Goal: Task Accomplishment & Management: Manage account settings

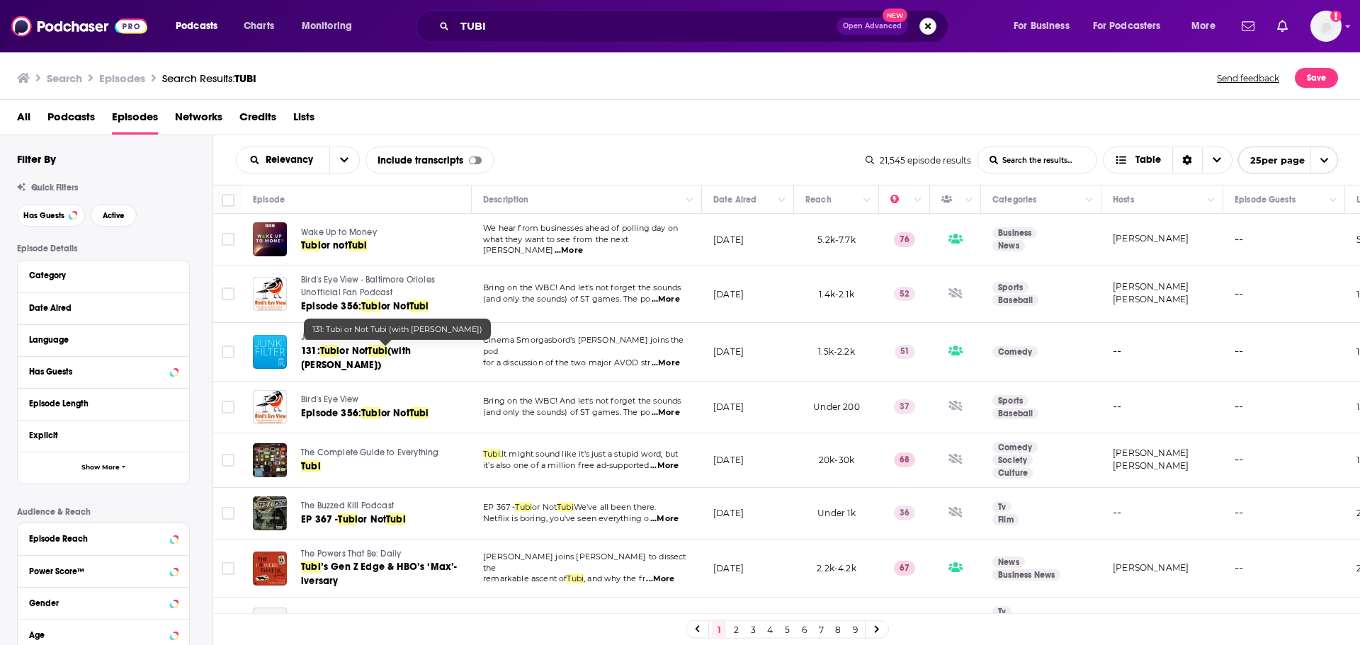
click at [929, 28] on button "Search podcasts, credits, & more..." at bounding box center [928, 26] width 17 height 17
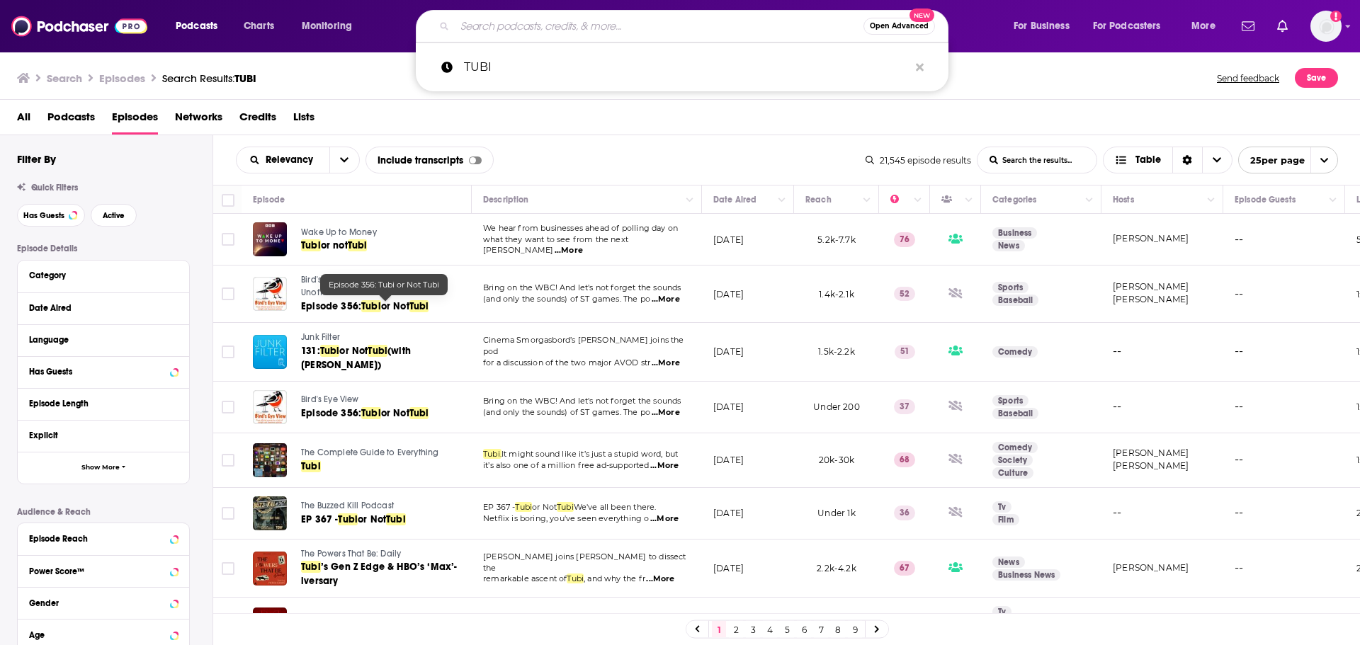
click at [1073, 79] on div "Search Episodes Search Results: TUBI Send feedback Save" at bounding box center [677, 78] width 1321 height 20
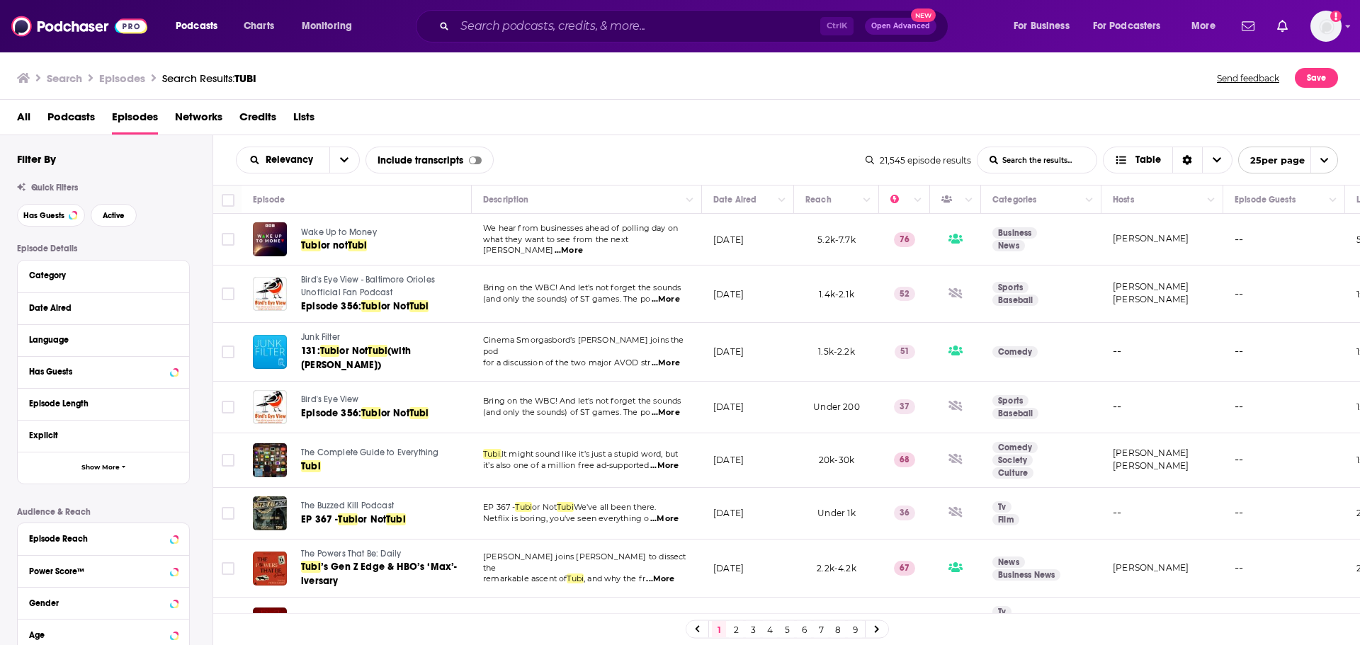
drag, startPoint x: 1131, startPoint y: 615, endPoint x: 1149, endPoint y: 615, distance: 17.7
click at [1149, 615] on div "1 2 3 4 5 6 7 8 9" at bounding box center [787, 630] width 1148 height 32
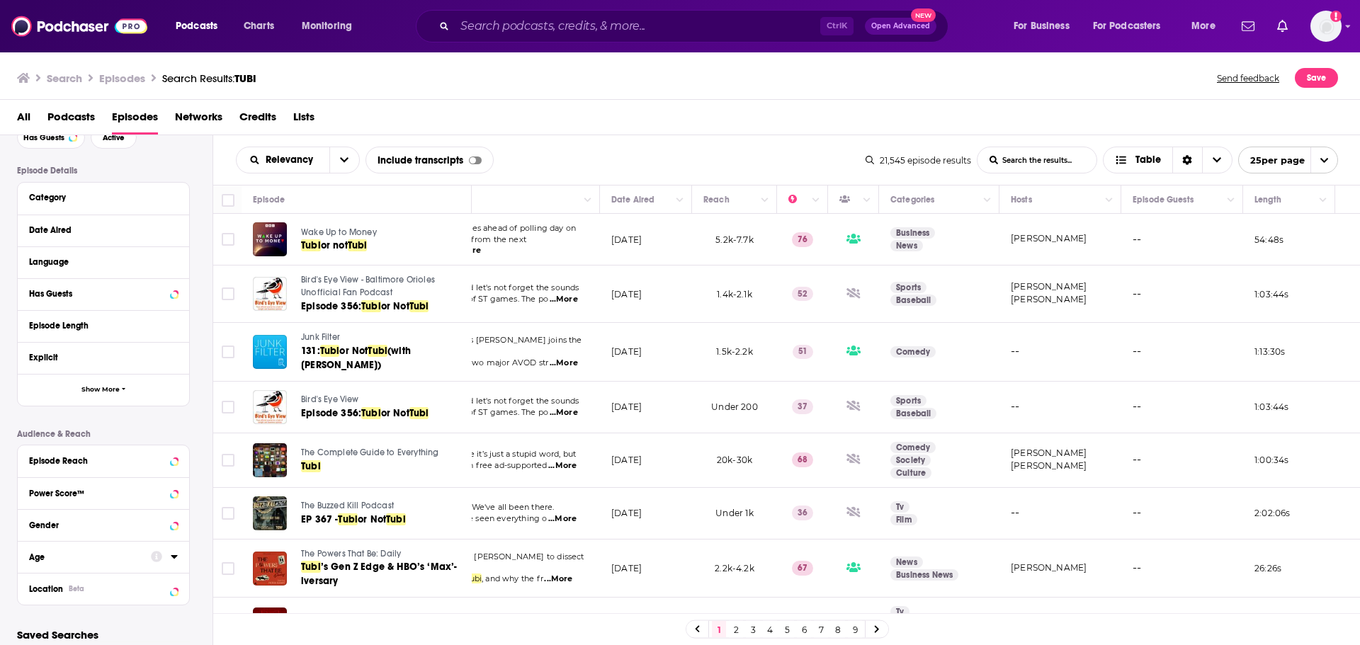
scroll to position [142, 0]
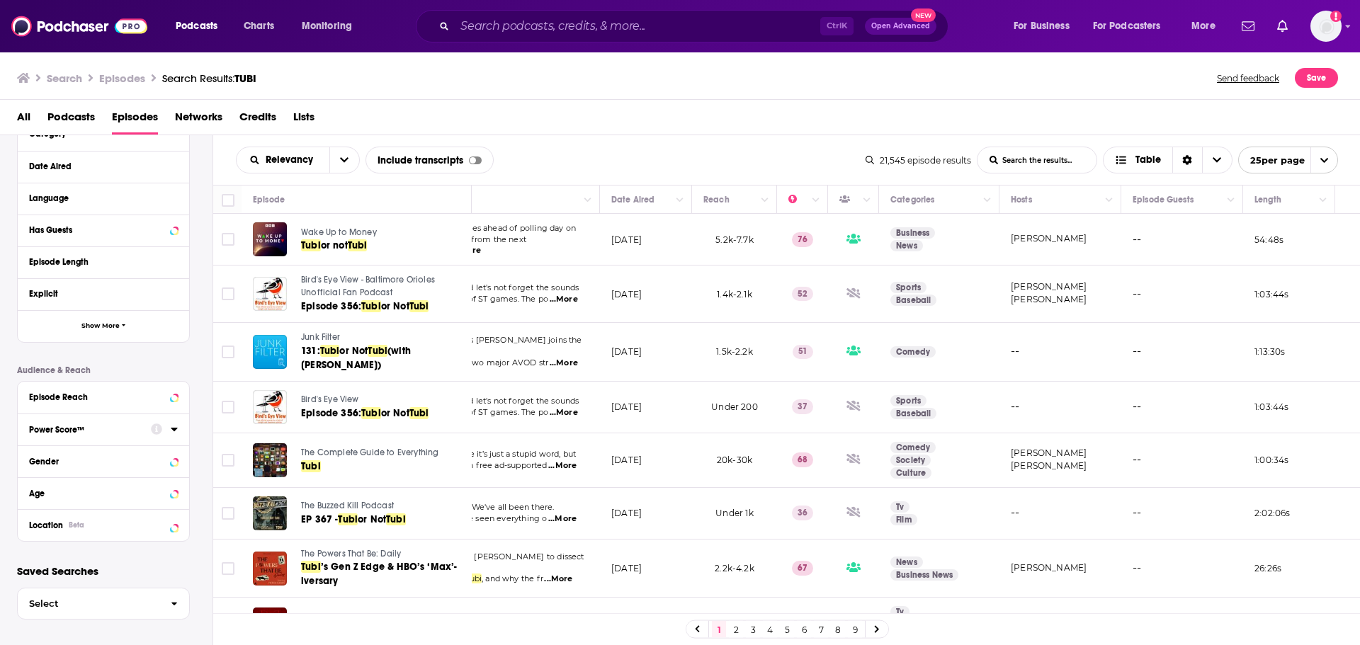
click at [148, 433] on button "Power Score™" at bounding box center [90, 429] width 122 height 18
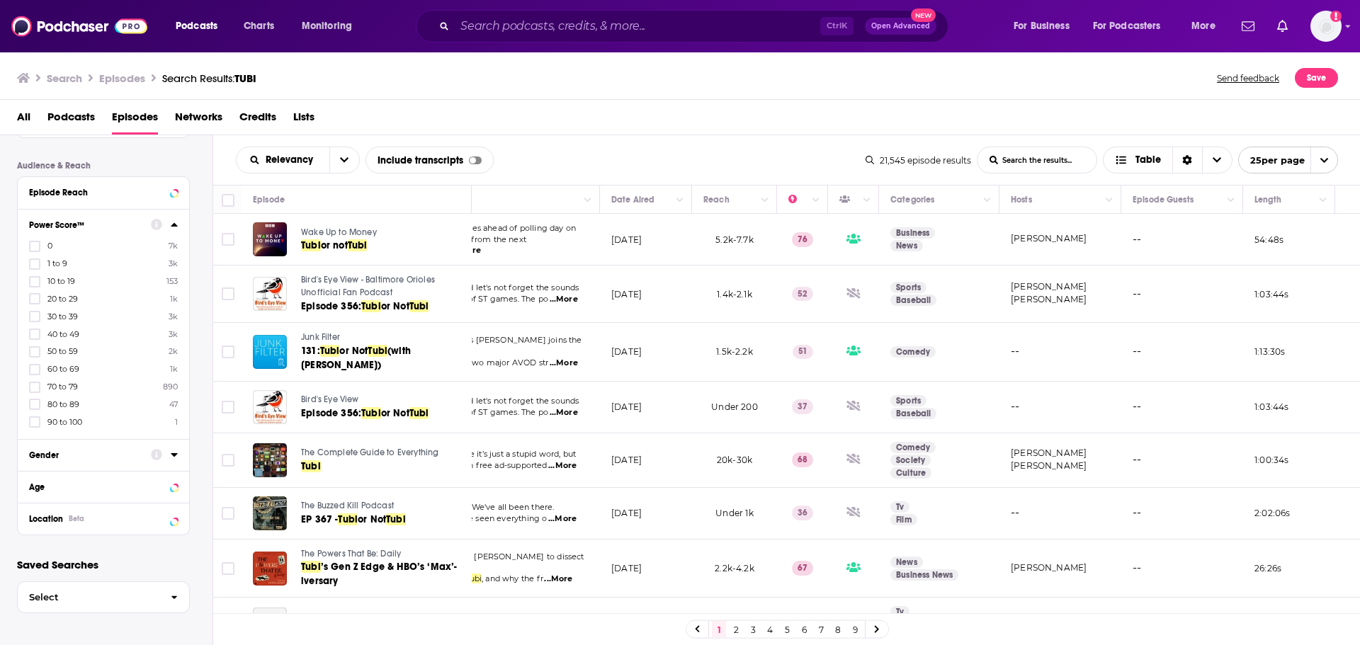
scroll to position [276, 0]
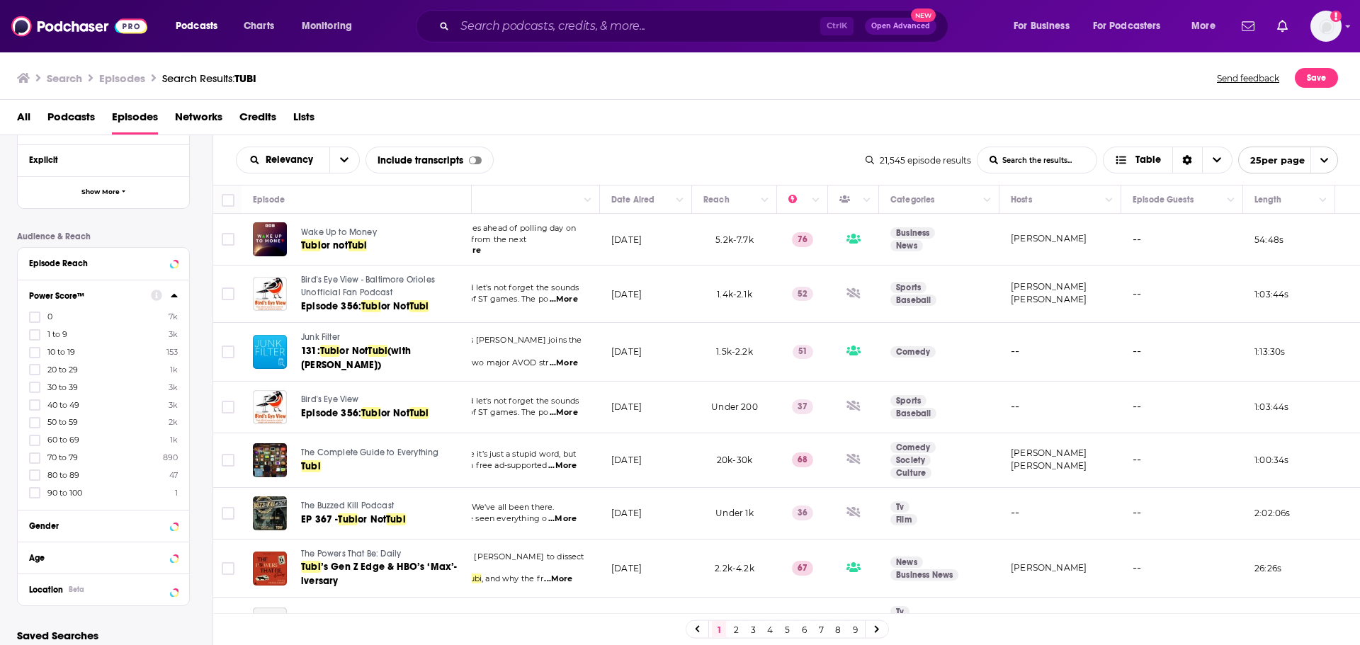
click at [35, 497] on icon at bounding box center [34, 493] width 9 height 9
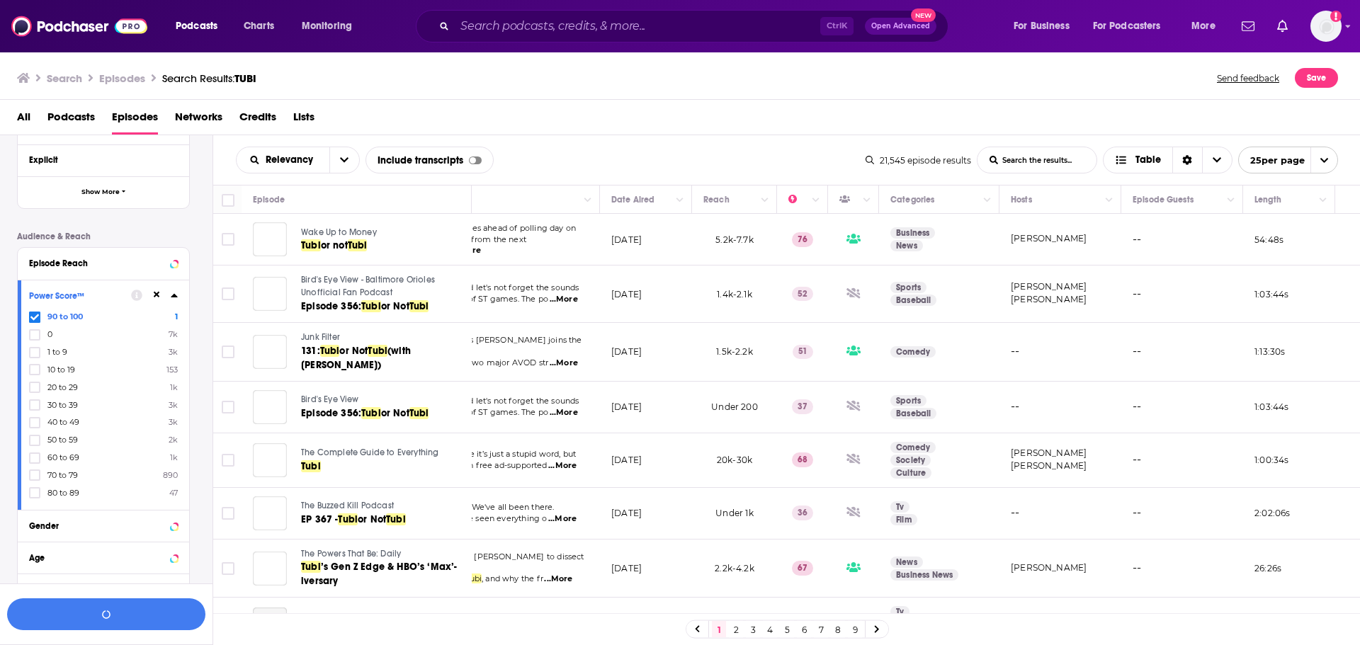
scroll to position [311, 0]
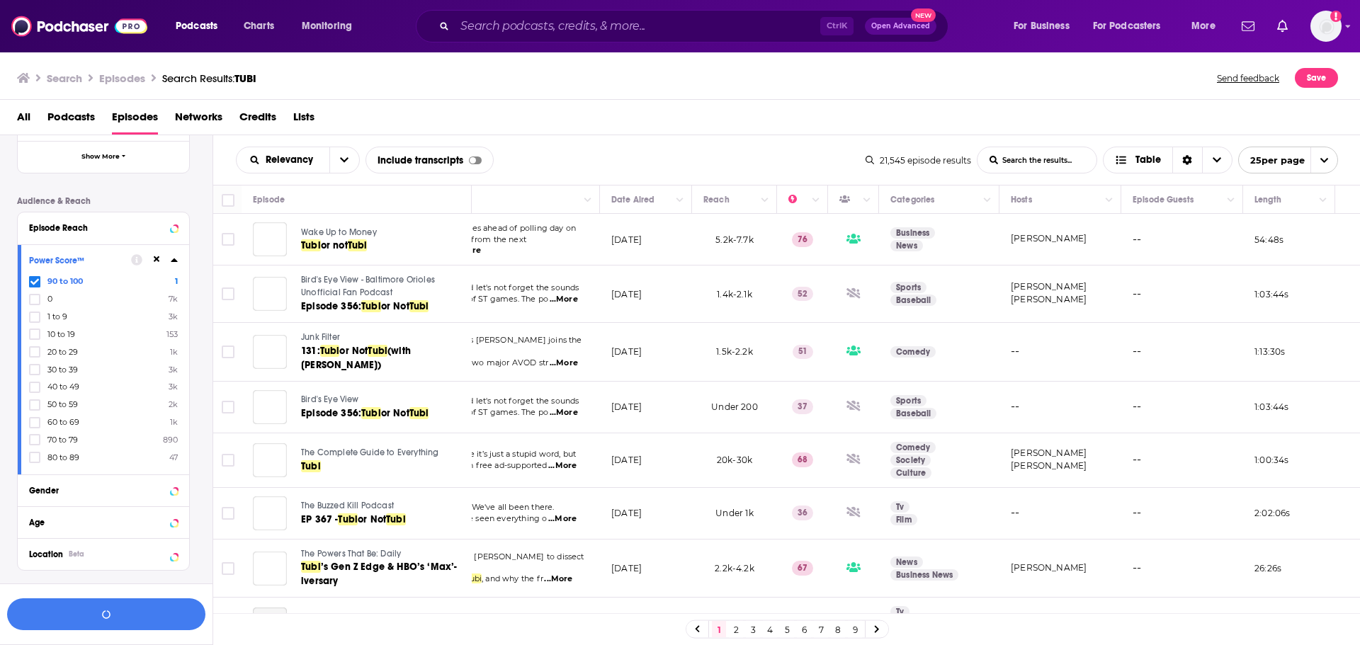
click at [35, 473] on div "Power Score™ 90 to 100 1 0 7k 1 to 9 3k 10 to 19 153 20 to 29 1k 30 to 39 3k 40…" at bounding box center [103, 359] width 171 height 230
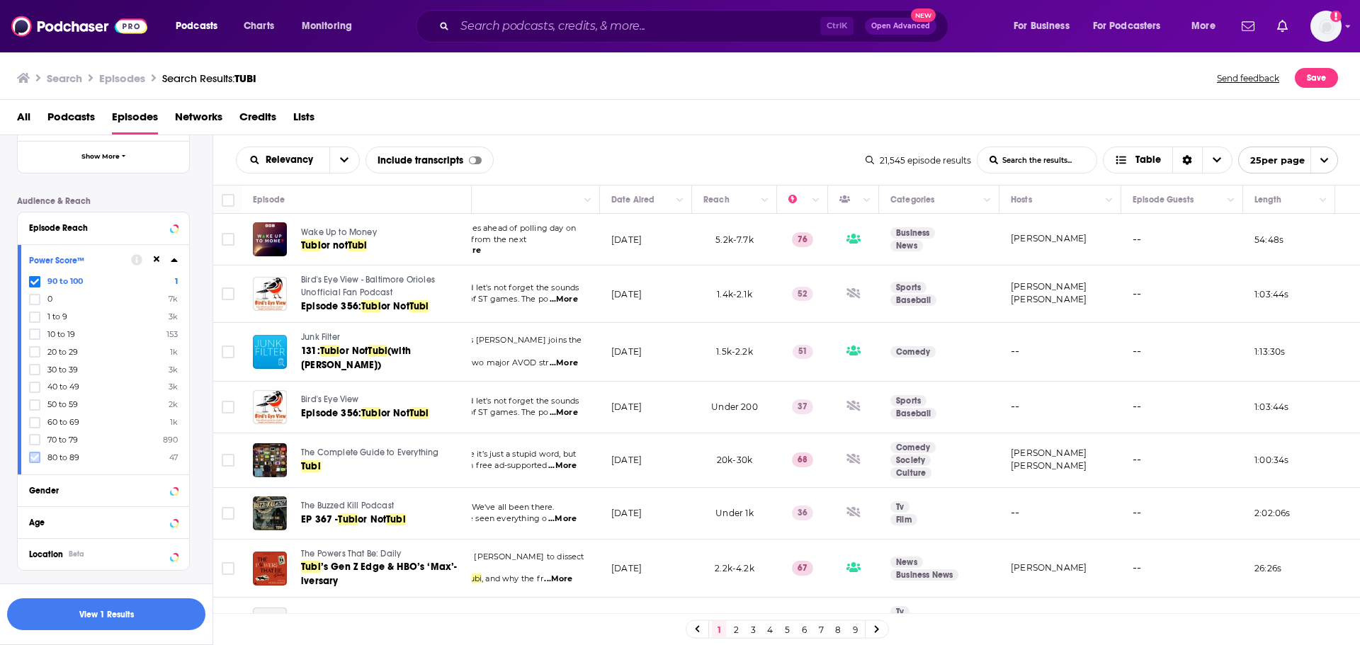
click at [40, 461] on label at bounding box center [34, 457] width 11 height 11
click at [141, 613] on button "button" at bounding box center [106, 615] width 198 height 32
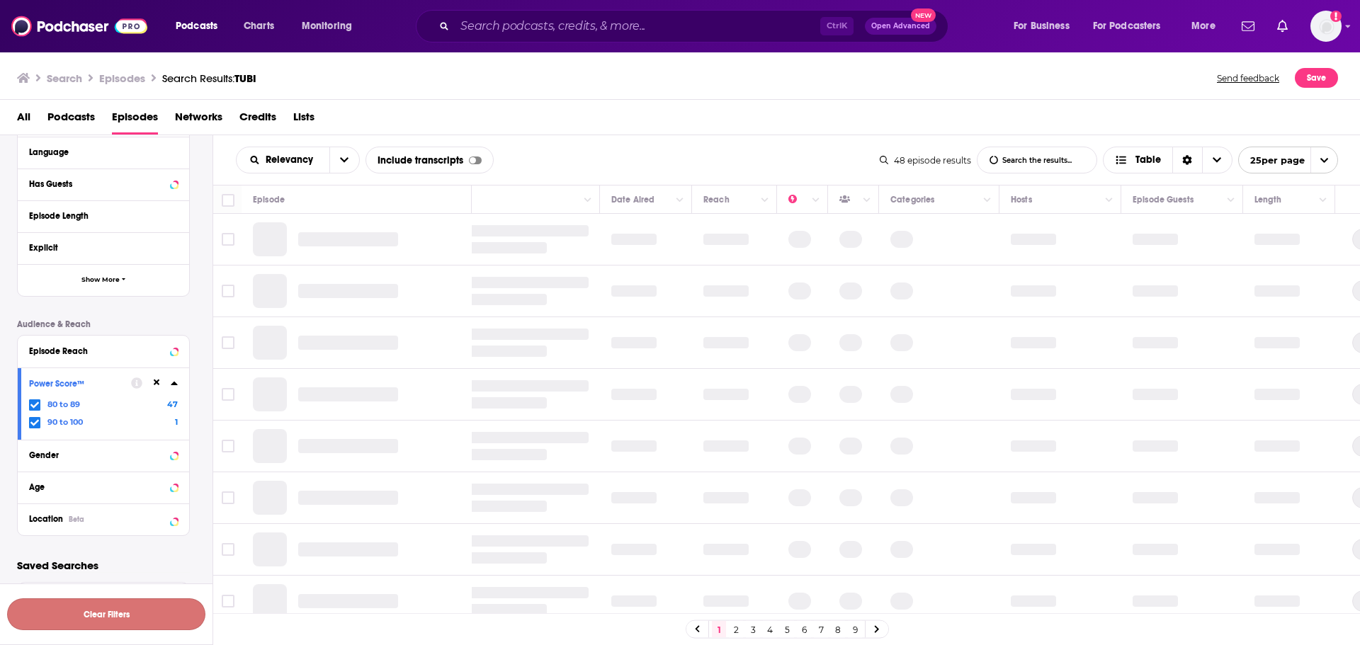
scroll to position [188, 0]
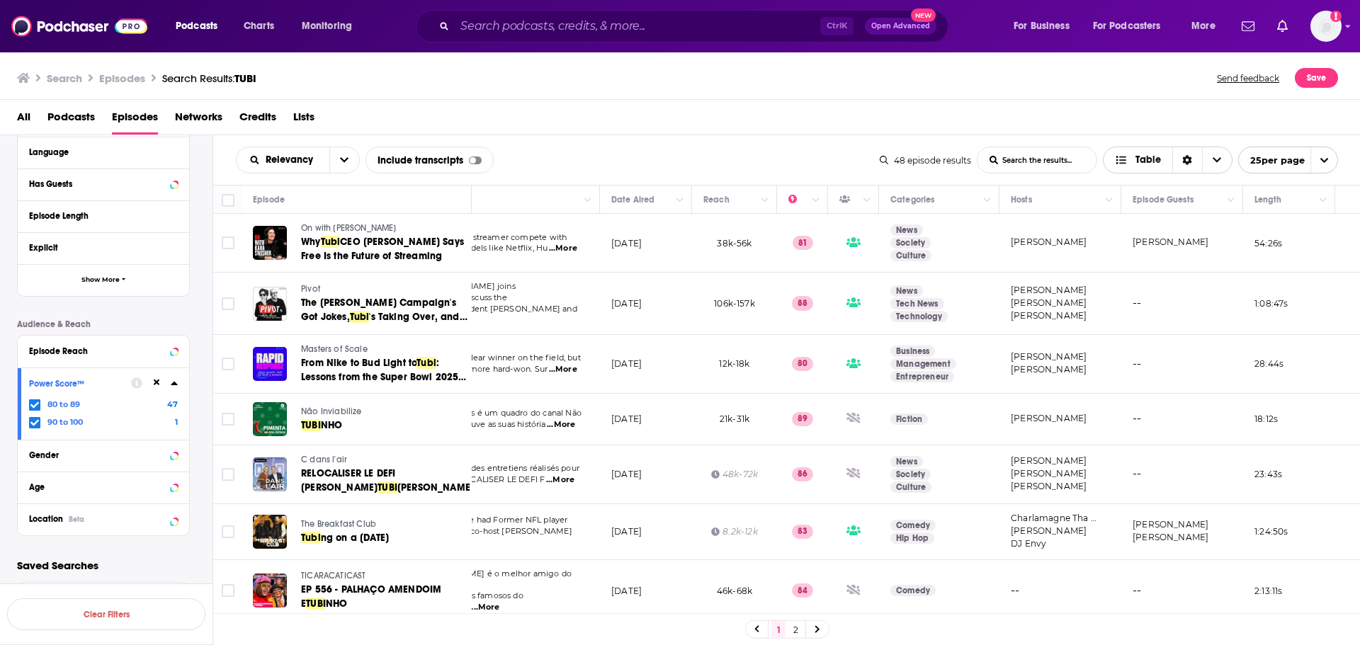
click at [1211, 166] on span "Choose View" at bounding box center [1217, 160] width 30 height 26
click at [1189, 159] on icon "Sort Direction" at bounding box center [1187, 161] width 9 height 10
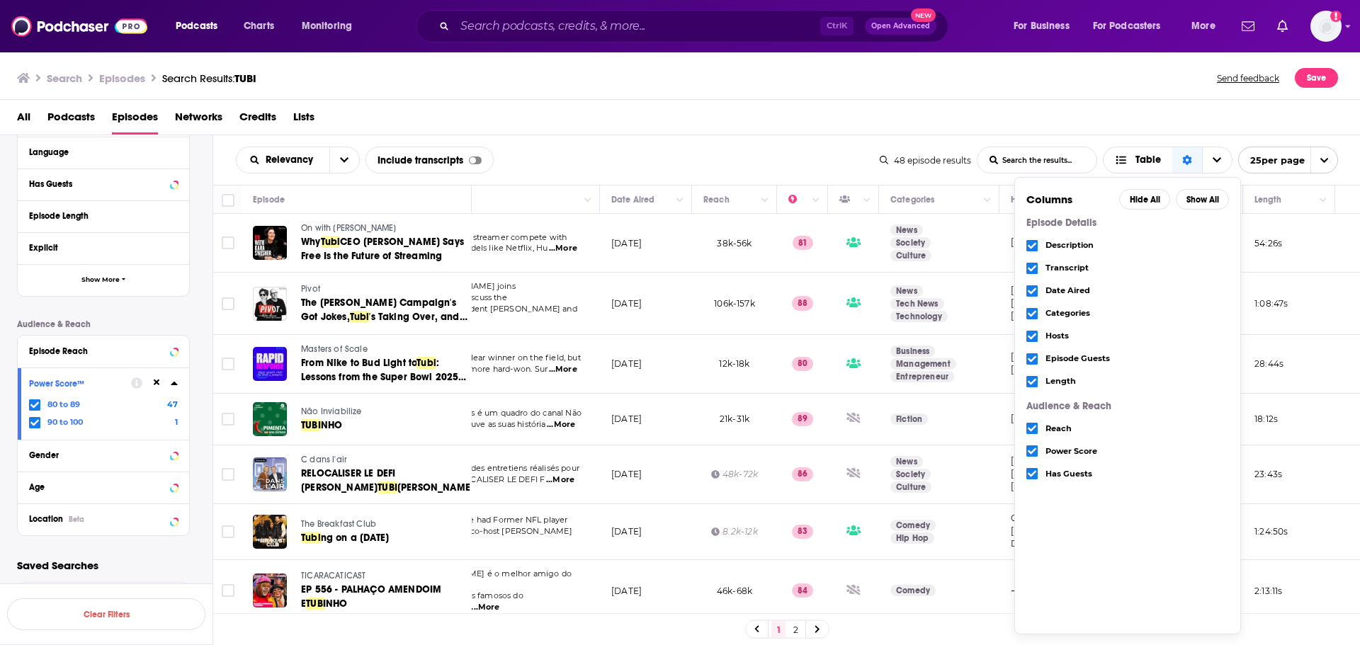
click at [1181, 108] on div "All Podcasts Episodes Networks Credits Lists" at bounding box center [683, 120] width 1333 height 29
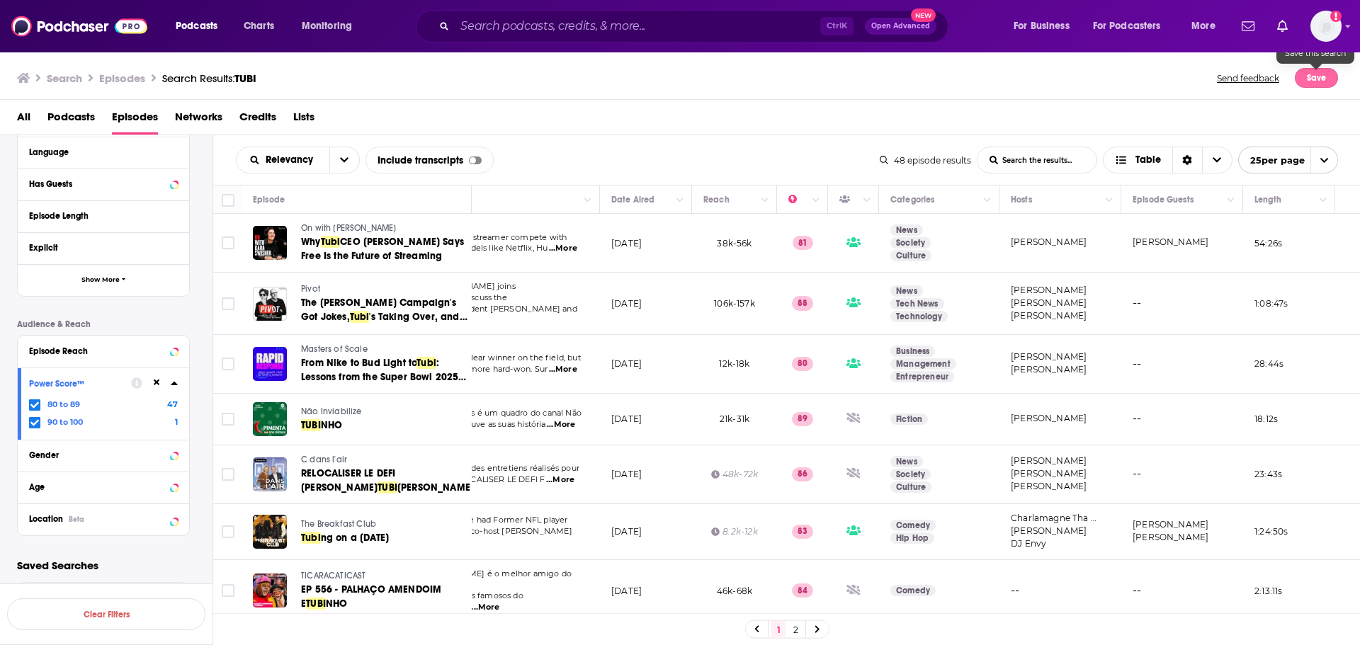
click at [1314, 78] on button "Save" at bounding box center [1316, 78] width 43 height 20
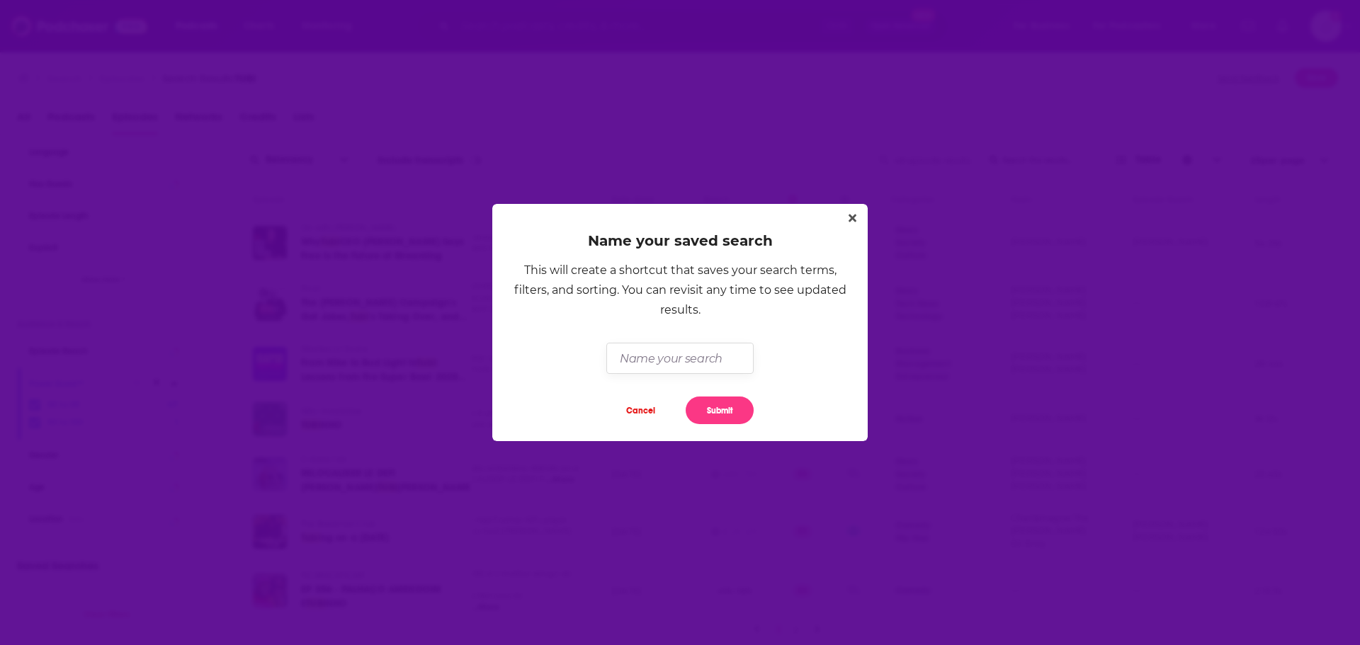
click at [675, 368] on input "Dialog" at bounding box center [679, 358] width 147 height 30
type input "TUBI TEST EXPORT"
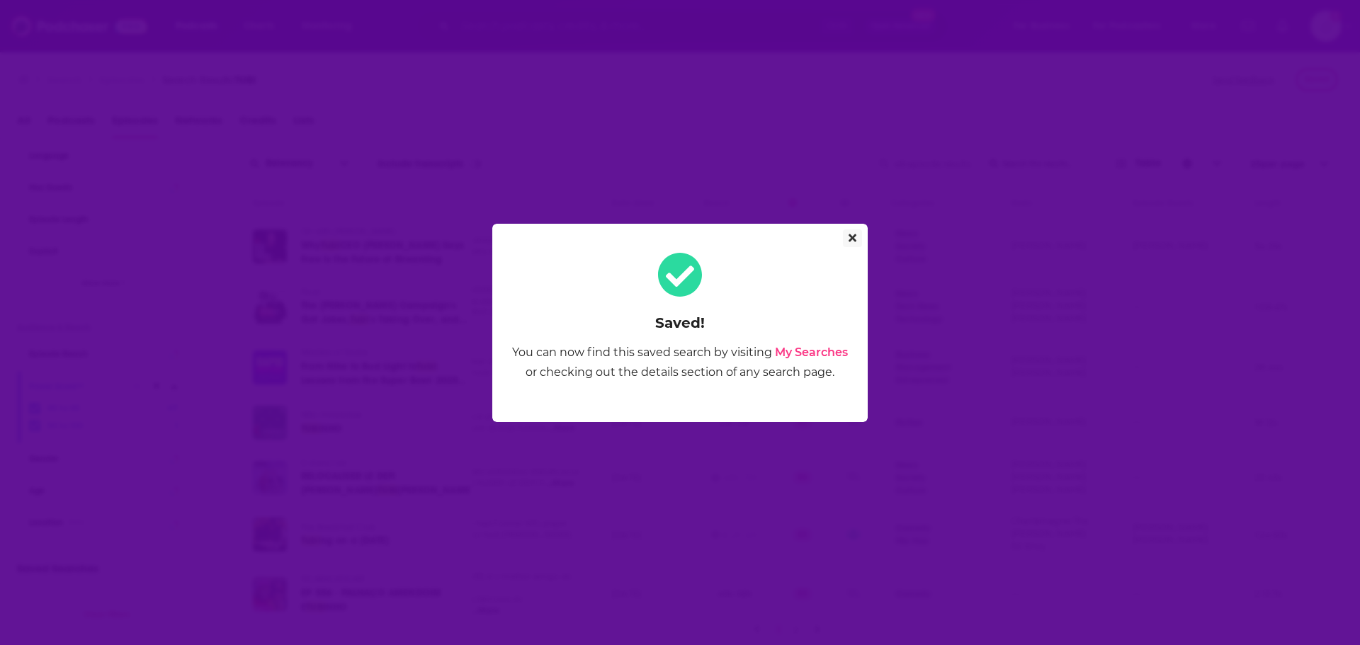
click at [853, 238] on icon "Close" at bounding box center [853, 238] width 8 height 8
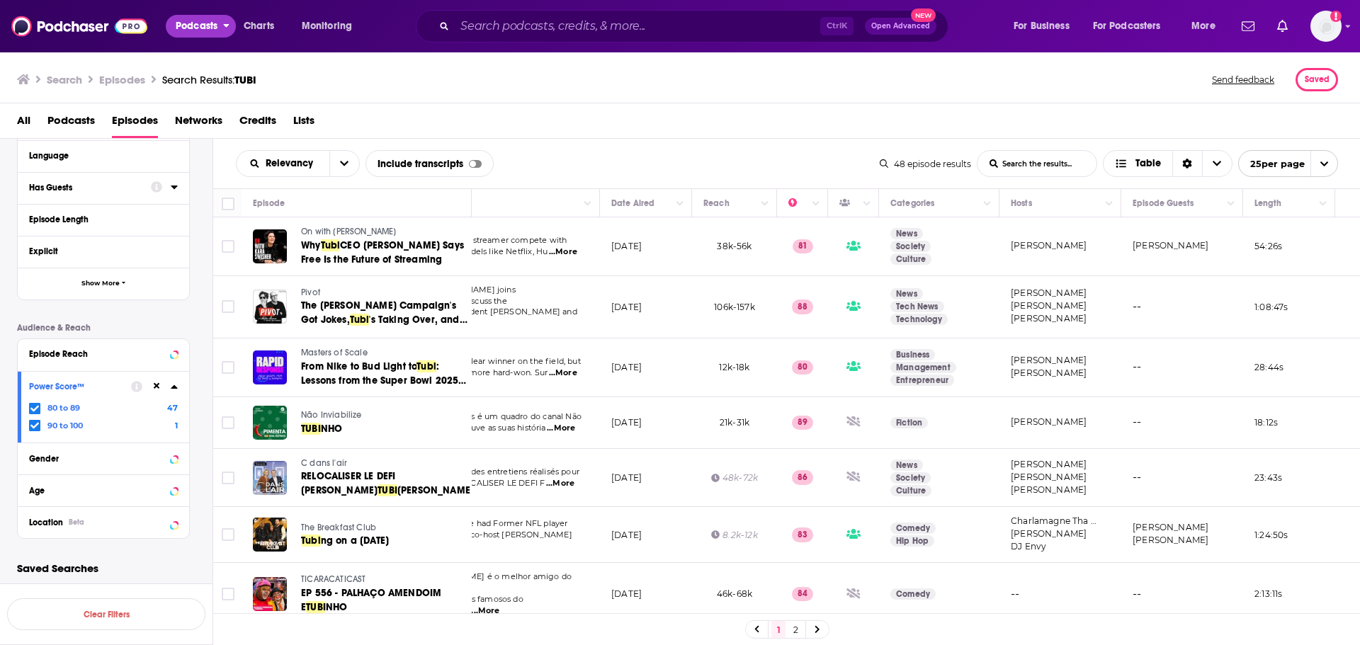
click at [226, 26] on icon "open menu" at bounding box center [227, 26] width 6 height 4
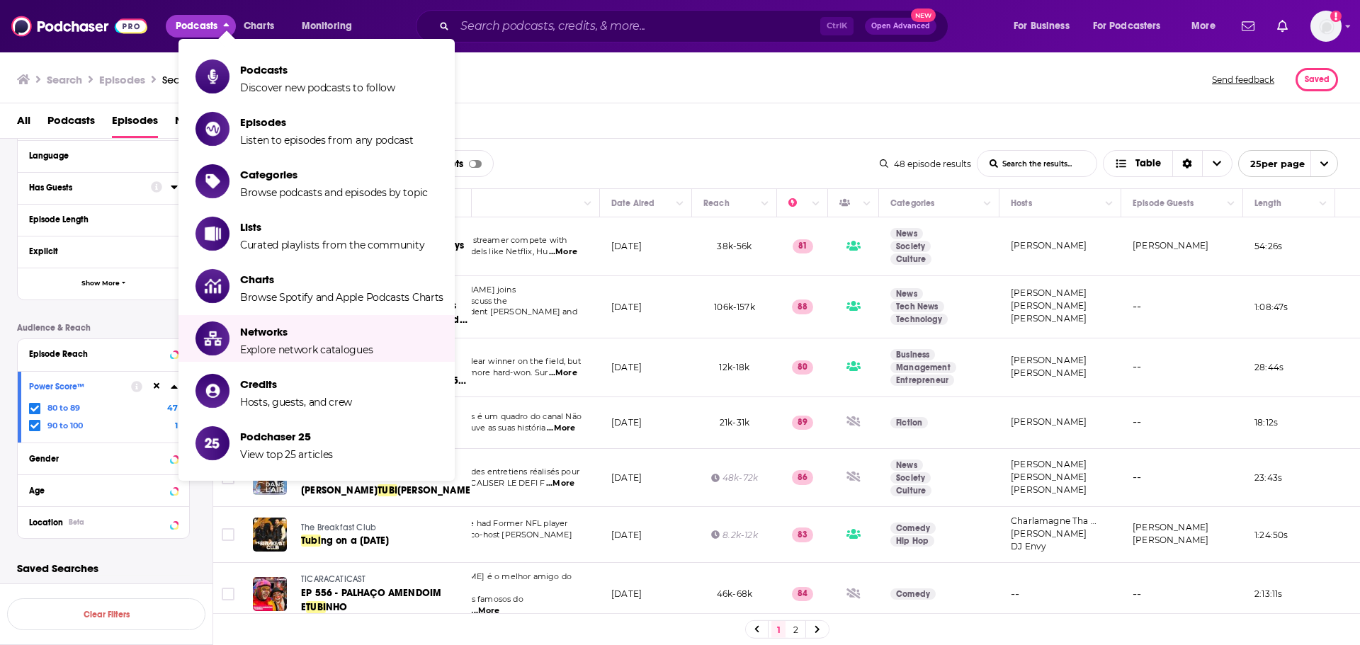
click at [668, 91] on div "Search Episodes Search Results: TUBI Send feedback Saved" at bounding box center [680, 77] width 1361 height 52
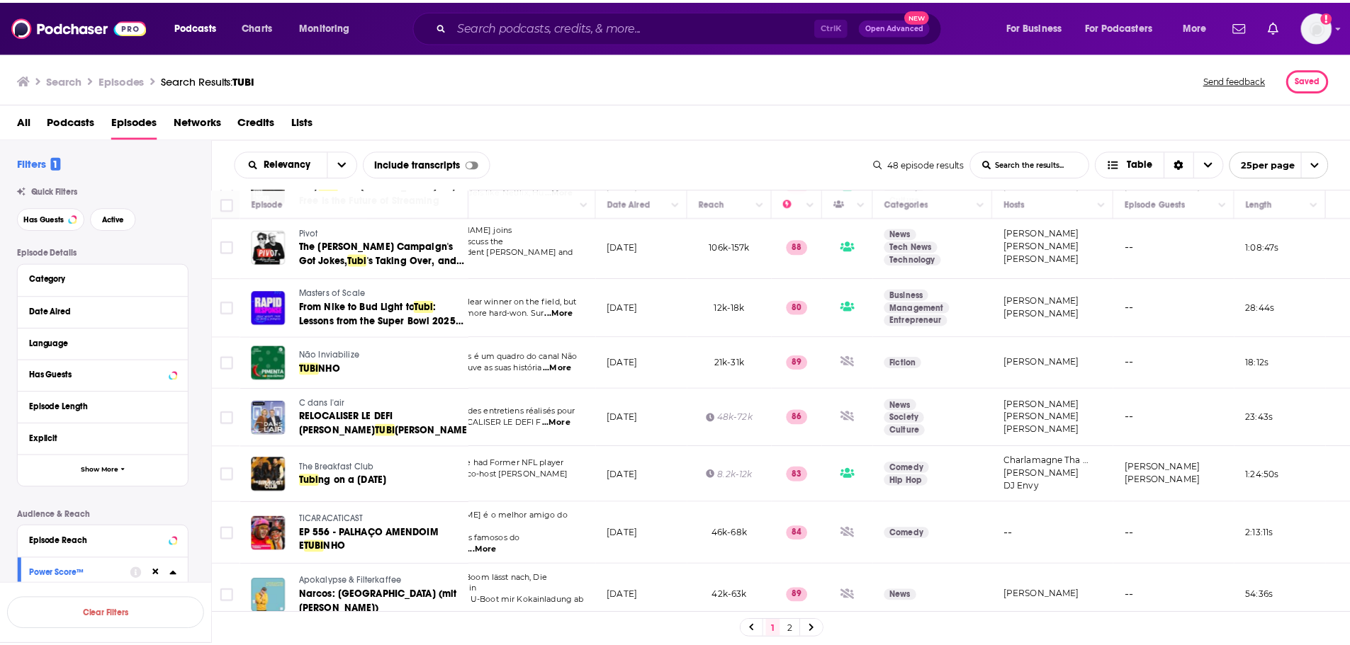
scroll to position [0, 102]
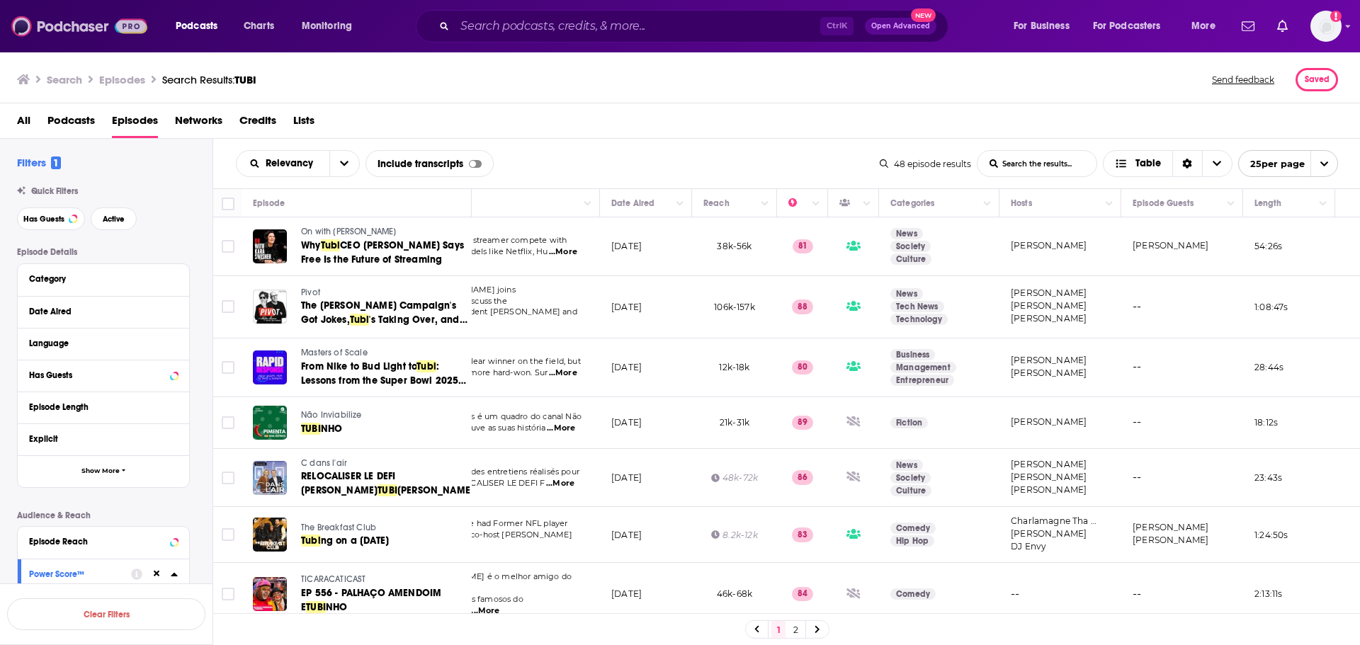
click at [83, 17] on img at bounding box center [79, 26] width 136 height 27
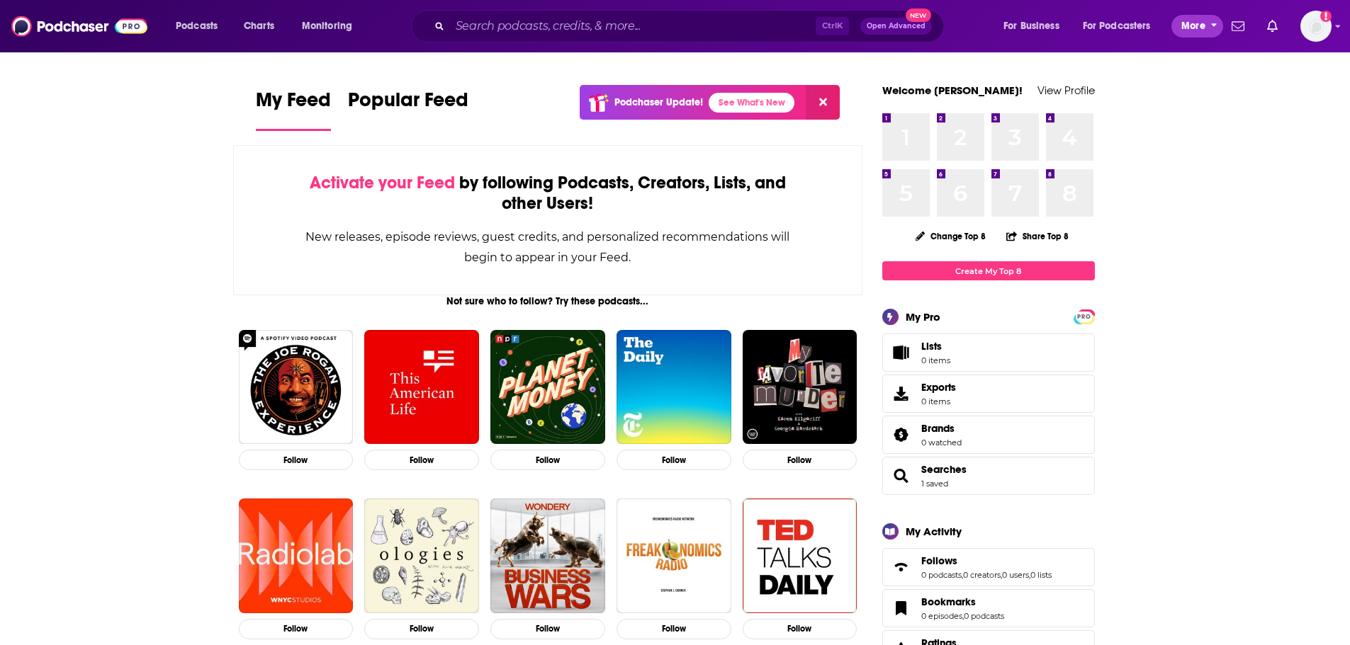
click at [1209, 28] on button "More" at bounding box center [1197, 26] width 52 height 23
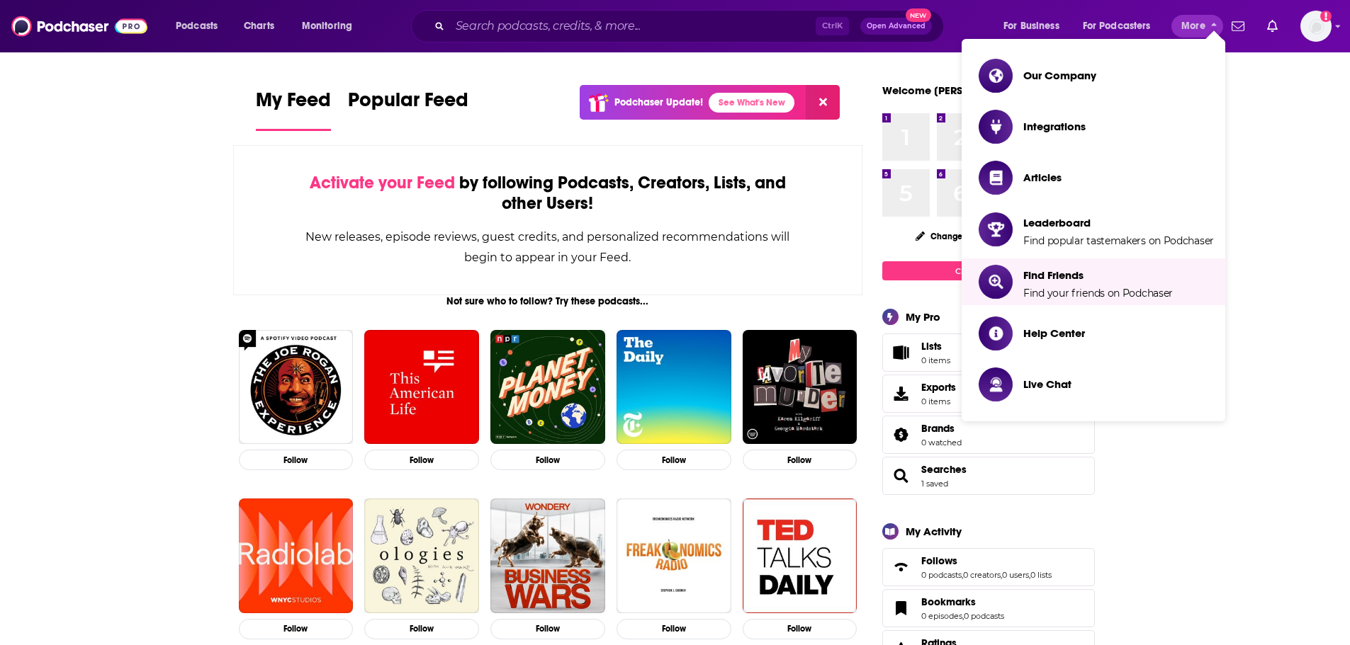
drag, startPoint x: 1289, startPoint y: 201, endPoint x: 1317, endPoint y: 108, distance: 96.8
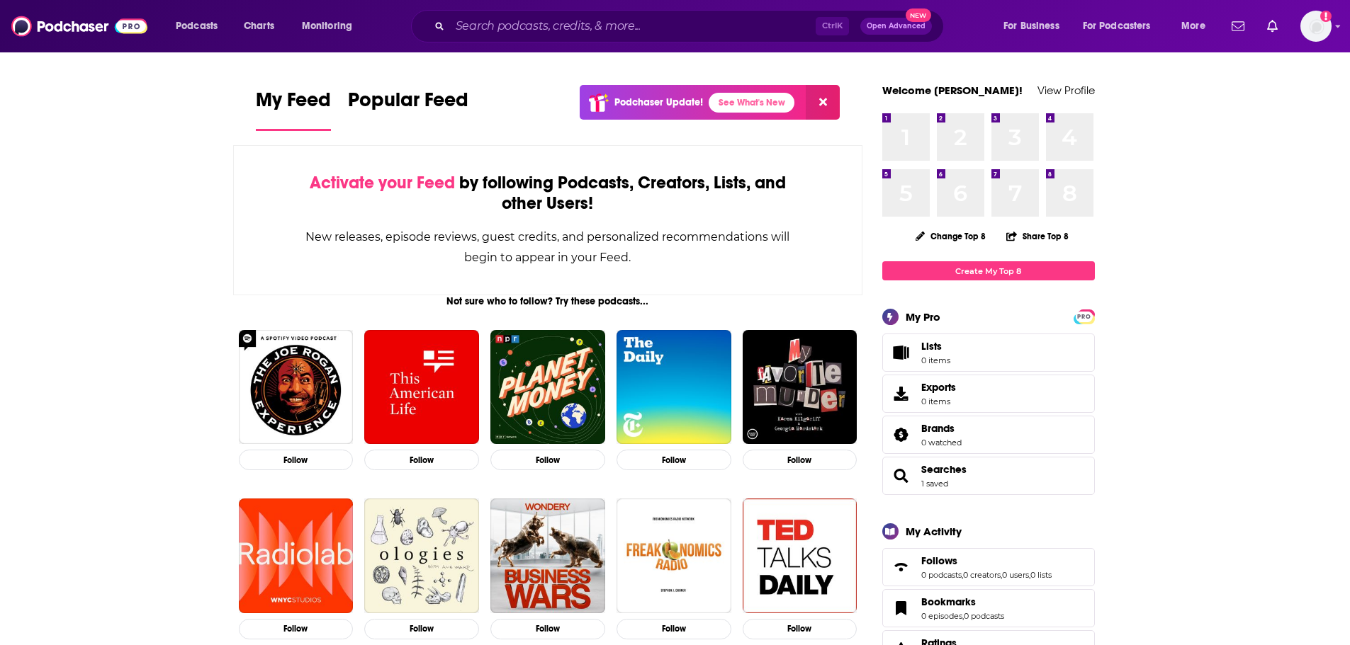
click at [1336, 12] on div "Podcasts Charts Monitoring Ctrl K Open Advanced New For Business For Podcasters…" at bounding box center [675, 26] width 1350 height 52
click at [1341, 36] on div "Podcasts Charts Monitoring Ctrl K Open Advanced New For Business For Podcasters…" at bounding box center [675, 26] width 1350 height 52
click at [1334, 23] on div "Podcasts Charts Monitoring Ctrl K Open Advanced New For Business For Podcasters…" at bounding box center [675, 26] width 1350 height 52
click at [1339, 24] on icon "Show profile menu" at bounding box center [1338, 26] width 6 height 9
click at [434, 104] on span "Popular Feed" at bounding box center [408, 104] width 120 height 33
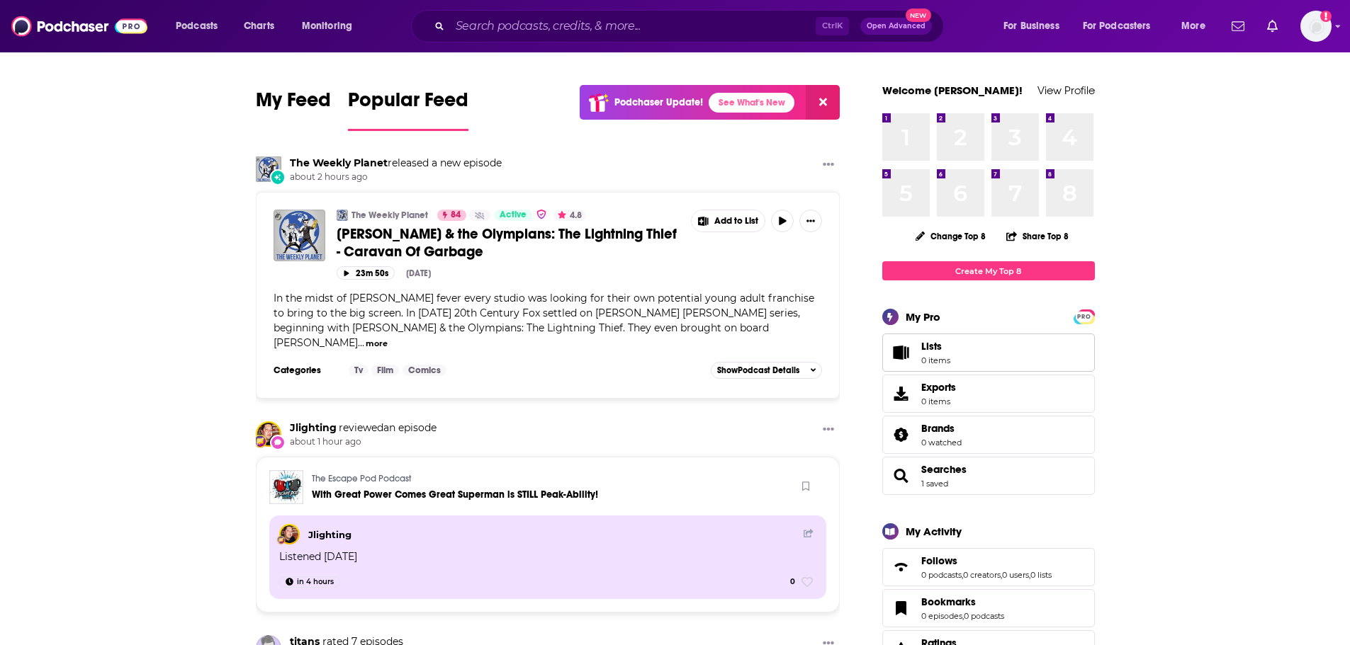
click at [927, 345] on span "Lists" at bounding box center [931, 346] width 21 height 13
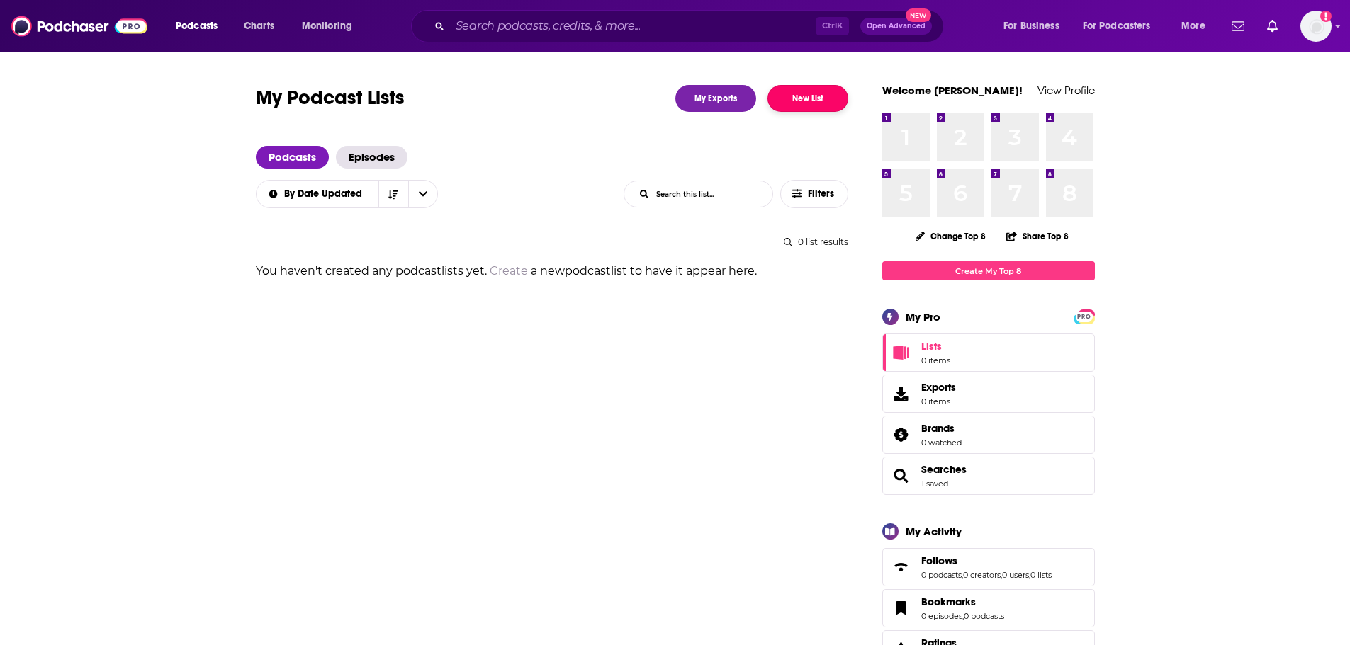
click at [804, 100] on button "New List" at bounding box center [807, 98] width 81 height 27
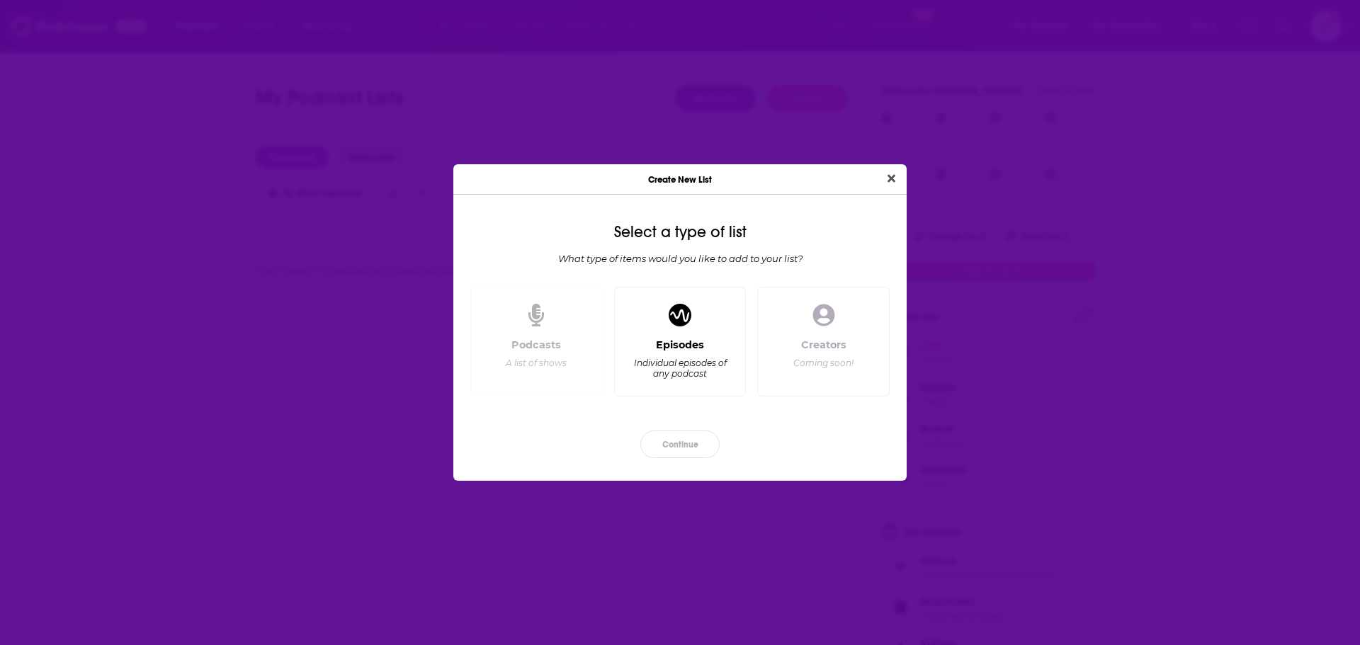
click at [701, 360] on div "Individual episodes of any podcast" at bounding box center [679, 368] width 97 height 21
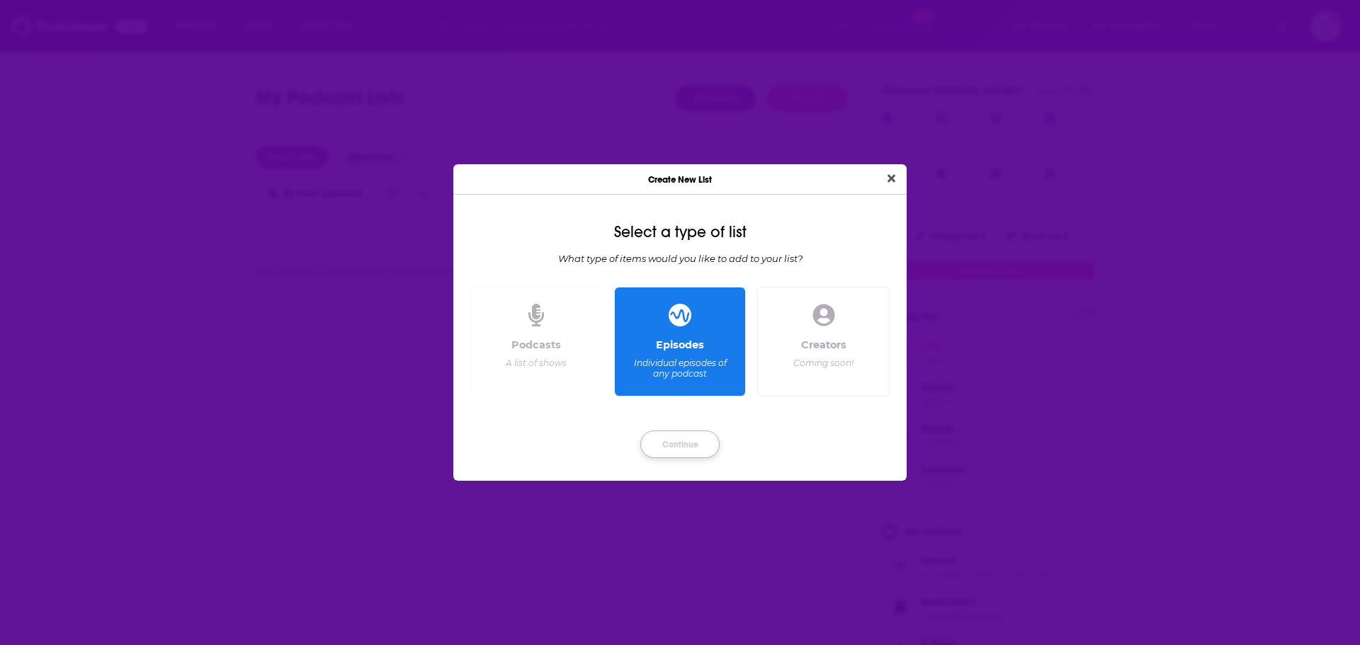
click at [682, 453] on button "Continue" at bounding box center [679, 445] width 79 height 28
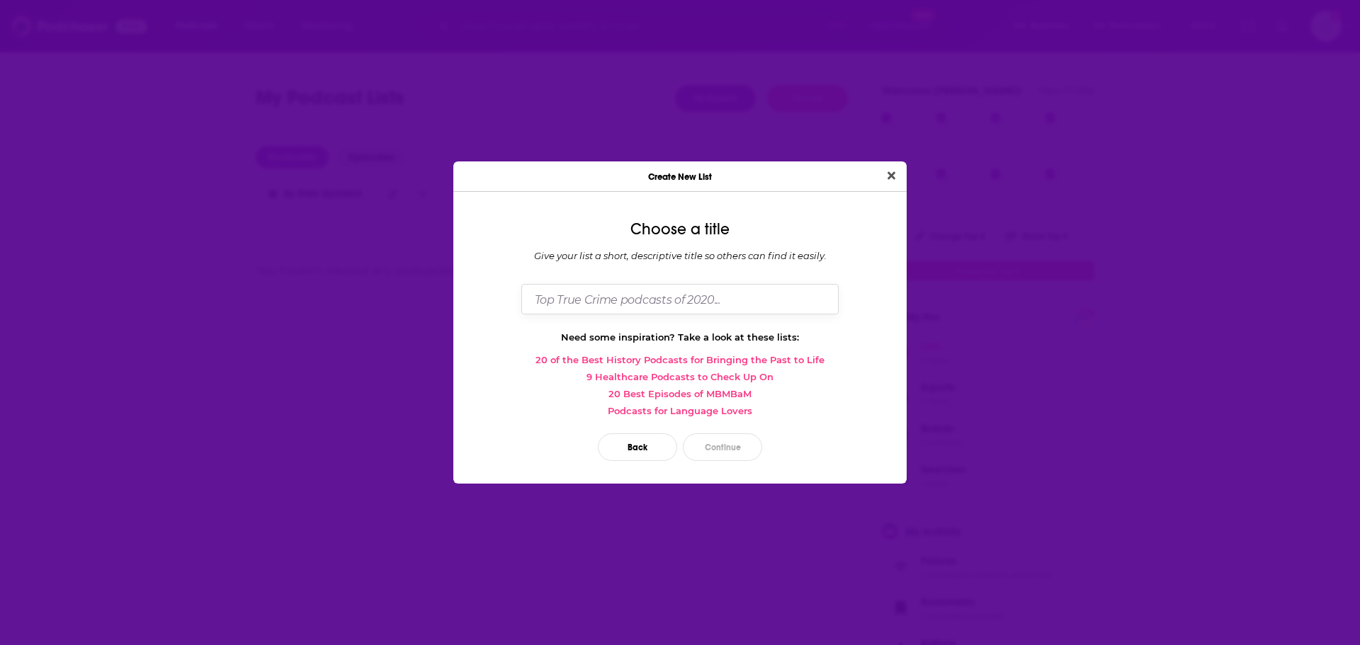
click at [652, 303] on input "Dialog" at bounding box center [679, 299] width 317 height 30
type input "TUBI"
click at [882, 167] on button "Close" at bounding box center [891, 176] width 19 height 18
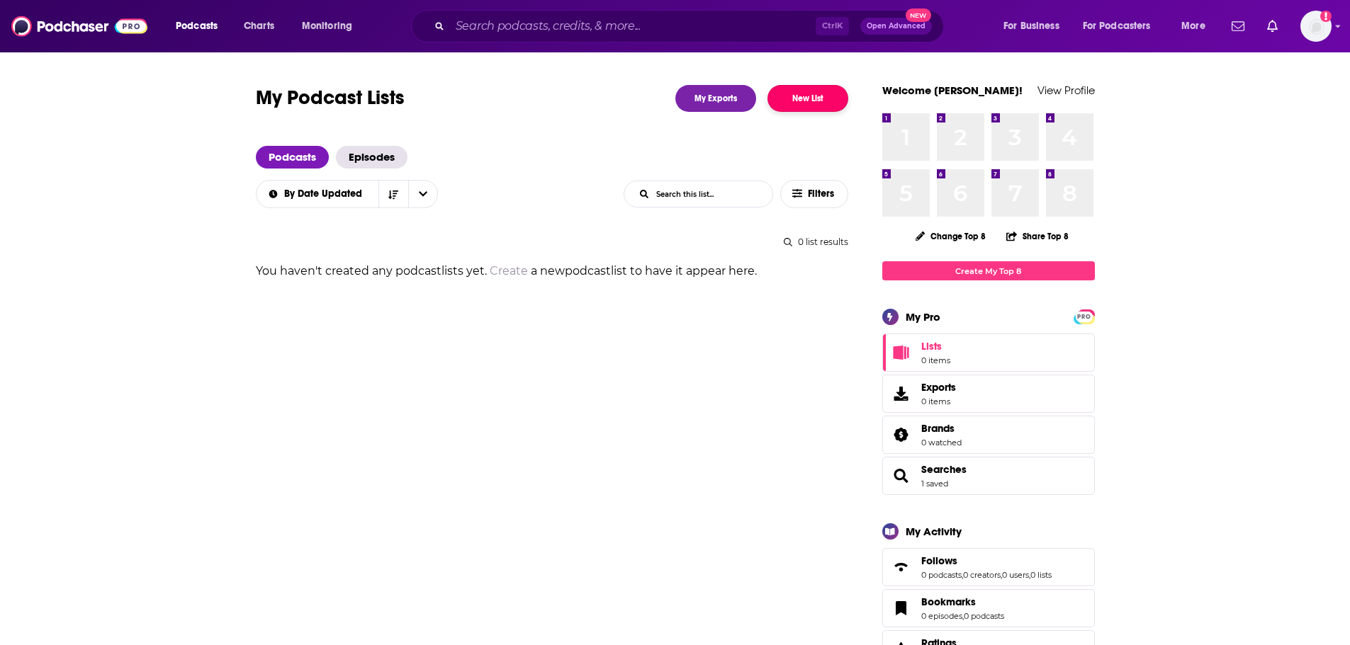
click at [808, 106] on button "New List" at bounding box center [807, 98] width 81 height 27
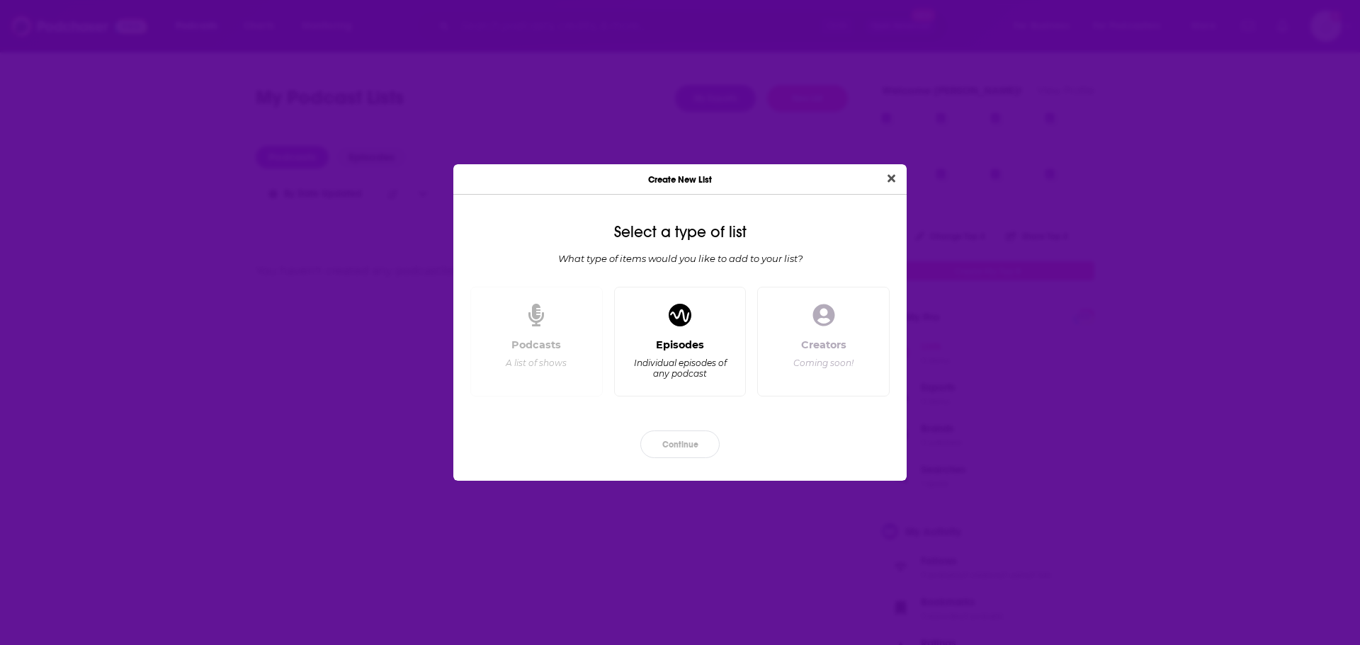
click at [692, 329] on div "Episodes Individual episodes of any podcast" at bounding box center [680, 342] width 132 height 111
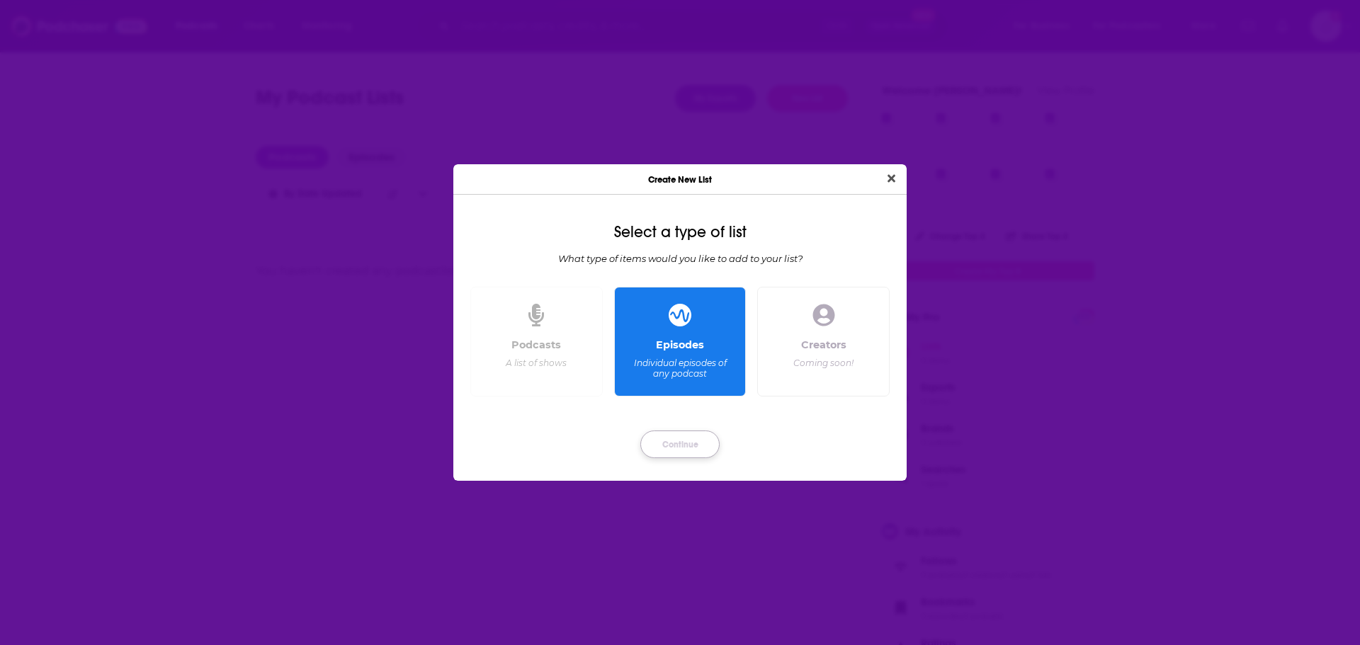
click at [693, 458] on button "Continue" at bounding box center [679, 445] width 79 height 28
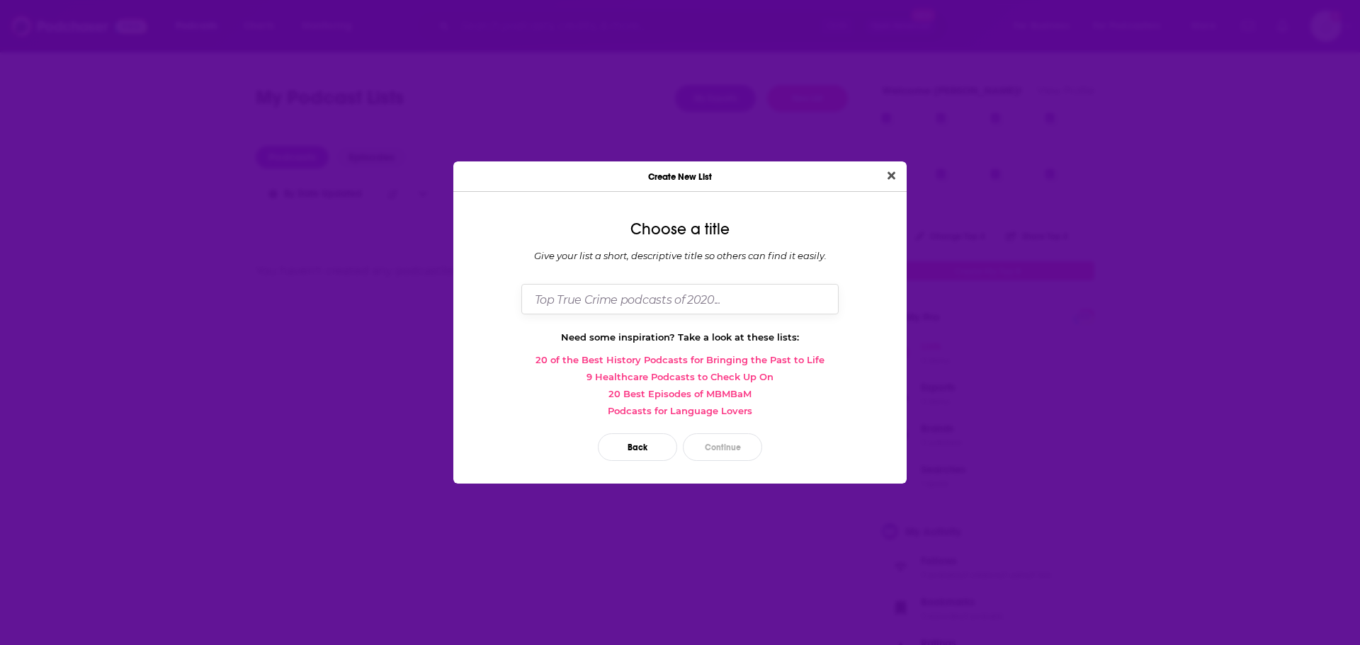
click at [660, 288] on input "Dialog" at bounding box center [679, 299] width 317 height 30
type input "TUBI"
click at [882, 167] on button "Close" at bounding box center [891, 176] width 19 height 18
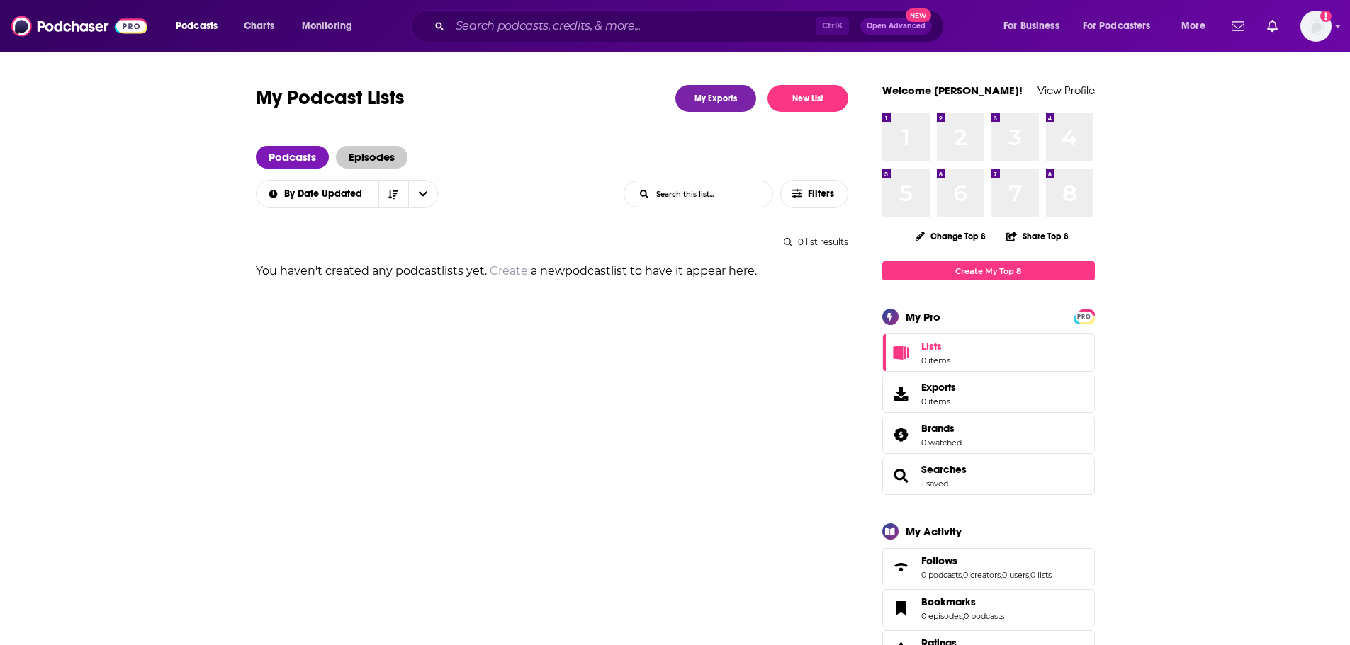
click at [369, 165] on span "Episodes" at bounding box center [372, 157] width 72 height 23
click at [723, 198] on input "List Search Input" at bounding box center [698, 194] width 148 height 26
click at [803, 99] on button "New List" at bounding box center [807, 98] width 81 height 27
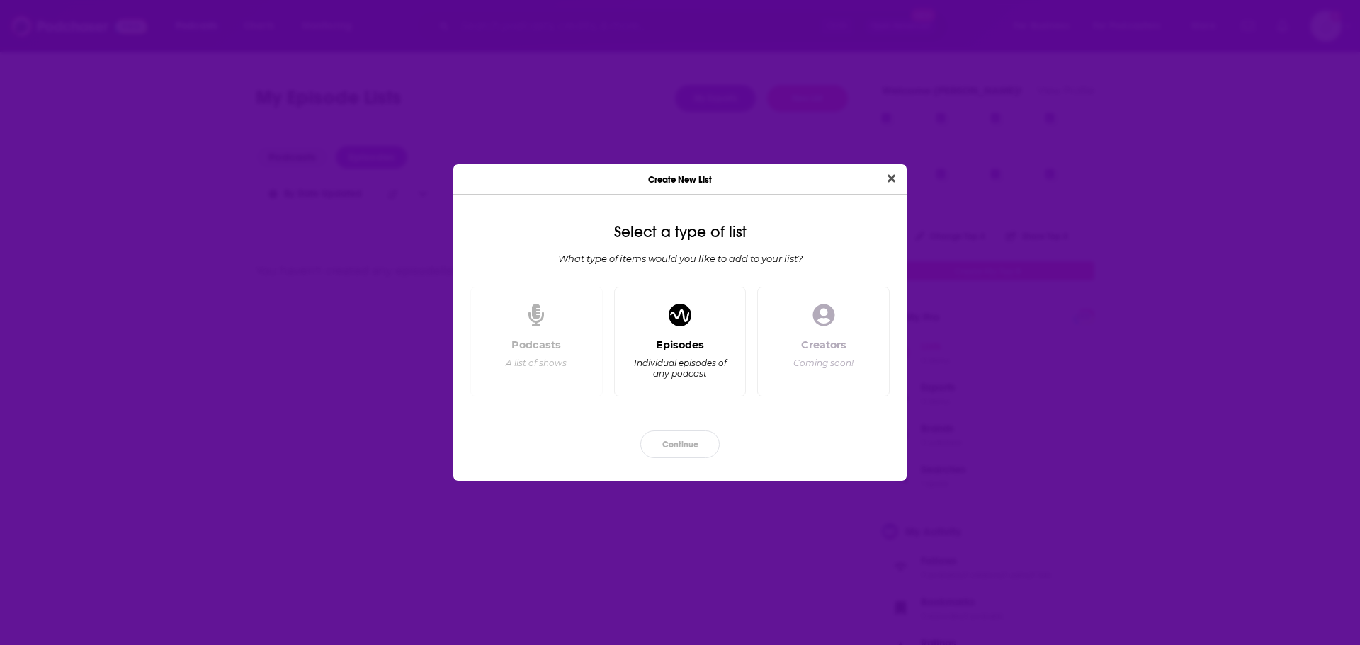
click at [708, 345] on div "Episodes Individual episodes of any podcast" at bounding box center [680, 362] width 108 height 47
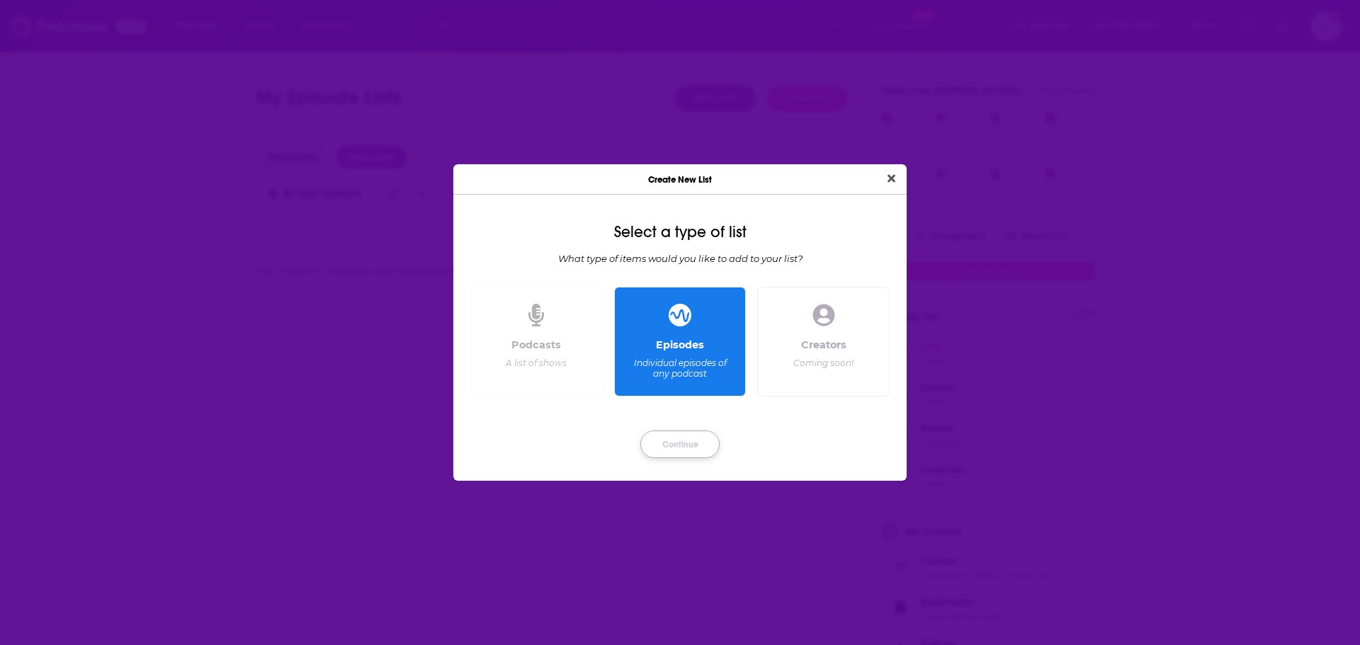
click at [695, 450] on button "Continue" at bounding box center [679, 445] width 79 height 28
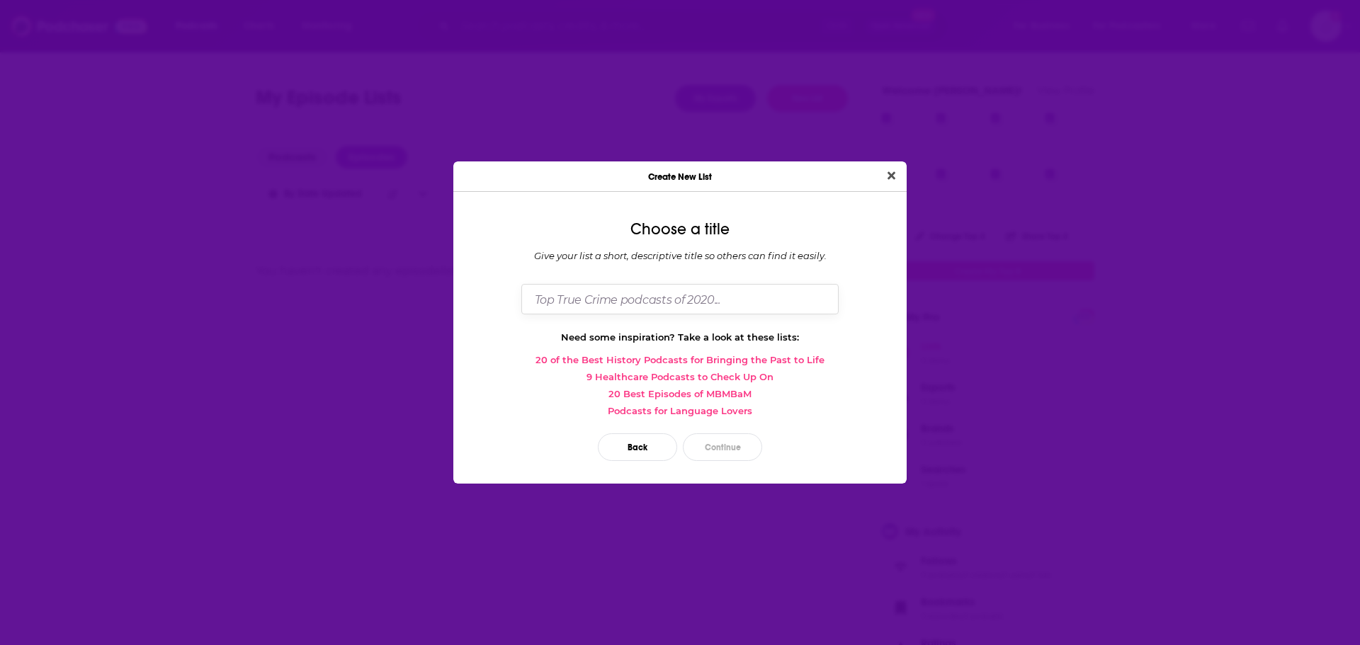
click at [682, 307] on input "Dialog" at bounding box center [679, 299] width 317 height 30
click at [691, 310] on input "Dialog" at bounding box center [679, 299] width 317 height 30
type input "Tubi"
click at [727, 452] on button "Continue" at bounding box center [722, 448] width 79 height 28
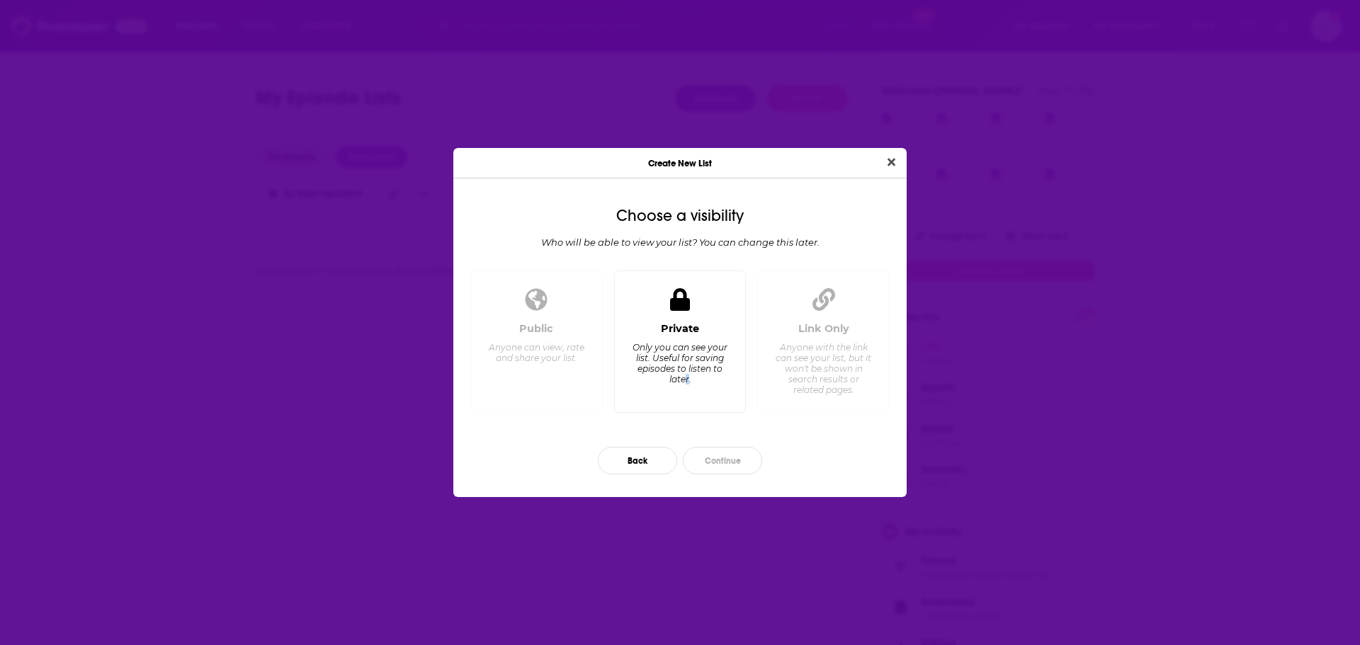
click at [689, 389] on div "Private Only you can see your list. Useful for saving episodes to listen to lat…" at bounding box center [680, 361] width 108 height 79
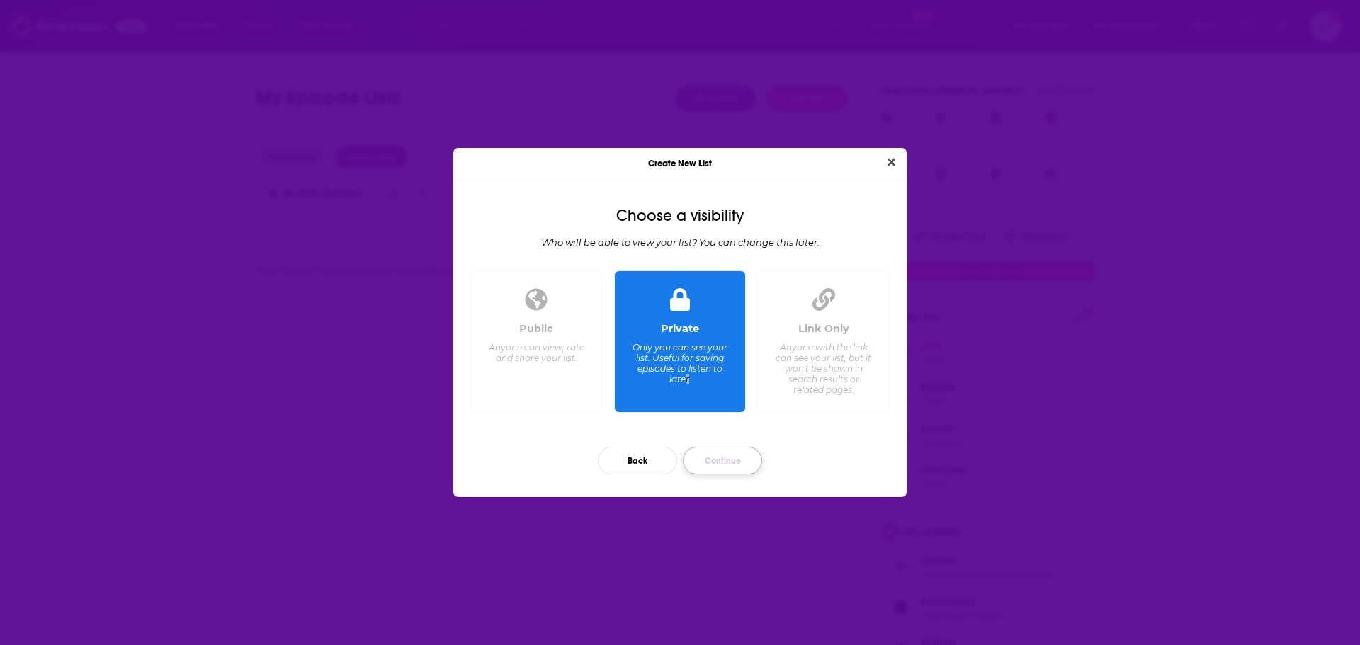
click at [725, 461] on button "Continue" at bounding box center [722, 461] width 79 height 28
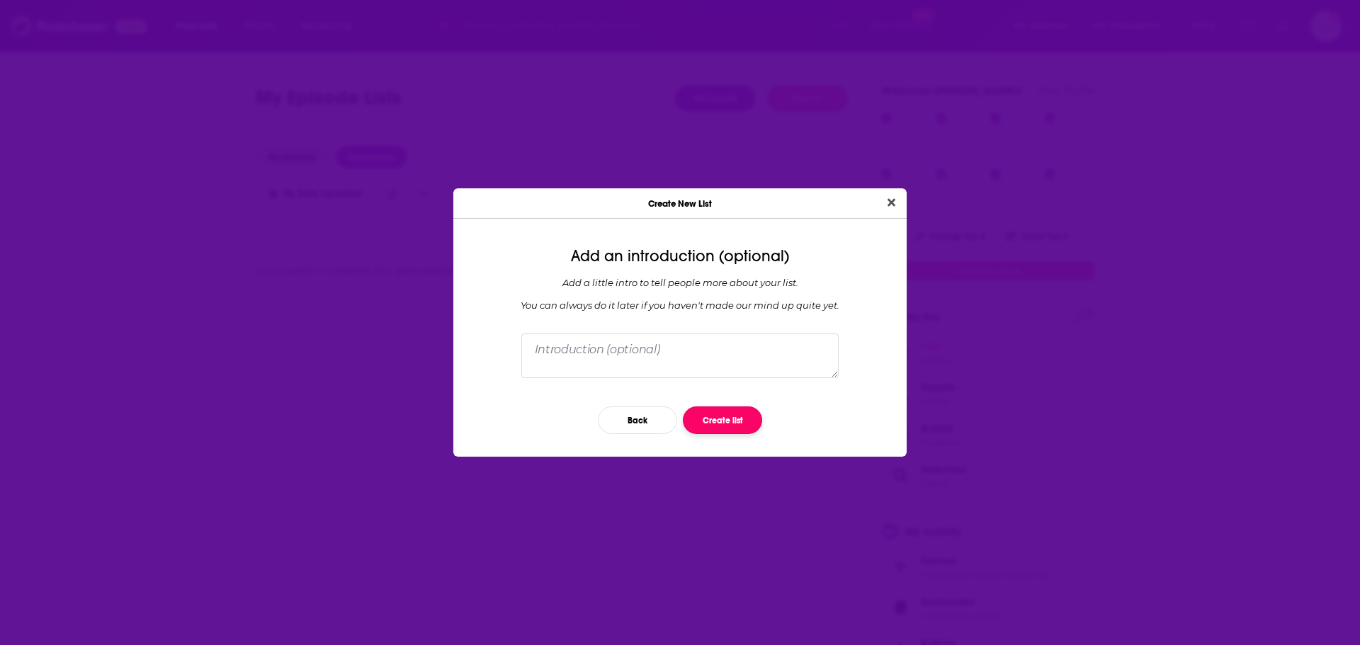
click at [720, 426] on button "Create list" at bounding box center [722, 421] width 79 height 28
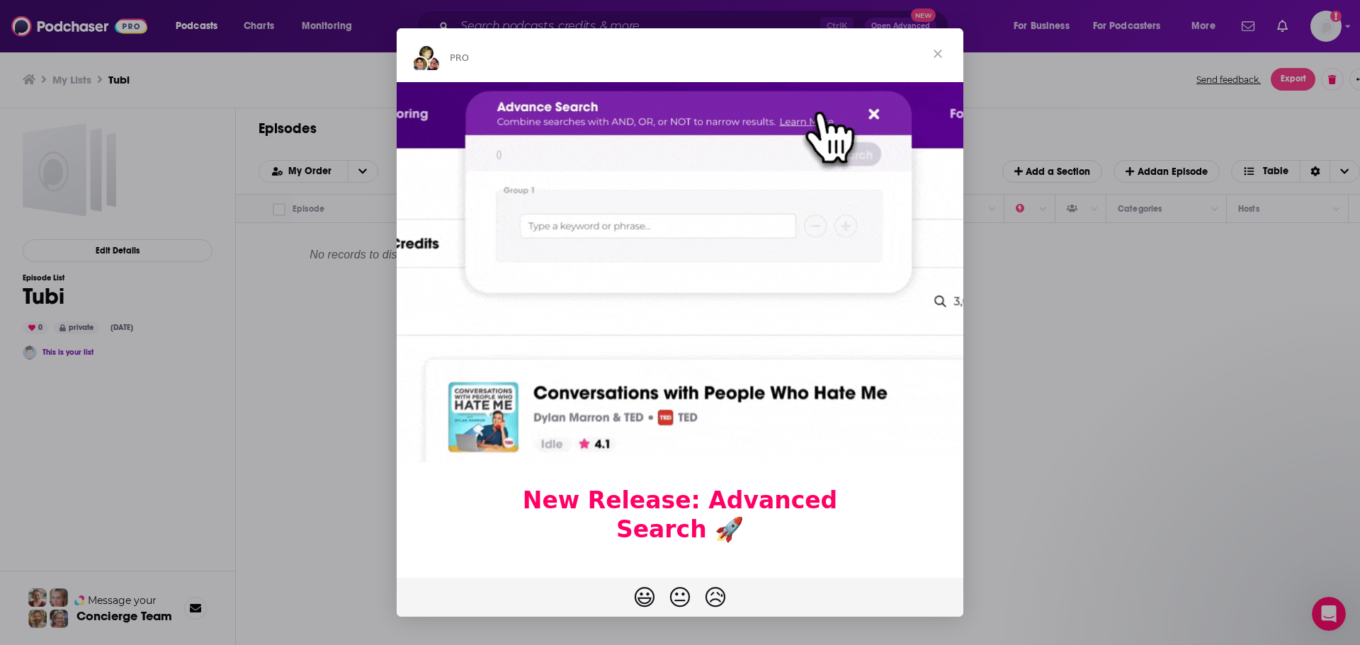
click at [943, 58] on span "Close" at bounding box center [938, 53] width 51 height 51
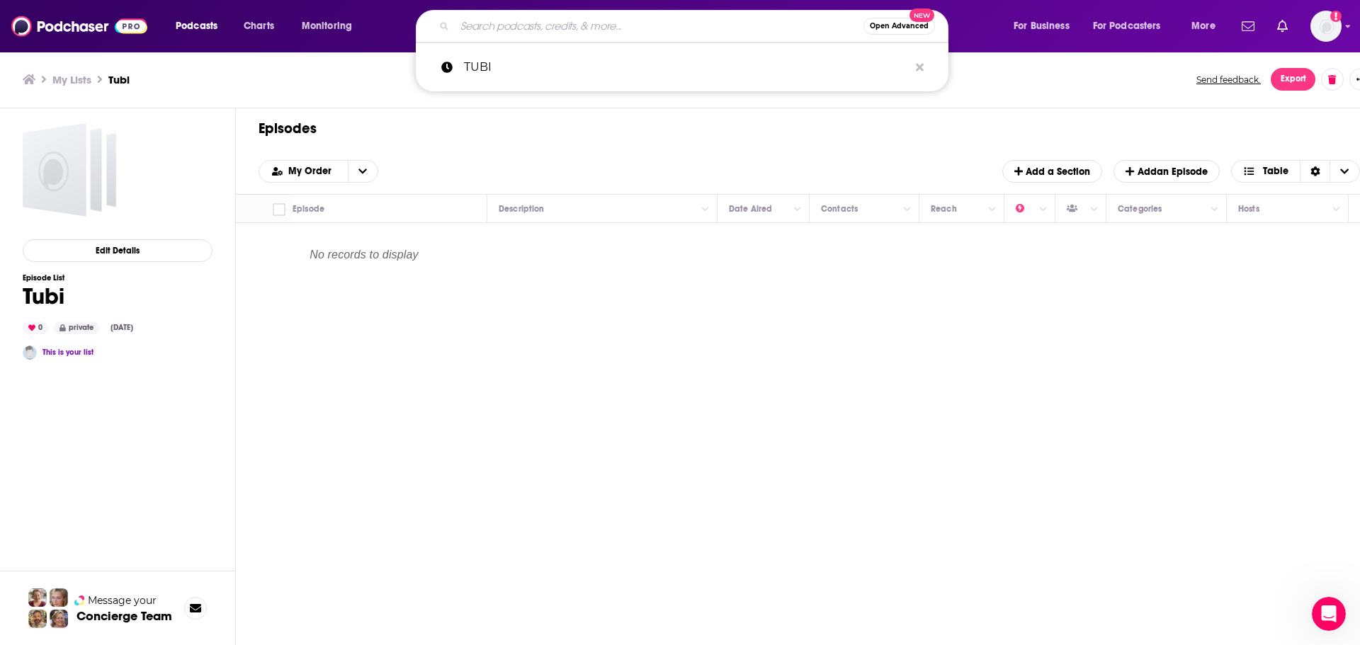
click at [704, 30] on input "Search podcasts, credits, & more..." at bounding box center [659, 26] width 409 height 23
click at [637, 81] on p "TUBI" at bounding box center [686, 67] width 445 height 37
type input "TUBI"
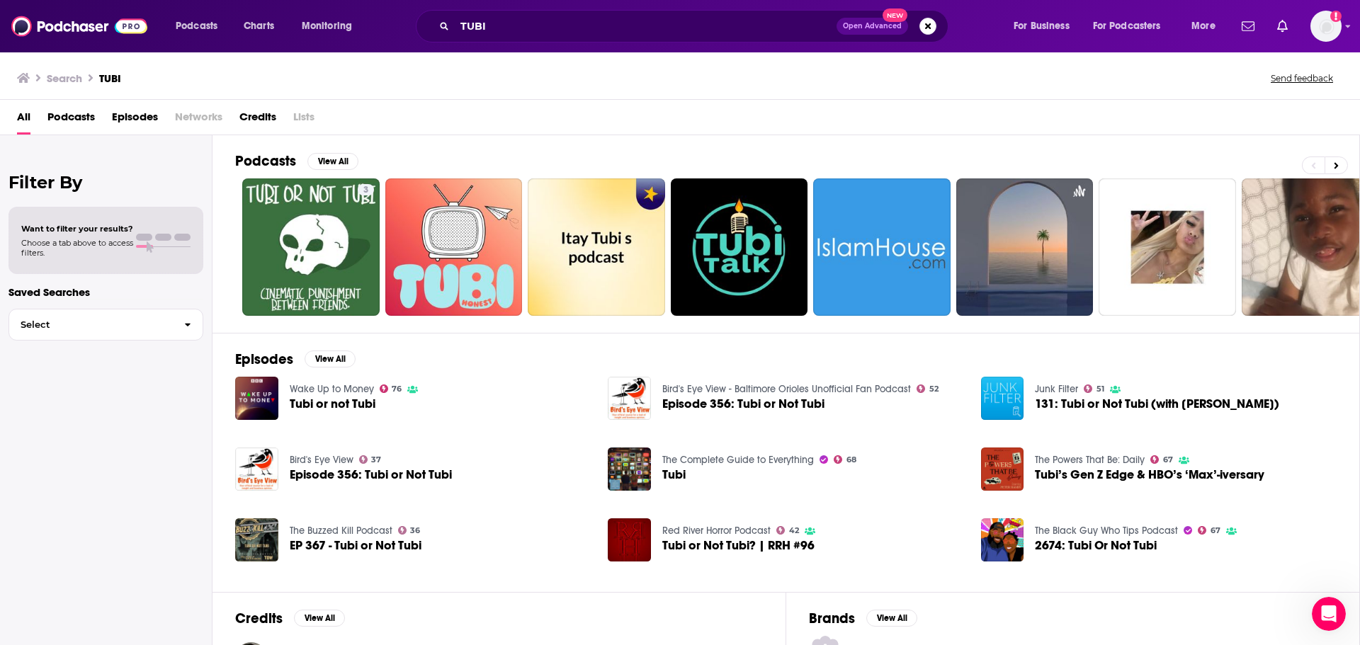
click at [136, 116] on span "Episodes" at bounding box center [135, 120] width 46 height 29
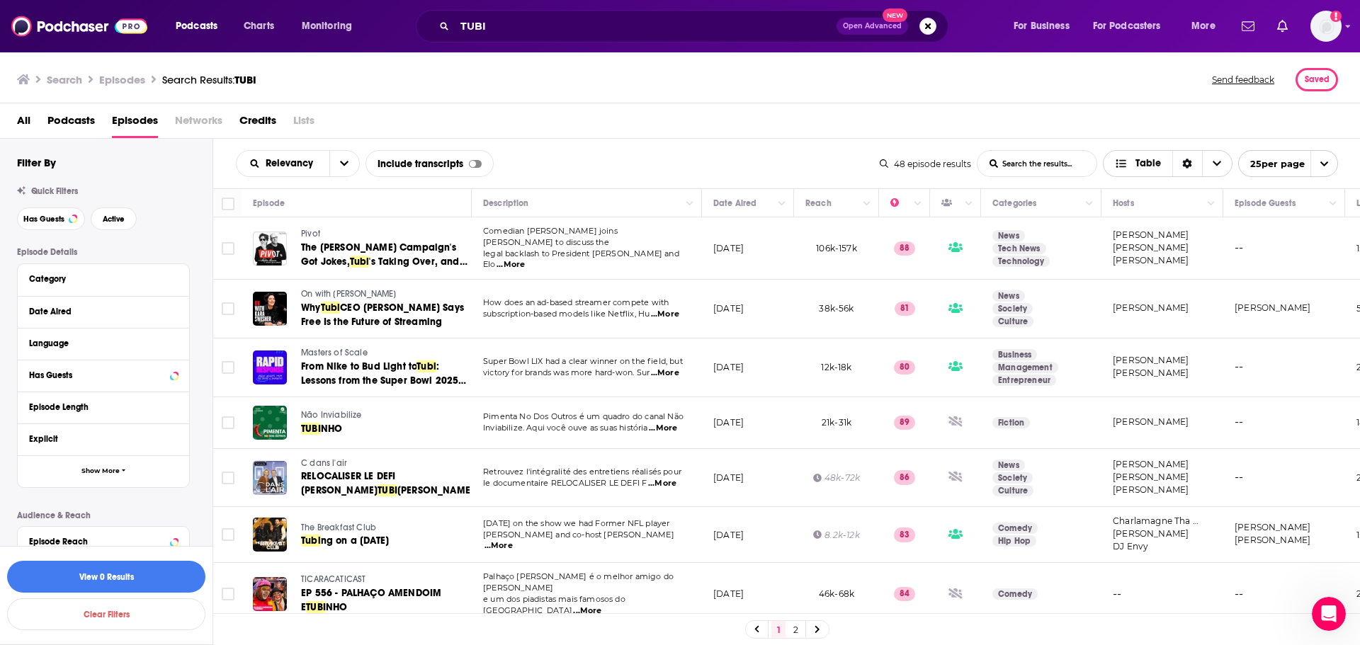
click at [1184, 174] on div "Sort Direction" at bounding box center [1188, 164] width 30 height 26
click at [1115, 121] on div "All Podcasts Episodes Networks Credits Lists" at bounding box center [683, 123] width 1333 height 29
click at [312, 123] on span "Lists" at bounding box center [303, 123] width 21 height 29
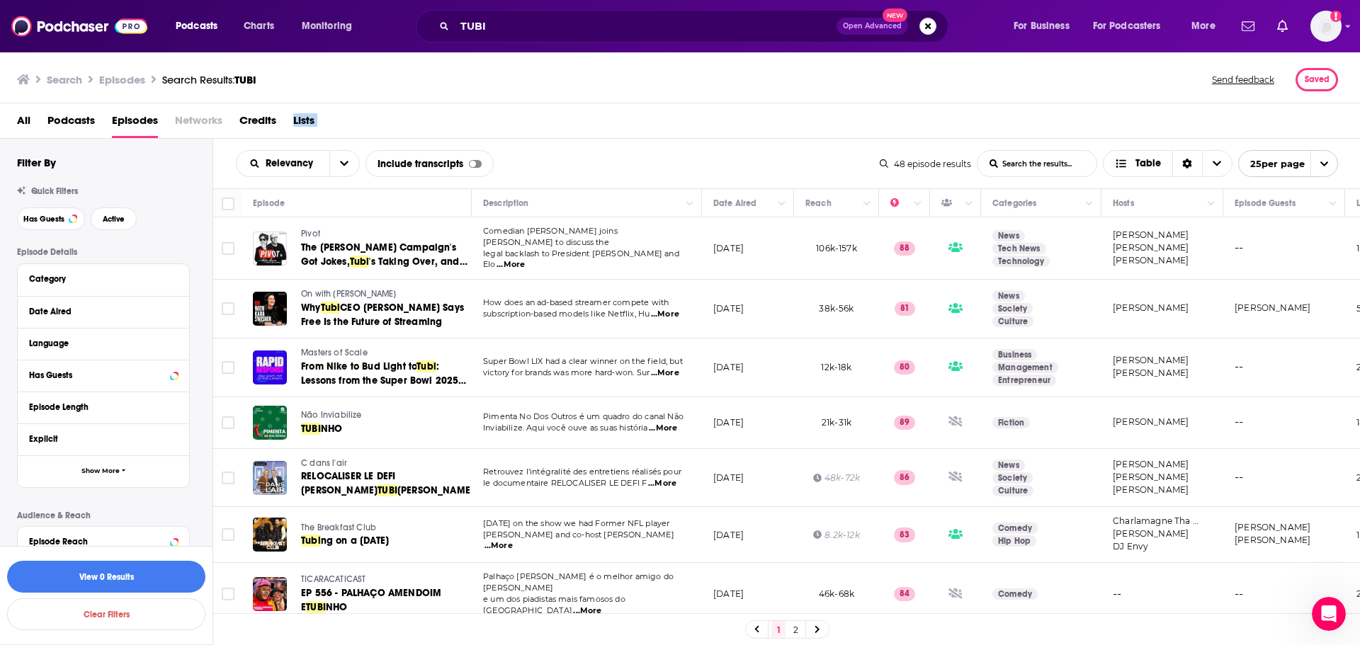
click at [312, 123] on span "Lists" at bounding box center [303, 123] width 21 height 29
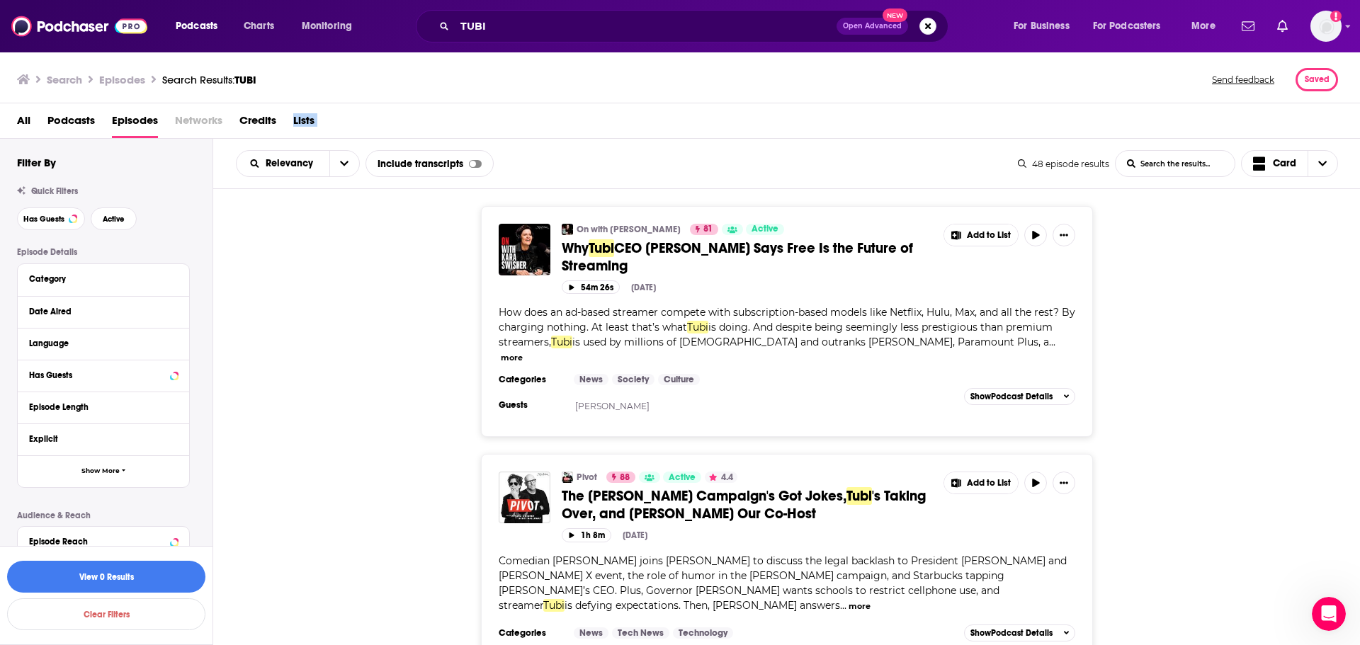
drag, startPoint x: 171, startPoint y: 2, endPoint x: 1042, endPoint y: 111, distance: 877.5
click at [1042, 111] on div "All Podcasts Episodes Networks Credits Lists" at bounding box center [683, 123] width 1333 height 29
click at [1343, 27] on div "Podcasts Charts Monitoring TUBI Open Advanced New For Business For Podcasters M…" at bounding box center [680, 26] width 1360 height 52
click at [1348, 27] on icon "Show profile menu" at bounding box center [1348, 26] width 6 height 9
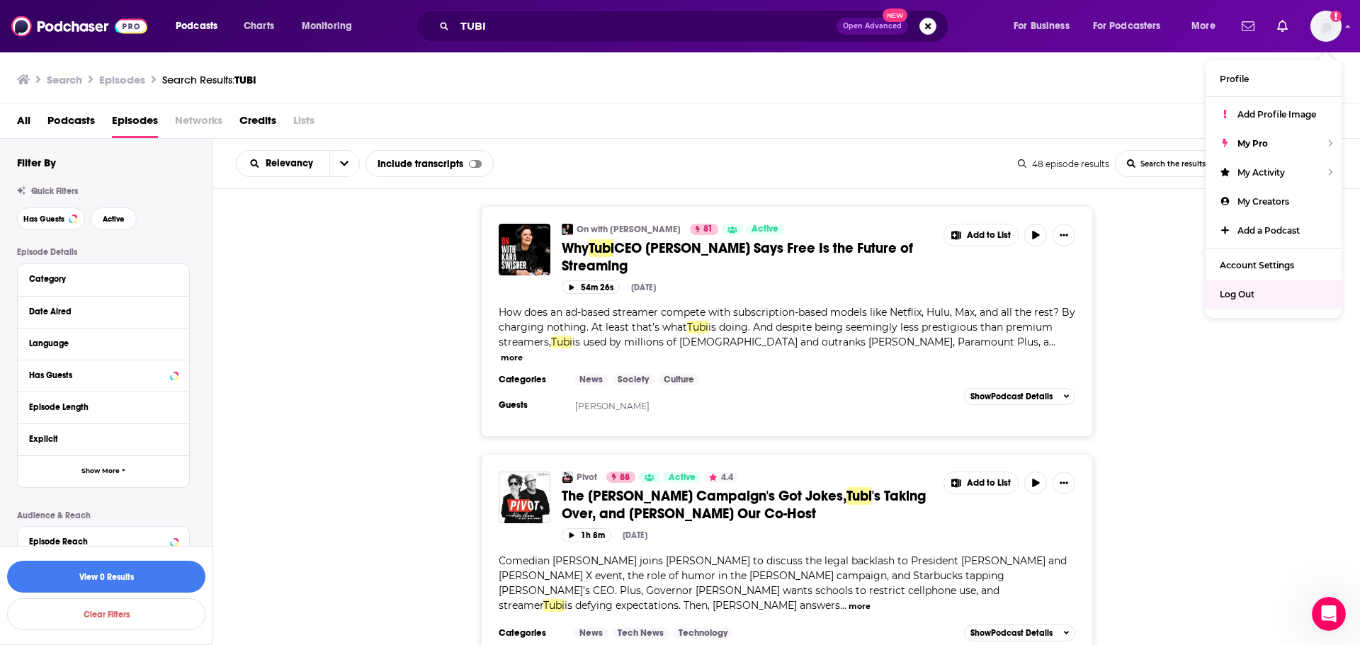
click at [1177, 412] on div "On with Kara Swisher 81 Active Why Tubi CEO Anjali Sud Says Free Is the Future …" at bounding box center [787, 321] width 1148 height 231
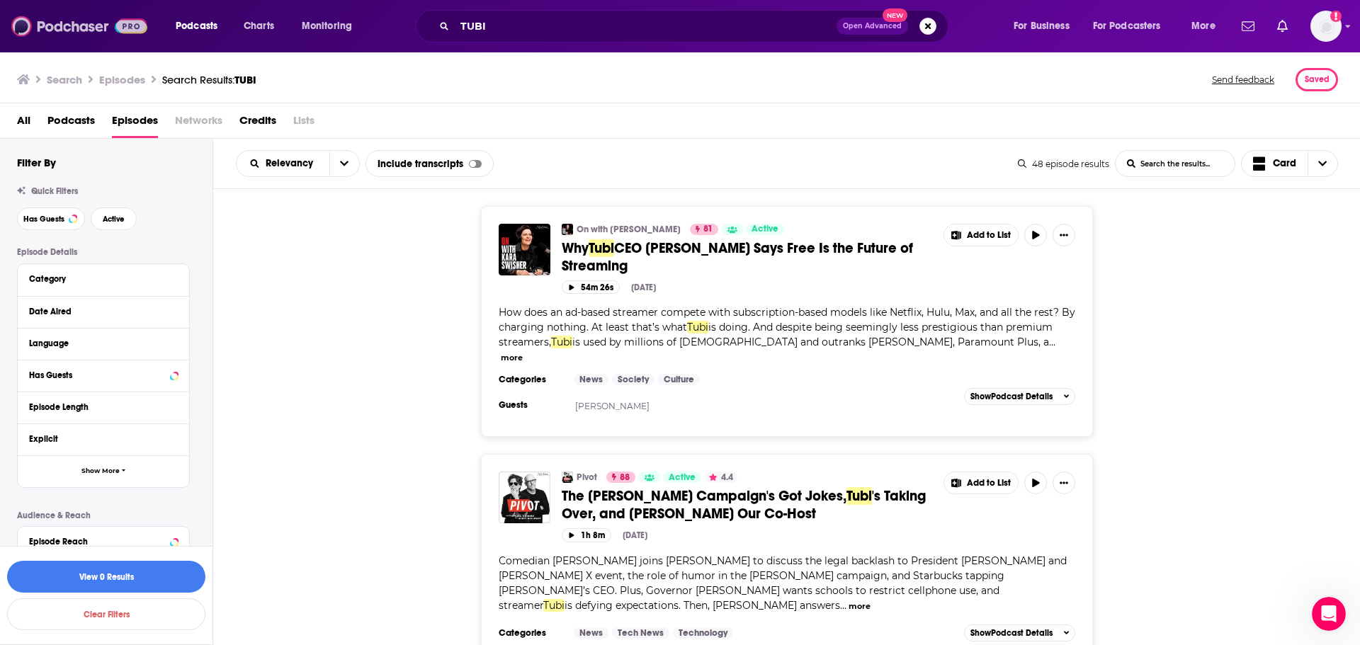
drag, startPoint x: 74, startPoint y: 28, endPoint x: 77, endPoint y: 47, distance: 19.3
click at [72, 29] on img at bounding box center [79, 26] width 136 height 27
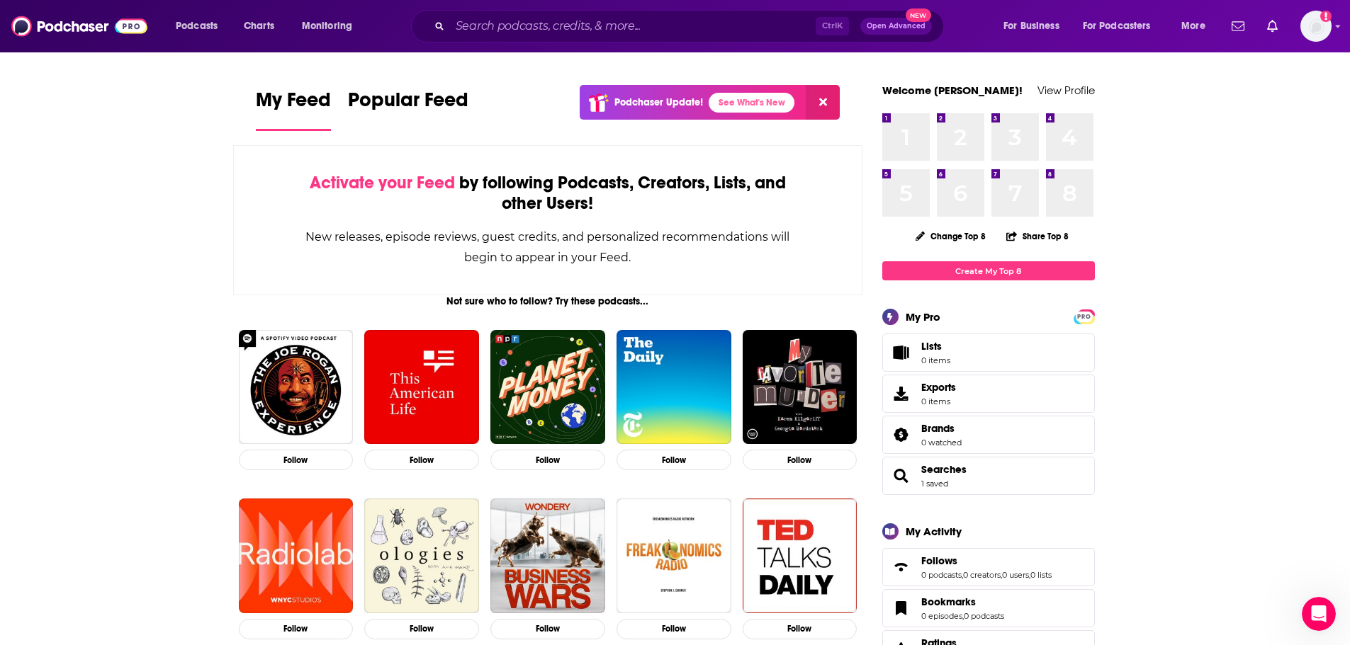
click at [987, 476] on span "Searches 1 saved" at bounding box center [988, 476] width 213 height 38
click at [939, 475] on span "Searches" at bounding box center [943, 469] width 45 height 13
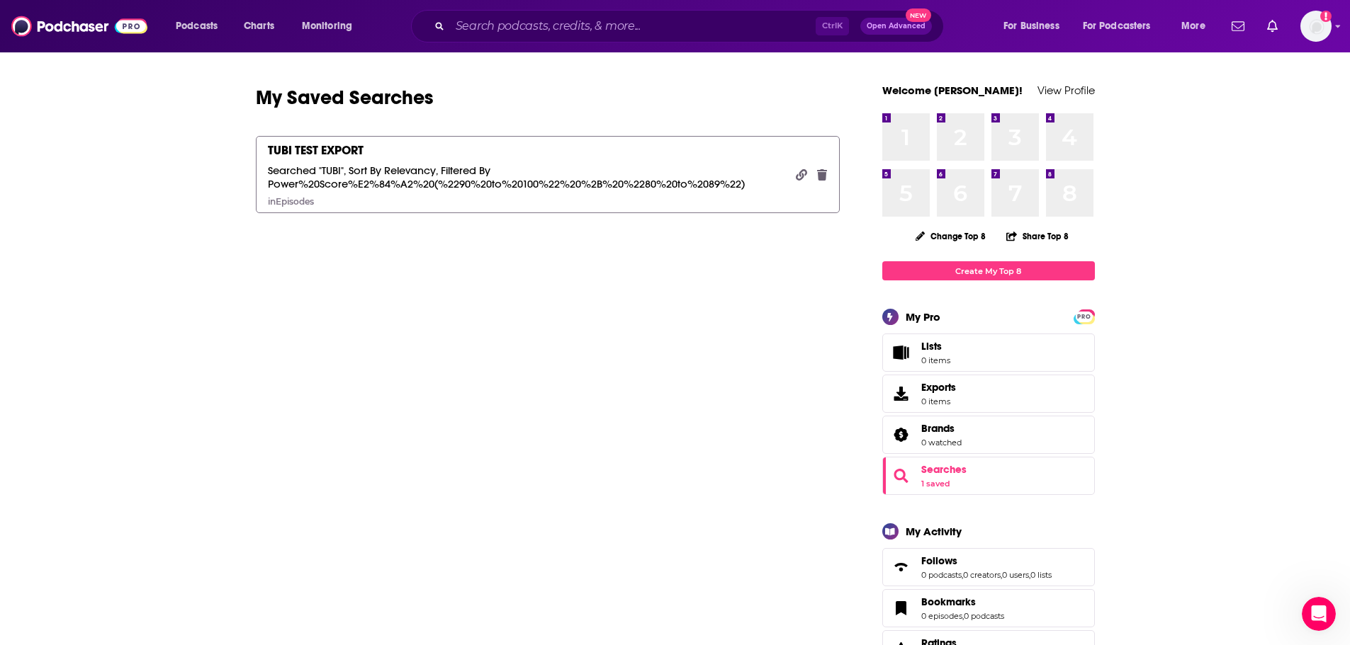
click at [325, 148] on div "TUBI TEST EXPORT" at bounding box center [316, 150] width 96 height 16
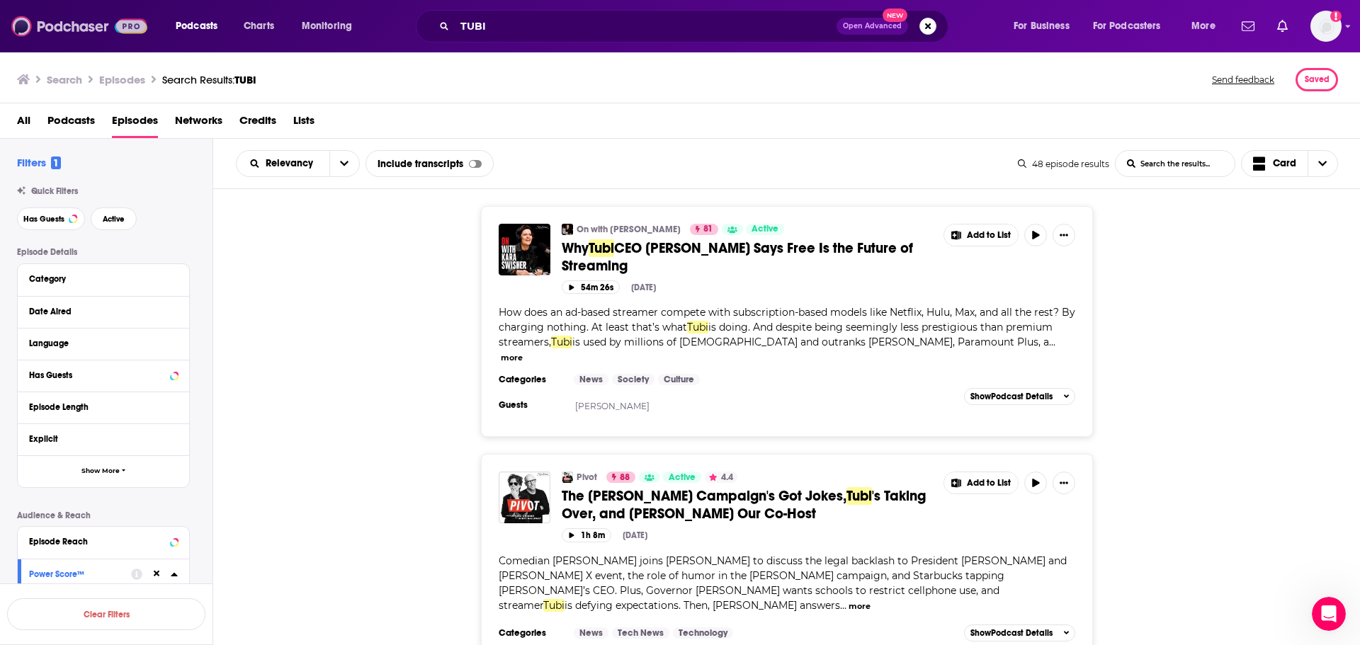
click at [82, 19] on img at bounding box center [79, 26] width 136 height 27
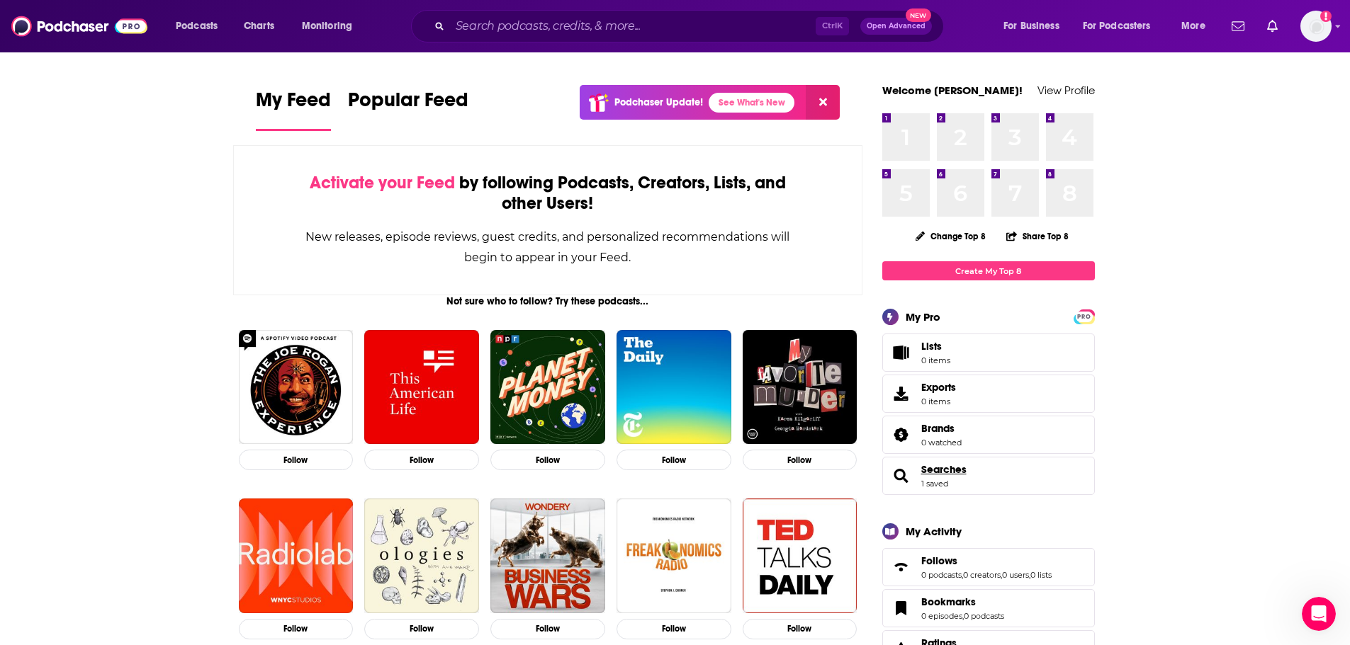
click at [941, 469] on span "Searches" at bounding box center [943, 469] width 45 height 13
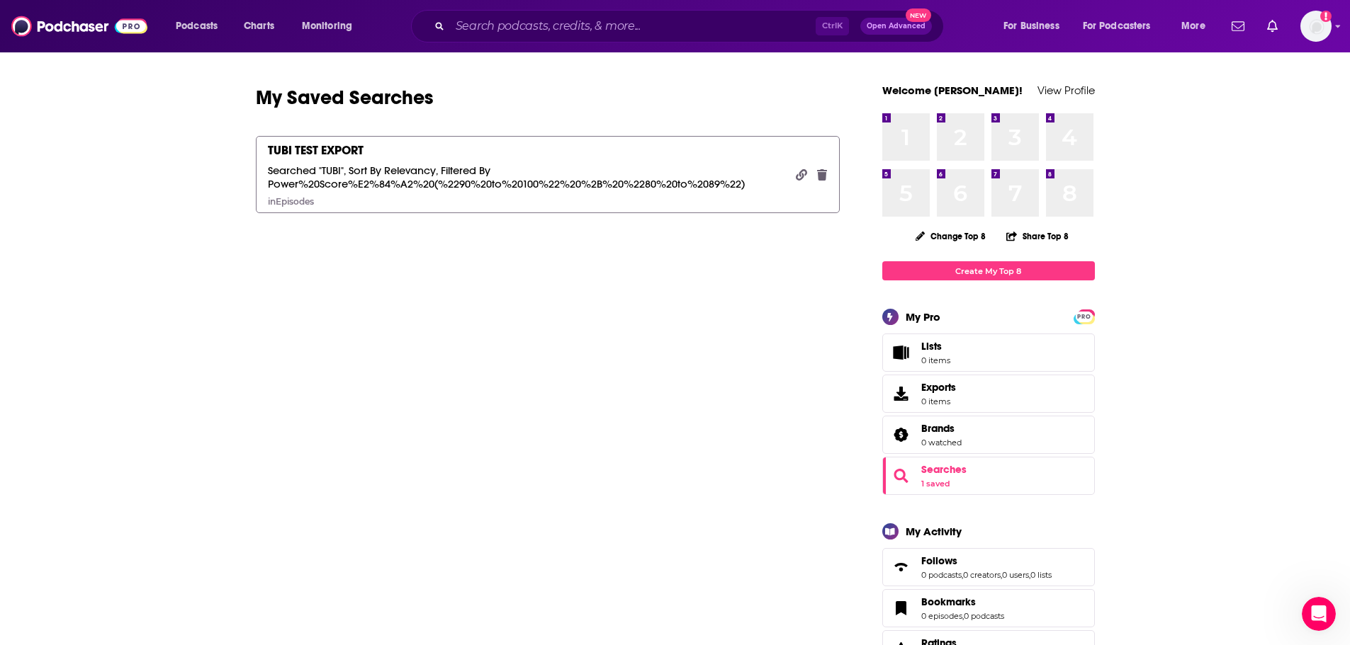
click at [346, 155] on div "TUBI TEST EXPORT" at bounding box center [316, 150] width 96 height 16
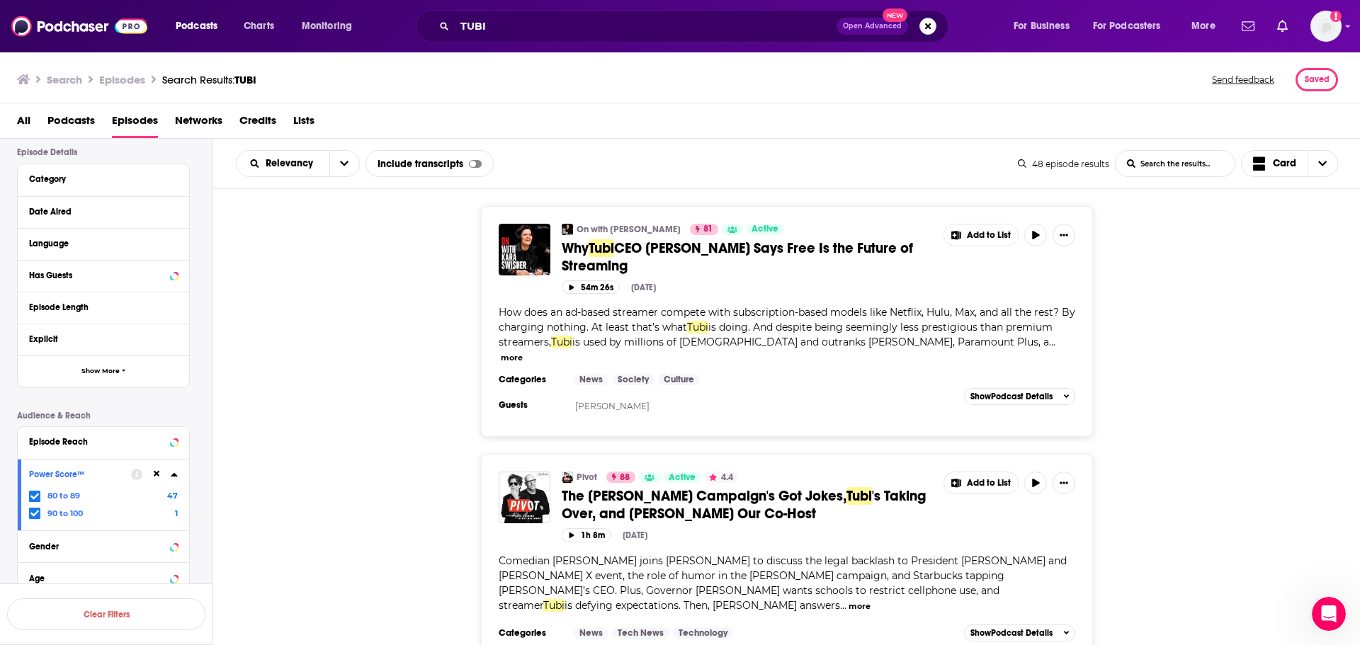
scroll to position [188, 0]
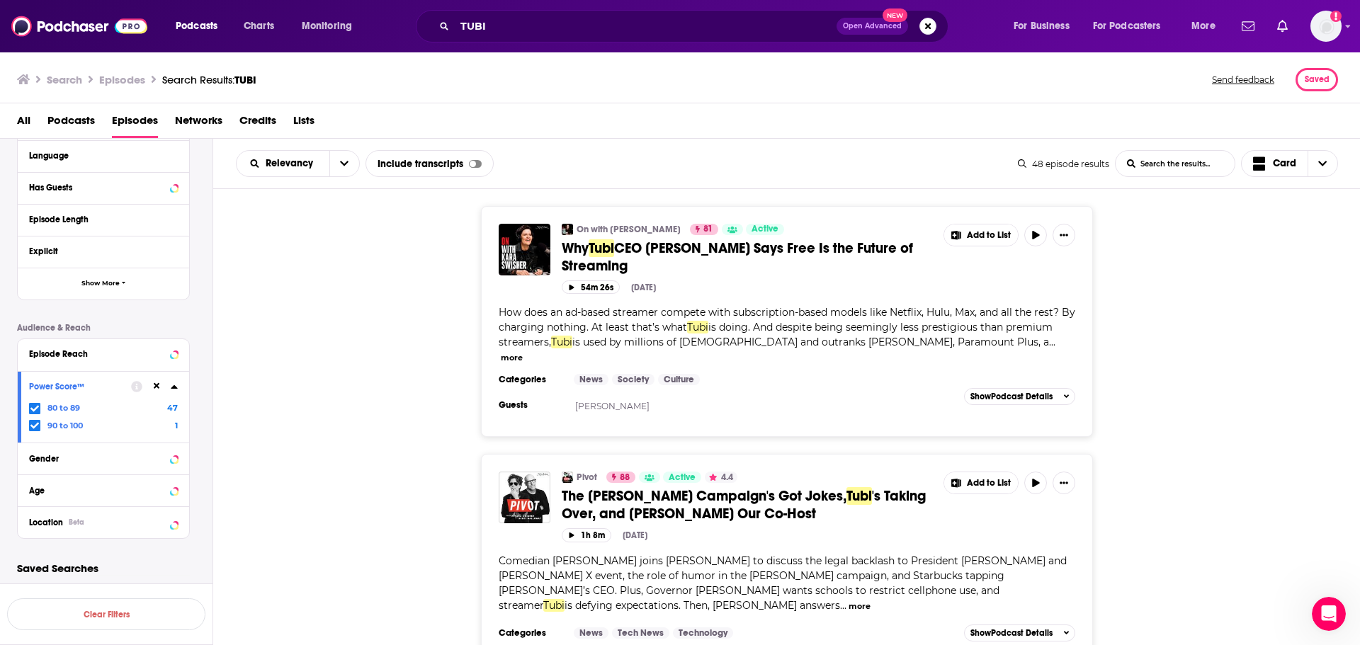
click at [176, 387] on icon at bounding box center [174, 386] width 7 height 11
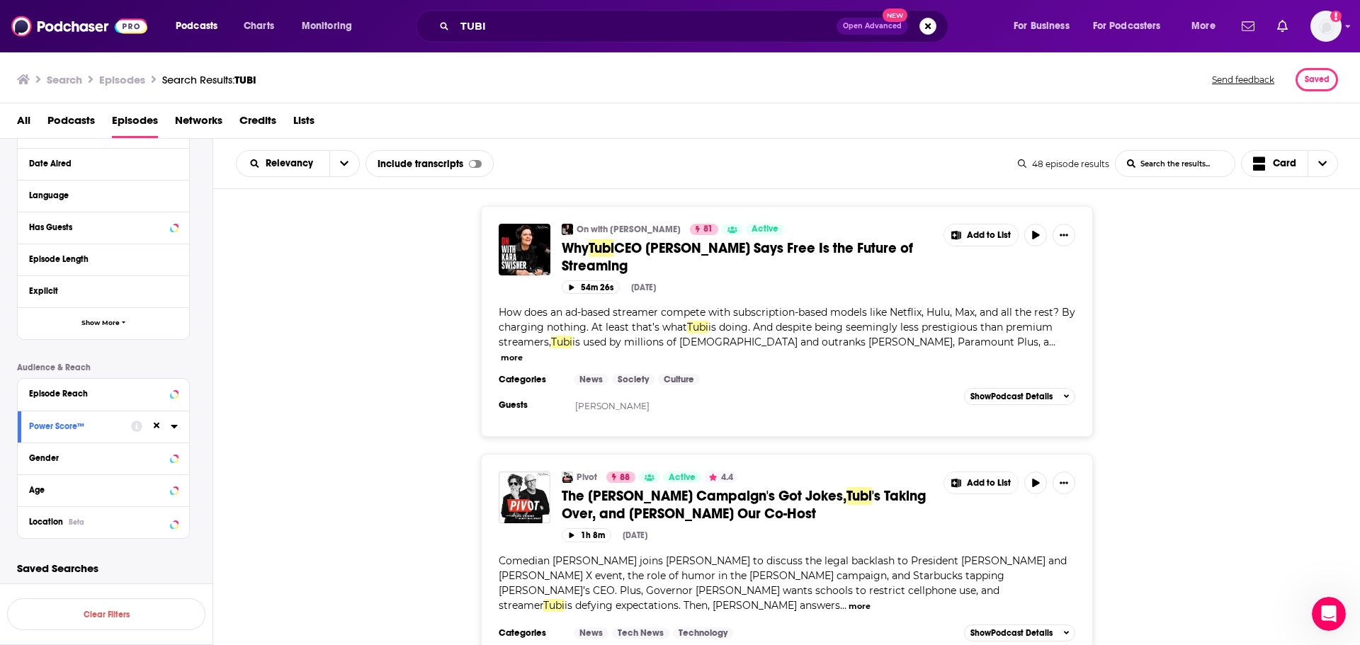
click at [174, 424] on icon at bounding box center [174, 426] width 7 height 11
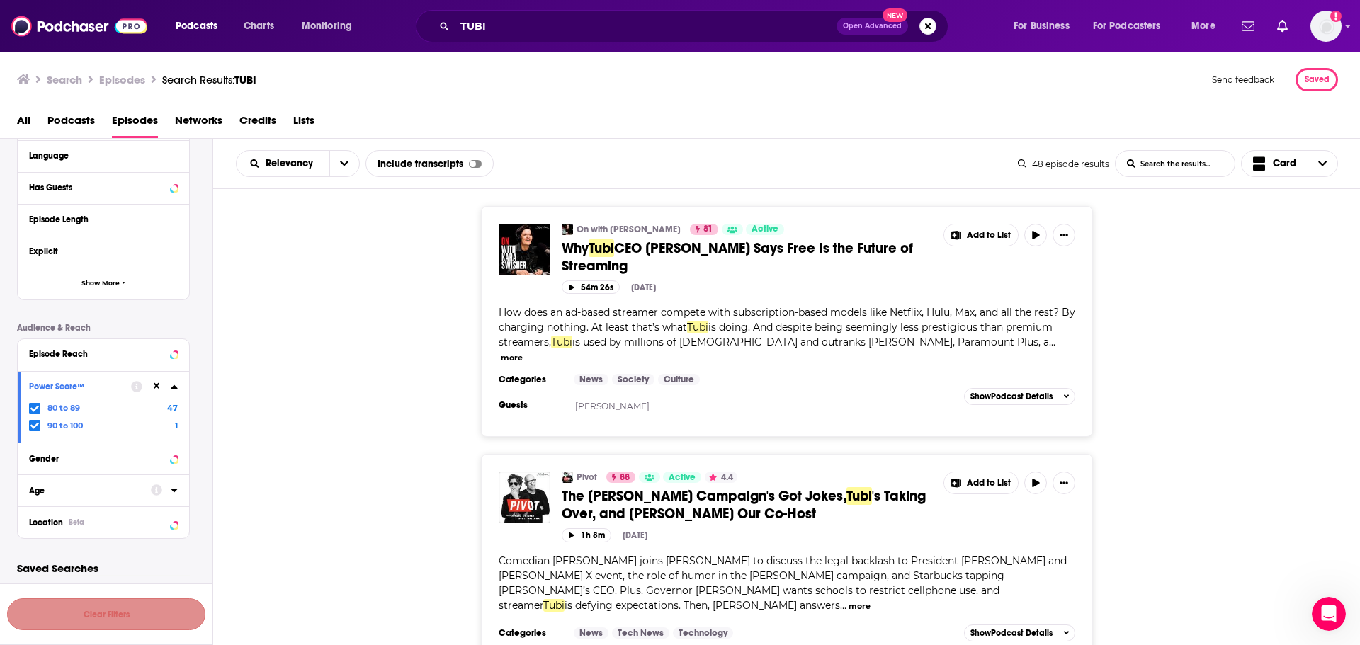
click at [124, 609] on button "Clear Filters" at bounding box center [106, 615] width 198 height 32
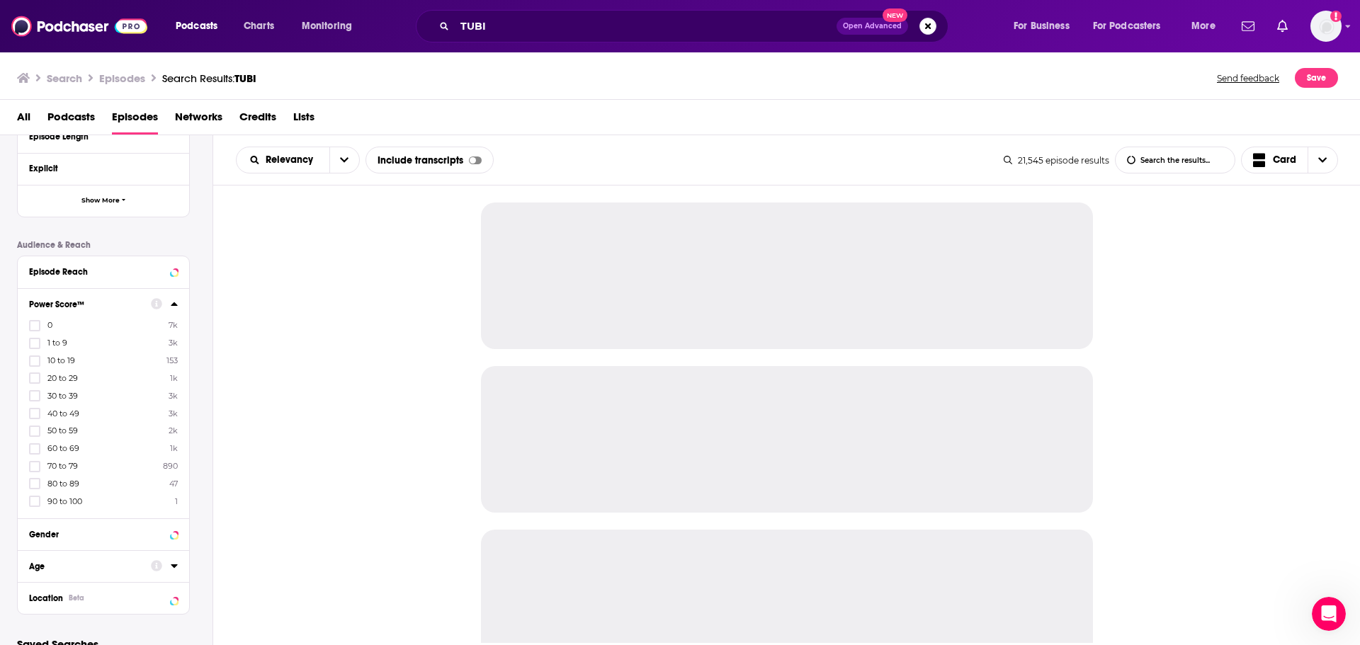
scroll to position [346, 0]
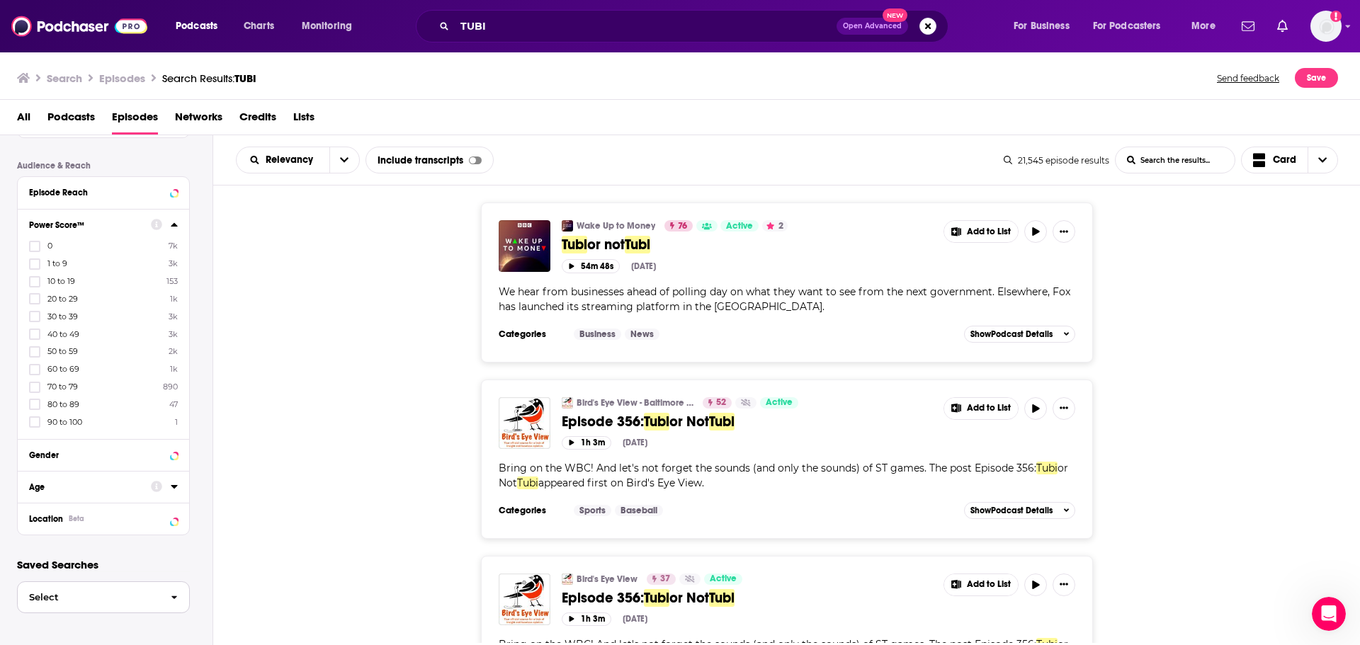
click at [105, 595] on span "Select" at bounding box center [89, 597] width 142 height 9
click at [149, 566] on p "Saved Searches" at bounding box center [103, 564] width 173 height 13
click at [159, 599] on span "button" at bounding box center [174, 597] width 30 height 30
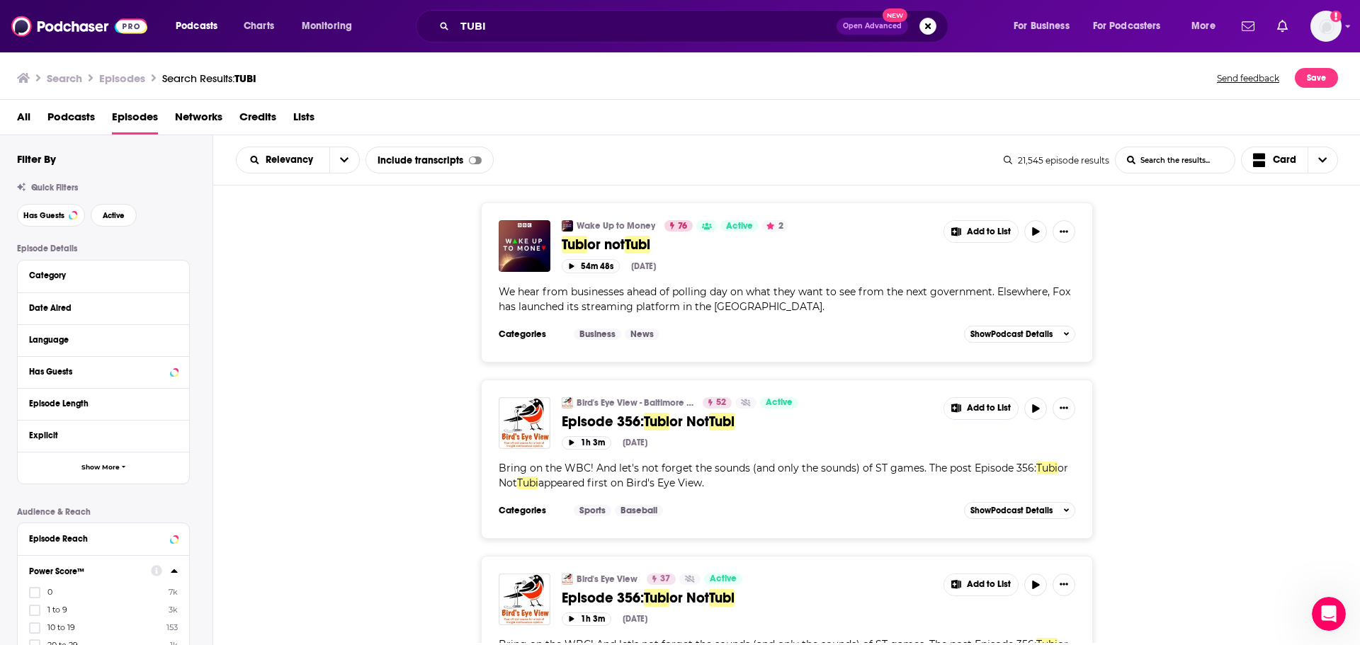
scroll to position [71, 0]
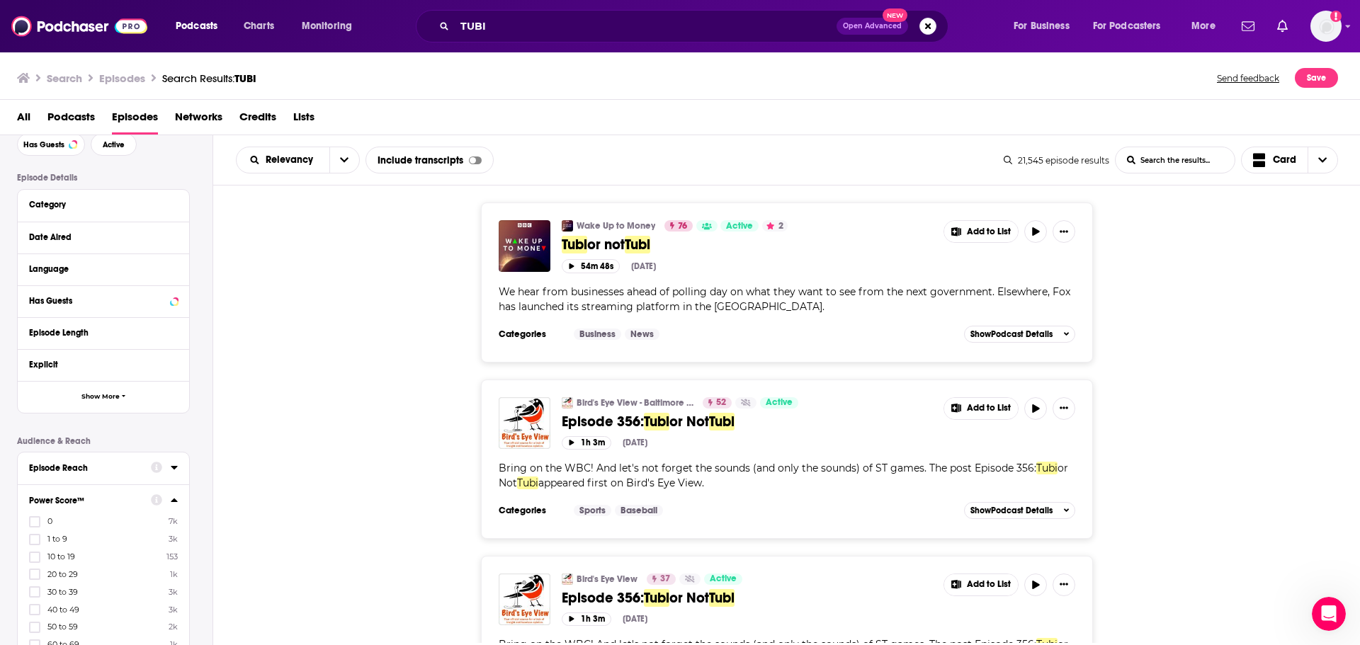
click at [84, 465] on div "Episode Reach" at bounding box center [85, 468] width 113 height 10
click at [79, 499] on input "number" at bounding box center [64, 493] width 71 height 23
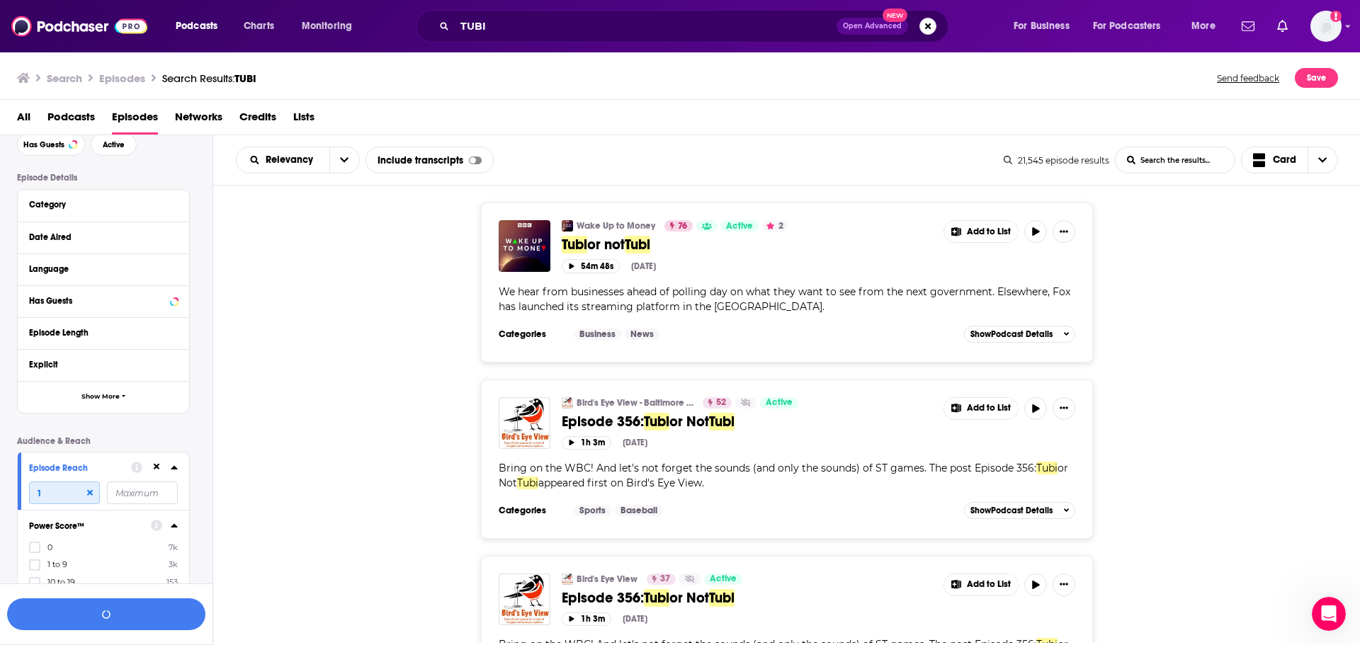
type input "1"
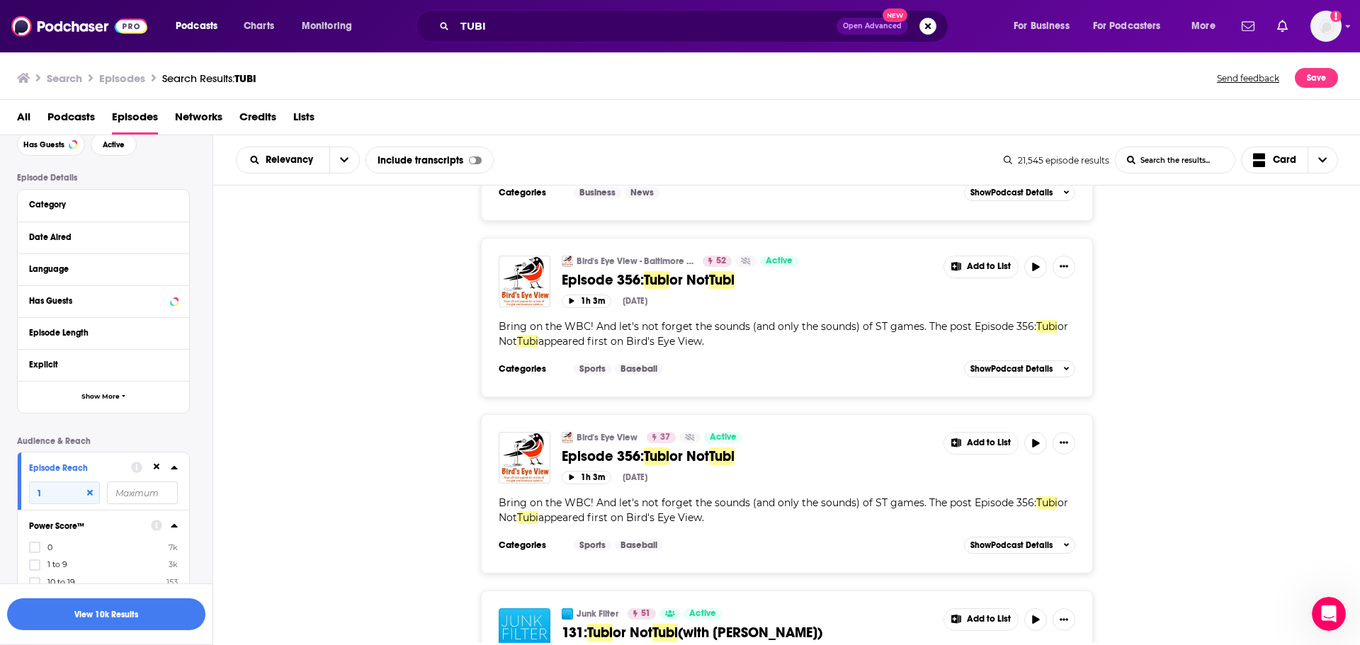
scroll to position [142, 0]
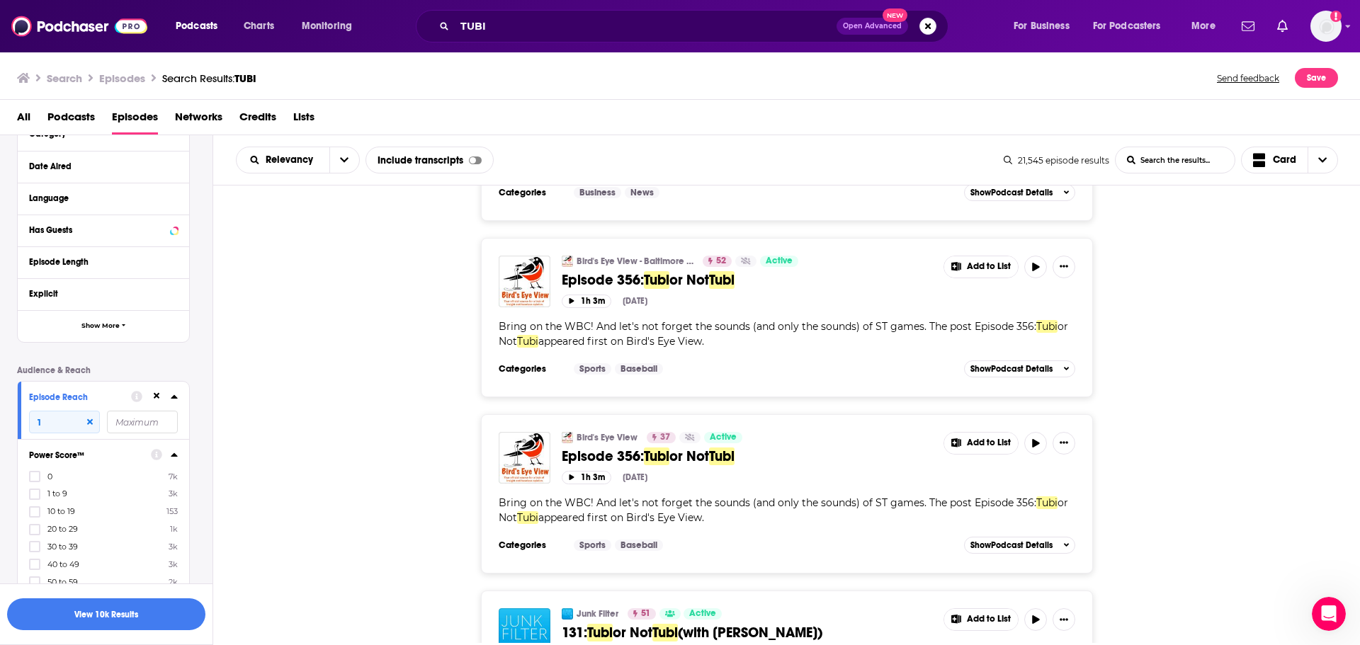
click at [174, 398] on icon at bounding box center [174, 397] width 6 height 4
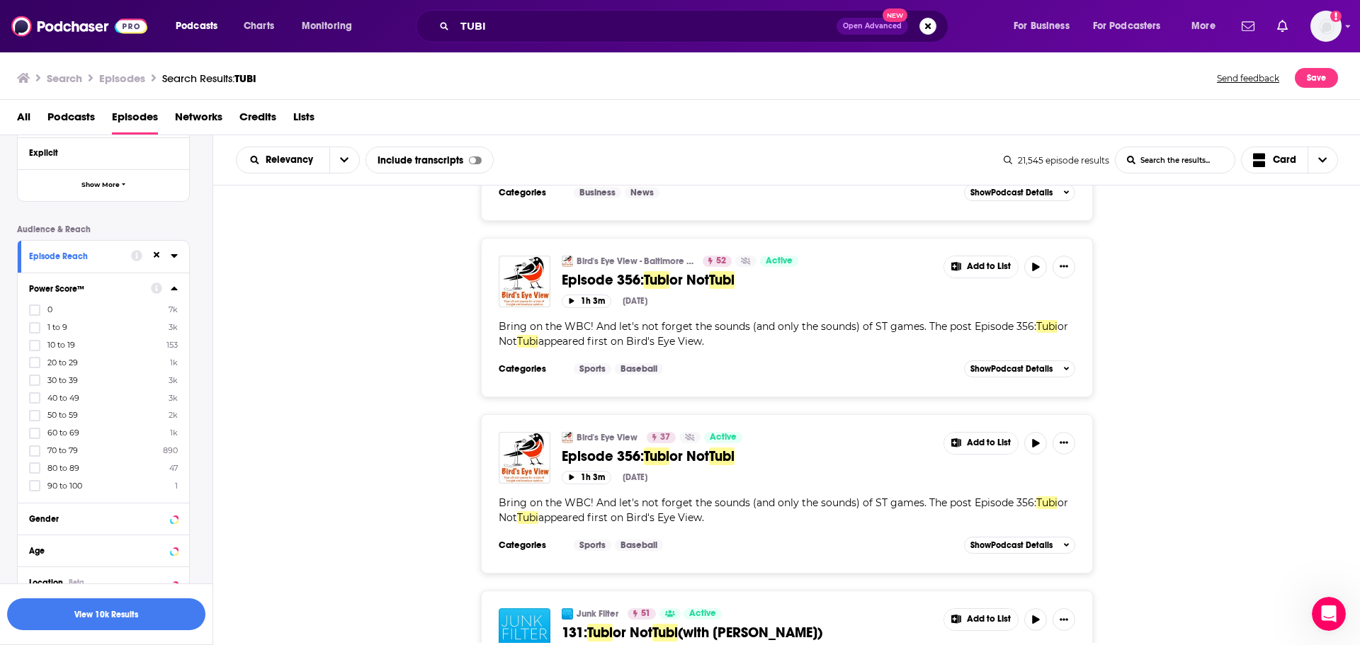
scroll to position [283, 0]
click at [34, 416] on icon at bounding box center [34, 415] width 9 height 6
click at [37, 431] on icon at bounding box center [34, 432] width 9 height 6
click at [38, 448] on icon at bounding box center [34, 450] width 9 height 6
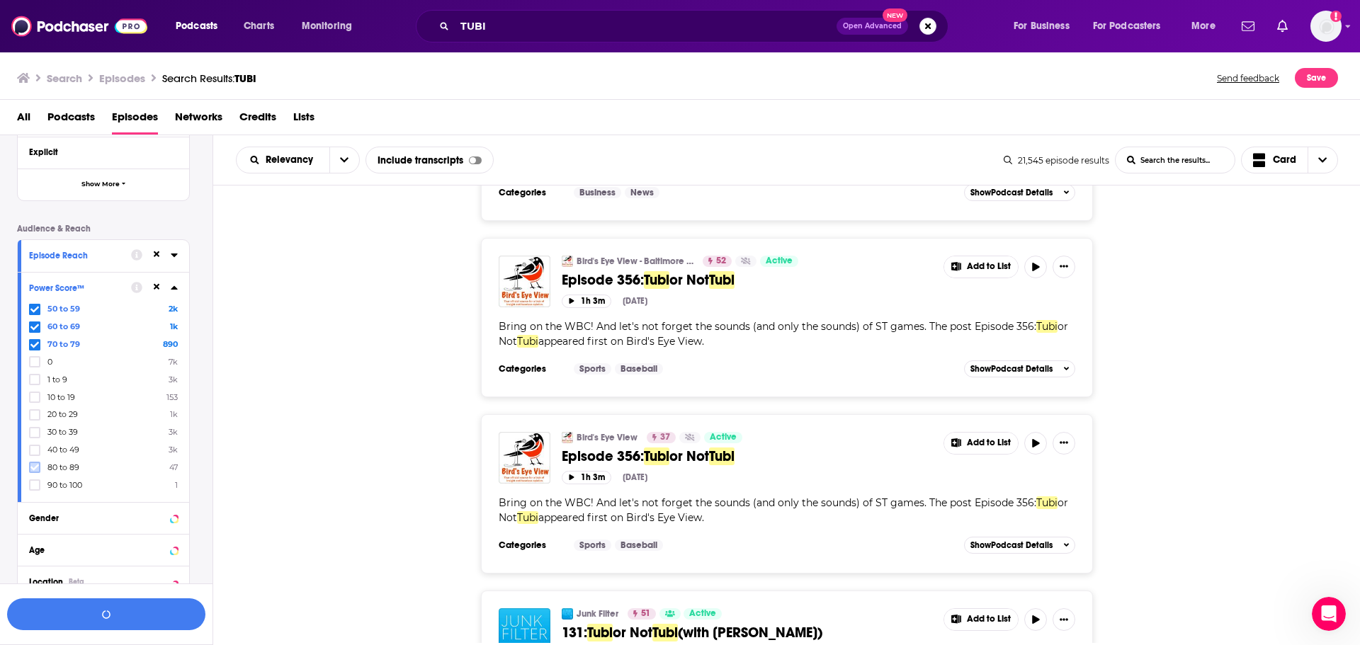
click at [37, 473] on label at bounding box center [34, 467] width 11 height 11
click at [36, 486] on icon at bounding box center [34, 485] width 9 height 6
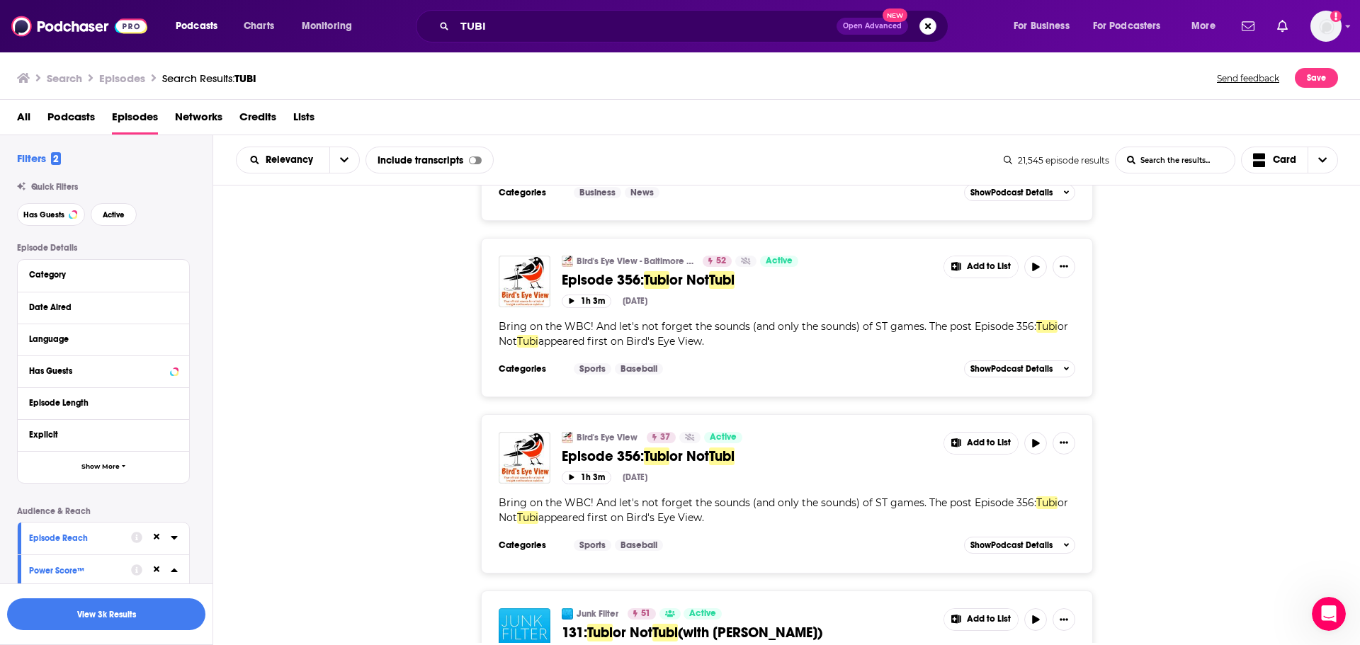
scroll to position [0, 0]
click at [107, 314] on button "Date Aired" at bounding box center [103, 308] width 149 height 18
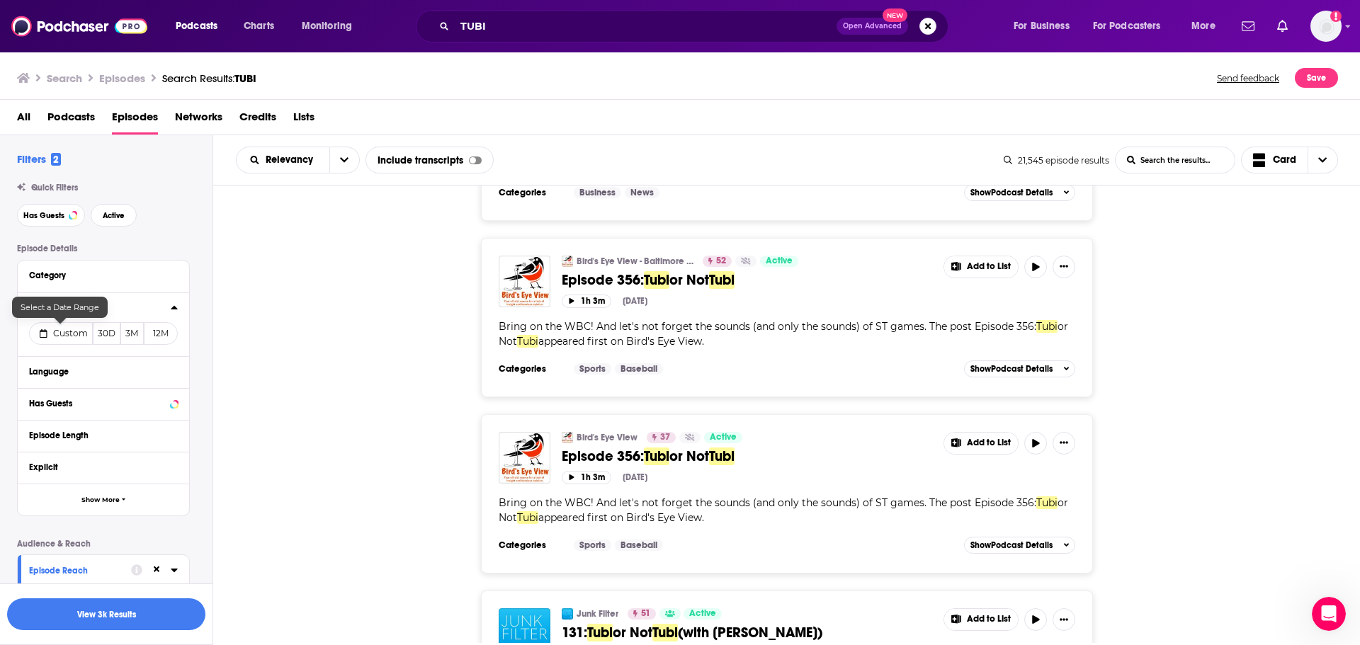
click at [78, 336] on span "Custom" at bounding box center [70, 333] width 35 height 11
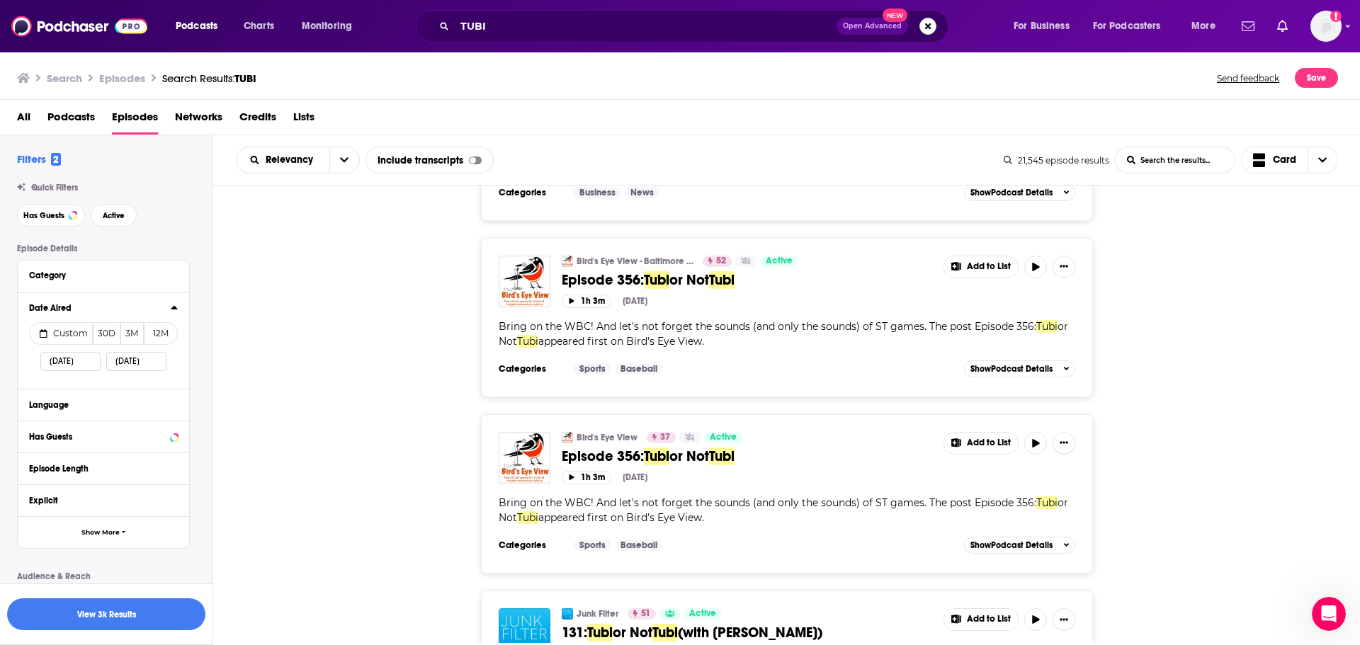
select select "7"
select select "2025"
click at [150, 436] on button "1" at bounding box center [150, 443] width 20 height 20
type input "08/01/2025"
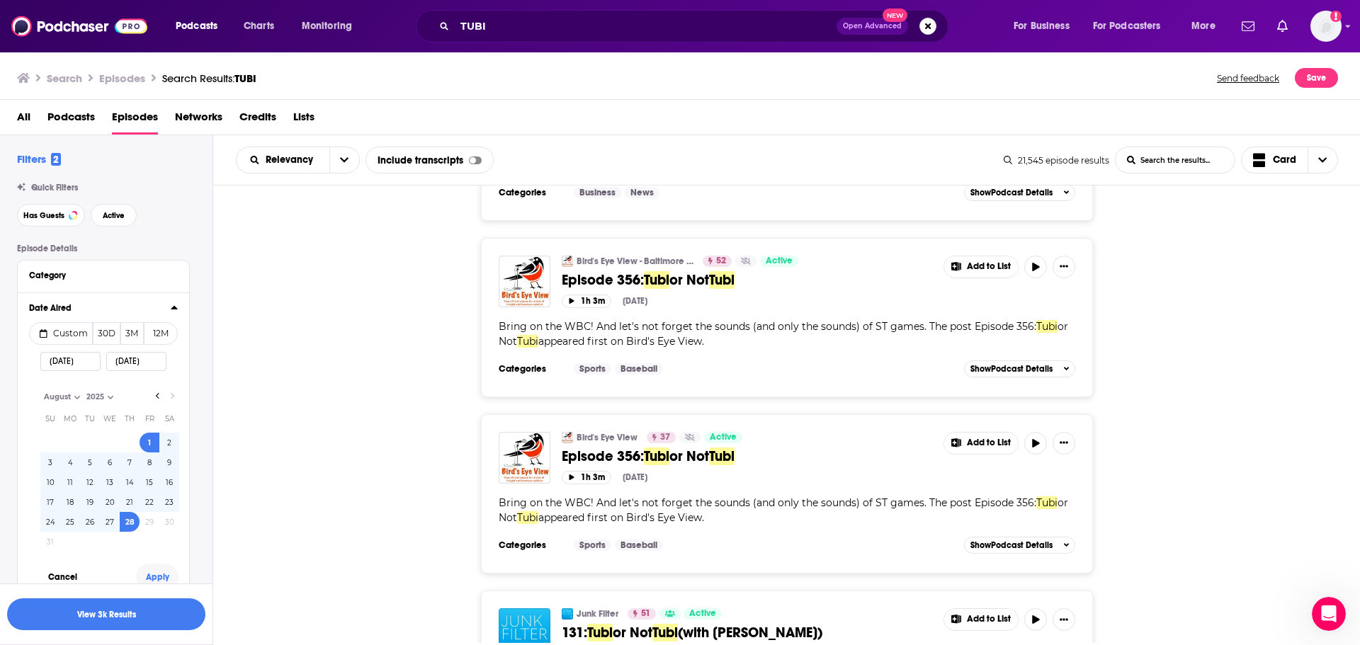
click at [156, 577] on button "Apply" at bounding box center [157, 577] width 43 height 26
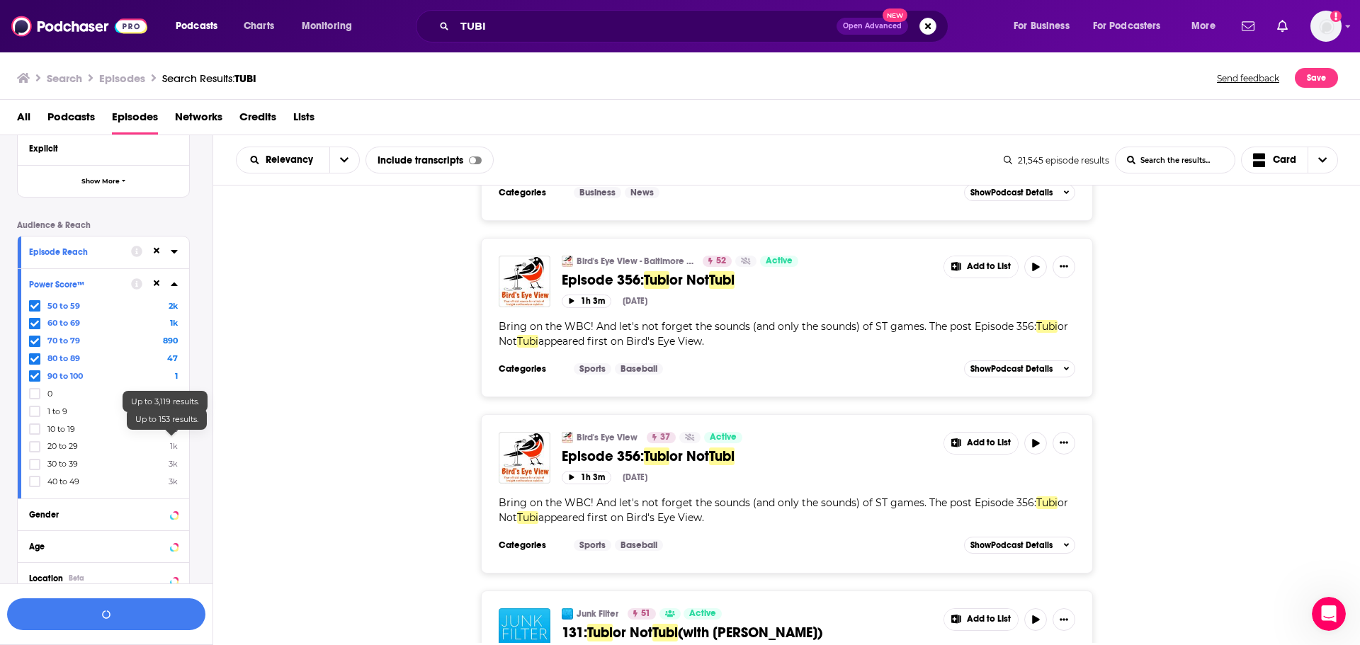
scroll to position [378, 0]
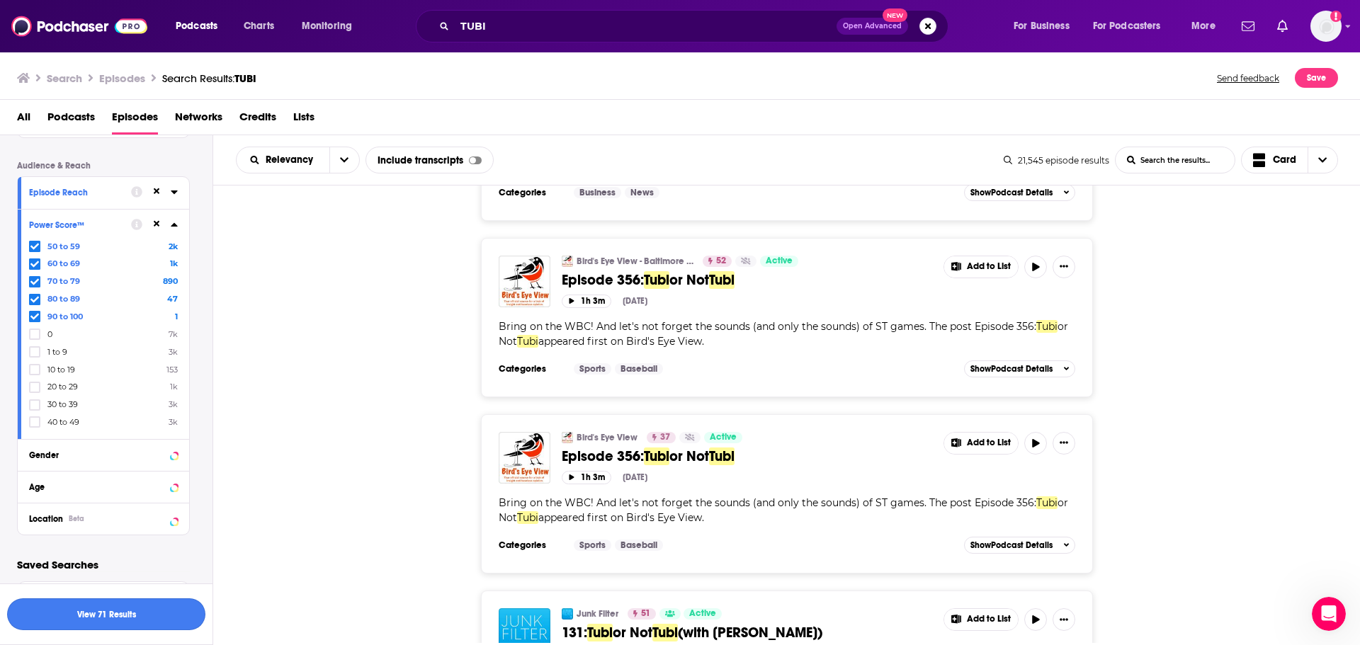
click at [154, 607] on button "View 71 Results" at bounding box center [106, 615] width 198 height 32
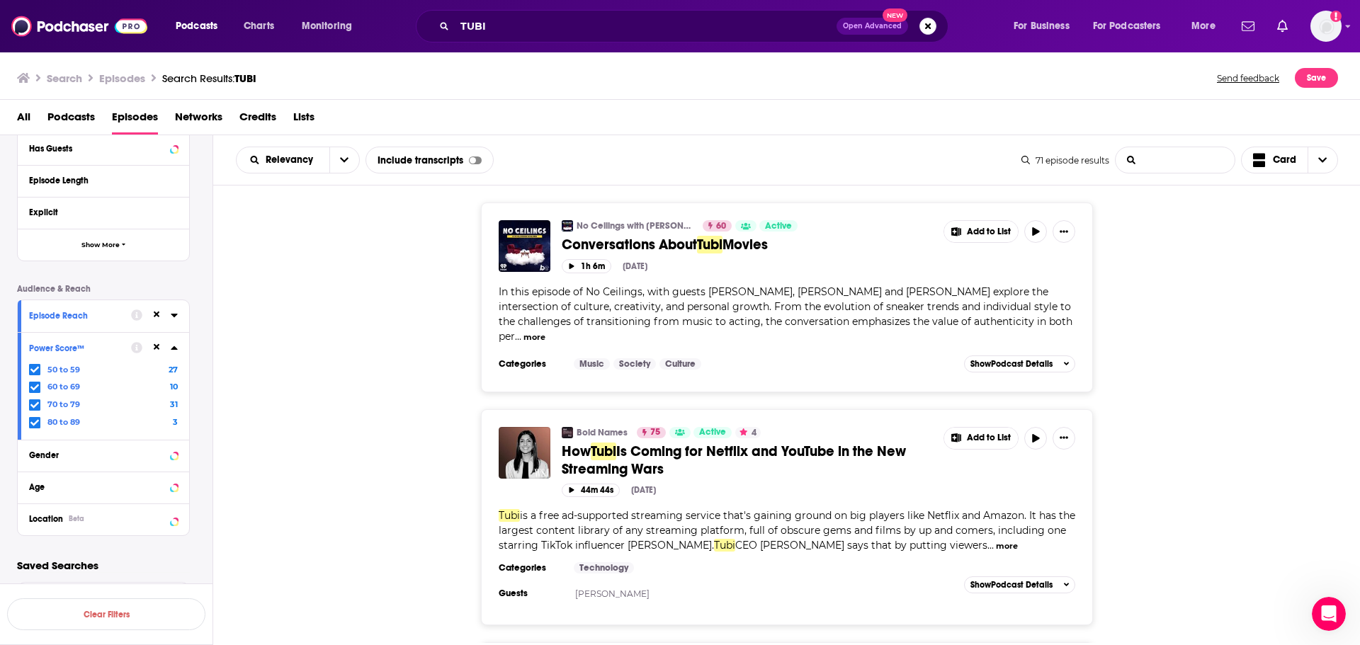
click at [1155, 164] on input "List Search Input" at bounding box center [1175, 160] width 119 height 26
click at [1139, 286] on div "No Ceilings with Glasses Malone 60 Active Conversations About Tubi Movies Add t…" at bounding box center [787, 297] width 1148 height 189
click at [473, 164] on div at bounding box center [475, 161] width 13 height 8
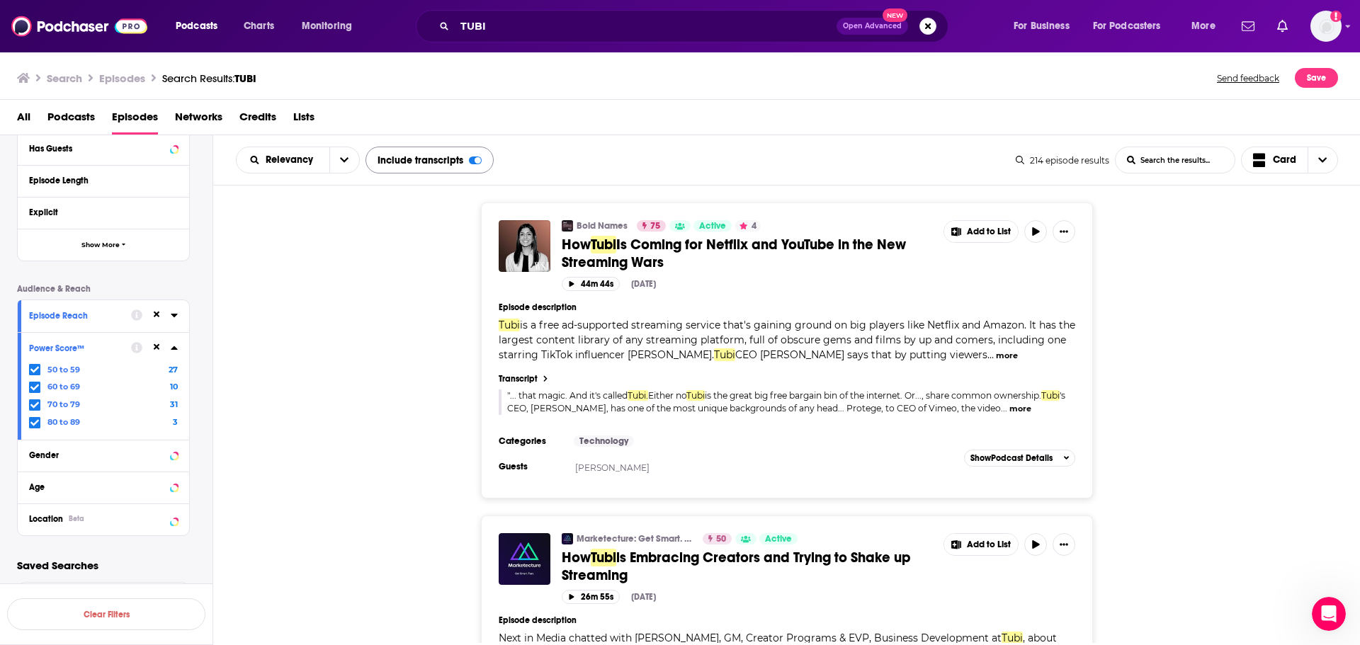
click at [475, 159] on div at bounding box center [478, 160] width 6 height 6
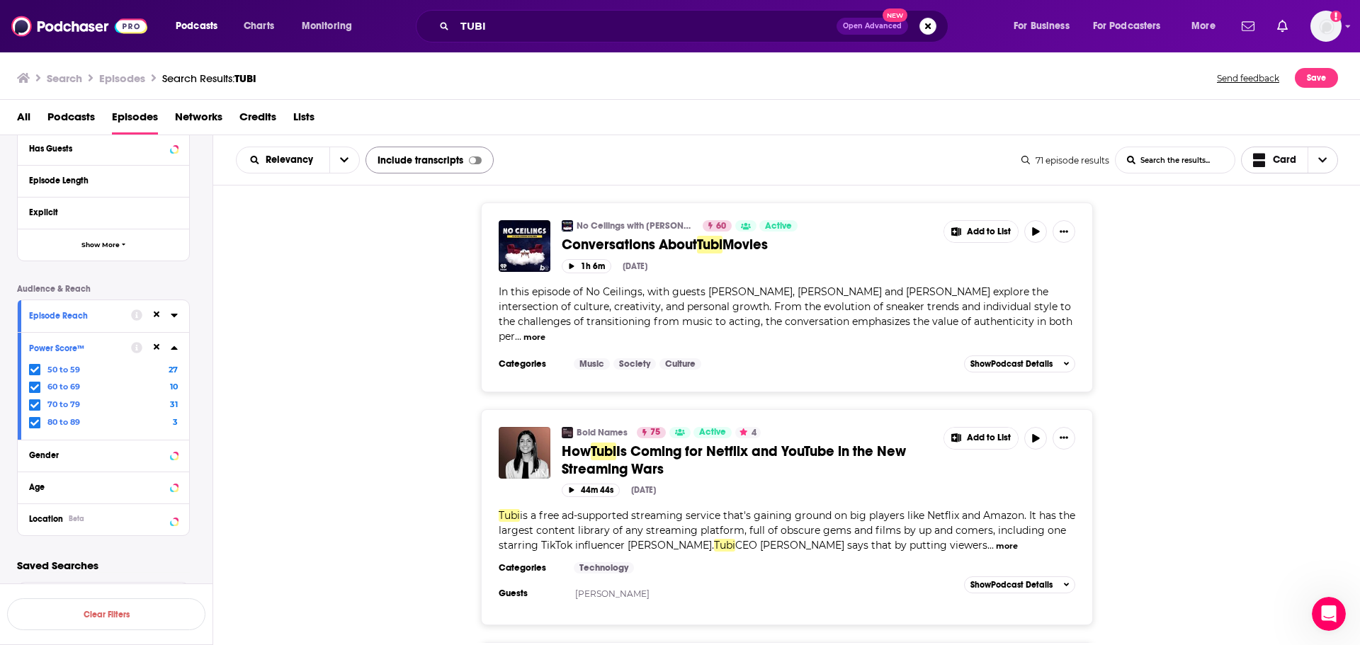
click at [1324, 158] on icon "Choose View" at bounding box center [1322, 160] width 9 height 10
click at [994, 236] on span "Add to List" at bounding box center [989, 232] width 44 height 11
click at [1156, 276] on div "No Ceilings with Glasses Malone 60 Active Conversations About Tubi Movies Add t…" at bounding box center [787, 297] width 1148 height 189
click at [1062, 235] on icon "Show More Button" at bounding box center [1064, 231] width 9 height 9
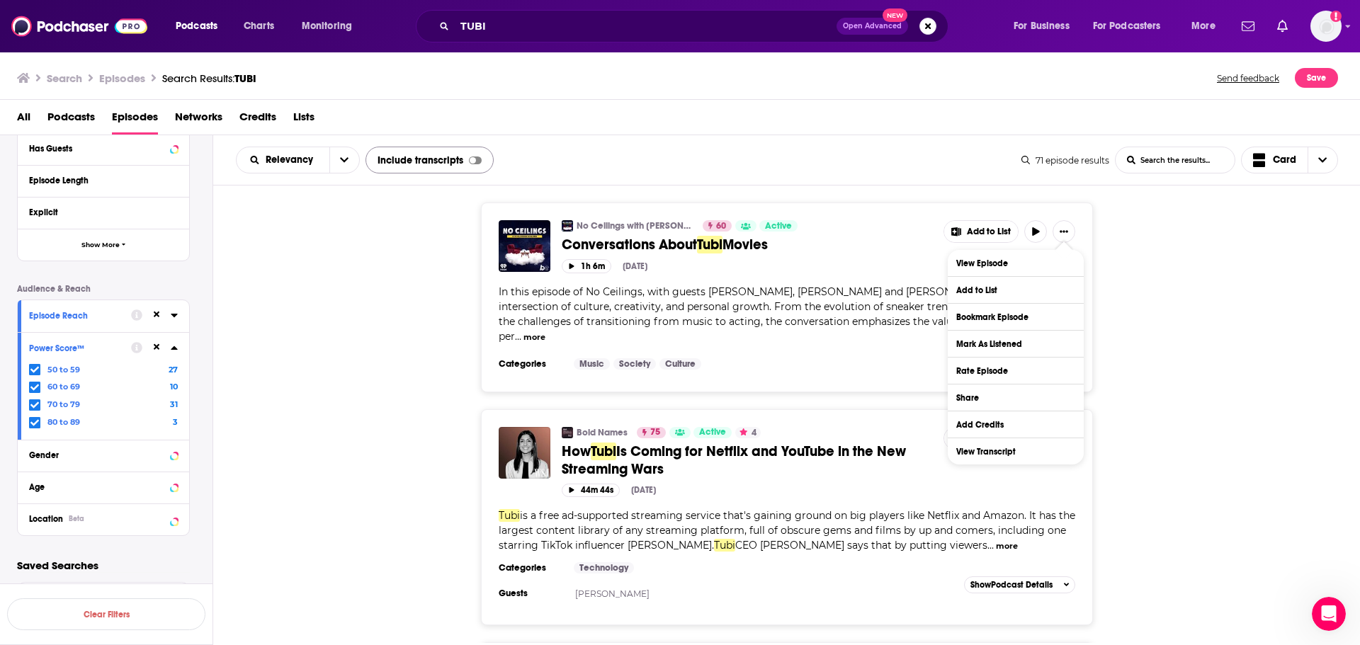
click at [1185, 349] on div "No Ceilings with Glasses Malone 60 Active Conversations About Tubi Movies Add t…" at bounding box center [787, 297] width 1148 height 189
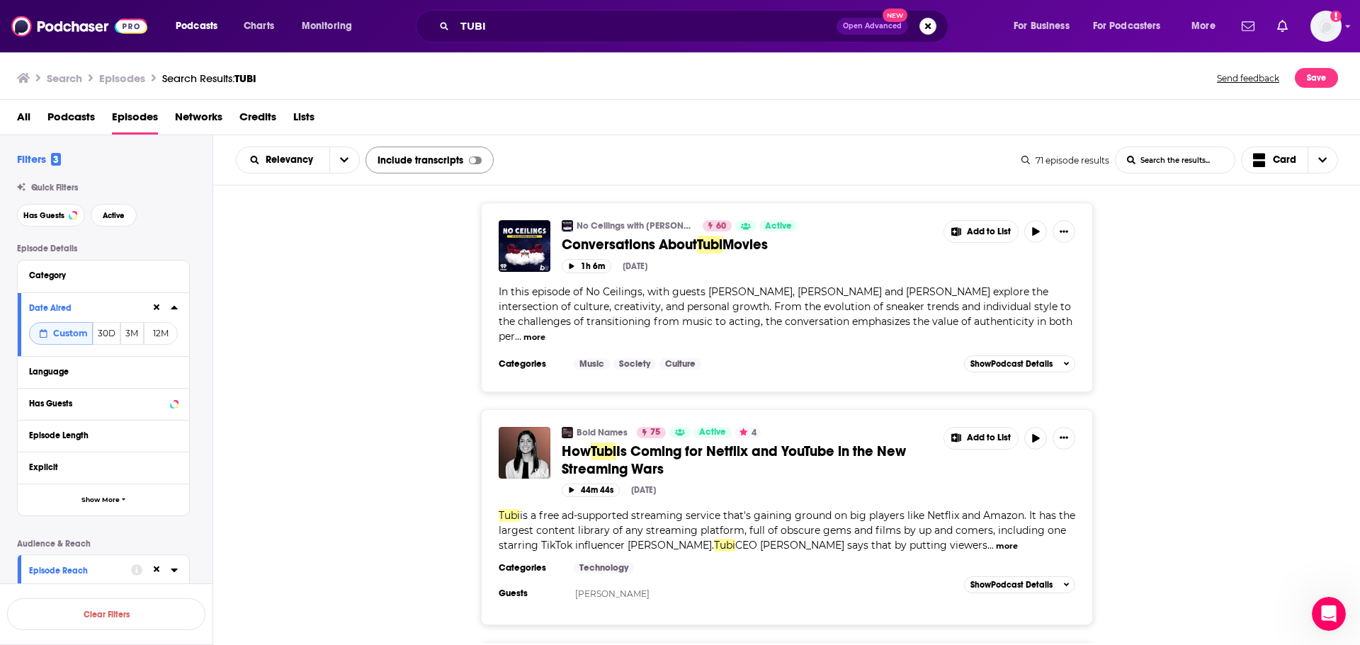
click at [137, 276] on div "Category" at bounding box center [99, 276] width 140 height 10
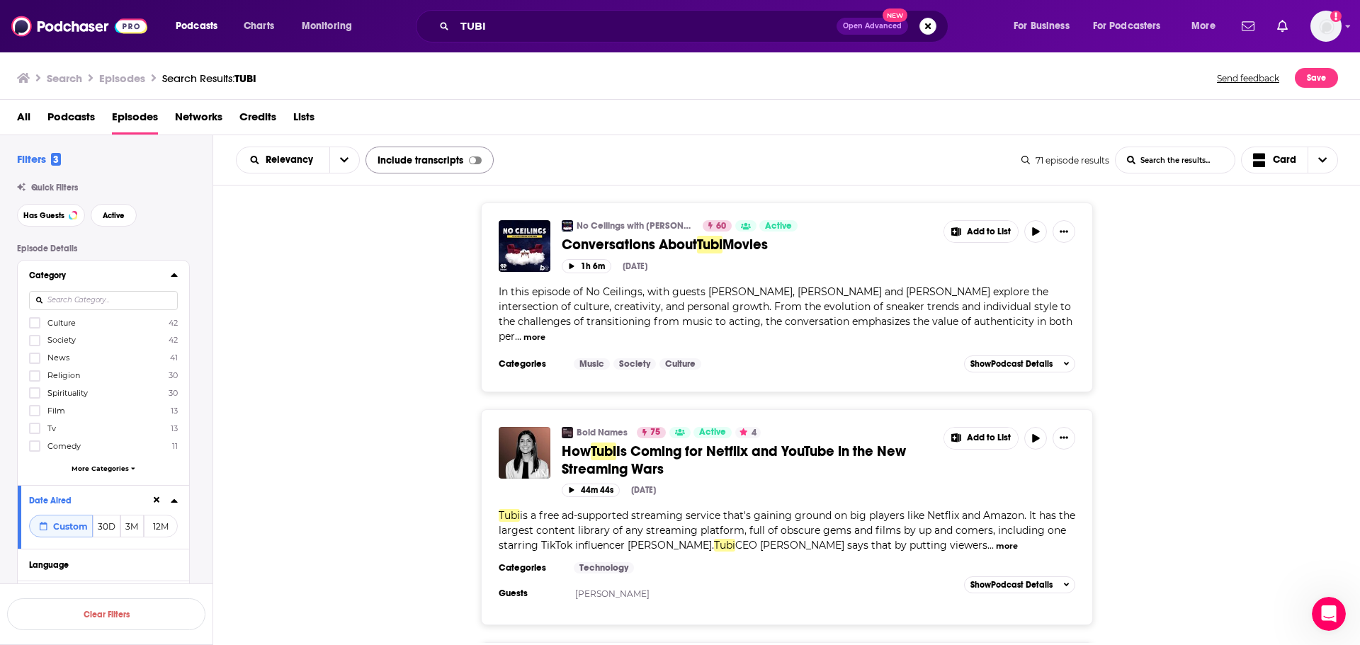
click at [156, 281] on div "Category" at bounding box center [95, 276] width 132 height 10
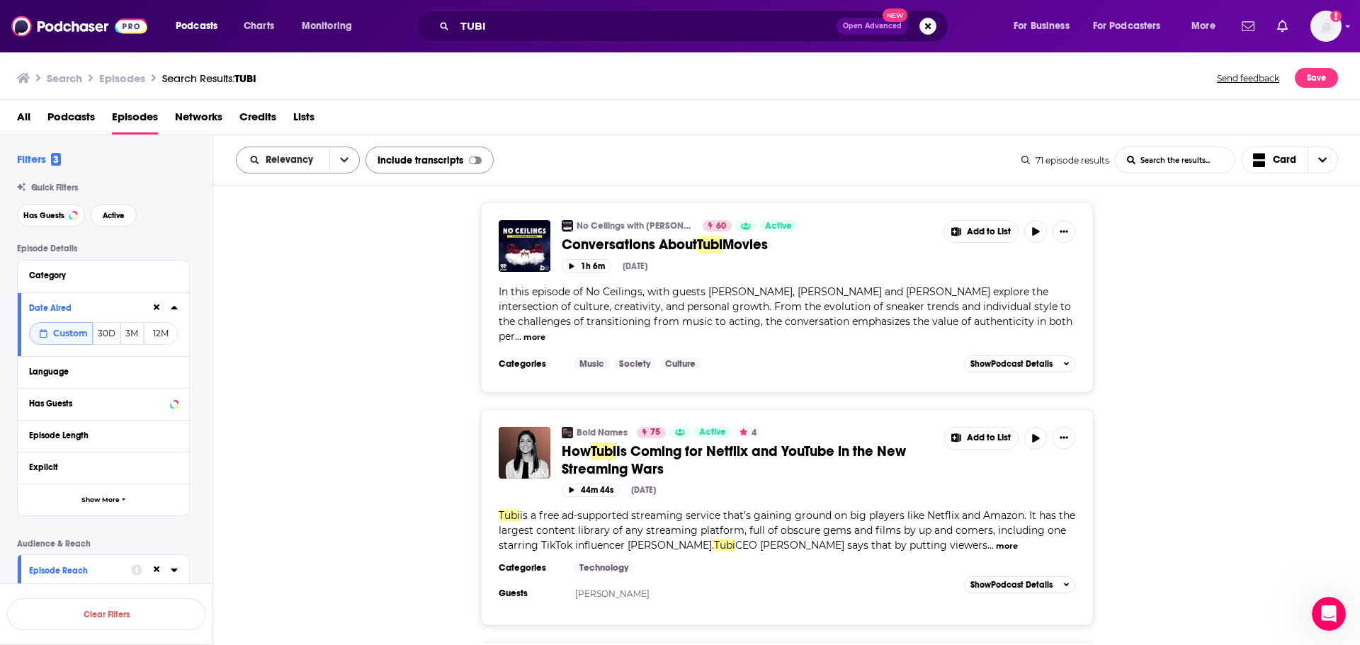
click at [348, 157] on icon "open menu" at bounding box center [344, 160] width 9 height 10
click at [318, 279] on span "Power Score" at bounding box center [307, 281] width 84 height 8
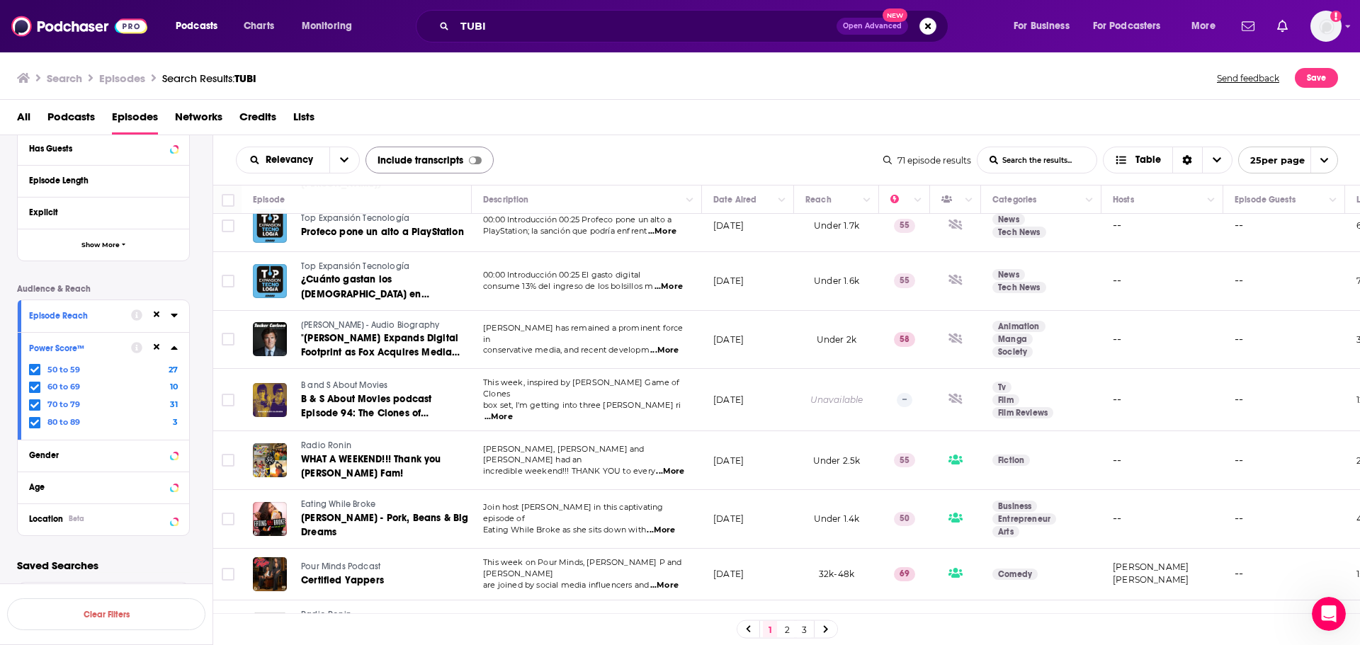
scroll to position [537, 0]
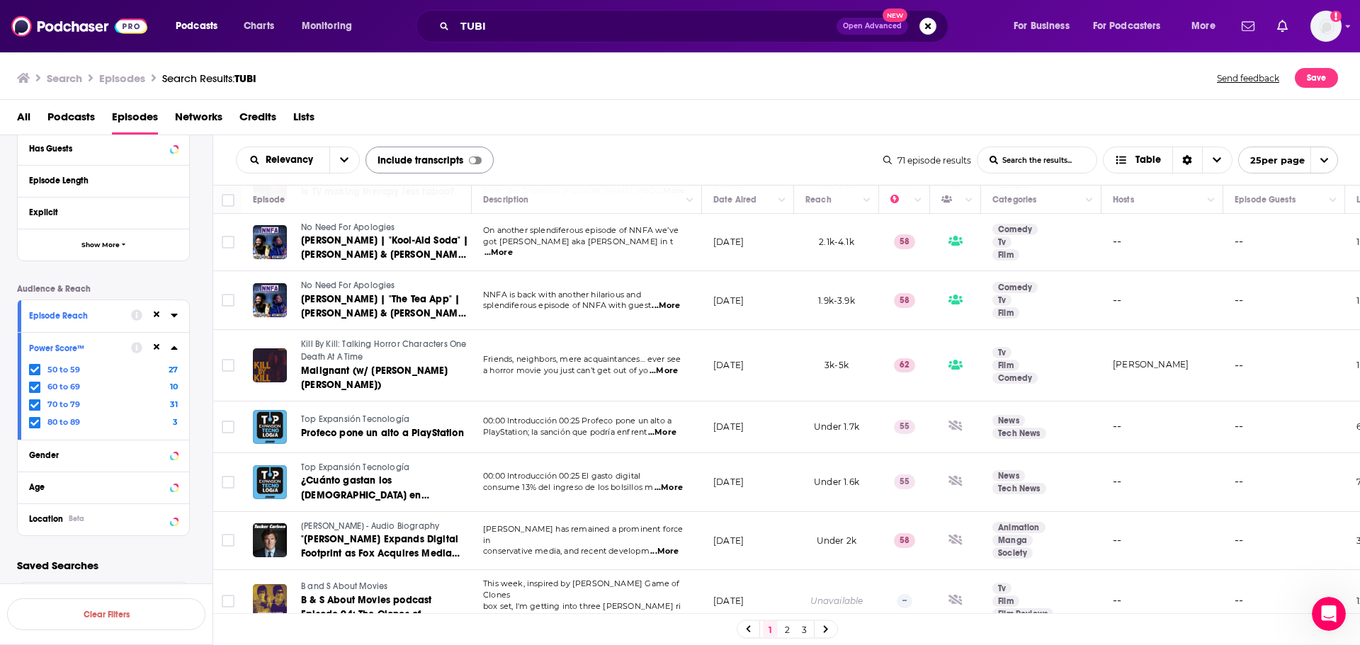
click at [506, 91] on div "Search Episodes Search Results: TUBI Send feedback Save" at bounding box center [680, 75] width 1361 height 49
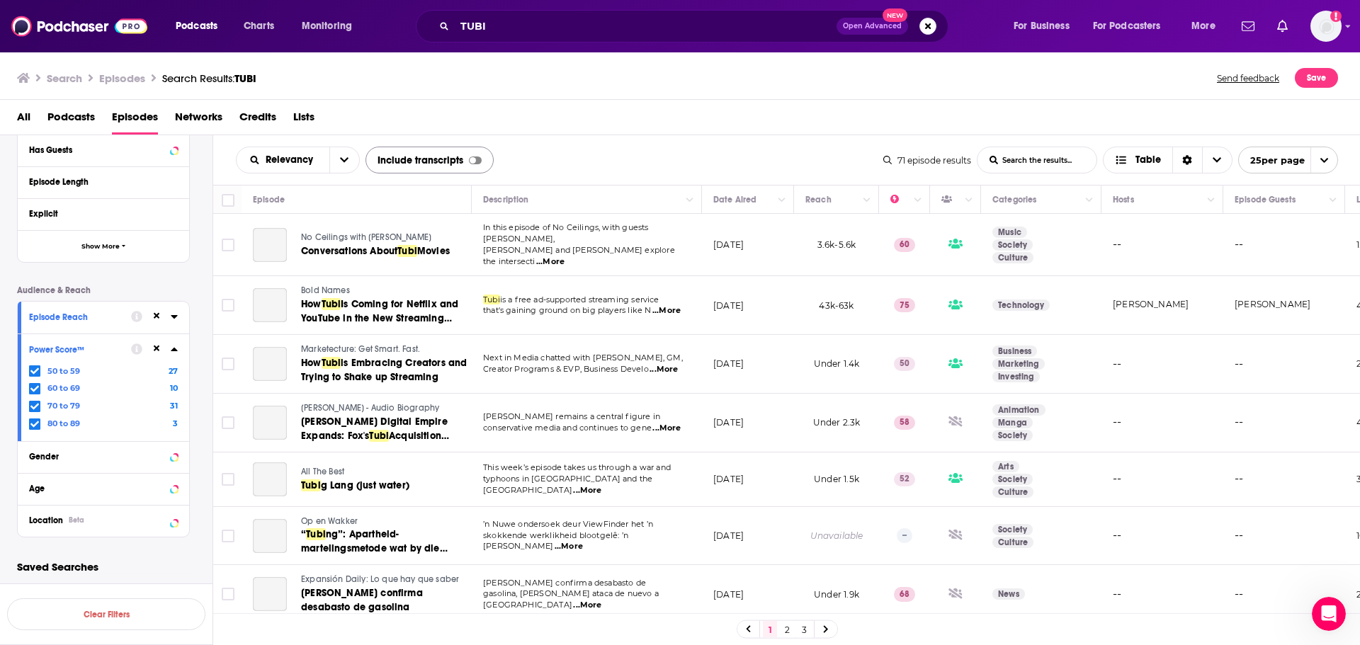
scroll to position [254, 0]
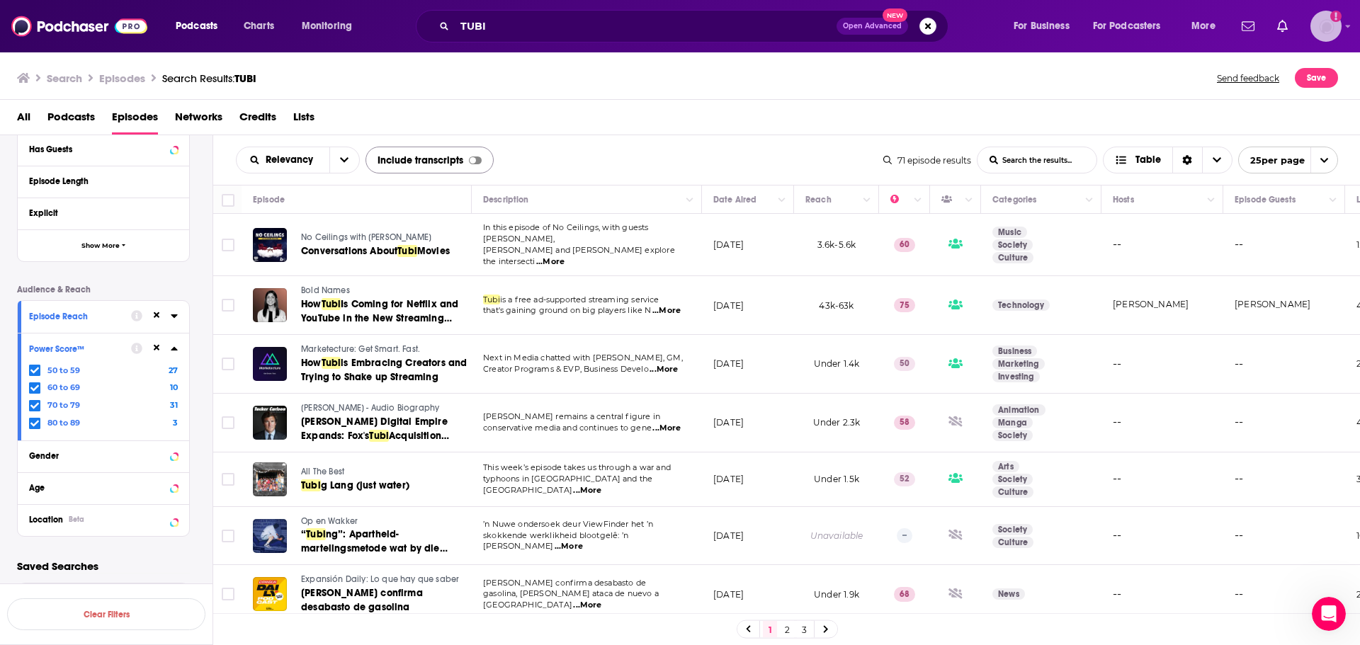
click at [1348, 25] on icon "Show profile menu" at bounding box center [1348, 26] width 6 height 9
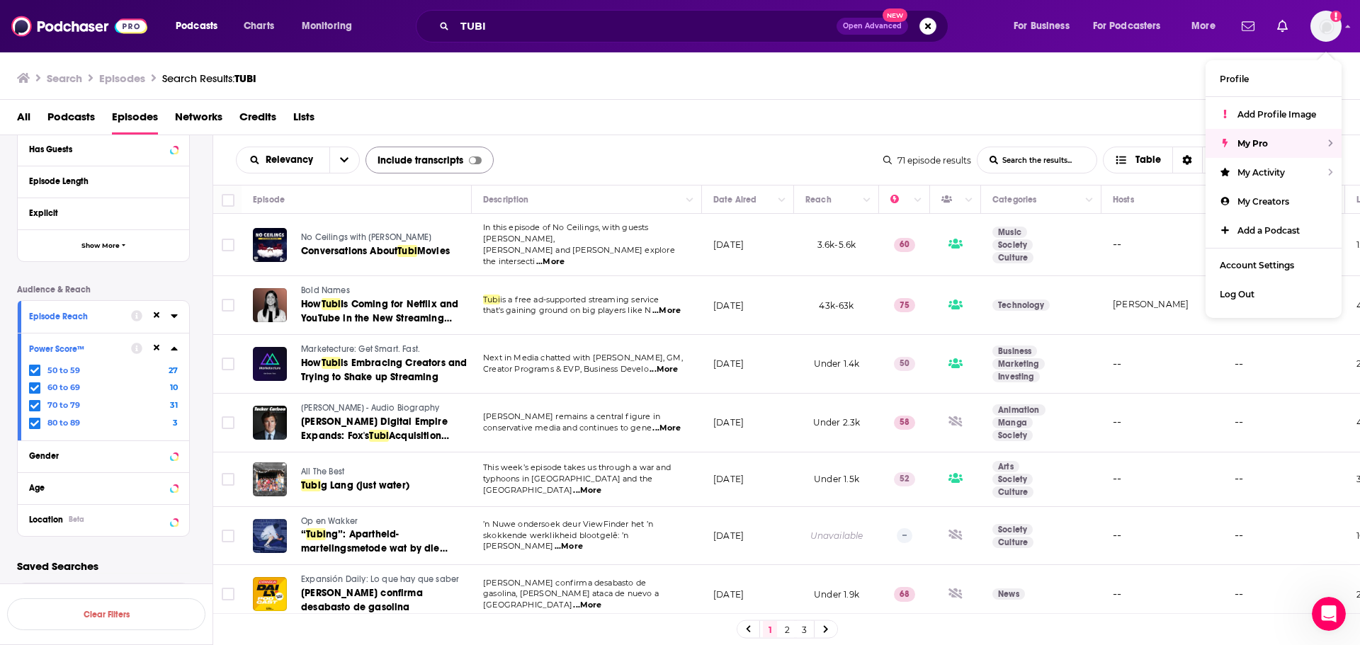
click at [1109, 96] on div "Search Episodes Search Results: TUBI Send feedback Save" at bounding box center [680, 75] width 1361 height 49
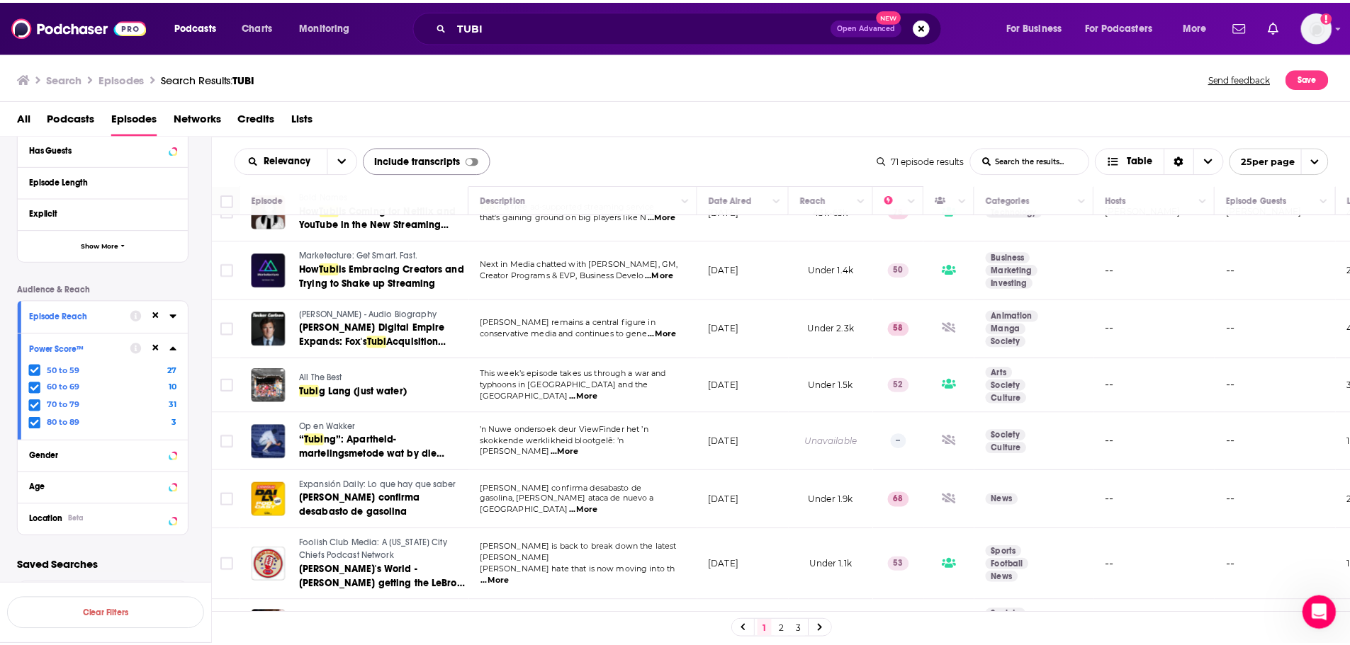
scroll to position [0, 0]
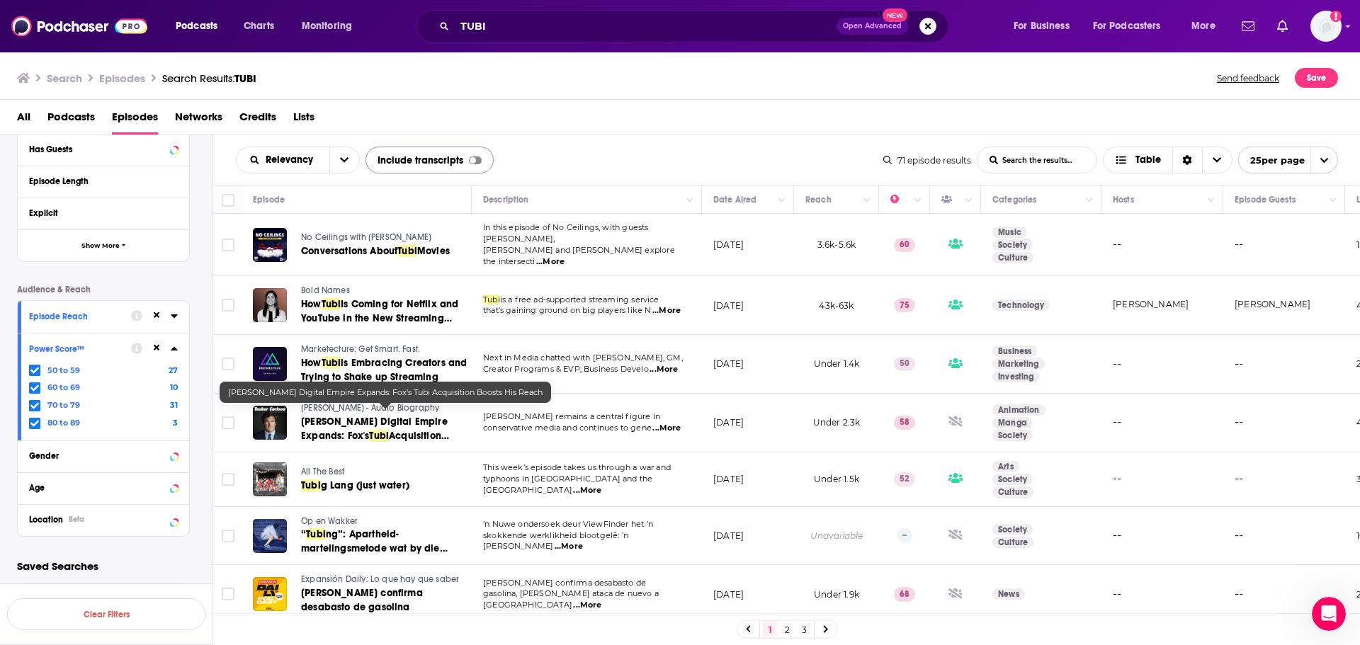
click at [368, 428] on span "Tucker Carlson's Digital Empire Expands: Fox's" at bounding box center [374, 429] width 147 height 26
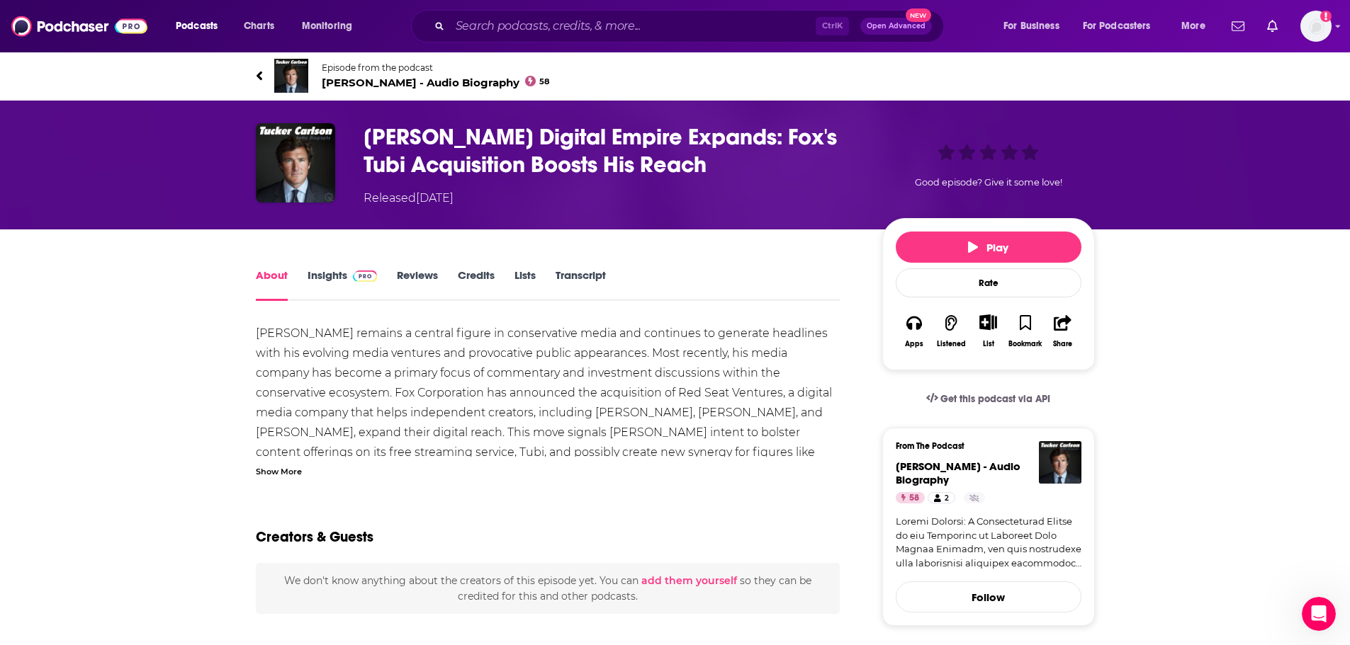
click at [325, 273] on link "Insights" at bounding box center [342, 285] width 70 height 33
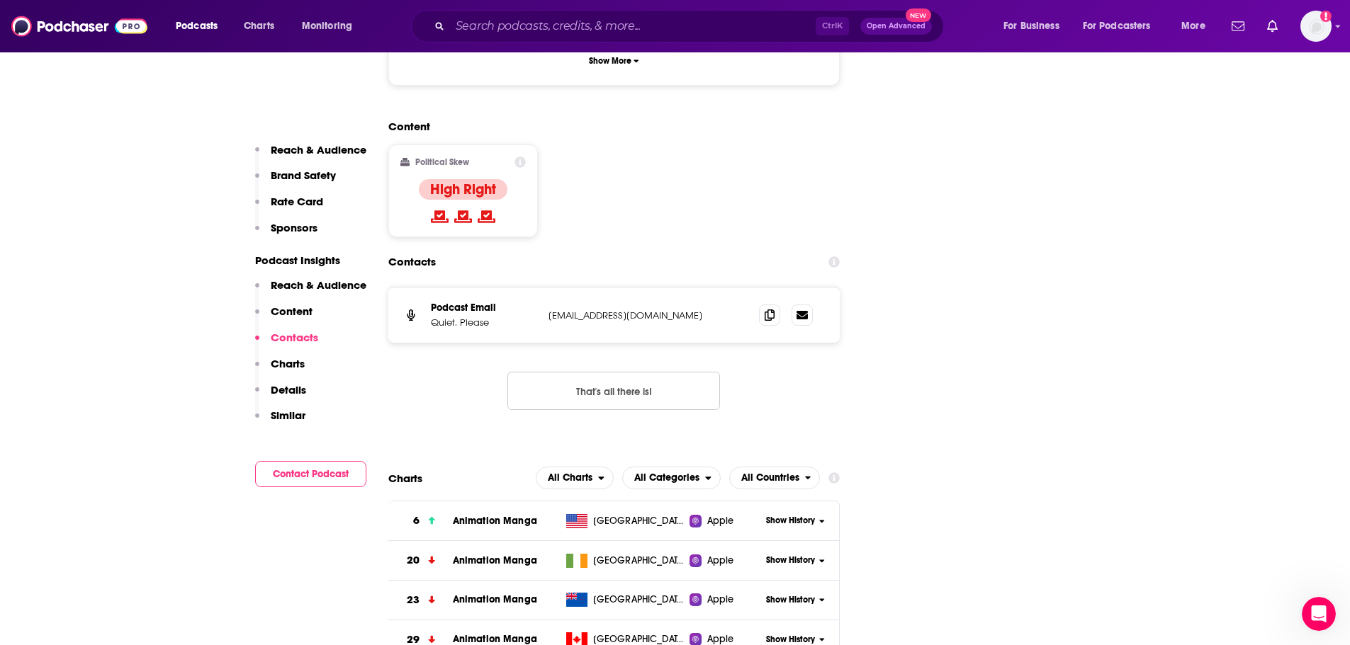
scroll to position [1913, 0]
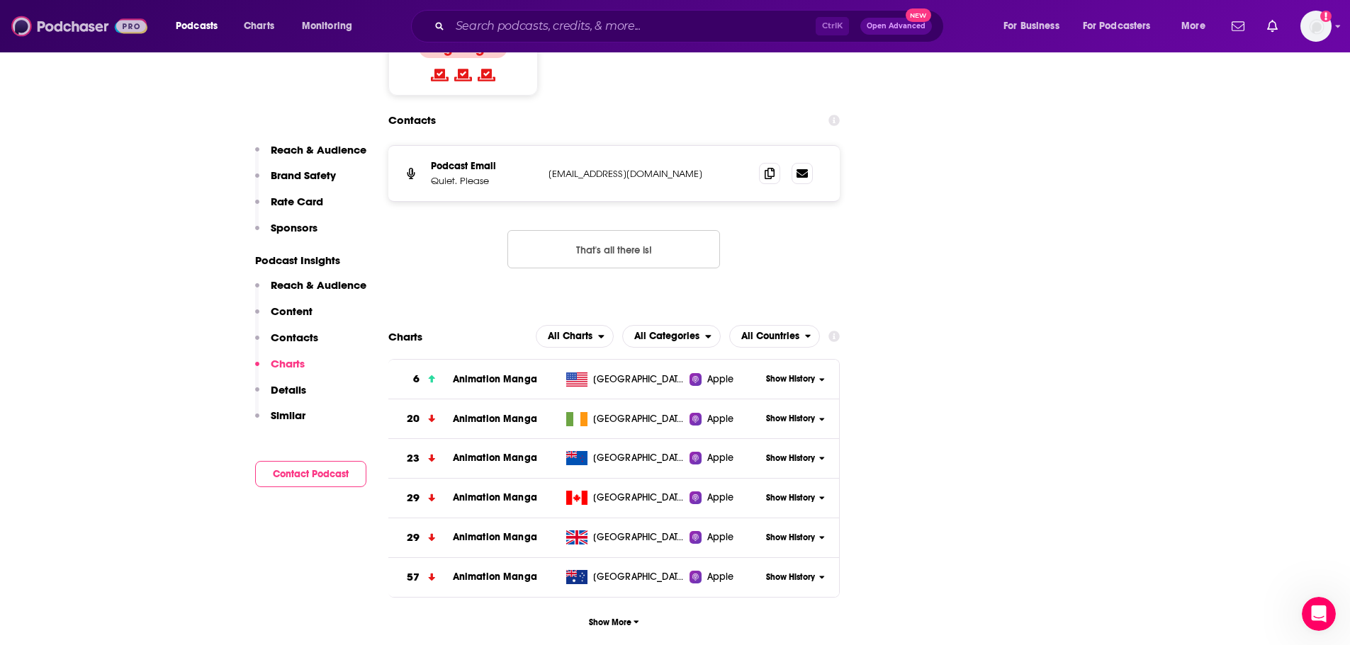
click at [68, 26] on img at bounding box center [79, 26] width 136 height 27
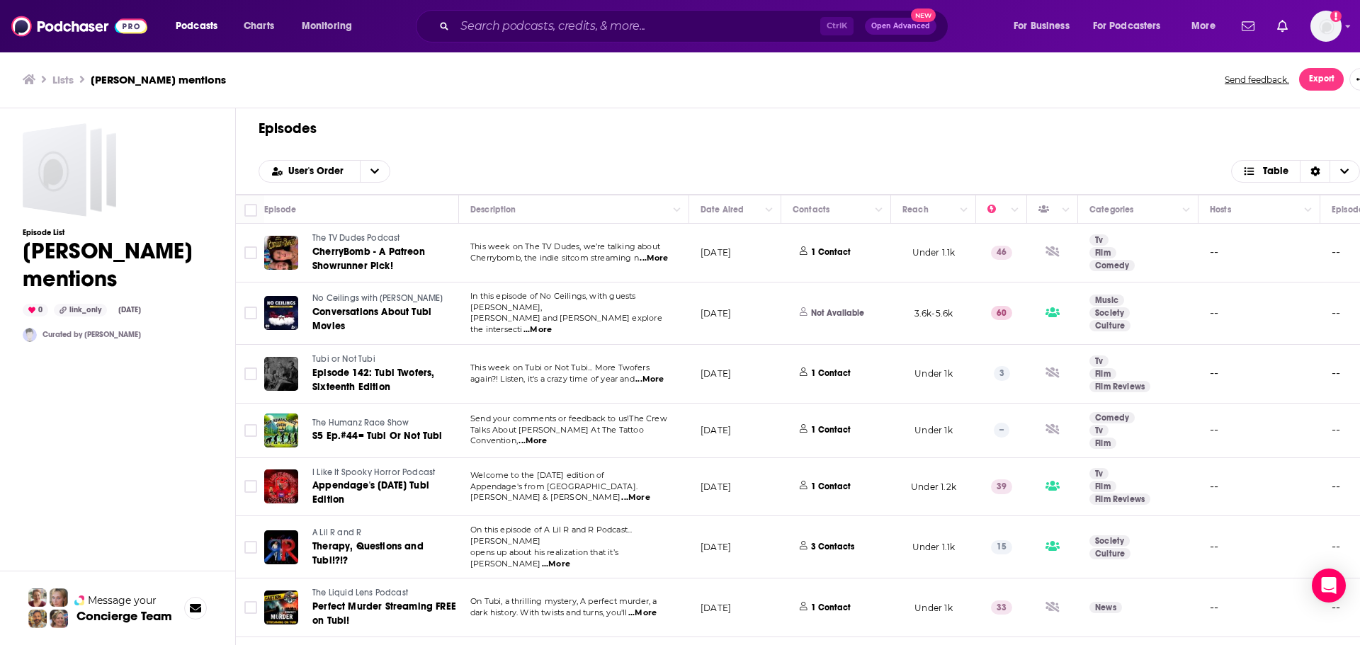
click at [1316, 79] on span "Export" at bounding box center [1322, 79] width 26 height 10
click at [1311, 113] on button "Export Episodes" at bounding box center [1311, 111] width 85 height 26
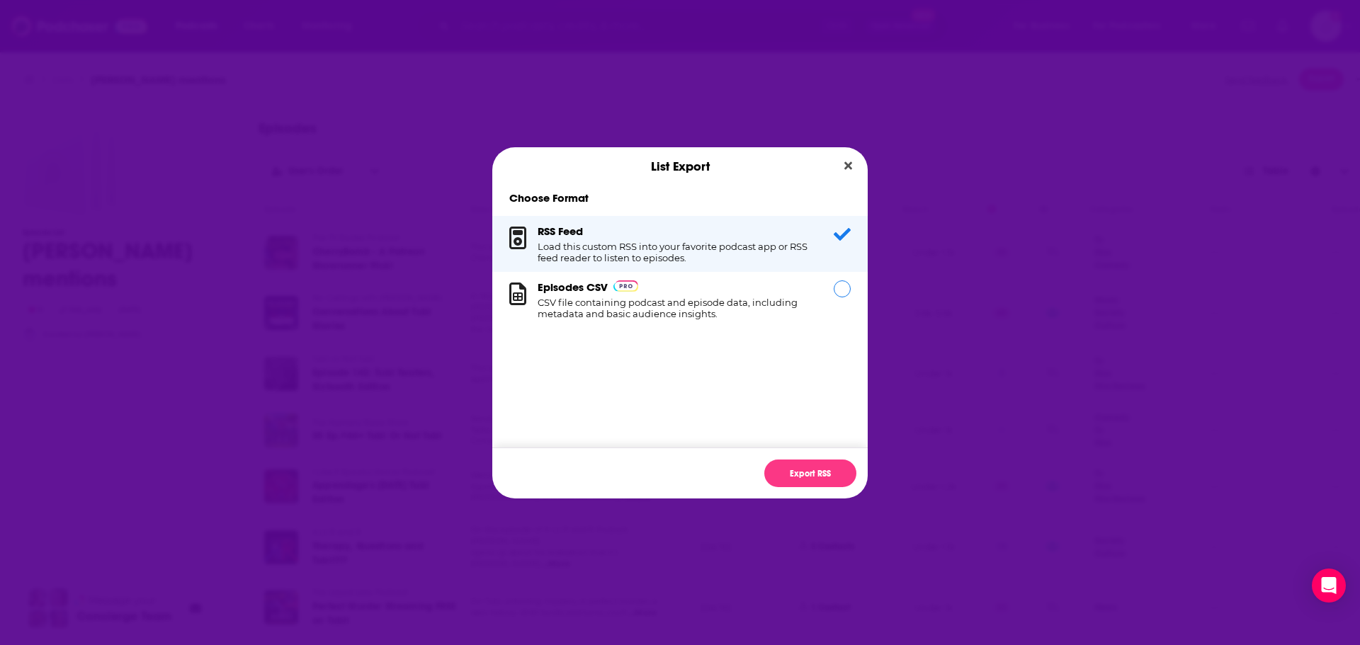
click at [779, 300] on h1 "CSV file containing podcast and episode data, including metadata and basic audi…" at bounding box center [677, 308] width 279 height 23
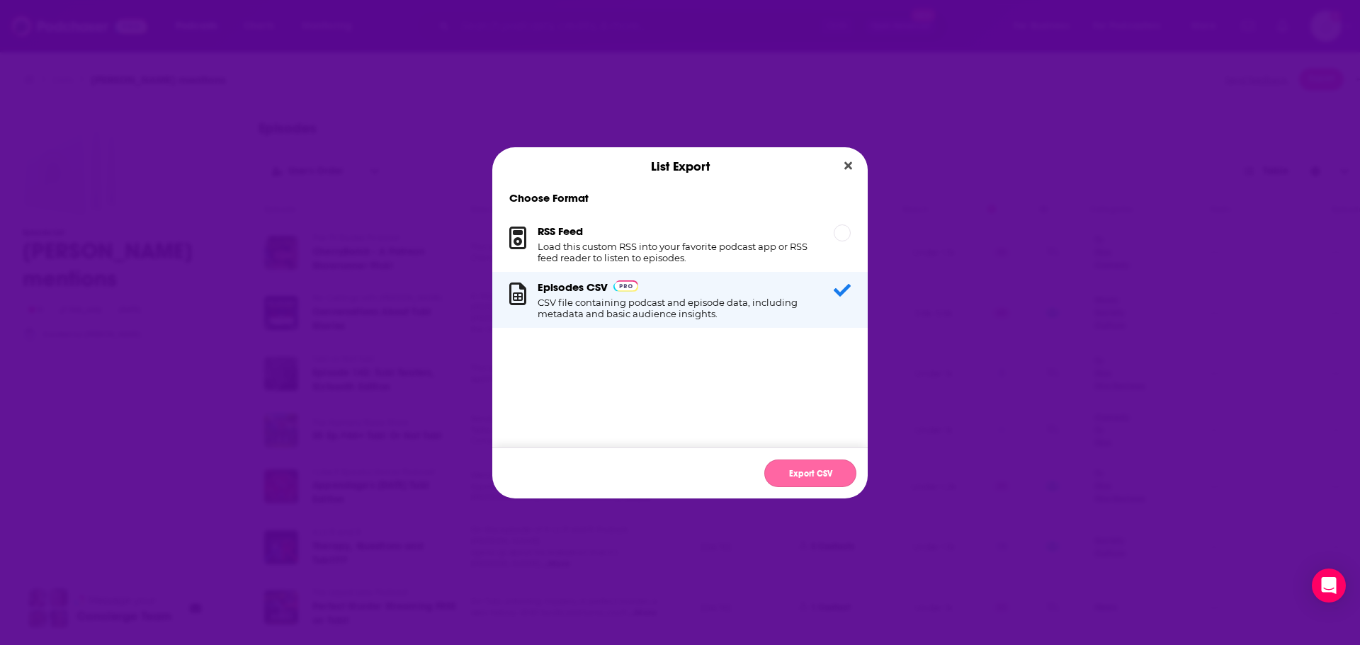
click at [803, 469] on button "Export CSV" at bounding box center [810, 474] width 92 height 28
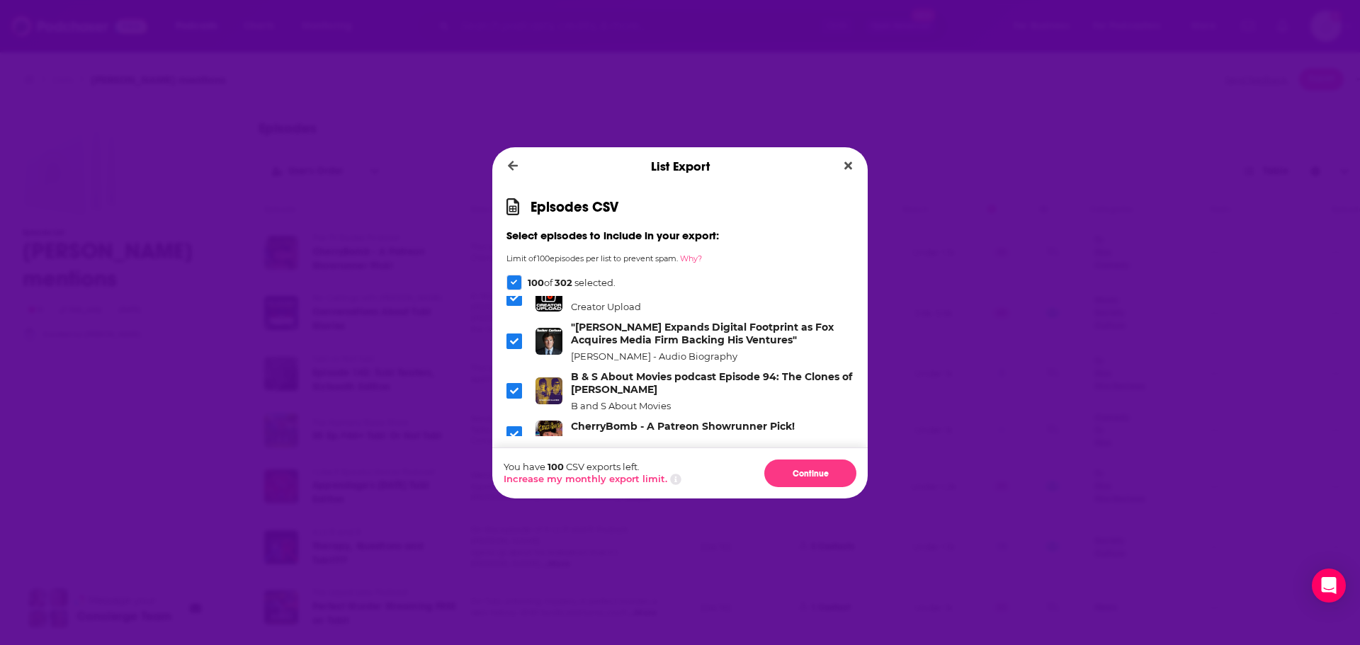
scroll to position [4411, 0]
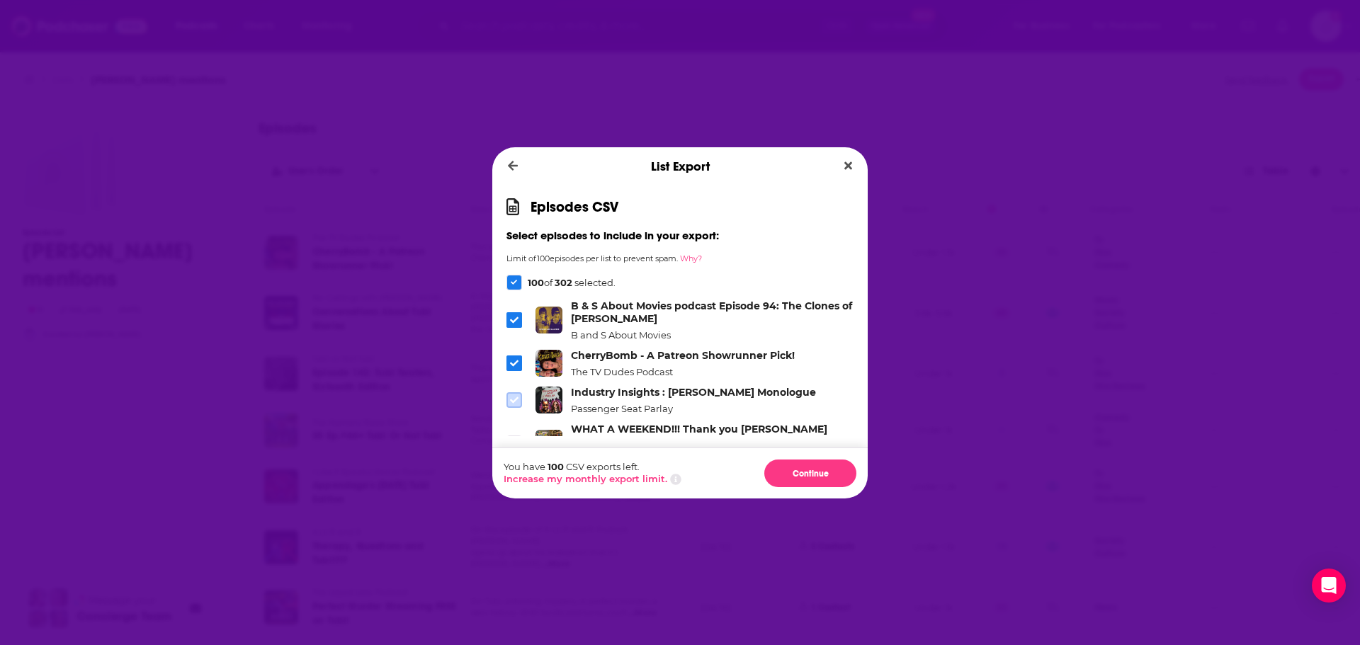
click at [516, 392] on label "Dialog" at bounding box center [515, 400] width 16 height 16
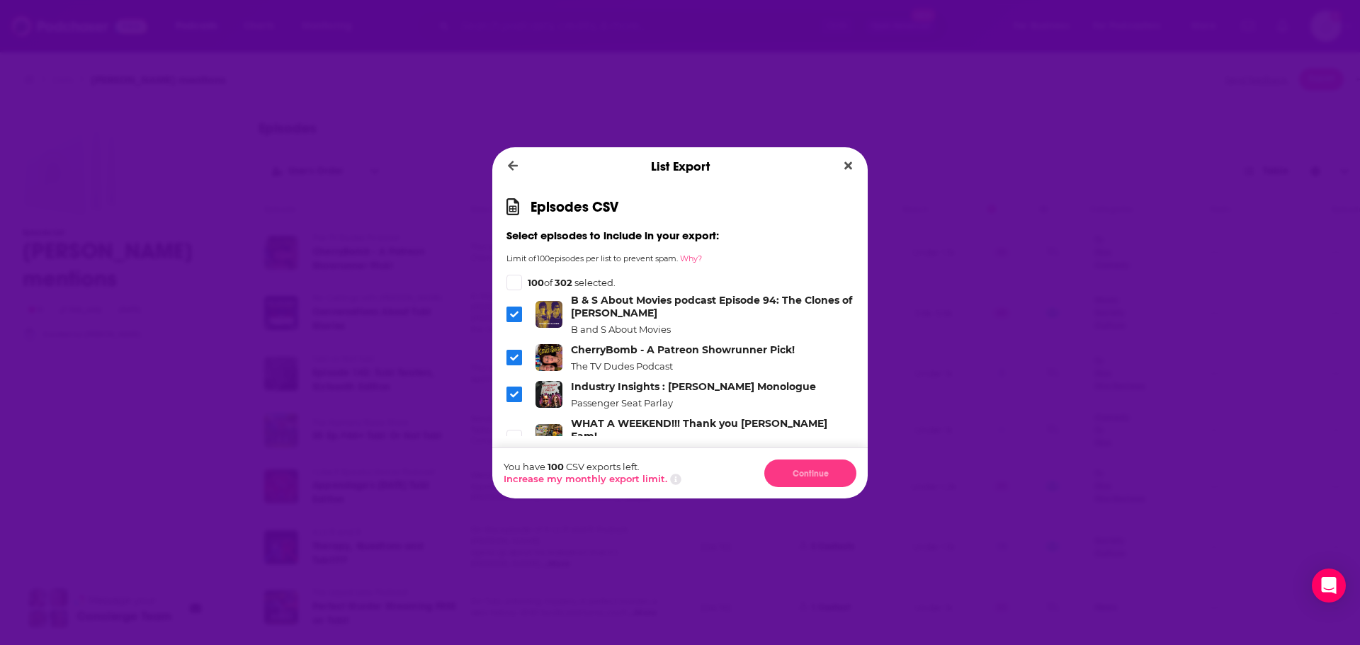
scroll to position [4553, 0]
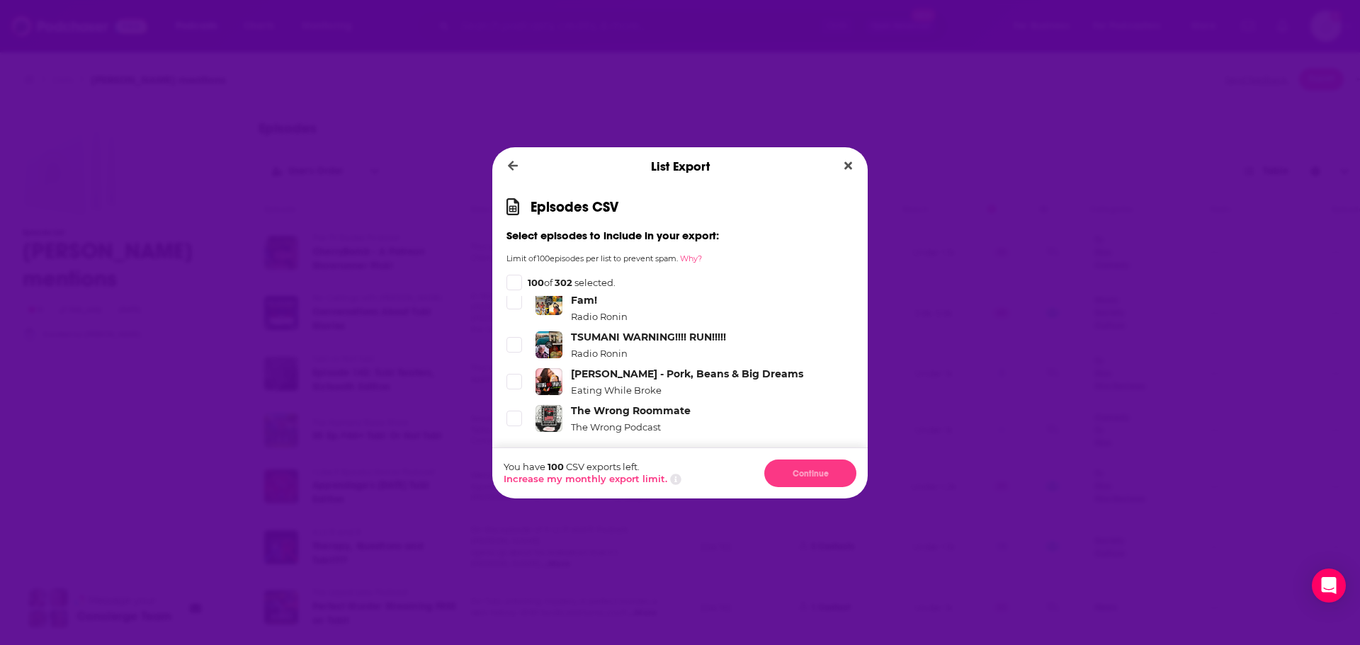
click at [508, 279] on div "Dialog" at bounding box center [515, 283] width 16 height 16
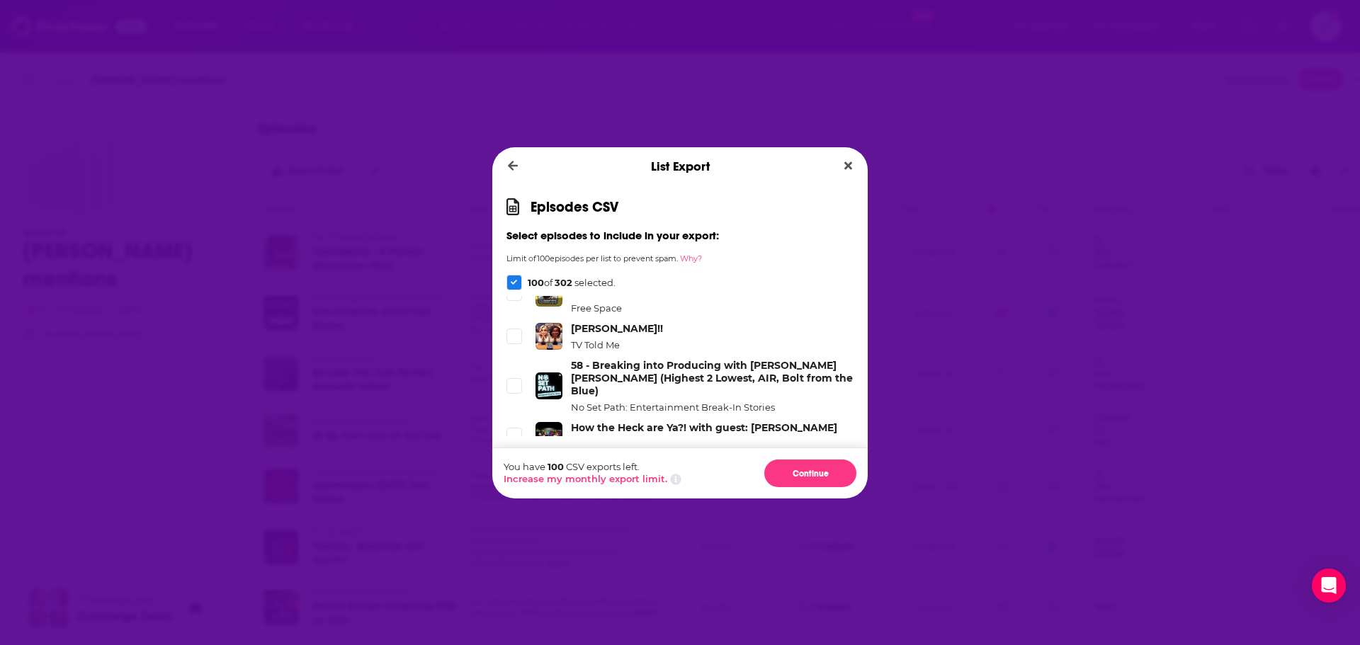
scroll to position [5928, 0]
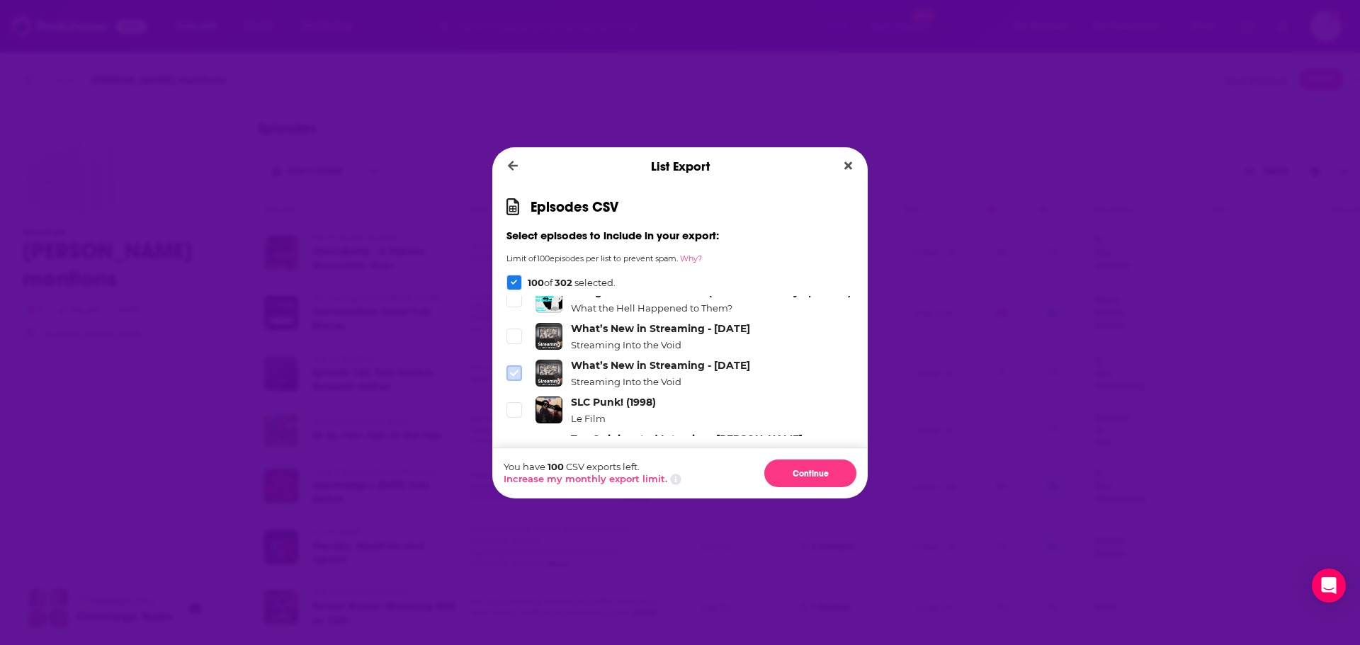
click at [508, 367] on span "Dialog" at bounding box center [514, 373] width 13 height 13
click at [509, 330] on span "Dialog" at bounding box center [514, 336] width 13 height 13
click at [514, 279] on icon "Dialog" at bounding box center [514, 282] width 7 height 7
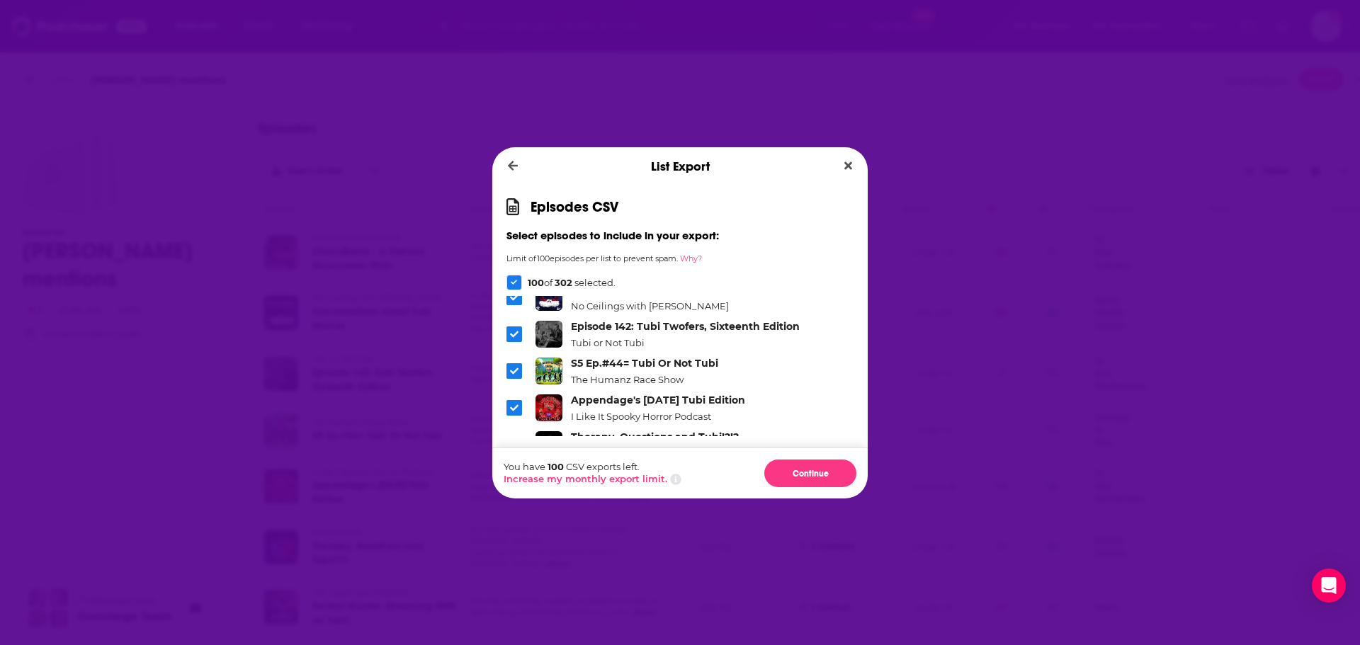
scroll to position [0, 0]
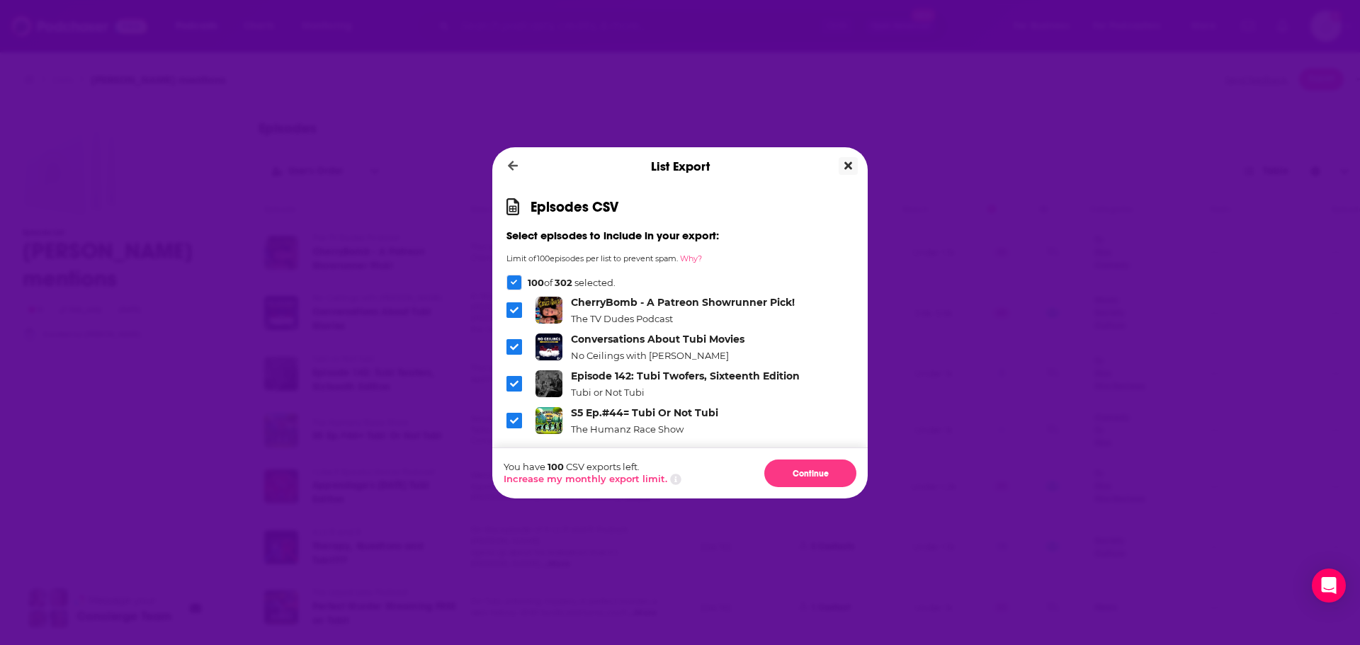
click at [850, 164] on icon "Close" at bounding box center [848, 166] width 8 height 8
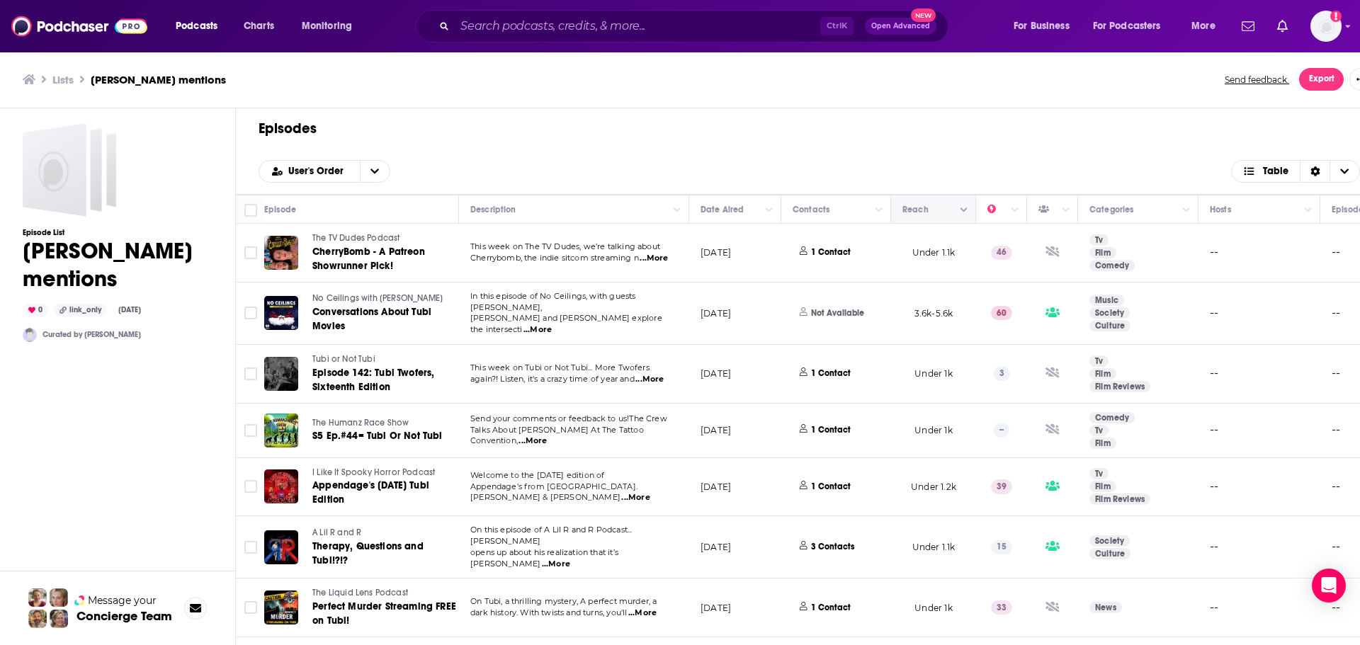
click at [947, 214] on button "Move" at bounding box center [932, 209] width 62 height 17
click at [965, 207] on icon "Column Actions" at bounding box center [964, 210] width 7 height 9
drag, startPoint x: 979, startPoint y: 147, endPoint x: 949, endPoint y: 195, distance: 56.4
click at [979, 151] on div at bounding box center [680, 322] width 1360 height 645
click at [927, 211] on icon "Move" at bounding box center [932, 210] width 11 height 4
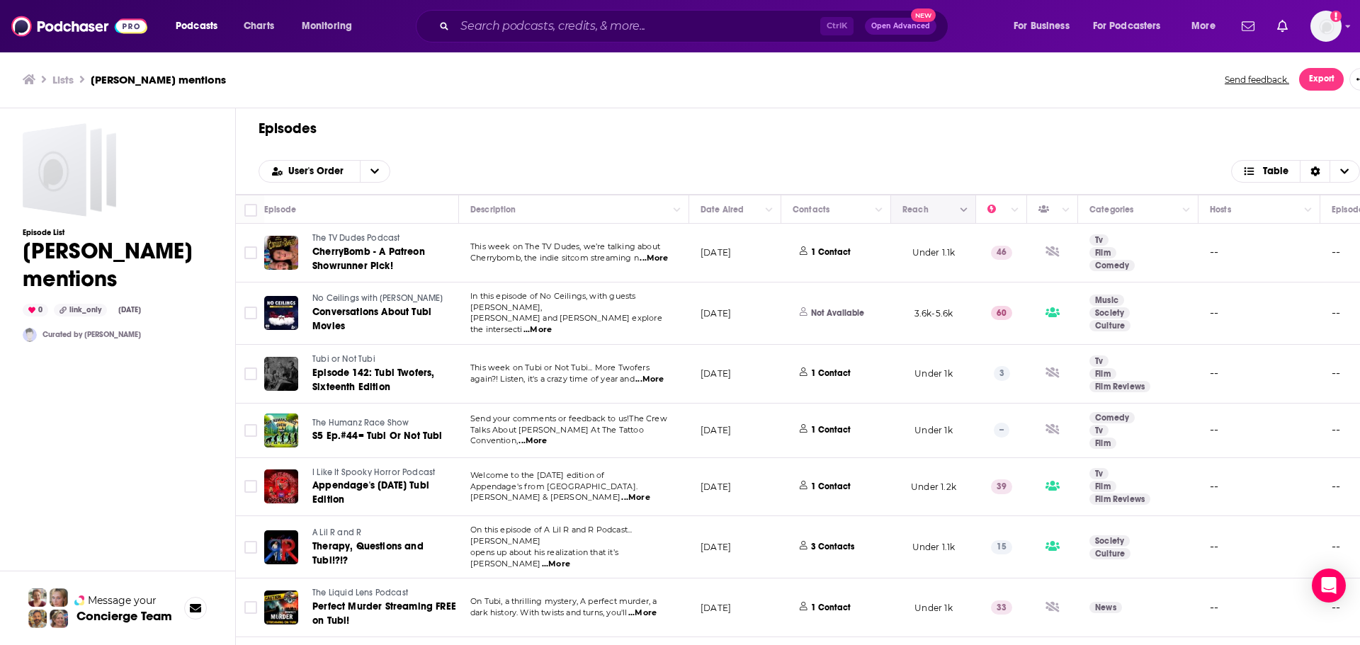
click at [926, 210] on icon "Move" at bounding box center [932, 209] width 17 height 17
click at [927, 208] on icon "Move" at bounding box center [932, 210] width 11 height 4
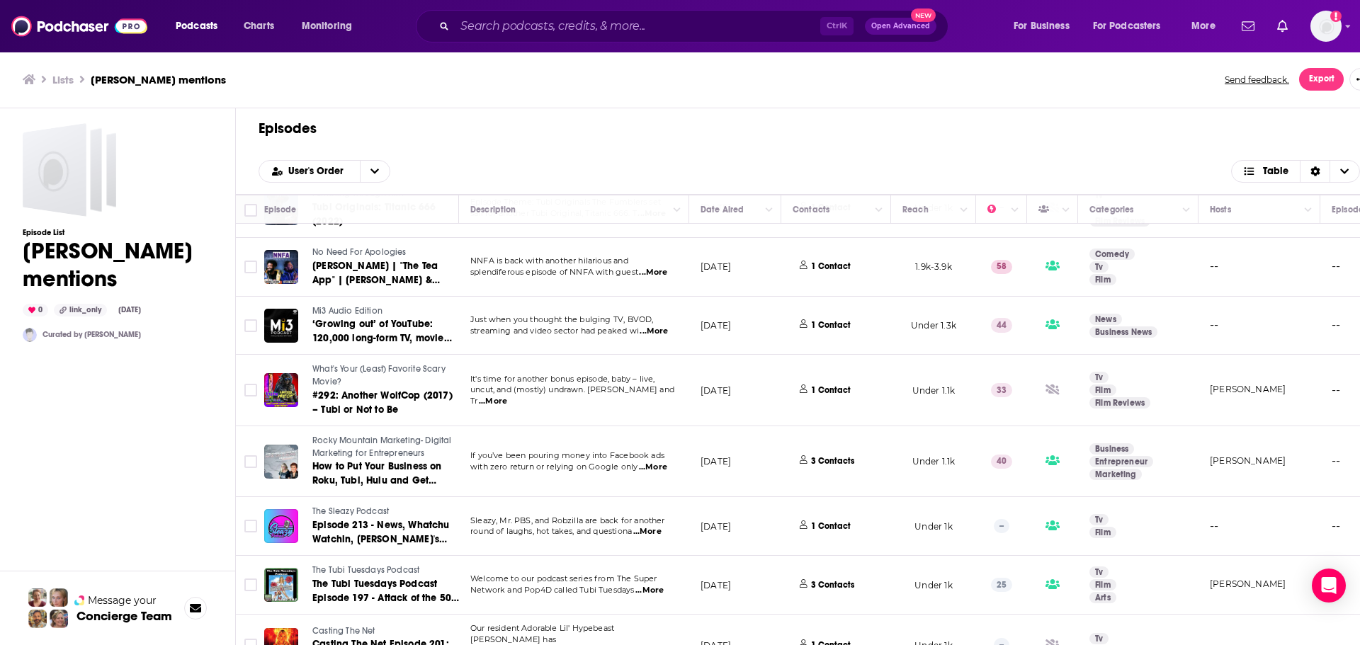
scroll to position [638, 0]
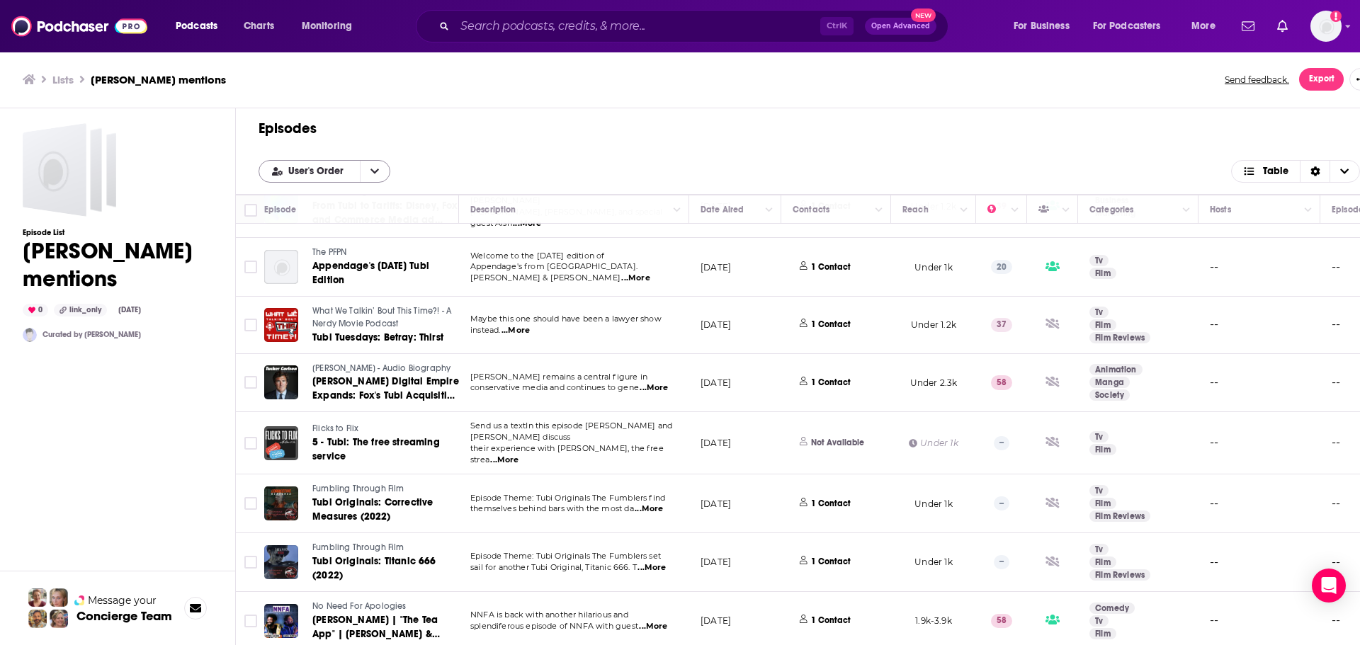
click at [385, 177] on button "open menu" at bounding box center [375, 171] width 30 height 21
click at [437, 165] on div "User's Order User's Order Table" at bounding box center [810, 171] width 1102 height 23
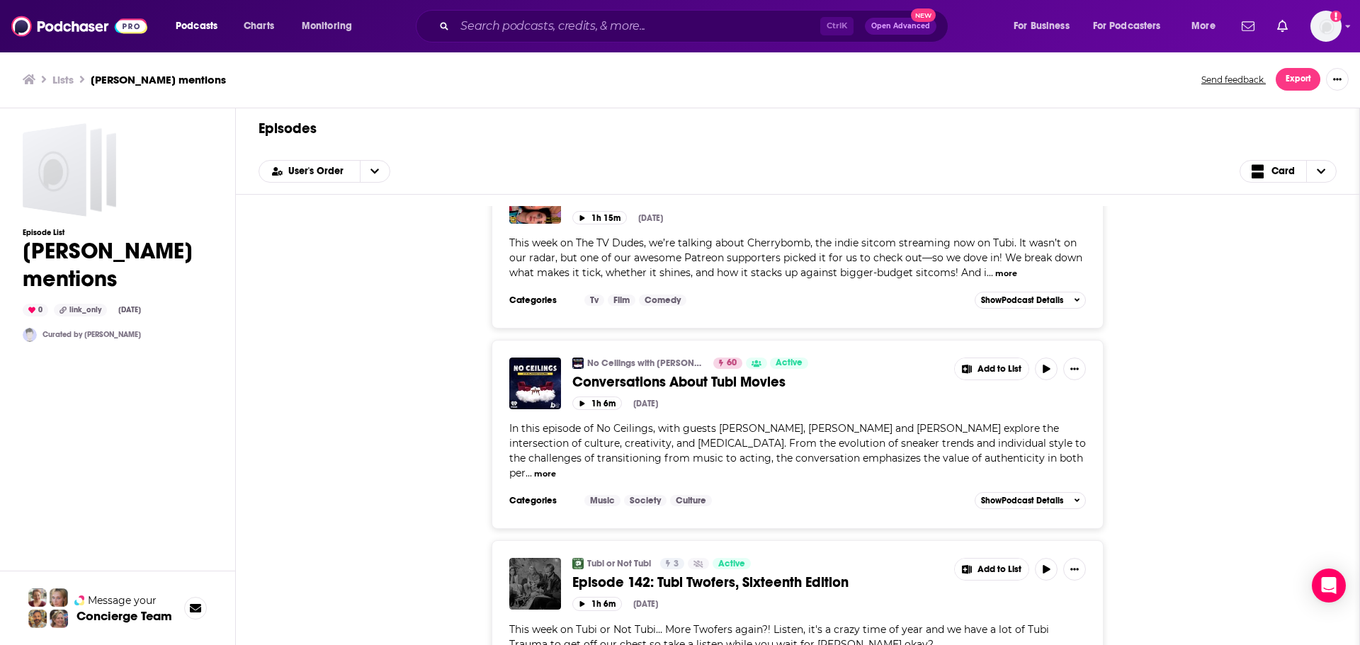
scroll to position [0, 0]
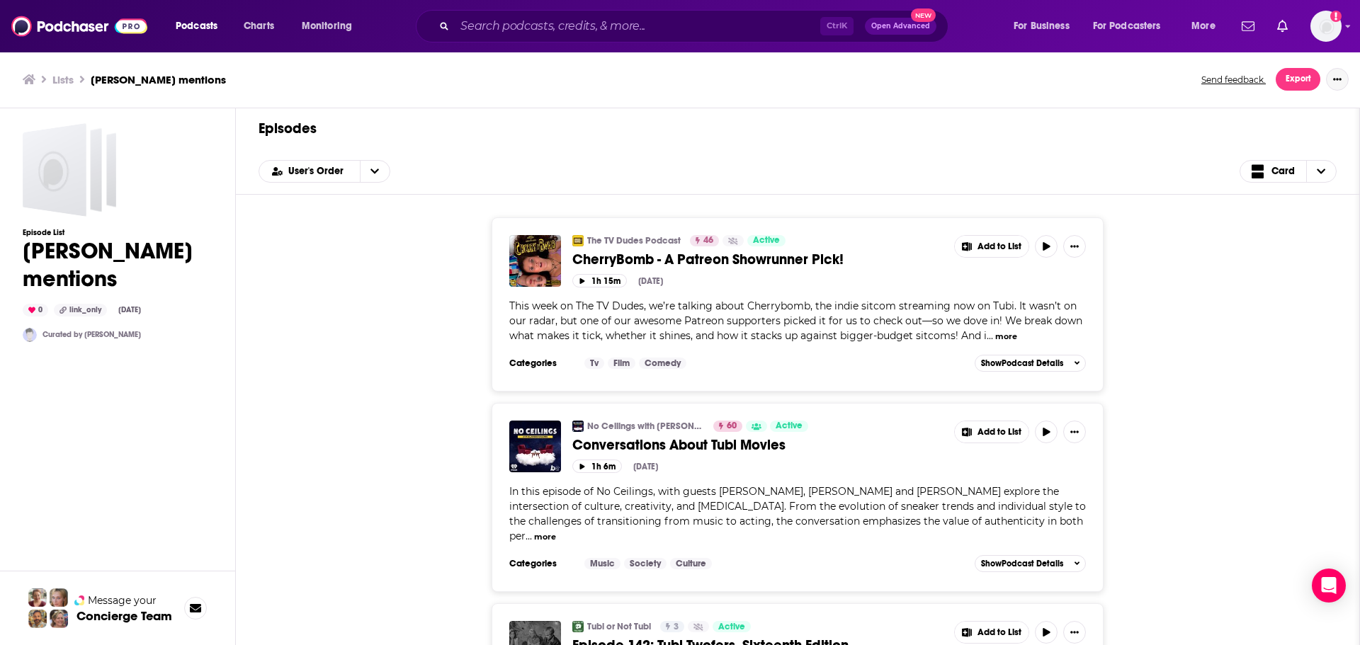
click at [1337, 86] on button "Show More Button" at bounding box center [1337, 79] width 23 height 23
click at [1221, 256] on div "The TV Dudes Podcast 46 Active CherryBomb - A Patreon Showrunner Pick! Add to L…" at bounding box center [798, 304] width 1078 height 174
click at [1337, 82] on icon "Show More Button" at bounding box center [1337, 79] width 9 height 9
click at [1249, 120] on button "Create a list" at bounding box center [1279, 111] width 136 height 26
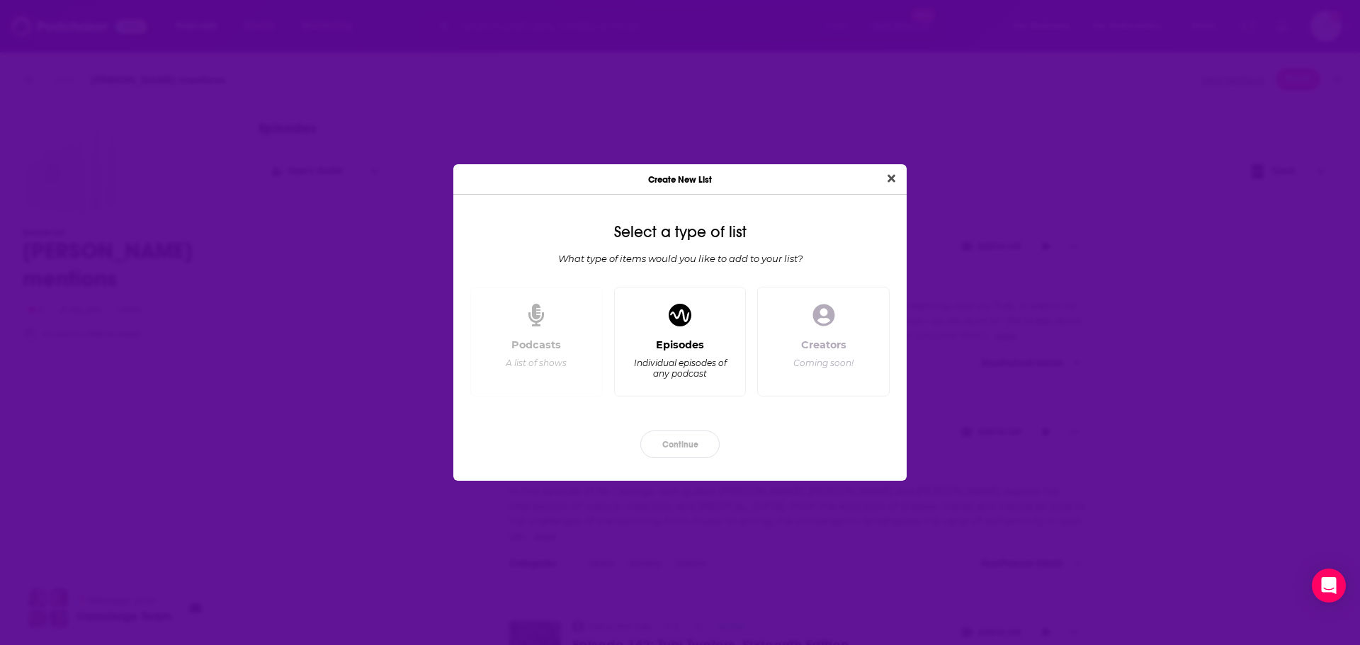
click at [689, 376] on div "Individual episodes of any podcast" at bounding box center [679, 368] width 97 height 21
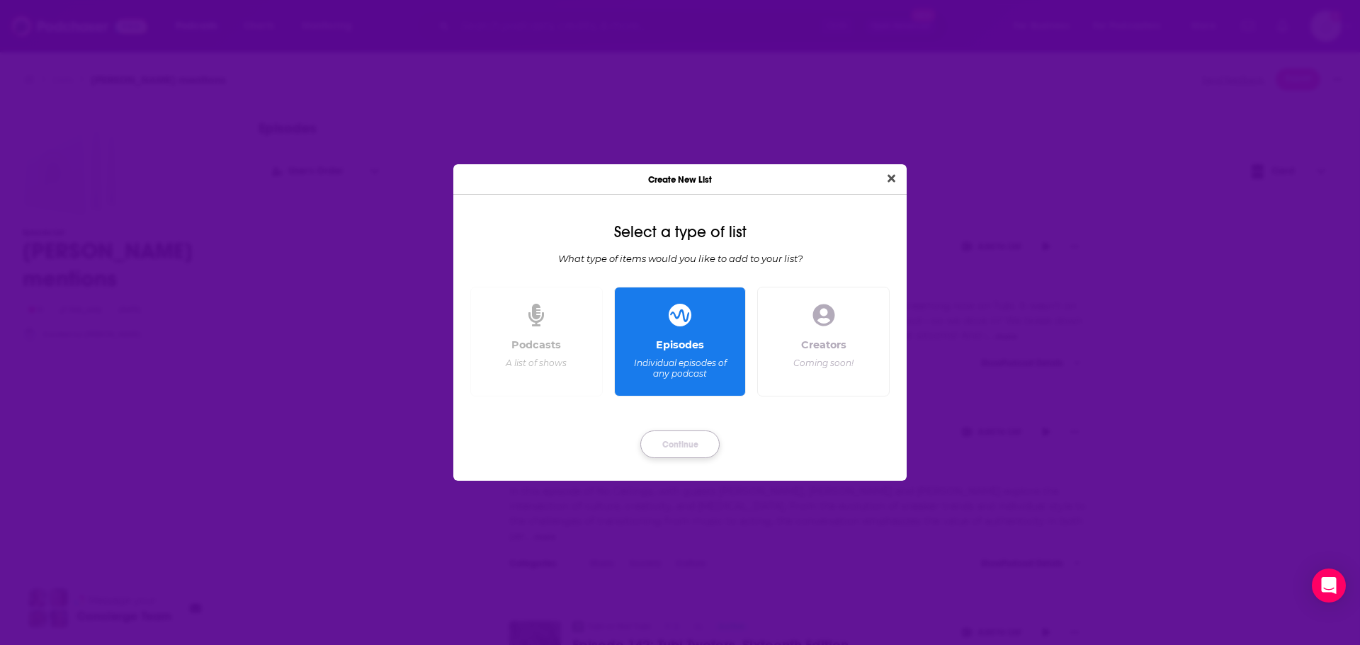
click at [696, 448] on button "Continue" at bounding box center [679, 445] width 79 height 28
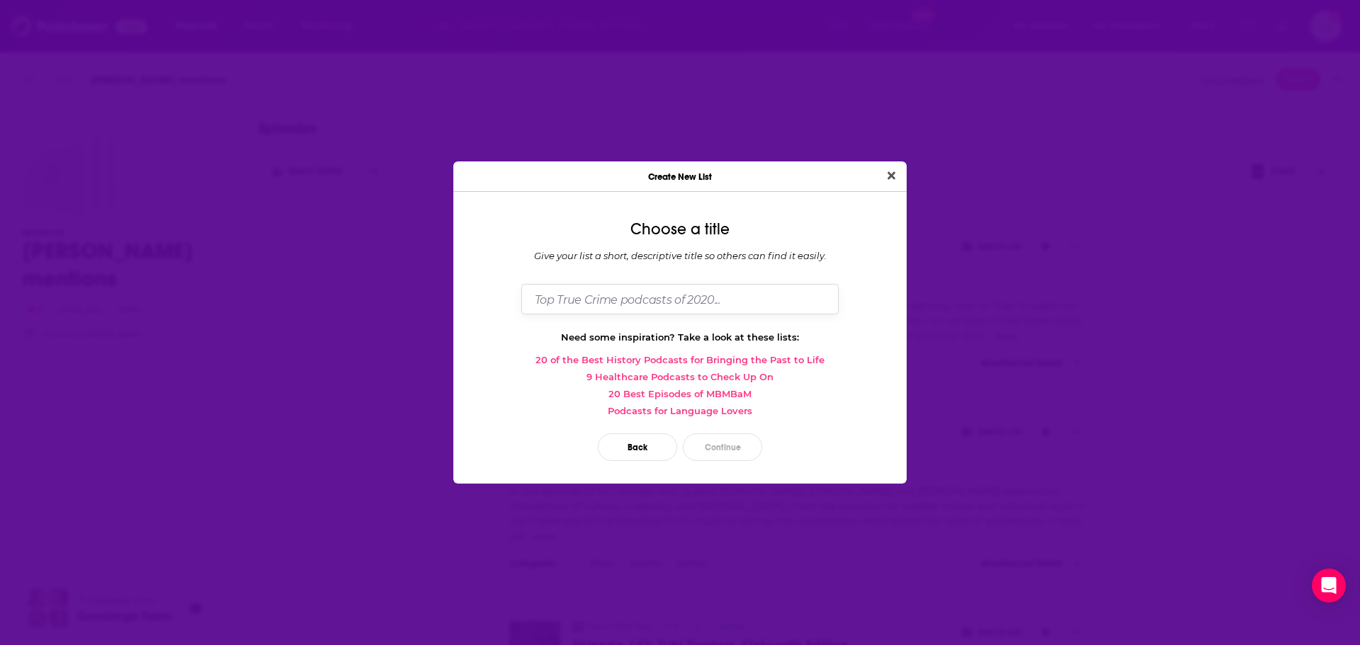
click at [708, 309] on input "Dialog" at bounding box center [679, 299] width 317 height 30
click at [714, 303] on input "Dialog" at bounding box center [679, 299] width 317 height 30
type input "TUBI mentions"
click at [882, 167] on button "Close" at bounding box center [891, 176] width 19 height 18
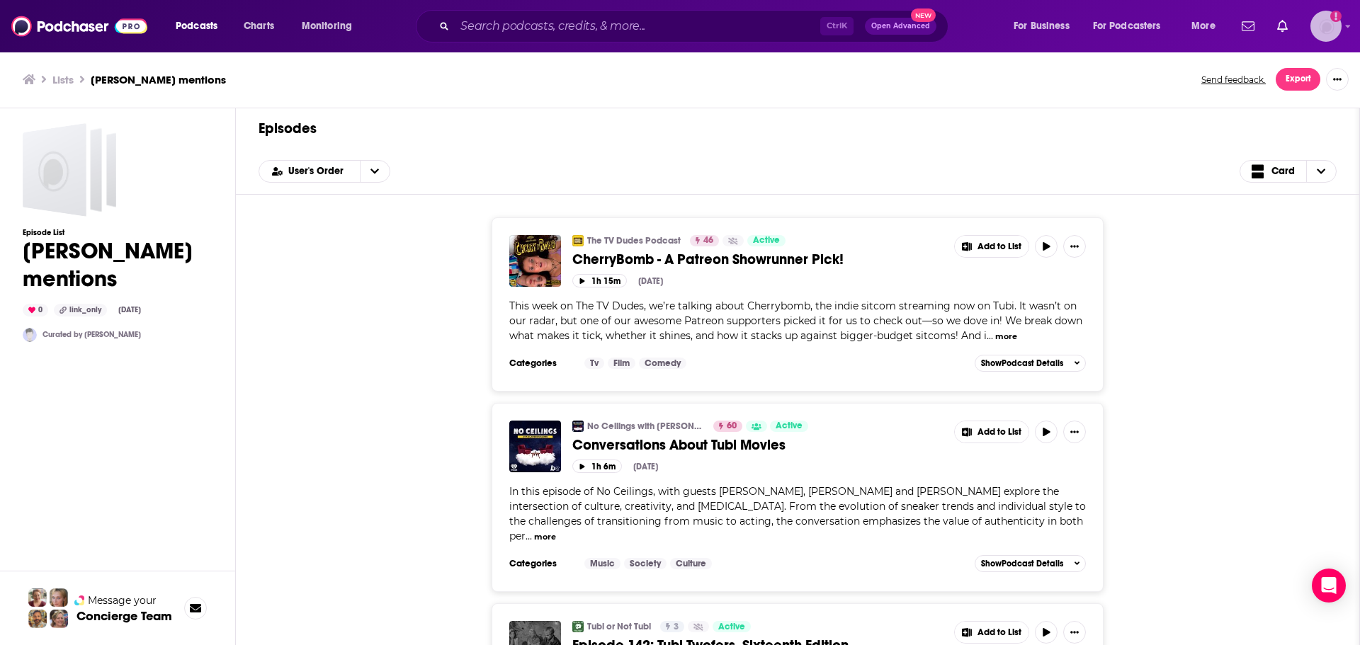
click at [1350, 23] on icon "Show profile menu" at bounding box center [1348, 26] width 6 height 9
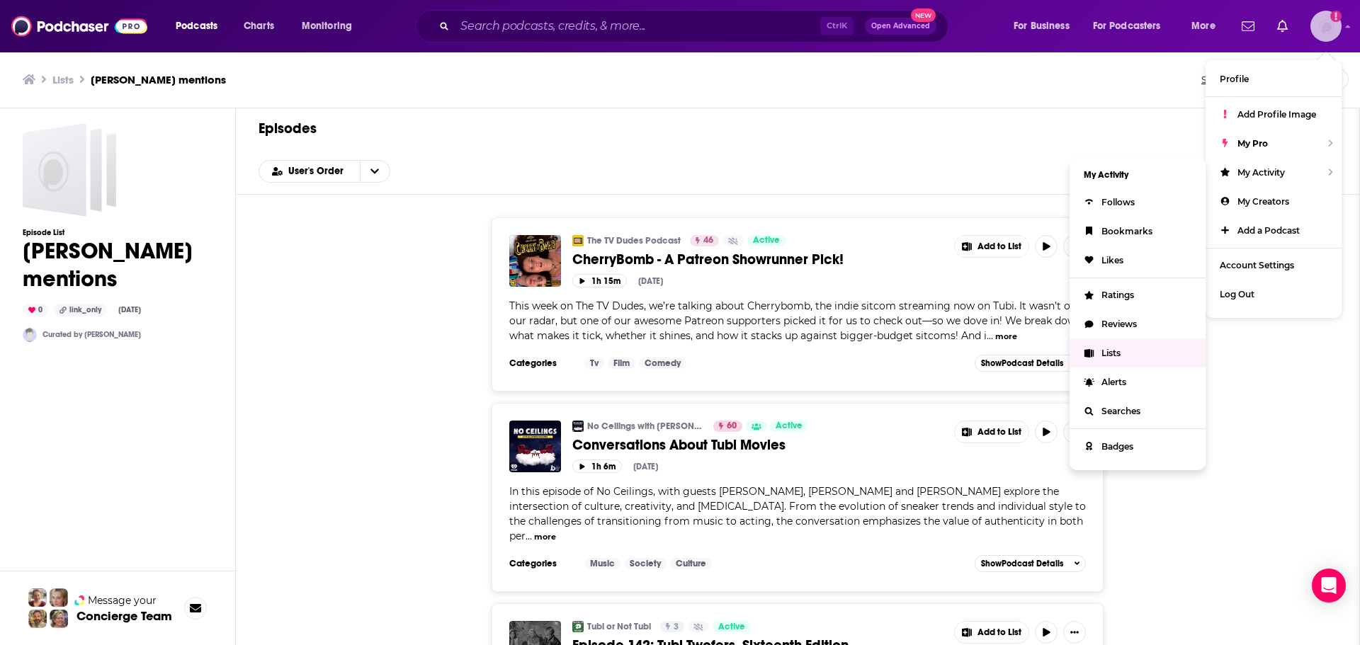
click at [1126, 356] on link "Lists" at bounding box center [1138, 353] width 136 height 29
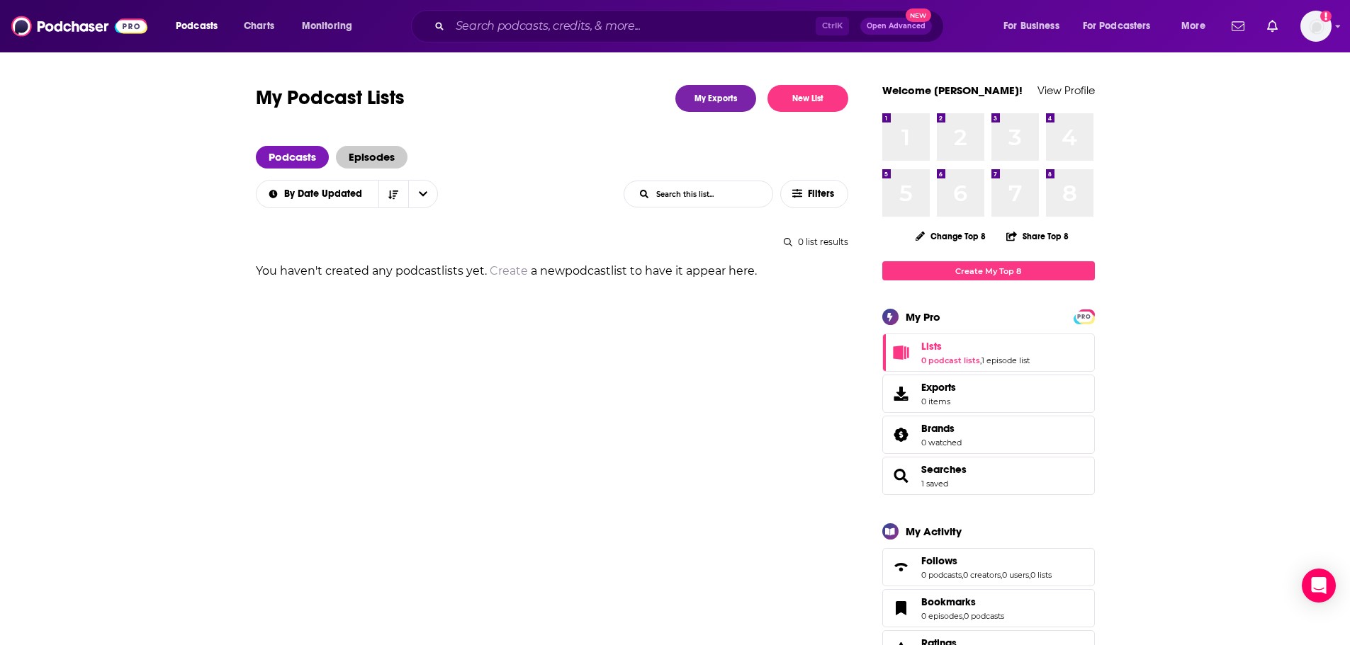
click at [365, 159] on span "Episodes" at bounding box center [372, 157] width 72 height 23
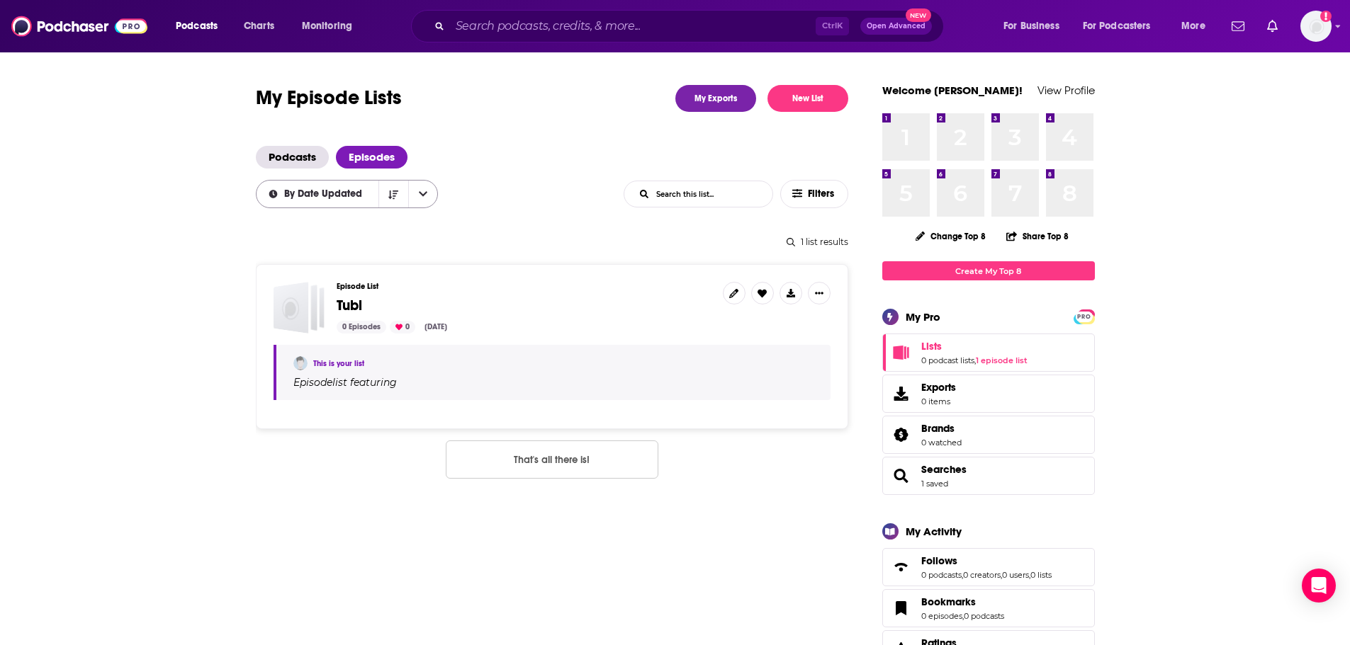
click at [350, 194] on span "By Date Updated" at bounding box center [325, 194] width 83 height 10
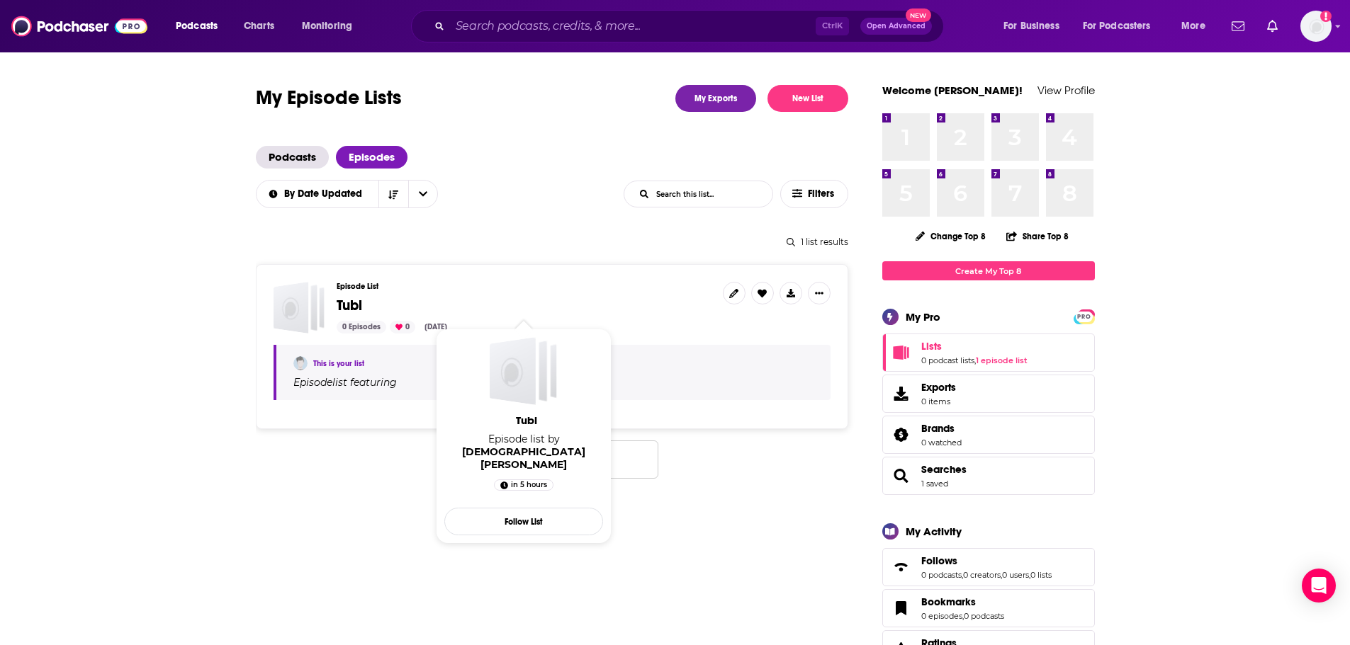
click at [354, 307] on span "Tubi" at bounding box center [350, 306] width 26 height 18
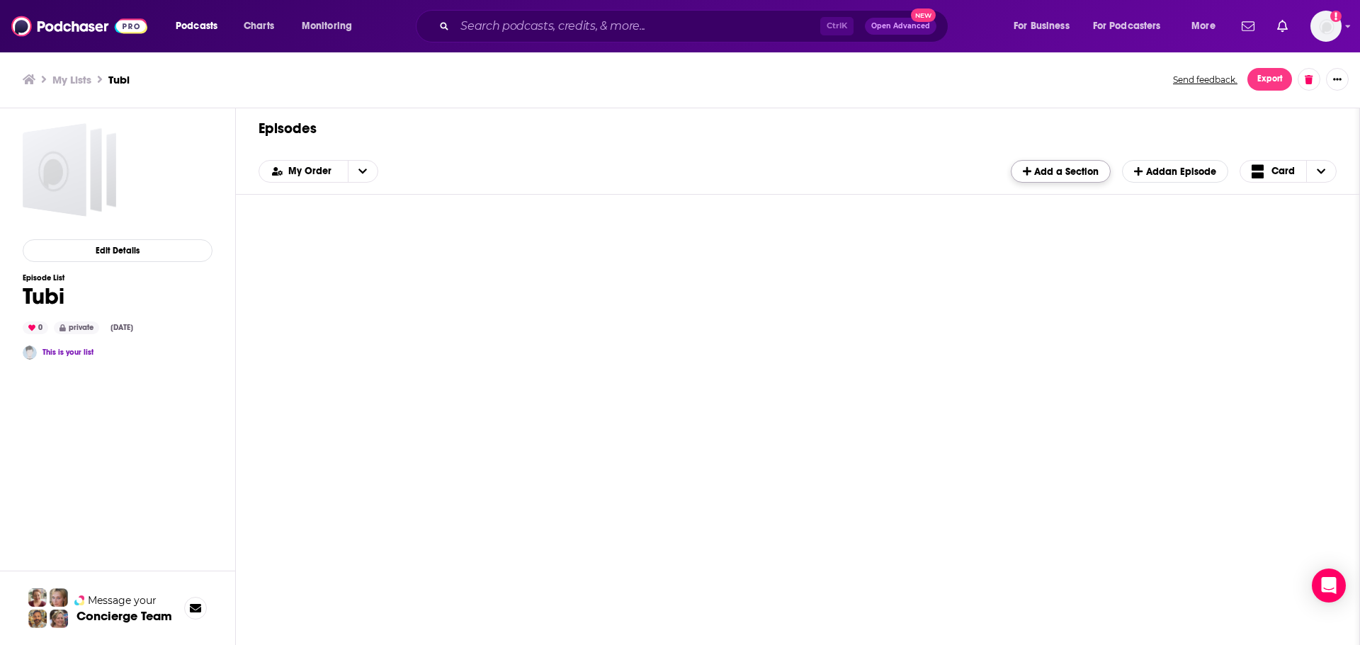
click at [1092, 174] on span "Add a Section" at bounding box center [1061, 172] width 76 height 12
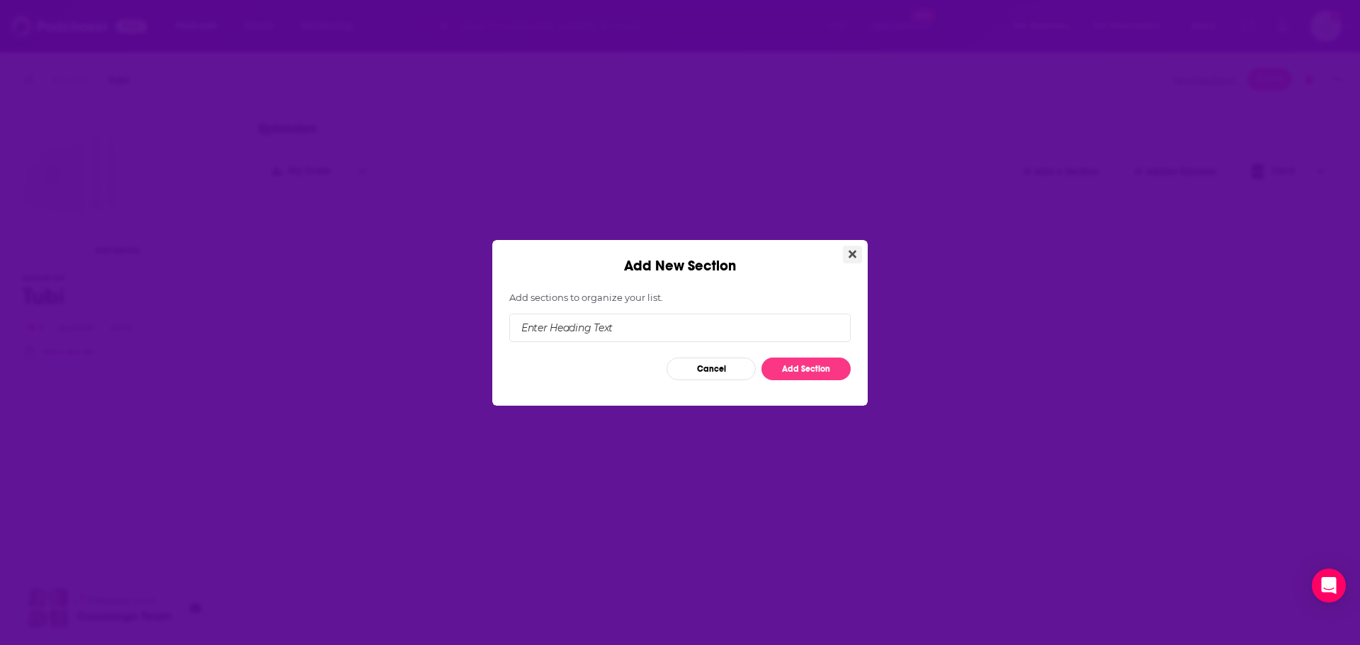
click at [853, 258] on icon "Close" at bounding box center [853, 254] width 8 height 11
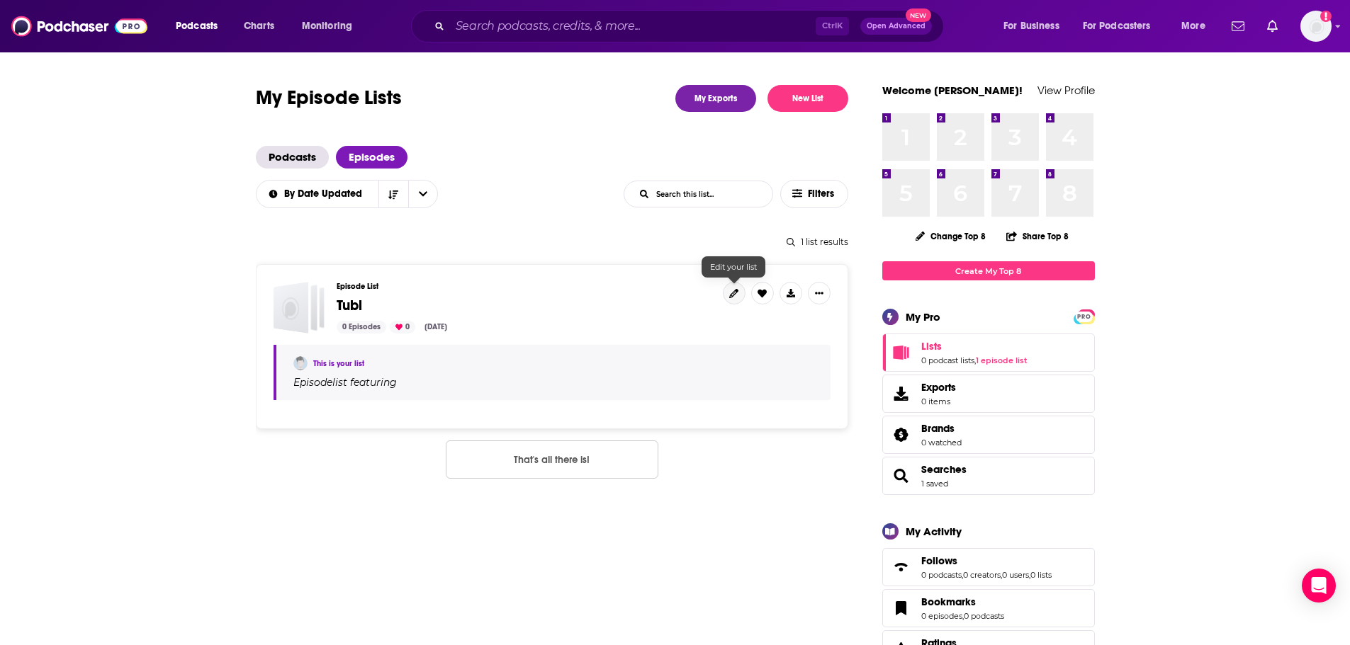
click at [733, 296] on icon at bounding box center [733, 293] width 9 height 9
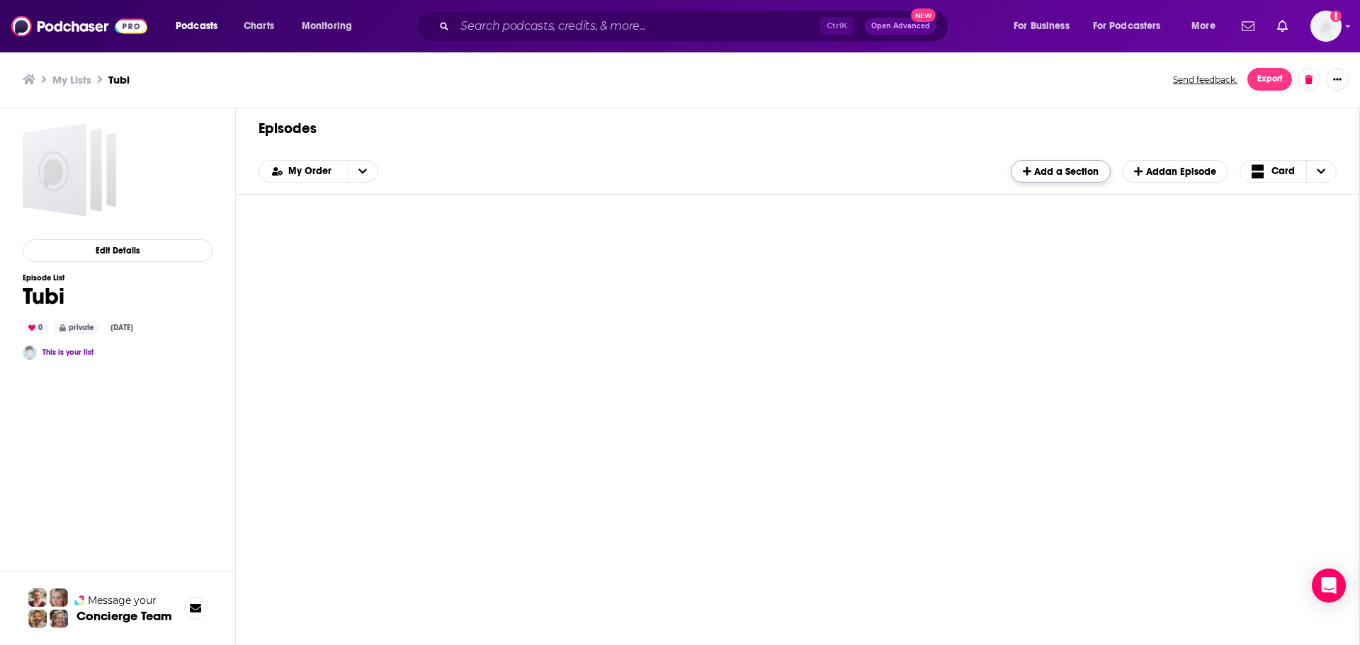
click at [1056, 169] on span "Add a Section" at bounding box center [1061, 172] width 76 height 12
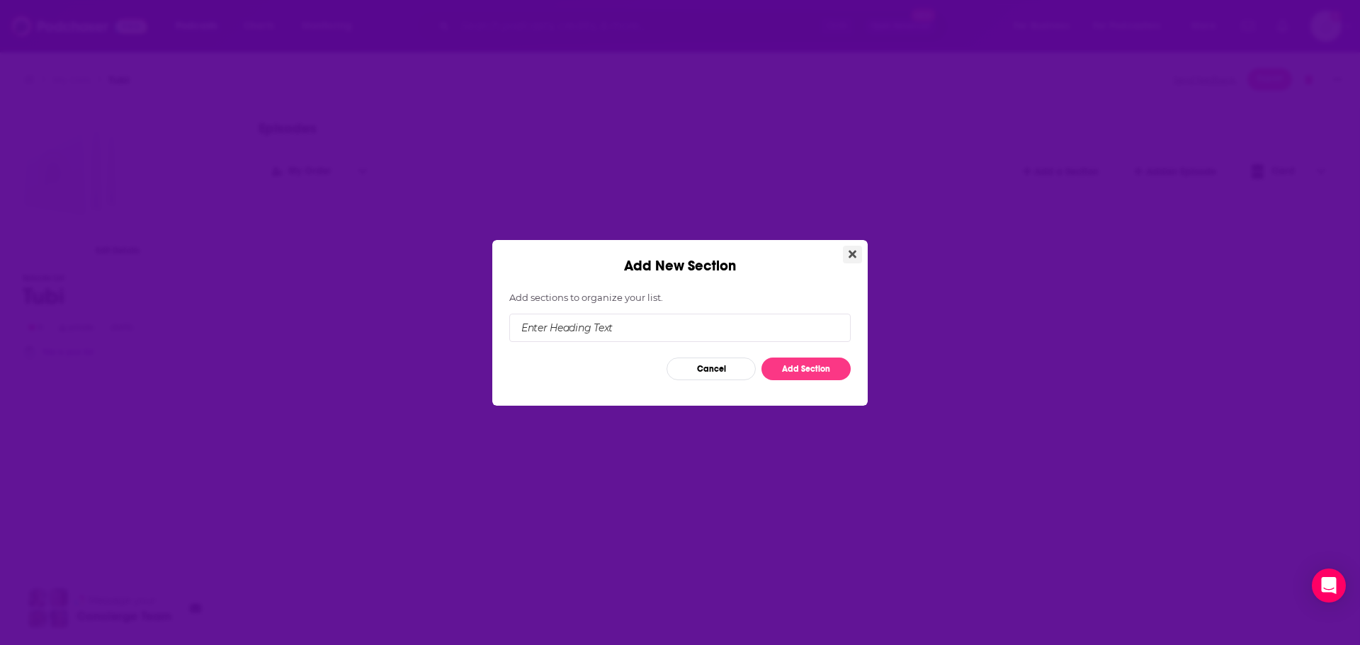
click at [854, 260] on button "Close" at bounding box center [852, 255] width 19 height 18
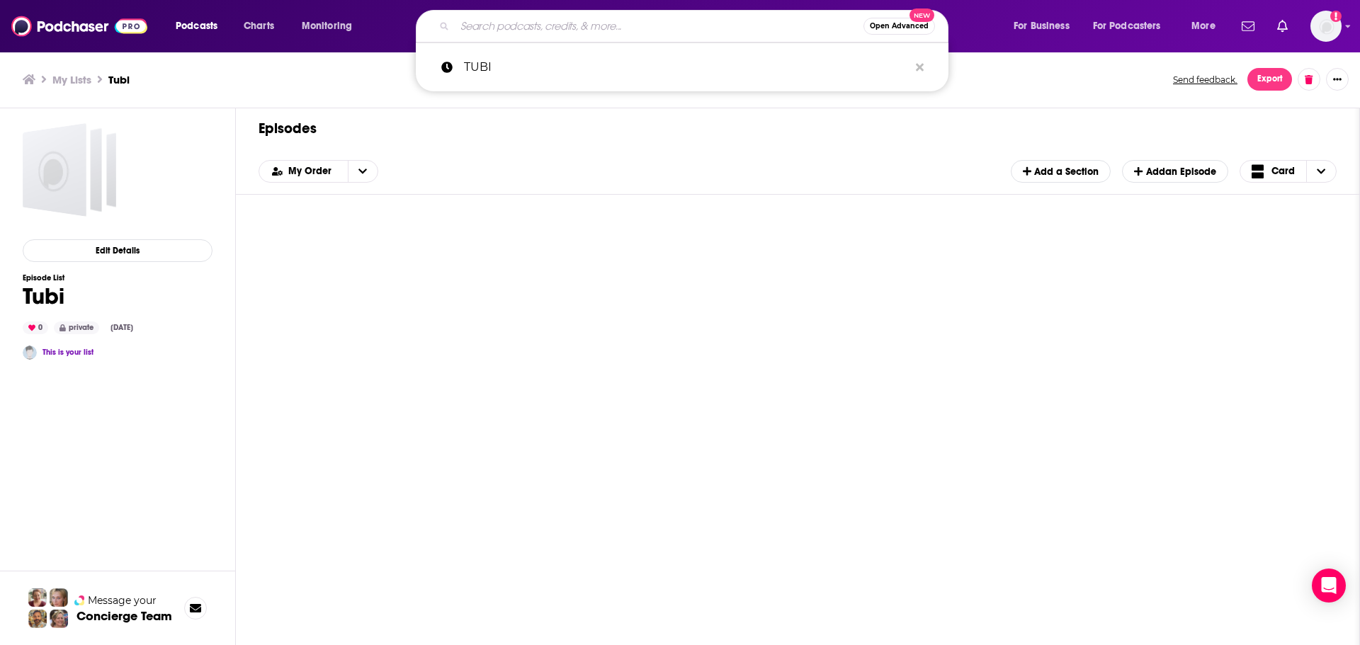
click at [554, 25] on input "Search podcasts, credits, & more..." at bounding box center [659, 26] width 409 height 23
click at [512, 66] on p "TUBI" at bounding box center [686, 67] width 445 height 37
type input "TUBI"
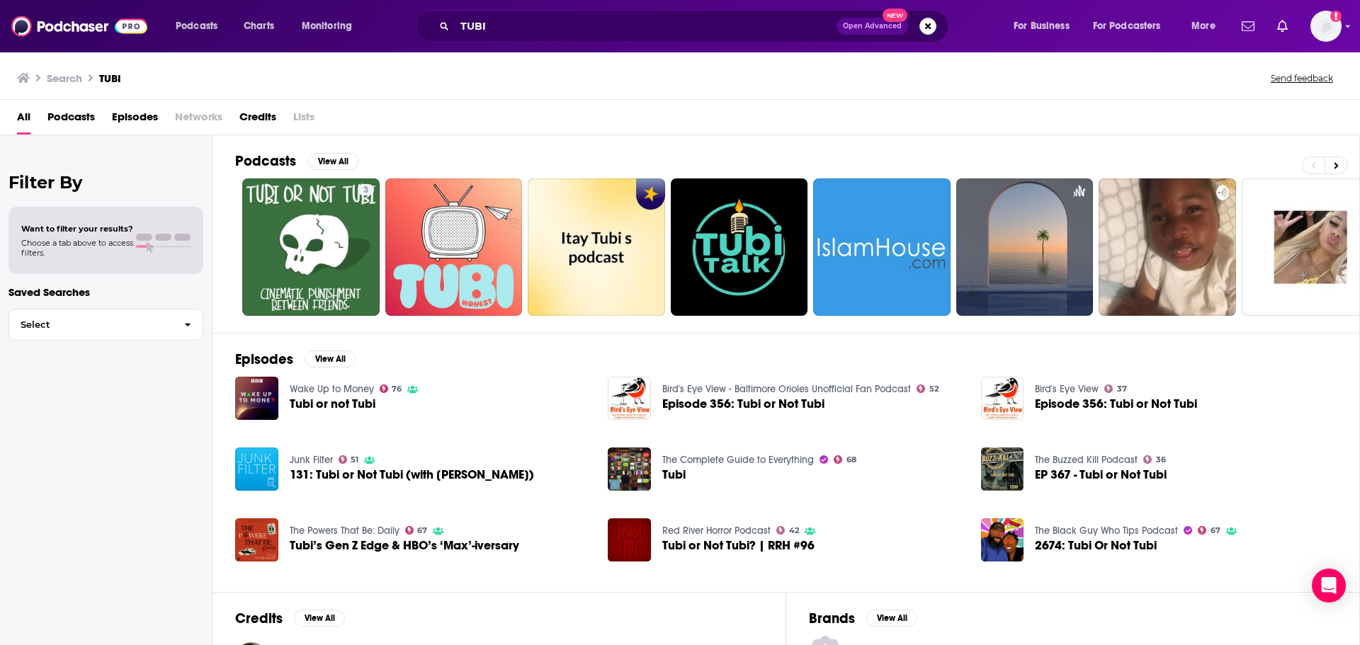
click at [151, 123] on span "Episodes" at bounding box center [135, 120] width 46 height 29
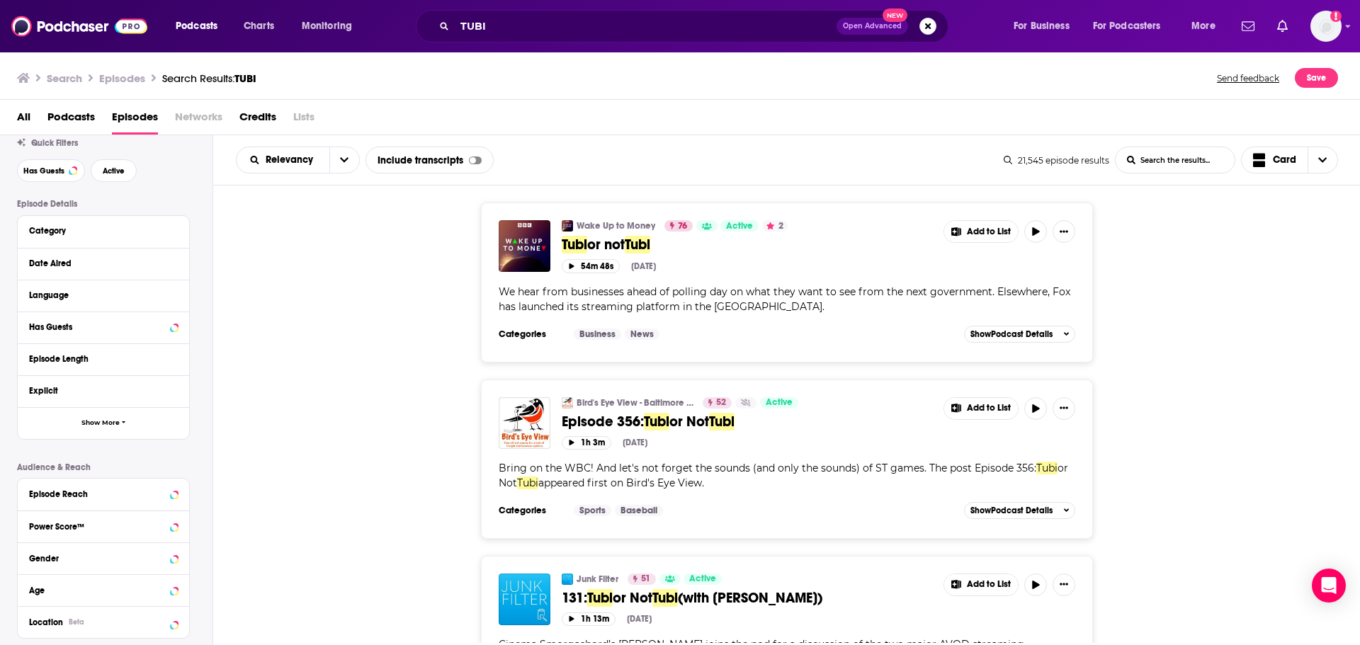
scroll to position [142, 0]
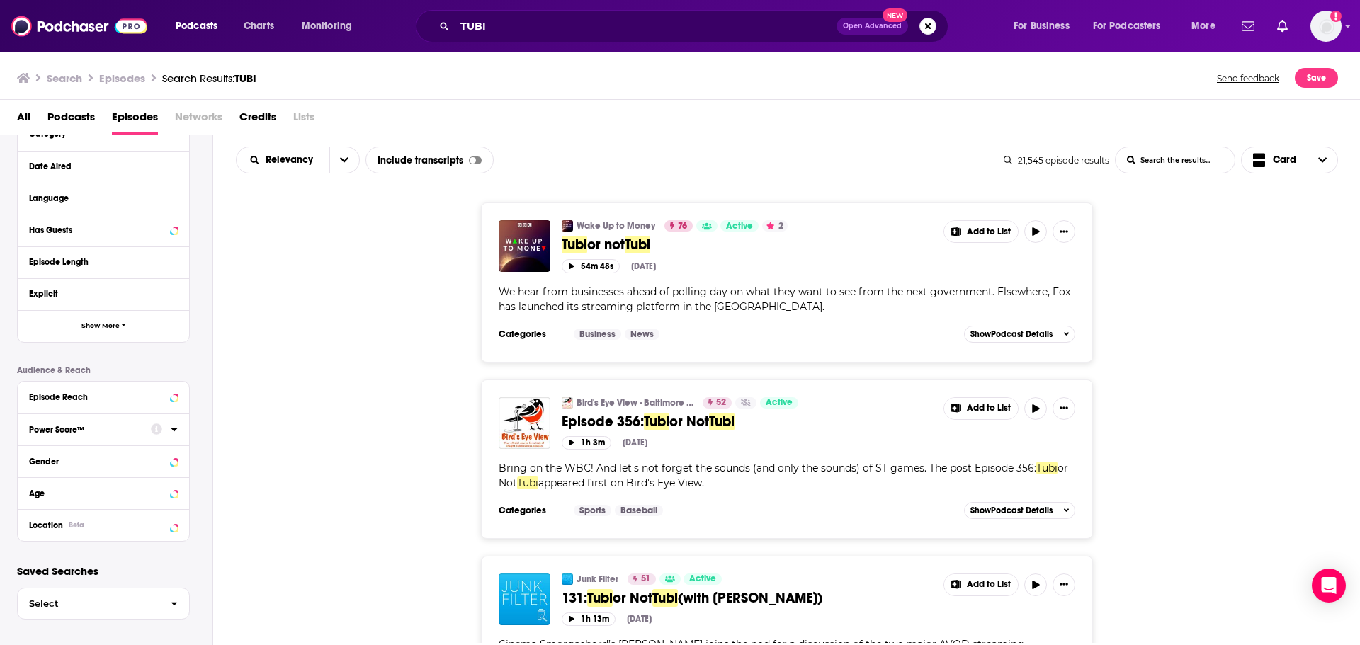
click at [176, 432] on icon at bounding box center [174, 429] width 7 height 11
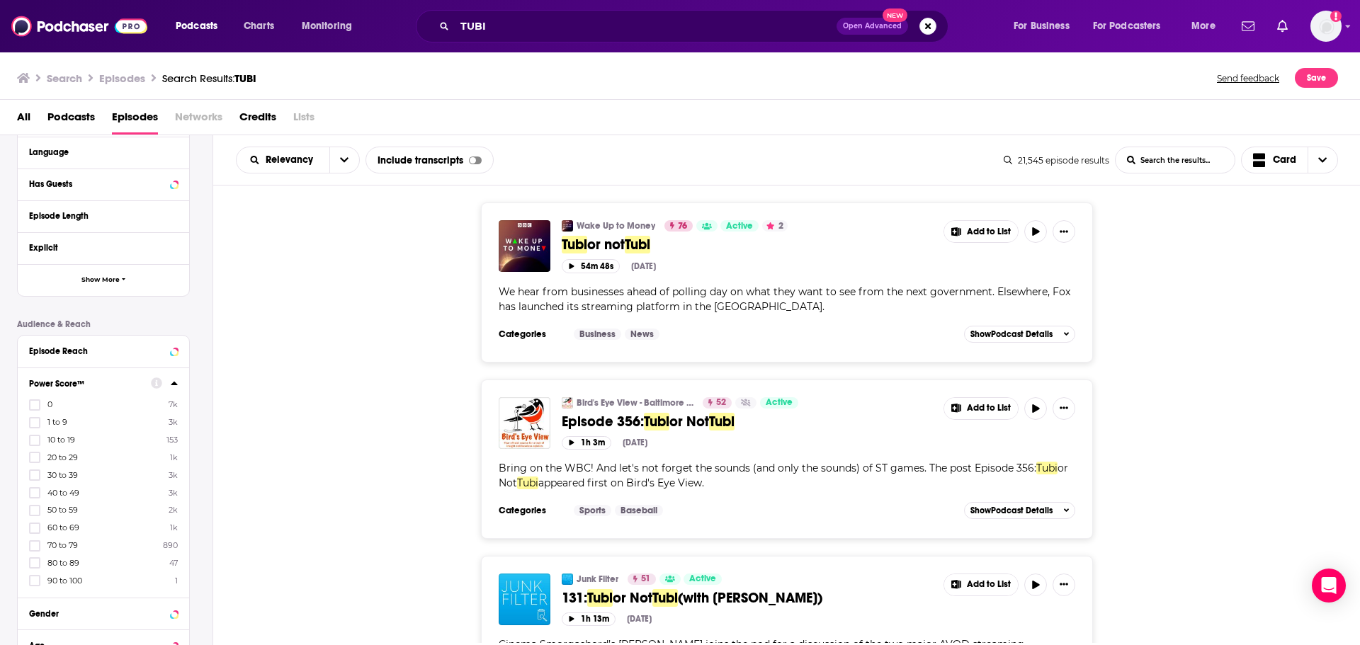
scroll to position [283, 0]
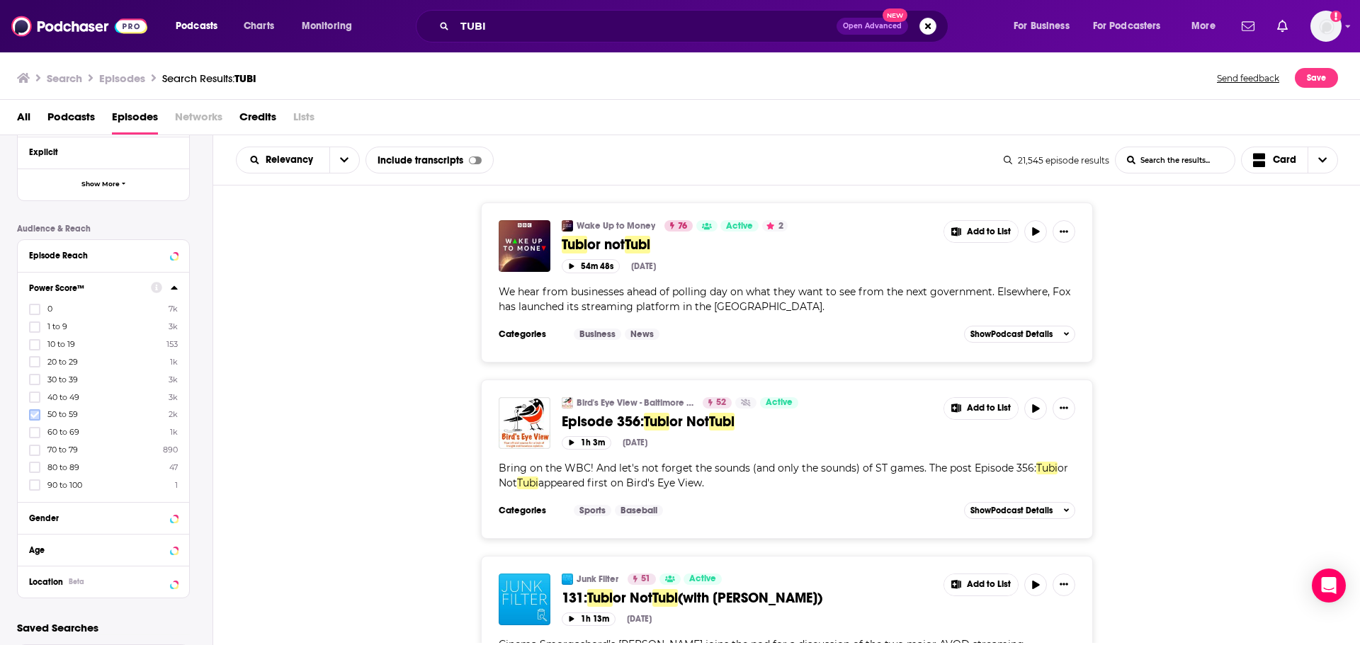
click at [35, 417] on icon at bounding box center [34, 415] width 9 height 6
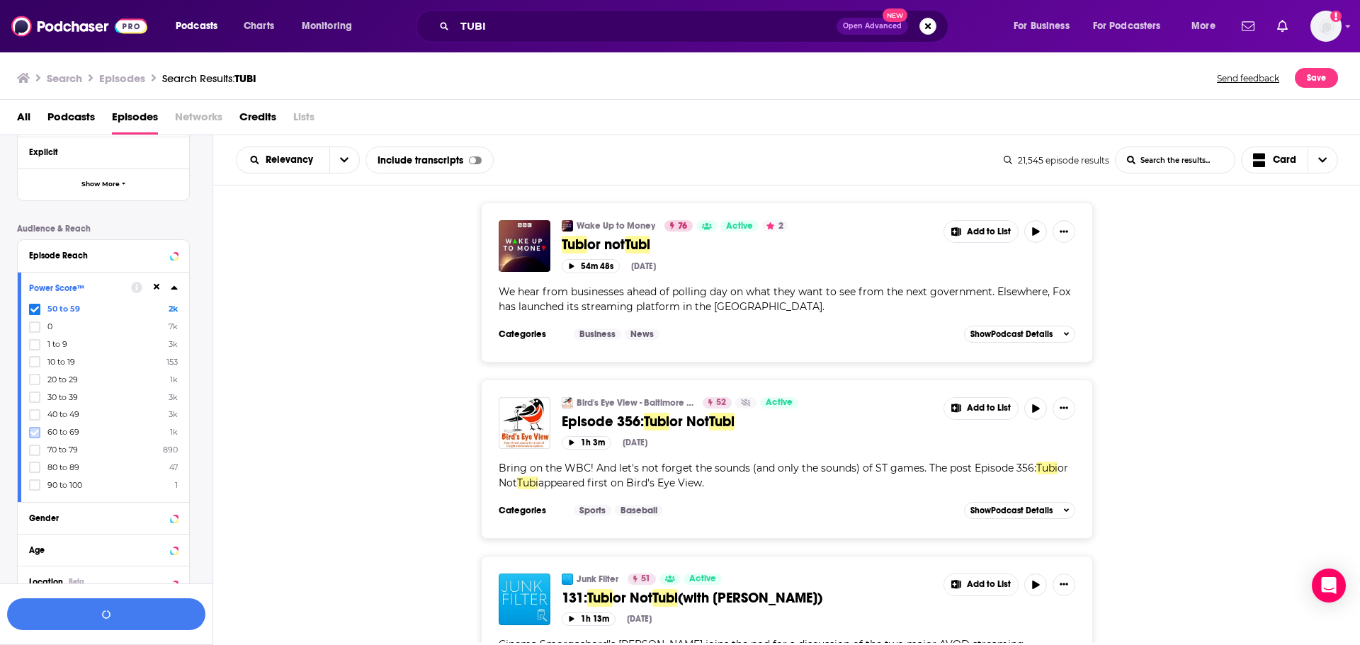
click at [36, 431] on icon at bounding box center [34, 432] width 9 height 6
click at [34, 448] on icon at bounding box center [34, 450] width 9 height 9
click at [35, 470] on icon at bounding box center [34, 467] width 9 height 9
click at [33, 480] on label at bounding box center [34, 485] width 11 height 11
click at [176, 288] on icon at bounding box center [174, 287] width 7 height 11
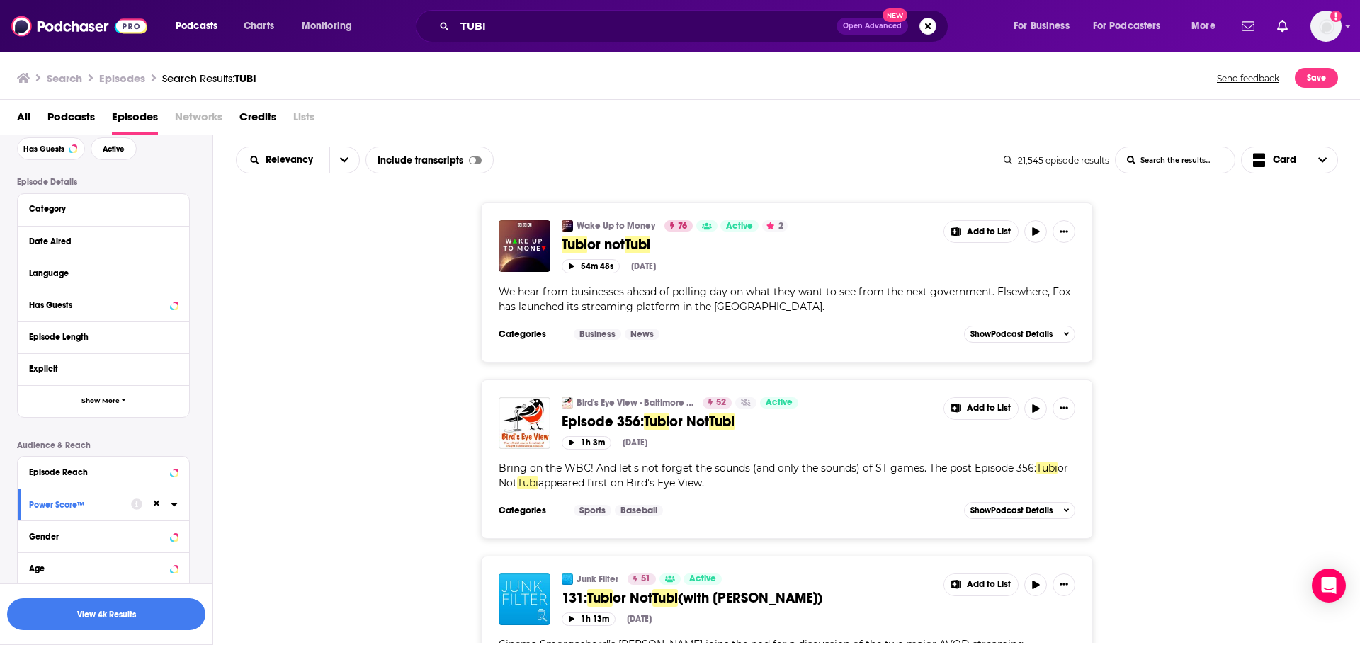
scroll to position [0, 0]
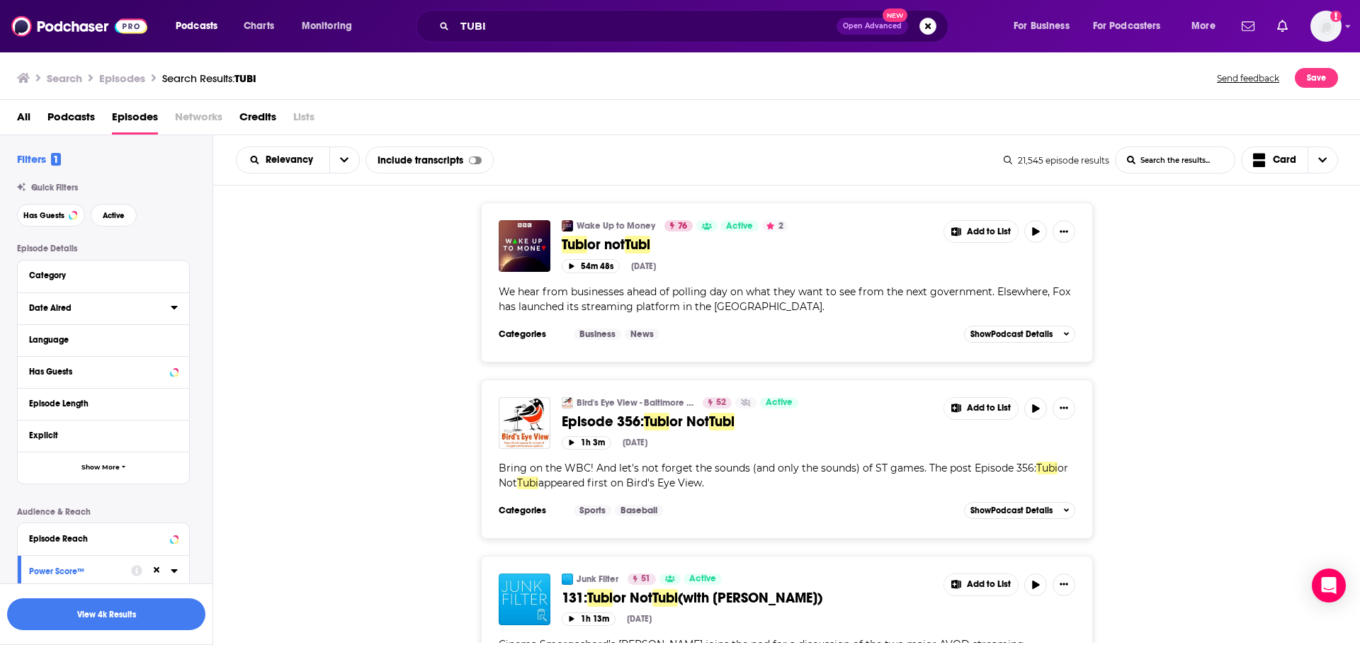
click at [130, 310] on div "Date Aired" at bounding box center [95, 308] width 132 height 10
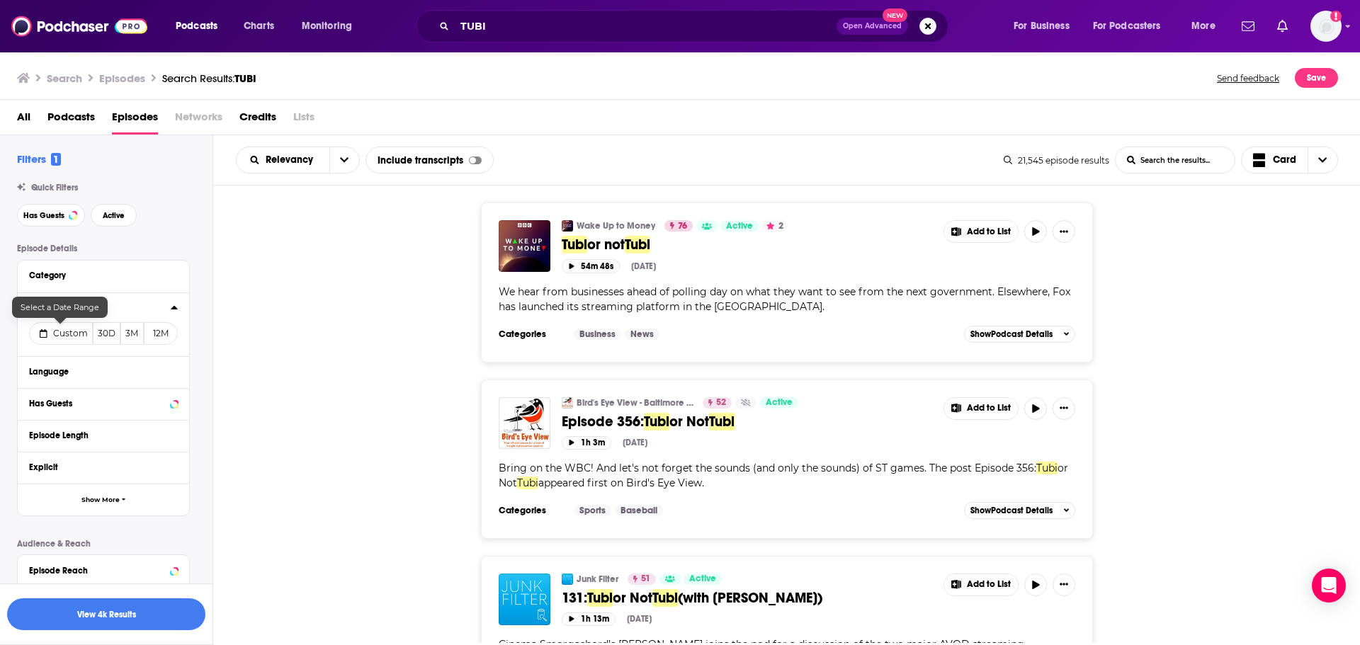
click at [72, 336] on span "Custom" at bounding box center [70, 333] width 35 height 11
select select "7"
select select "2025"
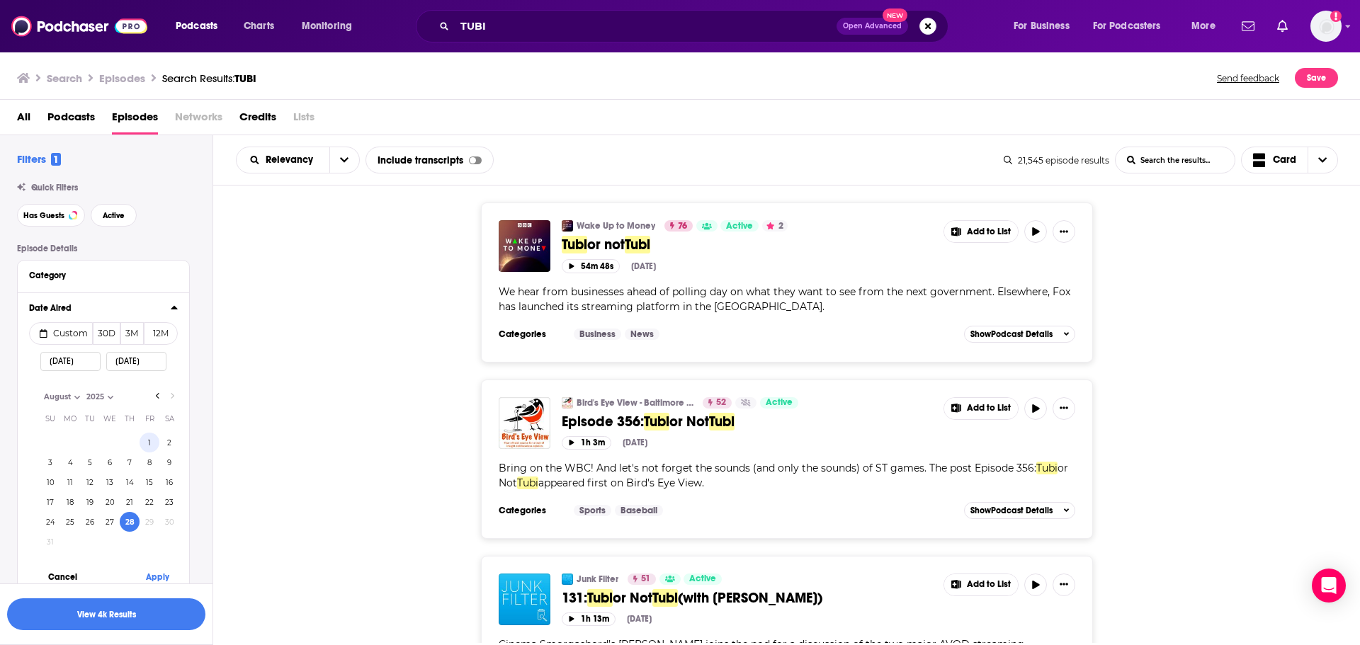
click at [148, 438] on button "1" at bounding box center [150, 443] width 20 height 20
type input "08/01/2025"
click at [155, 581] on button "Apply" at bounding box center [157, 577] width 43 height 26
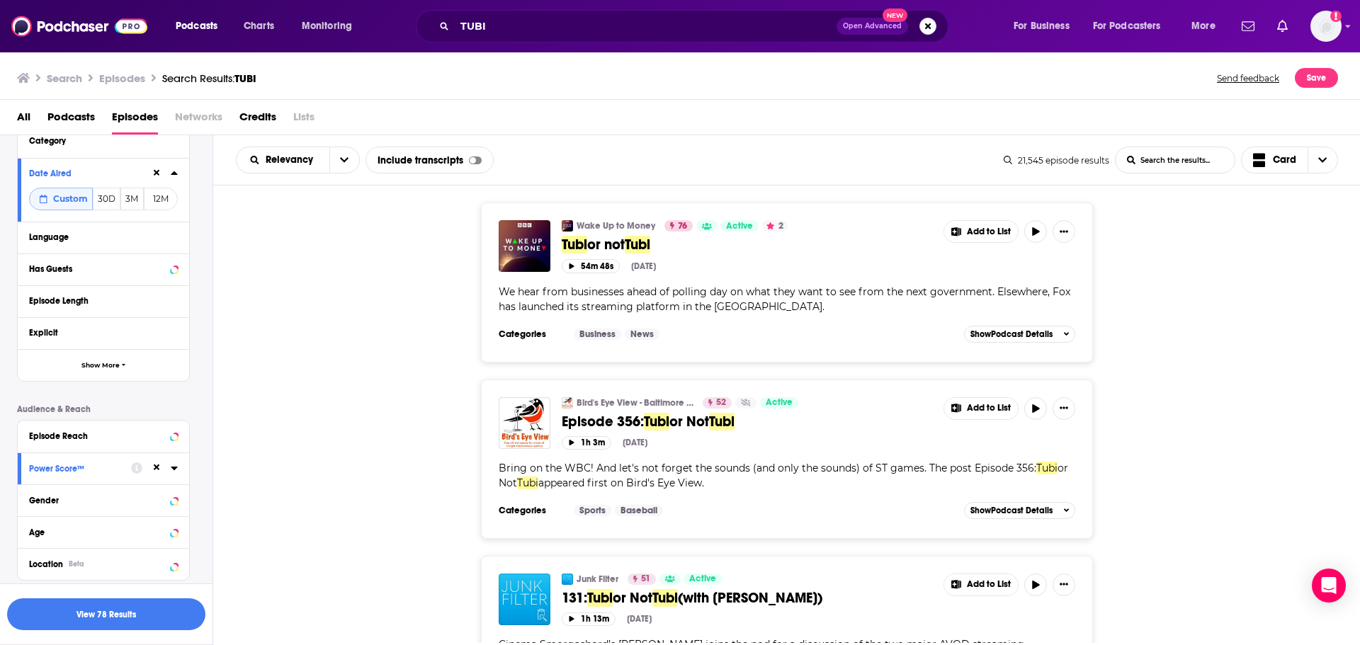
scroll to position [180, 0]
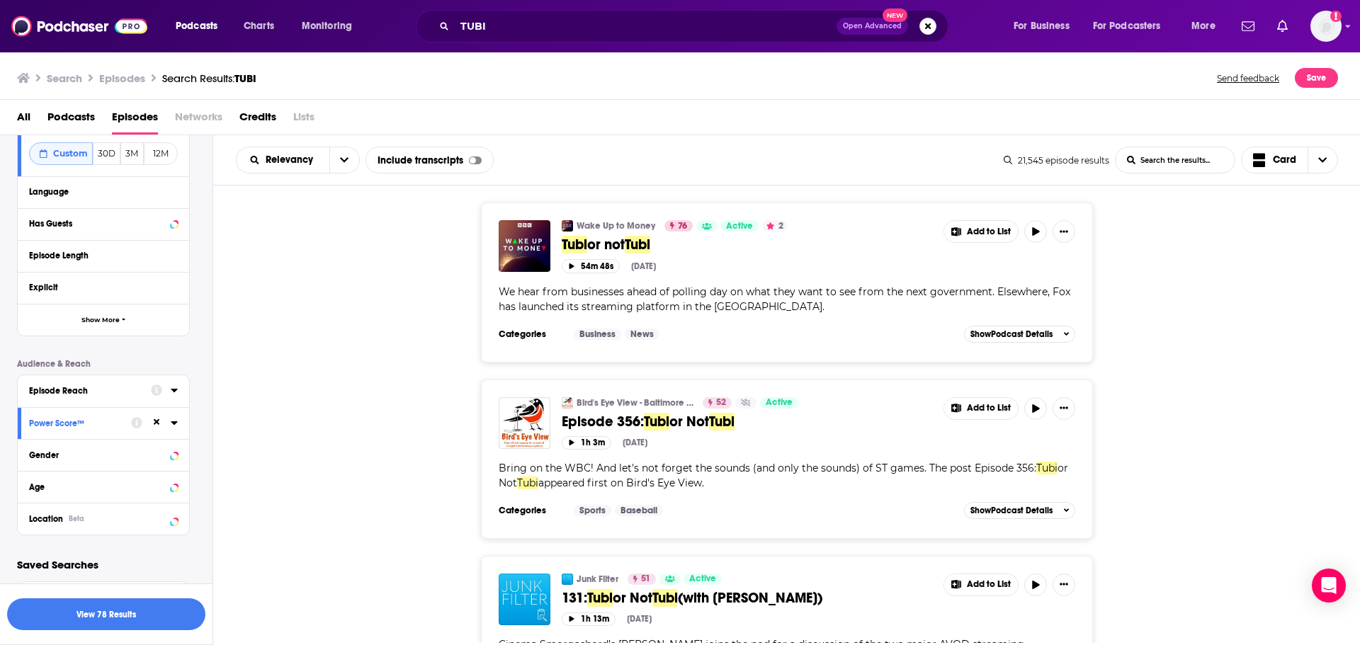
click at [132, 388] on div "Episode Reach" at bounding box center [85, 391] width 113 height 10
click at [94, 420] on input "number" at bounding box center [64, 416] width 71 height 23
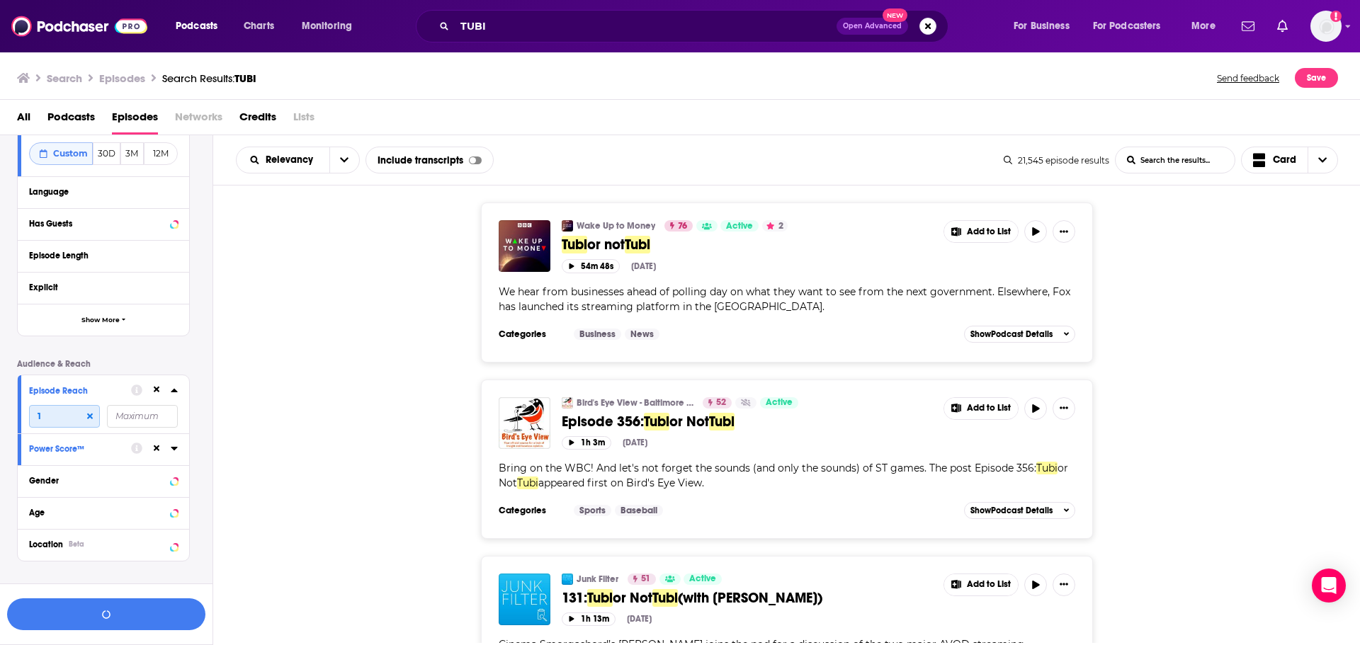
type input "1"
click at [232, 336] on div "Wake Up to Money 76 Active 2 Tubi or not Tubi Add to List 54m 48s Jul 3rd, 2024…" at bounding box center [787, 282] width 1148 height 159
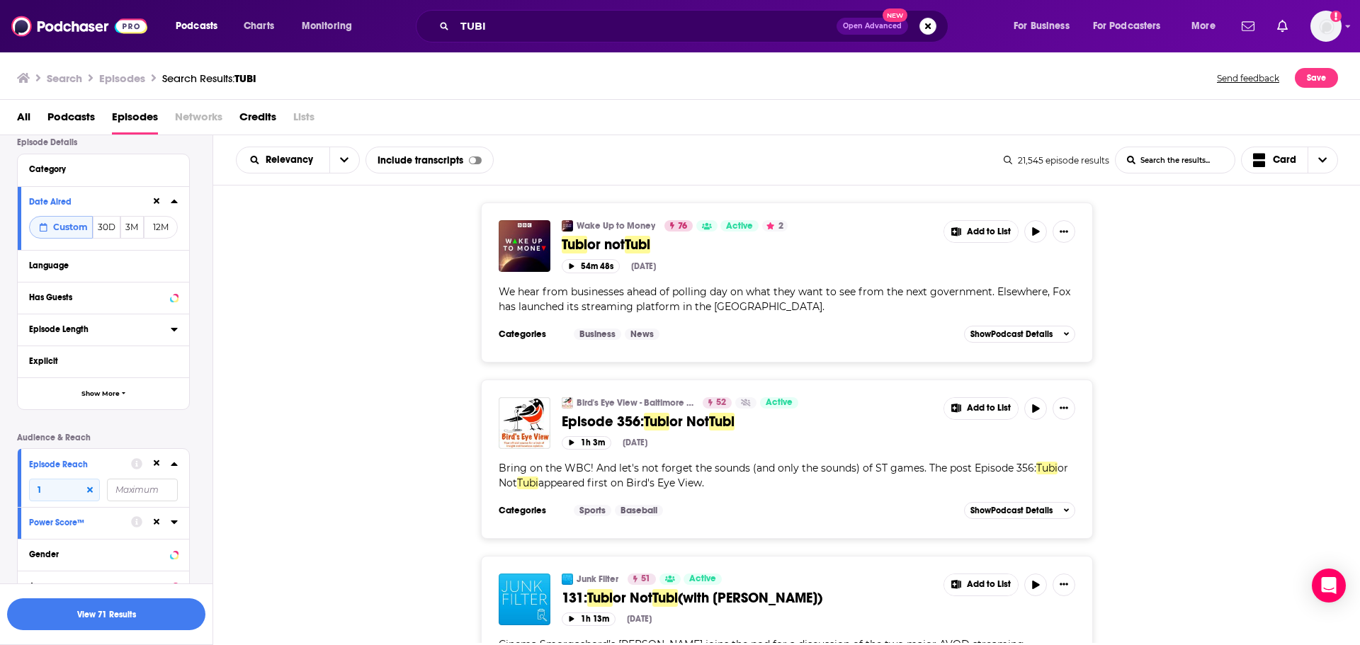
scroll to position [205, 0]
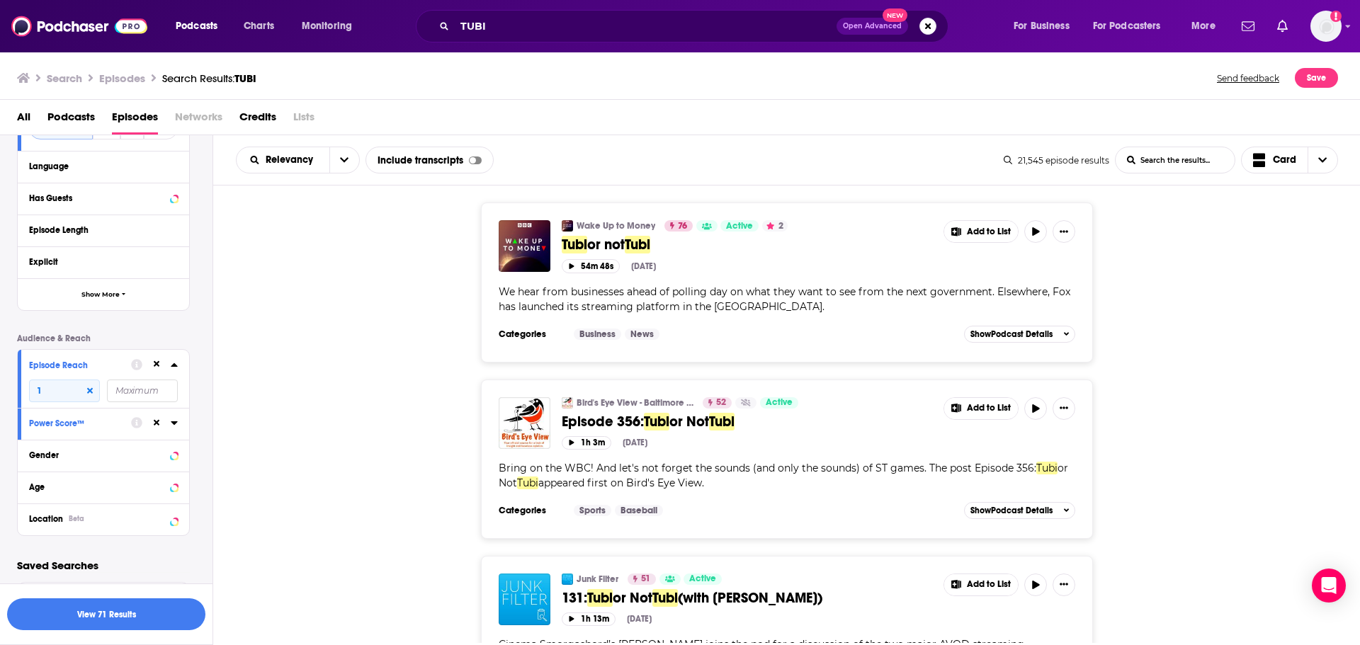
click at [174, 425] on icon at bounding box center [174, 424] width 6 height 4
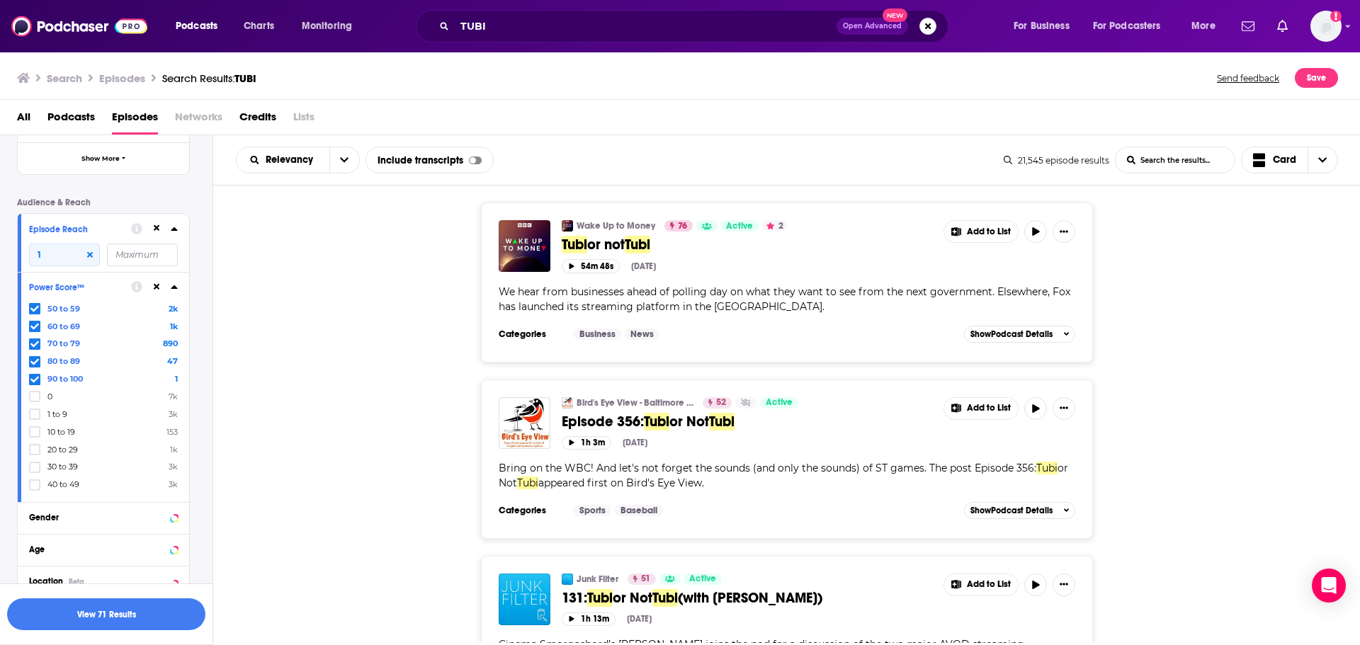
scroll to position [347, 0]
click at [33, 425] on icon at bounding box center [34, 426] width 9 height 9
click at [35, 441] on icon at bounding box center [34, 444] width 9 height 9
click at [38, 462] on icon at bounding box center [34, 462] width 9 height 9
click at [38, 482] on icon at bounding box center [34, 479] width 9 height 9
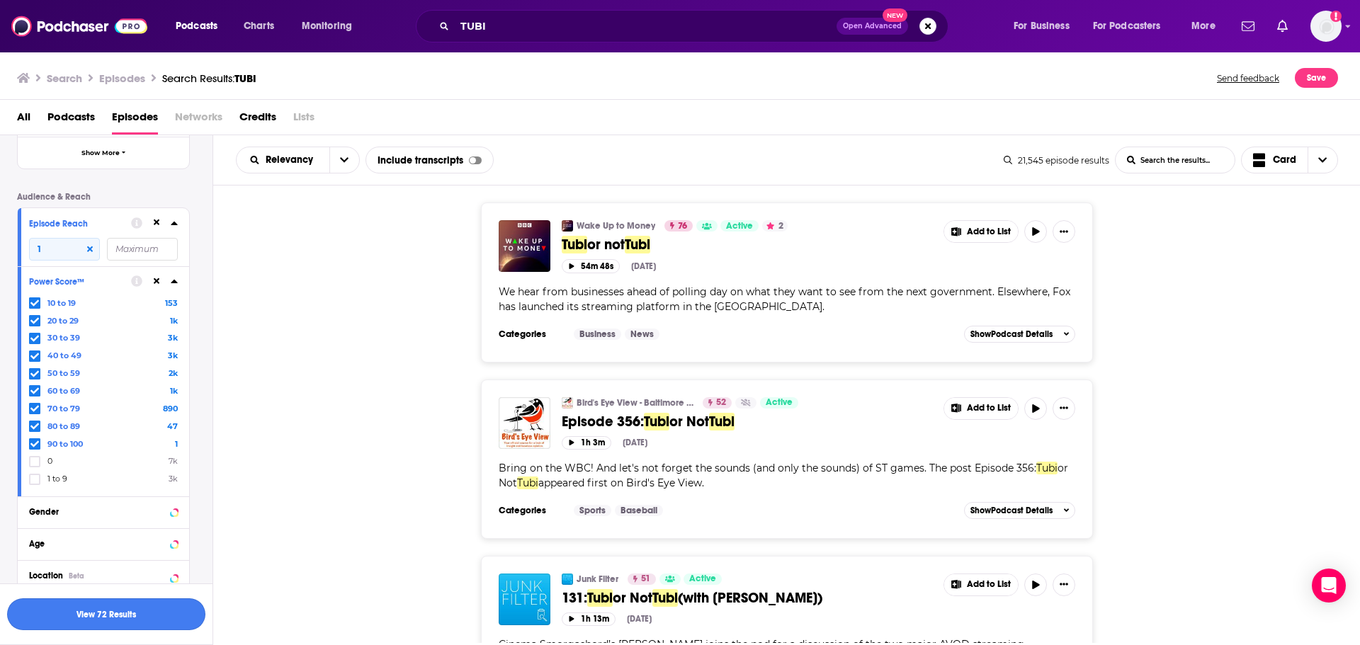
click at [106, 614] on button "View 72 Results" at bounding box center [106, 615] width 198 height 32
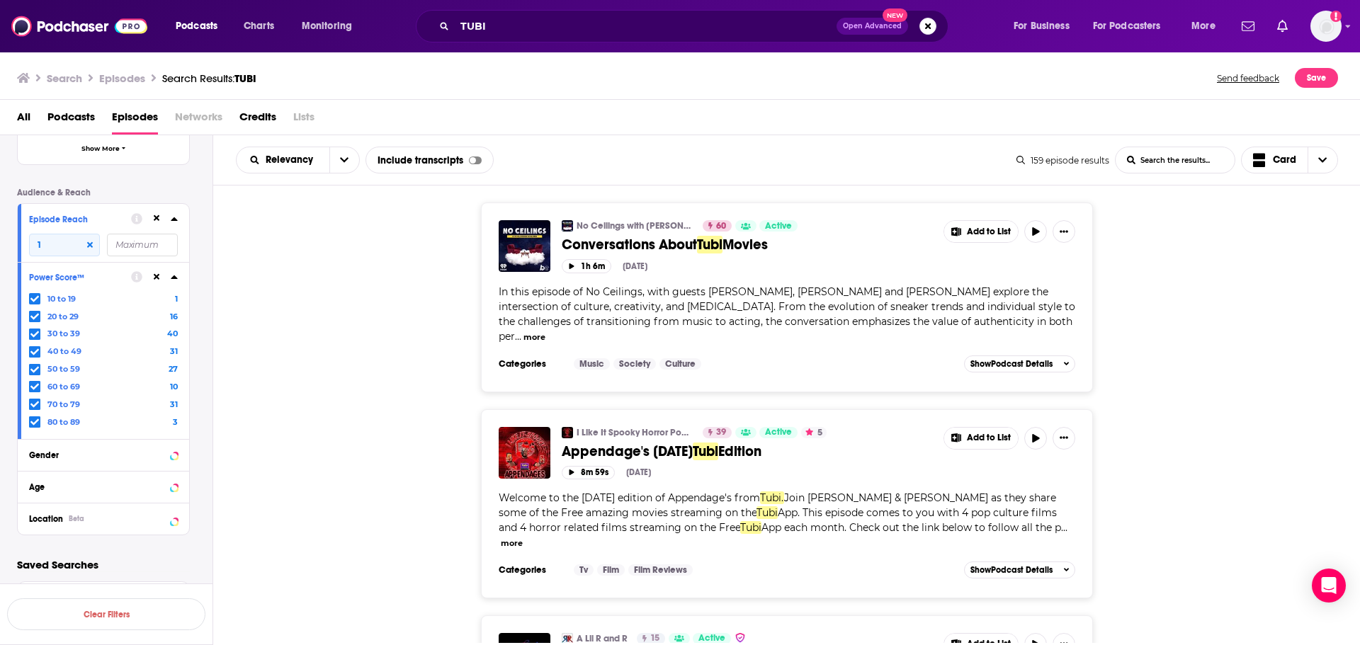
click at [35, 298] on icon at bounding box center [34, 299] width 9 height 9
click at [34, 295] on icon at bounding box center [34, 299] width 9 height 9
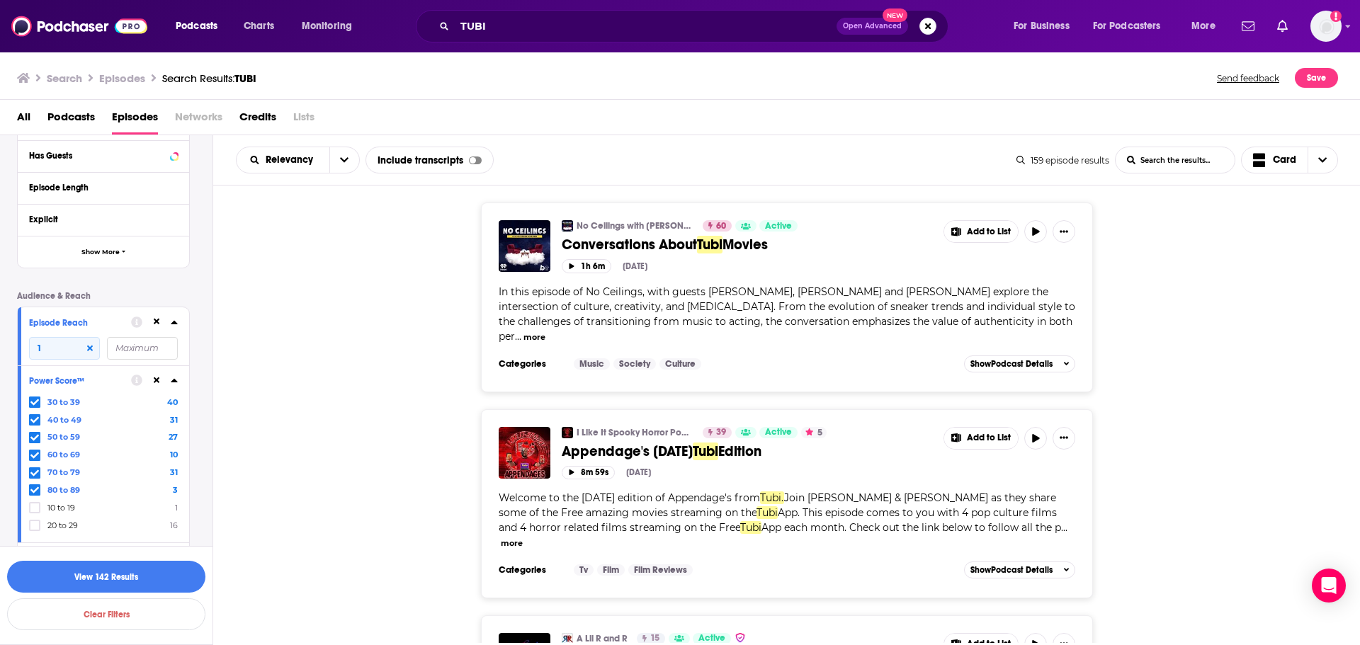
scroll to position [281, 0]
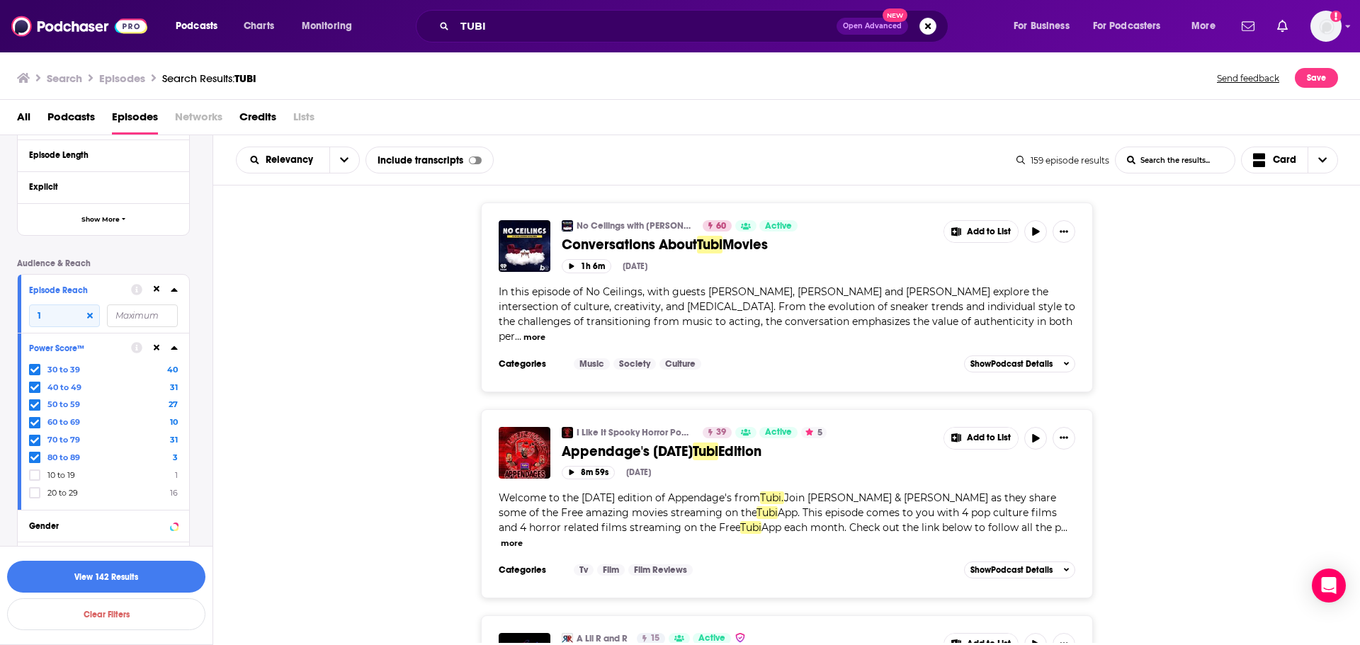
click at [33, 369] on icon at bounding box center [34, 370] width 9 height 9
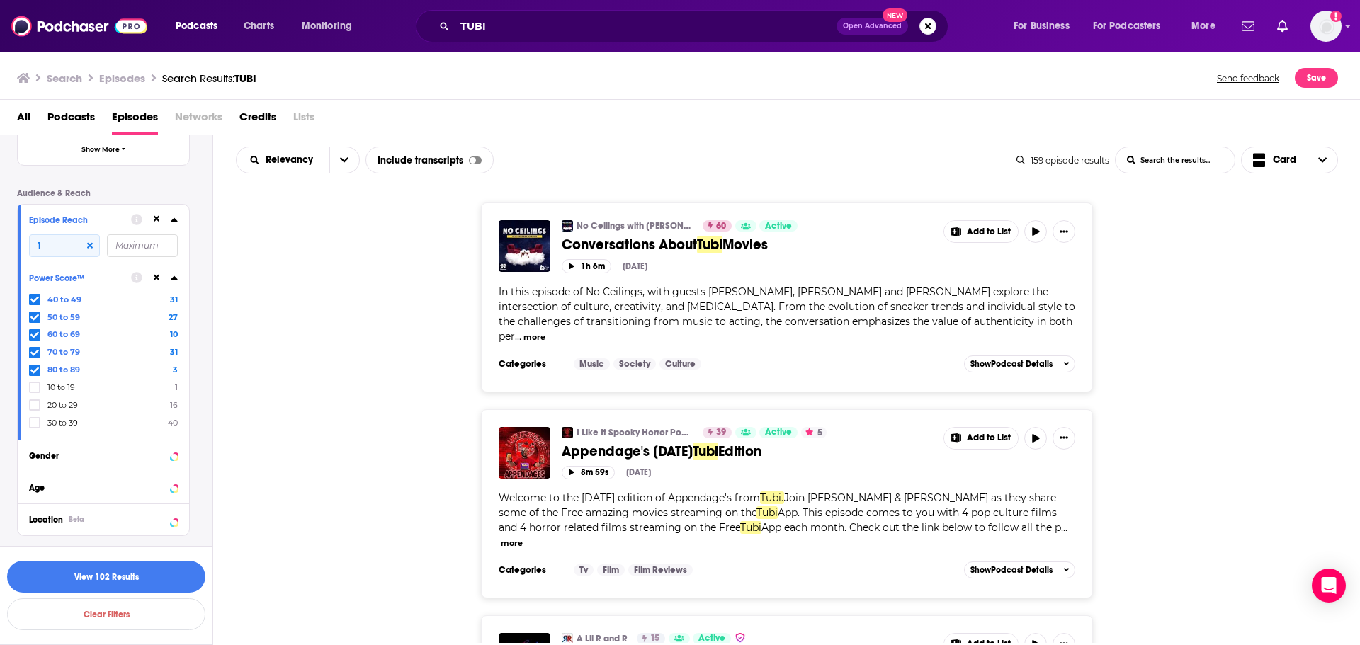
scroll to position [351, 0]
click at [144, 578] on button "View 102 Results" at bounding box center [106, 577] width 198 height 32
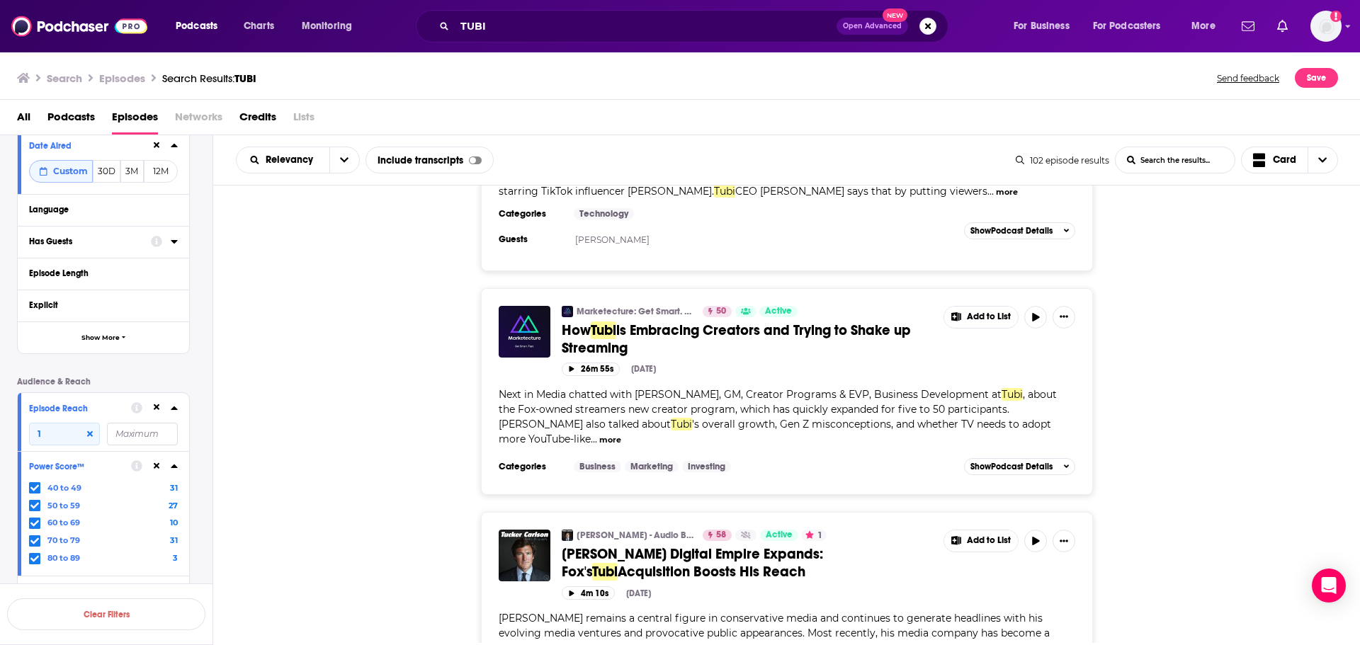
scroll to position [298, 0]
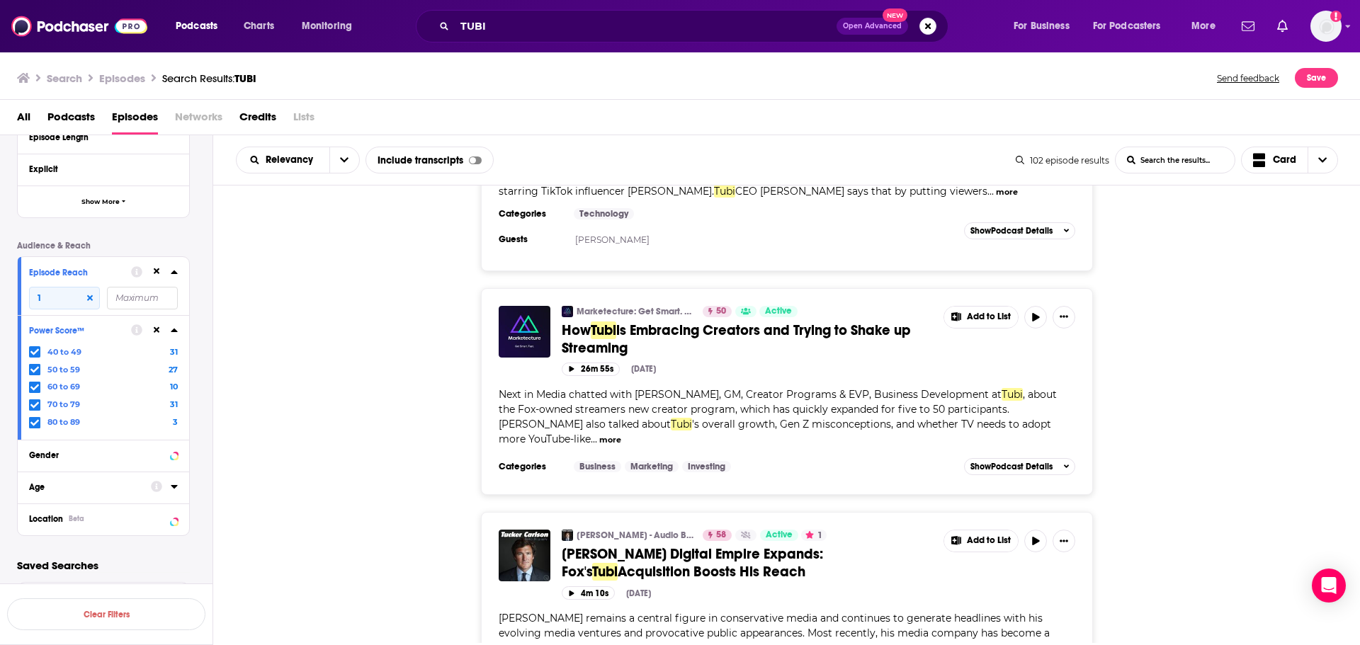
click at [36, 351] on icon at bounding box center [34, 352] width 9 height 9
click at [176, 568] on button "View 71 Results" at bounding box center [106, 577] width 198 height 32
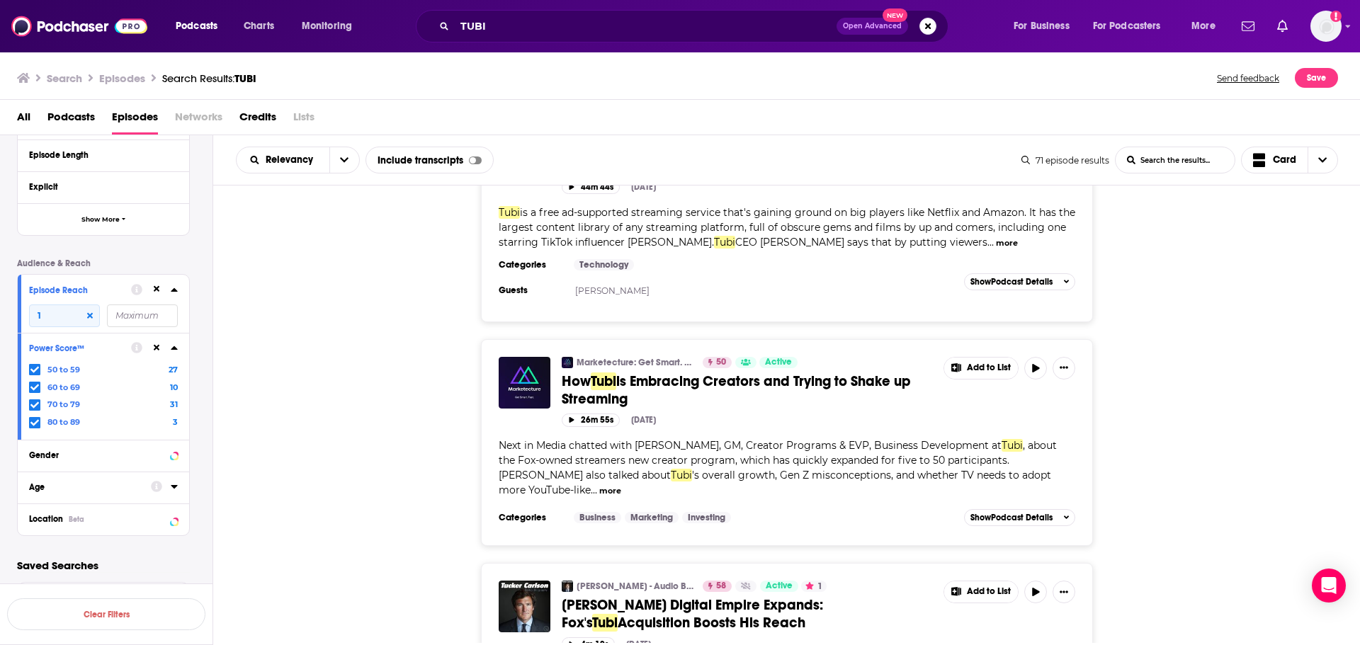
scroll to position [213, 0]
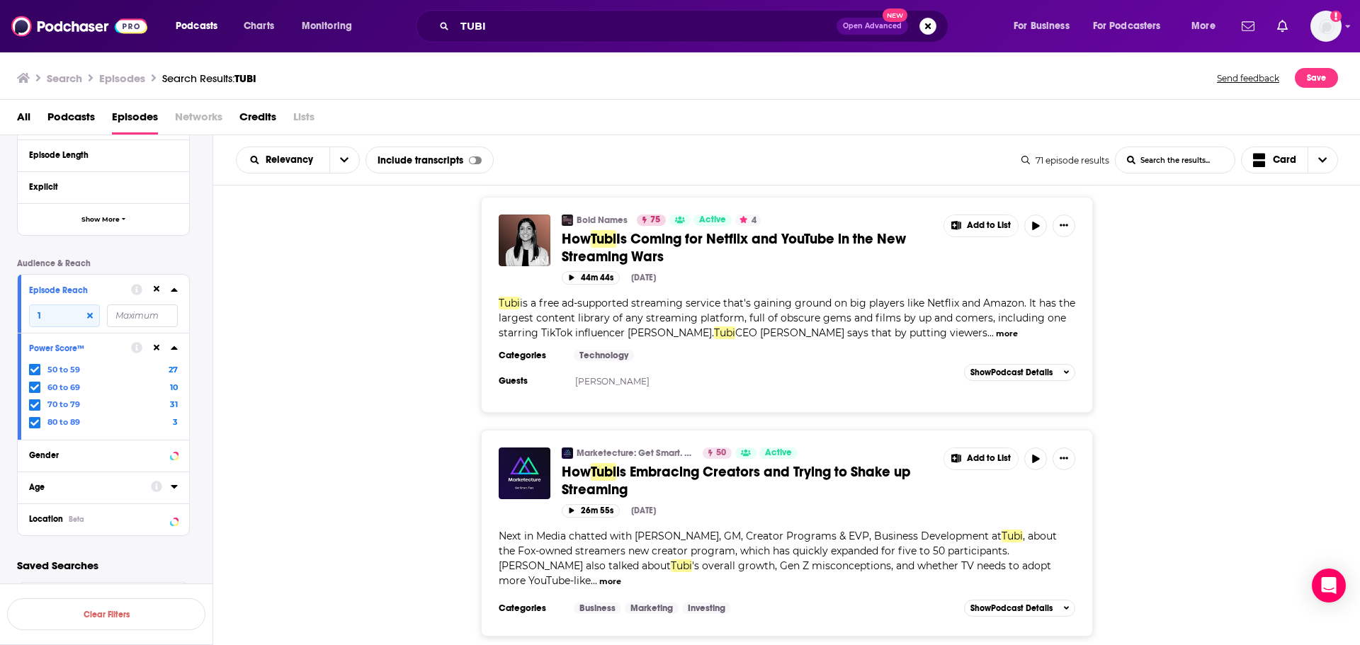
click at [996, 328] on button "more" at bounding box center [1007, 334] width 22 height 12
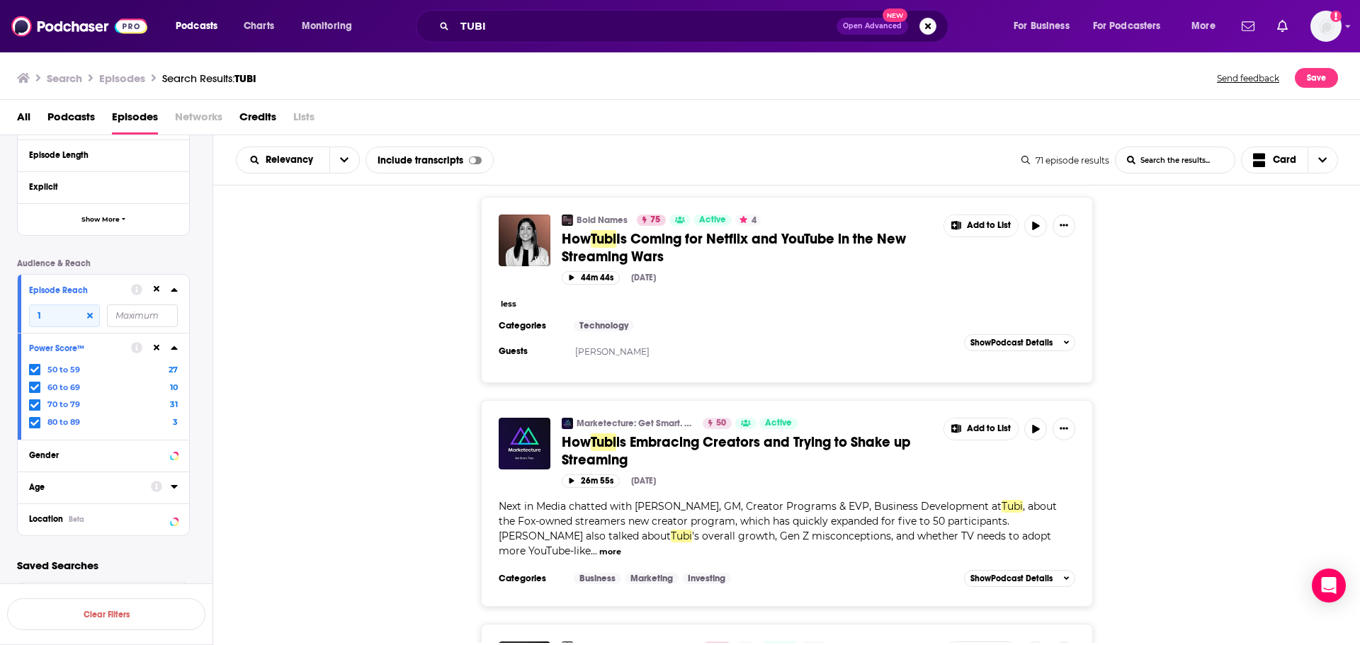
click at [1068, 320] on div "Categories Technology Guests Anjali Sud Add to List Show Podcast Details" at bounding box center [787, 342] width 577 height 45
click at [1061, 334] on button "Show Podcast Details" at bounding box center [1020, 342] width 112 height 17
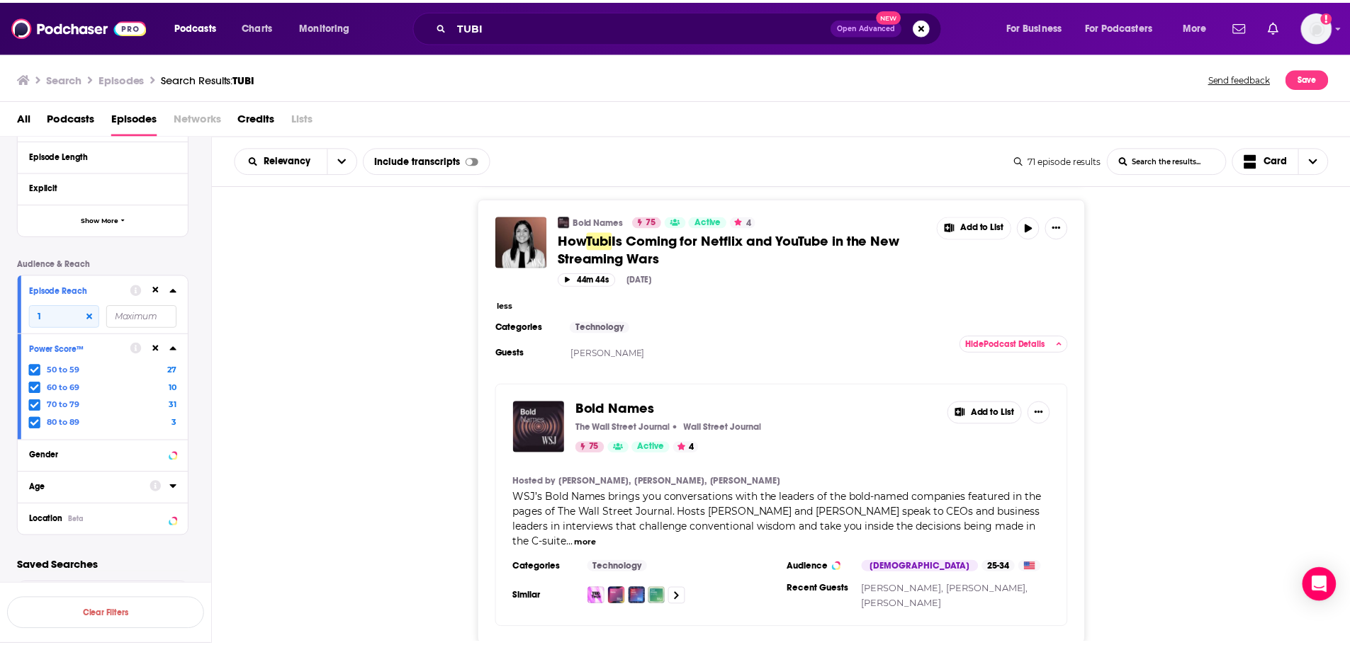
scroll to position [142, 0]
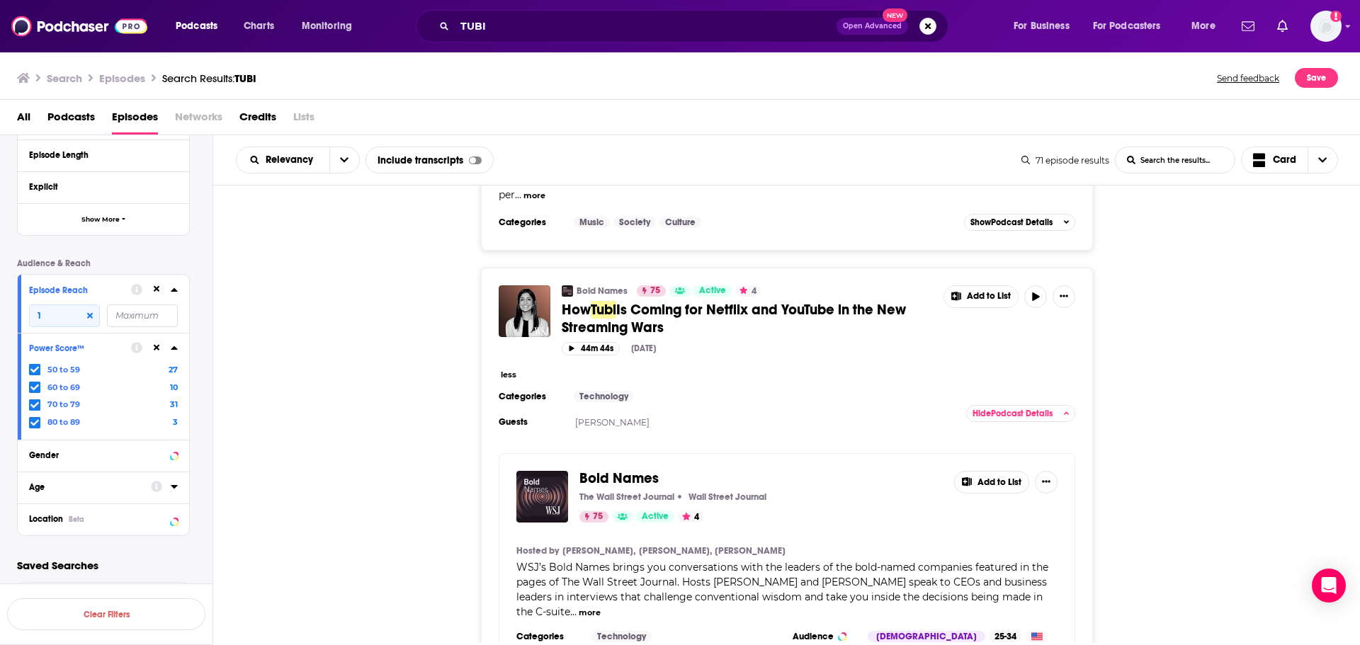
click at [502, 369] on button "less" at bounding box center [509, 375] width 16 height 12
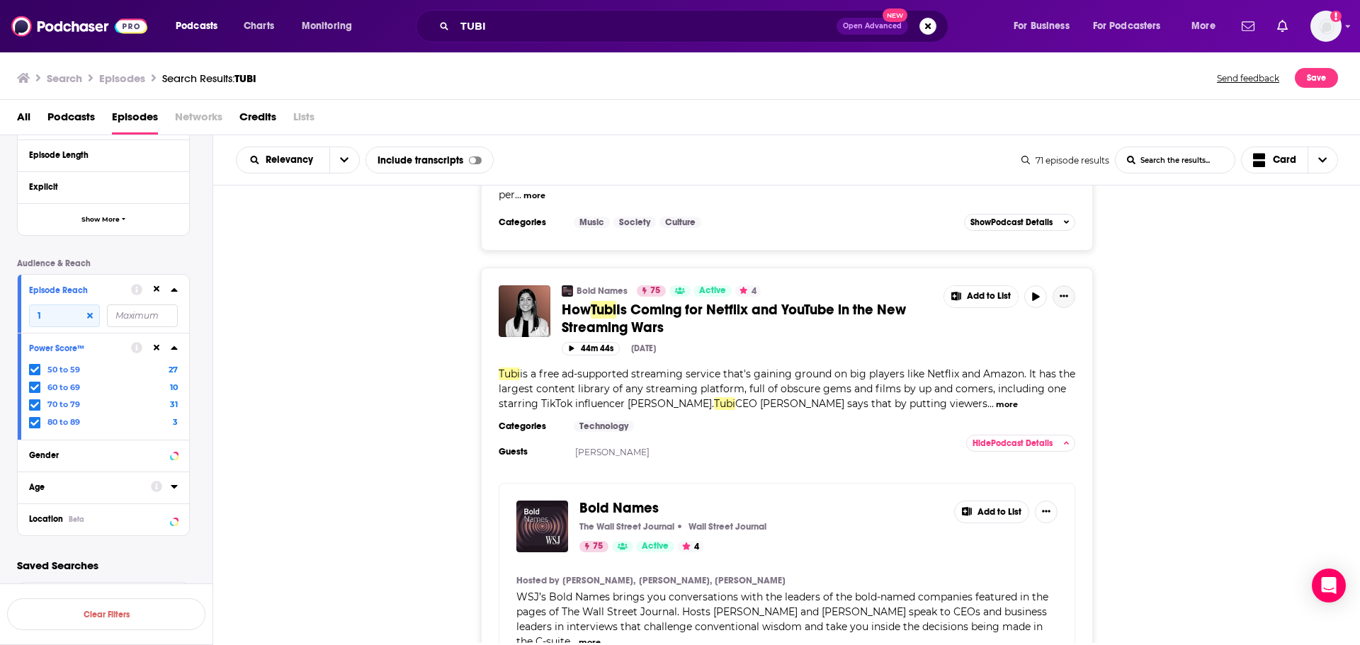
click at [1066, 292] on icon "Show More Button" at bounding box center [1064, 296] width 9 height 9
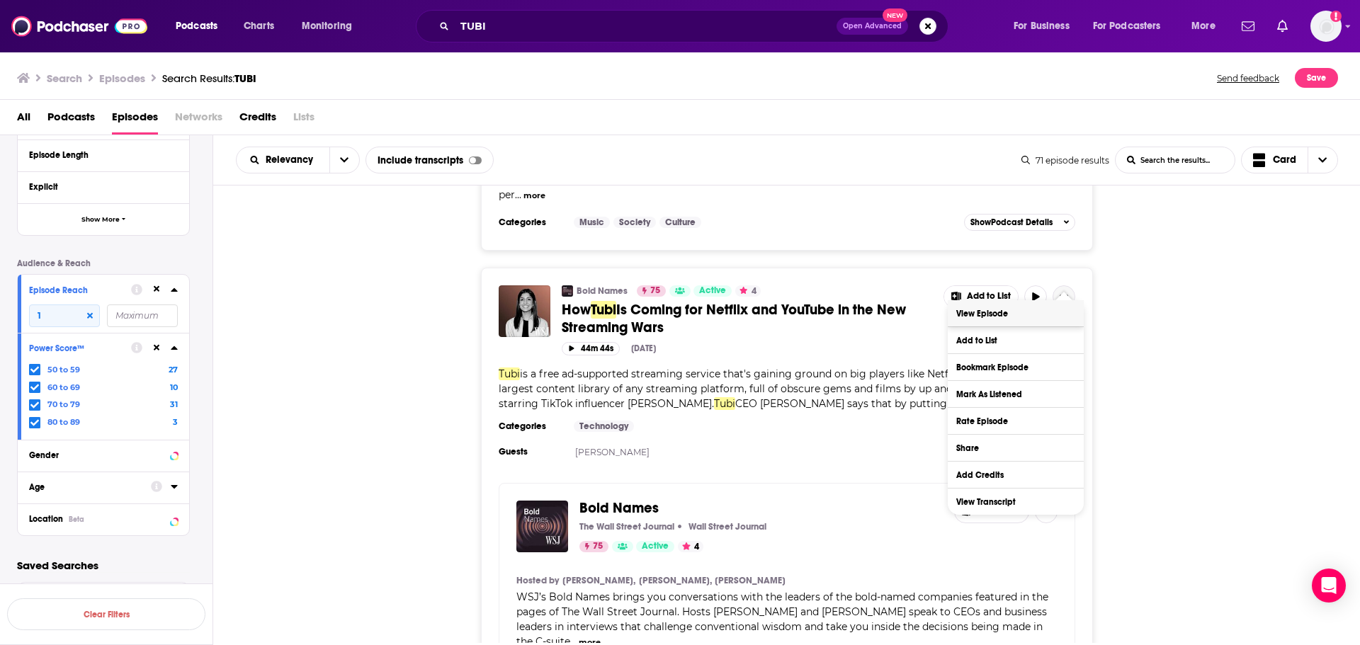
click at [1037, 320] on link "View Episode" at bounding box center [1016, 313] width 136 height 26
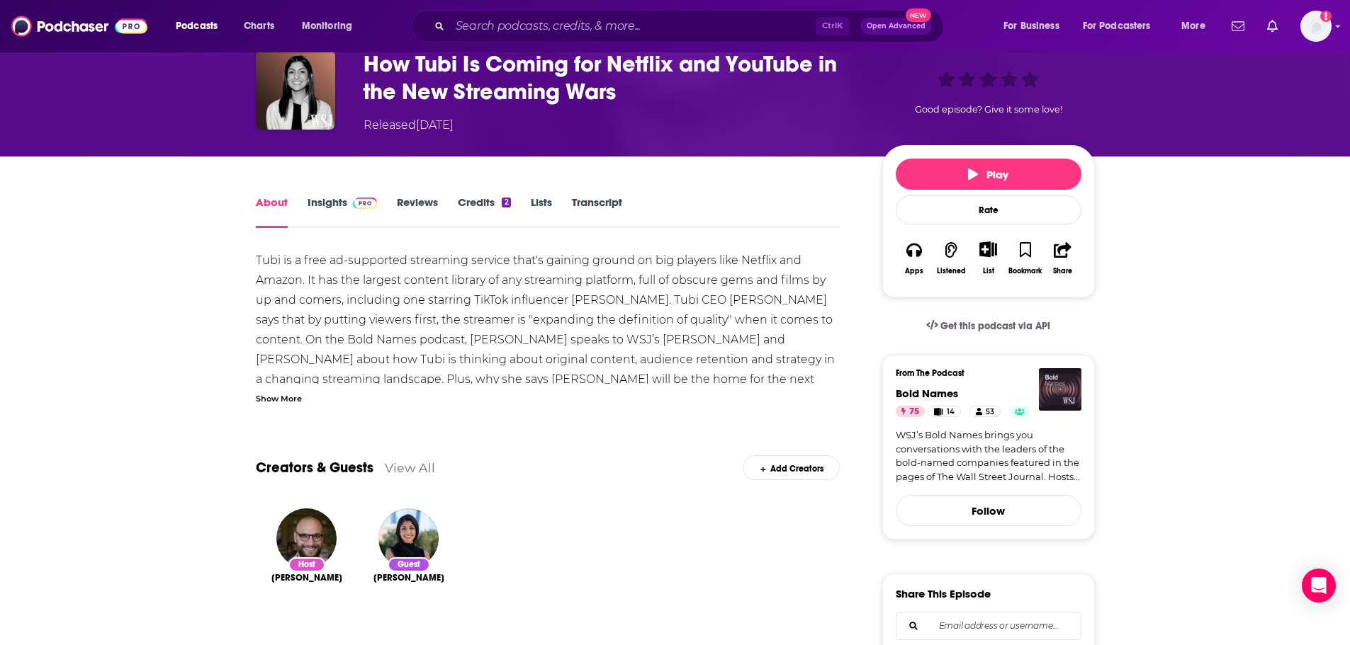
scroll to position [142, 0]
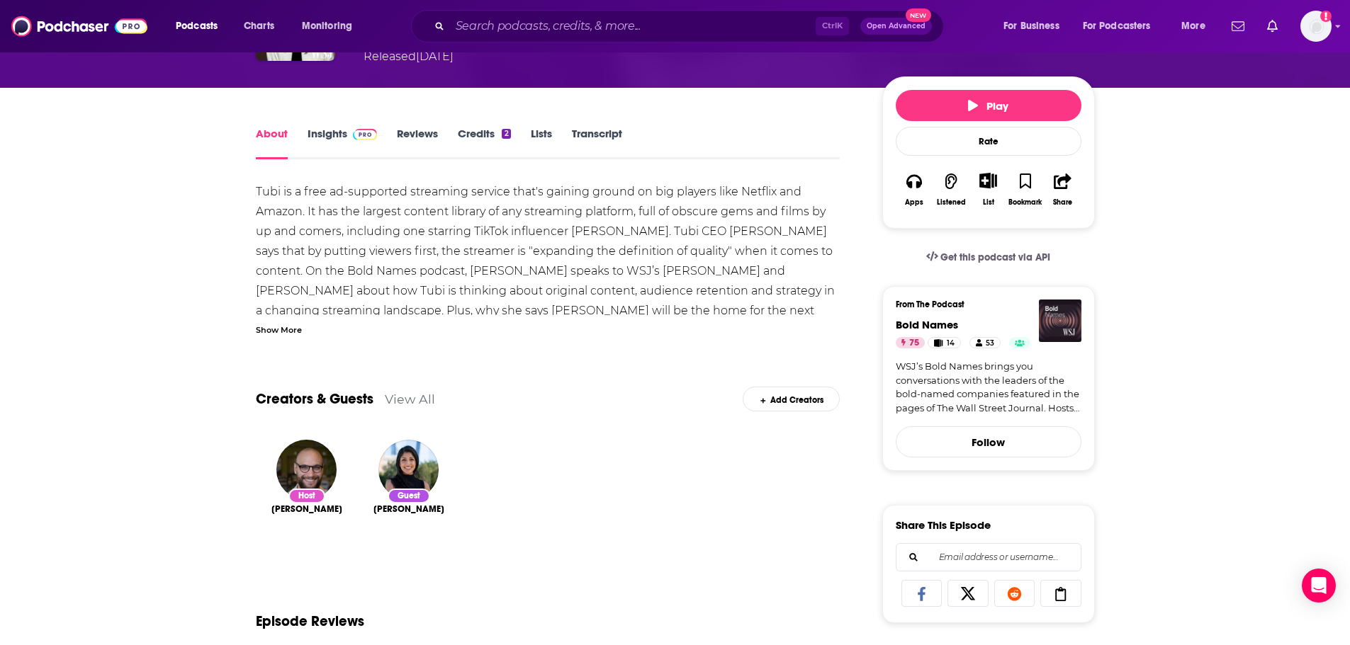
click at [665, 436] on div "Host Danny Lewis Guest Anjali Sud" at bounding box center [548, 504] width 584 height 150
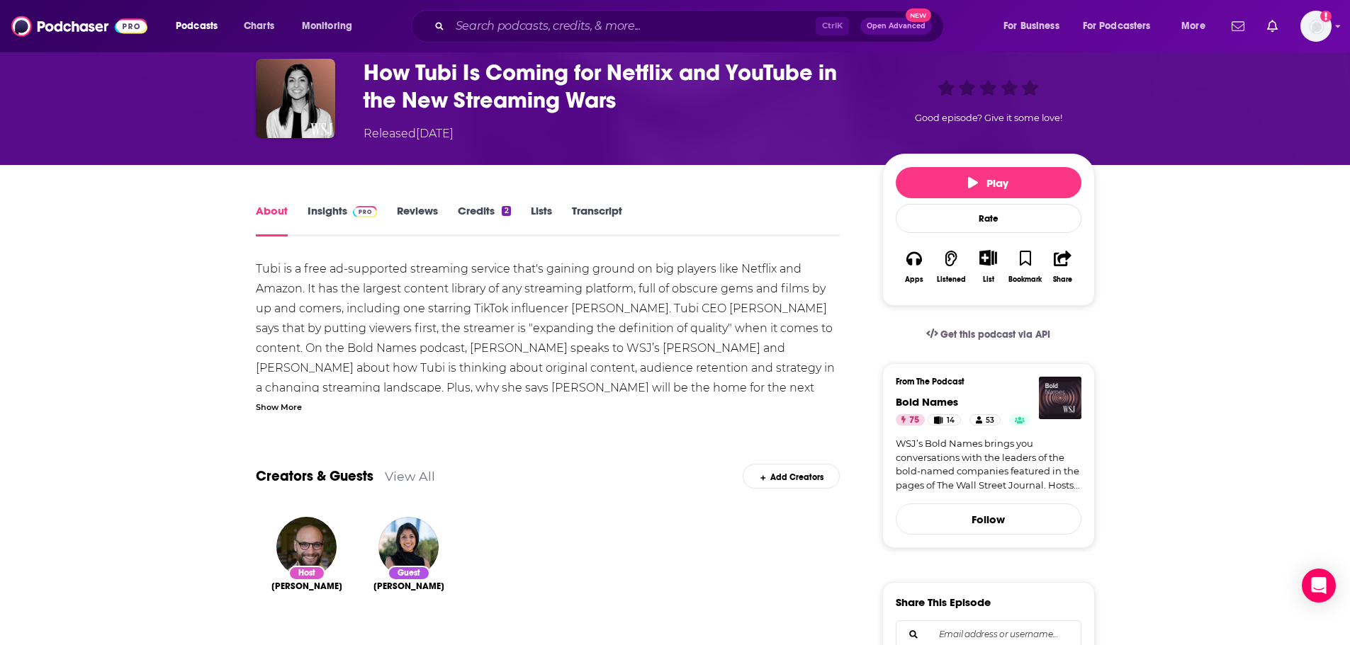
scroll to position [0, 0]
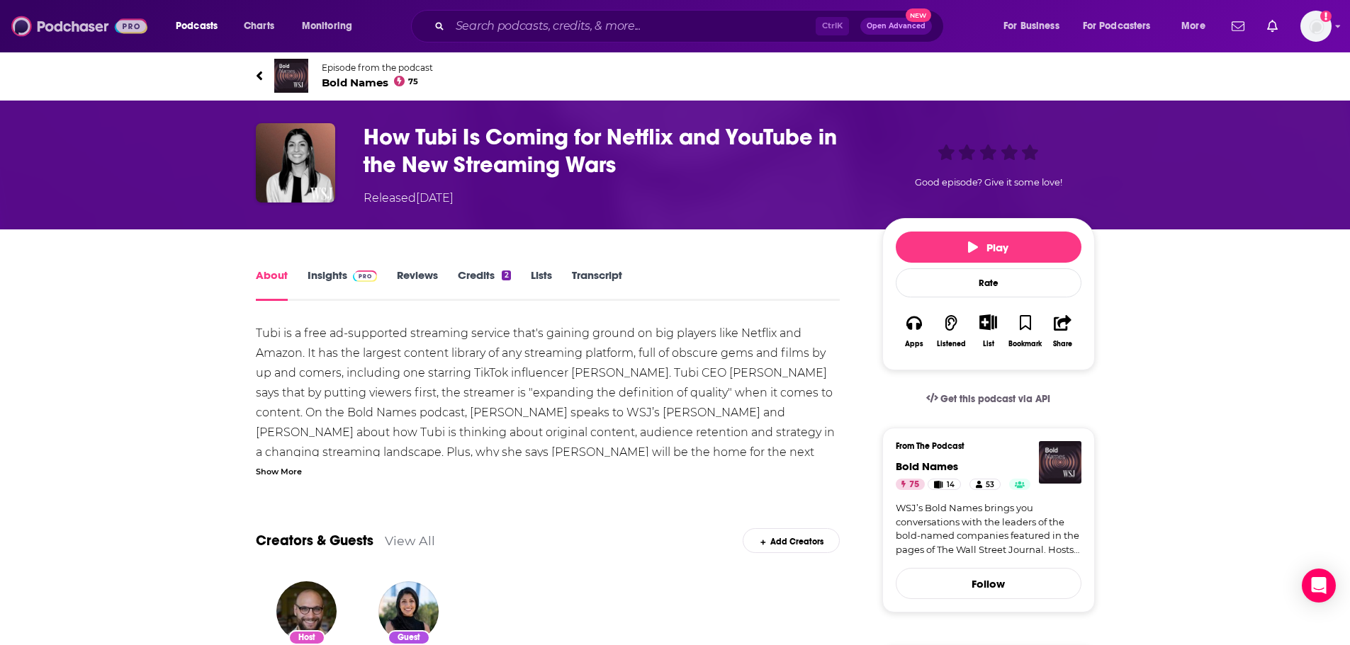
click at [52, 31] on img at bounding box center [79, 26] width 136 height 27
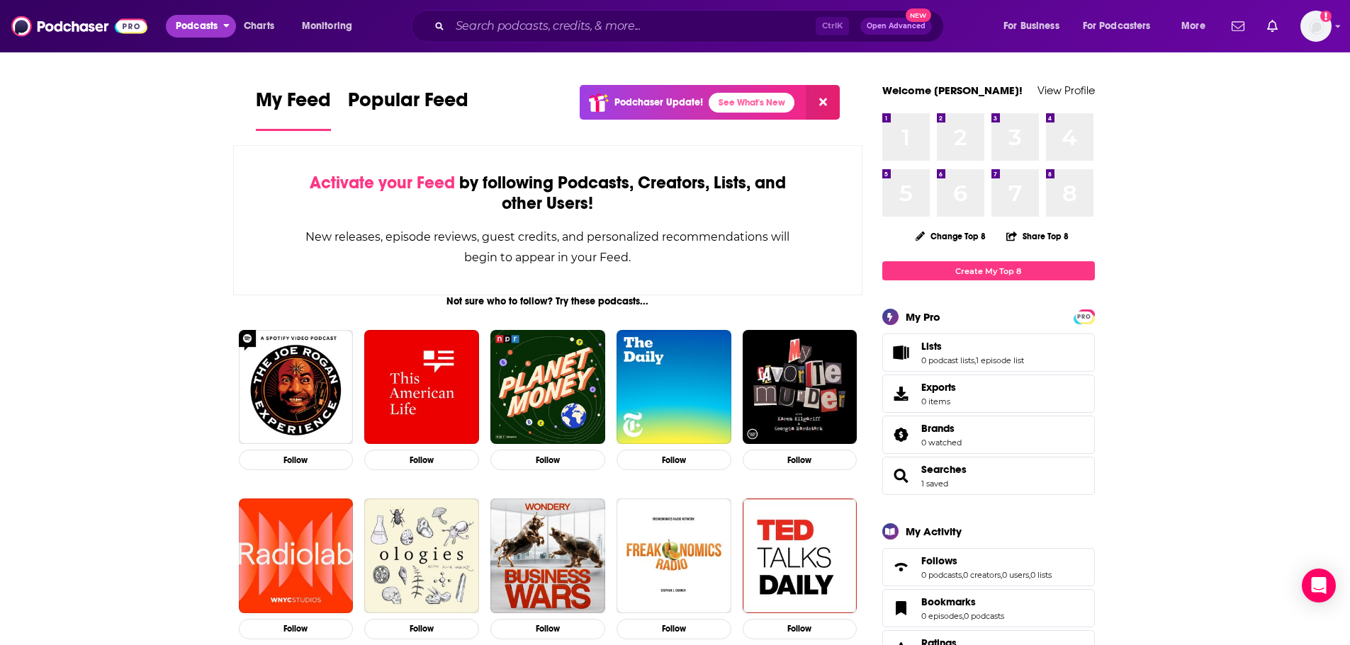
click at [221, 25] on button "Podcasts" at bounding box center [201, 26] width 70 height 23
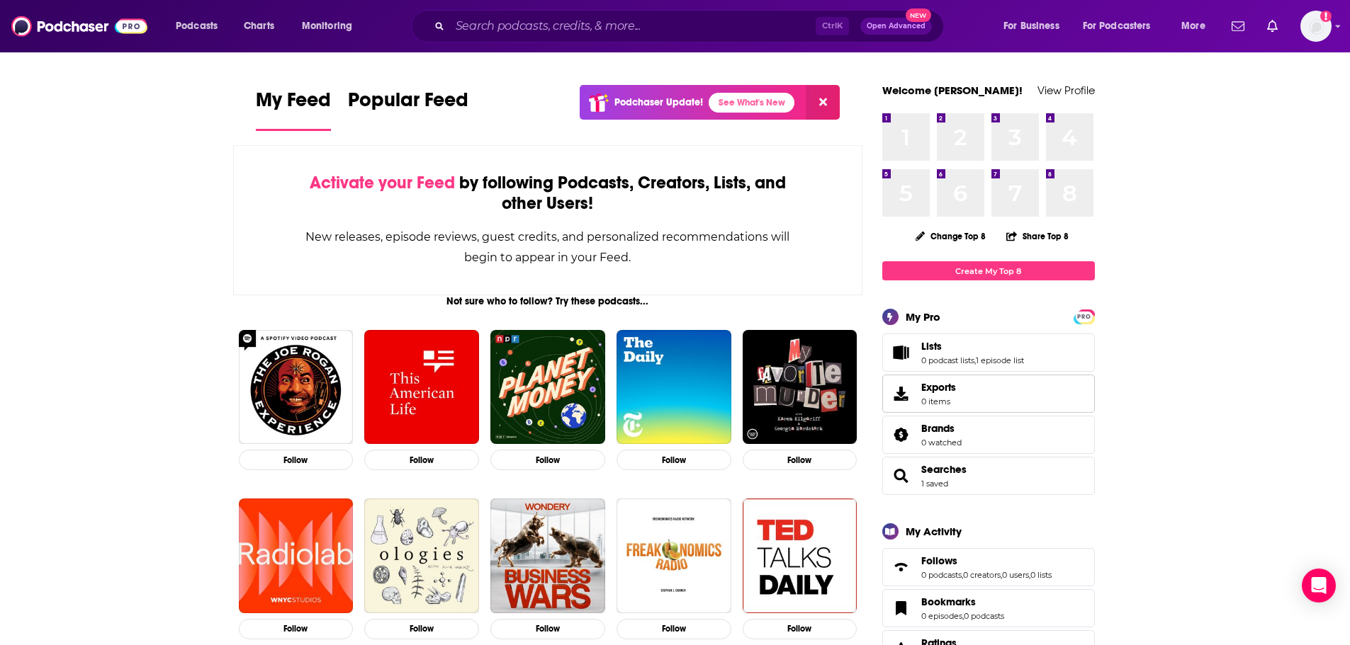
click at [937, 394] on span "Exports" at bounding box center [938, 387] width 35 height 13
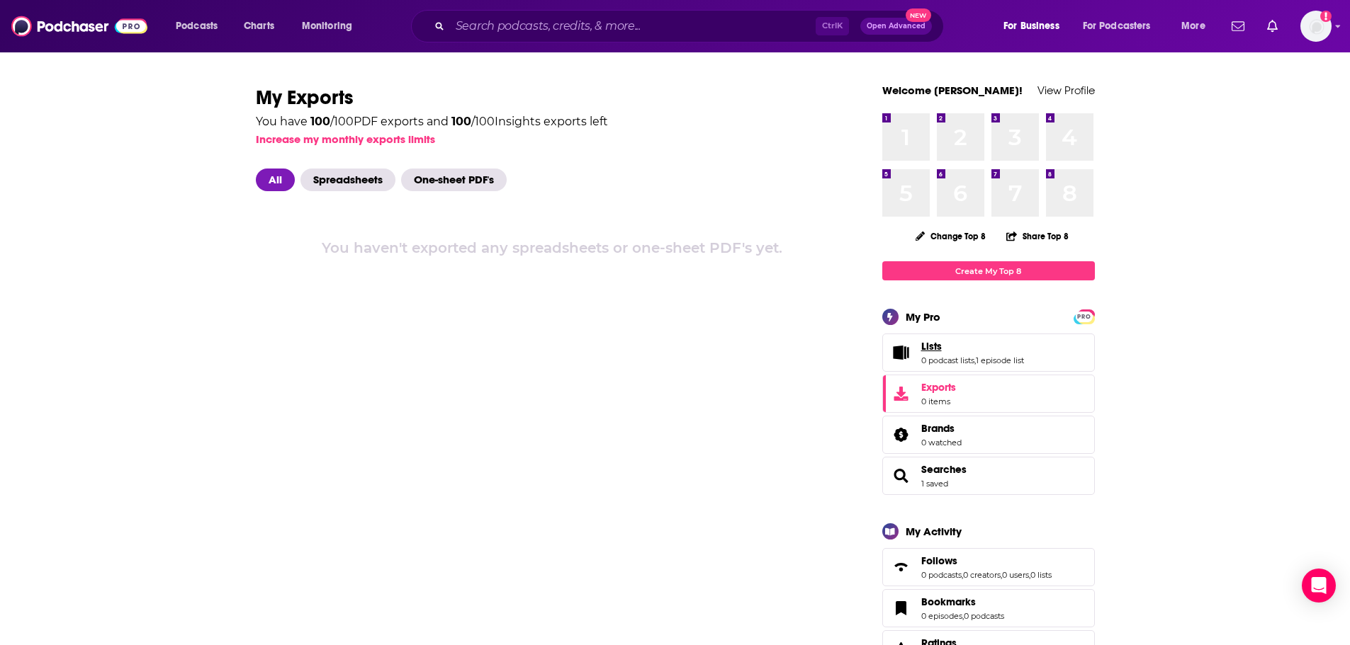
click at [951, 351] on link "Lists" at bounding box center [972, 346] width 103 height 13
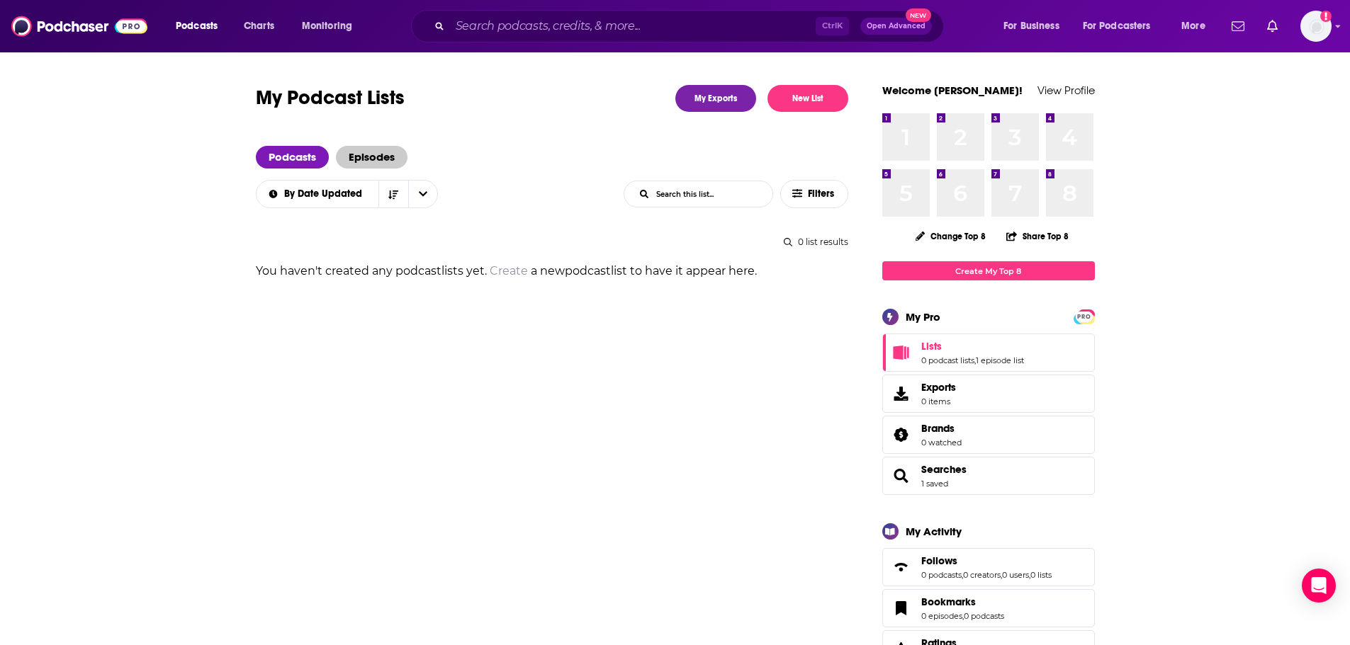
click at [363, 158] on span "Episodes" at bounding box center [372, 157] width 72 height 23
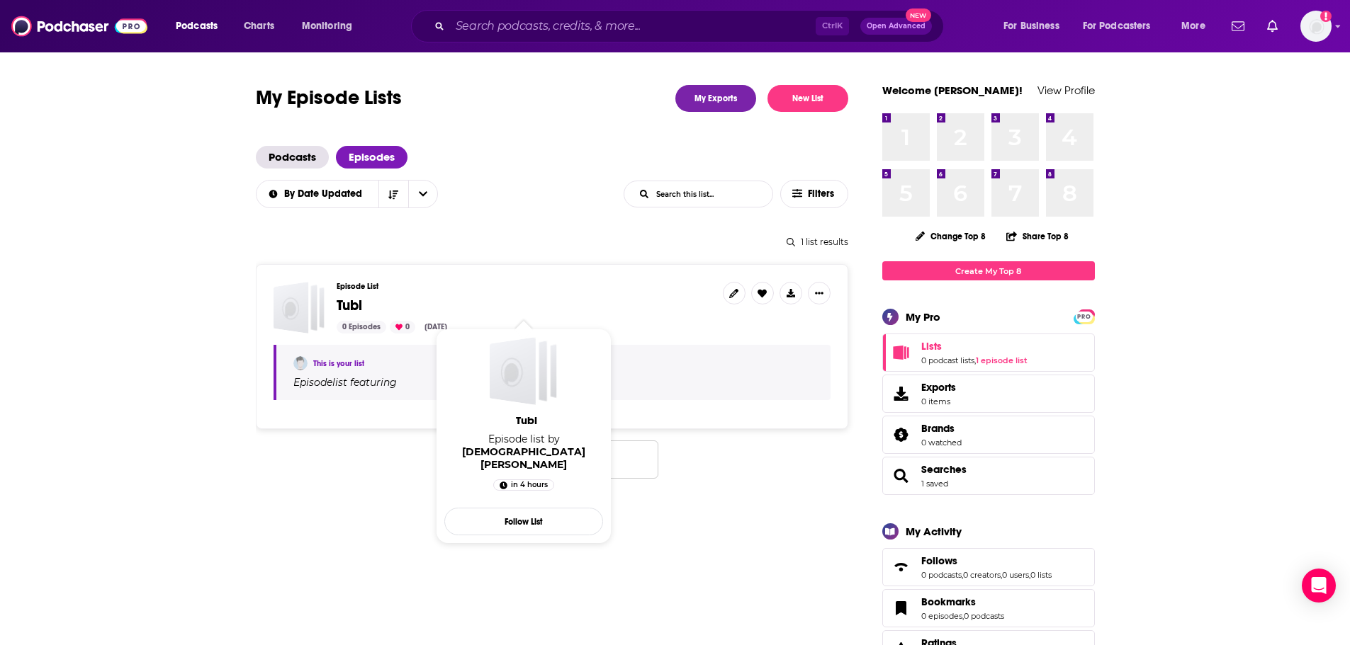
click at [341, 305] on span "Tubi" at bounding box center [350, 306] width 26 height 18
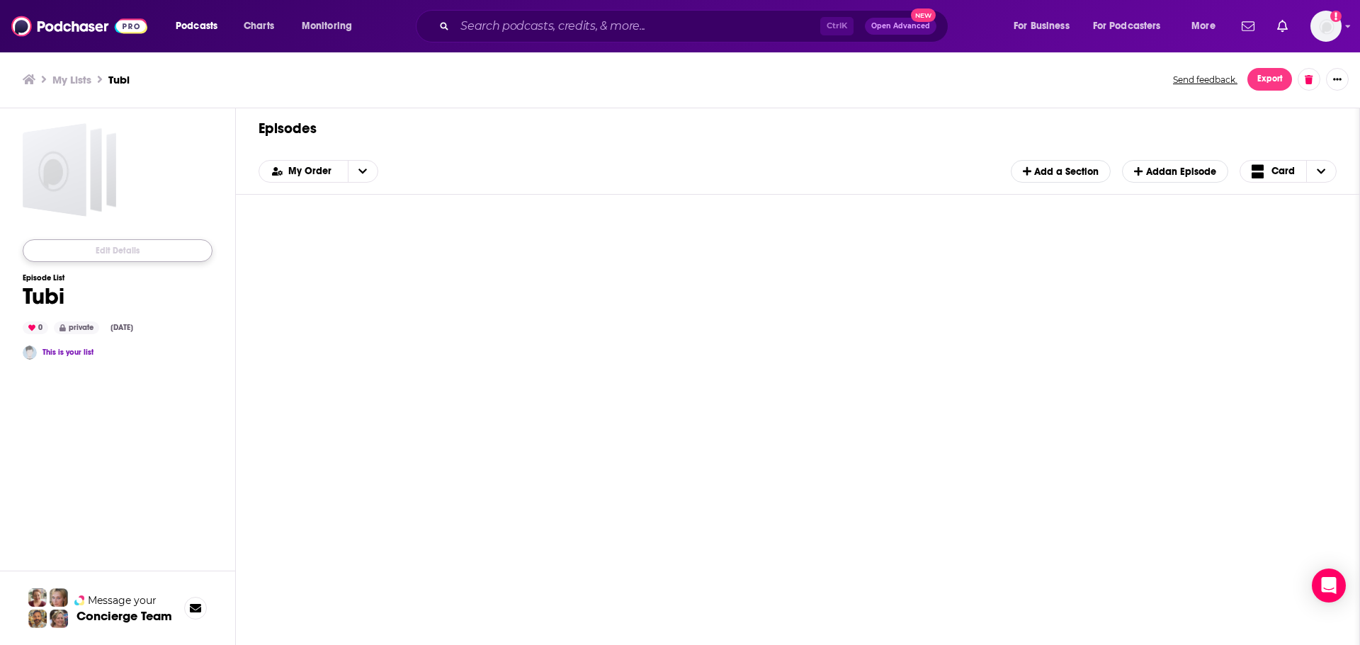
click at [164, 257] on button "Edit Details" at bounding box center [118, 250] width 190 height 23
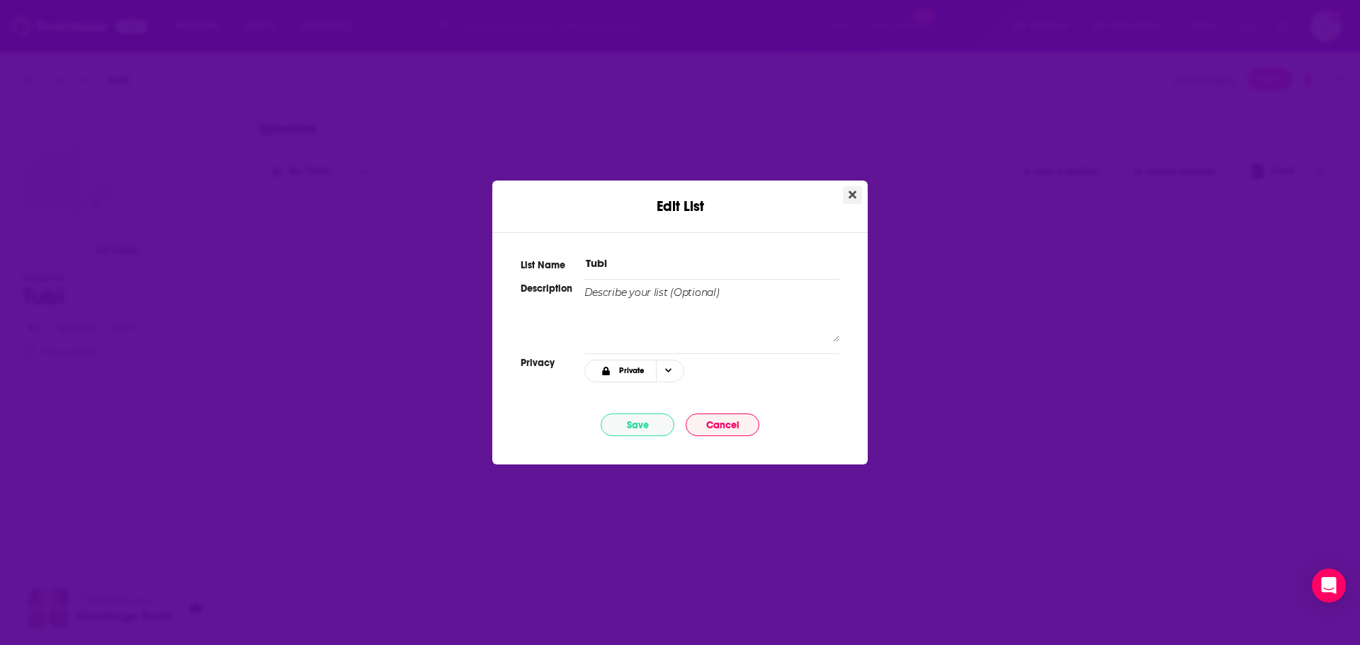
click at [854, 195] on icon "Close" at bounding box center [853, 195] width 8 height 8
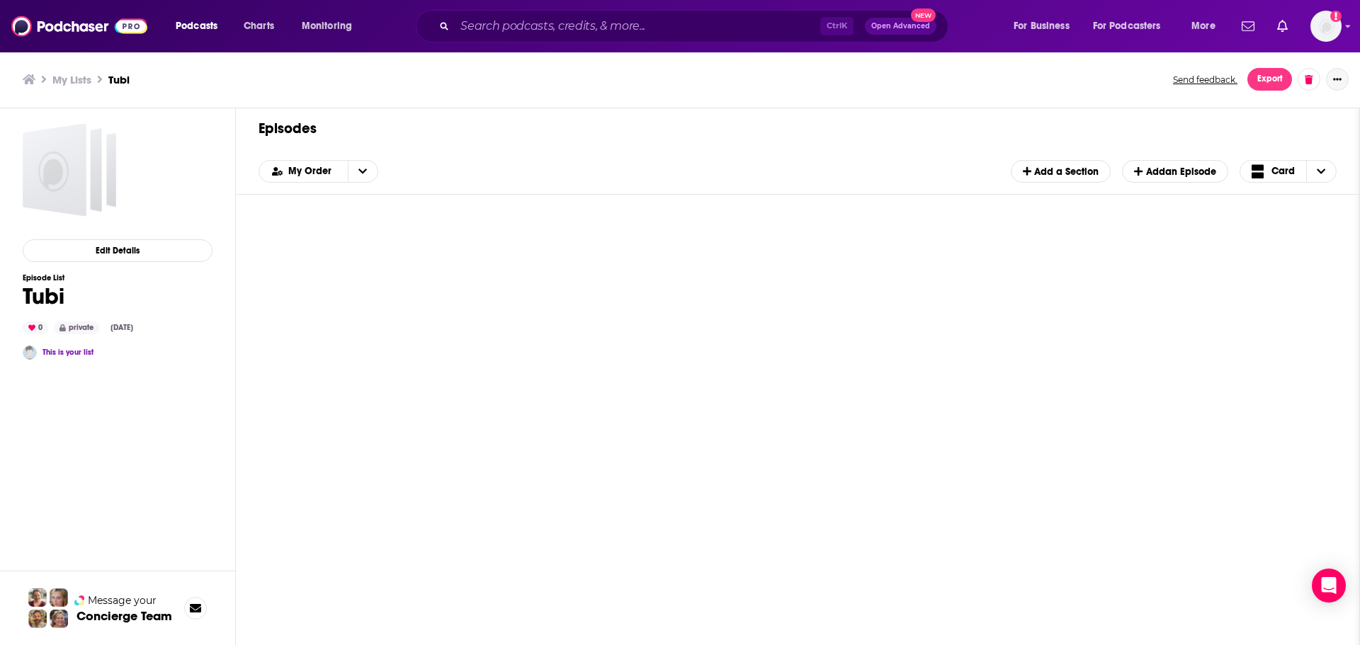
click at [1339, 85] on button "Show More Button" at bounding box center [1337, 79] width 23 height 23
click at [1258, 166] on button "Add Episodes" at bounding box center [1279, 165] width 136 height 26
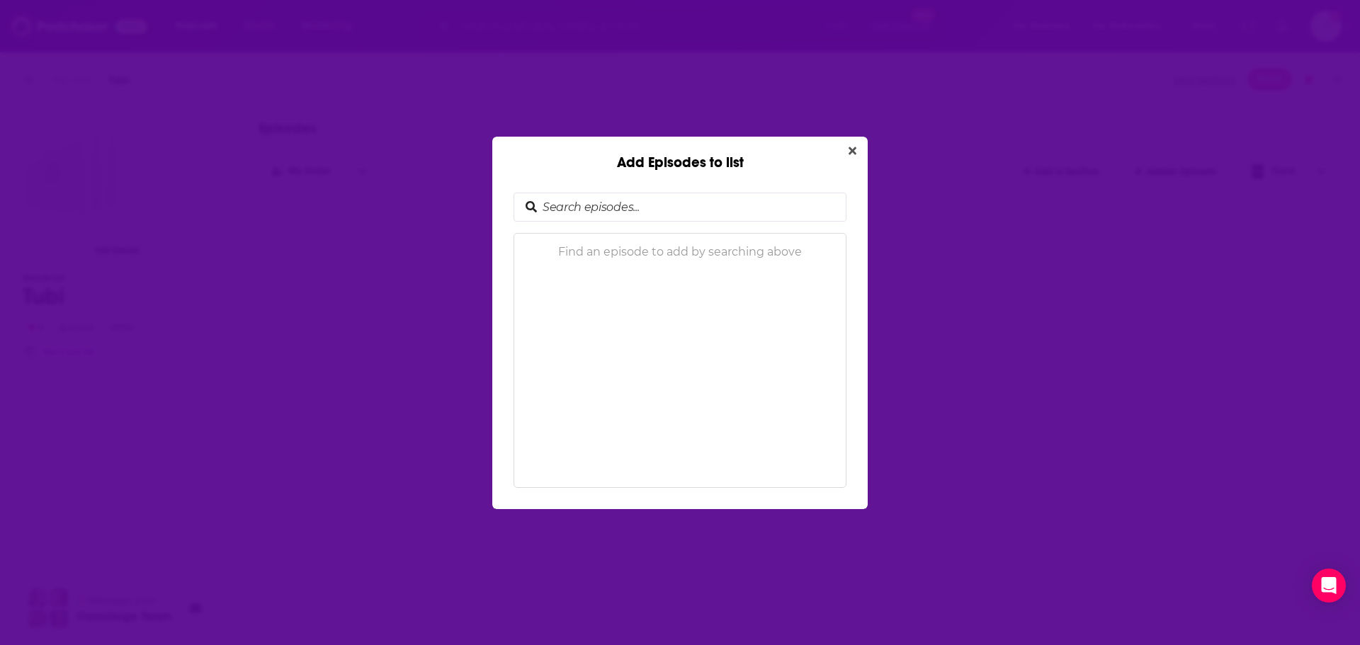
click at [598, 200] on input "Add Episodes to list" at bounding box center [691, 207] width 309 height 28
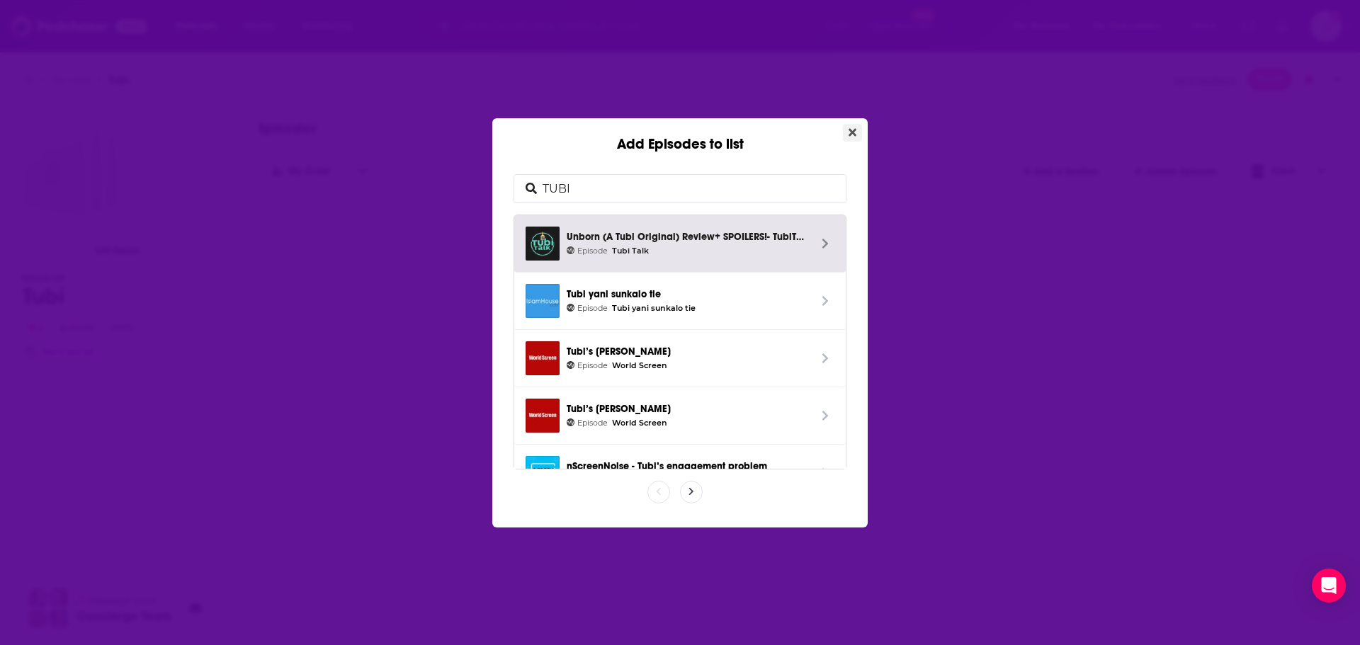
type input "TUBI"
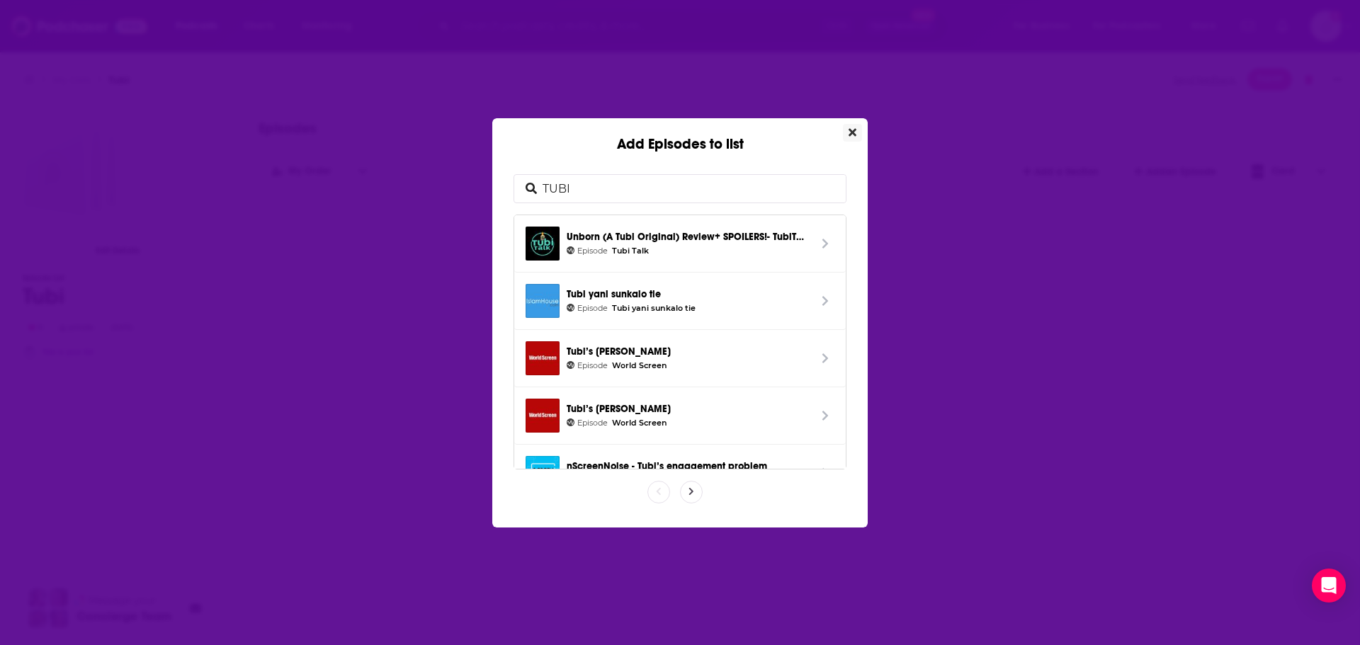
click at [854, 139] on button "Close" at bounding box center [852, 133] width 19 height 18
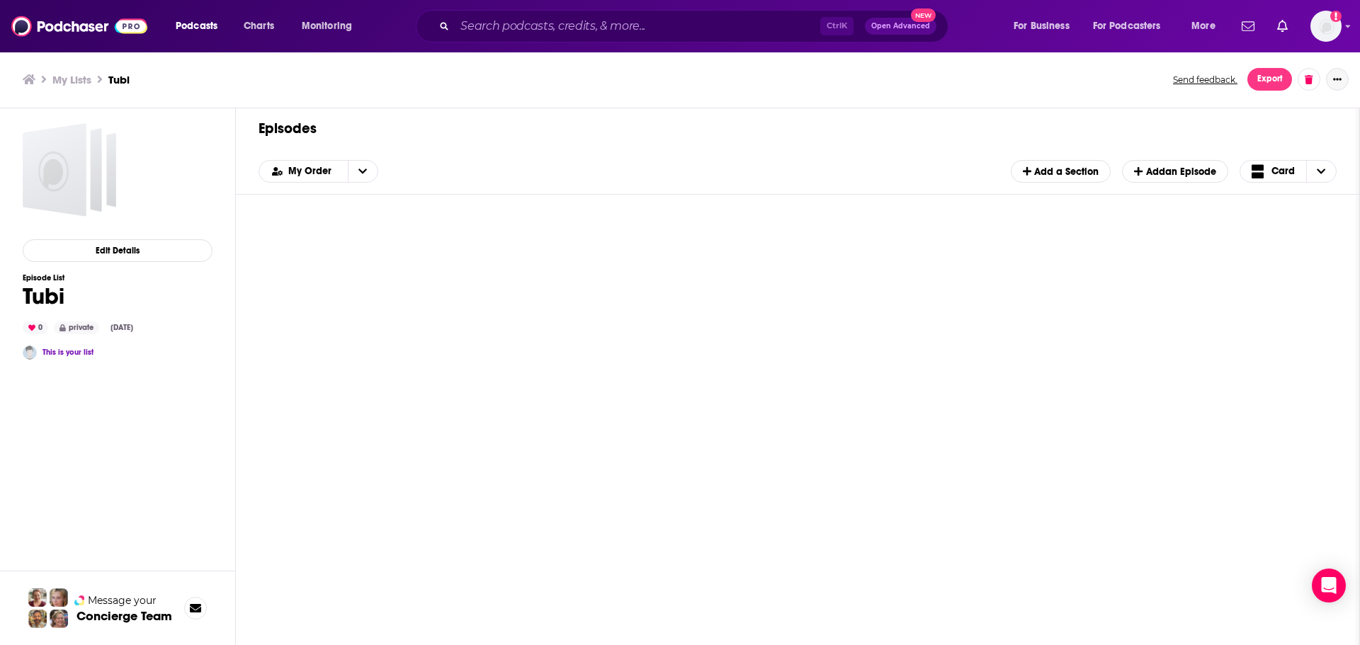
click at [1338, 81] on icon "Show More Button" at bounding box center [1337, 79] width 9 height 9
click at [1244, 254] on div at bounding box center [798, 438] width 1078 height 465
click at [1183, 171] on span "Add an Episode" at bounding box center [1174, 172] width 81 height 12
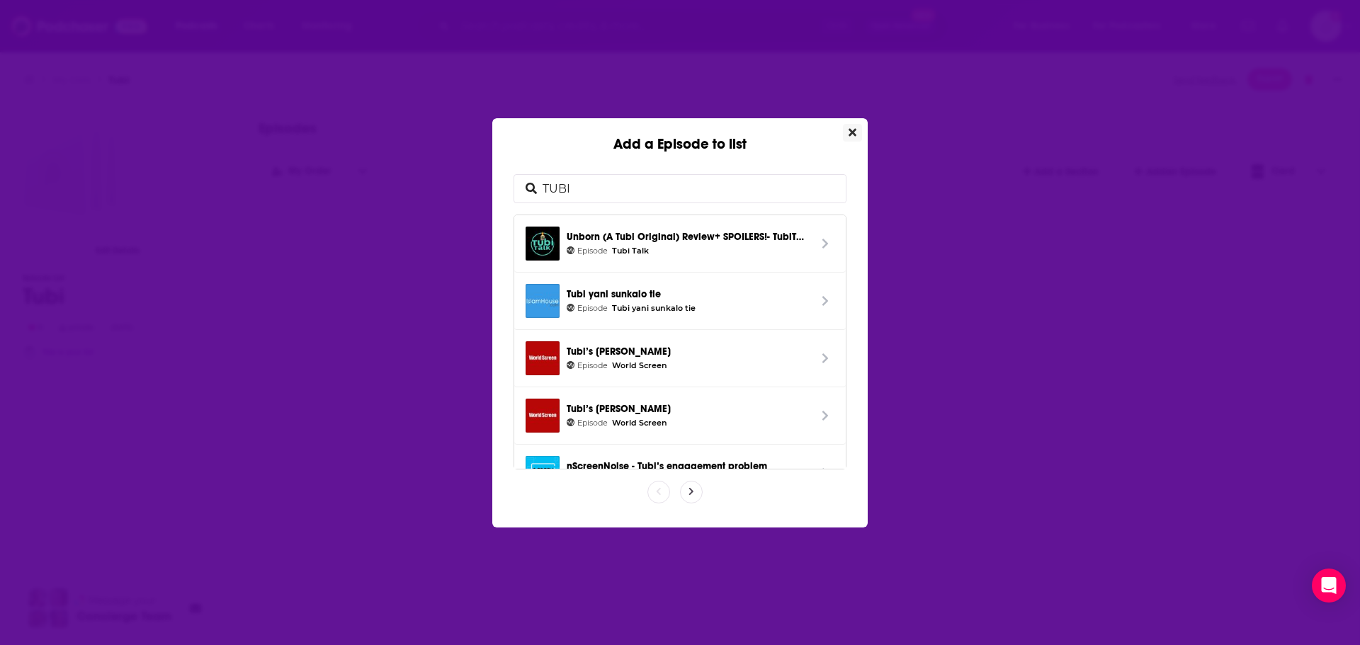
click at [852, 133] on icon "Close" at bounding box center [853, 132] width 8 height 8
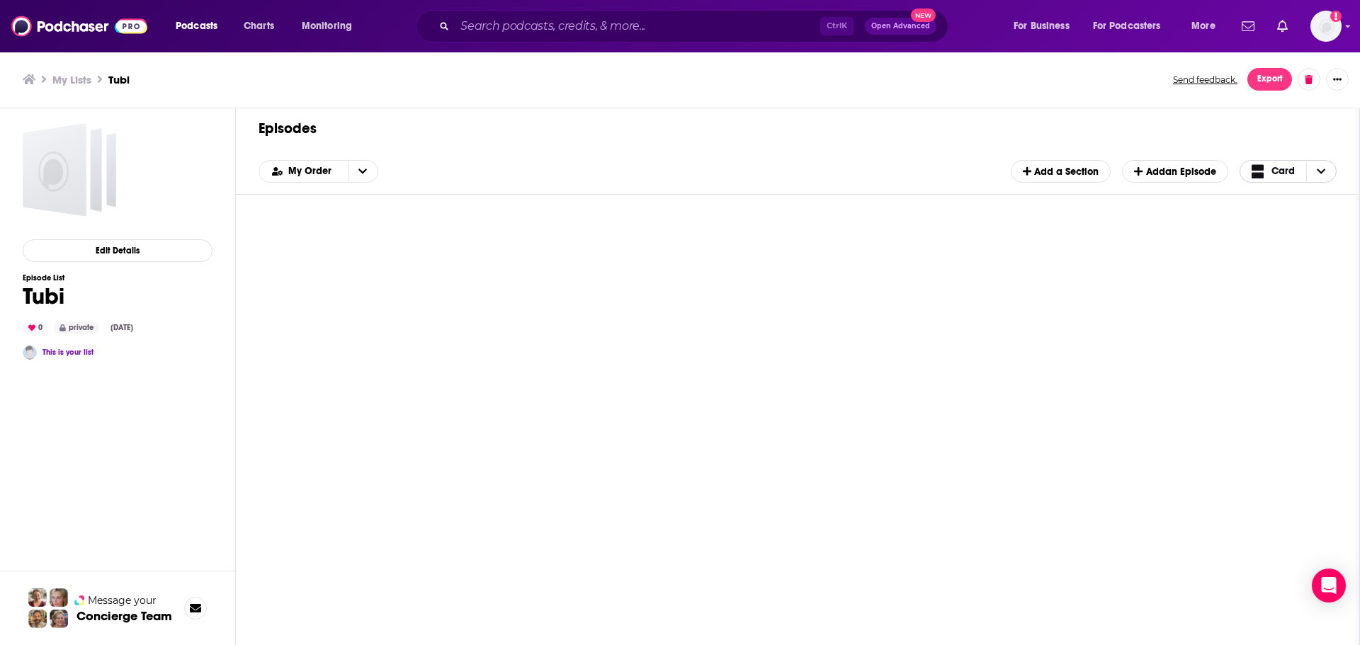
click at [1318, 174] on icon "Choose View" at bounding box center [1321, 171] width 9 height 10
drag, startPoint x: 1143, startPoint y: 341, endPoint x: 764, endPoint y: 356, distance: 379.3
click at [1142, 342] on div at bounding box center [798, 438] width 1078 height 465
click at [129, 247] on button "Edit Details" at bounding box center [118, 250] width 190 height 23
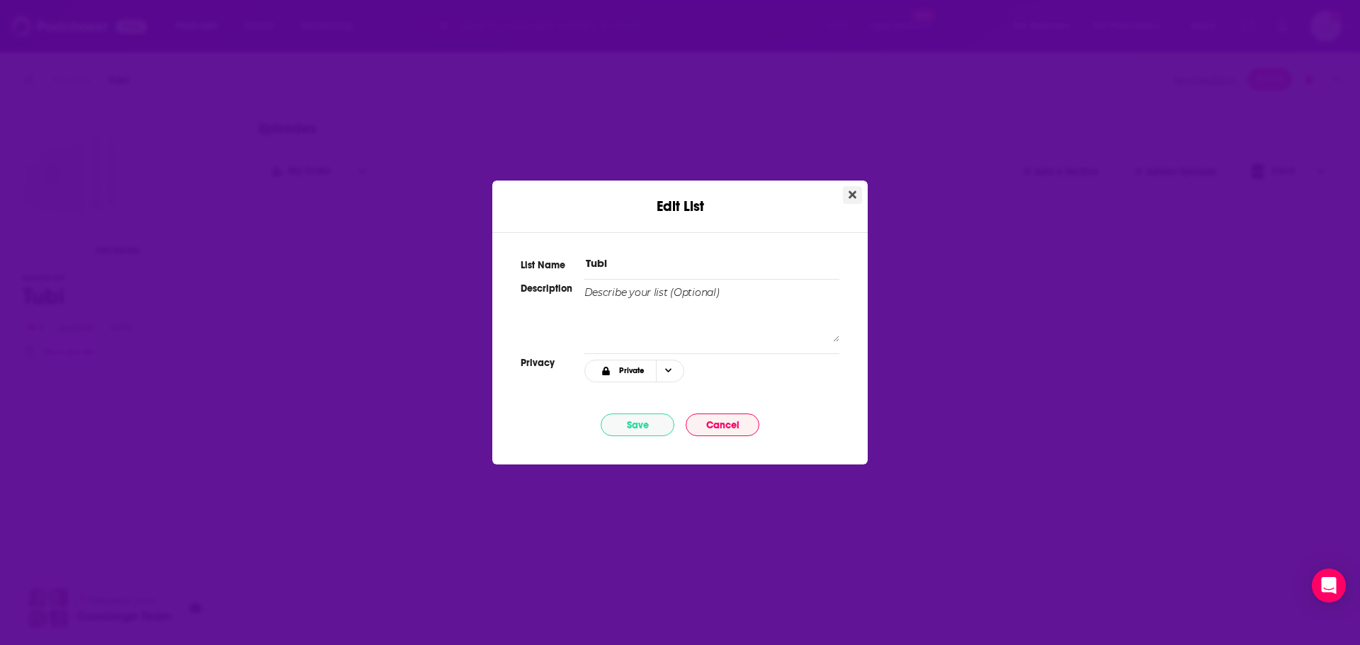
click at [851, 196] on icon "Close" at bounding box center [853, 195] width 8 height 8
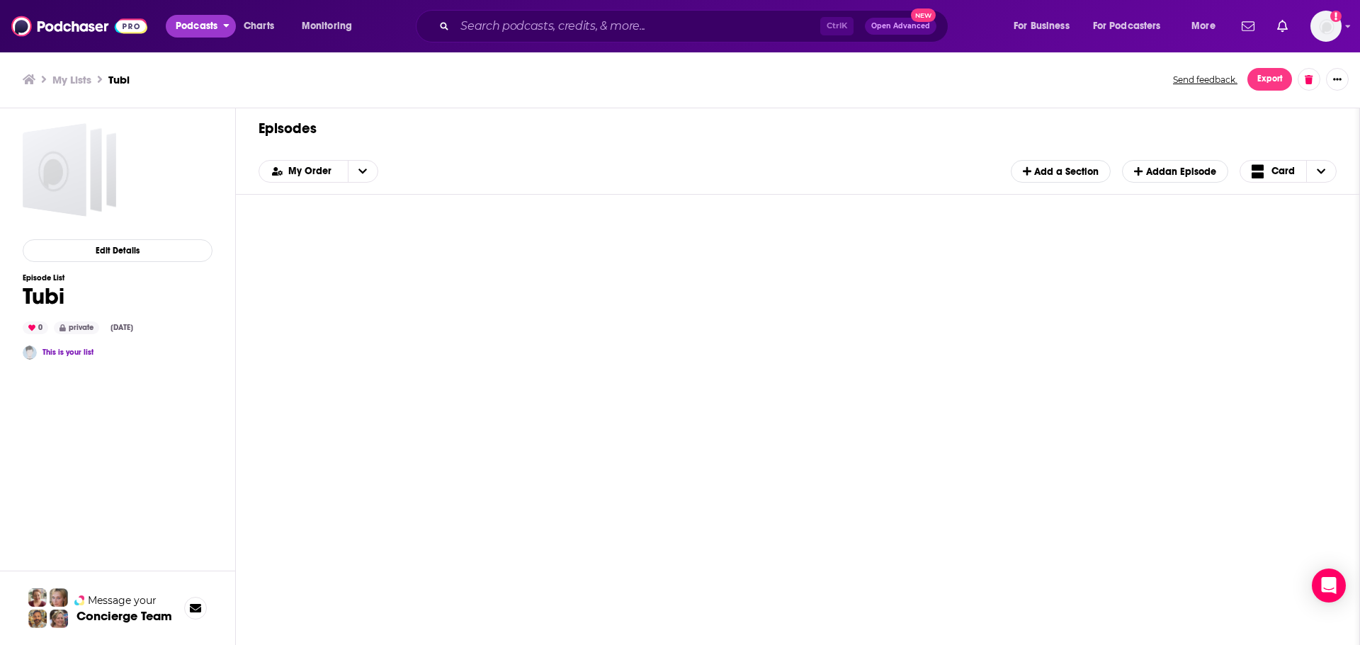
click at [232, 23] on button "Podcasts" at bounding box center [201, 26] width 70 height 23
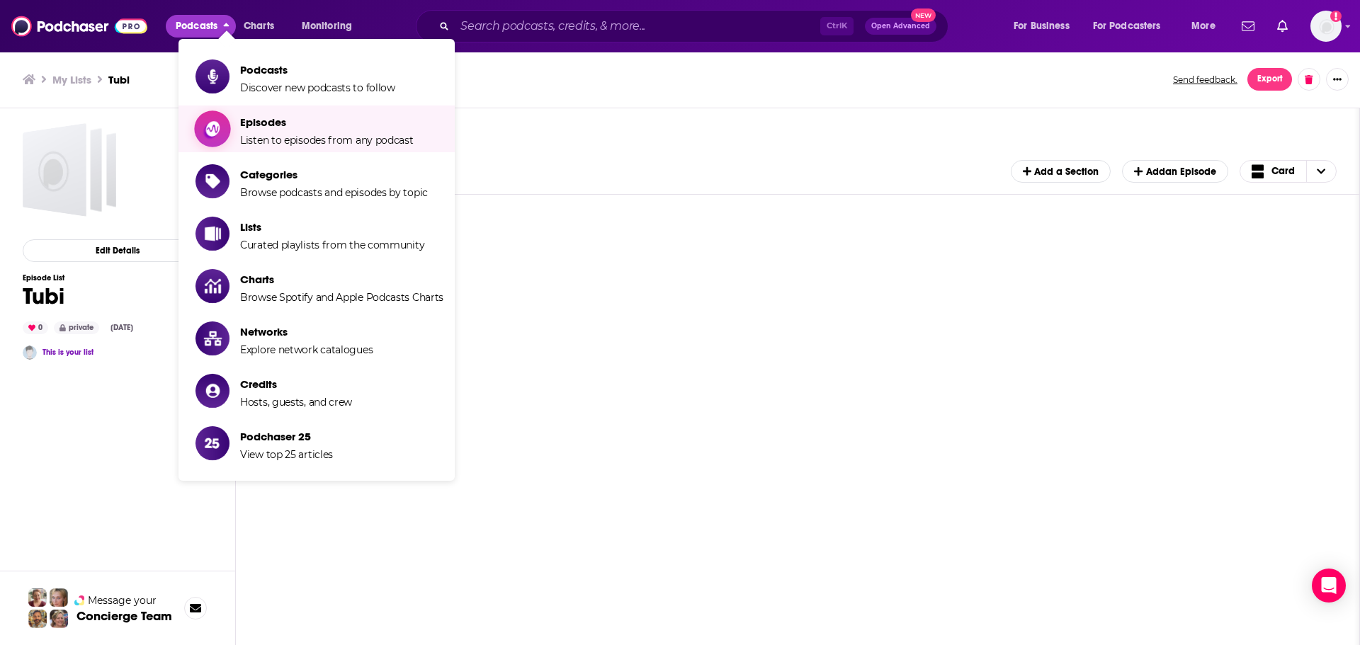
click at [306, 132] on span "Episodes Listen to episodes from any podcast" at bounding box center [327, 128] width 174 height 35
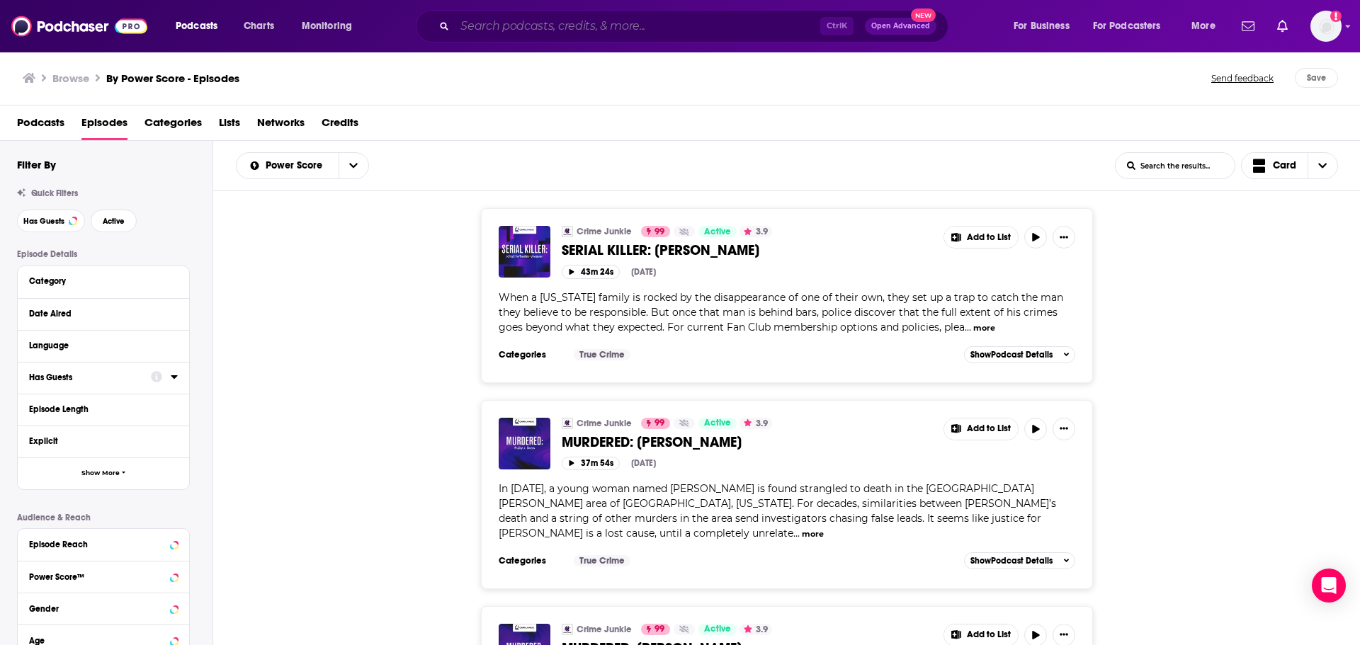
click at [693, 22] on input "Search podcasts, credits, & more..." at bounding box center [638, 26] width 366 height 23
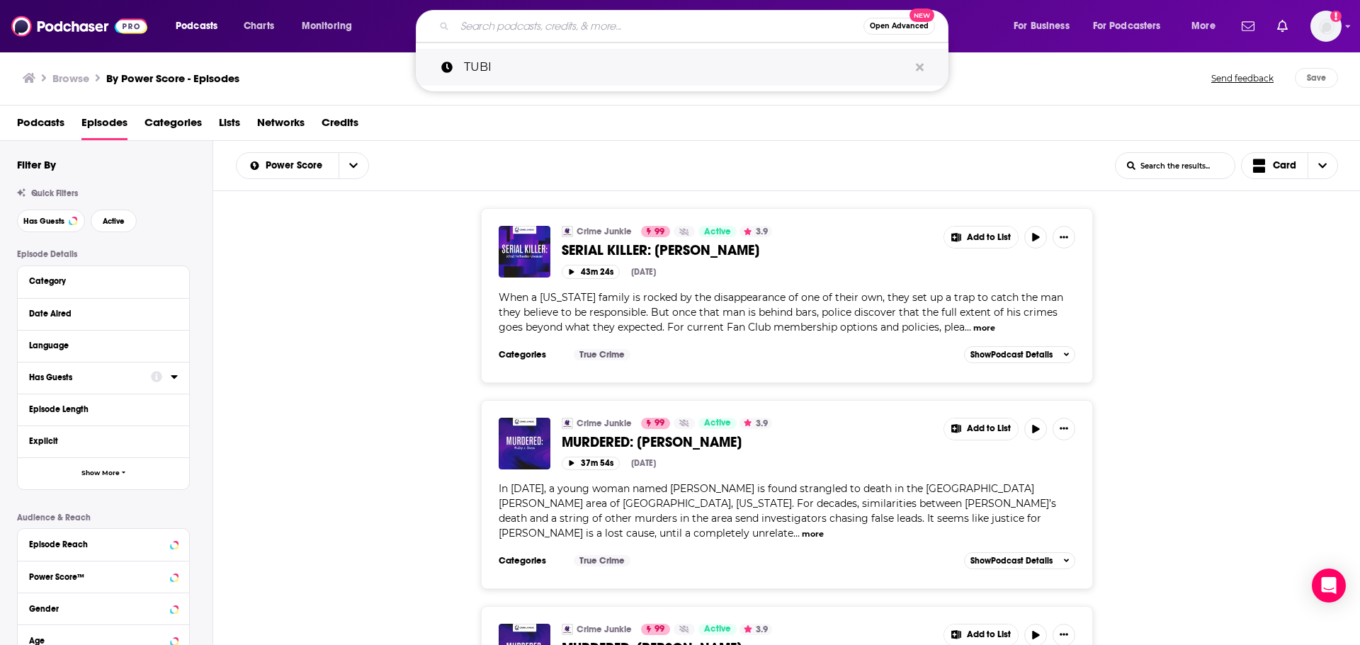
click at [494, 65] on p "TUBI" at bounding box center [686, 67] width 445 height 37
type input "TUBI"
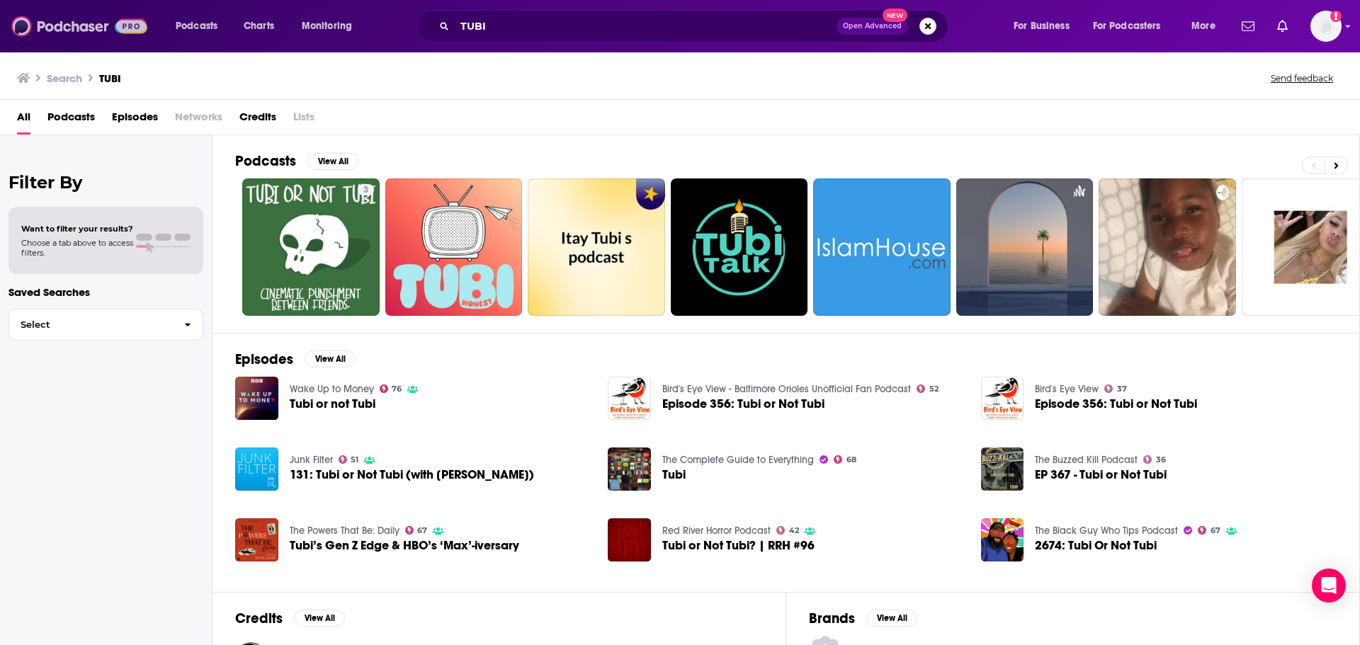
click at [47, 28] on img at bounding box center [79, 26] width 136 height 27
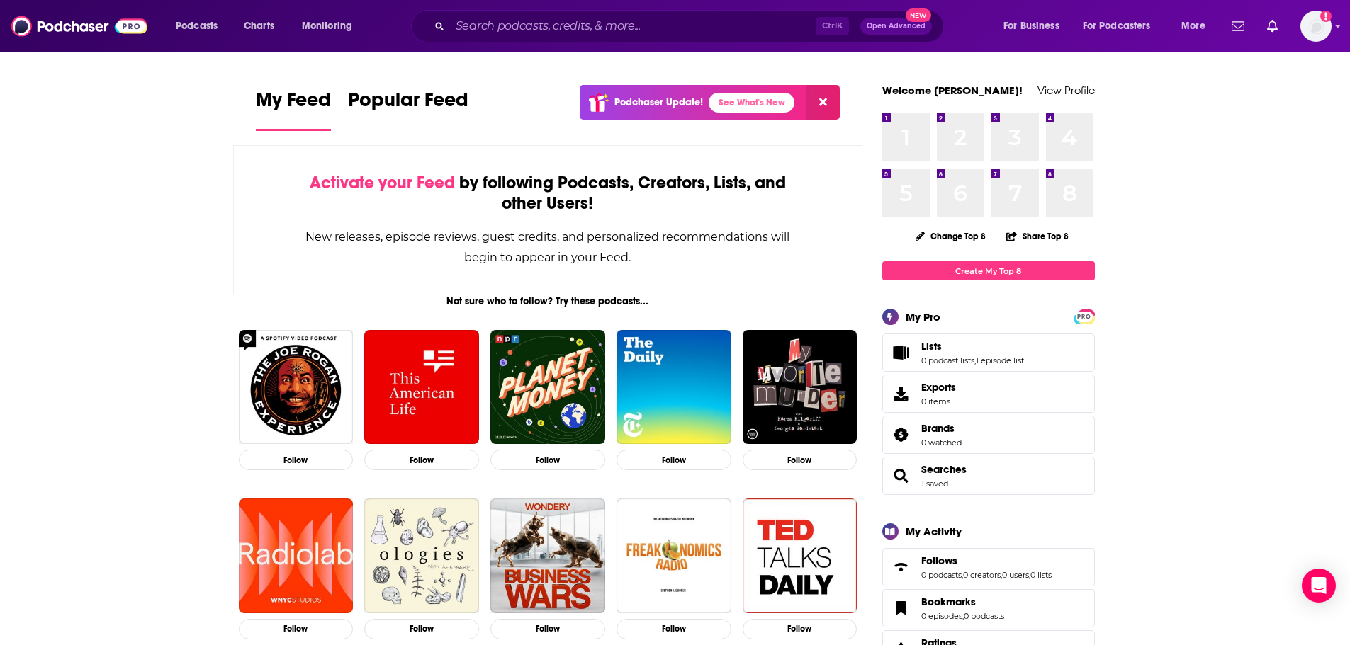
click at [947, 473] on span "Searches" at bounding box center [943, 469] width 45 height 13
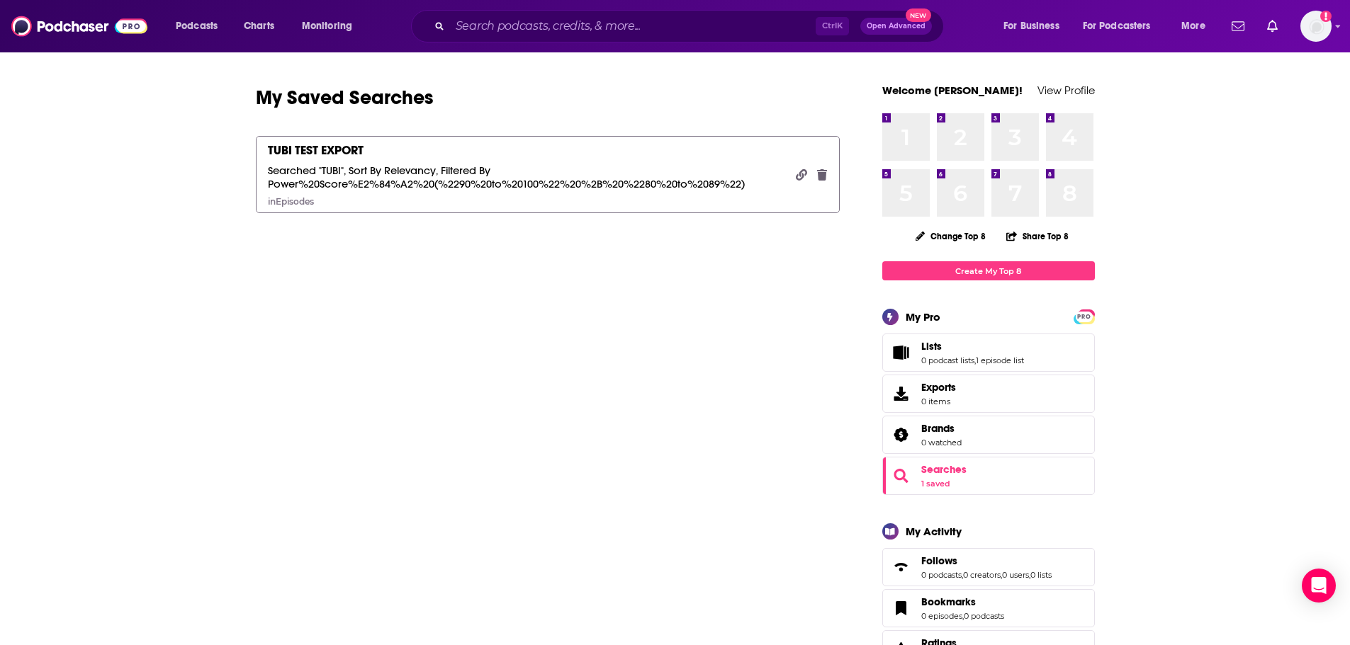
click at [344, 140] on link "TUBI TEST EXPORT Searched "TUBI", Sort By Relevancy, Filtered By Power%20Score%…" at bounding box center [548, 174] width 584 height 77
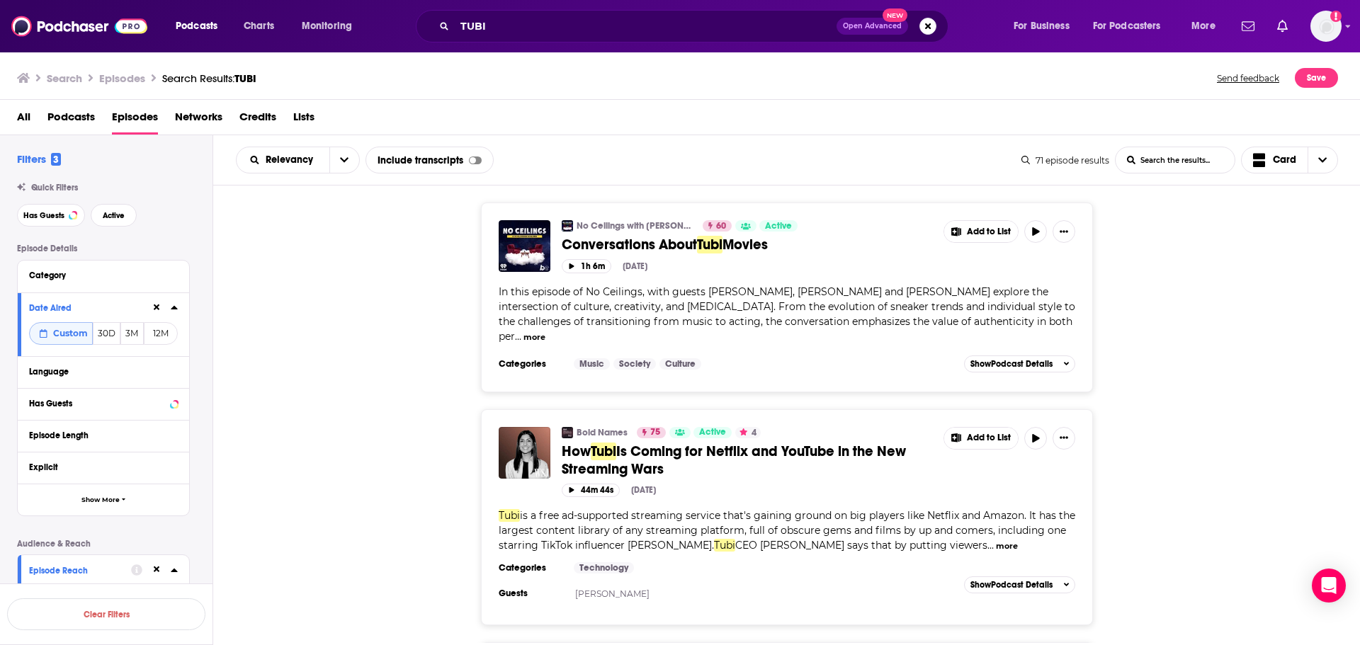
click at [299, 118] on span "Lists" at bounding box center [303, 120] width 21 height 29
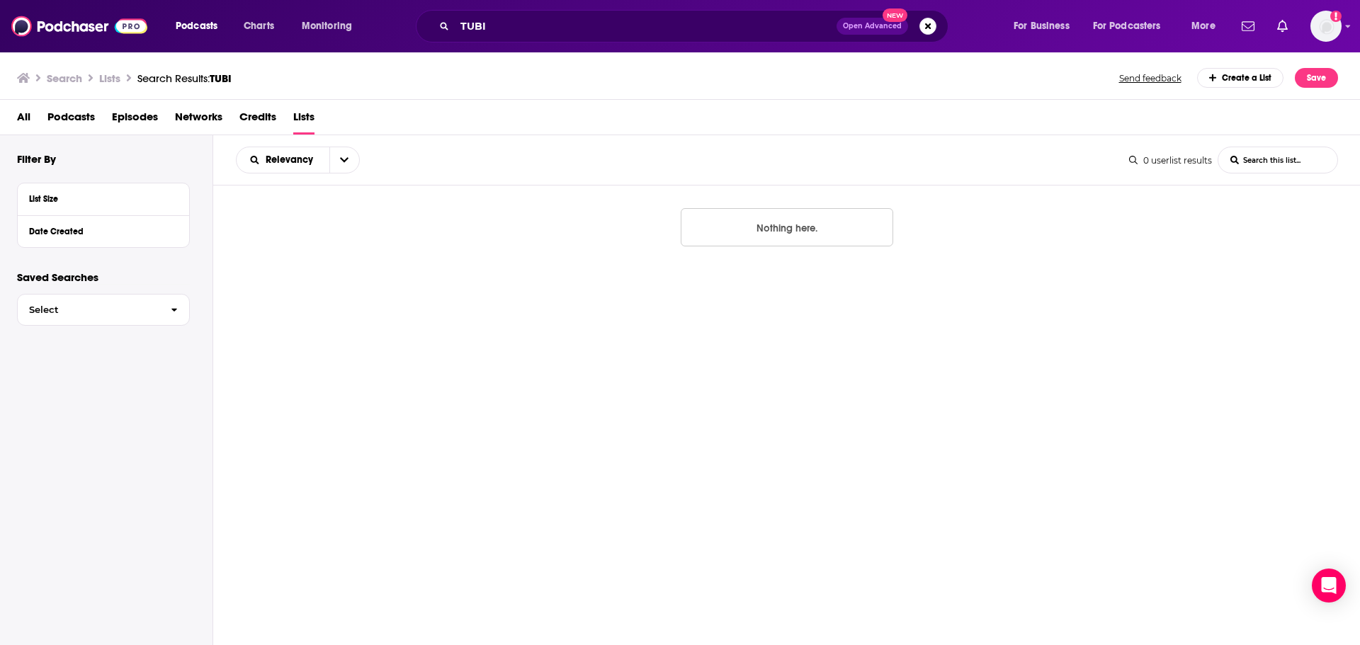
click at [140, 115] on span "Episodes" at bounding box center [135, 120] width 46 height 29
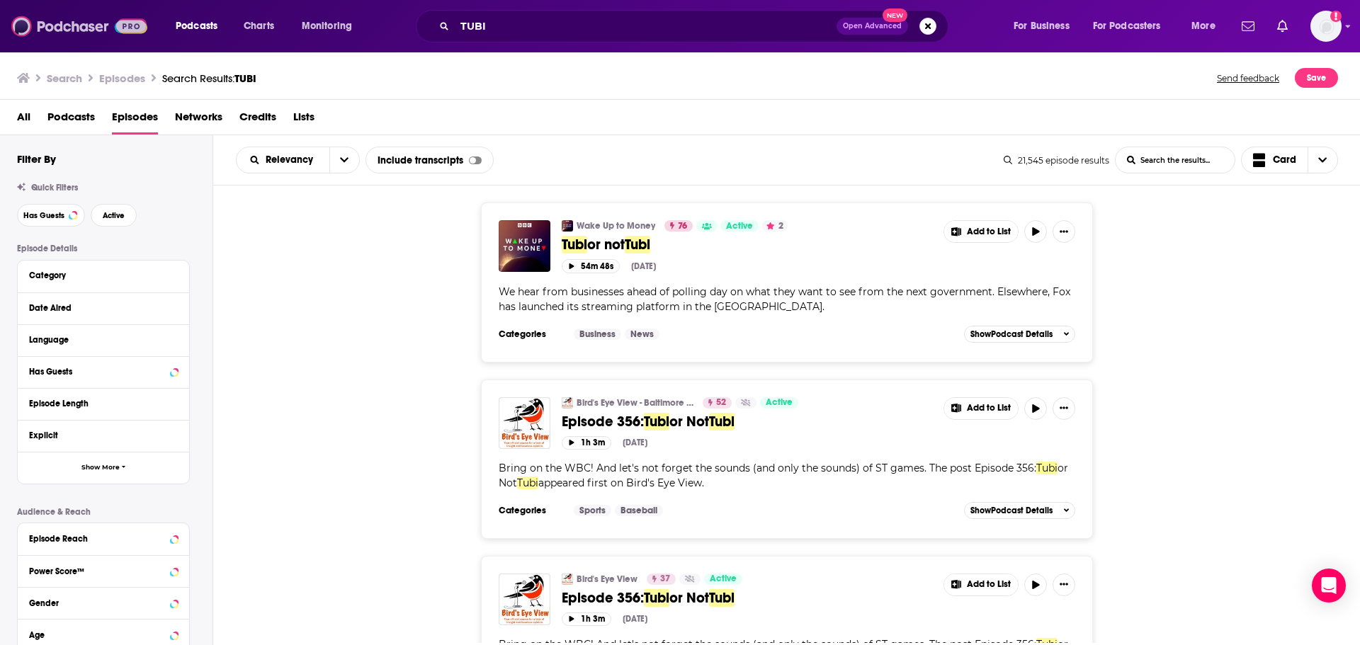
click at [53, 30] on img at bounding box center [79, 26] width 136 height 27
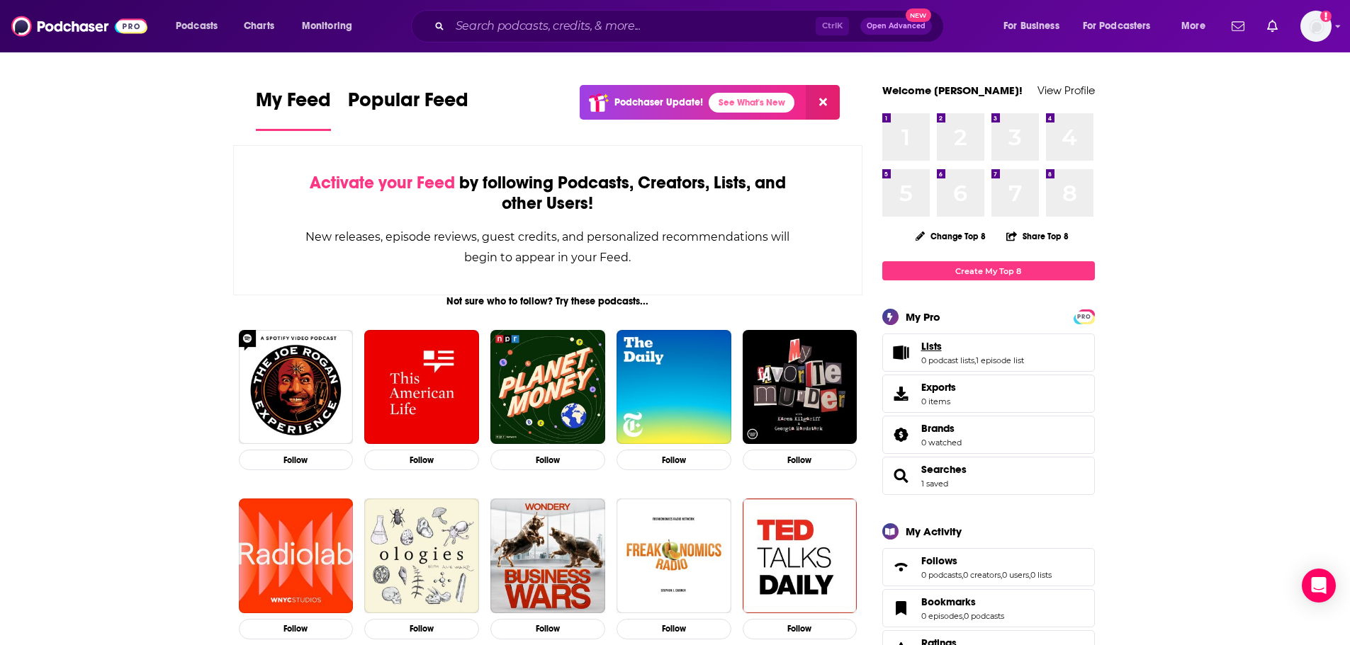
click at [940, 351] on span "Lists" at bounding box center [931, 346] width 21 height 13
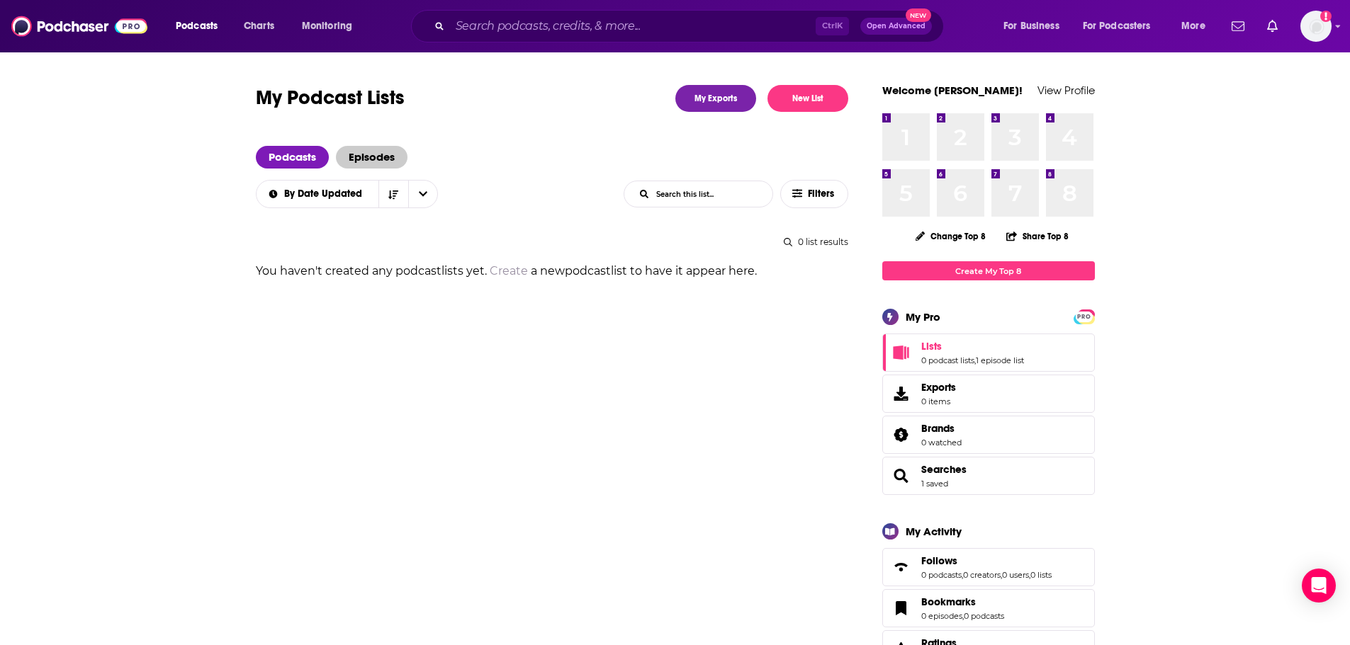
click at [371, 151] on span "Episodes" at bounding box center [372, 157] width 72 height 23
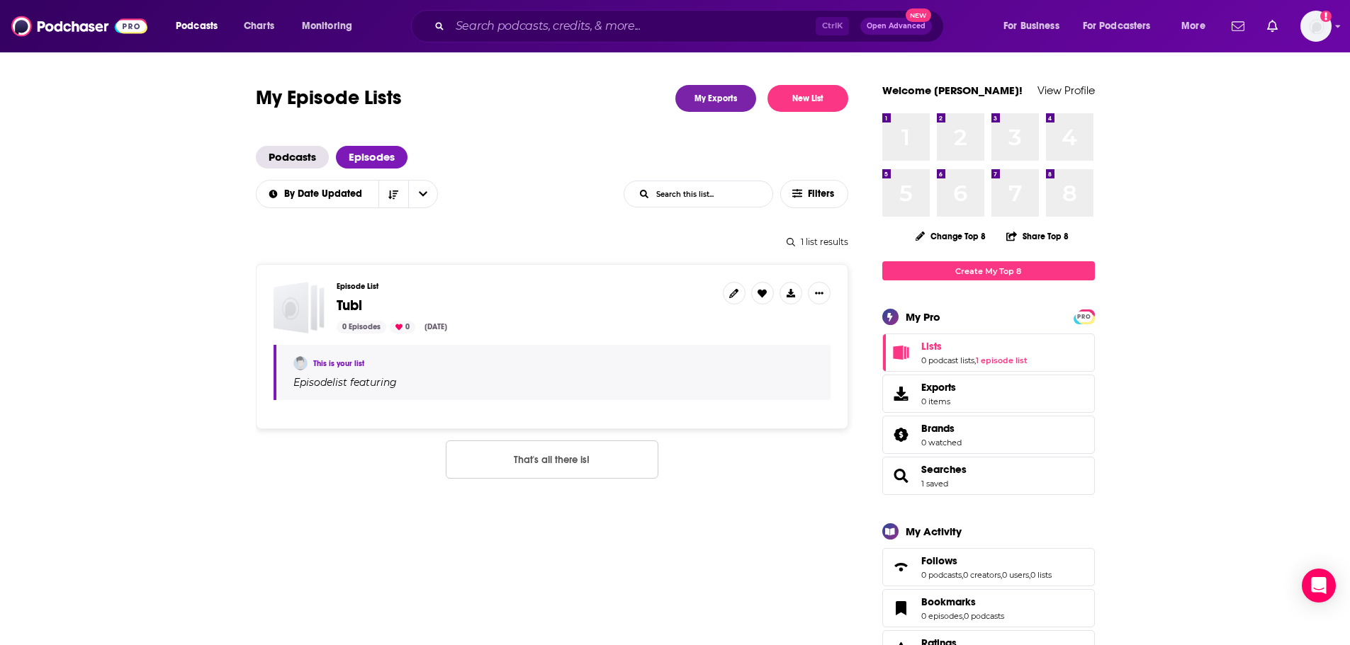
click at [344, 298] on span "Tubi" at bounding box center [350, 306] width 26 height 18
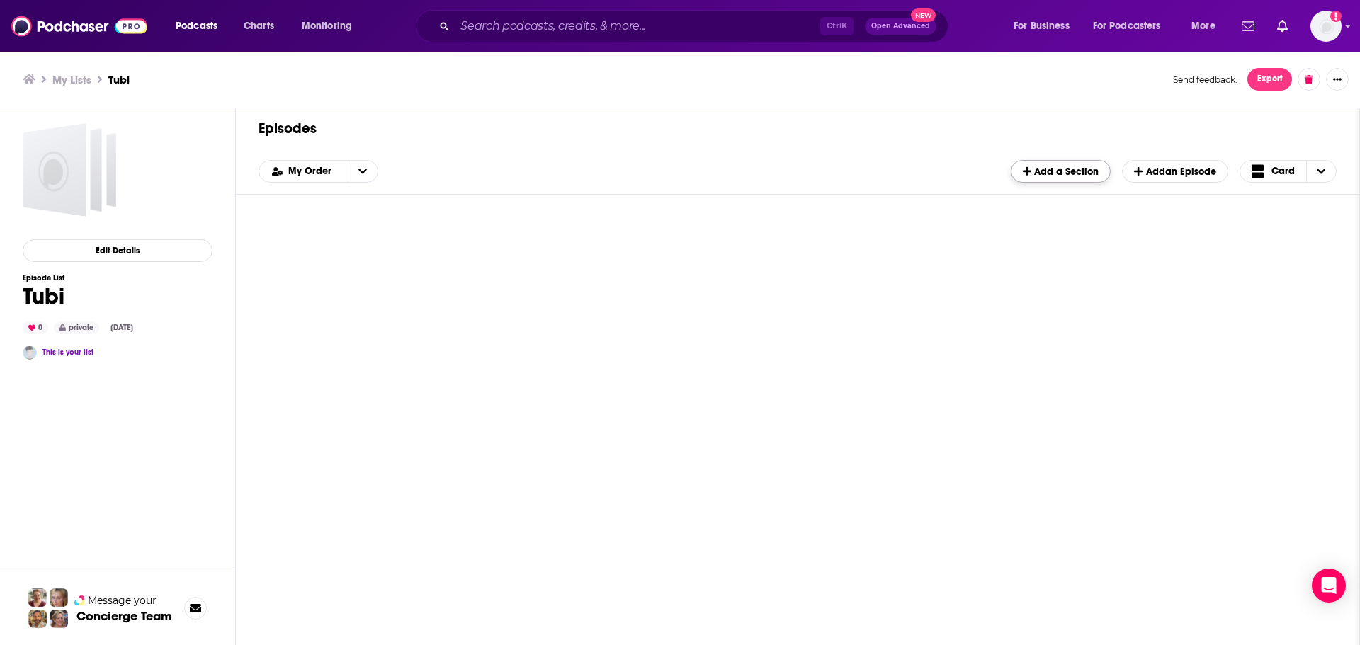
click at [1063, 176] on span "Add a Section" at bounding box center [1061, 172] width 76 height 12
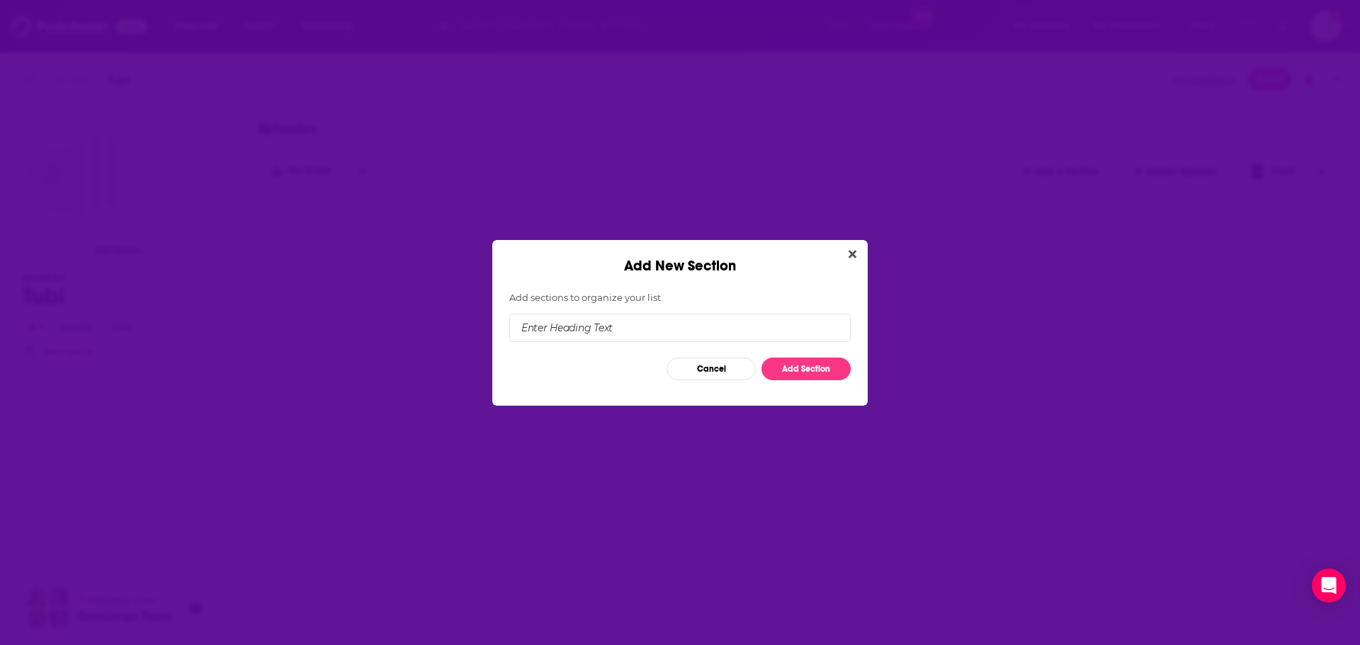
click at [677, 315] on input "Add New Section" at bounding box center [679, 328] width 341 height 28
click at [853, 258] on div "Add New Section Add sections to organize your list. Cancel Add Section" at bounding box center [679, 323] width 375 height 166
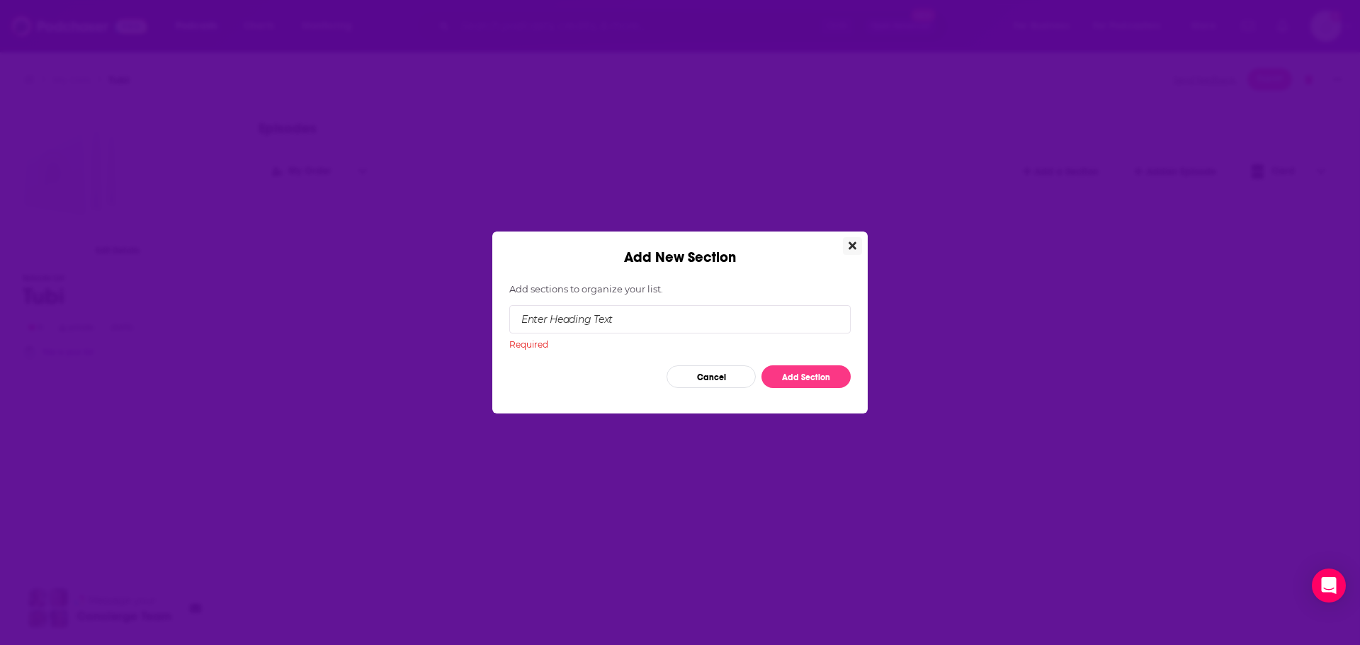
click at [854, 242] on icon "Close" at bounding box center [853, 245] width 8 height 11
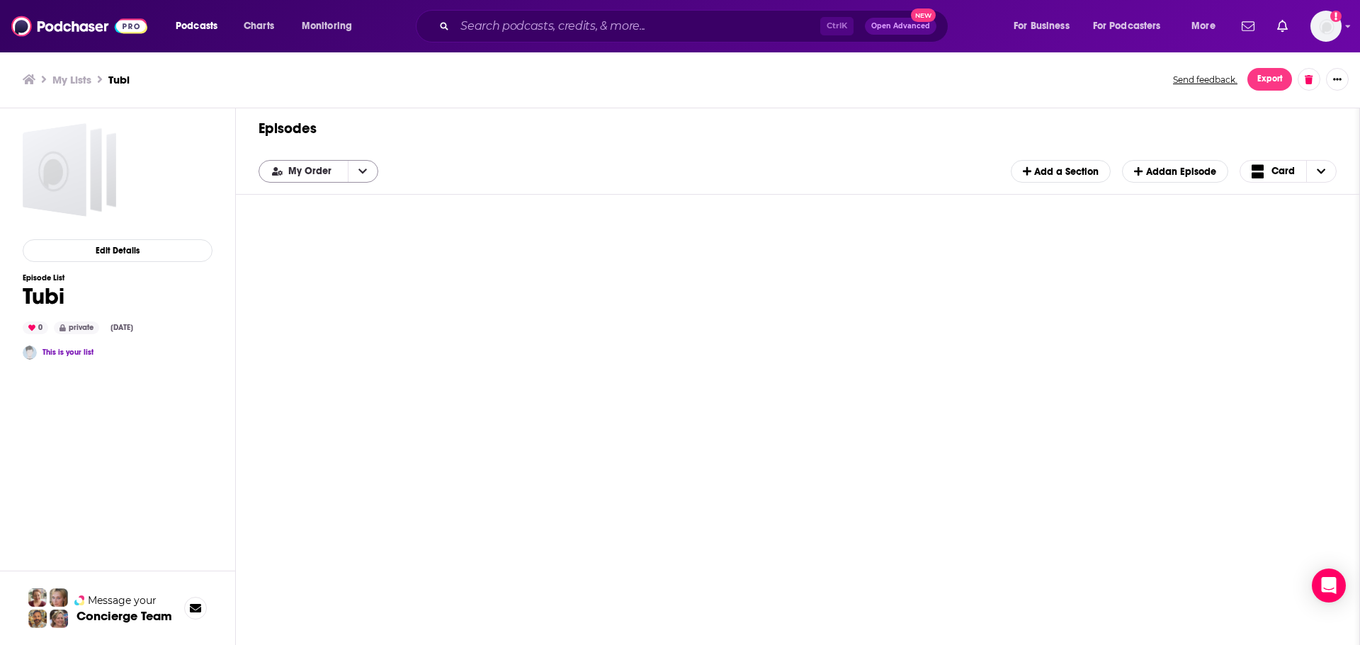
click at [365, 165] on button "open menu" at bounding box center [363, 171] width 30 height 21
click at [436, 199] on div "Episodes Add My Order My Order Add a Section Add an Episode Card" at bounding box center [798, 389] width 1124 height 563
click at [1066, 174] on span "Add a Section" at bounding box center [1061, 172] width 76 height 12
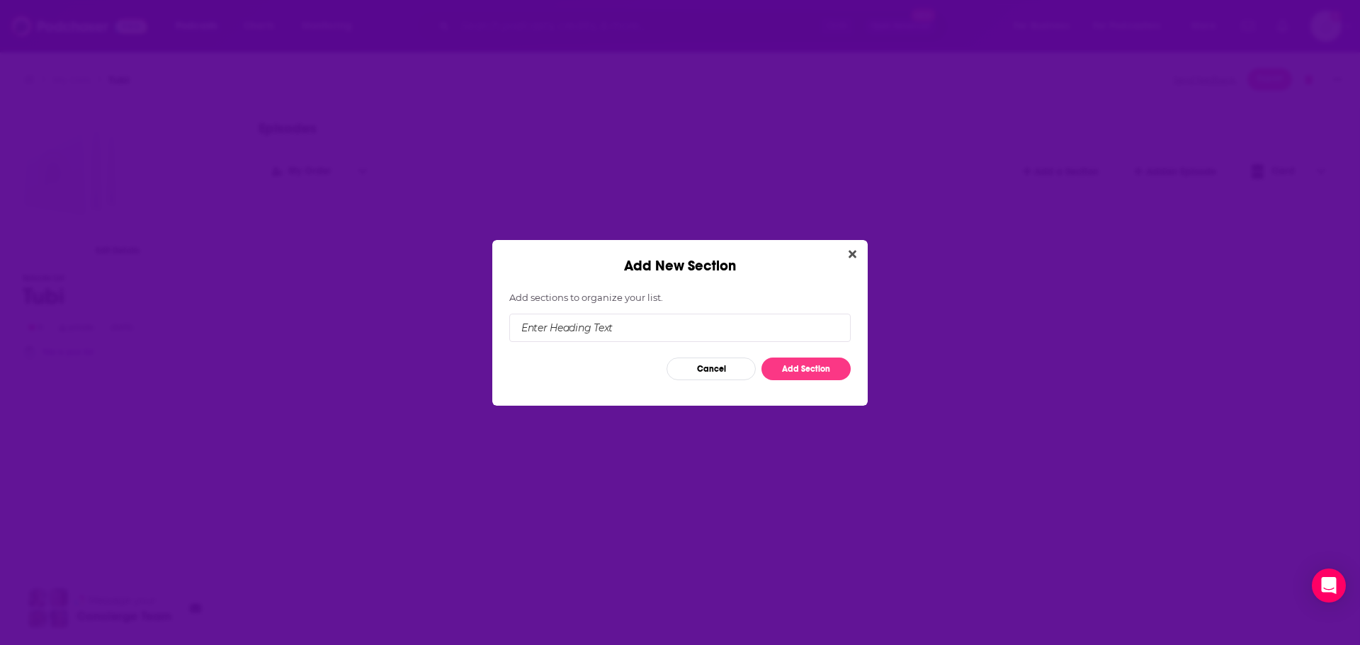
click at [659, 329] on input "Add New Section" at bounding box center [679, 328] width 341 height 28
type input "TUBI DUMMY EXPORT"
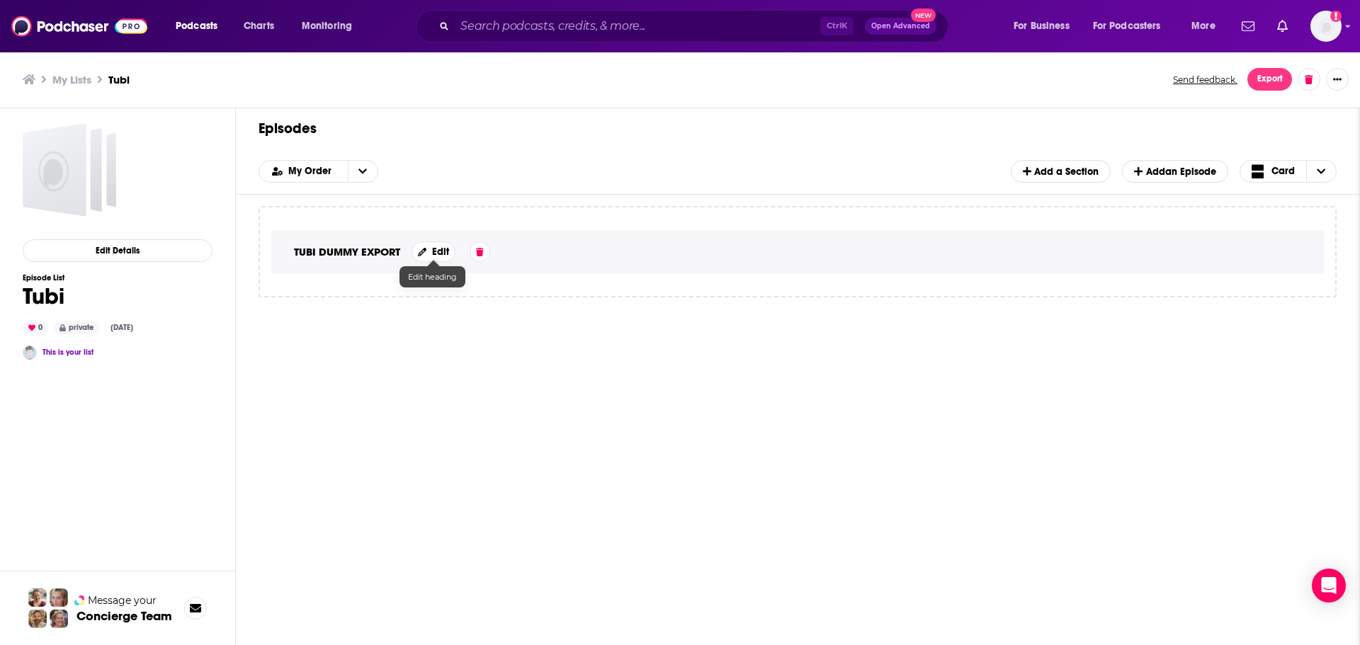
click at [438, 252] on button "Edit" at bounding box center [434, 252] width 44 height 21
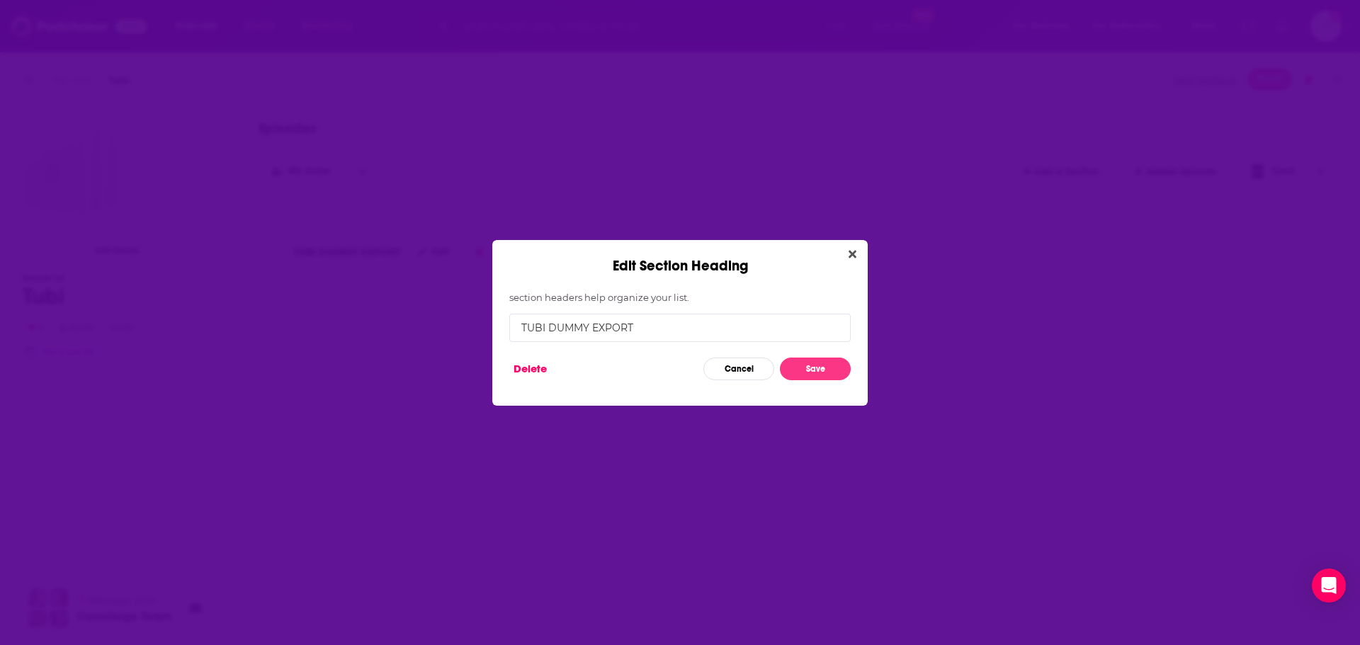
click at [849, 254] on icon "Close" at bounding box center [853, 254] width 8 height 11
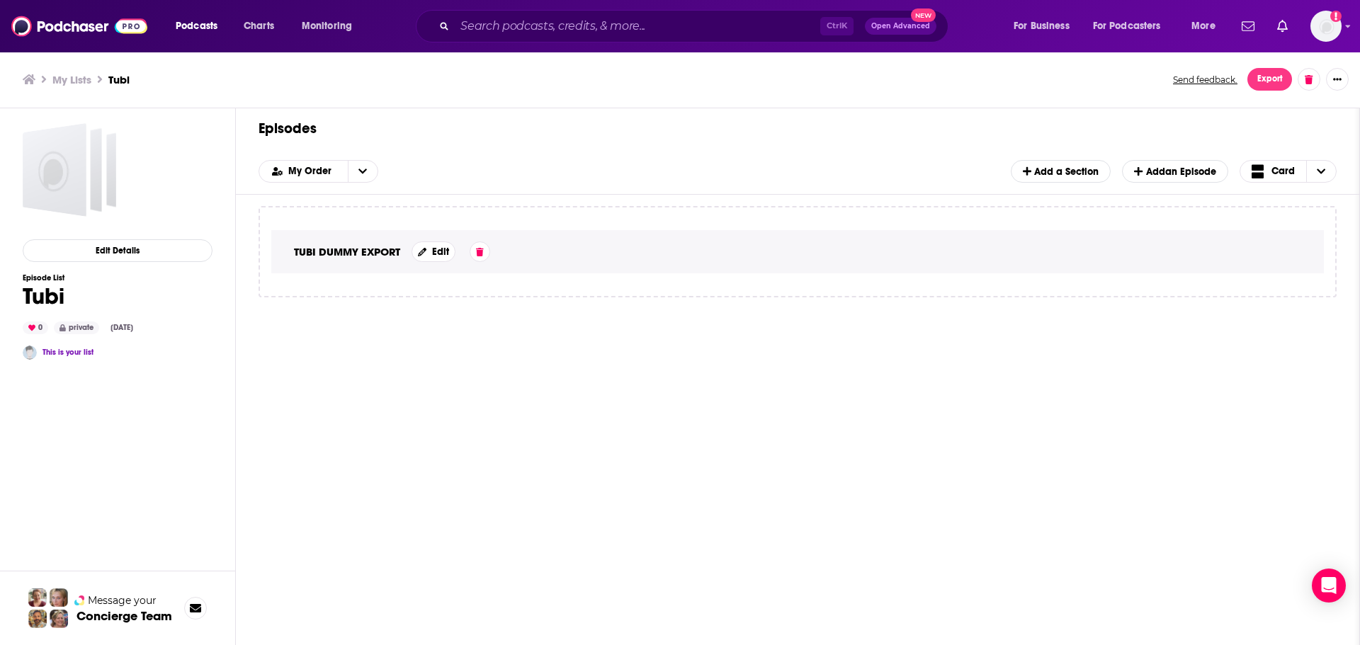
click at [424, 284] on div "TUBI DUMMY EXPORT Edit" at bounding box center [798, 251] width 1078 height 91
click at [528, 255] on div "TUBI DUMMY EXPORT Edit" at bounding box center [797, 251] width 1053 height 43
click at [533, 252] on div "TUBI DUMMY EXPORT Edit" at bounding box center [797, 251] width 1053 height 43
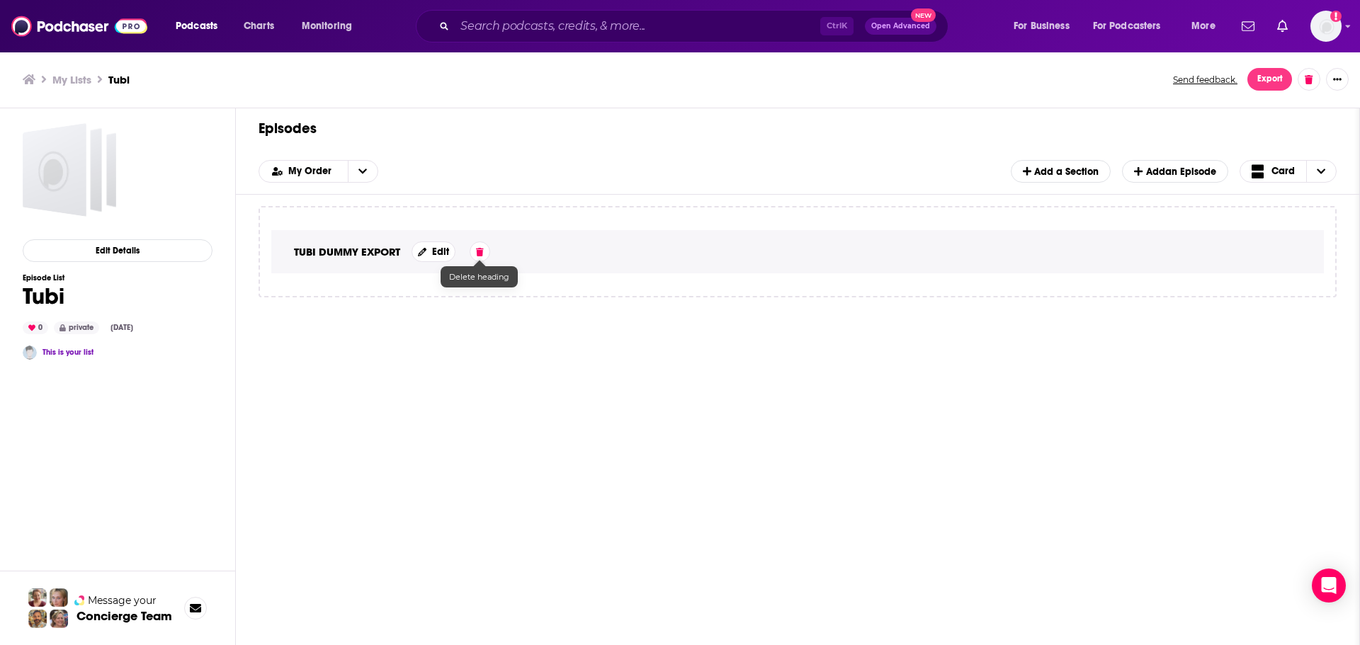
click at [481, 252] on icon at bounding box center [480, 252] width 8 height 9
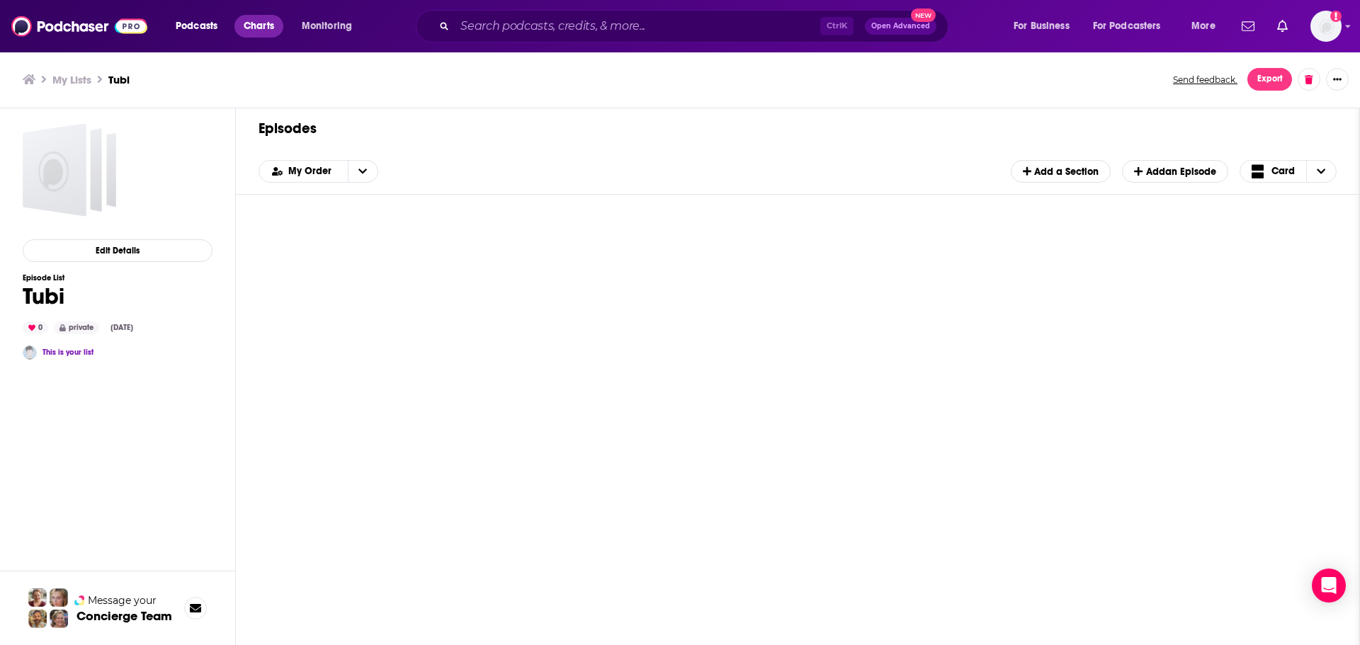
click at [268, 33] on span "Charts" at bounding box center [259, 26] width 30 height 20
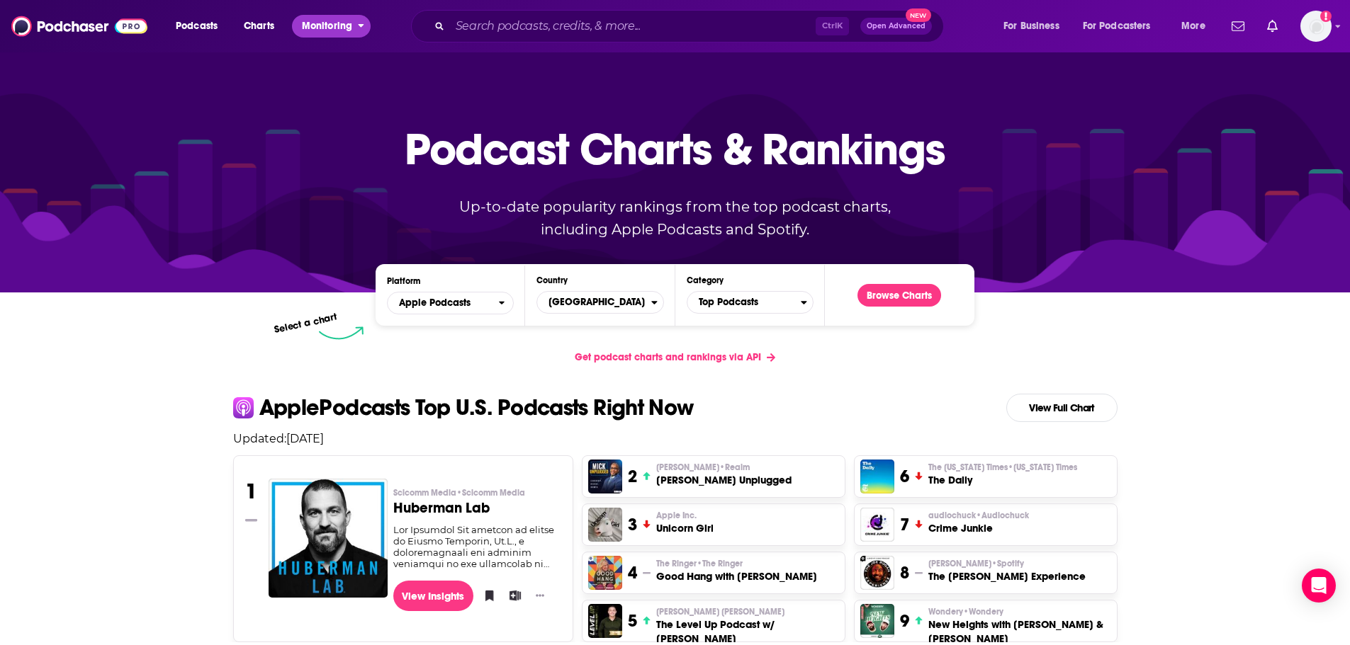
click at [324, 27] on span "Monitoring" at bounding box center [327, 26] width 50 height 20
click at [207, 18] on span "Podcasts" at bounding box center [197, 26] width 42 height 20
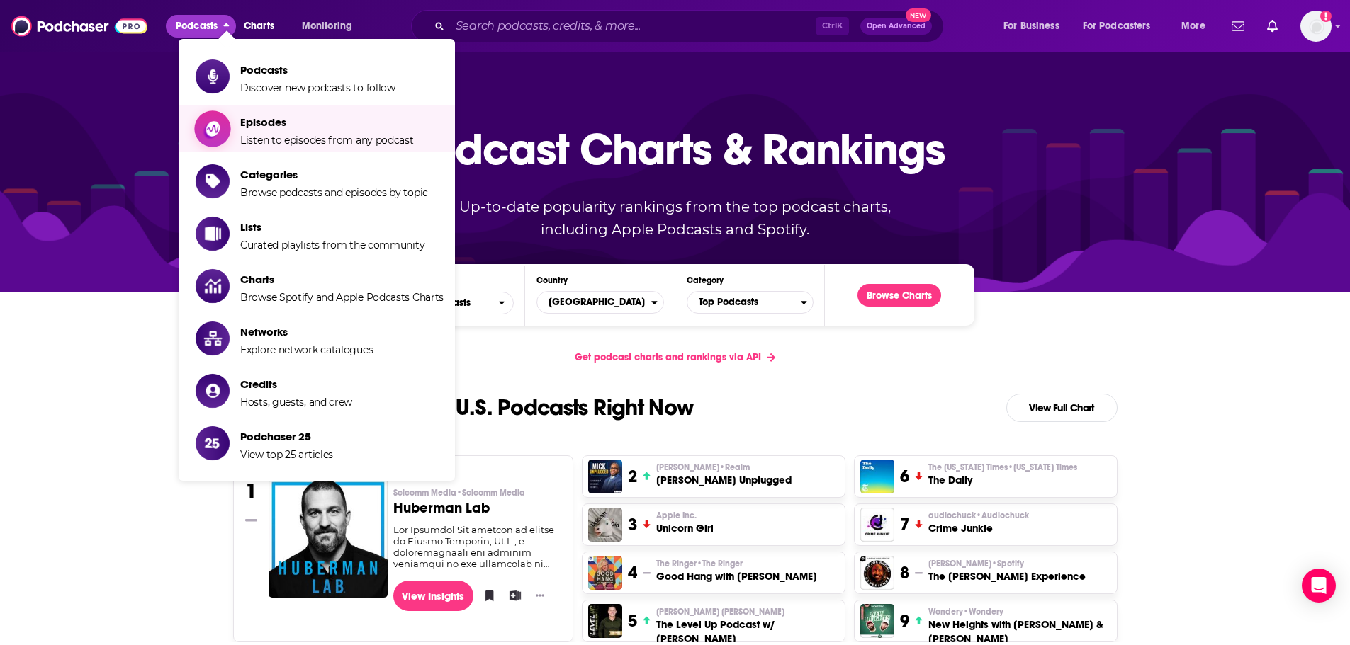
click at [310, 129] on span "Episodes Listen to episodes from any podcast" at bounding box center [327, 128] width 174 height 35
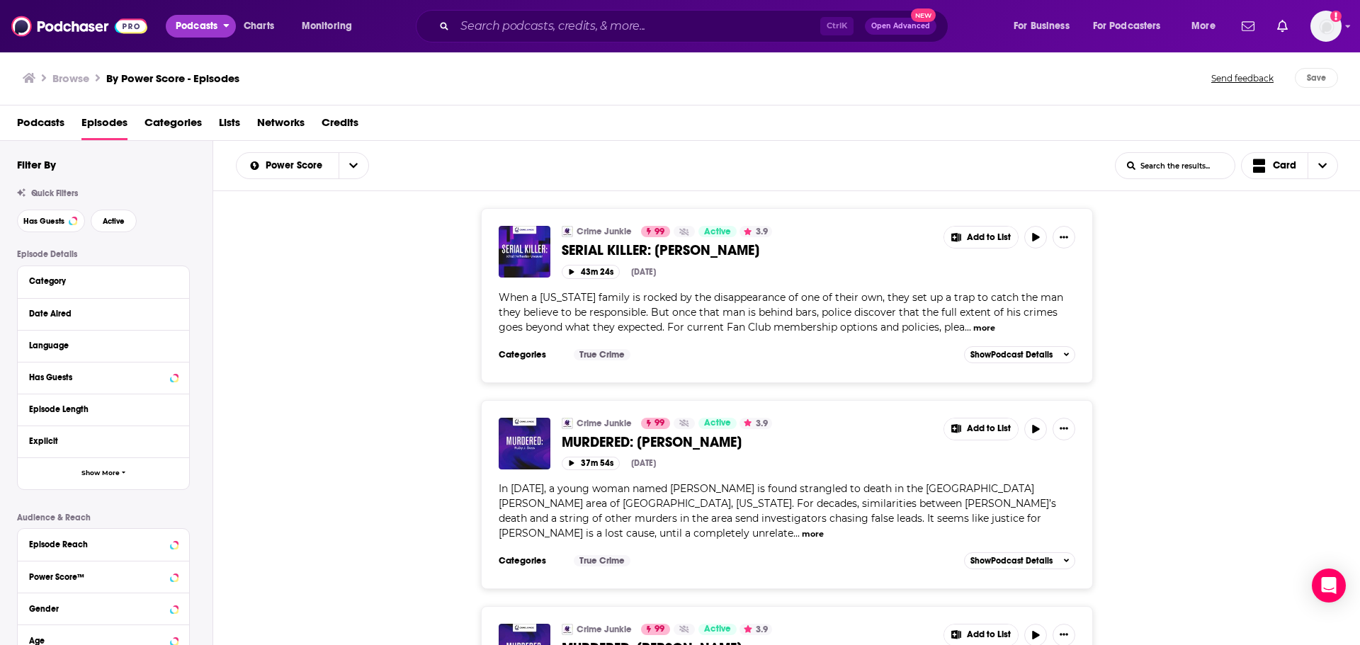
click at [210, 30] on span "Podcasts" at bounding box center [197, 26] width 42 height 20
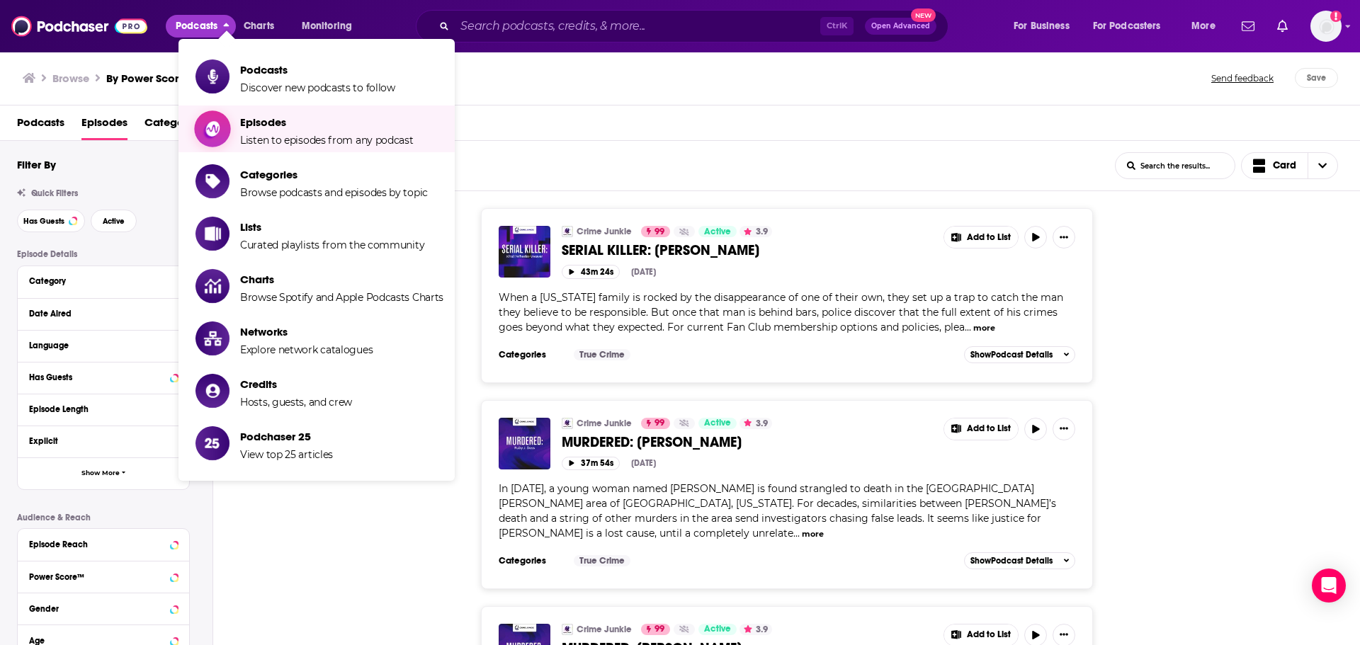
click at [268, 123] on span "Episodes" at bounding box center [327, 121] width 174 height 13
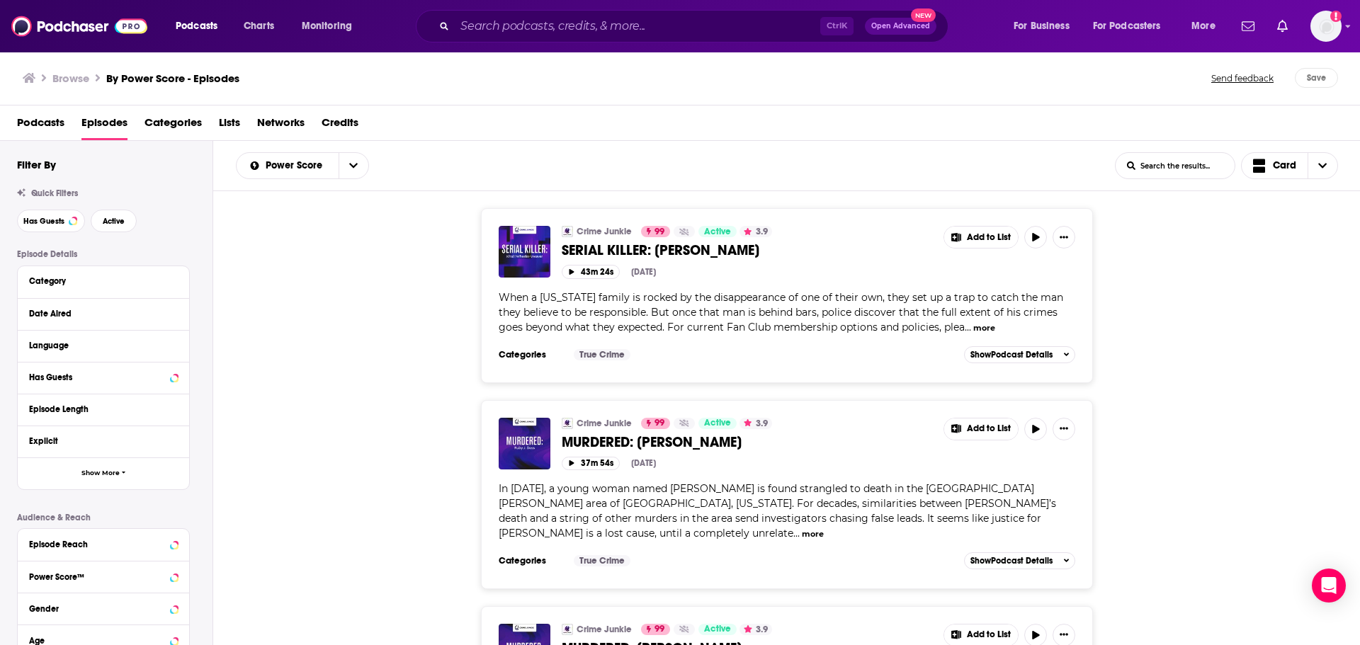
click at [830, 338] on div "Crime Junkie 99 Active 3.9 SERIAL KILLER: Khalil Wheeler-Weaver Add to List 43m…" at bounding box center [787, 285] width 577 height 118
click at [78, 26] on img at bounding box center [79, 26] width 136 height 27
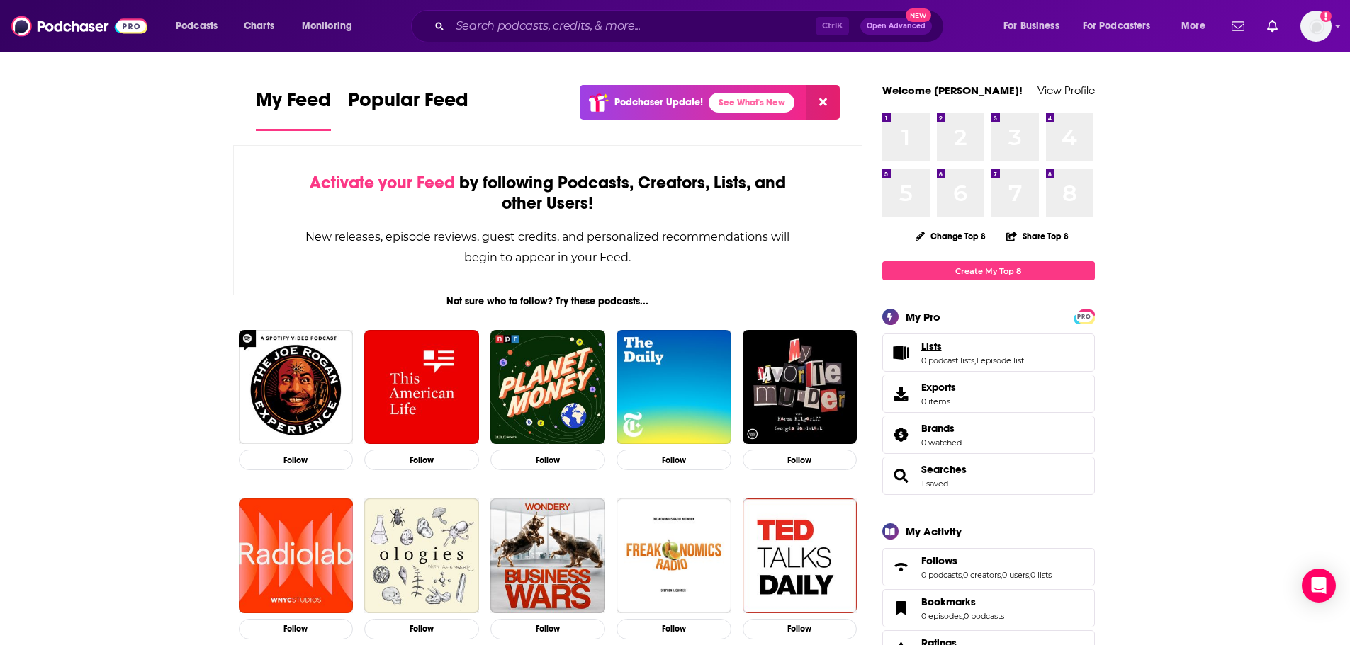
click at [945, 348] on link "Lists" at bounding box center [972, 346] width 103 height 13
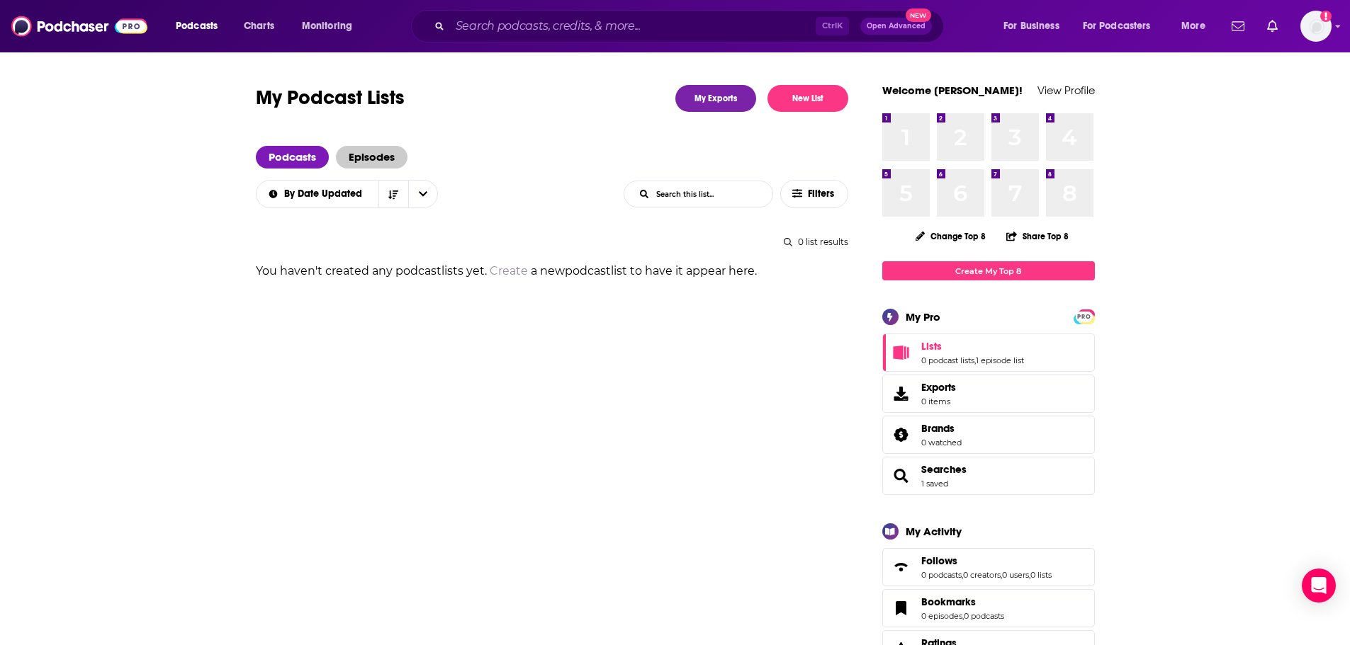
click at [373, 148] on span "Episodes" at bounding box center [372, 157] width 72 height 23
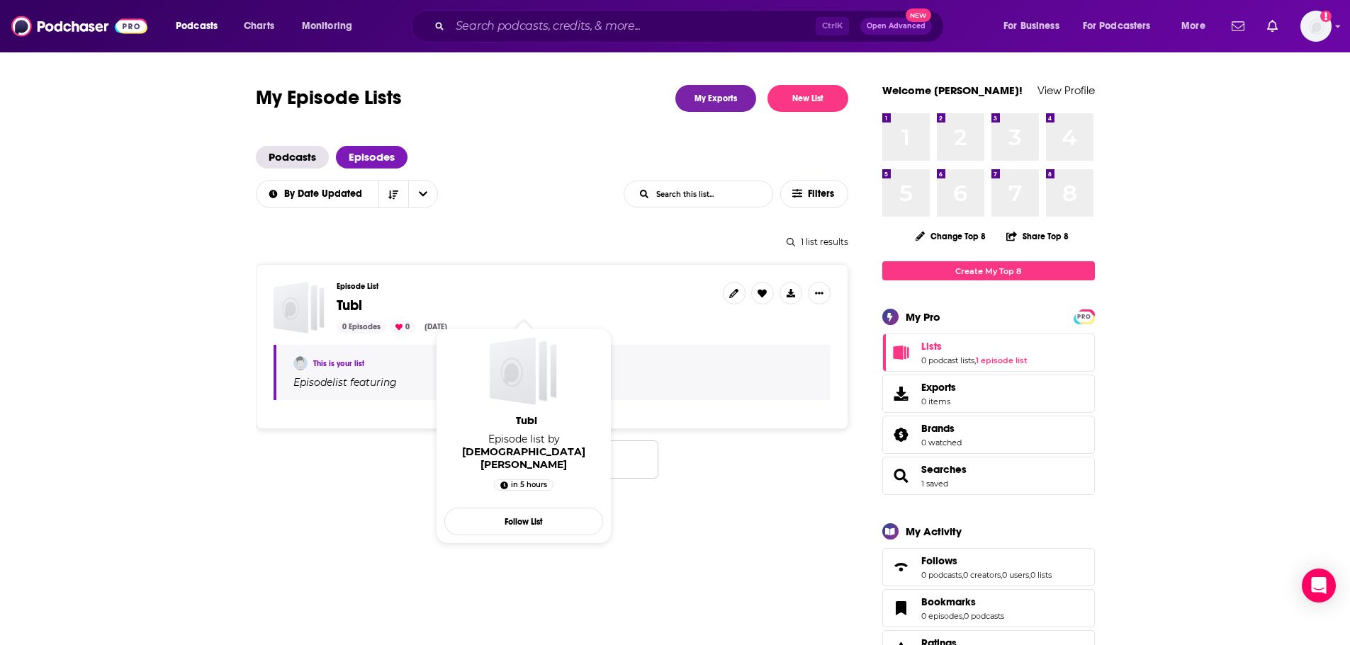
click at [362, 293] on div "Episode List Tubi 0 Episodes 0 Aug 28, 2025" at bounding box center [524, 308] width 375 height 52
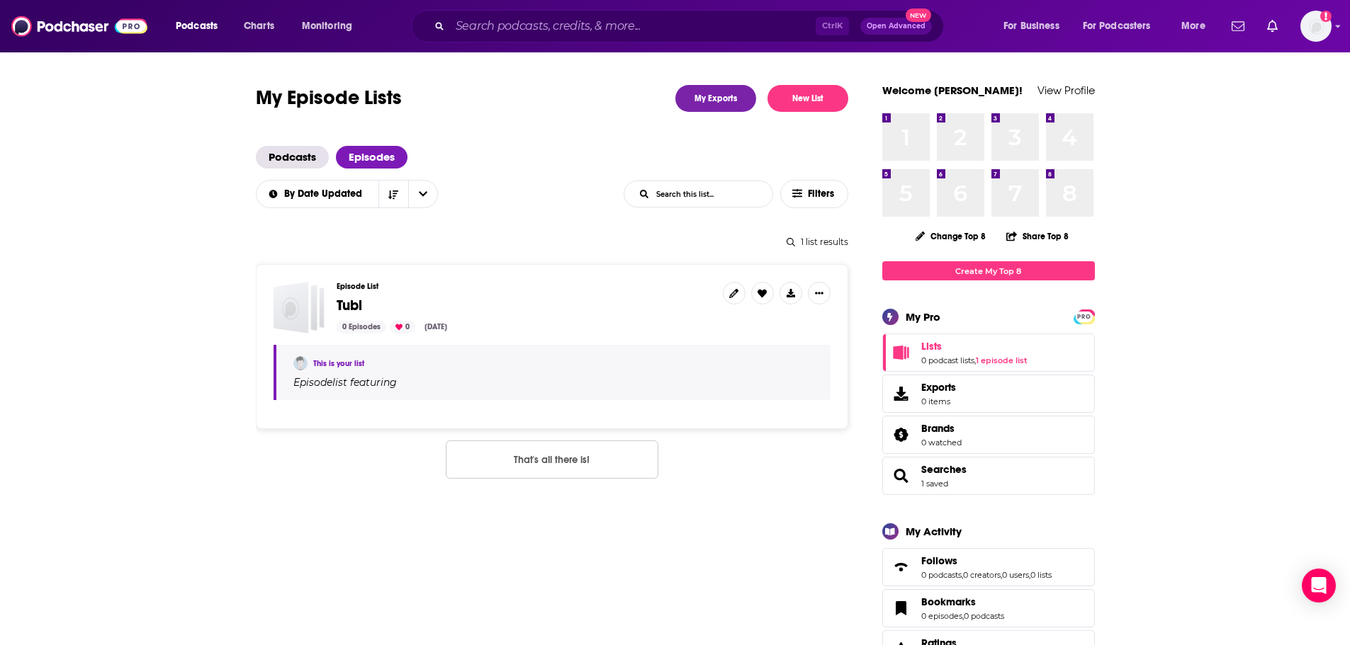
click at [344, 295] on div "Episode List Tubi 0 Episodes 0 Aug 28, 2025" at bounding box center [524, 308] width 375 height 52
click at [350, 305] on span "Tubi" at bounding box center [350, 306] width 26 height 18
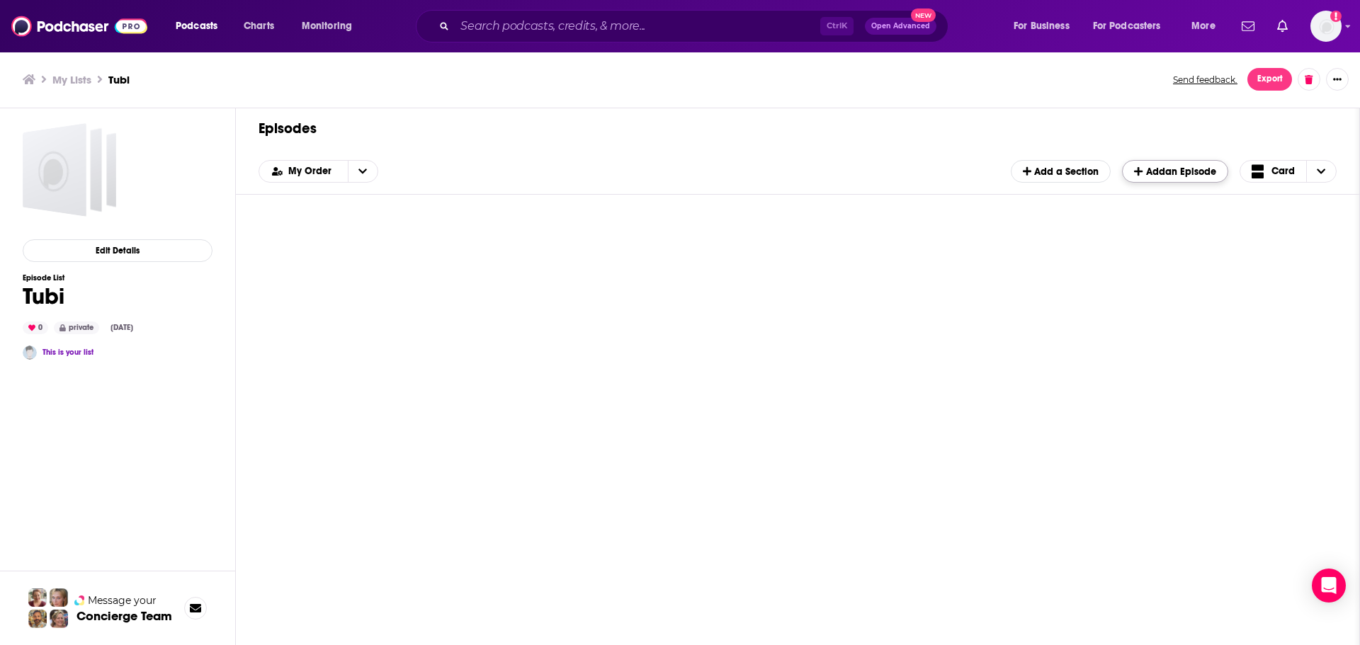
click at [1182, 170] on span "Add an Episode" at bounding box center [1174, 172] width 81 height 12
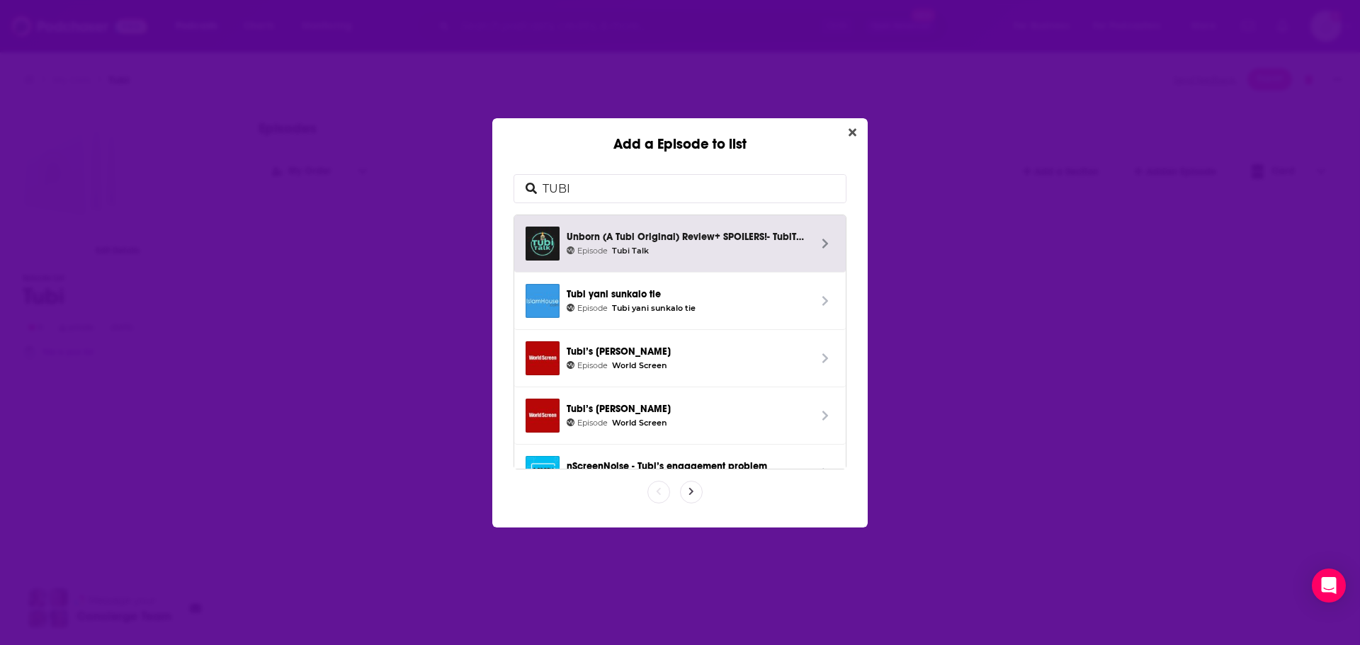
click at [657, 194] on input "TUBI" at bounding box center [691, 189] width 309 height 28
click at [796, 245] on span "Episode Tubi Talk" at bounding box center [688, 251] width 242 height 13
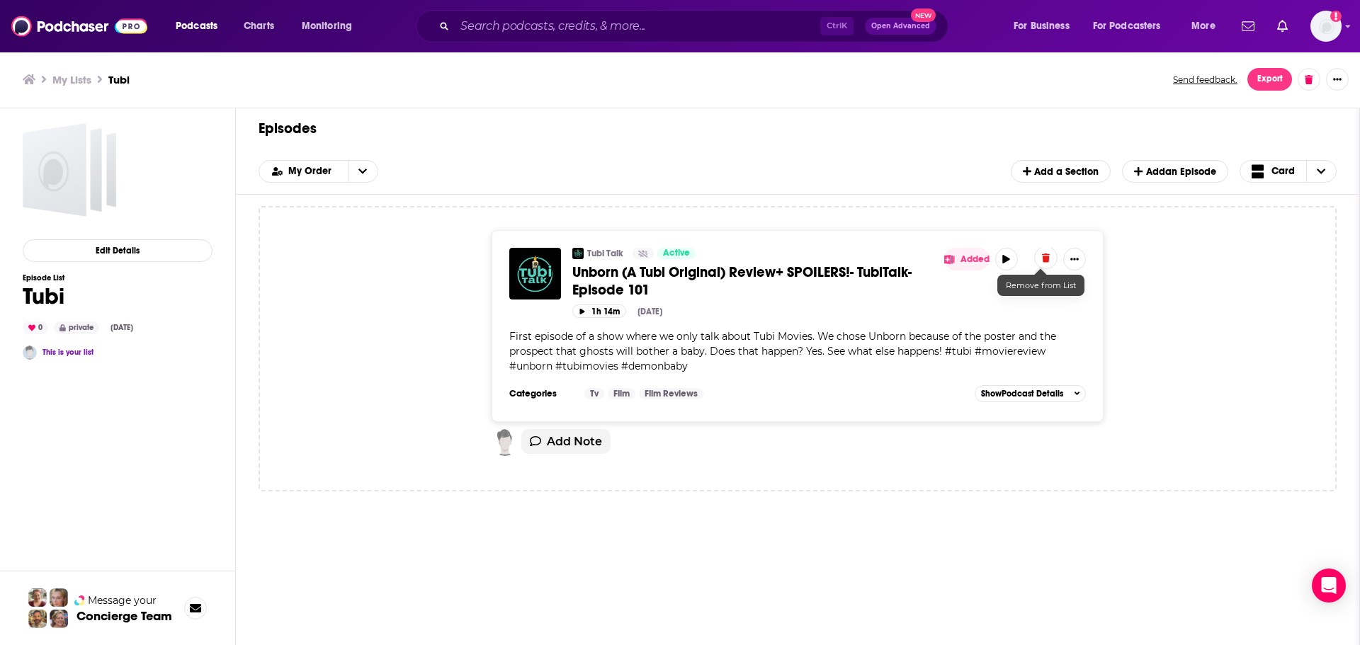
click at [1051, 267] on button at bounding box center [1045, 258] width 23 height 23
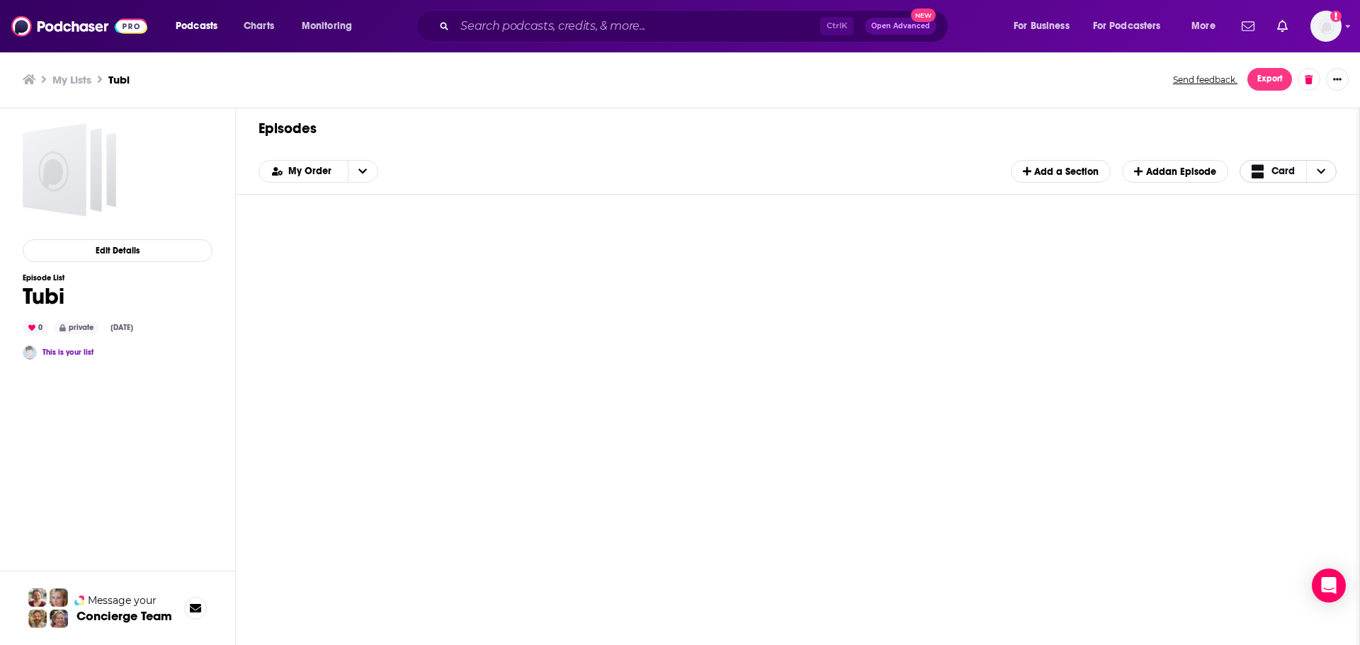
click at [1320, 176] on span "Choose View" at bounding box center [1321, 171] width 30 height 21
click at [1258, 220] on icon "Choose View" at bounding box center [1257, 218] width 13 height 10
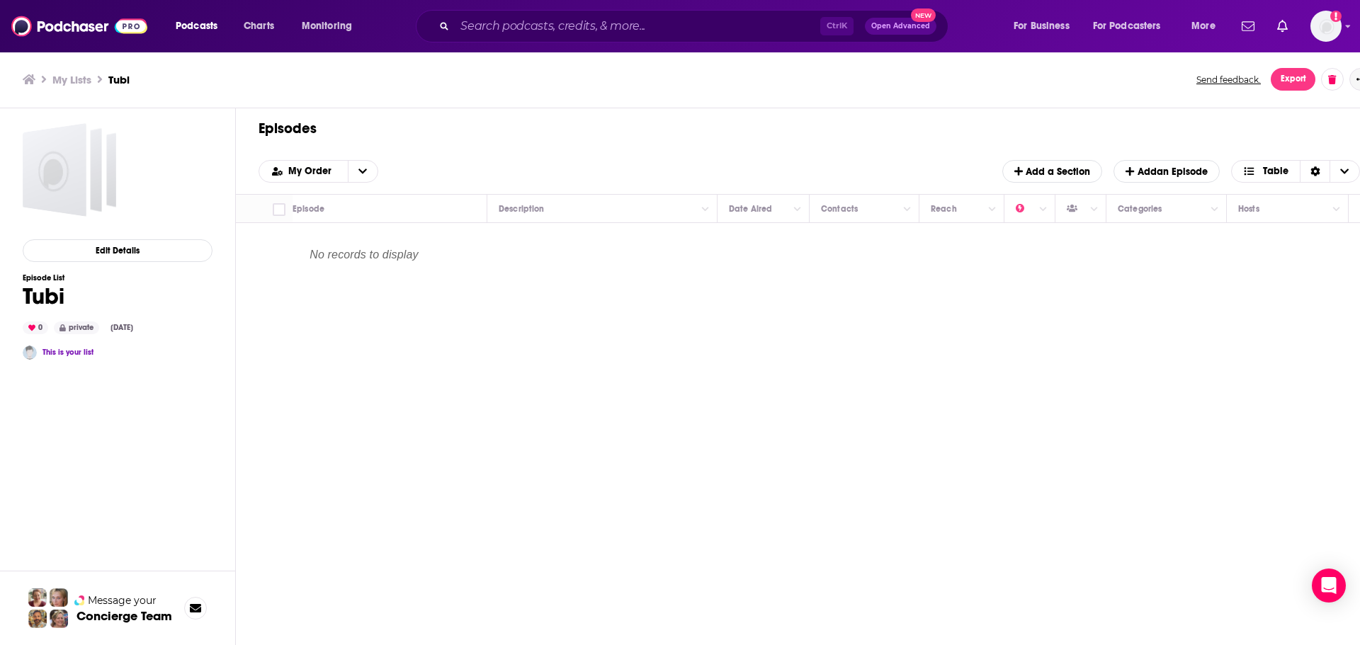
click at [1351, 81] on button "Show More Button" at bounding box center [1361, 79] width 23 height 23
click at [1287, 167] on button "Add Episodes" at bounding box center [1313, 165] width 136 height 26
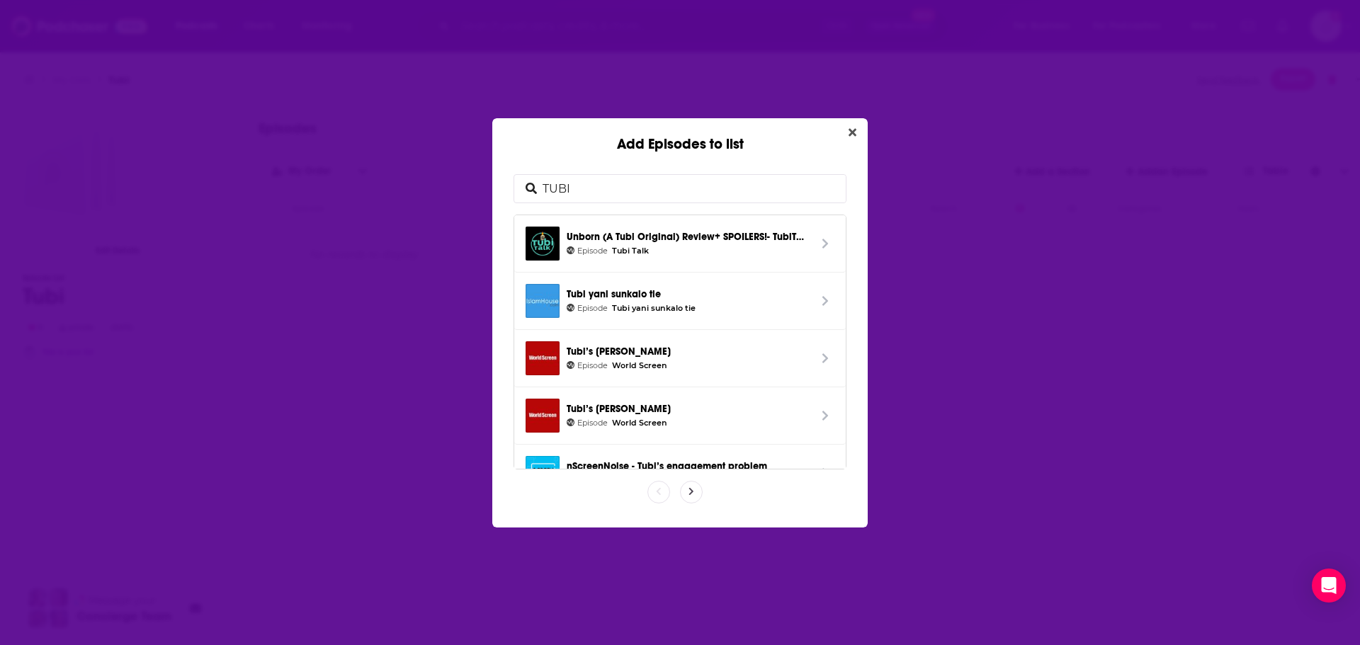
click at [691, 501] on span "Add Episodes to list" at bounding box center [691, 492] width 21 height 21
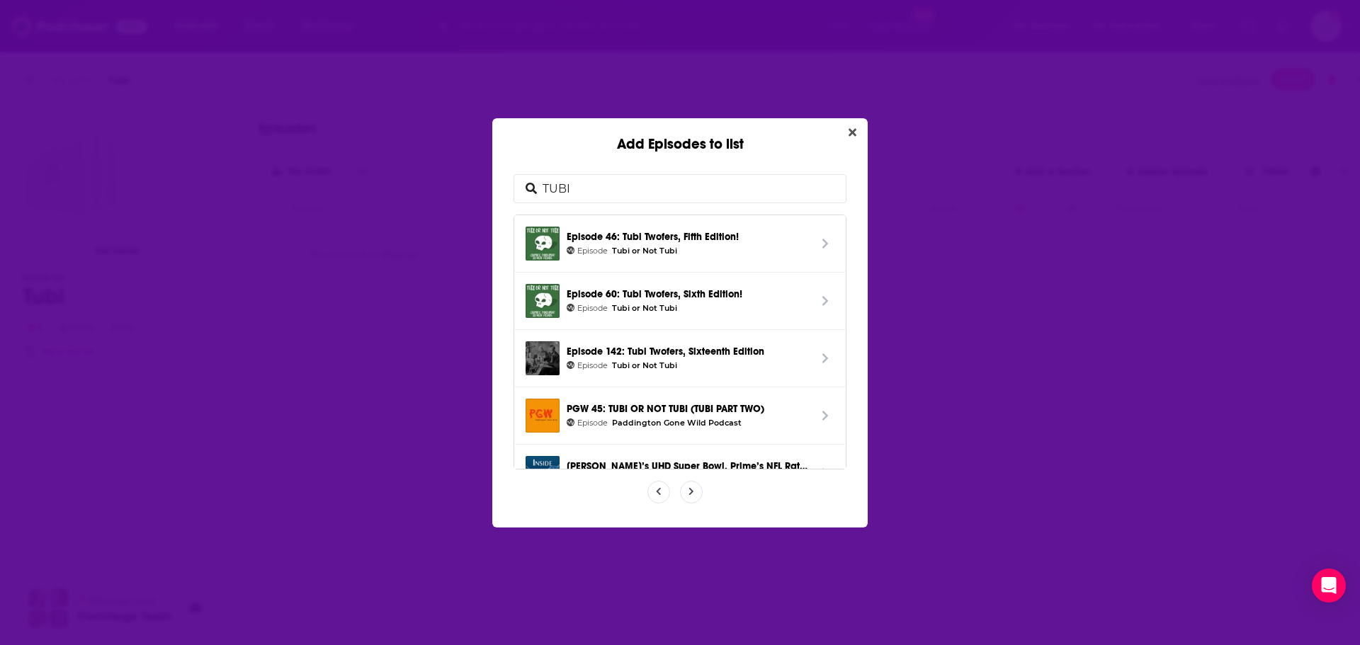
click at [691, 497] on span "Add Episodes to list" at bounding box center [691, 492] width 21 height 21
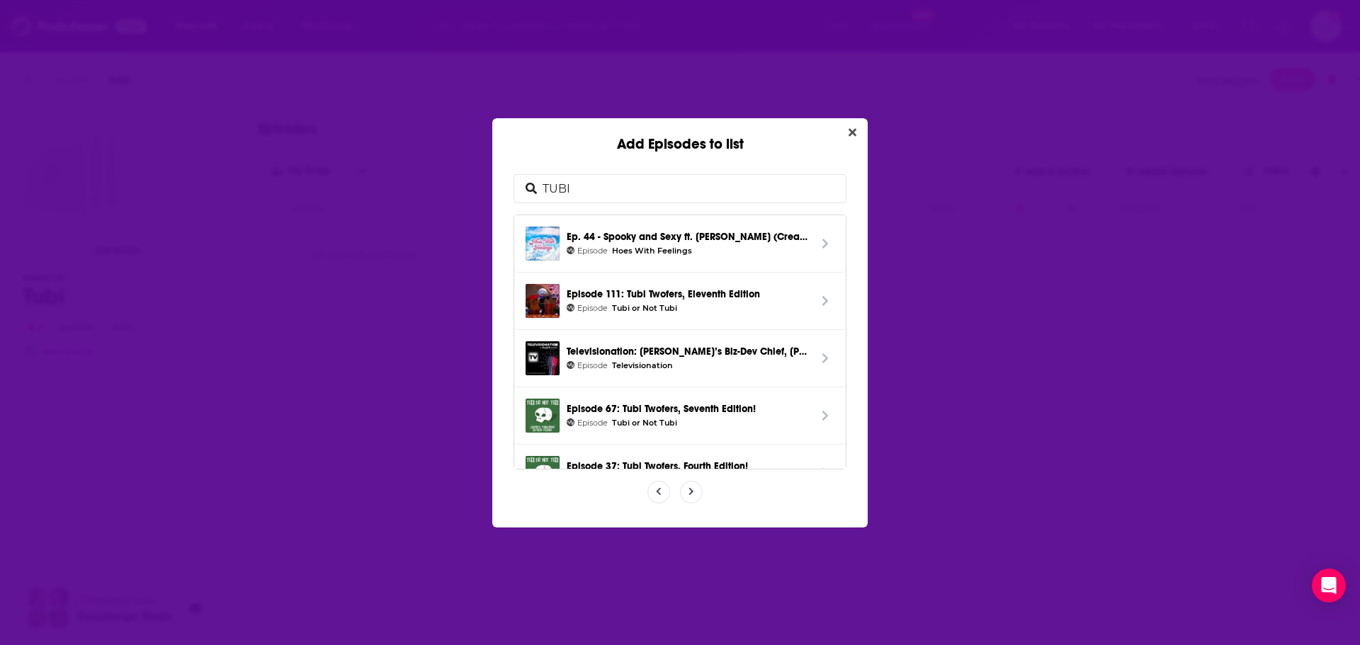
click at [691, 497] on span "Add Episodes to list" at bounding box center [691, 492] width 21 height 21
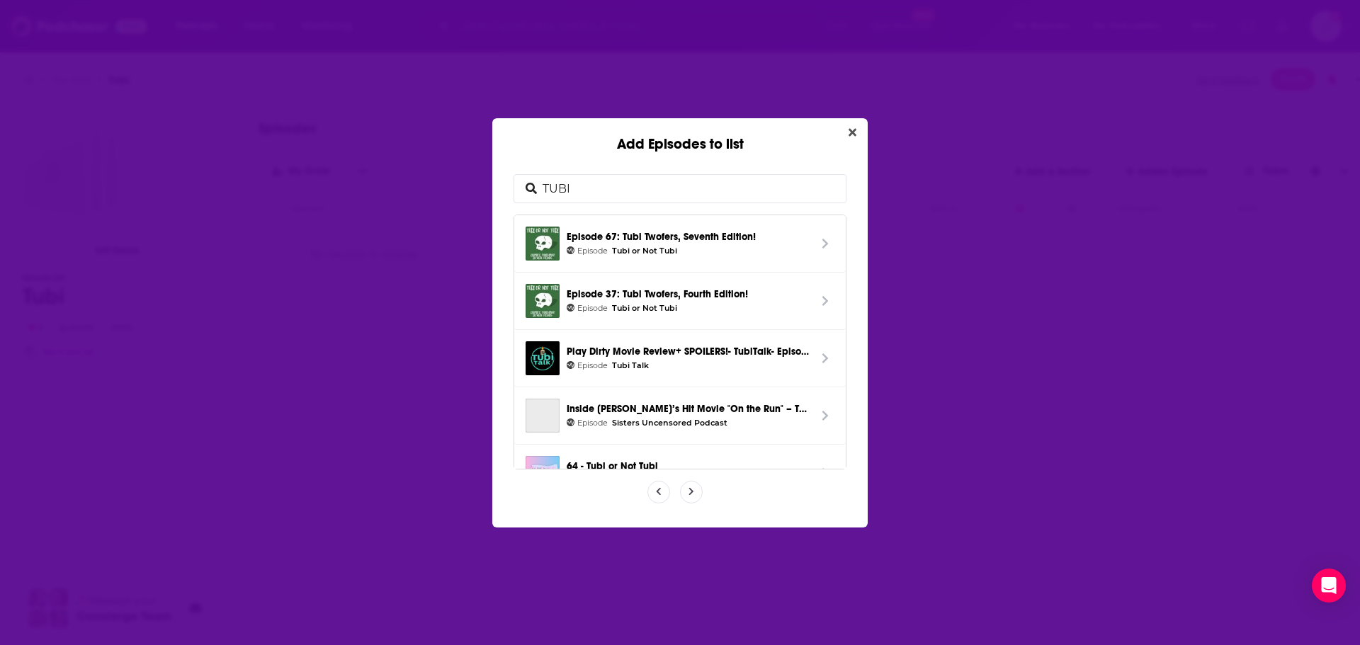
click at [691, 497] on span "Add Episodes to list" at bounding box center [691, 492] width 21 height 21
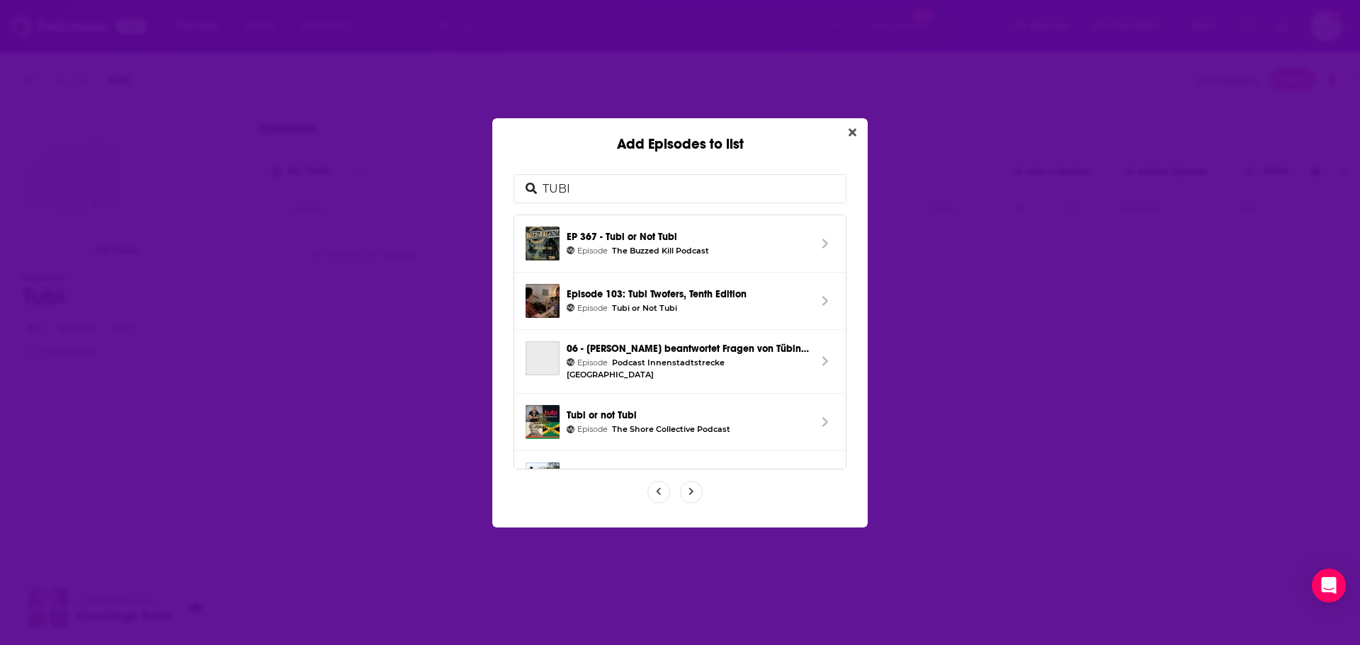
click at [691, 497] on span "Add Episodes to list" at bounding box center [691, 492] width 21 height 21
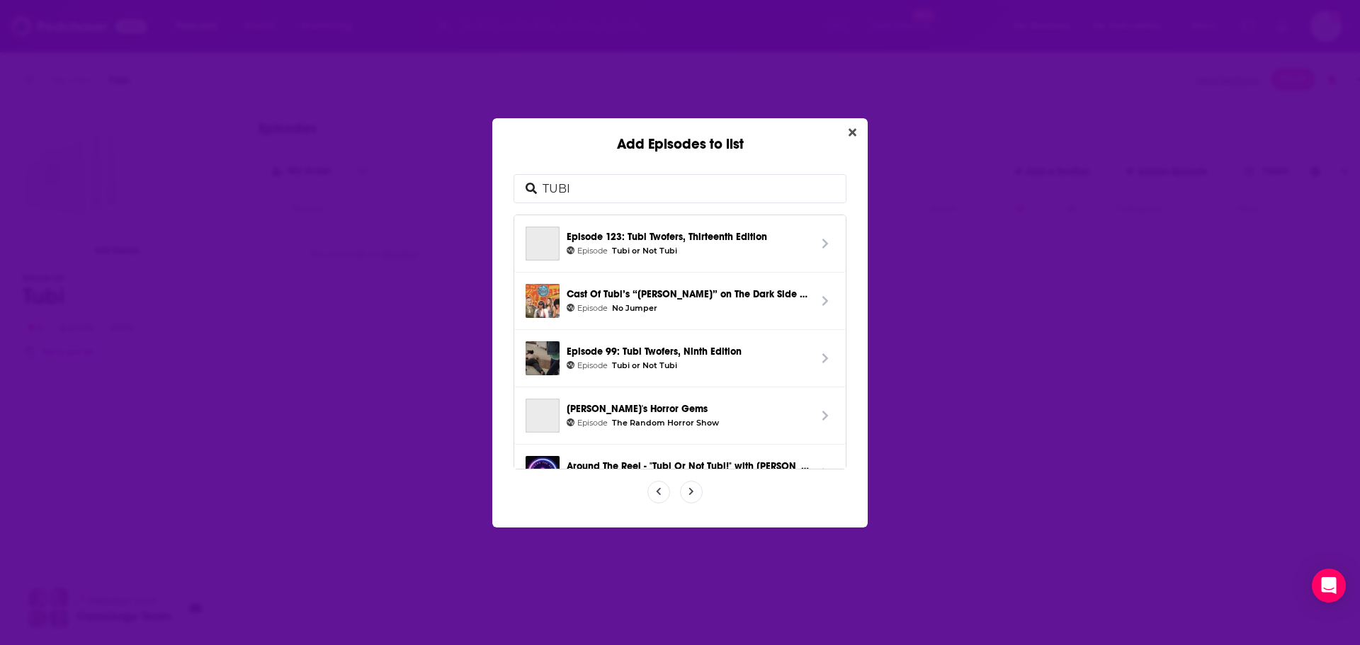
click at [691, 497] on span "Add Episodes to list" at bounding box center [691, 492] width 21 height 21
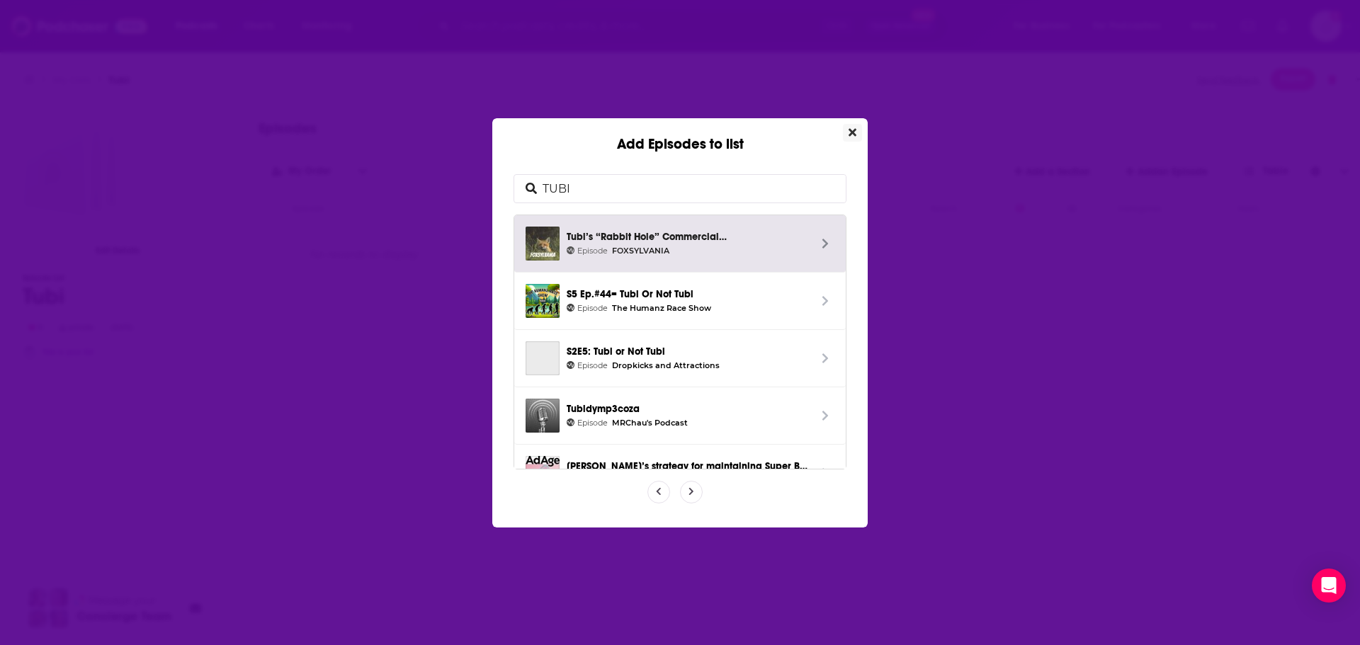
click at [847, 139] on button "Close" at bounding box center [852, 133] width 19 height 18
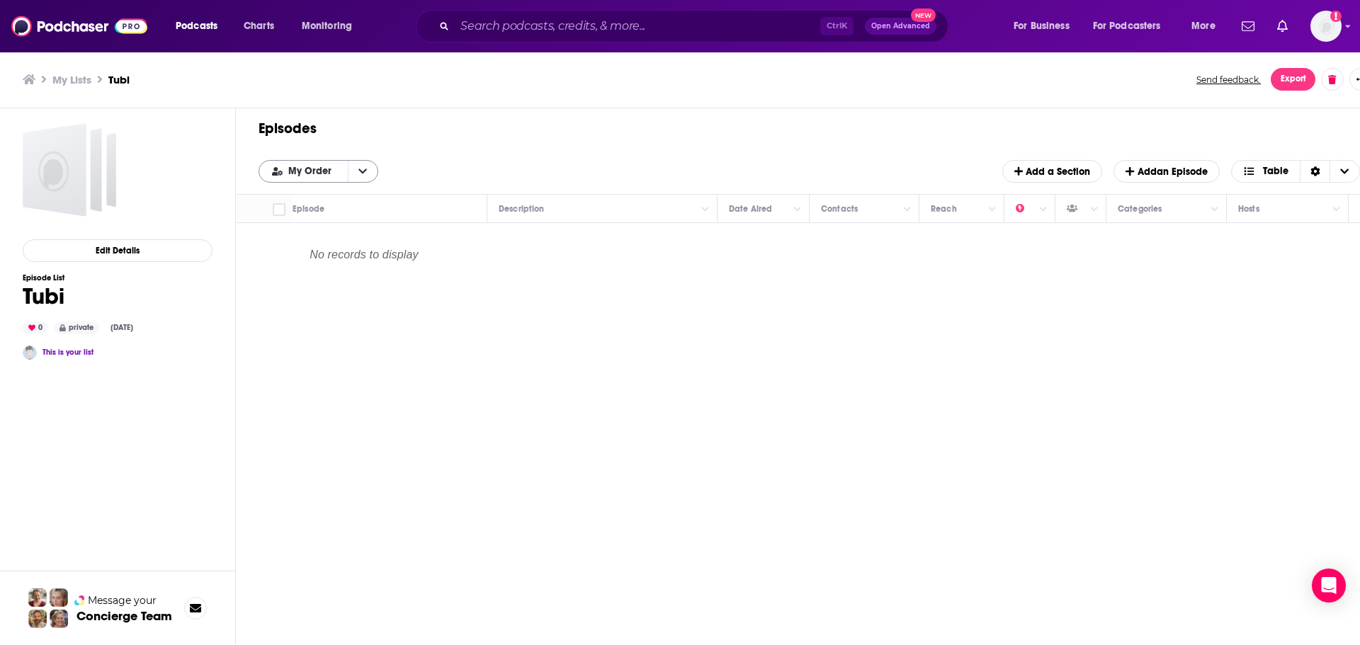
click at [364, 169] on icon "open menu" at bounding box center [362, 171] width 9 height 5
click at [450, 146] on div "Episodes Add My Order My Order Add a Section Add an Episode Table" at bounding box center [809, 151] width 1147 height 86
click at [408, 245] on p "No records to display" at bounding box center [364, 258] width 255 height 69
click at [408, 256] on p "No records to display" at bounding box center [364, 258] width 255 height 69
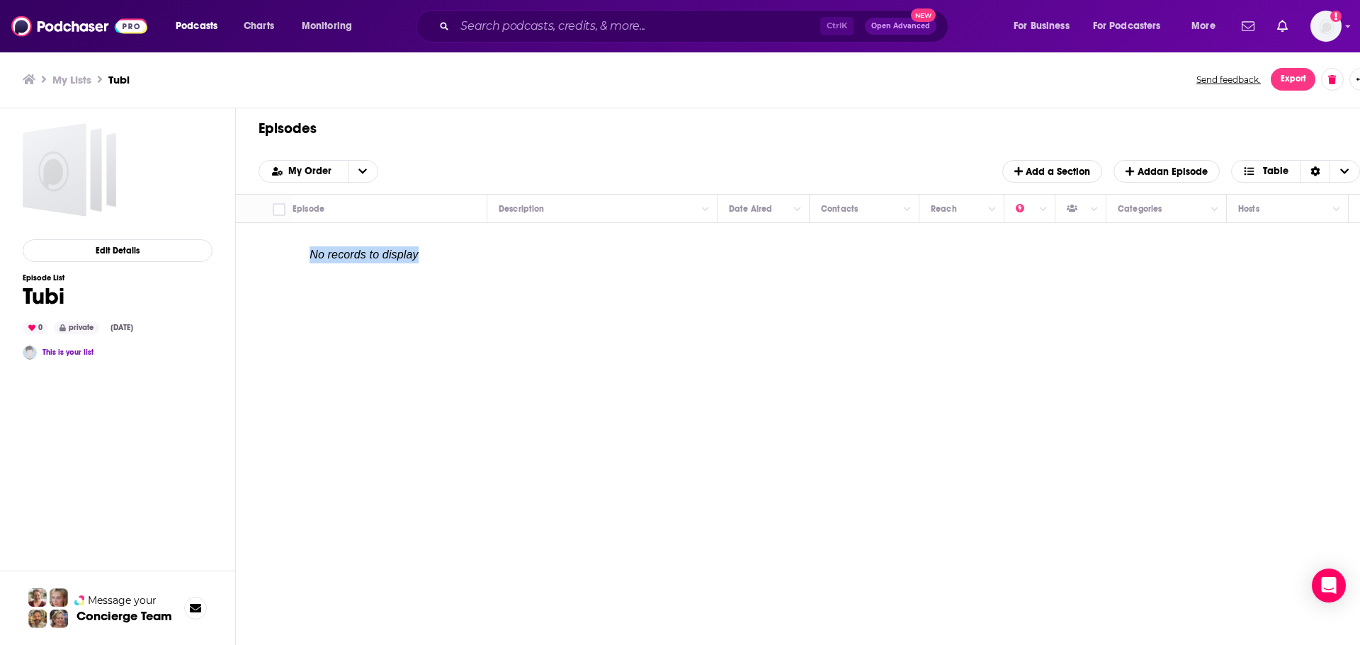
click at [407, 256] on p "No records to display" at bounding box center [364, 258] width 255 height 69
click at [407, 253] on p "No records to display" at bounding box center [364, 258] width 255 height 69
click at [595, 130] on h1 "Episodes" at bounding box center [804, 129] width 1090 height 18
click at [901, 28] on span "Open Advanced" at bounding box center [900, 26] width 59 height 7
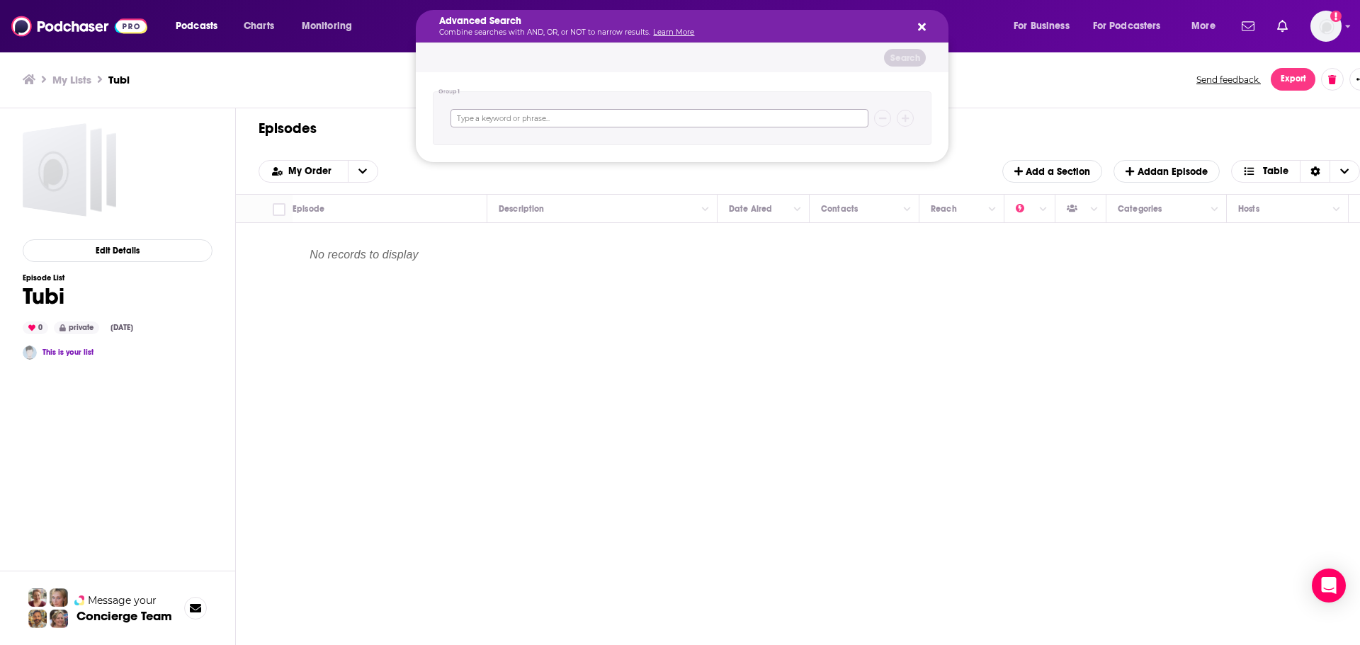
click at [632, 125] on input "Search podcasts, credits, & more..." at bounding box center [660, 118] width 418 height 18
click at [920, 24] on icon "Search podcasts, credits, & more..." at bounding box center [922, 27] width 8 height 8
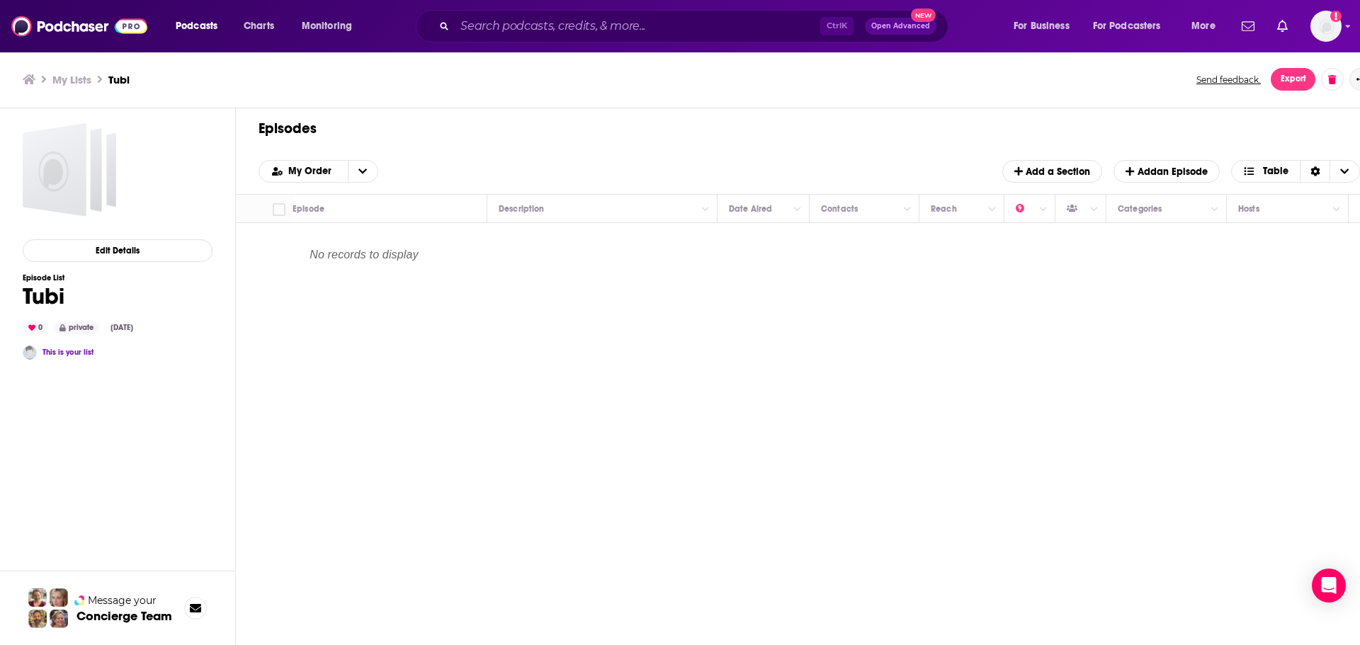
click at [1353, 81] on button "Show More Button" at bounding box center [1361, 79] width 23 height 23
click at [1204, 99] on div "My Lists Tubi Send feedback. Export" at bounding box center [692, 79] width 1384 height 57
click at [1346, 30] on div "Podcasts Charts Monitoring Ctrl K Open Advanced New For Business For Podcasters…" at bounding box center [680, 26] width 1360 height 52
click at [1345, 22] on icon "Show profile menu" at bounding box center [1348, 26] width 6 height 9
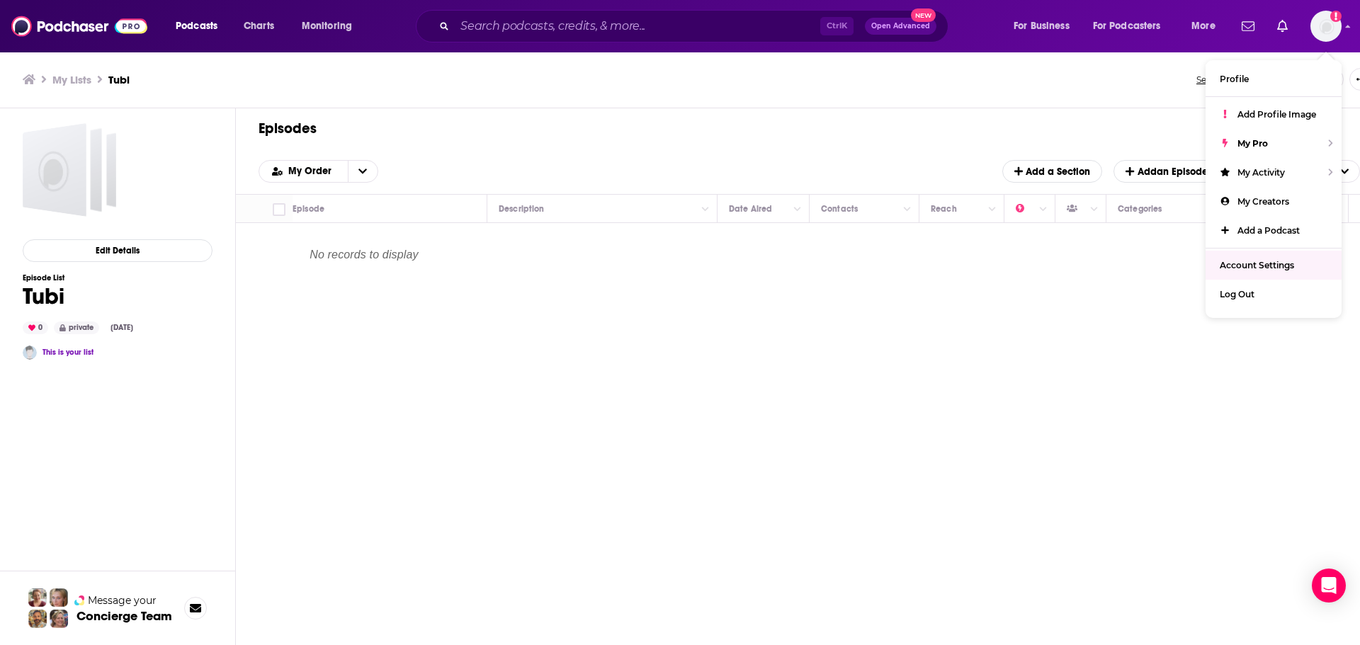
click at [1073, 411] on div "Move Episode Description Date Aired Contacts Reach Categories Hosts Episode Gue…" at bounding box center [809, 427] width 1147 height 465
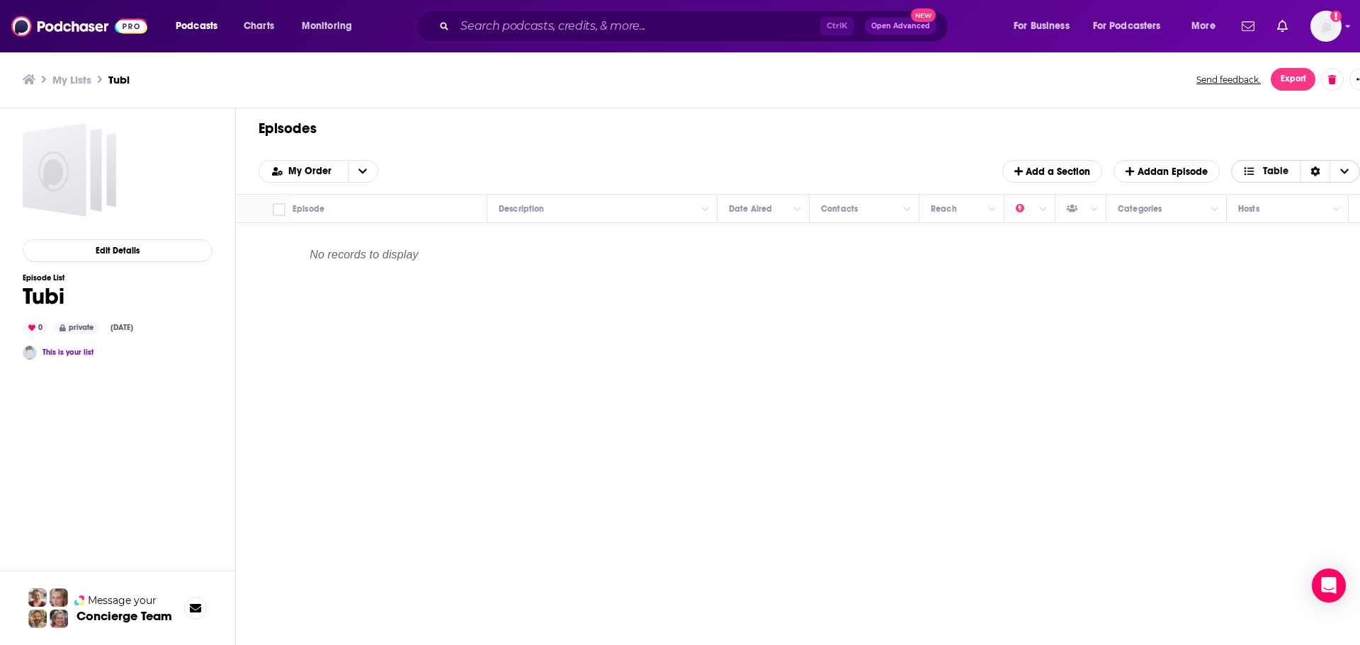
click at [1281, 174] on span "Table" at bounding box center [1276, 171] width 26 height 10
click at [1268, 193] on span "Card" at bounding box center [1304, 195] width 89 height 8
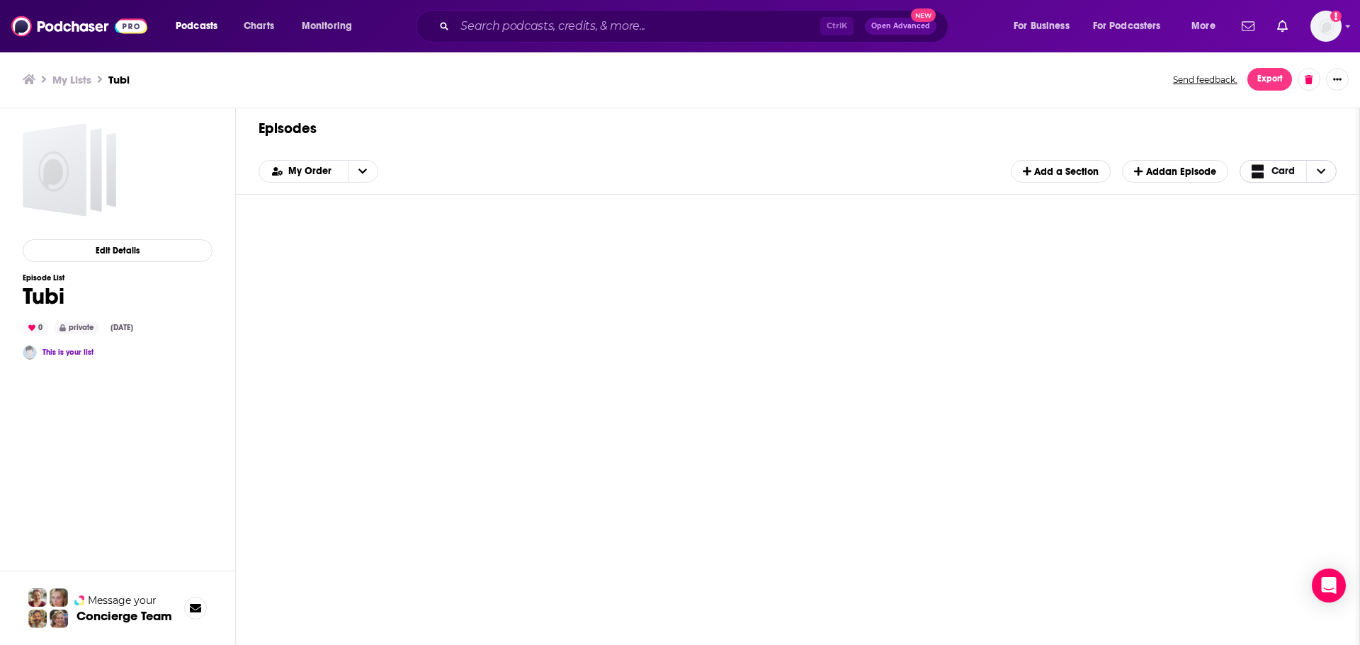
click at [1275, 179] on span "Card" at bounding box center [1274, 172] width 44 height 18
click at [1270, 215] on span "Table" at bounding box center [1297, 219] width 57 height 8
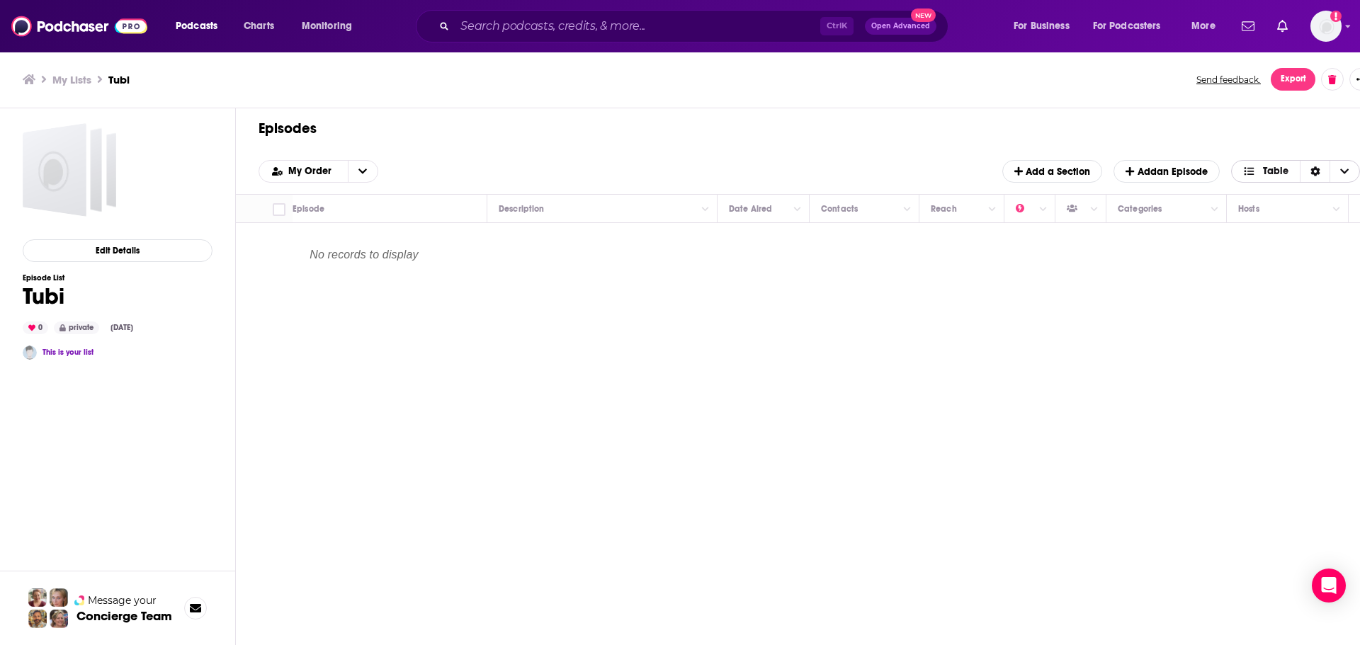
click at [1316, 178] on div "Sort Direction" at bounding box center [1315, 171] width 30 height 21
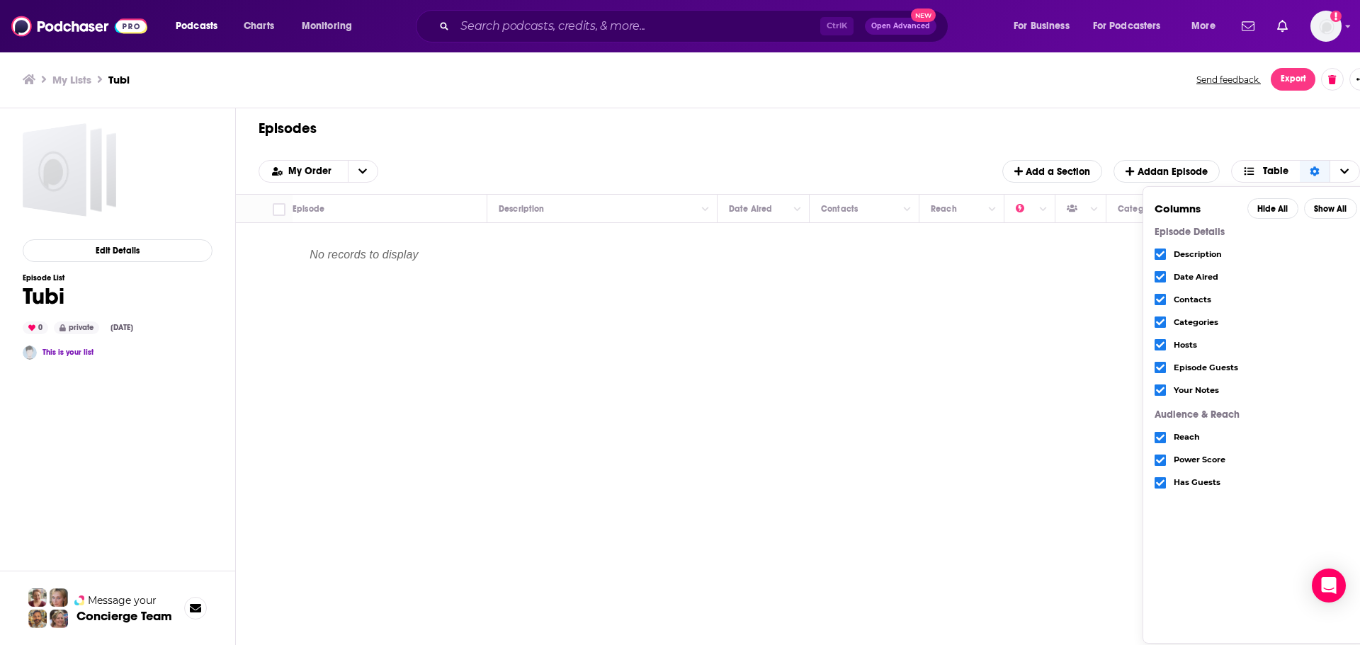
click at [1012, 504] on div "Move Episode Description Date Aired Contacts Reach Categories Hosts Episode Gue…" at bounding box center [809, 427] width 1147 height 465
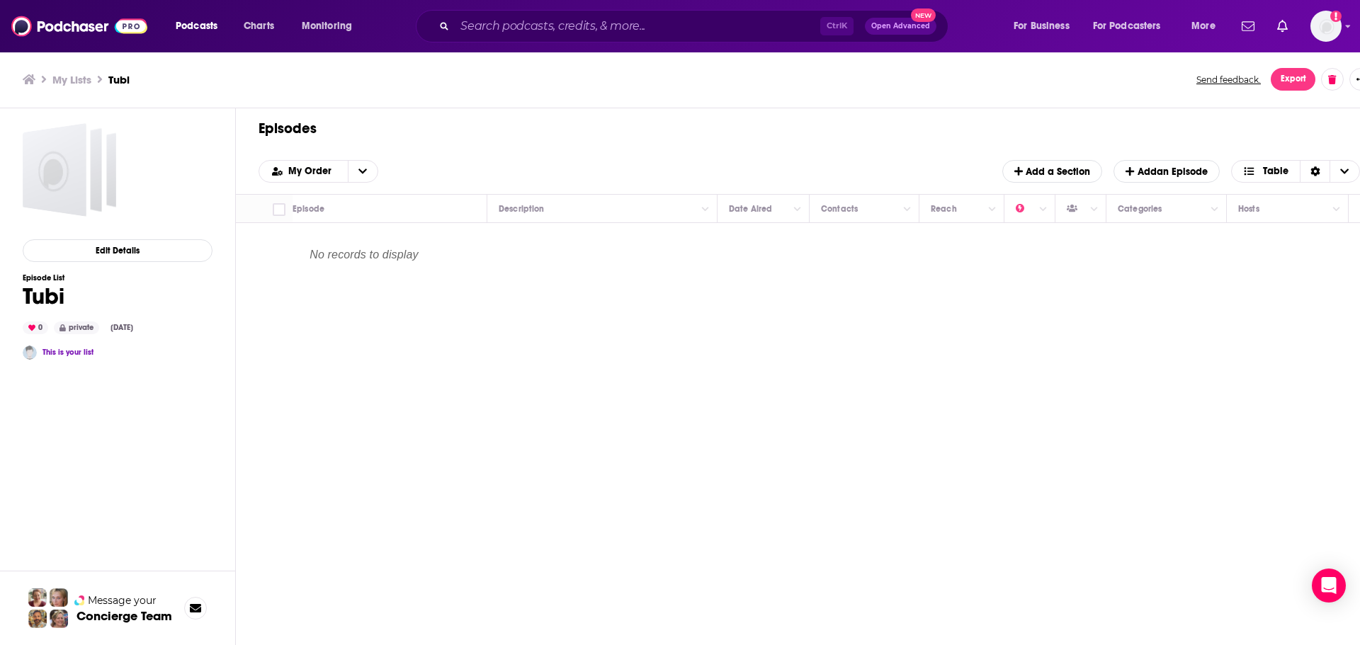
click at [1160, 190] on div "Episodes Add My Order Add a Section Add an Episode Table" at bounding box center [809, 151] width 1147 height 86
click at [1157, 177] on span "Add an Episode" at bounding box center [1166, 172] width 81 height 12
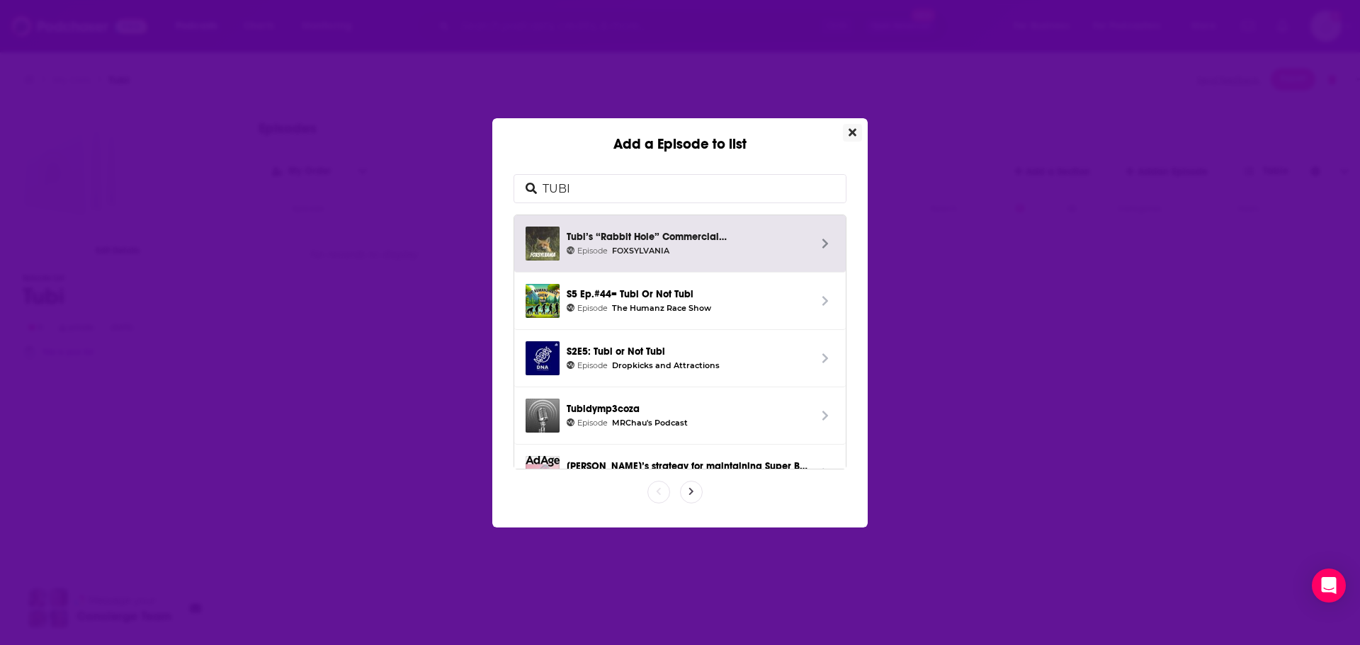
click at [847, 139] on button "Close" at bounding box center [852, 133] width 19 height 18
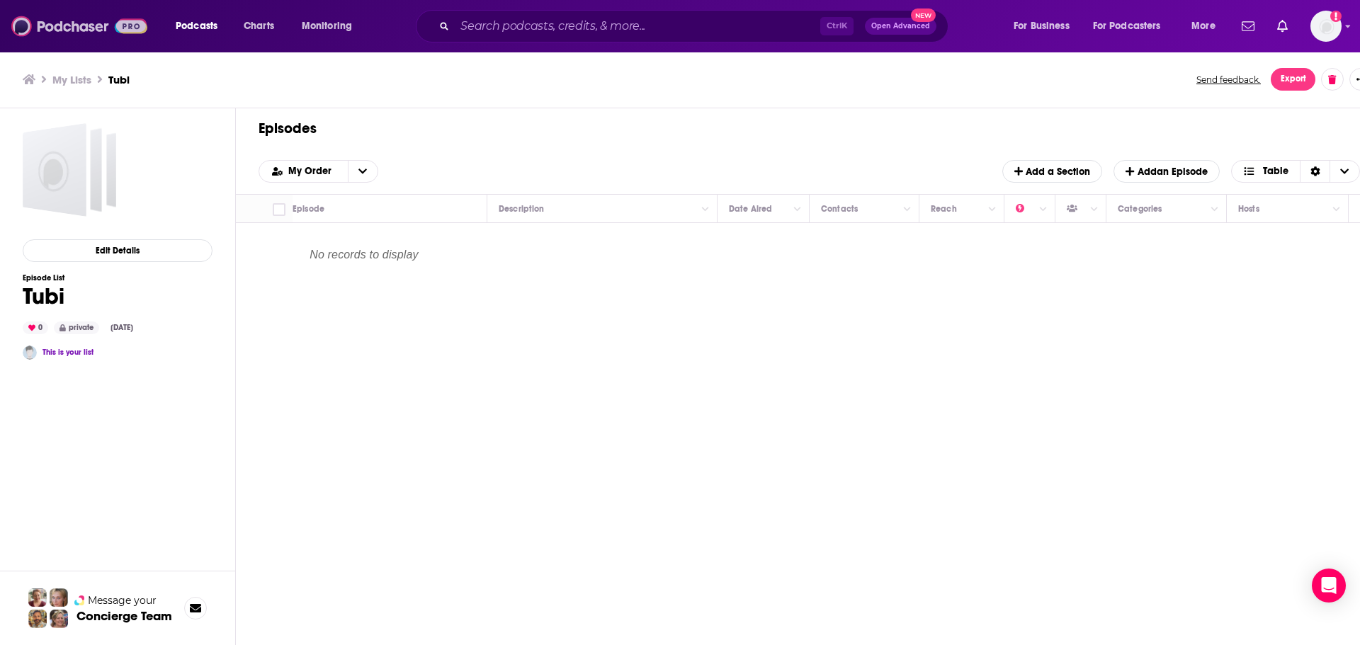
click at [78, 23] on img at bounding box center [79, 26] width 136 height 27
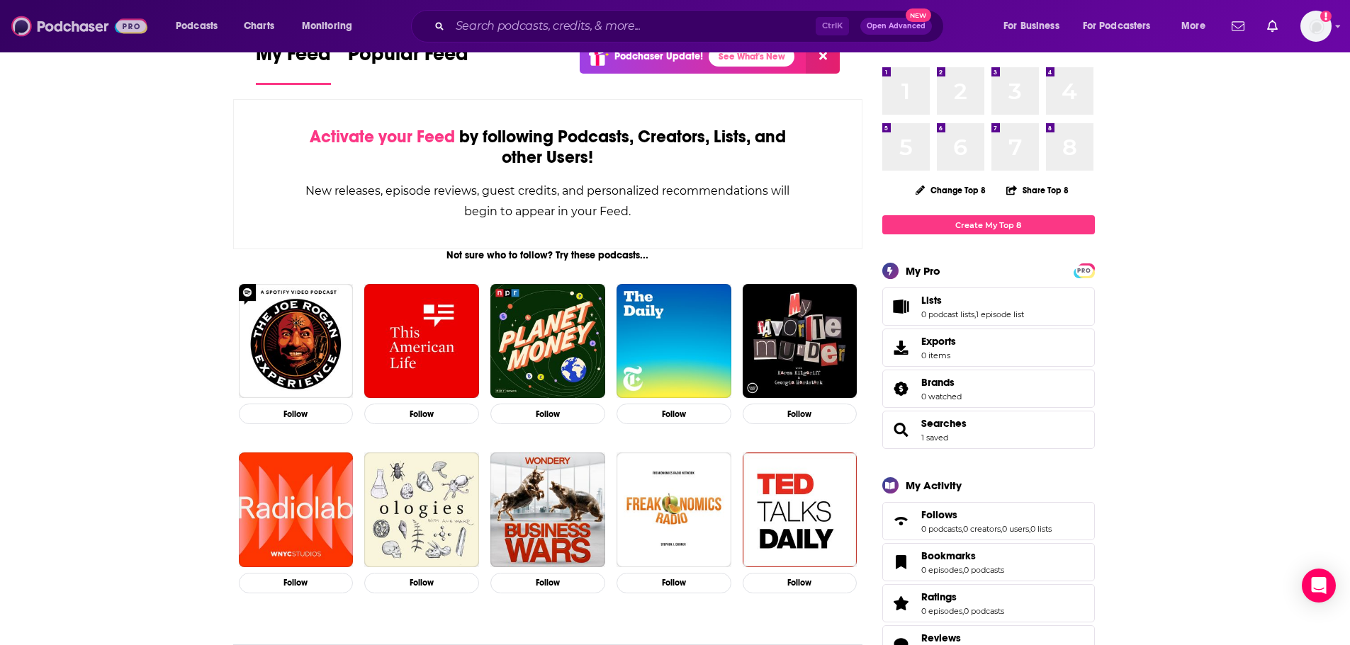
scroll to position [71, 0]
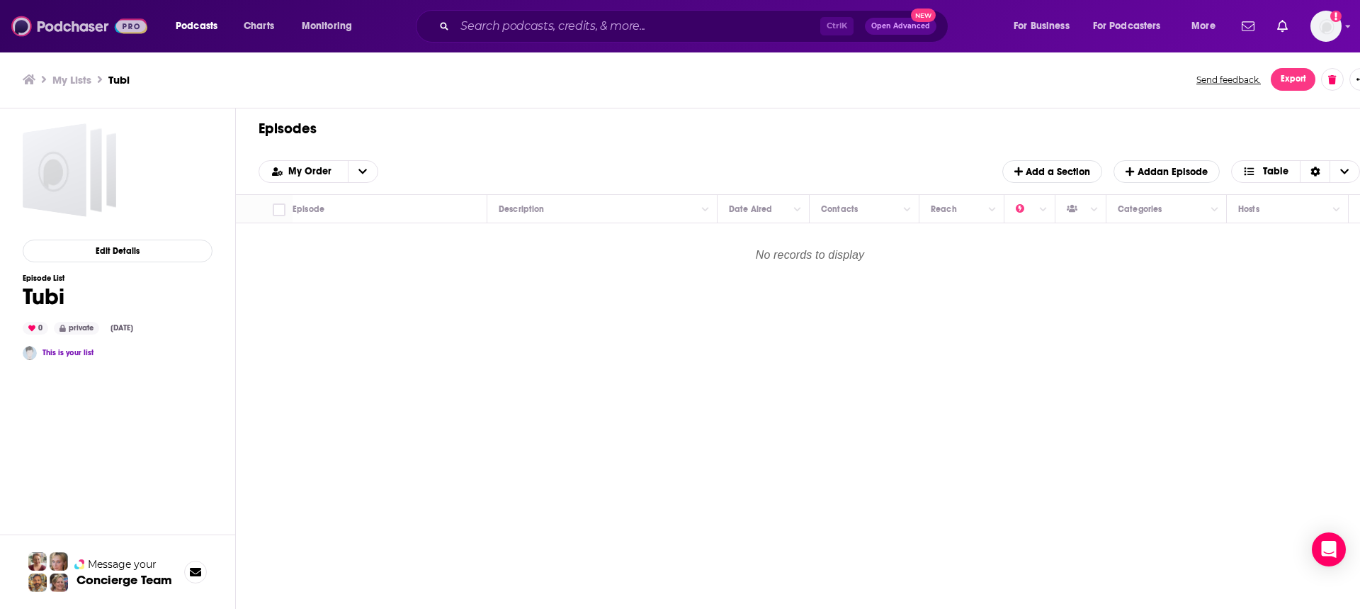
drag, startPoint x: 42, startPoint y: 28, endPoint x: 49, endPoint y: 37, distance: 11.1
click at [43, 28] on img at bounding box center [79, 26] width 136 height 27
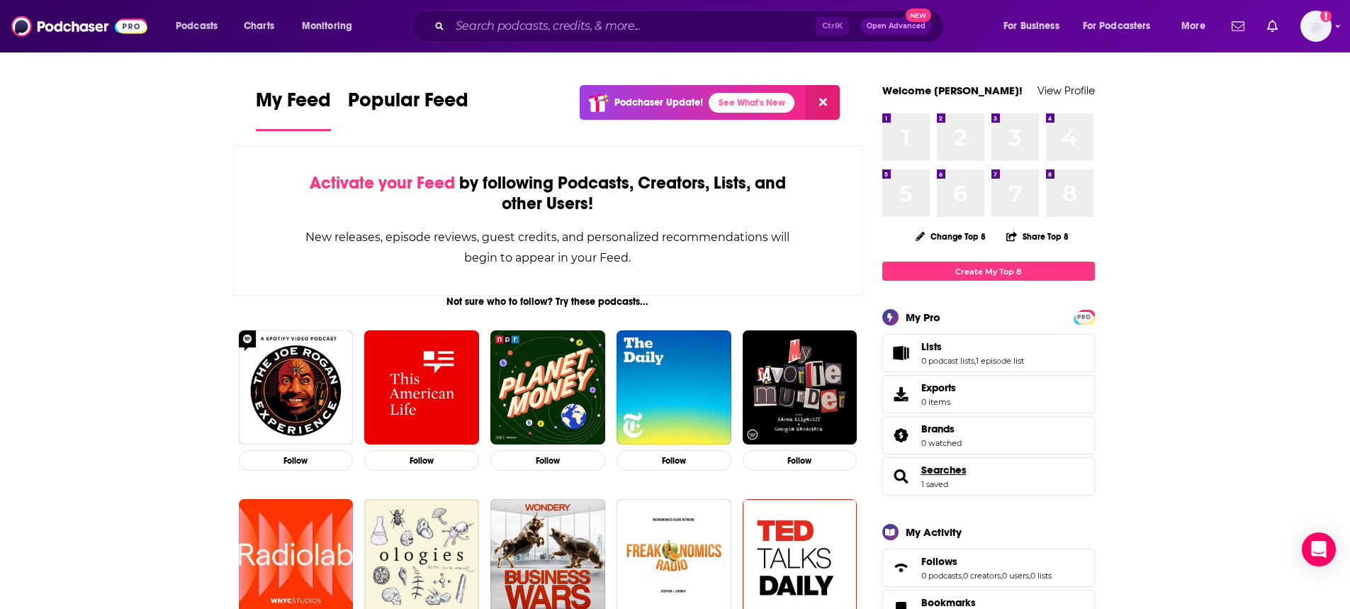
click at [954, 464] on span "Searches" at bounding box center [943, 469] width 45 height 13
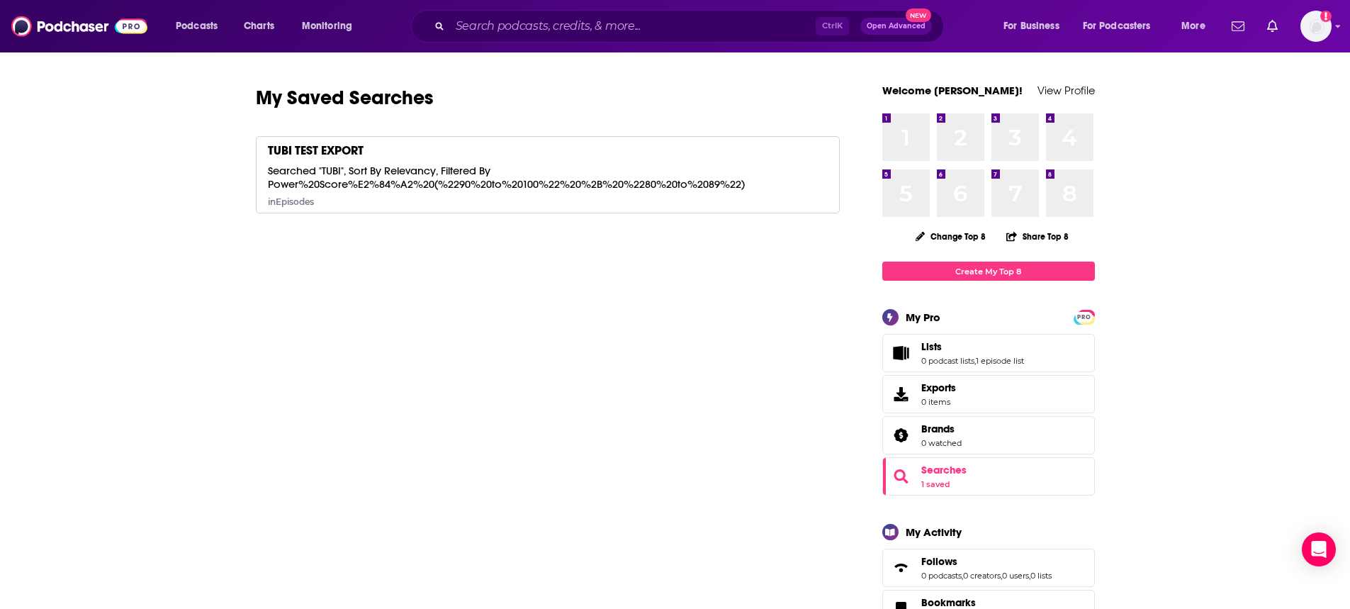
click at [324, 129] on div "My Saved Searches TUBI TEST EXPORT Searched "TUBI", Sort By Relevancy, Filtered…" at bounding box center [548, 166] width 584 height 162
click at [334, 151] on div "TUBI TEST EXPORT" at bounding box center [316, 150] width 96 height 16
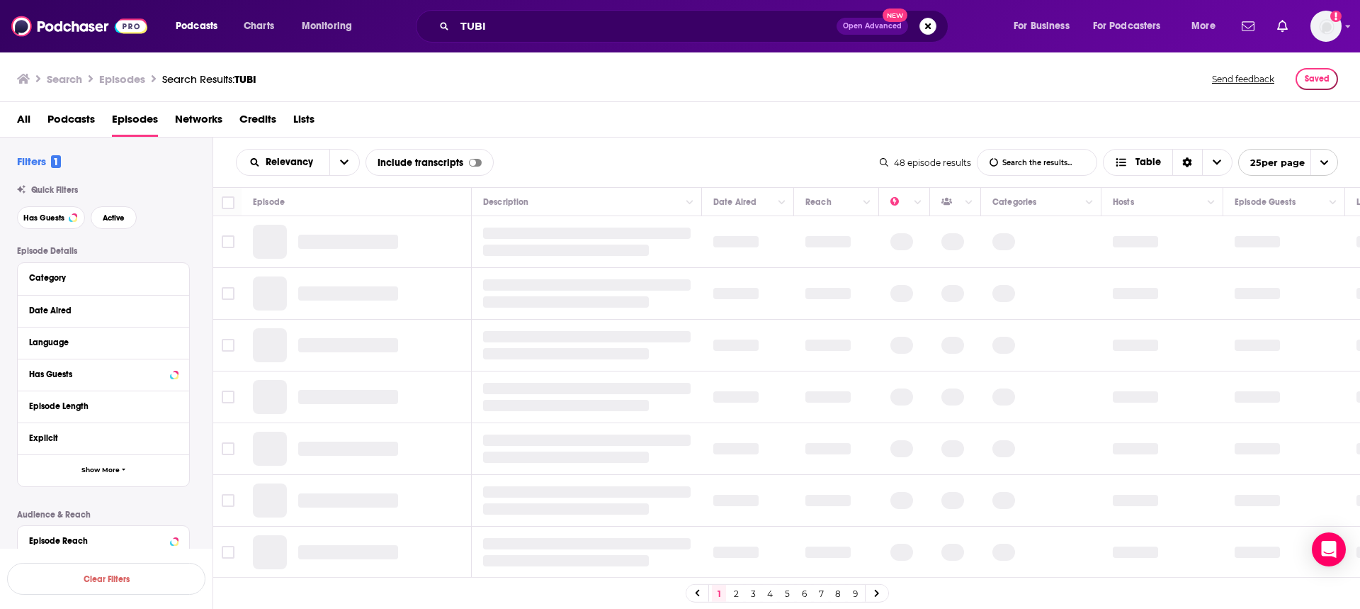
scroll to position [185, 0]
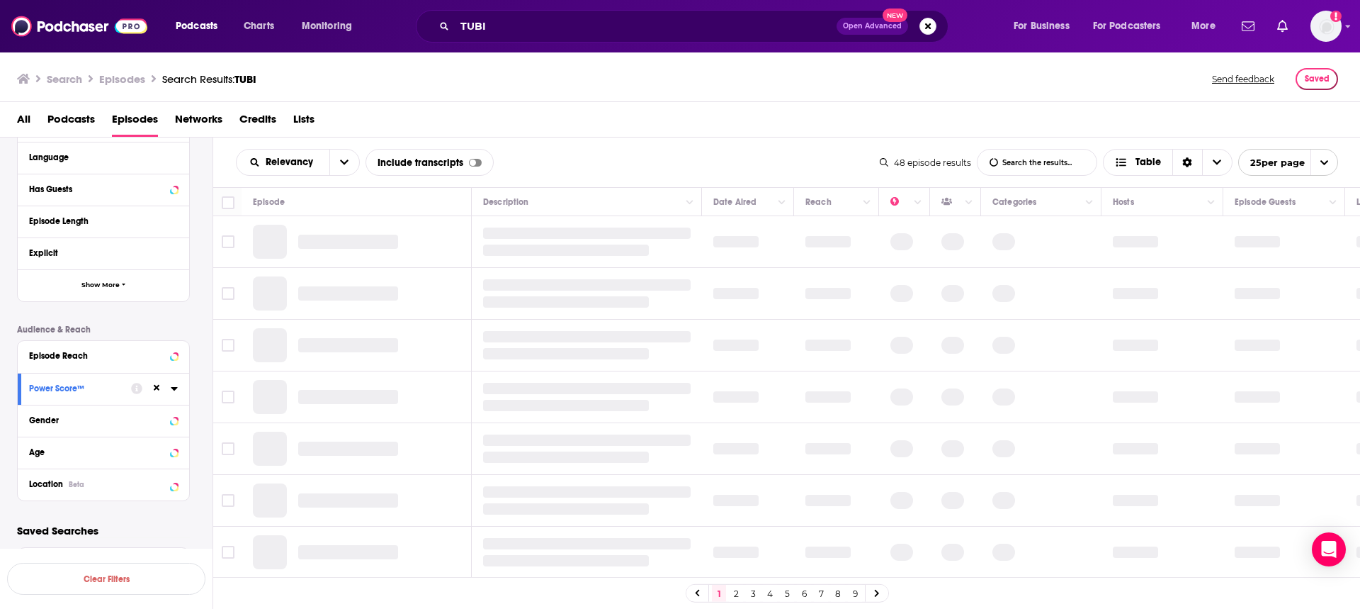
click at [174, 388] on icon at bounding box center [174, 389] width 6 height 4
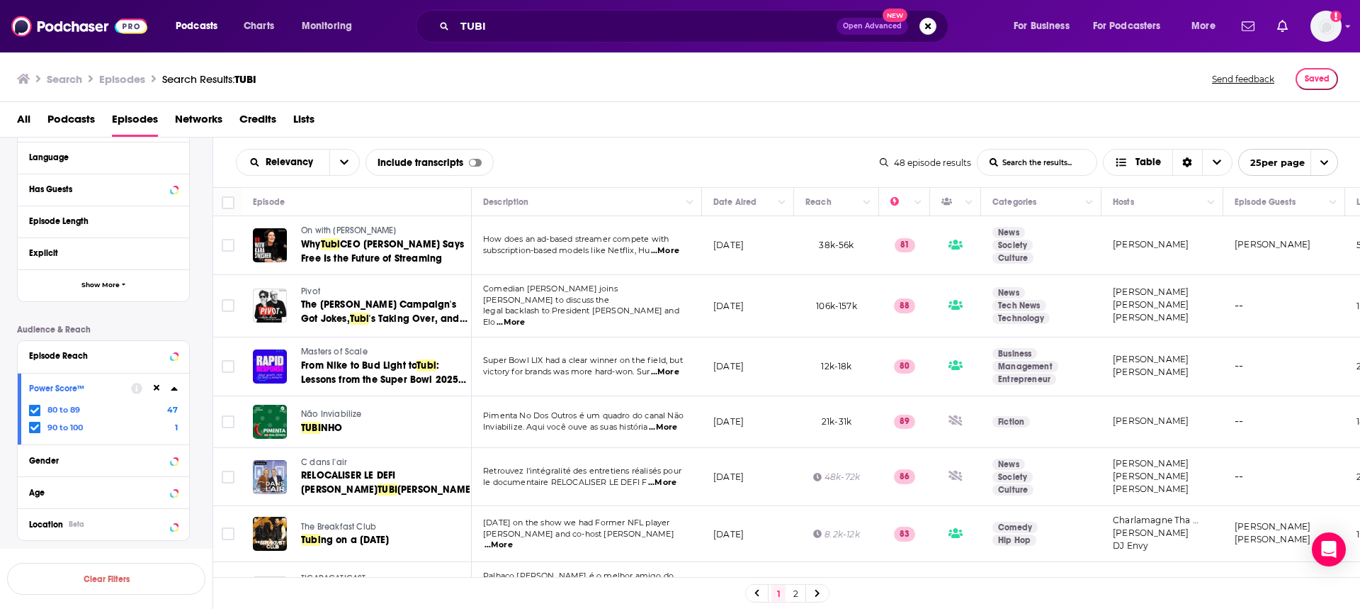
click at [176, 386] on icon at bounding box center [174, 388] width 7 height 11
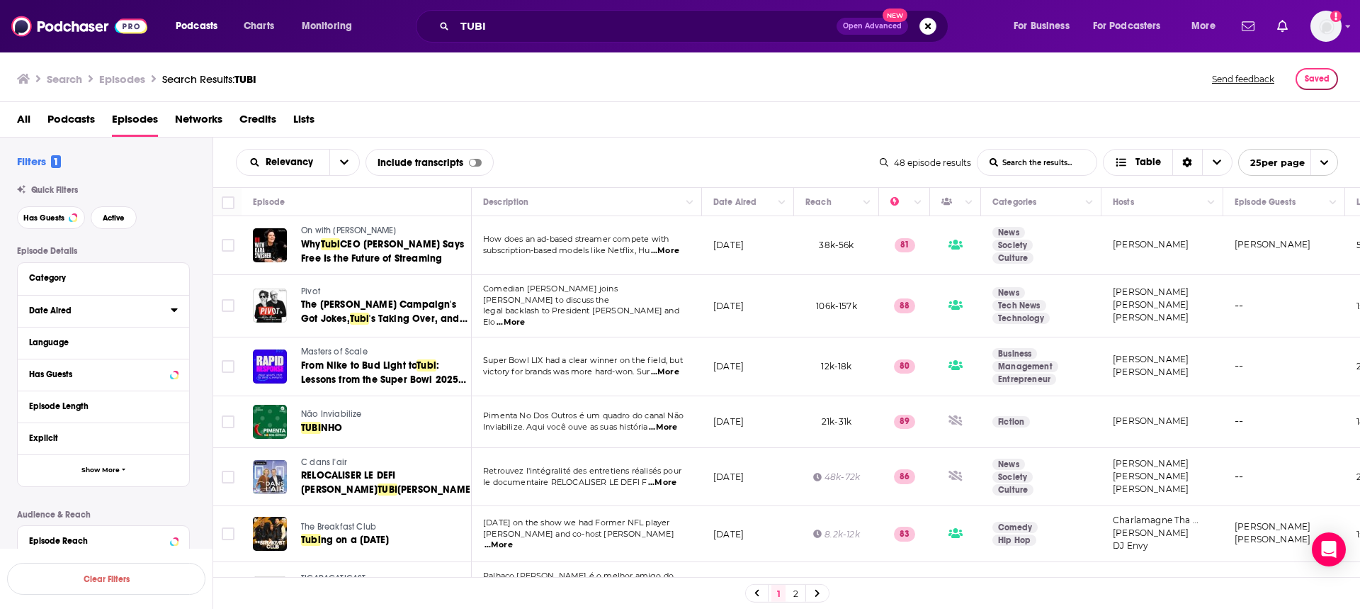
click at [128, 318] on button "Date Aired" at bounding box center [100, 310] width 142 height 18
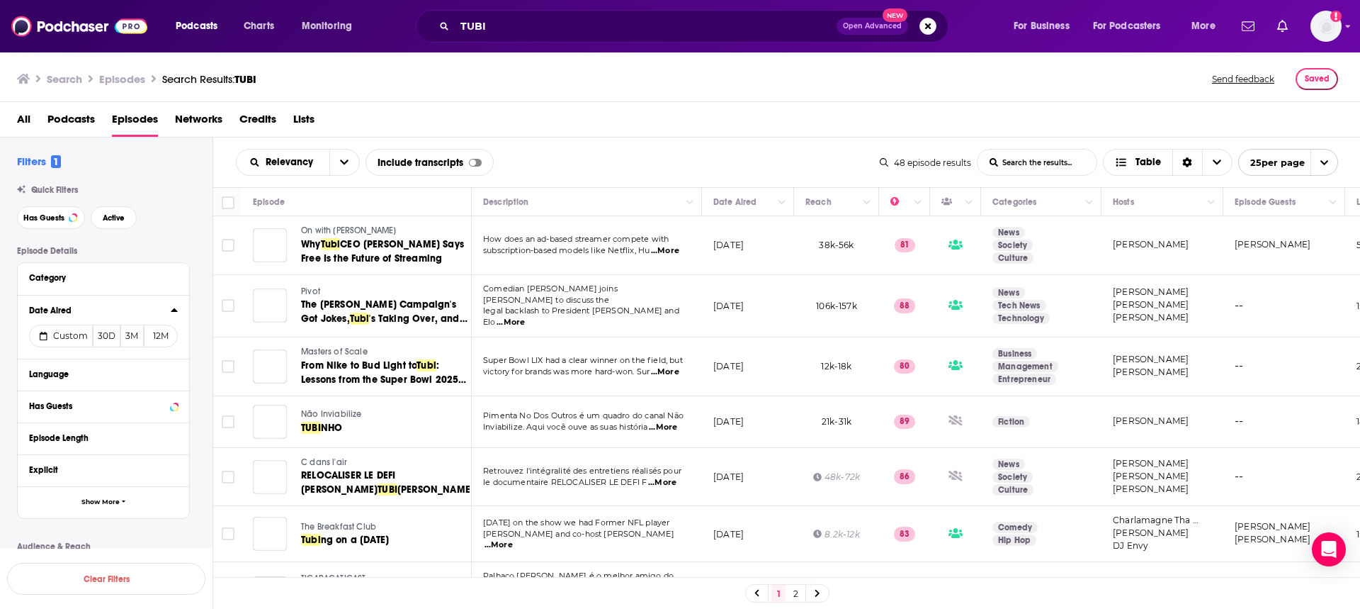
click at [72, 339] on span "Custom" at bounding box center [70, 335] width 35 height 11
select select "7"
select select "2025"
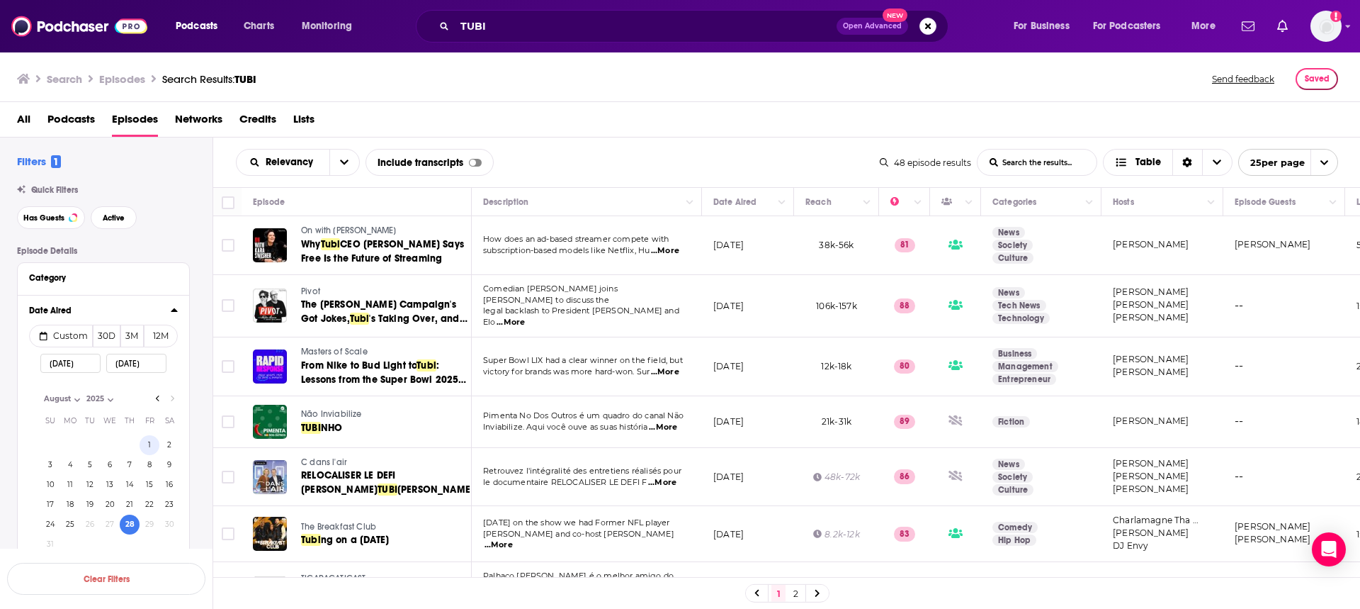
click at [147, 443] on button "1" at bounding box center [150, 445] width 20 height 20
type input "[DATE]"
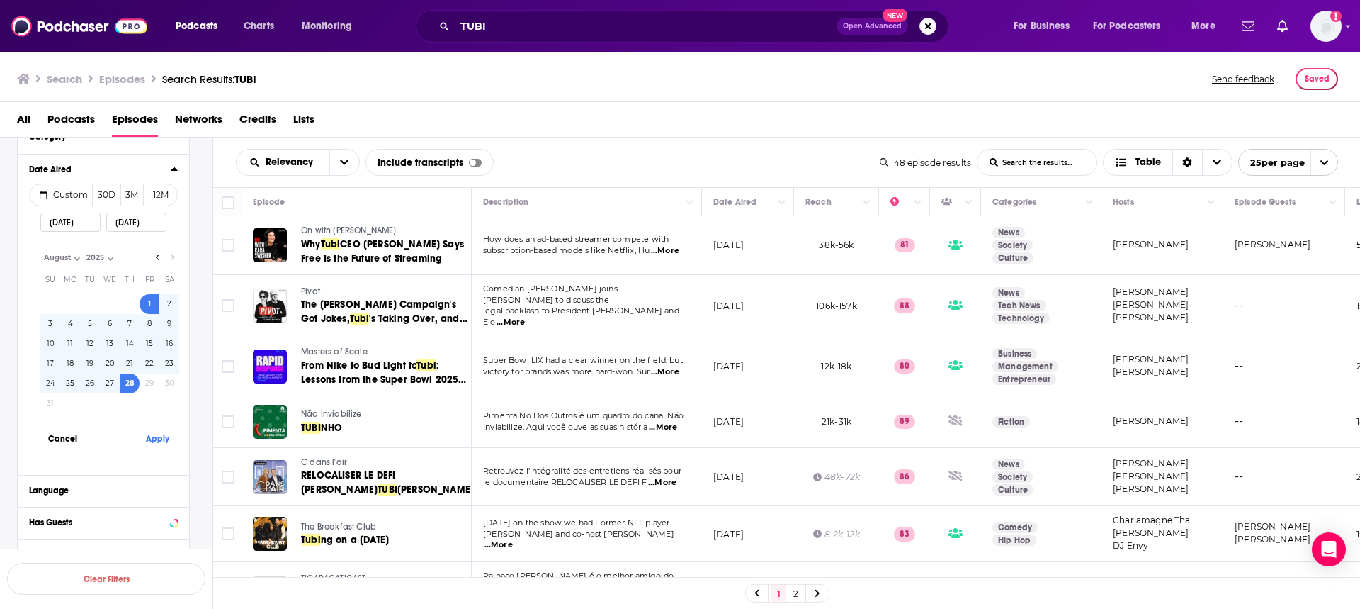
scroll to position [142, 0]
click at [155, 442] on button "Apply" at bounding box center [157, 437] width 43 height 26
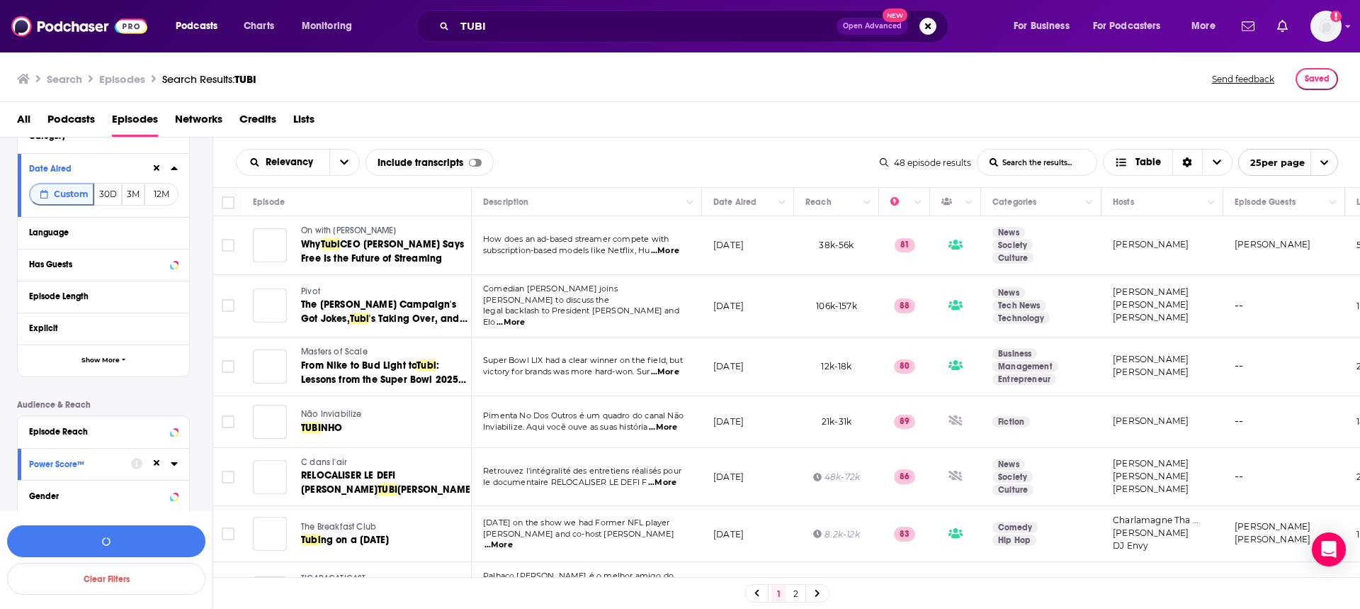
scroll to position [217, 0]
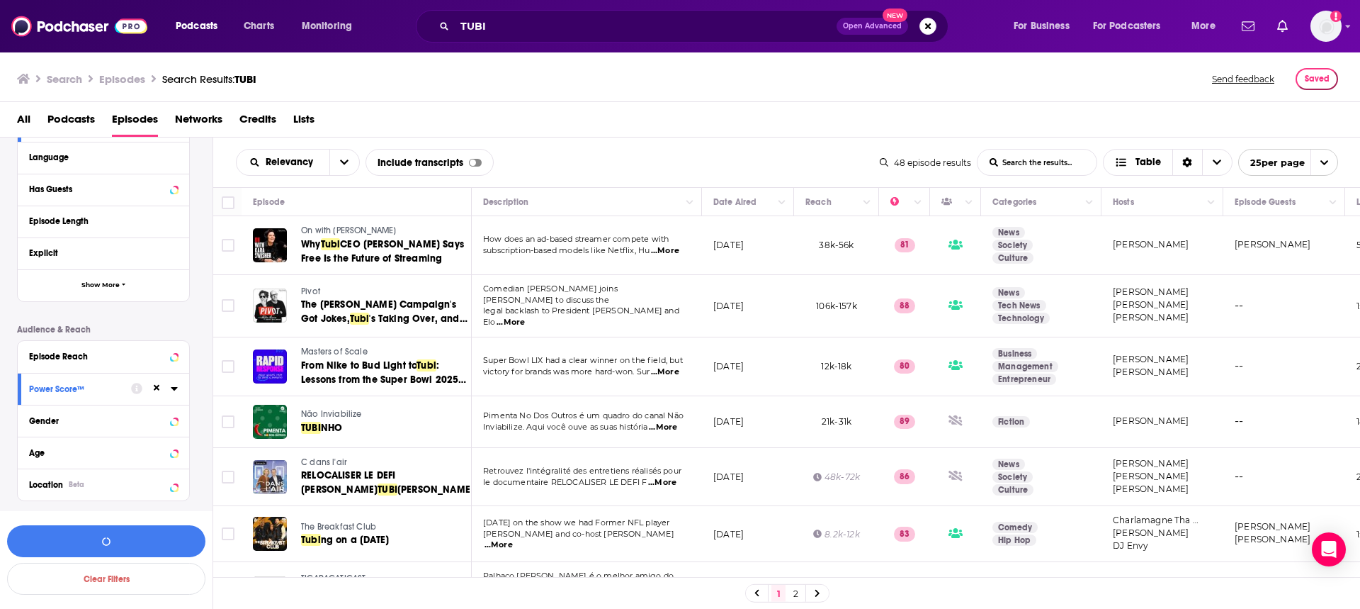
click at [162, 464] on div "Age" at bounding box center [103, 452] width 171 height 32
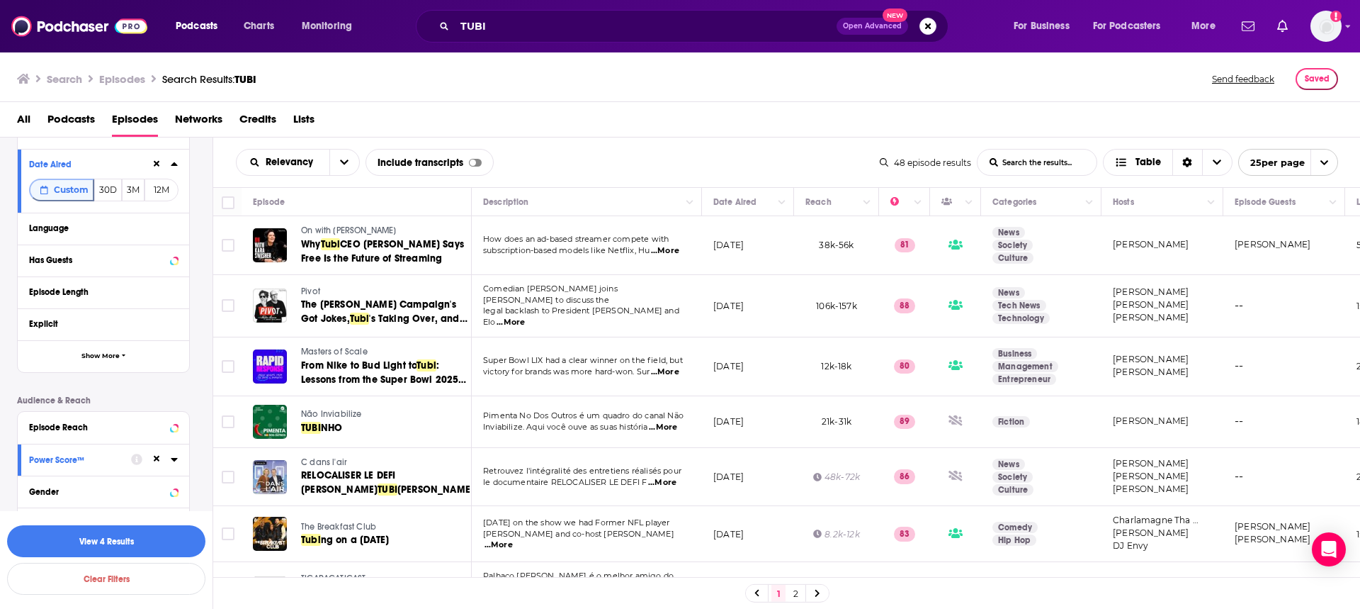
click at [176, 461] on icon at bounding box center [174, 458] width 7 height 11
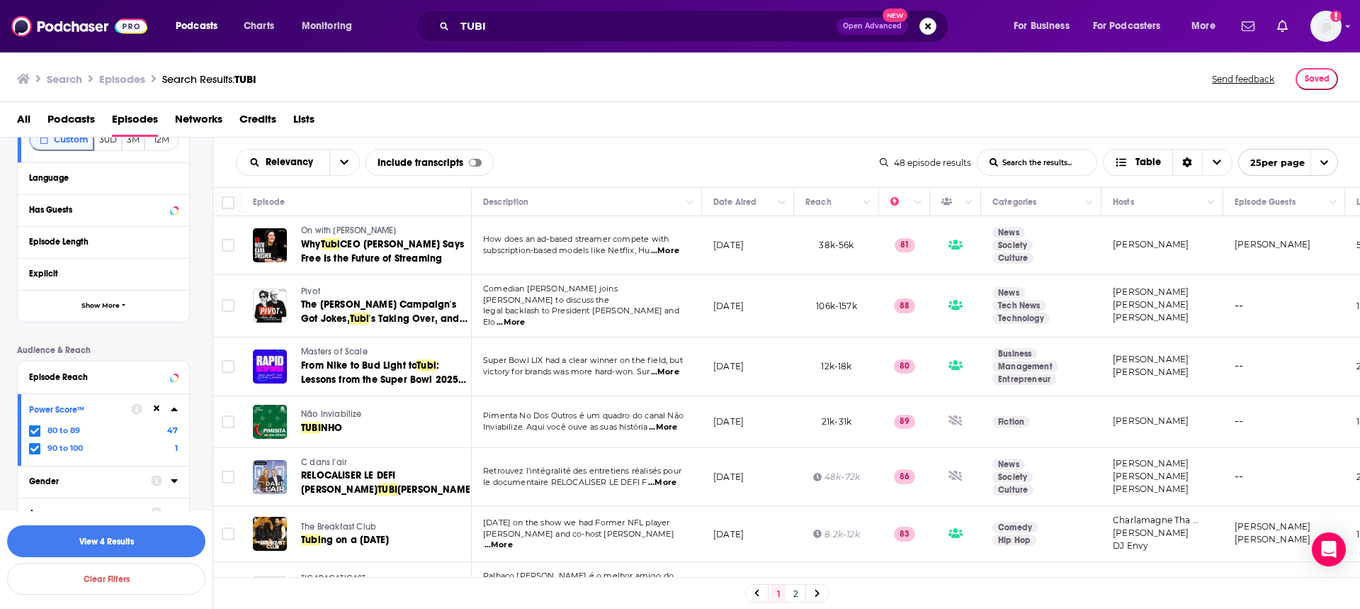
scroll to position [256, 0]
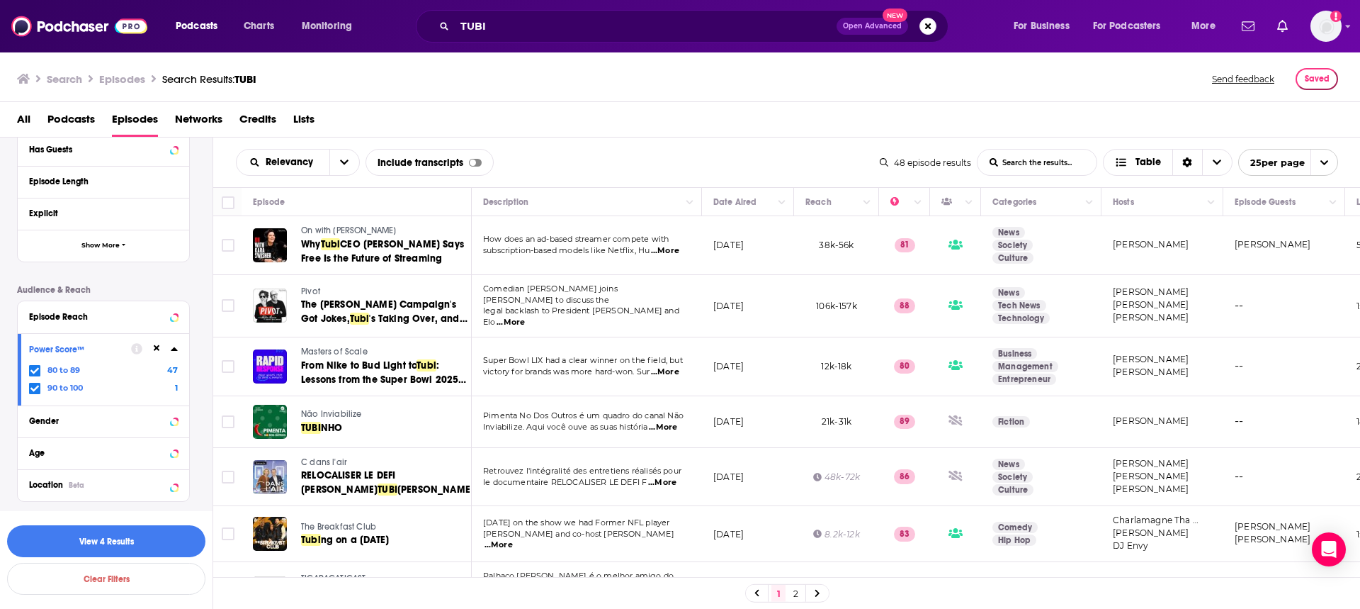
drag, startPoint x: 159, startPoint y: 344, endPoint x: 91, endPoint y: 374, distance: 73.6
click at [159, 345] on button at bounding box center [156, 348] width 11 height 11
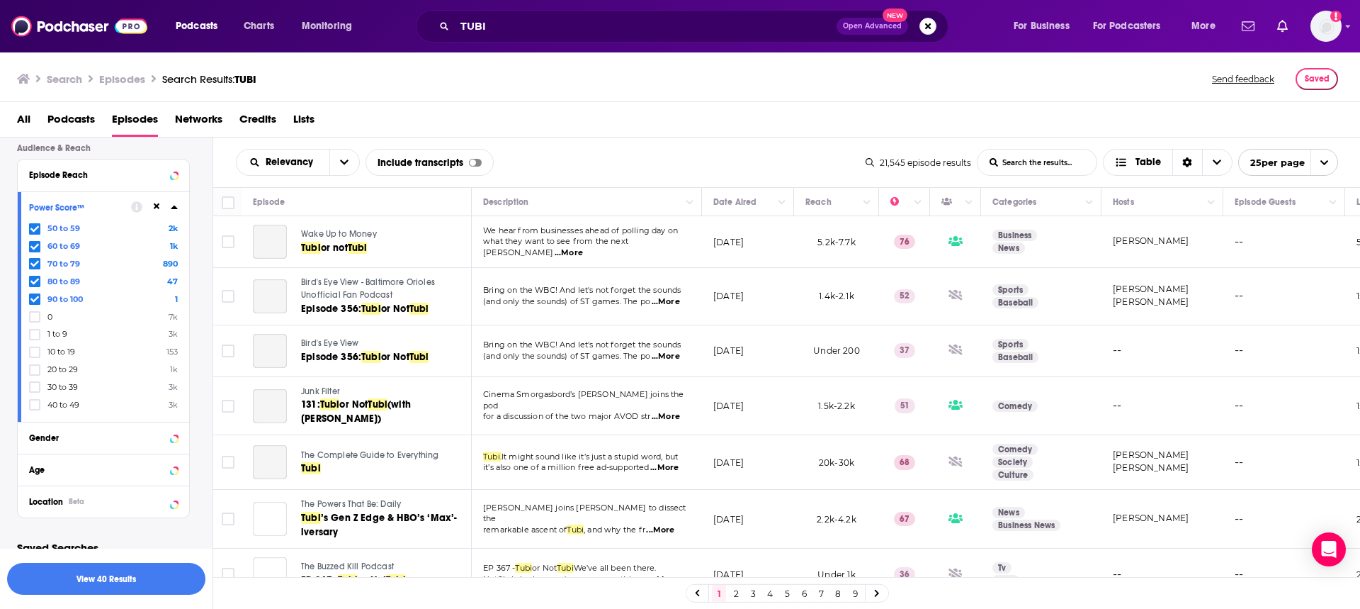
scroll to position [142, 0]
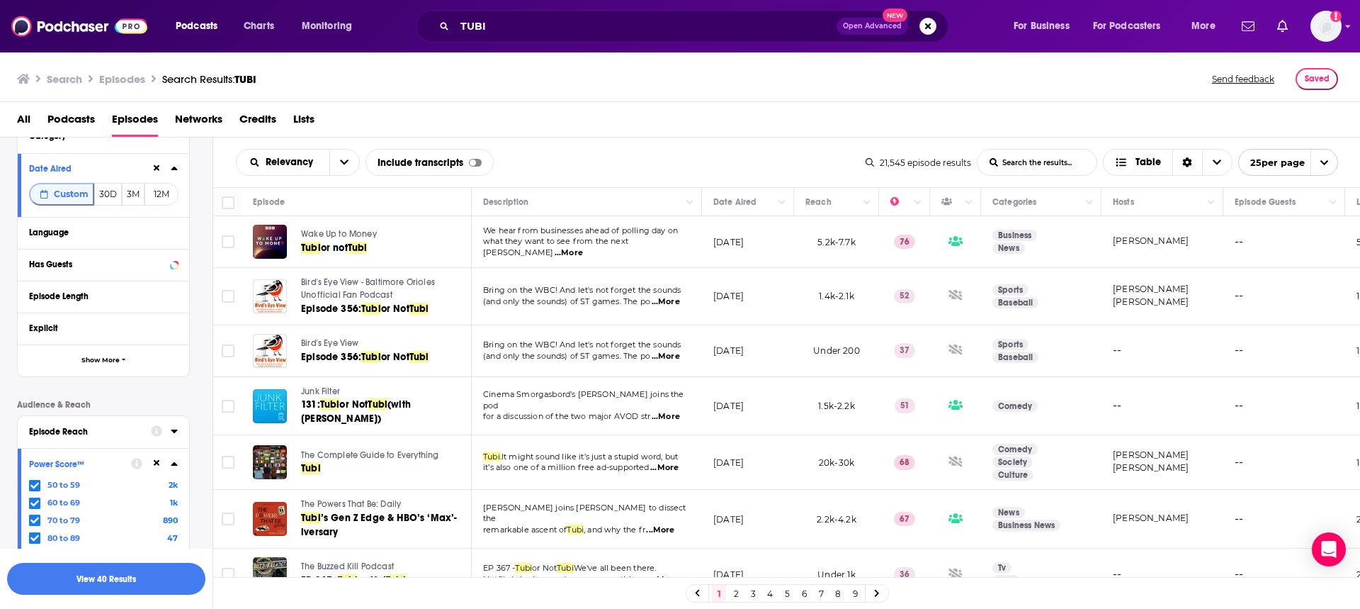
click at [87, 433] on div "Episode Reach" at bounding box center [85, 431] width 113 height 10
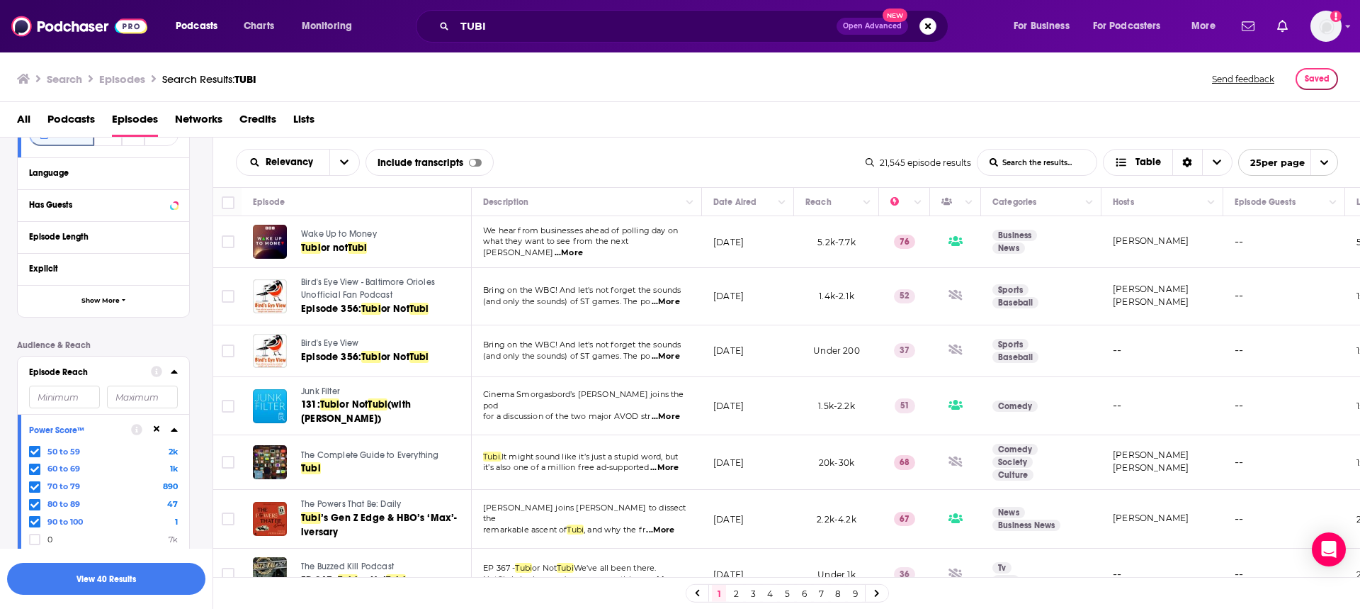
click at [84, 356] on div "Episode Reach" at bounding box center [103, 384] width 171 height 57
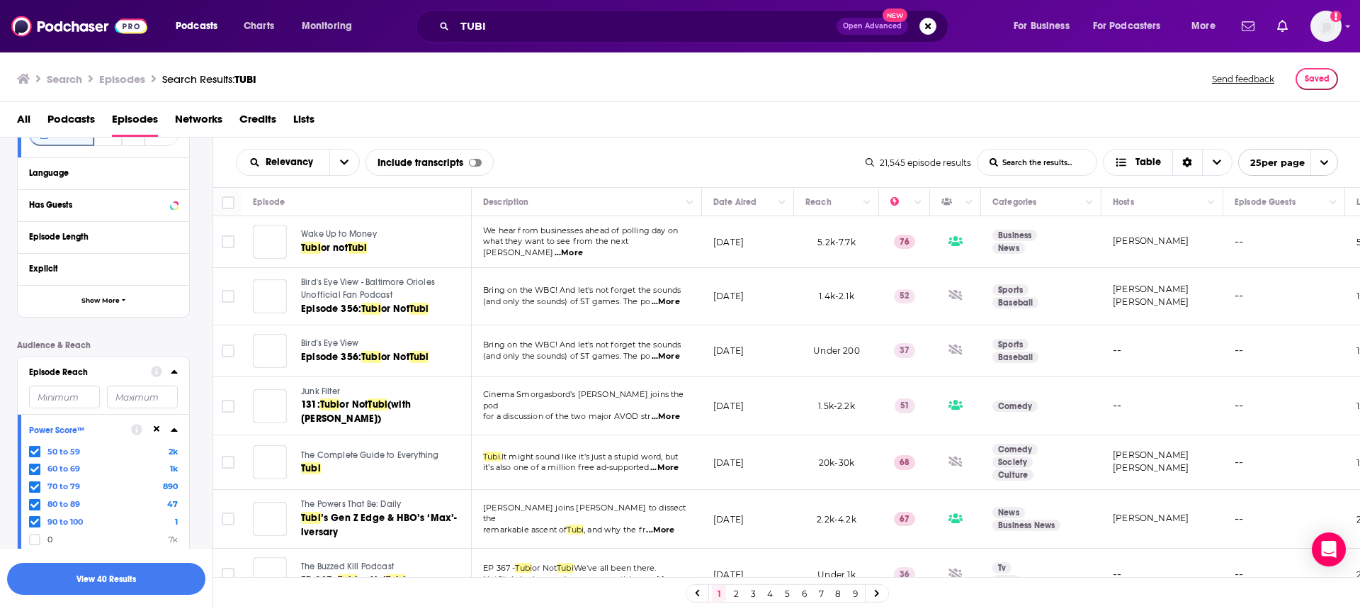
click at [84, 340] on div "Audience & Reach Episode Reach Power Score™ 50 to 59 2k 60 to 69 1k 70 to 79 89…" at bounding box center [103, 540] width 173 height 401
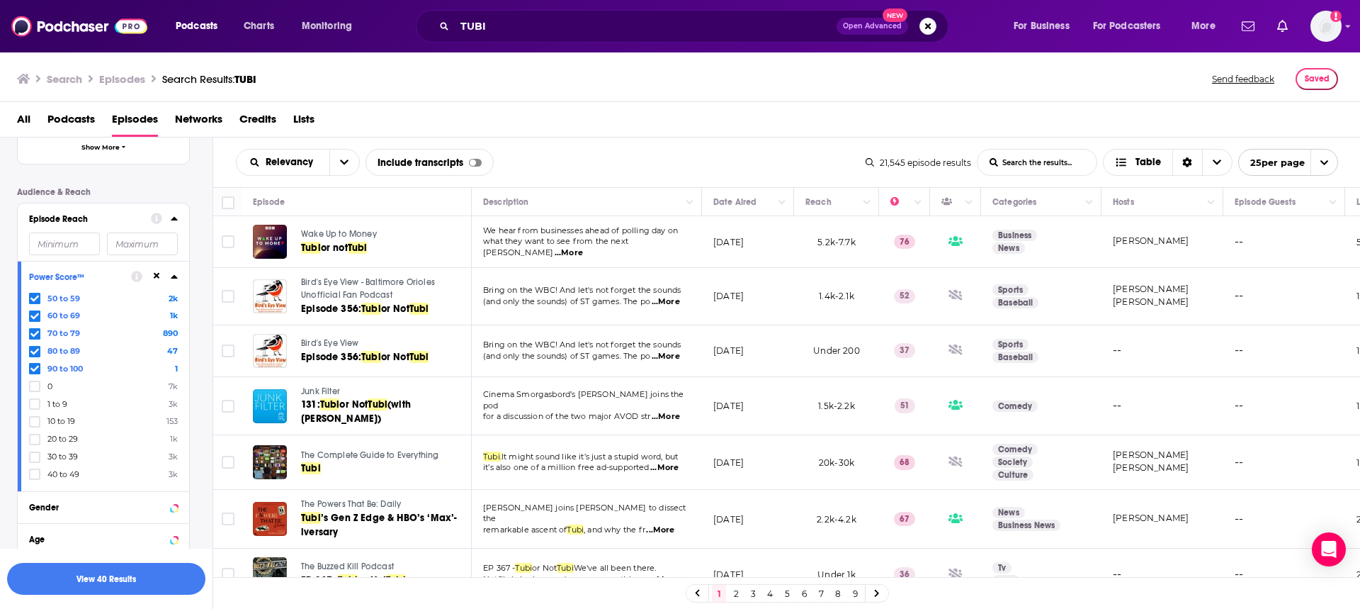
click at [81, 248] on input "number" at bounding box center [64, 243] width 71 height 23
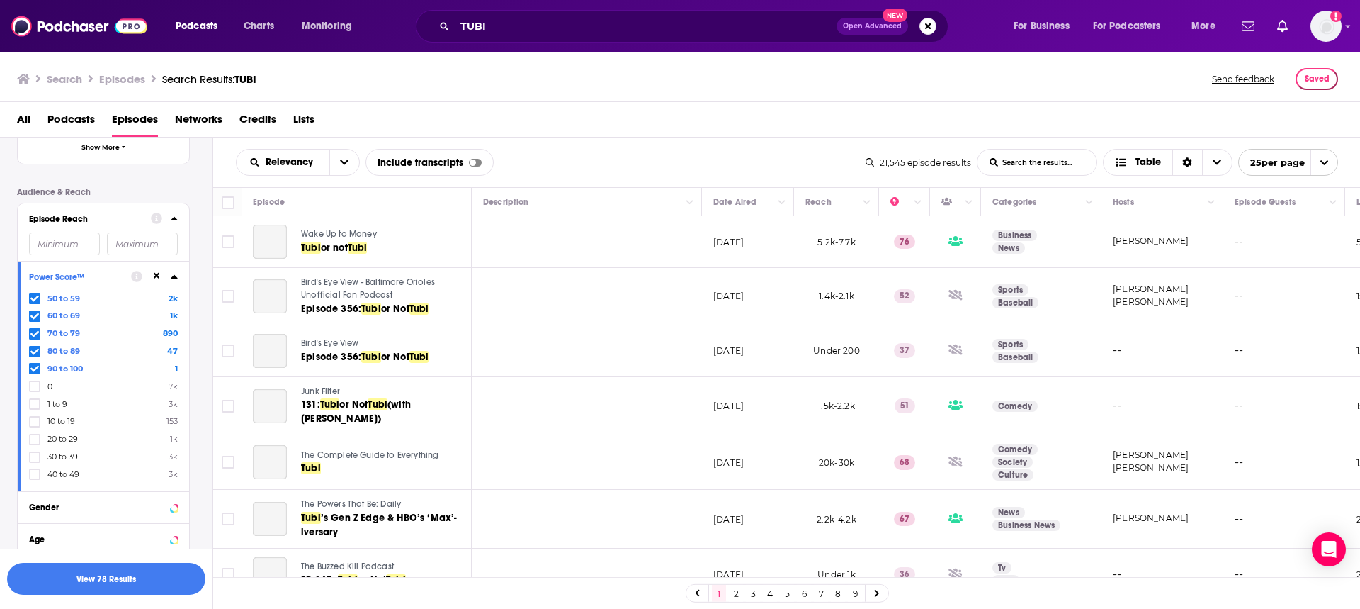
click at [68, 247] on input "number" at bounding box center [64, 243] width 71 height 23
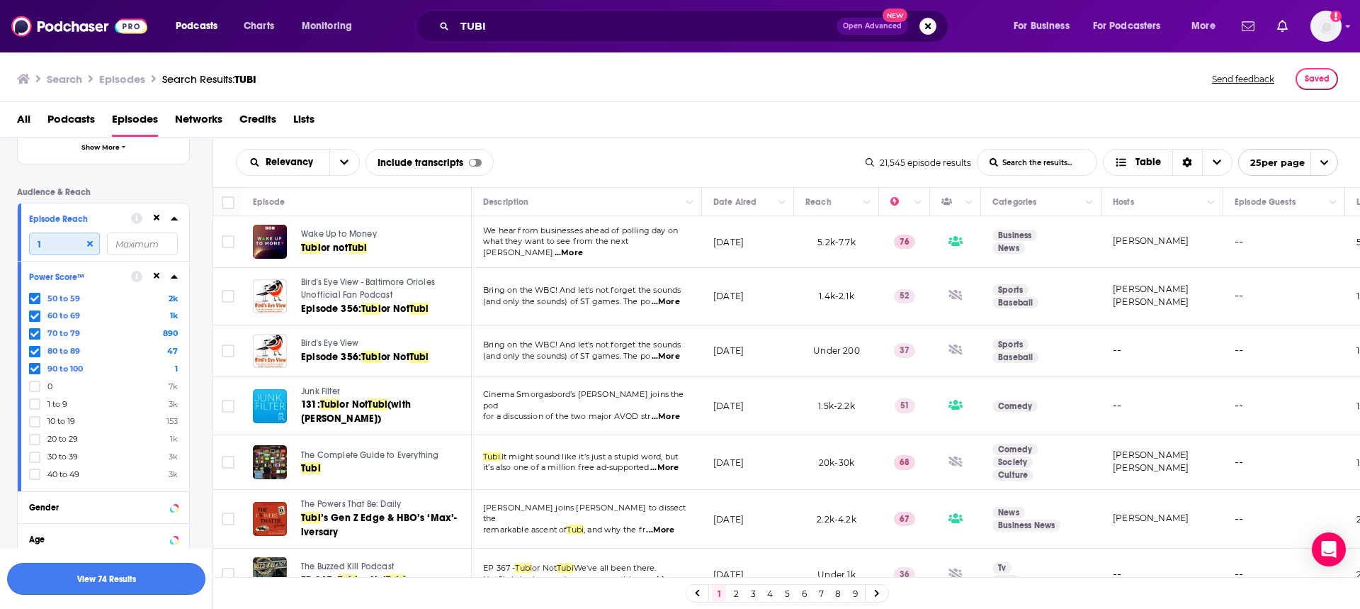
type input "1"
click at [145, 573] on button "View 74 Results" at bounding box center [106, 579] width 198 height 32
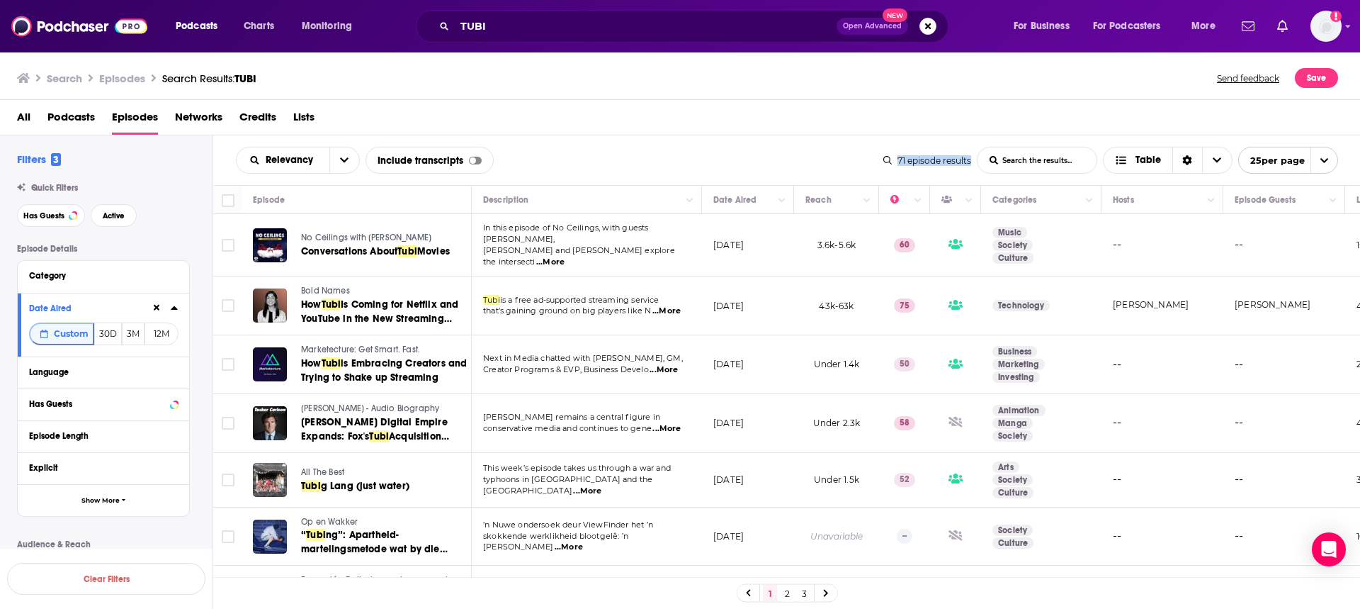
drag, startPoint x: 895, startPoint y: 157, endPoint x: 973, endPoint y: 171, distance: 79.1
click at [973, 171] on div "71 episode results List Search Input Search the results... Table 25 per page" at bounding box center [1110, 160] width 455 height 27
click at [293, 116] on div "All Podcasts Episodes Networks Credits Lists" at bounding box center [683, 120] width 1333 height 29
click at [298, 115] on span "Lists" at bounding box center [303, 120] width 21 height 29
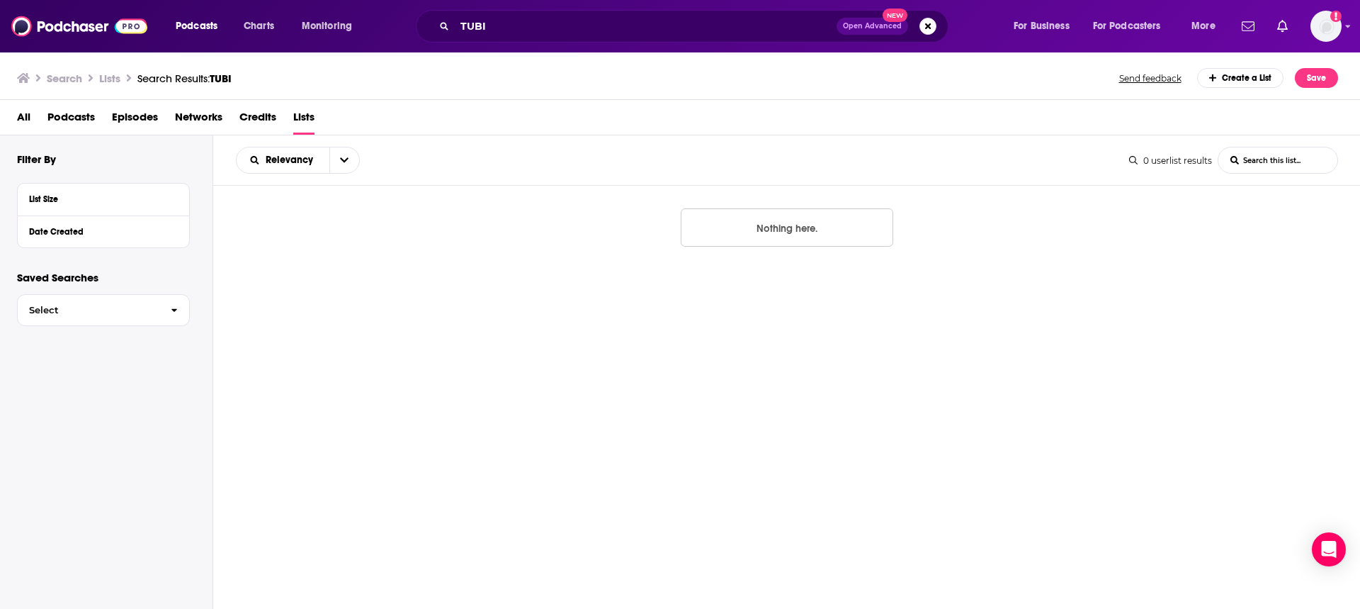
click at [1236, 75] on div "Create a List" at bounding box center [1240, 78] width 87 height 20
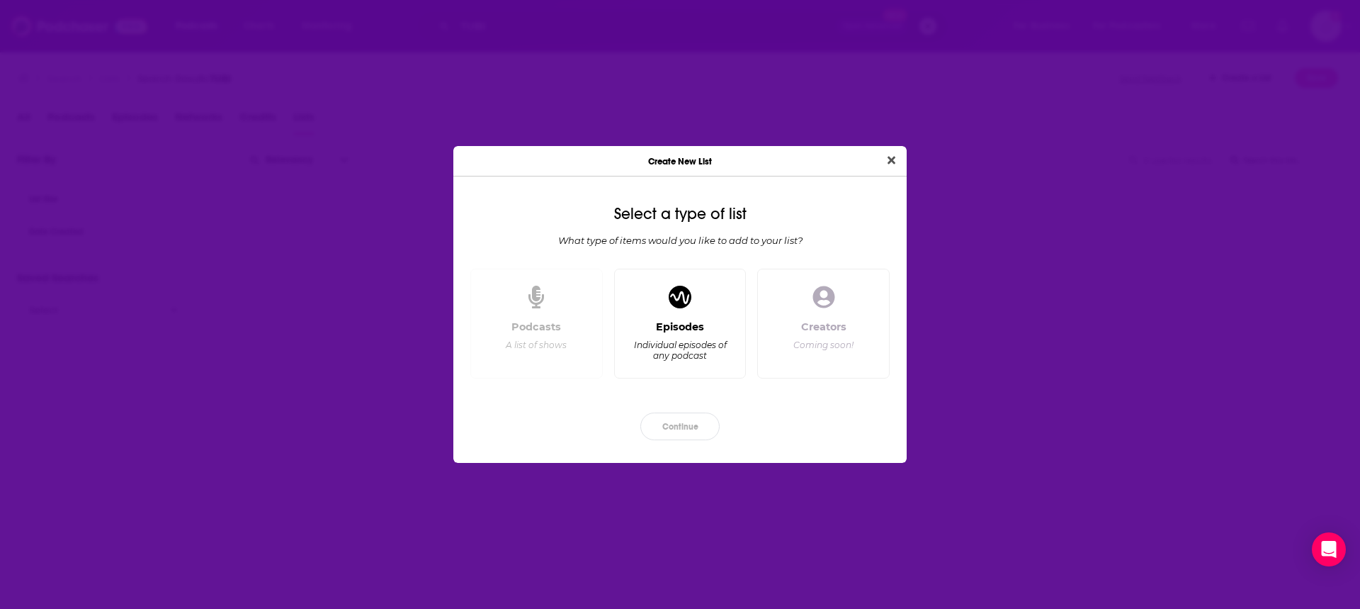
click at [668, 339] on div "Episodes Individual episodes of any podcast" at bounding box center [680, 343] width 108 height 47
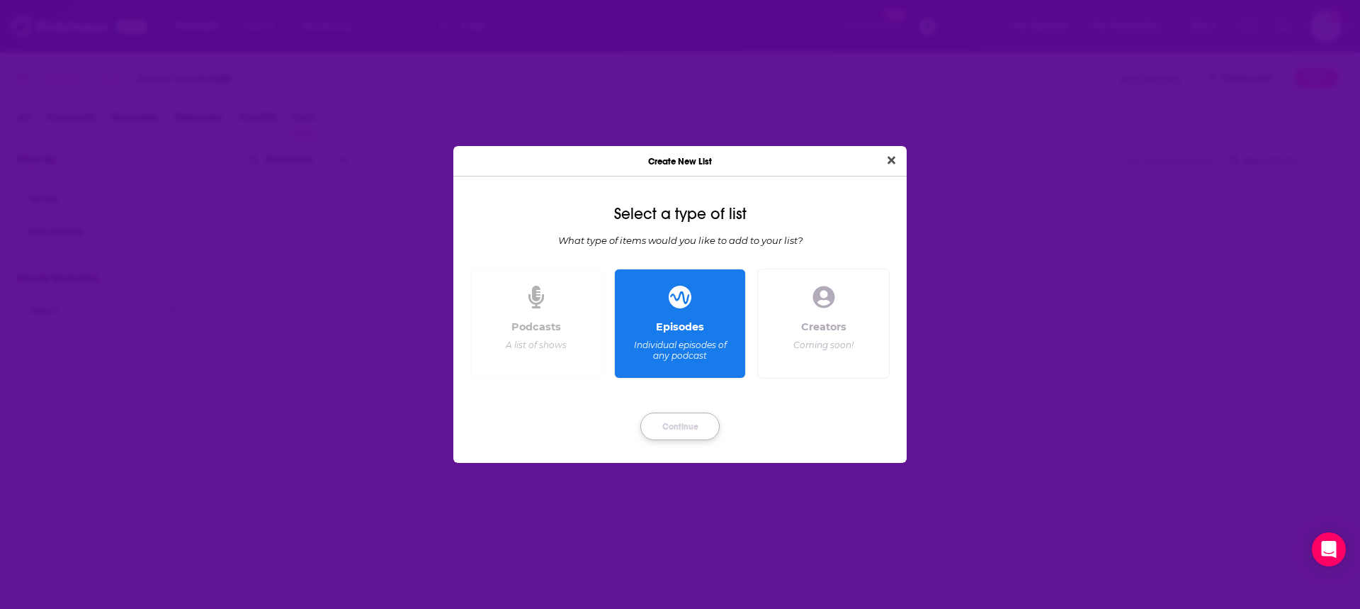
click at [690, 432] on button "Continue" at bounding box center [679, 426] width 79 height 28
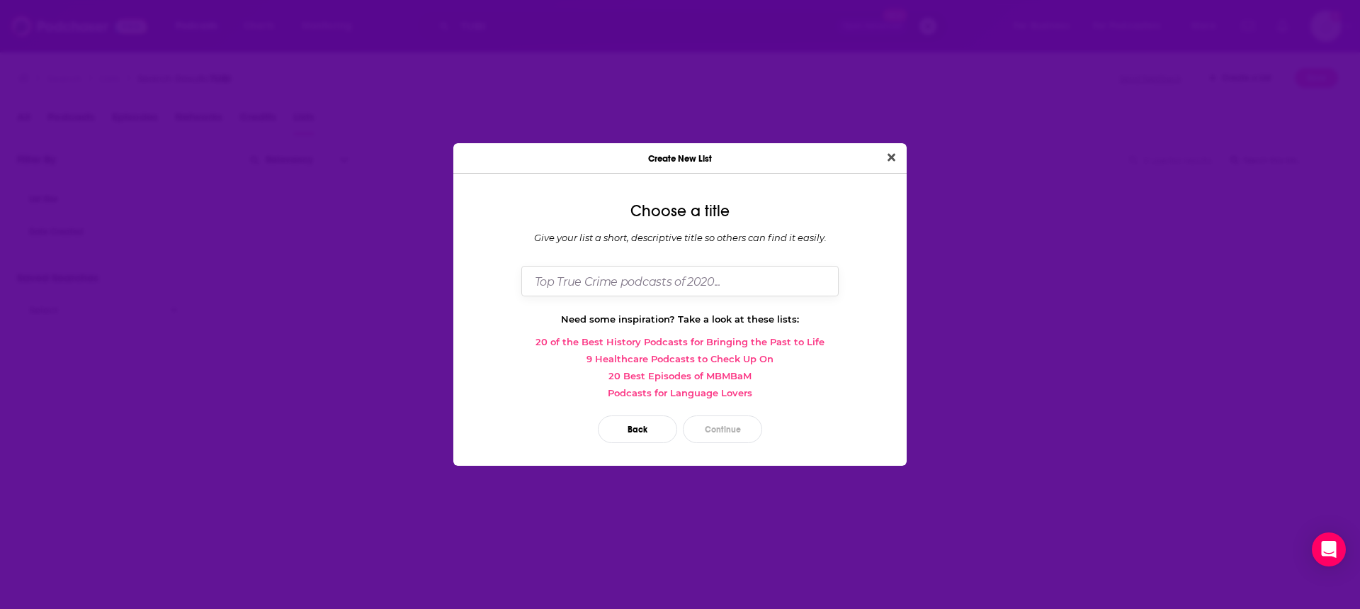
click at [641, 276] on input "Dialog" at bounding box center [679, 281] width 317 height 30
type input "TUBI TEST"
click at [882, 149] on button "Close" at bounding box center [891, 158] width 19 height 18
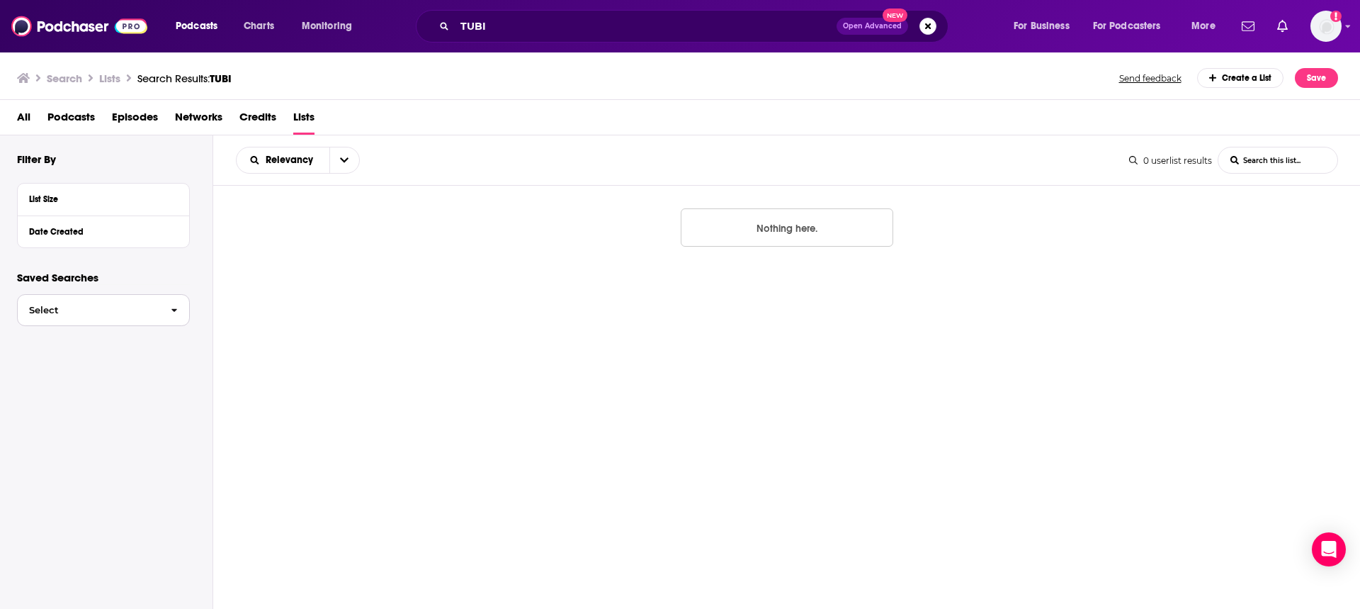
click at [150, 316] on button "Select" at bounding box center [103, 310] width 173 height 32
click at [137, 337] on span "TUBI TEST EXPORT" at bounding box center [85, 339] width 115 height 9
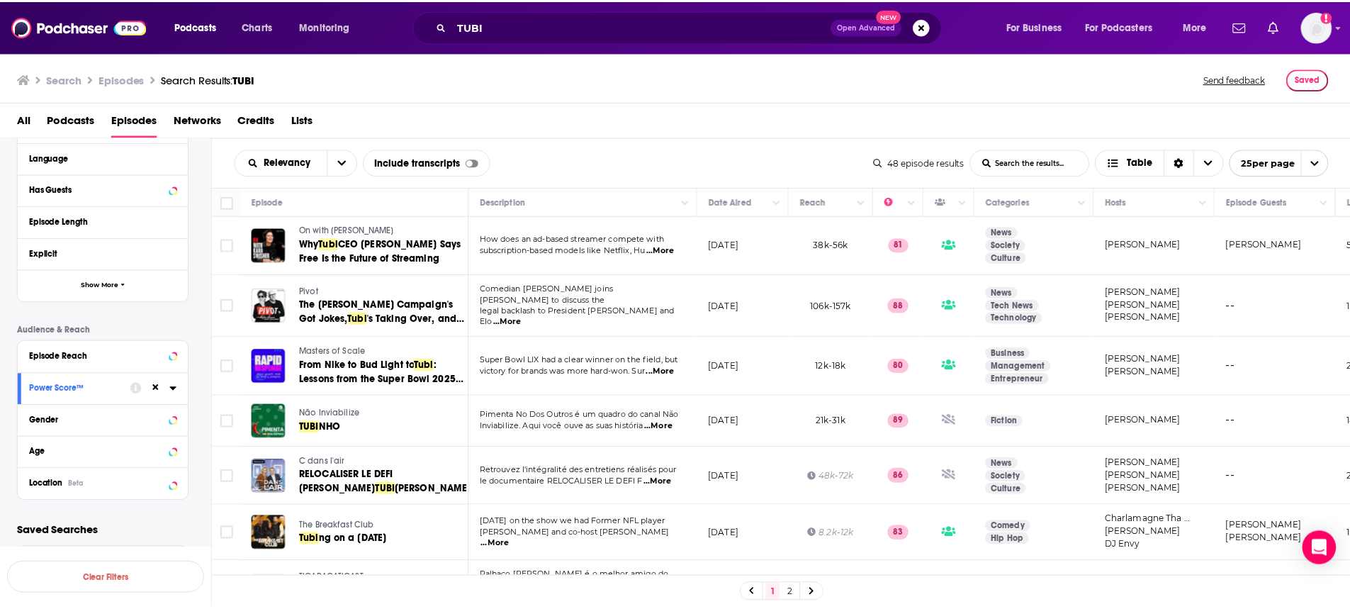
scroll to position [425, 0]
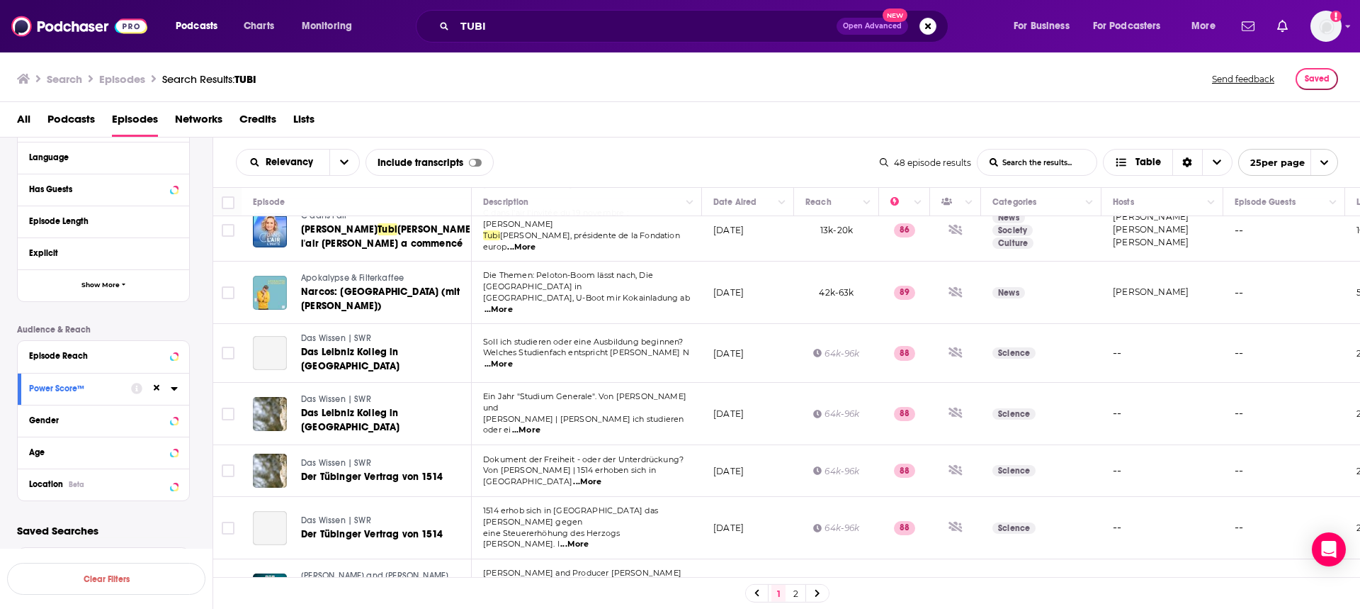
click at [174, 390] on icon at bounding box center [174, 389] width 6 height 4
click at [33, 412] on icon at bounding box center [34, 410] width 9 height 6
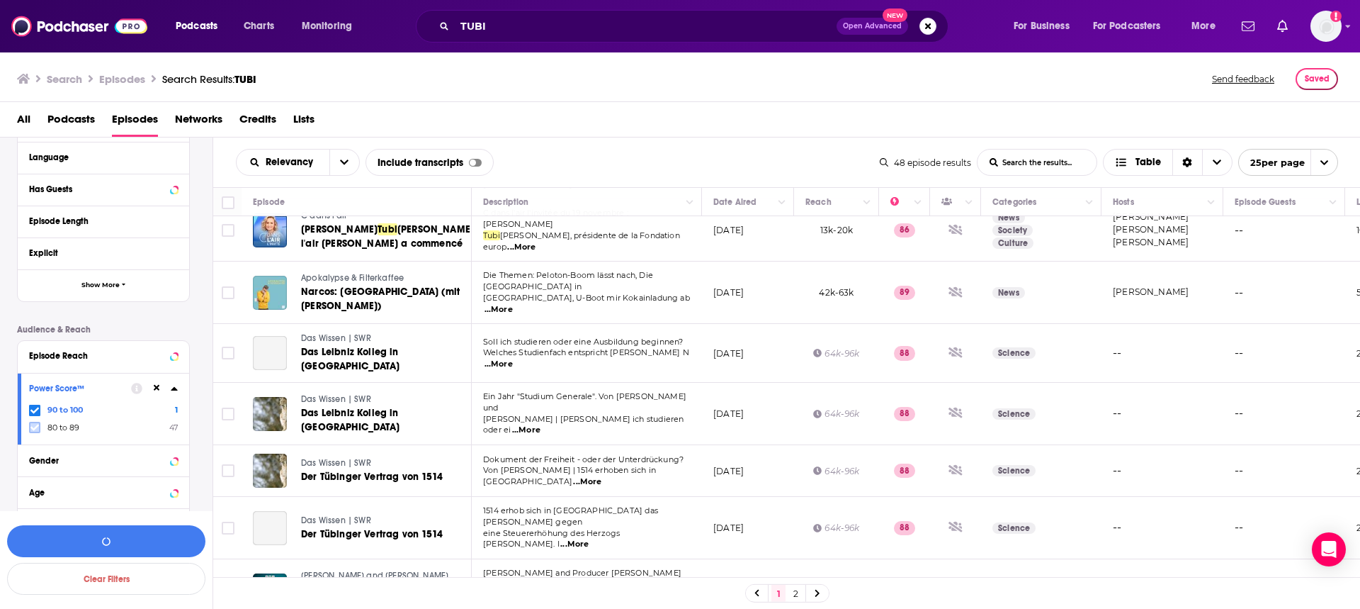
click at [35, 425] on icon at bounding box center [34, 427] width 9 height 9
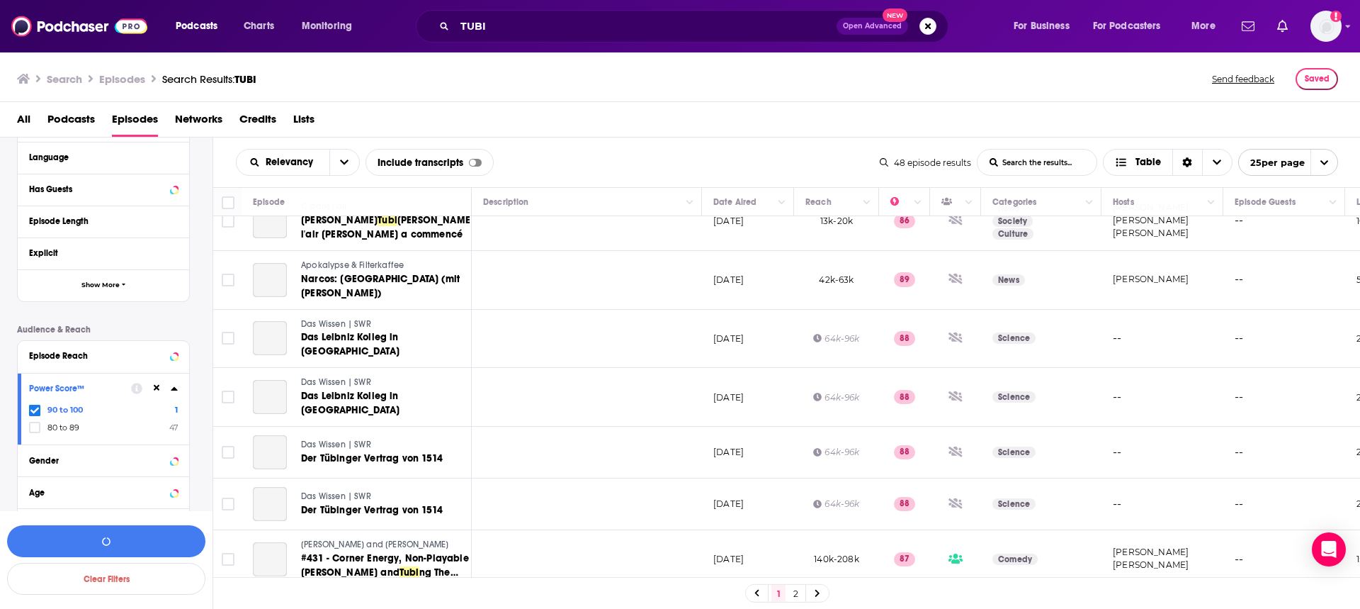
drag, startPoint x: 55, startPoint y: 422, endPoint x: 202, endPoint y: 384, distance: 152.1
click at [35, 426] on icon at bounding box center [34, 427] width 9 height 9
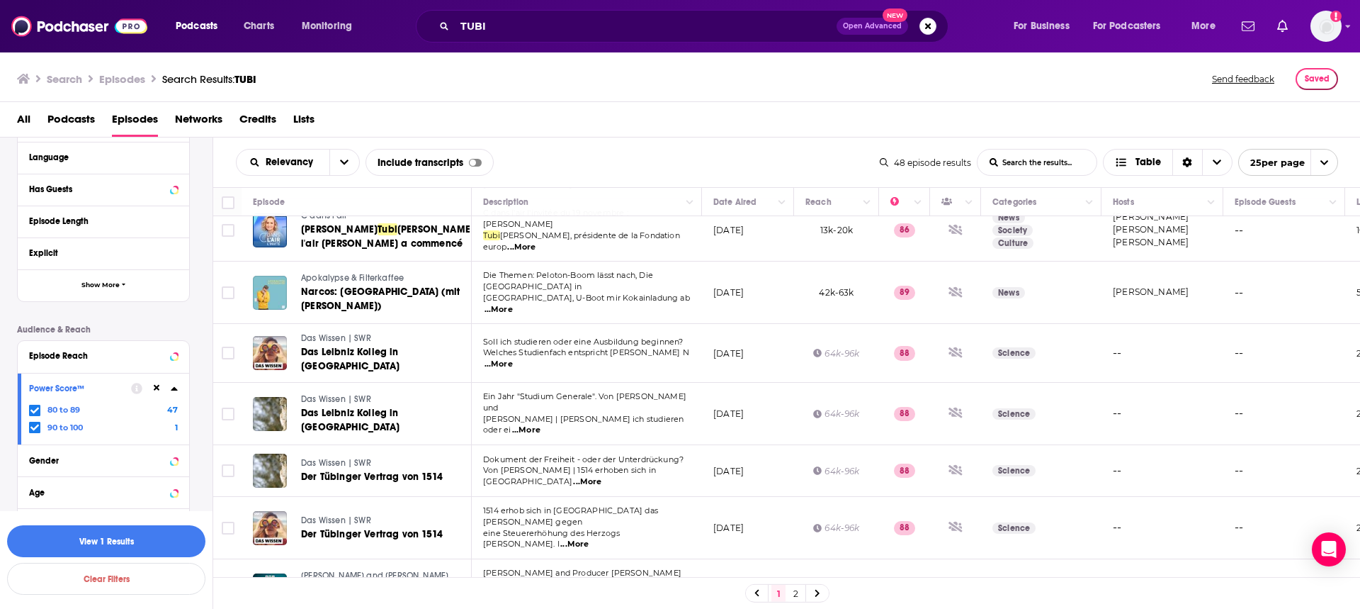
click at [155, 388] on icon at bounding box center [157, 388] width 6 height 6
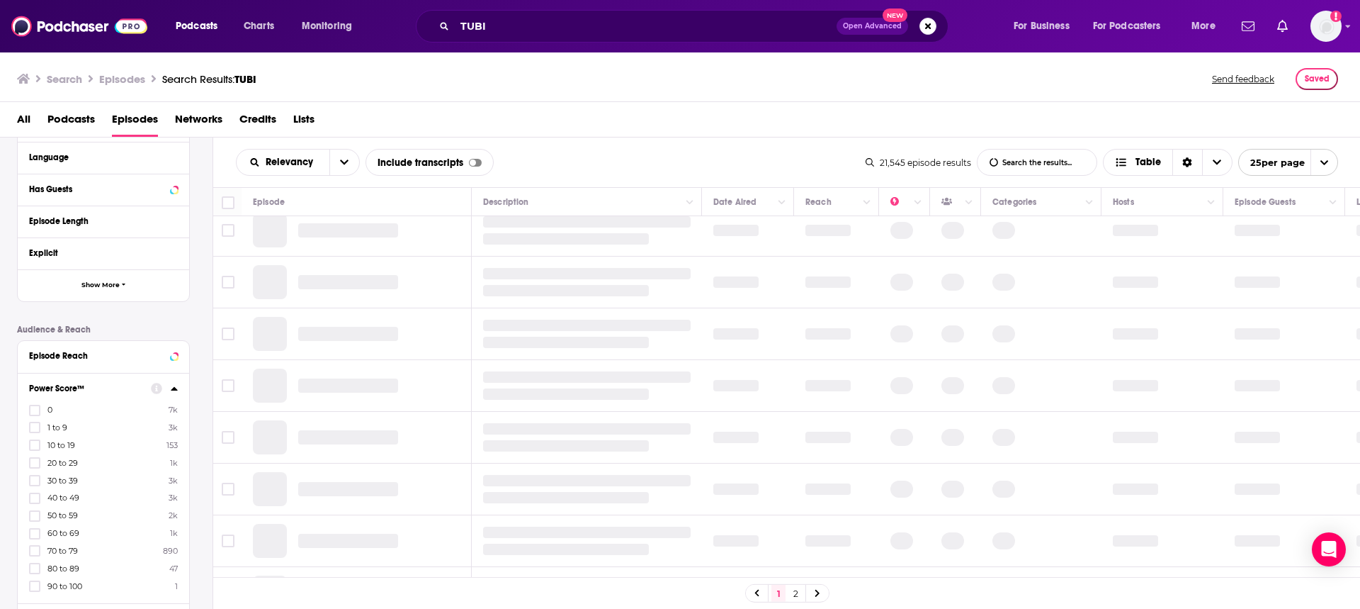
click at [303, 124] on span "Lists" at bounding box center [303, 122] width 21 height 29
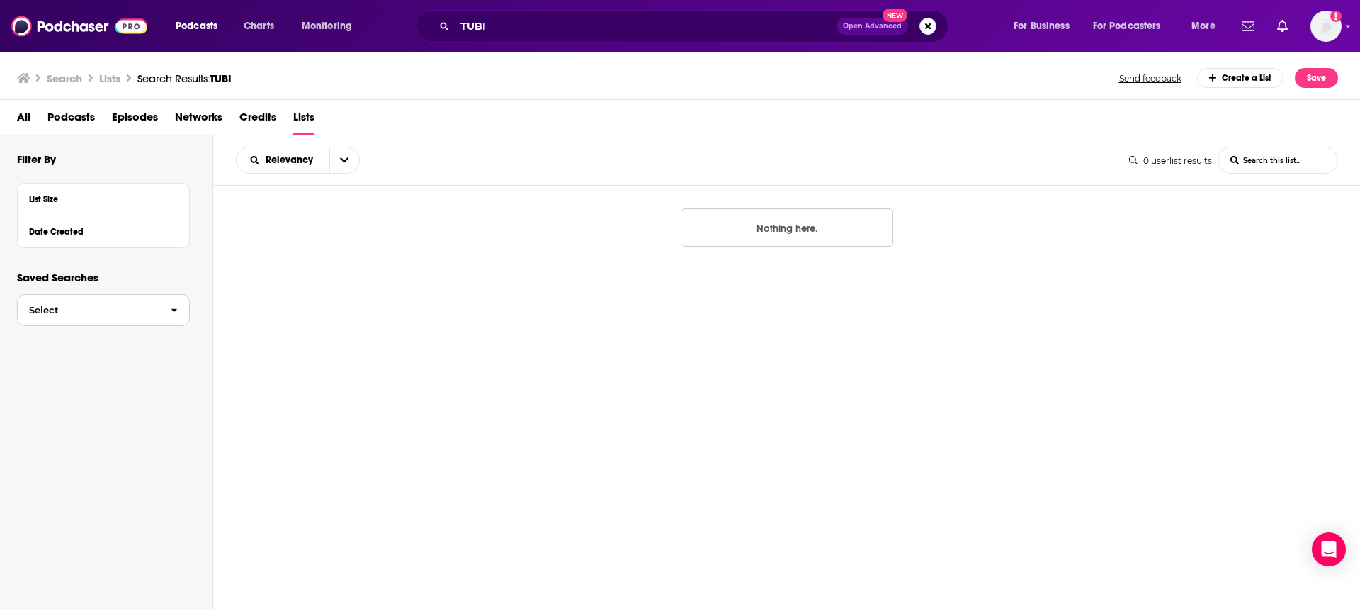
click at [124, 306] on span "Select" at bounding box center [89, 309] width 142 height 9
click at [157, 341] on icon "Copy" at bounding box center [157, 340] width 10 height 10
click at [134, 351] on div "URL Copied" at bounding box center [129, 351] width 72 height 13
click at [121, 407] on div "Filter By List Size Date Created Saved Searches Select TUBI TEST EXPORT" at bounding box center [106, 414] width 213 height 558
click at [134, 276] on p "Saved Searches" at bounding box center [103, 277] width 173 height 13
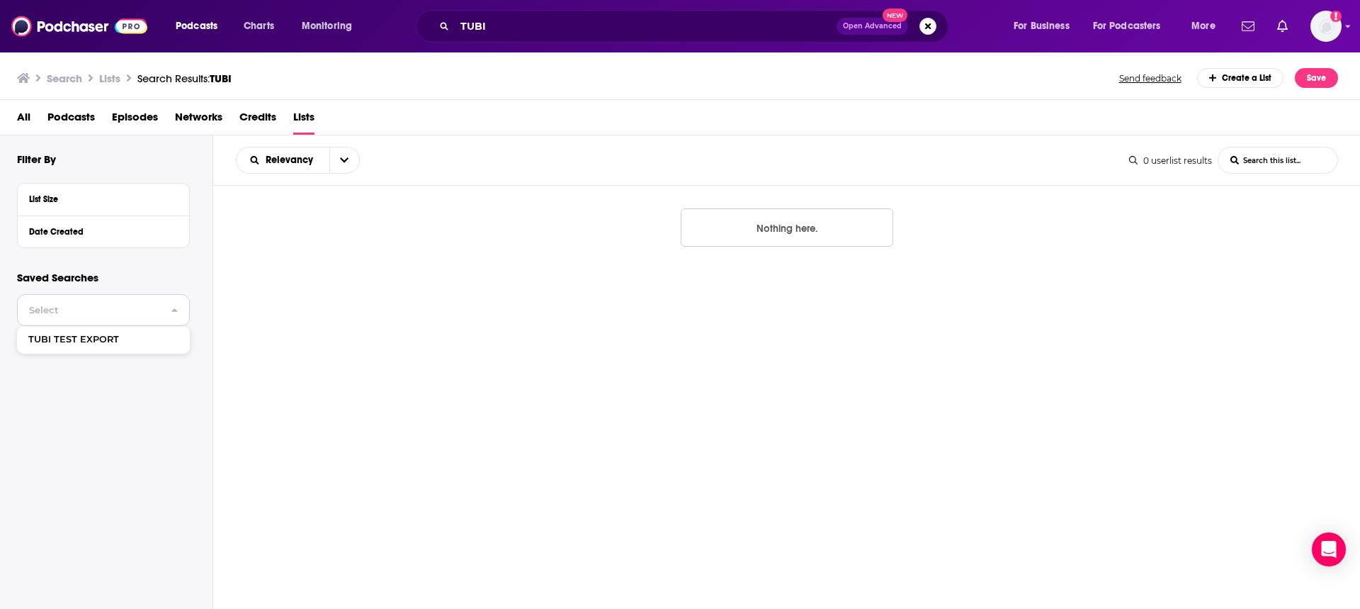
click at [165, 306] on span "button" at bounding box center [174, 310] width 30 height 30
click at [62, 29] on img at bounding box center [79, 26] width 136 height 27
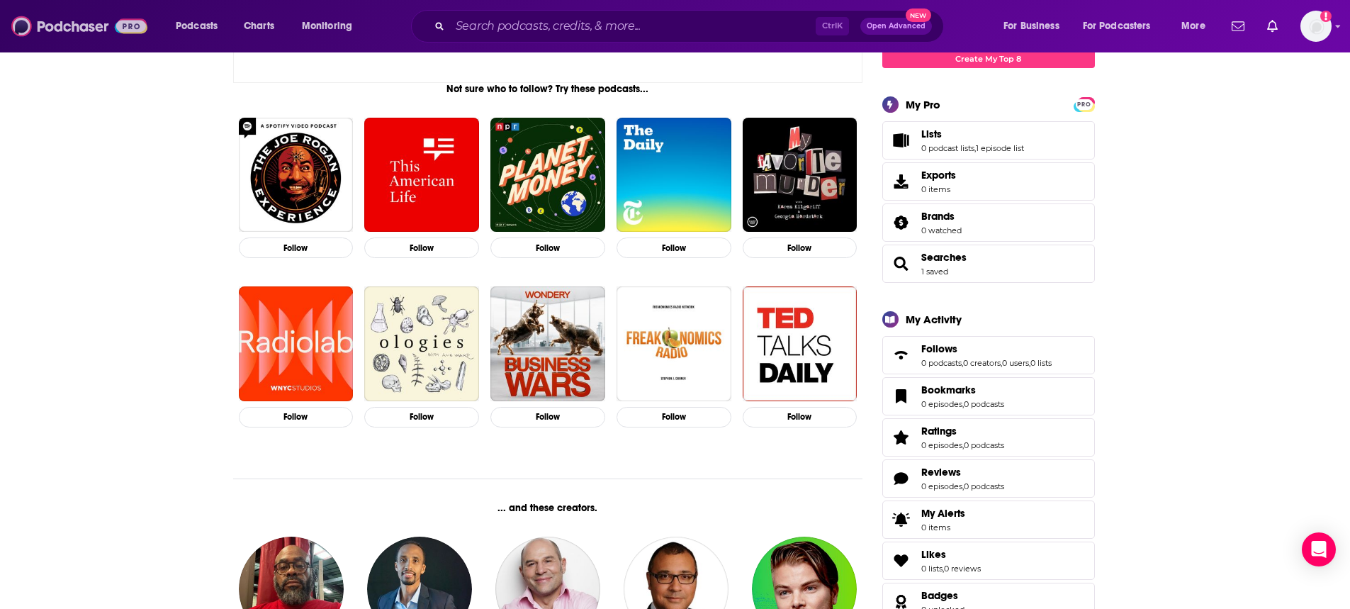
scroll to position [142, 0]
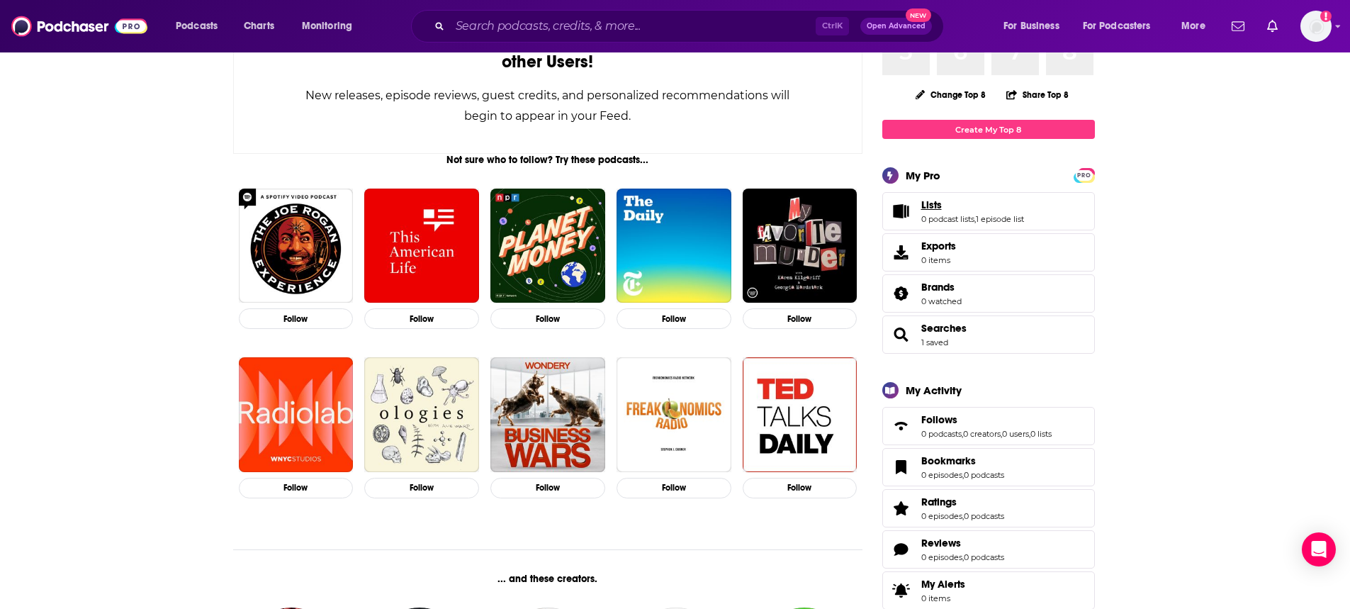
click at [947, 203] on link "Lists" at bounding box center [972, 204] width 103 height 13
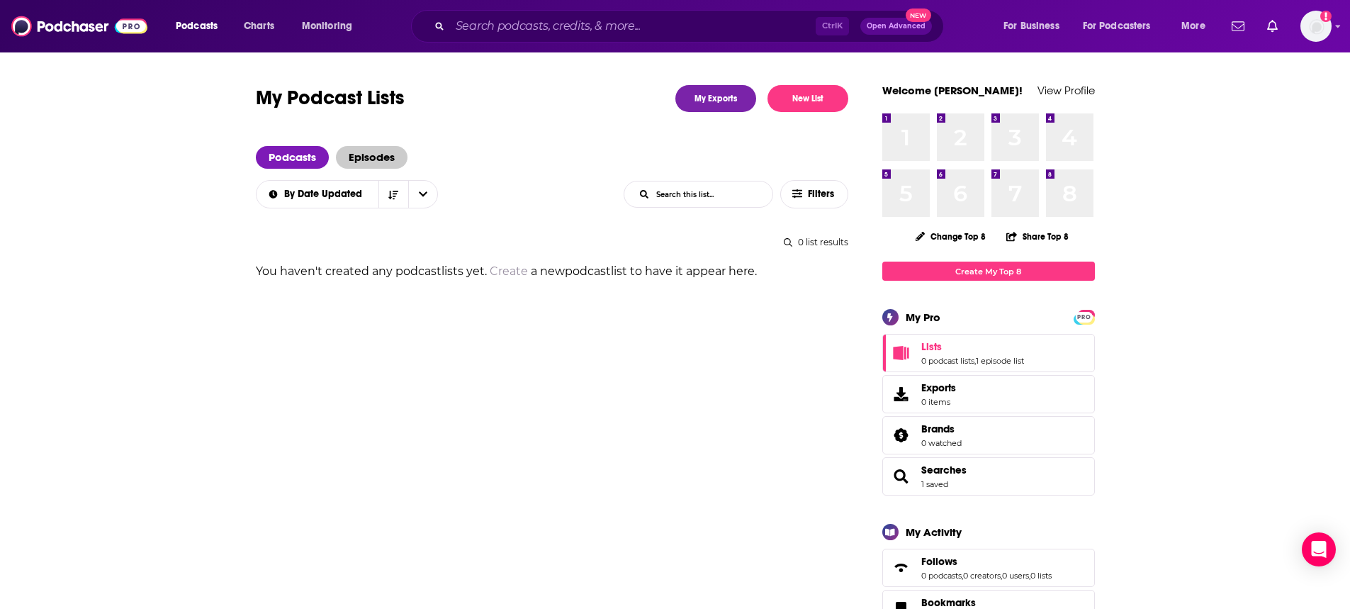
click at [375, 154] on span "Episodes" at bounding box center [372, 157] width 72 height 23
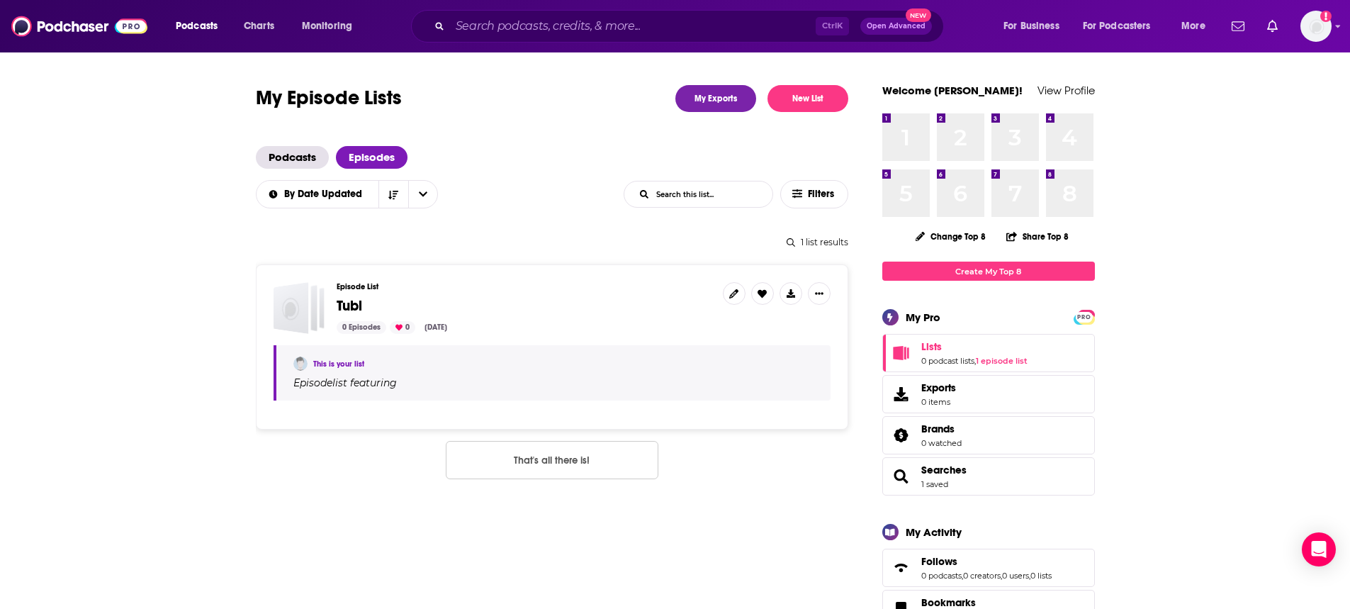
click at [364, 301] on span "Tubi" at bounding box center [524, 306] width 375 height 16
click at [345, 307] on span "Tubi" at bounding box center [350, 306] width 26 height 18
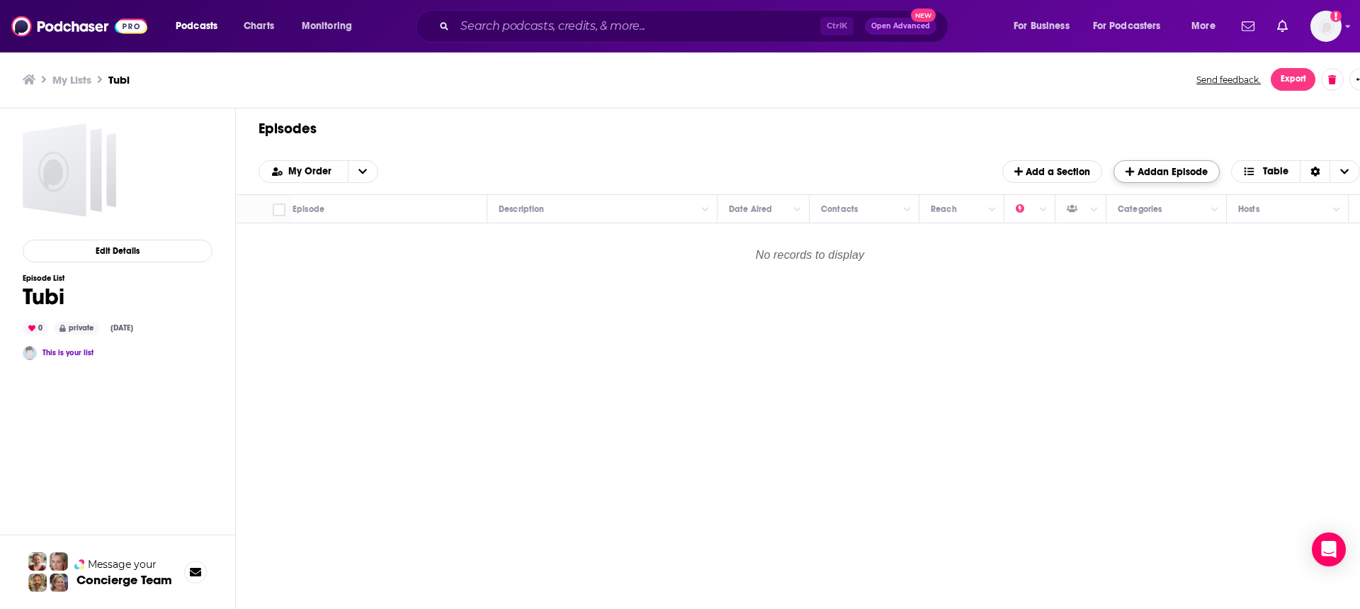
click at [1151, 171] on span "Add an Episode" at bounding box center [1166, 172] width 81 height 12
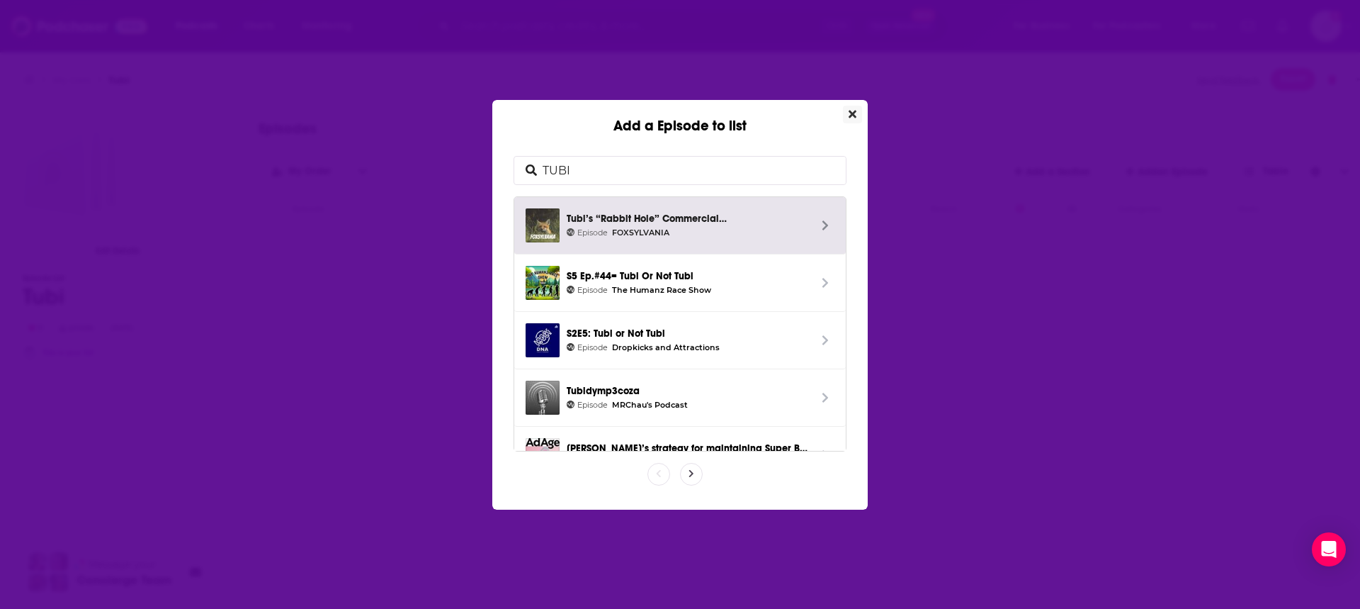
click at [846, 115] on button "Close" at bounding box center [852, 115] width 19 height 18
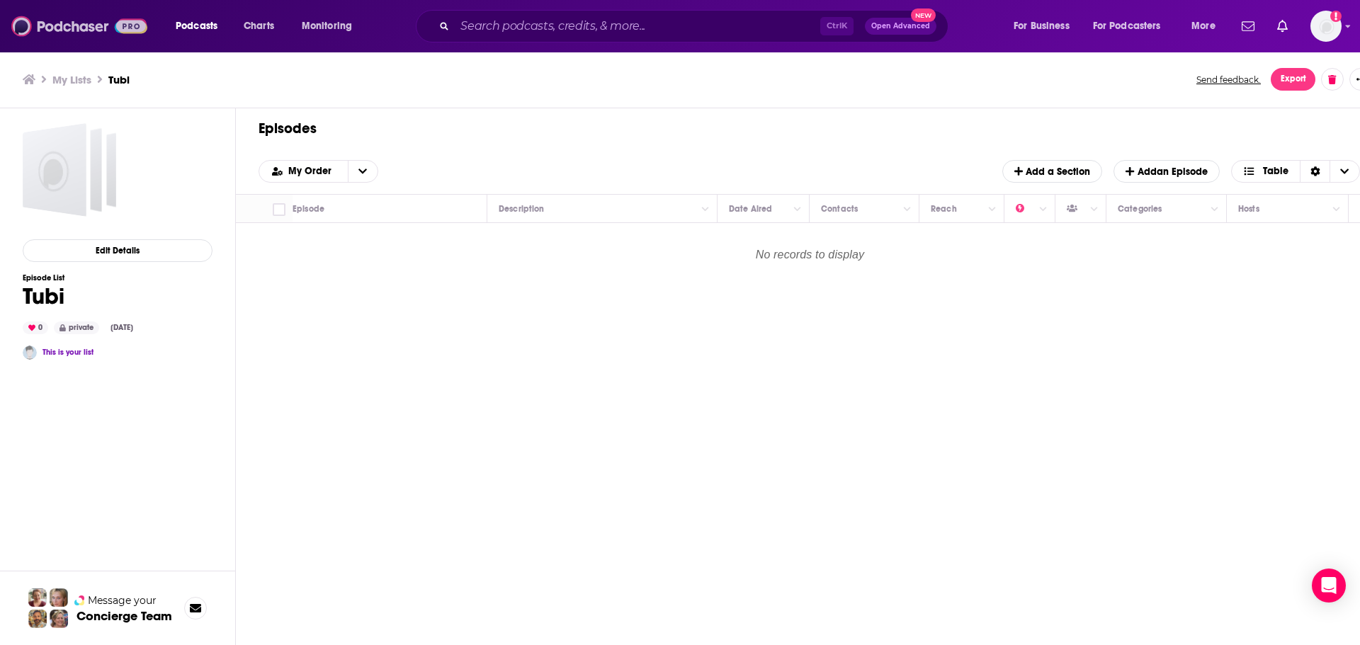
click at [64, 18] on img at bounding box center [79, 26] width 136 height 27
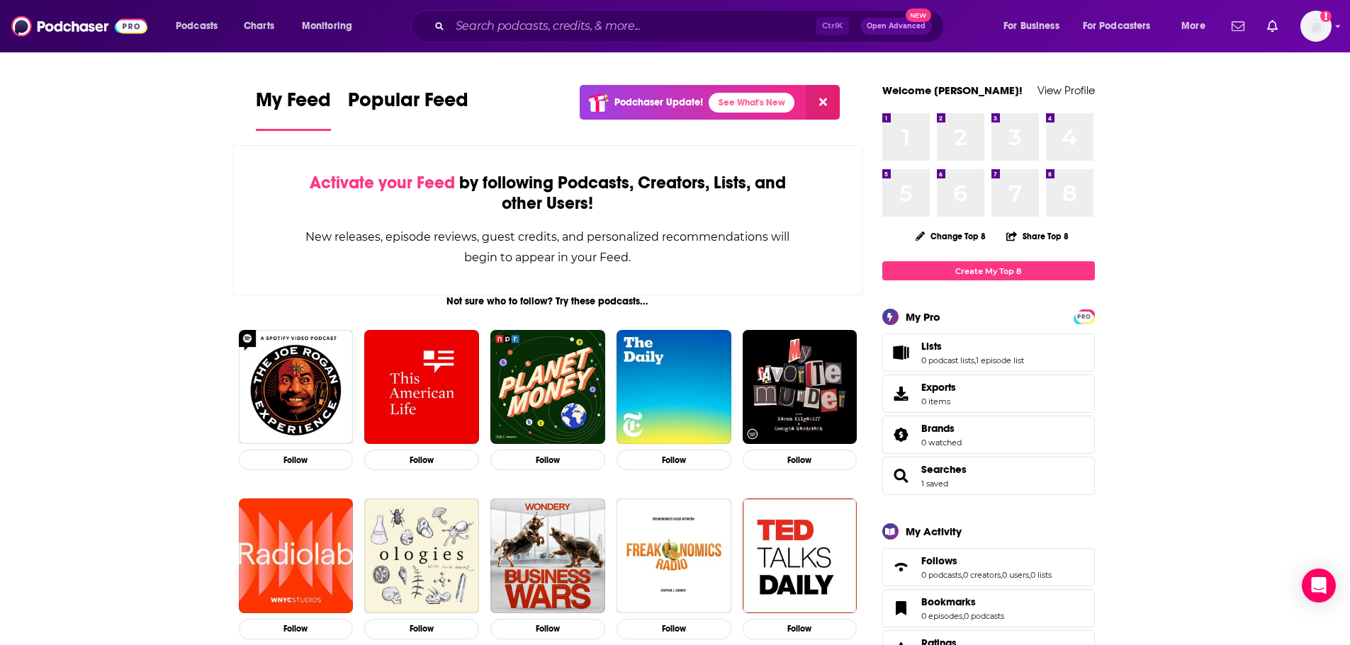
click at [939, 462] on span "Searches 1 saved" at bounding box center [988, 476] width 213 height 38
click at [940, 480] on link "1 saved" at bounding box center [934, 484] width 27 height 10
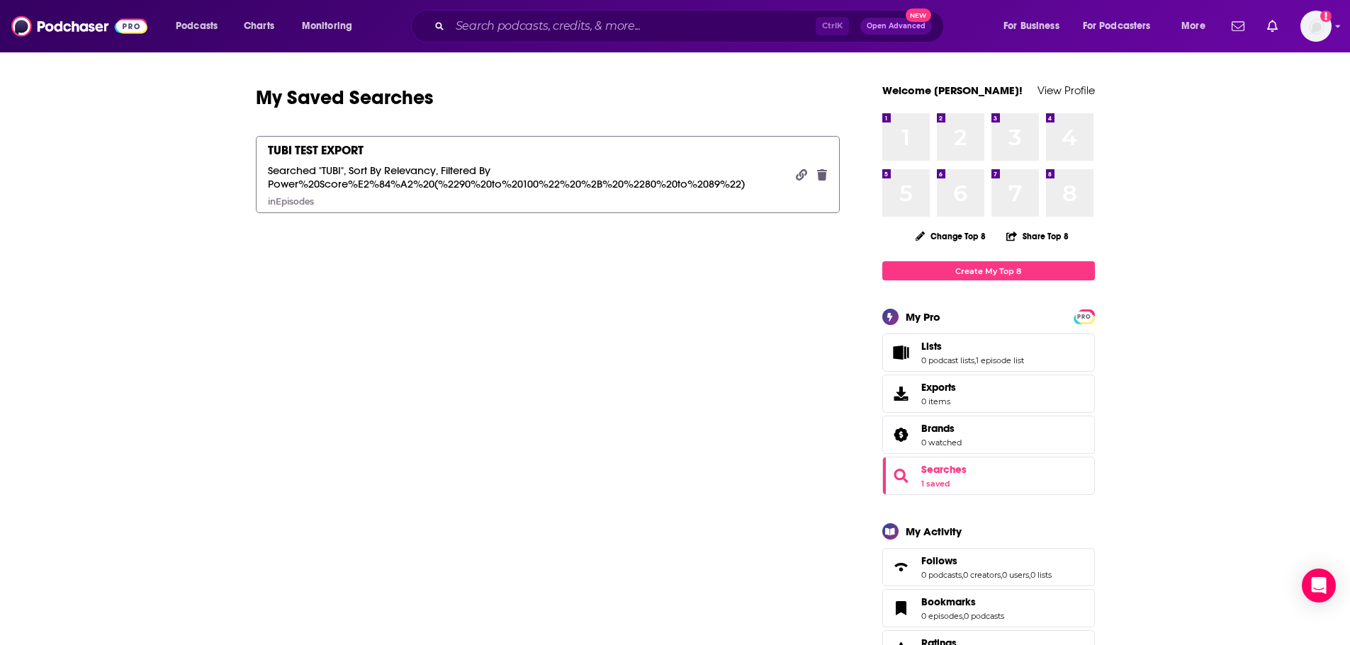
click at [322, 145] on div "TUBI TEST EXPORT" at bounding box center [316, 150] width 96 height 16
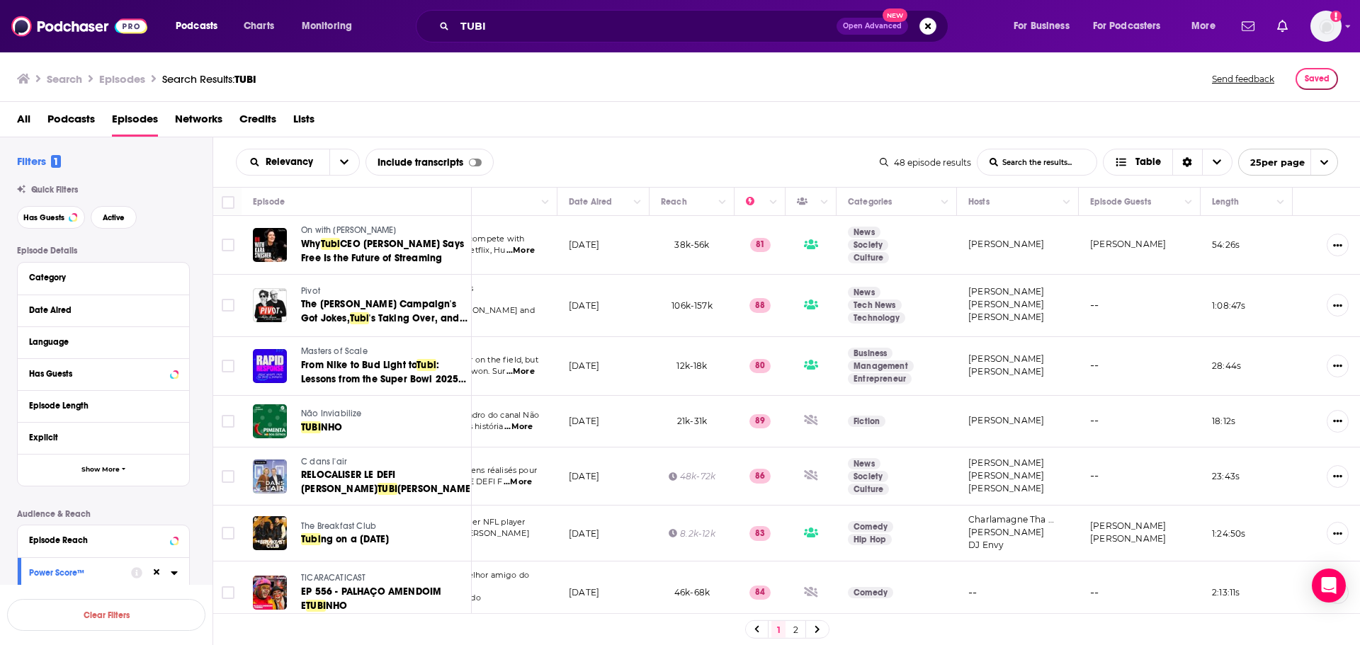
scroll to position [0, 169]
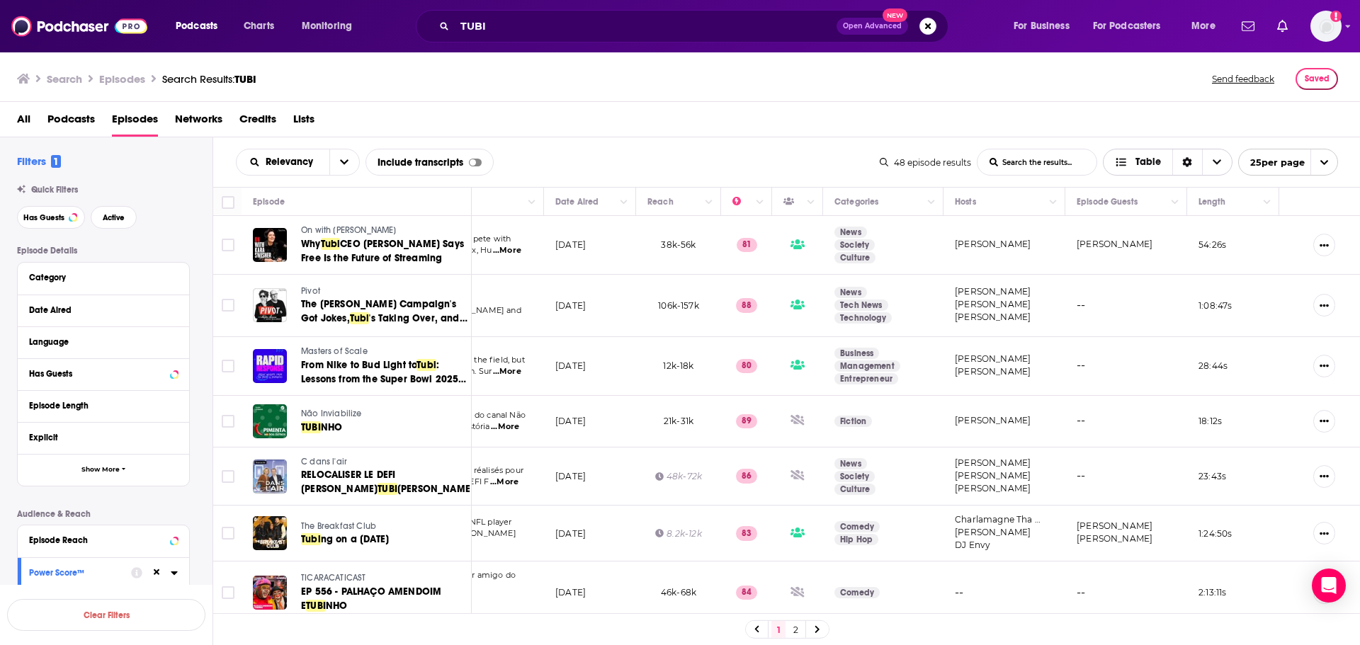
click at [1189, 169] on div "Sort Direction" at bounding box center [1188, 162] width 30 height 26
click at [844, 125] on div "All Podcasts Episodes Networks Credits Lists" at bounding box center [683, 122] width 1333 height 29
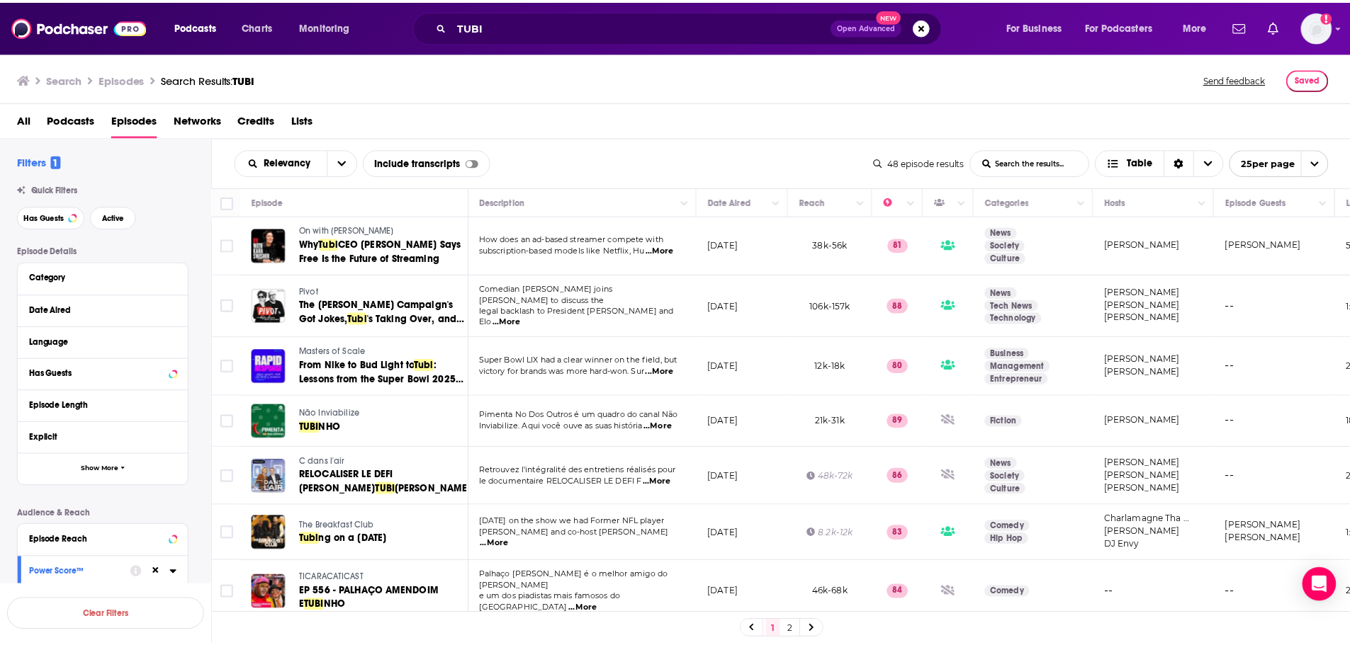
scroll to position [0, 0]
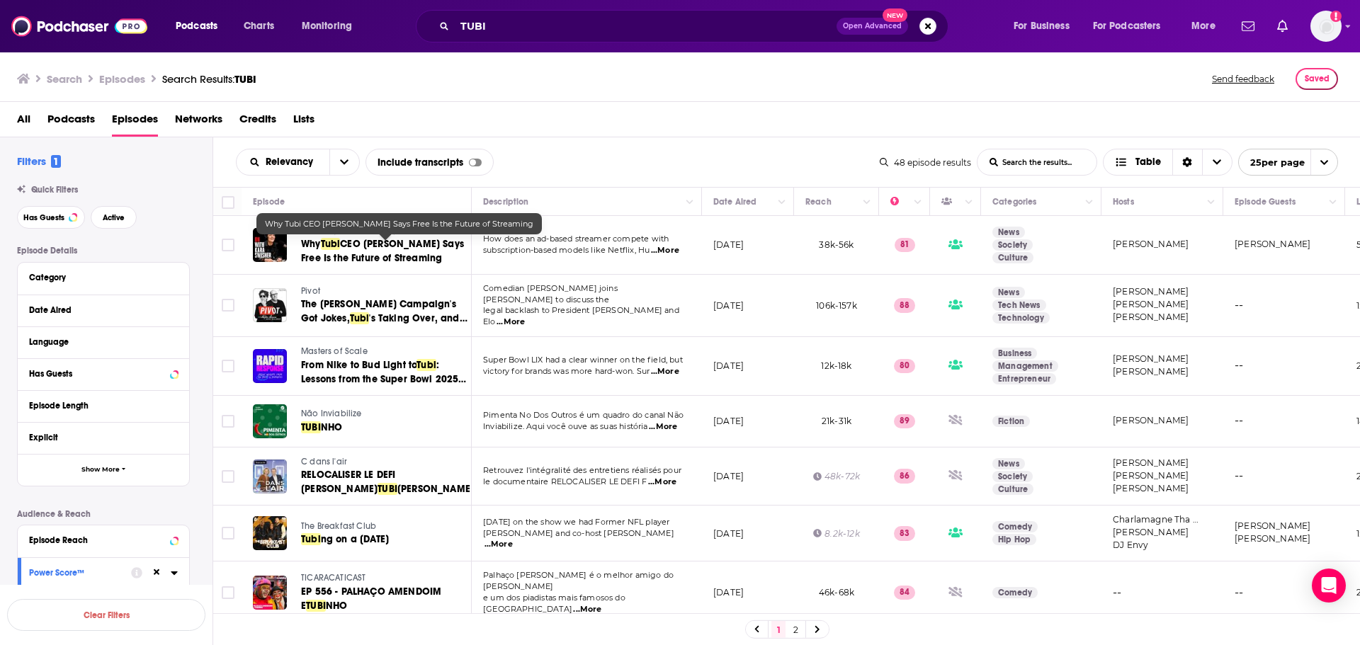
click at [340, 258] on span "CEO Anjali Sud Says Free Is the Future of Streaming" at bounding box center [382, 251] width 163 height 26
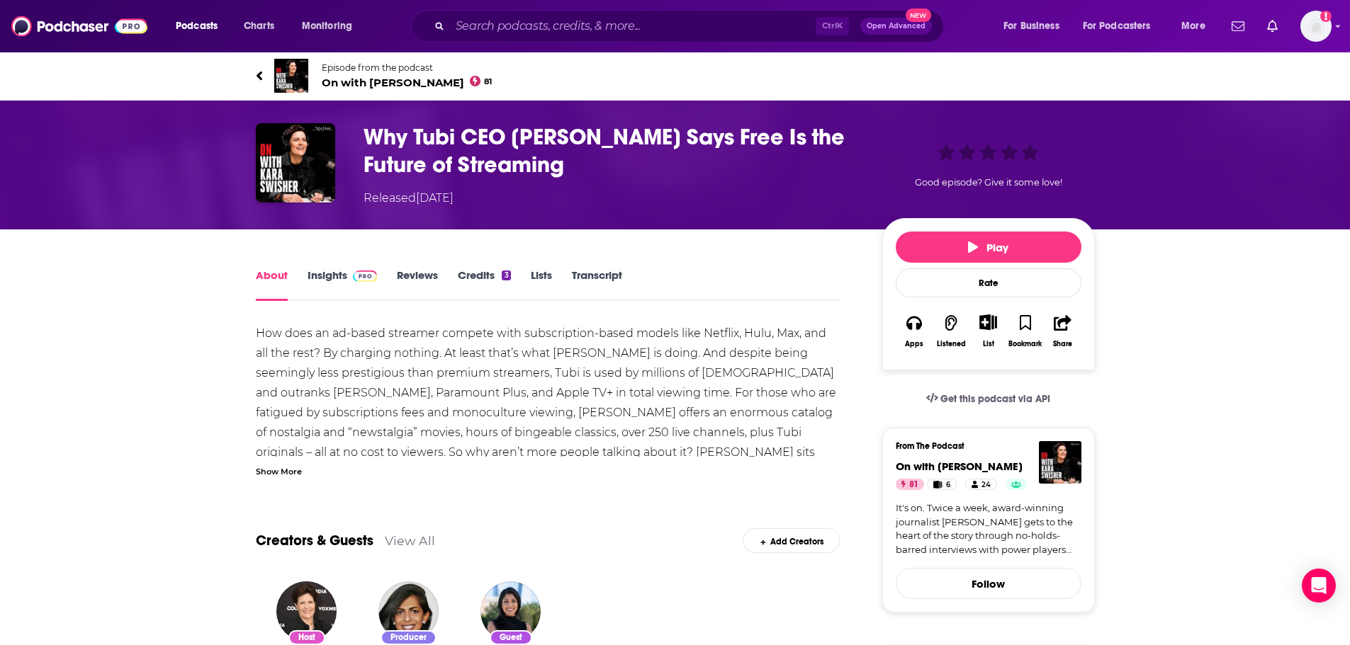
click at [330, 276] on link "Insights" at bounding box center [342, 285] width 70 height 33
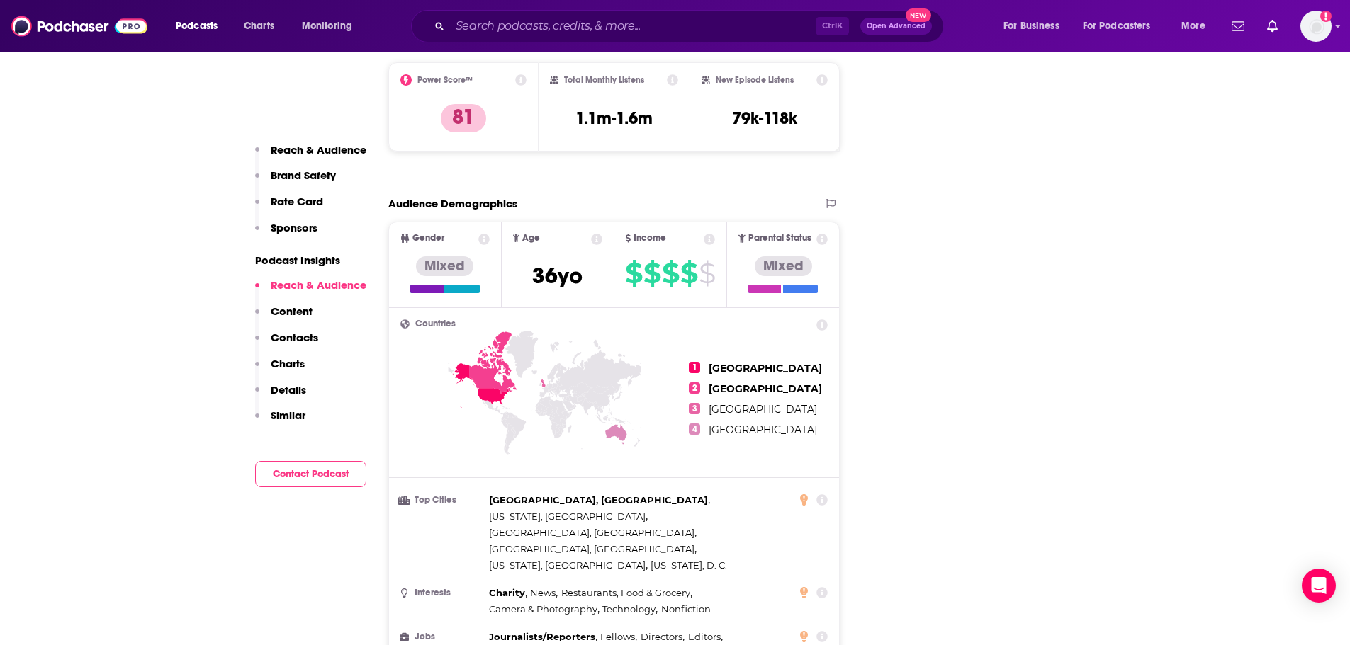
scroll to position [1275, 0]
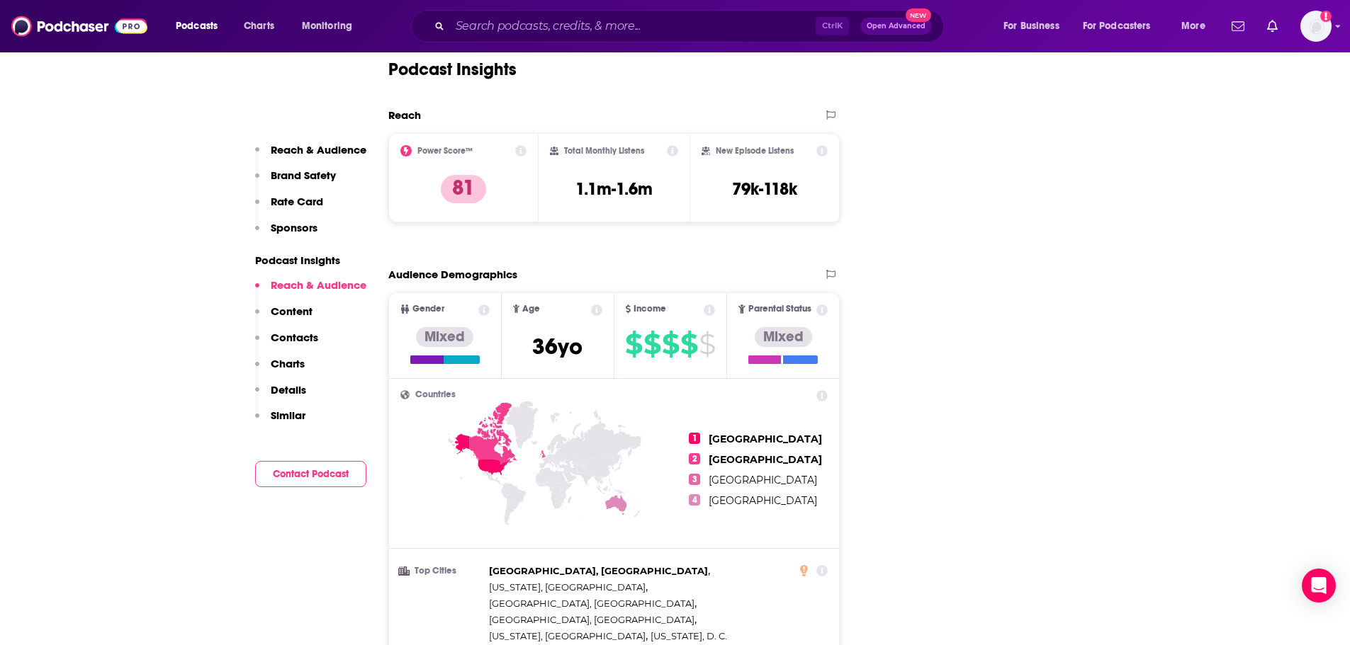
click at [521, 149] on icon at bounding box center [520, 150] width 11 height 11
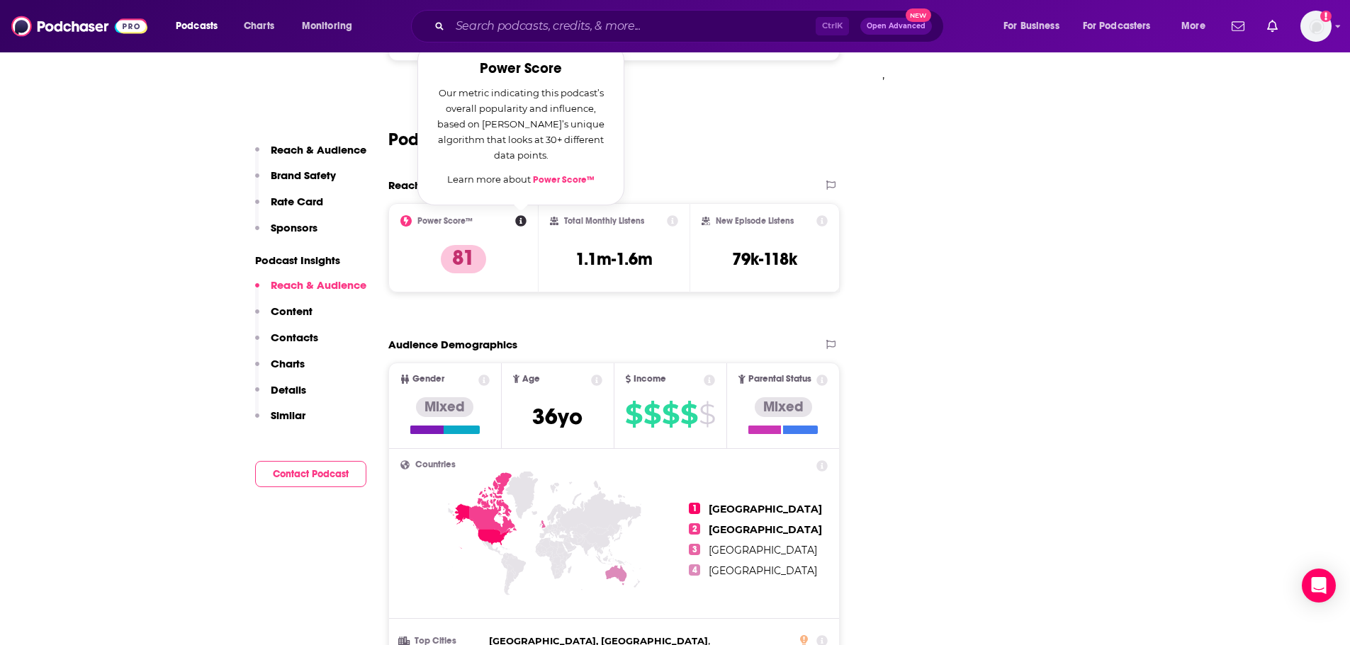
scroll to position [1204, 0]
click at [706, 158] on div "Podcast Insights" at bounding box center [614, 132] width 452 height 72
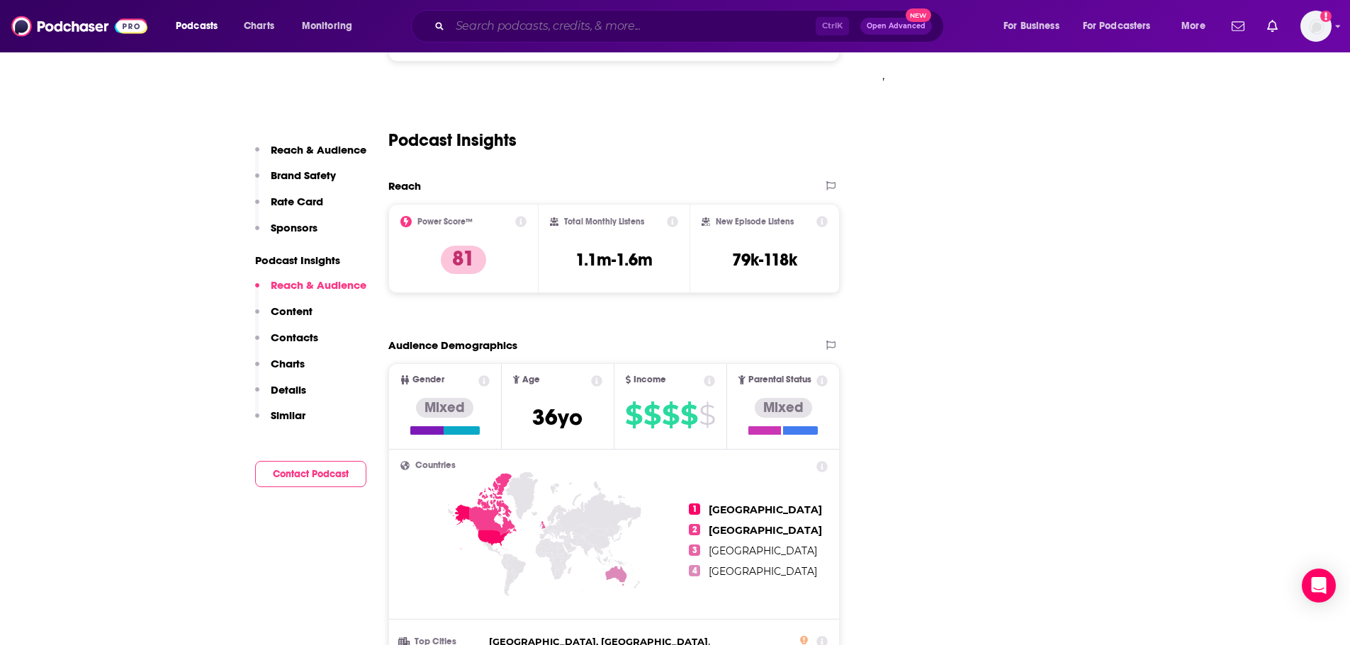
click at [521, 17] on input "Search podcasts, credits, & more..." at bounding box center [633, 26] width 366 height 23
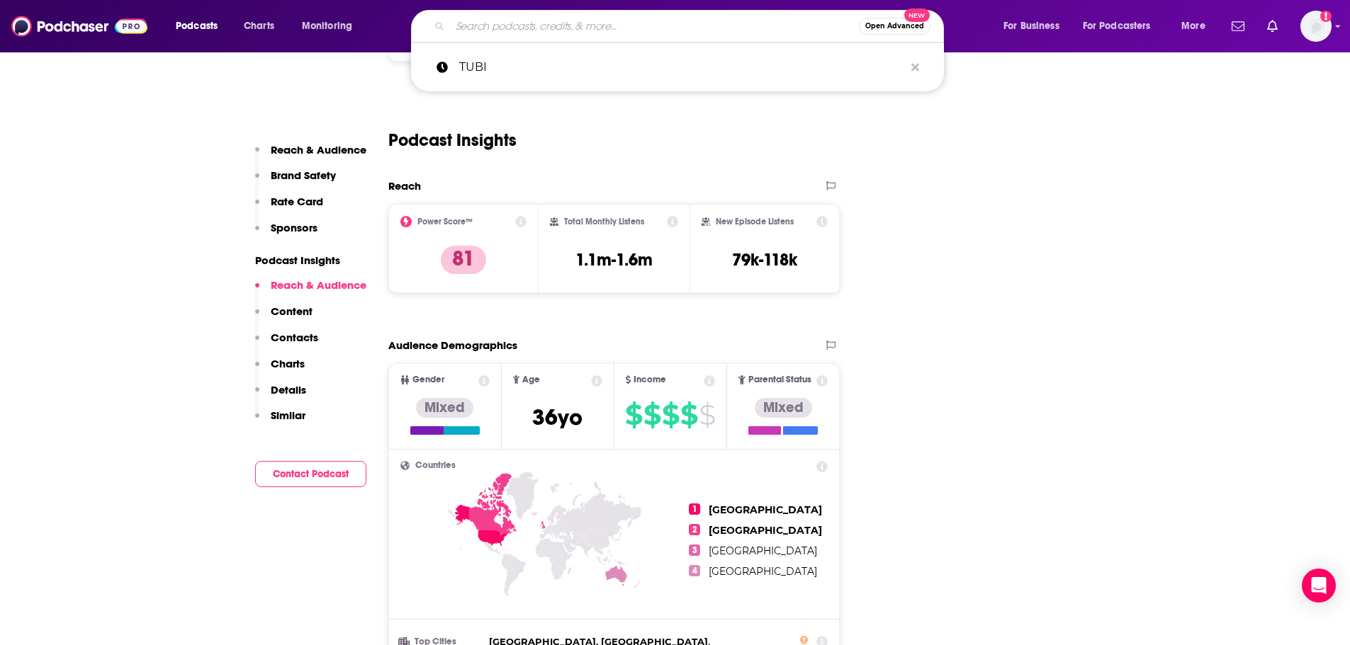
click at [905, 26] on span "Open Advanced" at bounding box center [894, 26] width 59 height 7
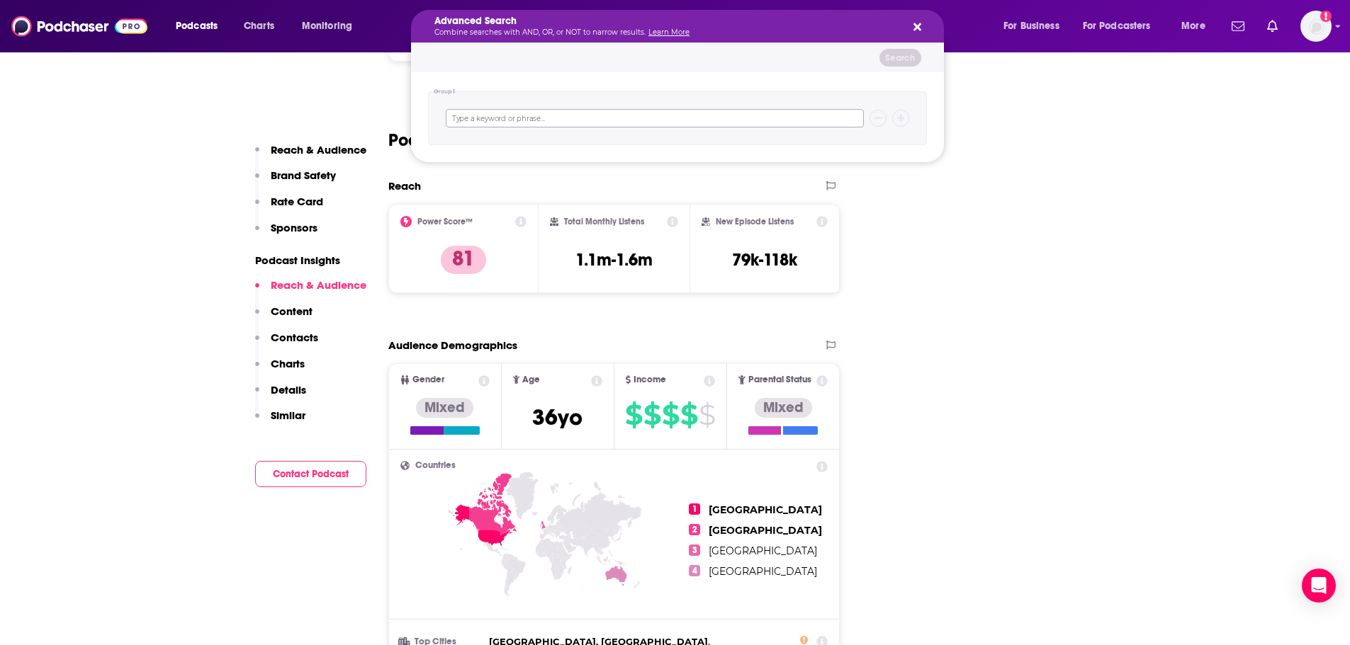
click at [538, 114] on input "Search podcasts, credits, & more..." at bounding box center [655, 118] width 418 height 18
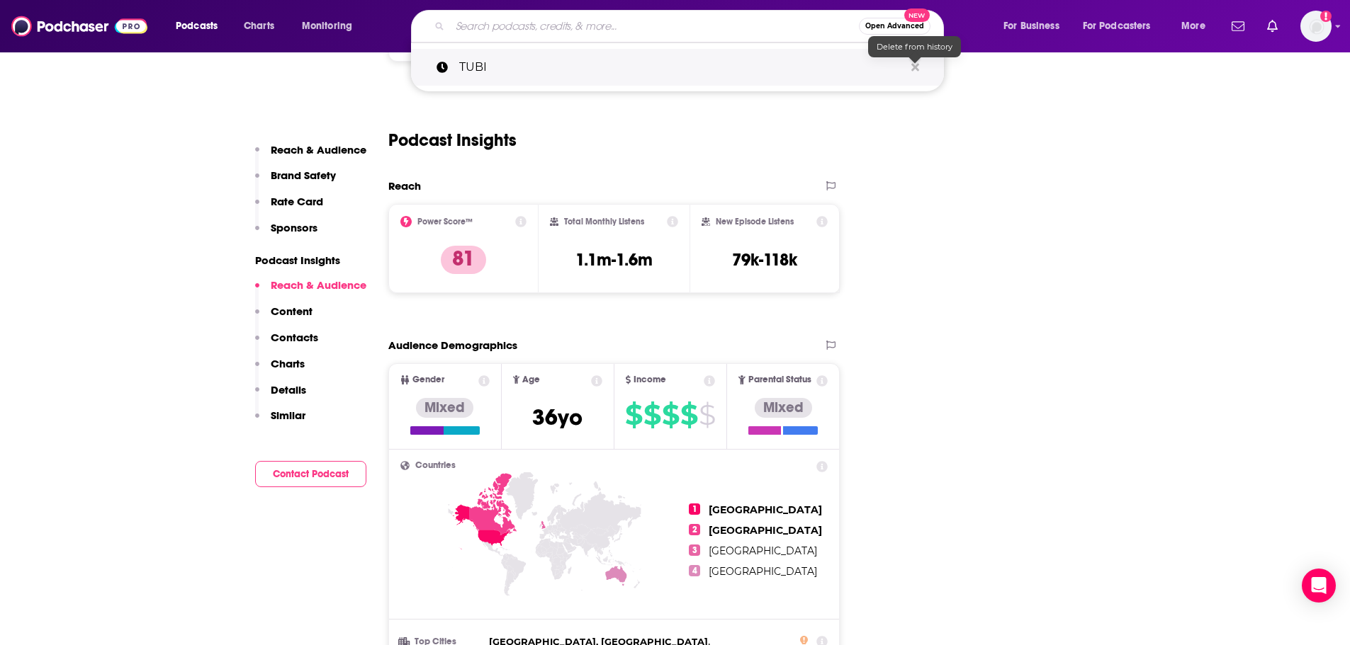
click at [917, 72] on icon "Search podcasts, credits, & more..." at bounding box center [915, 67] width 8 height 11
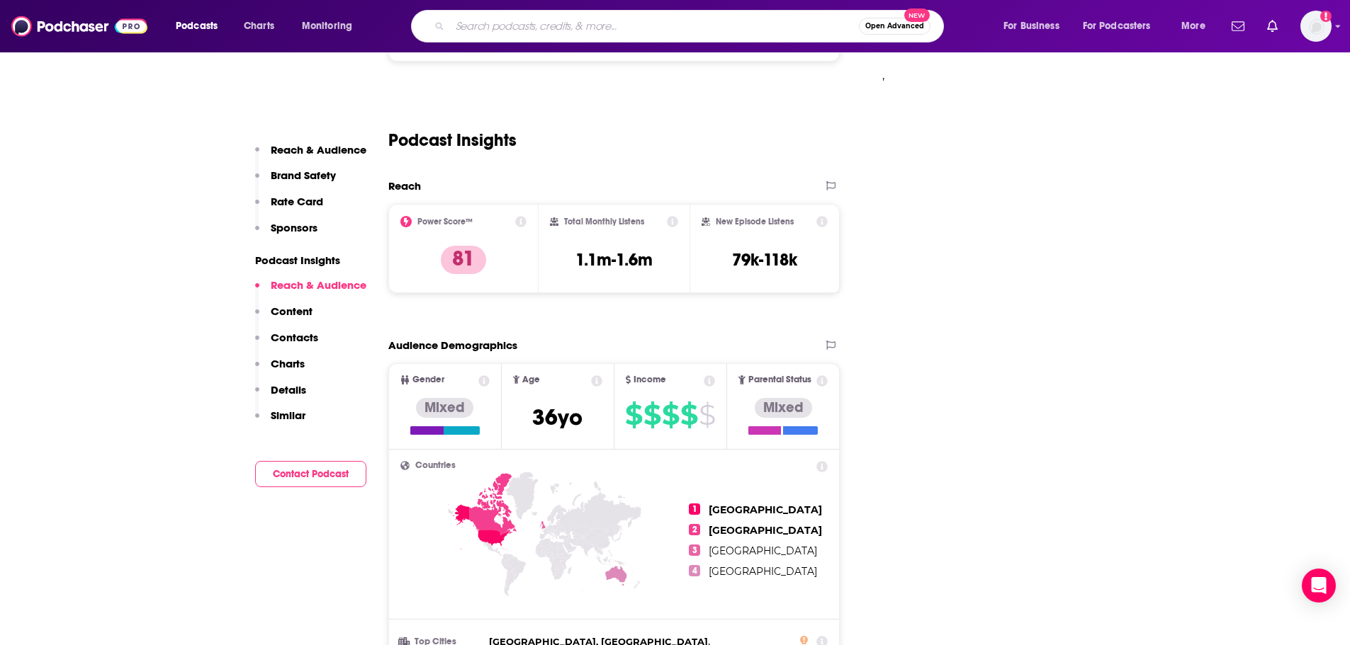
click at [60, 28] on img at bounding box center [79, 26] width 136 height 27
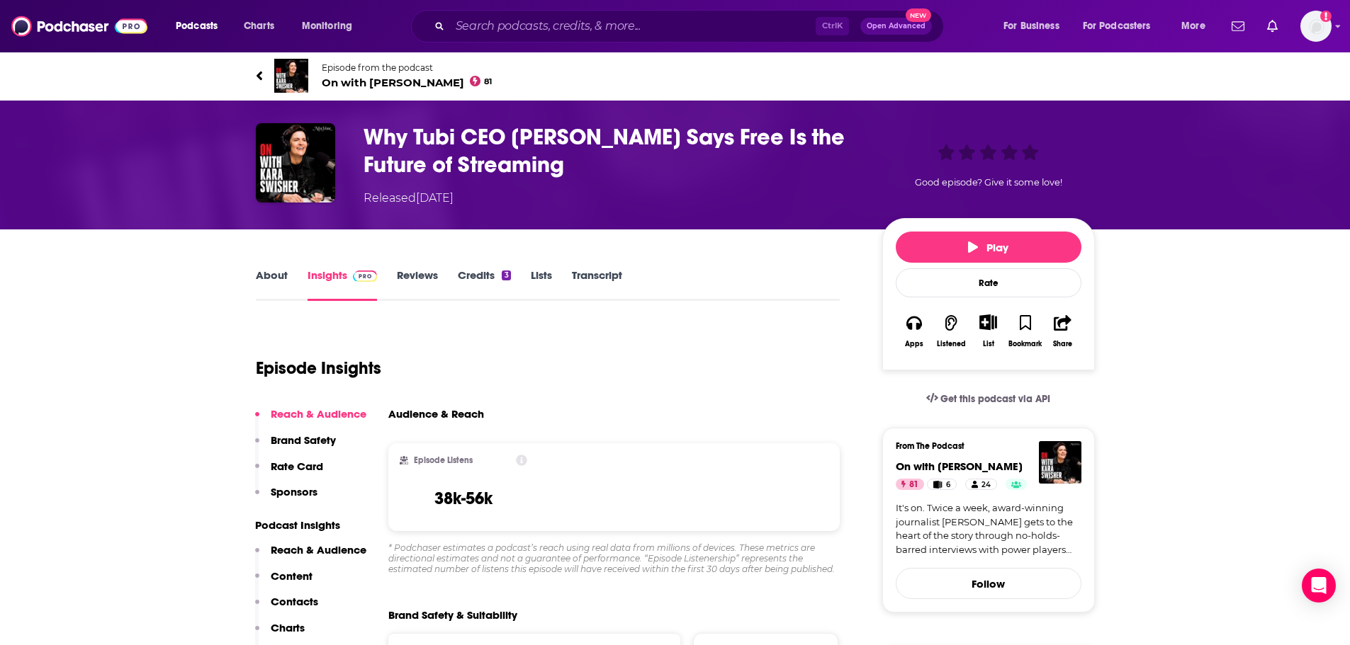
click at [261, 64] on link "Episode from the podcast On with Kara Swisher 81" at bounding box center [675, 76] width 839 height 34
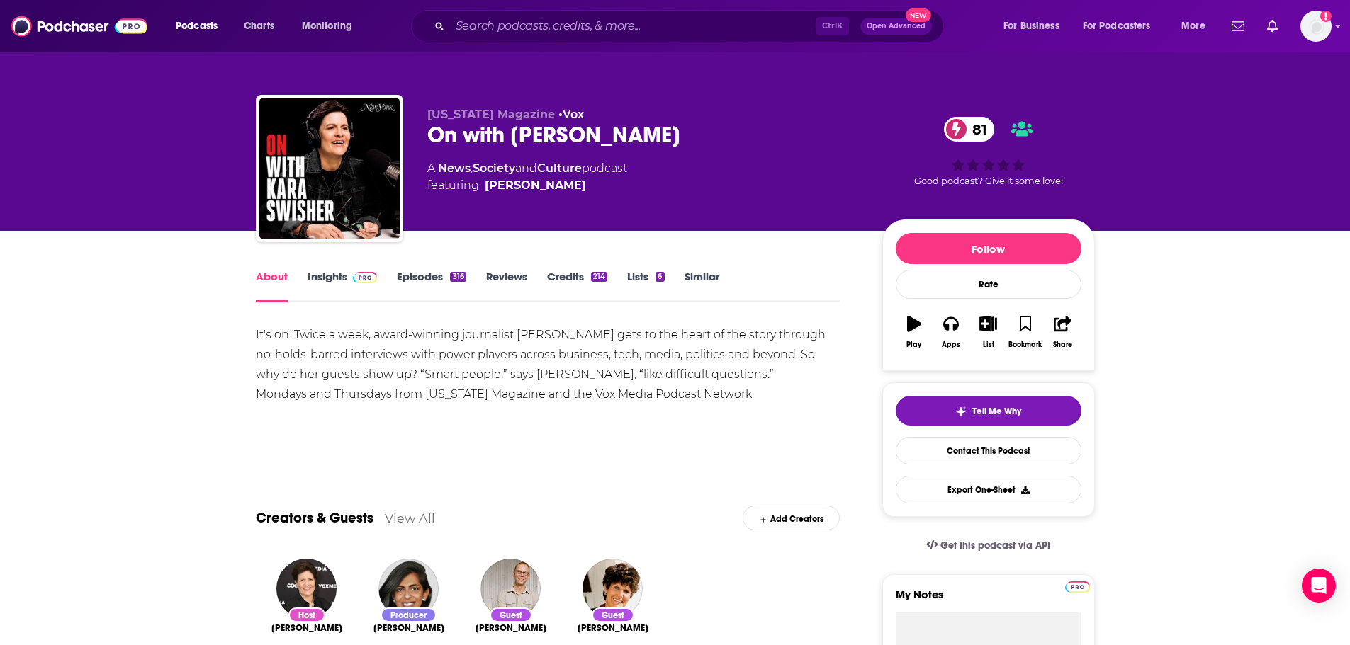
click at [332, 281] on link "Insights" at bounding box center [342, 286] width 70 height 33
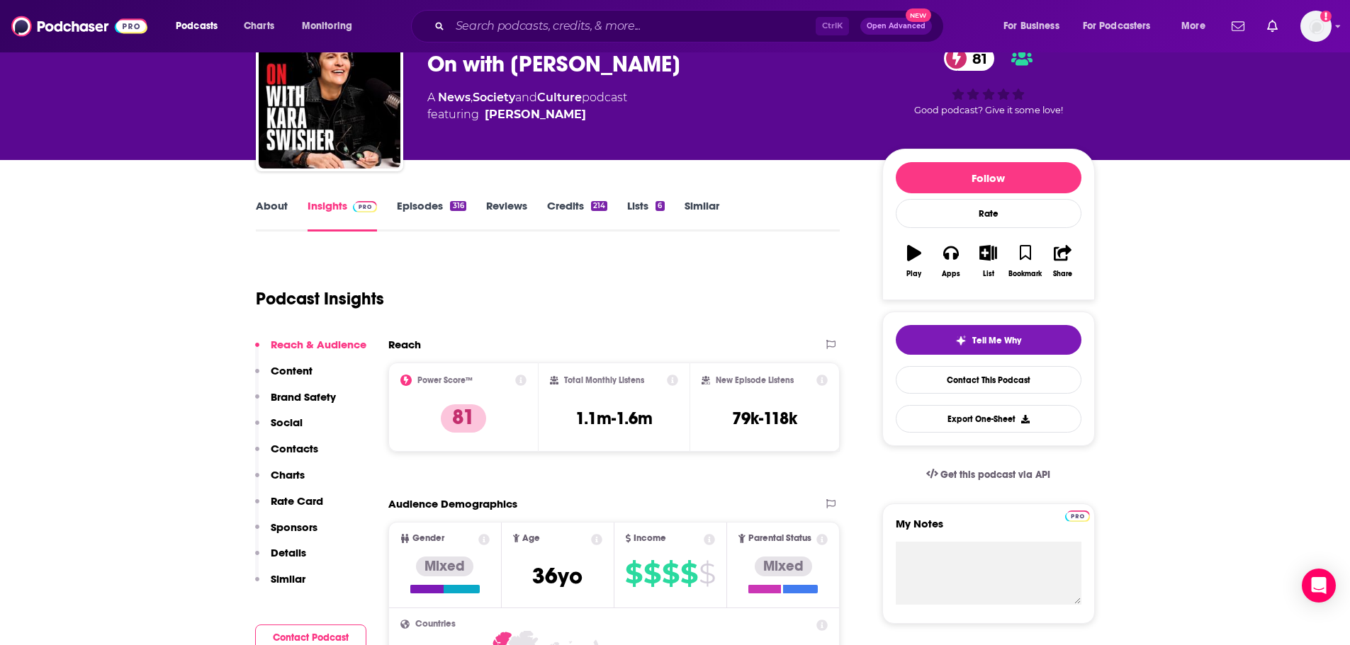
scroll to position [142, 0]
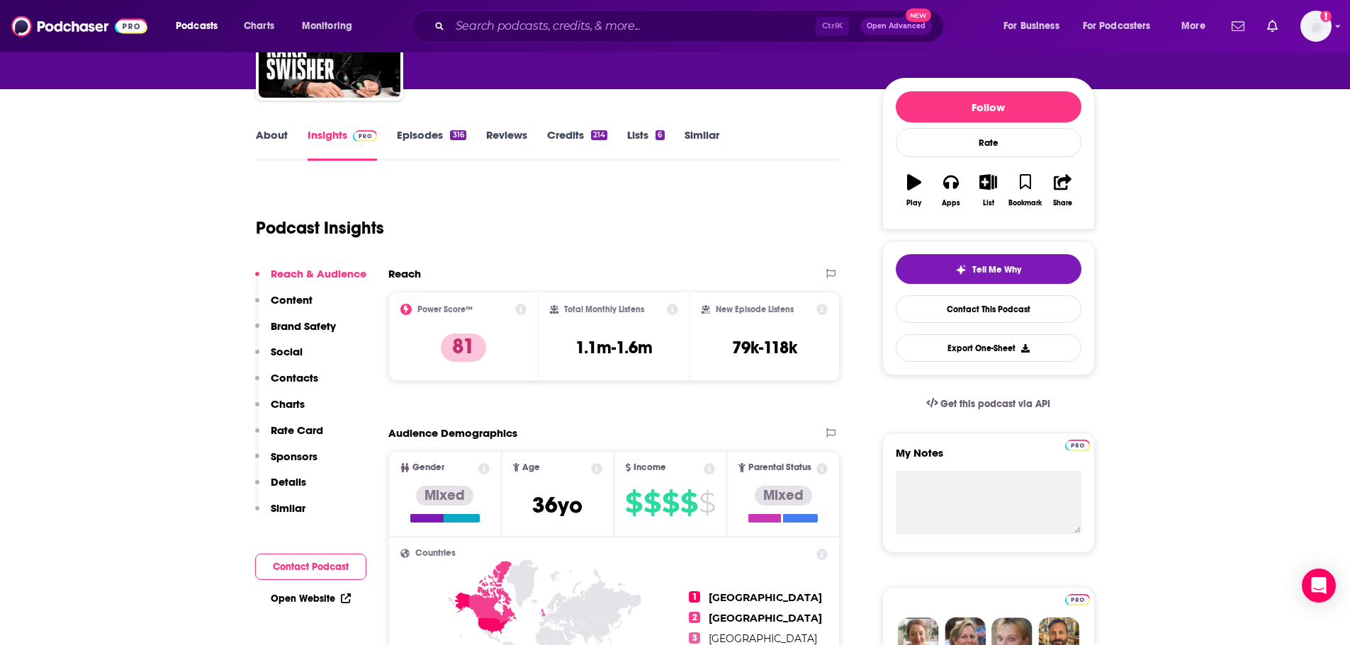
click at [261, 135] on link "About" at bounding box center [272, 144] width 32 height 33
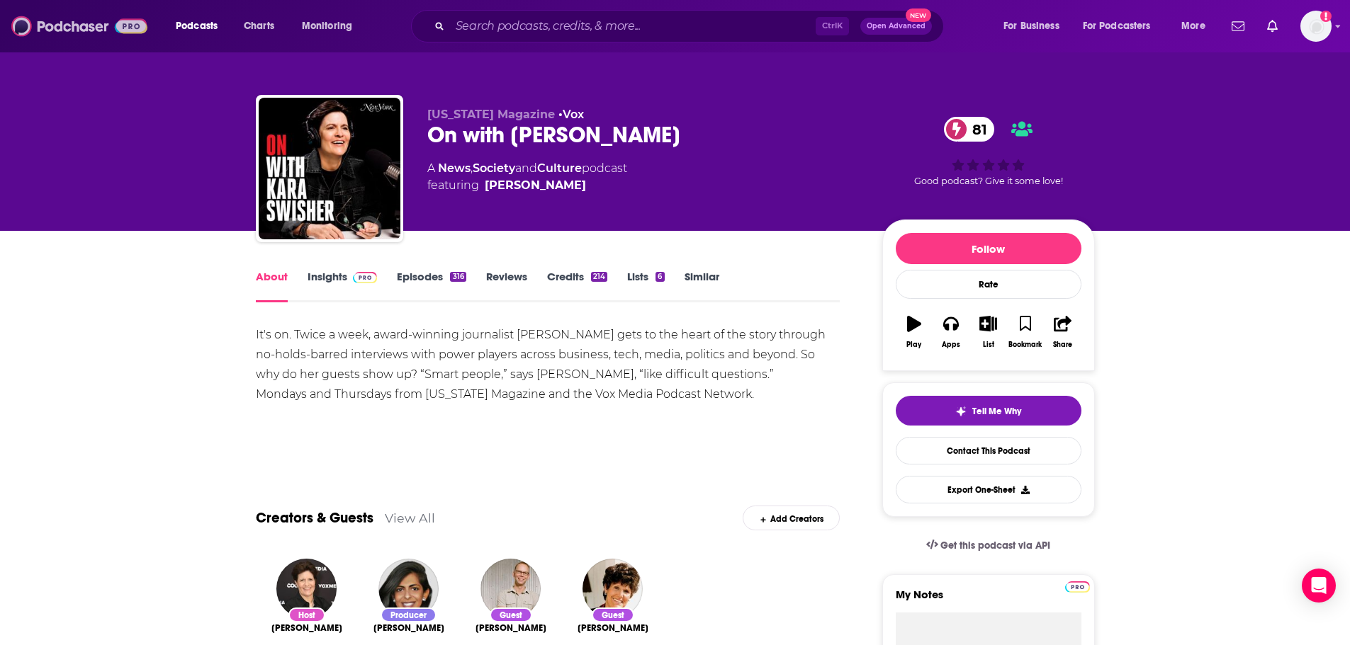
click at [54, 26] on img at bounding box center [79, 26] width 136 height 27
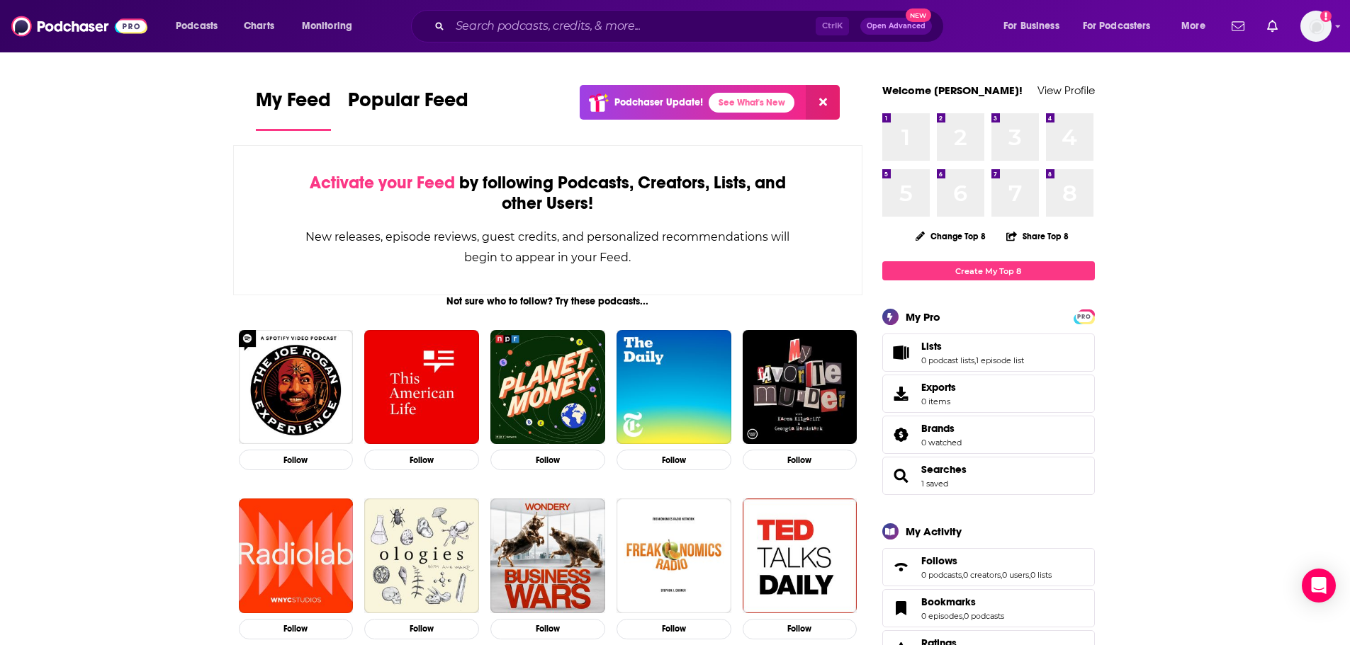
click at [968, 477] on span "Searches 1 saved" at bounding box center [988, 476] width 213 height 38
click at [950, 471] on span "Searches" at bounding box center [943, 469] width 45 height 13
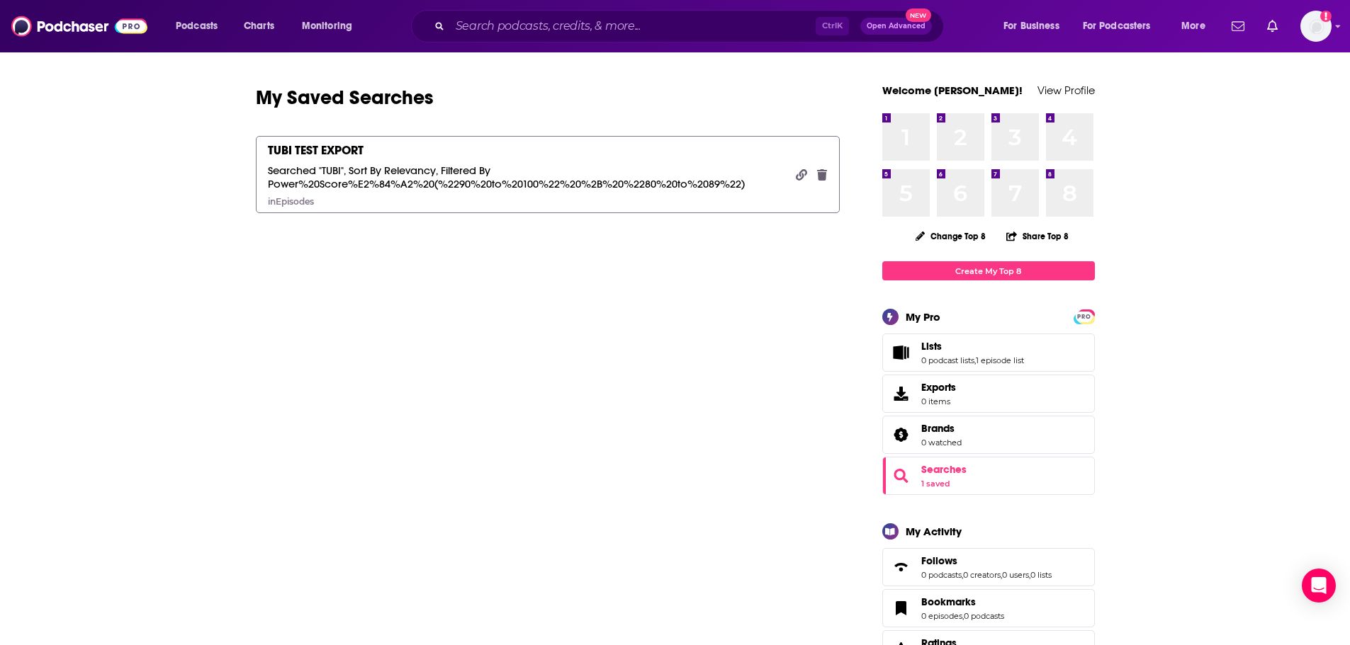
click at [314, 149] on div "TUBI TEST EXPORT" at bounding box center [316, 150] width 96 height 16
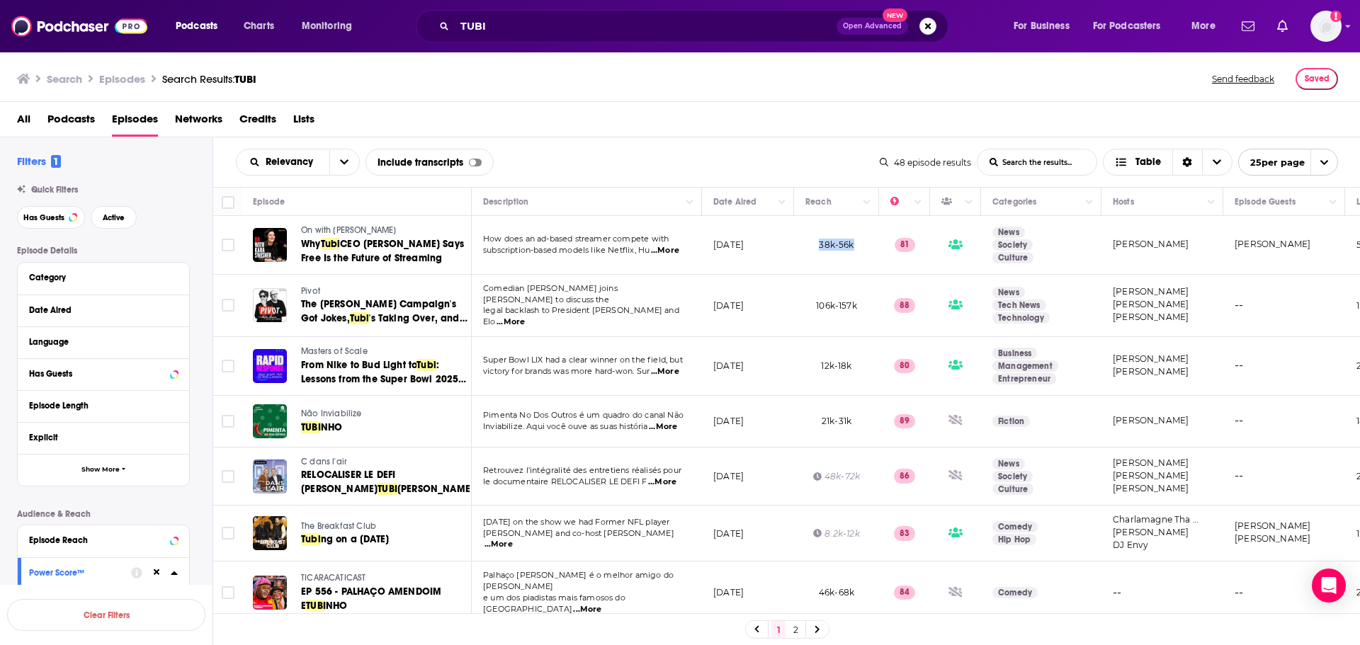
drag, startPoint x: 861, startPoint y: 245, endPoint x: 796, endPoint y: 254, distance: 65.8
click at [796, 254] on td "38k-56k" at bounding box center [836, 245] width 85 height 59
click at [23, 120] on span "All" at bounding box center [23, 122] width 13 height 29
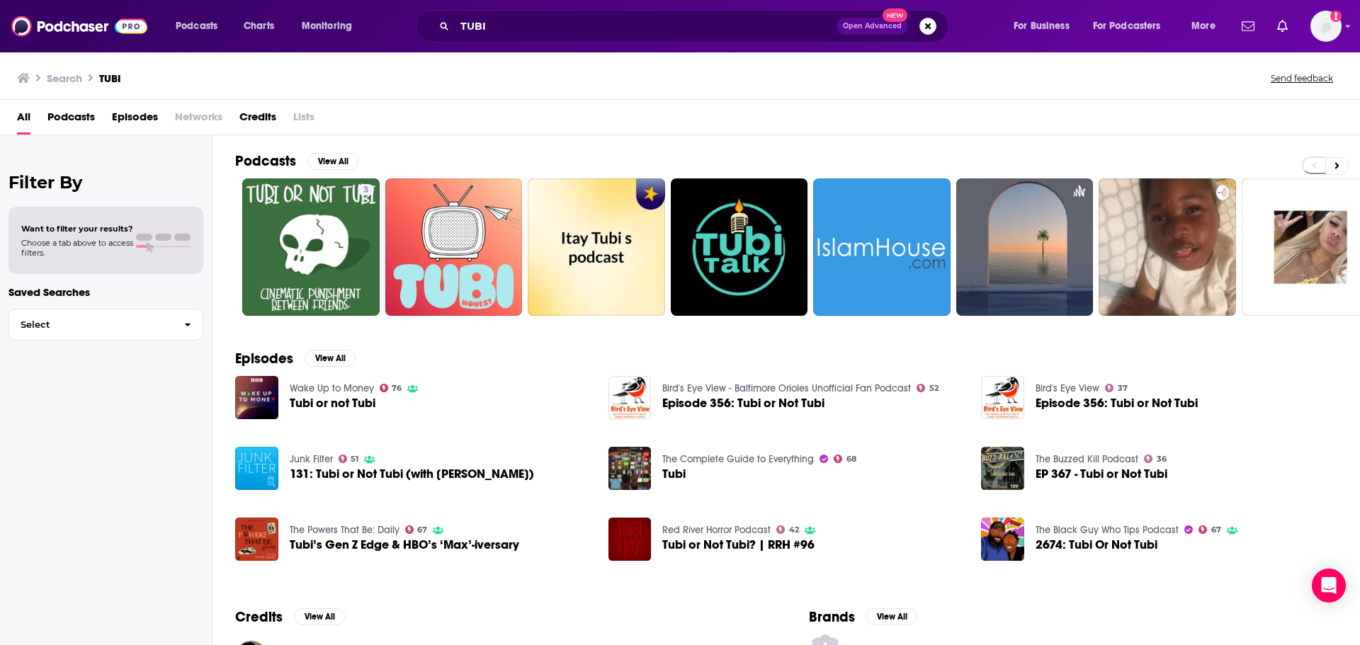
click at [59, 113] on span "Podcasts" at bounding box center [70, 120] width 47 height 29
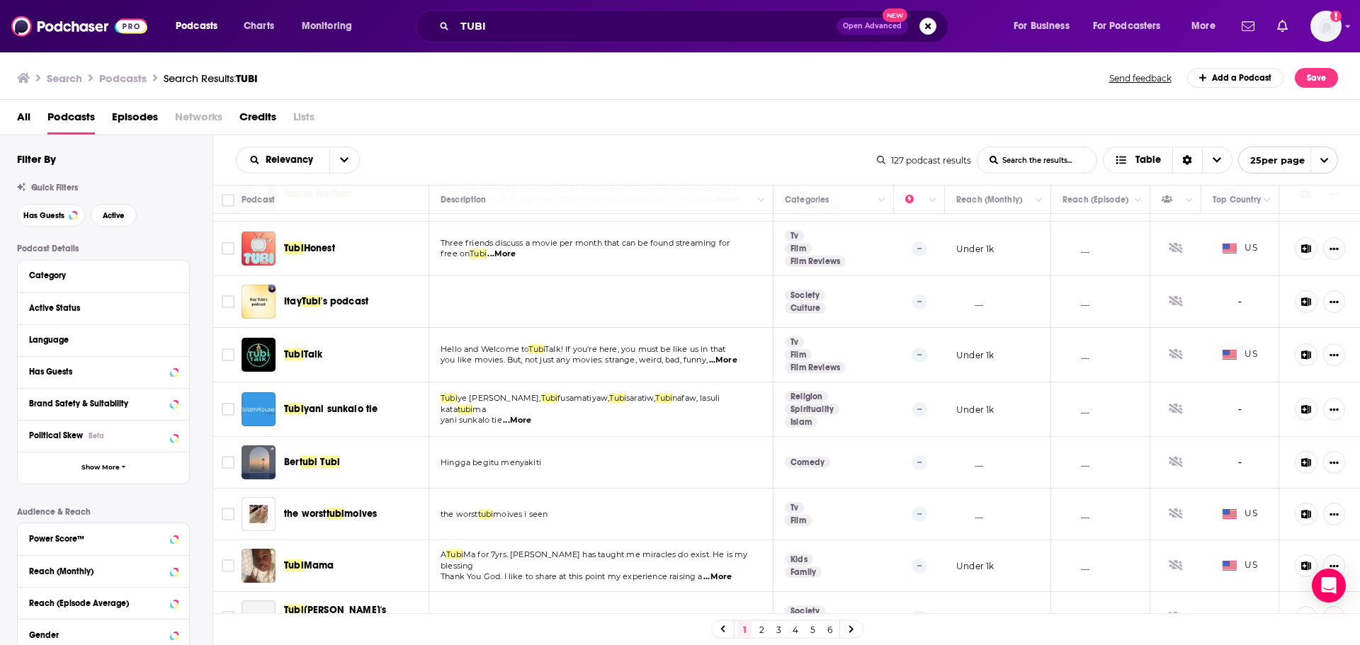
scroll to position [71, 0]
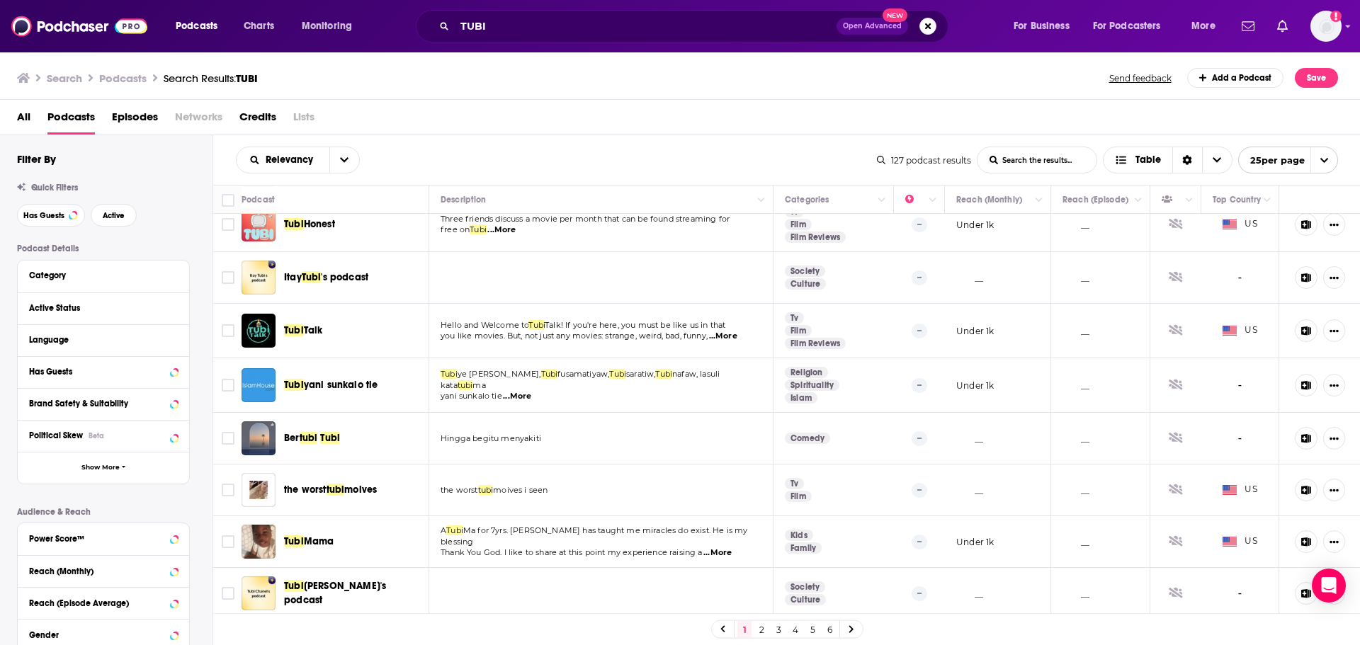
drag, startPoint x: 334, startPoint y: 329, endPoint x: 272, endPoint y: 341, distance: 62.9
click at [272, 341] on div "Tubi Talk" at bounding box center [337, 331] width 190 height 34
click at [137, 119] on span "Episodes" at bounding box center [135, 120] width 46 height 29
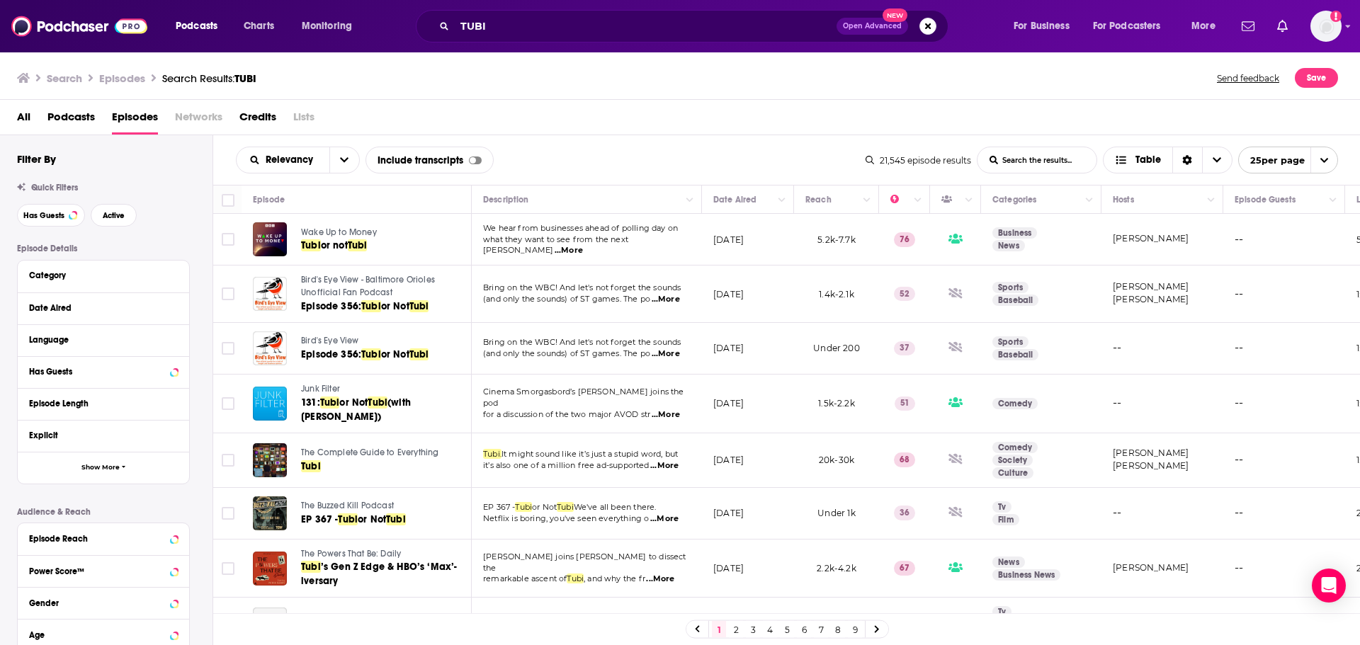
click at [17, 113] on span "All" at bounding box center [23, 120] width 13 height 29
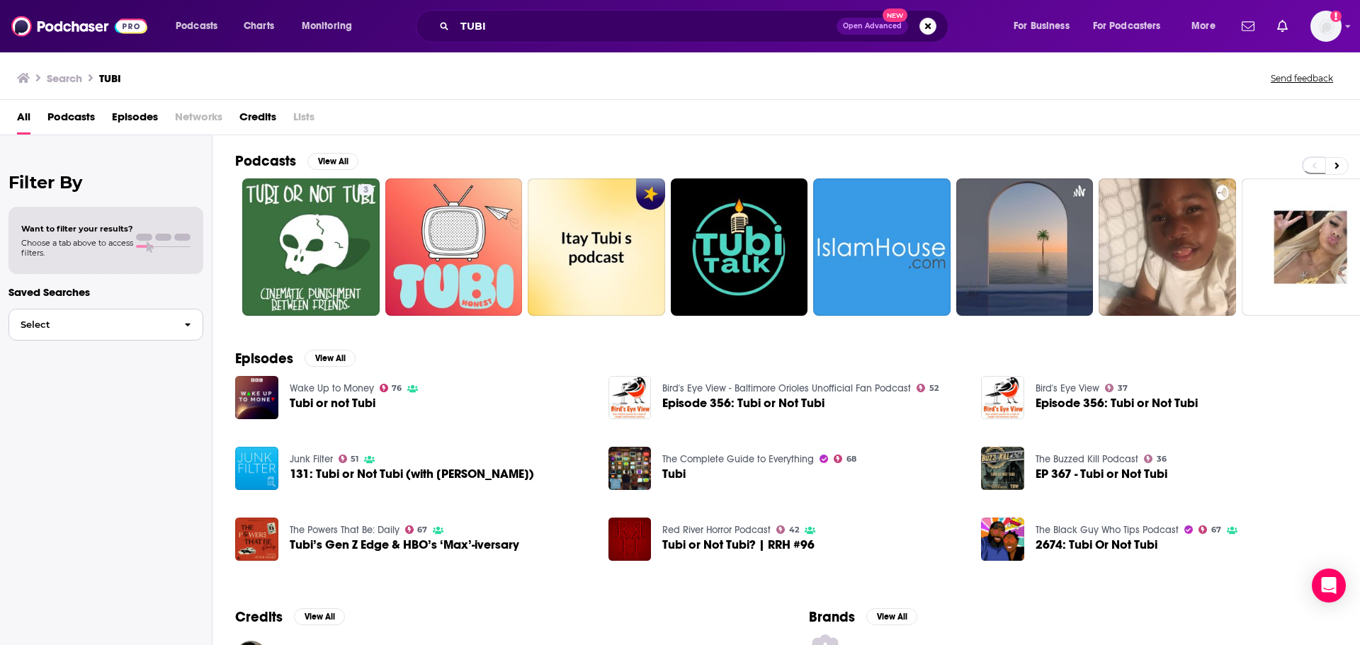
click at [163, 315] on button "Select" at bounding box center [106, 325] width 195 height 32
click at [470, 113] on div "All Podcasts Episodes Networks Credits Lists" at bounding box center [683, 120] width 1332 height 29
click at [331, 162] on button "View All" at bounding box center [332, 161] width 51 height 17
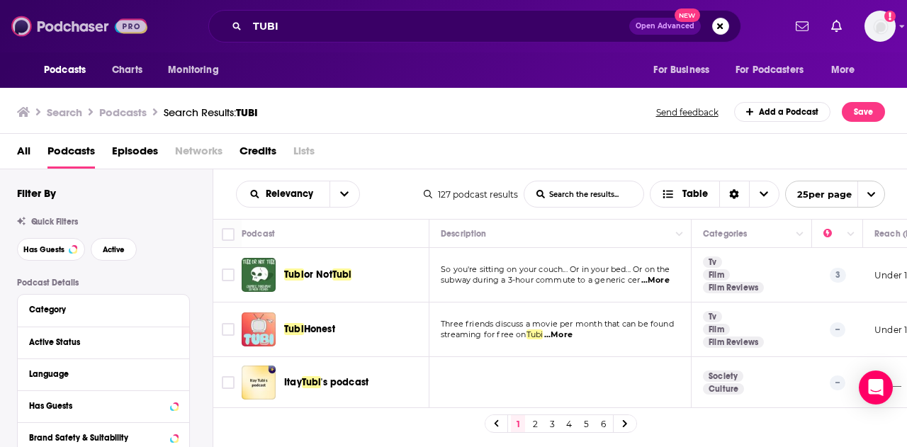
click at [65, 28] on img at bounding box center [79, 26] width 136 height 27
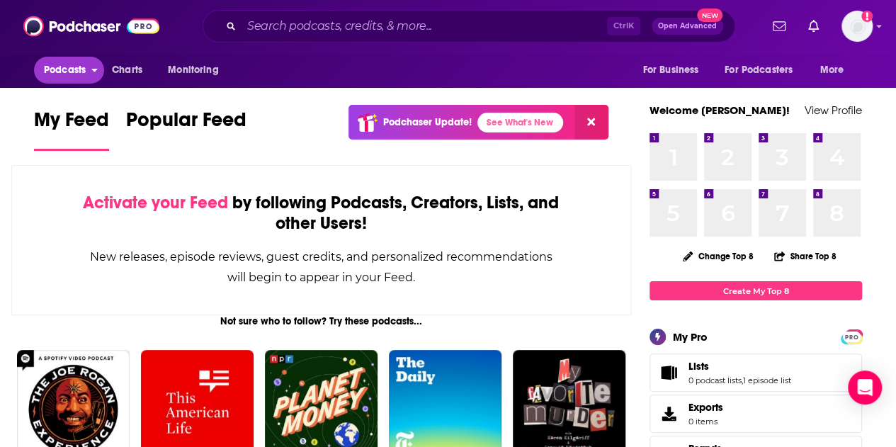
click at [96, 69] on icon "open menu" at bounding box center [95, 71] width 6 height 4
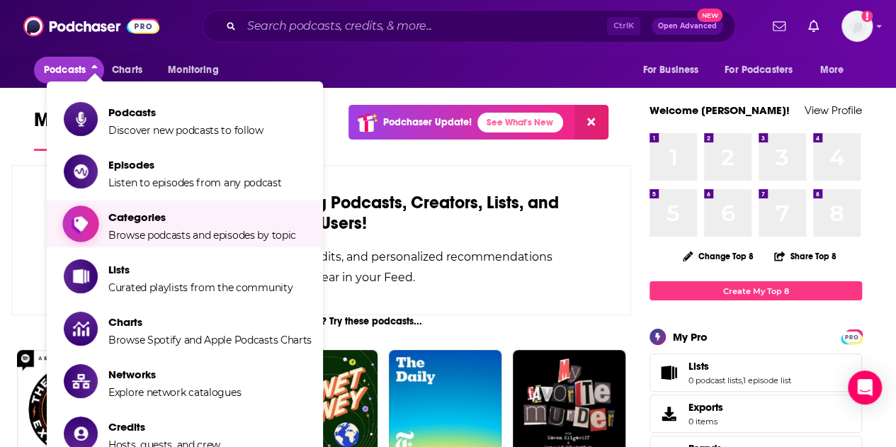
click at [171, 226] on span "Categories Browse podcasts and episodes by topic" at bounding box center [202, 223] width 188 height 35
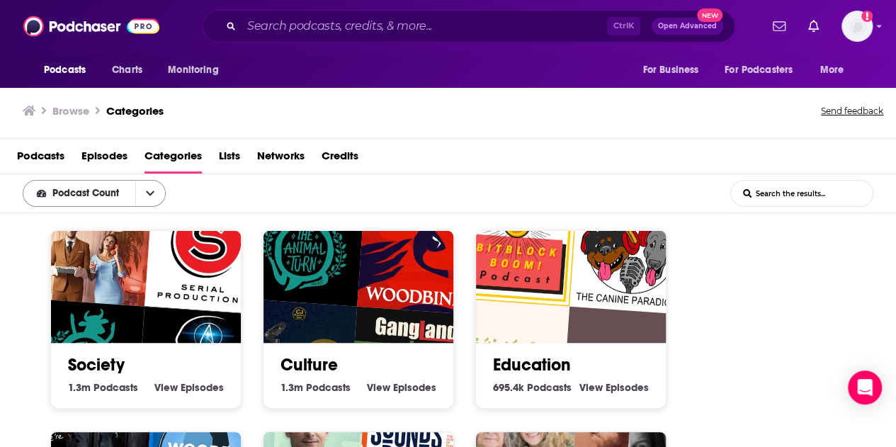
click at [156, 195] on button "open menu" at bounding box center [150, 194] width 30 height 26
click at [254, 202] on div "Podcast Count Podcast Count List Search Input Search the results..." at bounding box center [448, 193] width 896 height 39
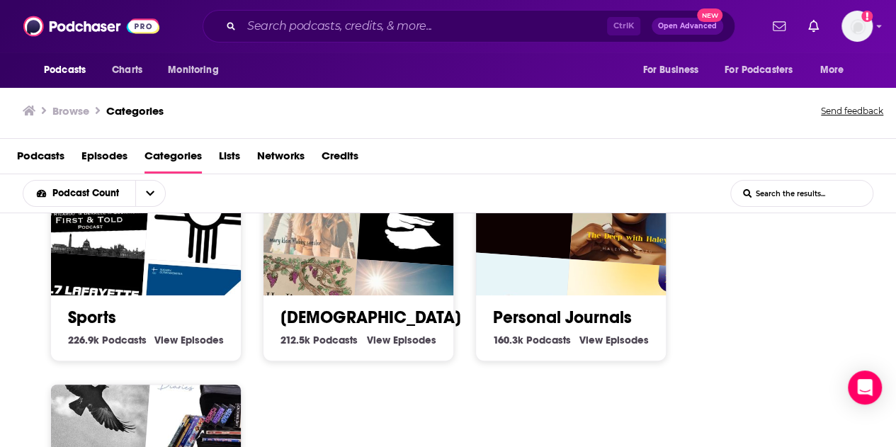
scroll to position [1072, 0]
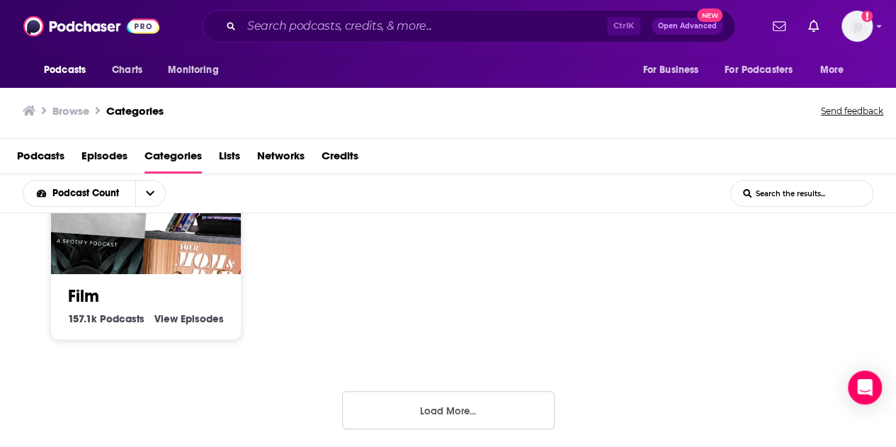
click at [410, 406] on button "Load More..." at bounding box center [448, 410] width 213 height 38
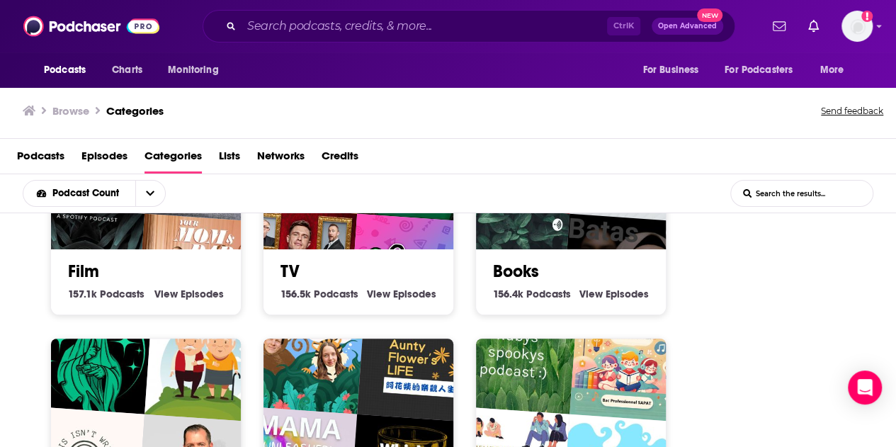
scroll to position [1001, 0]
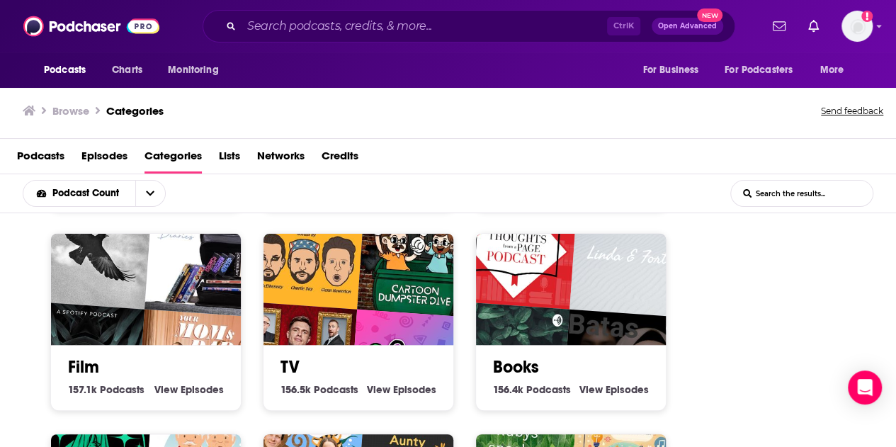
click at [413, 365] on h2 "TV" at bounding box center [359, 366] width 156 height 21
click at [371, 286] on img "Cartoon Dumpster Dive" at bounding box center [418, 257] width 122 height 122
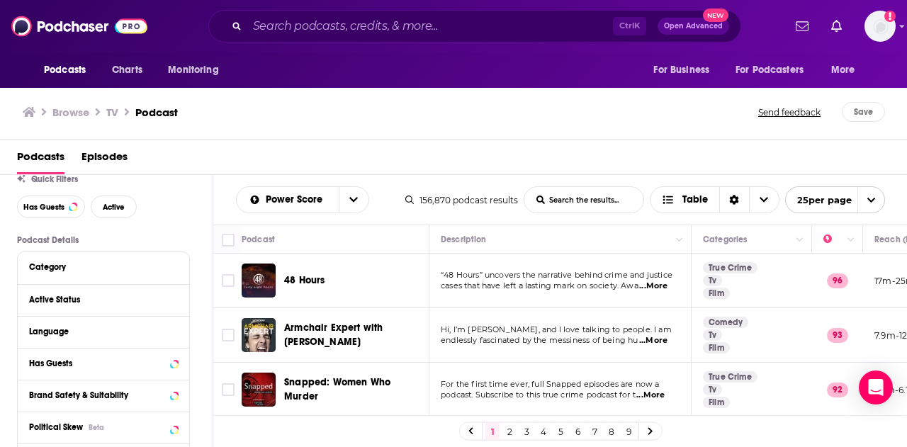
scroll to position [71, 0]
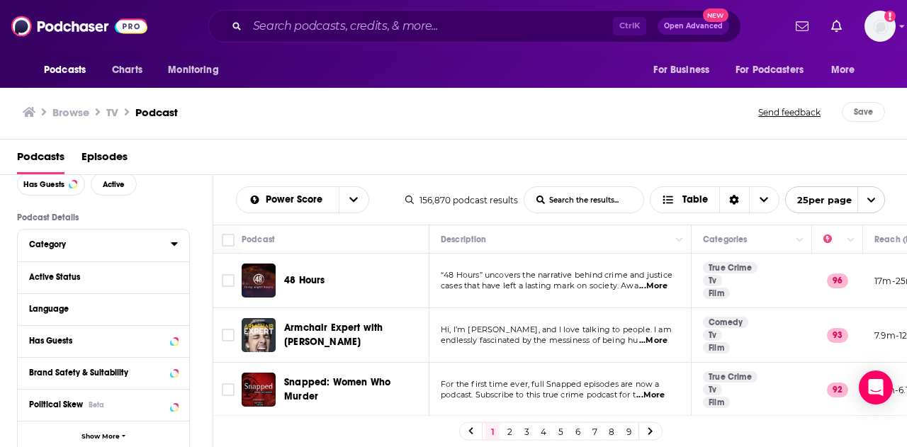
click at [174, 243] on icon at bounding box center [174, 244] width 6 height 4
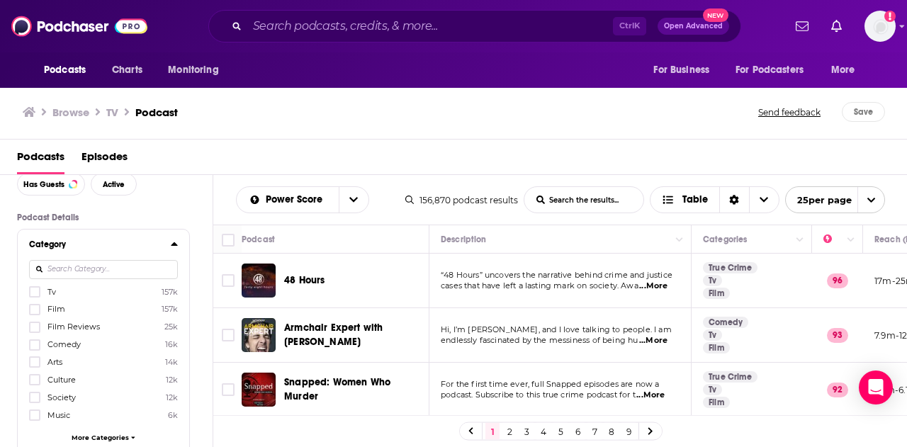
scroll to position [142, 0]
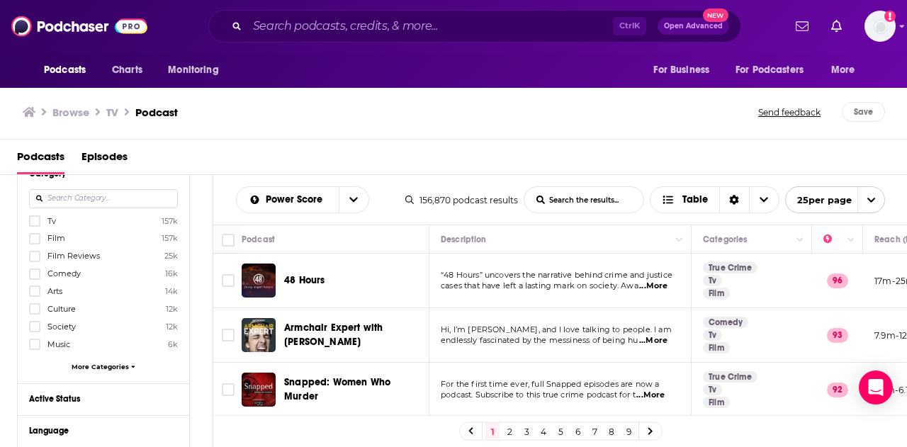
click at [112, 363] on span "More Categories" at bounding box center [100, 367] width 57 height 8
click at [33, 217] on icon at bounding box center [34, 221] width 9 height 9
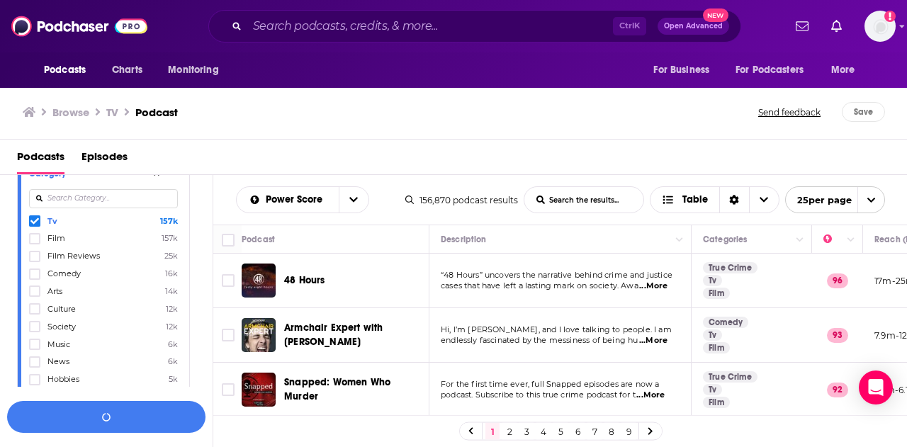
click at [36, 222] on icon at bounding box center [34, 221] width 9 height 9
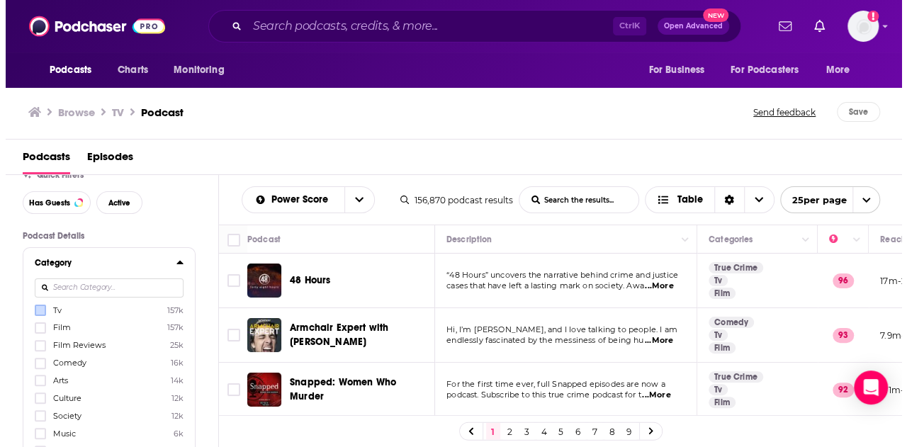
scroll to position [0, 0]
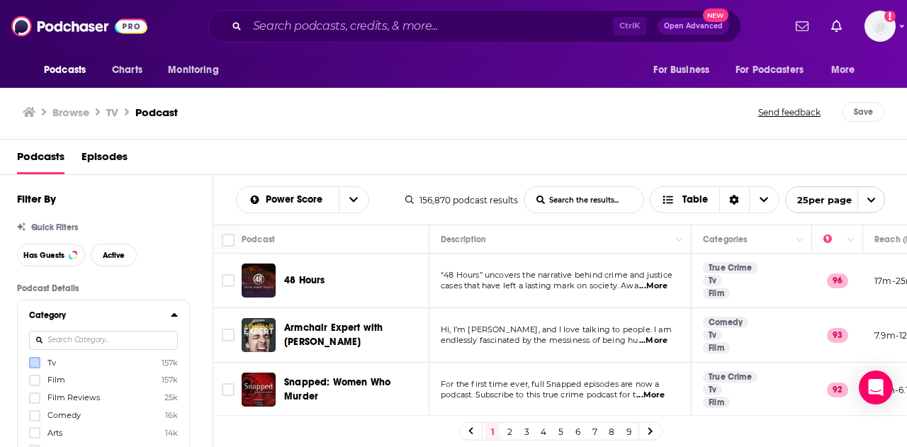
click at [176, 320] on icon at bounding box center [174, 314] width 7 height 11
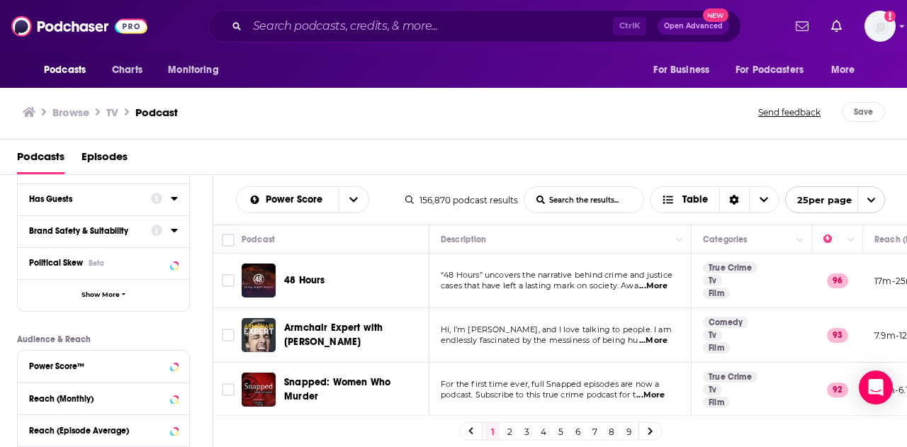
scroll to position [71, 0]
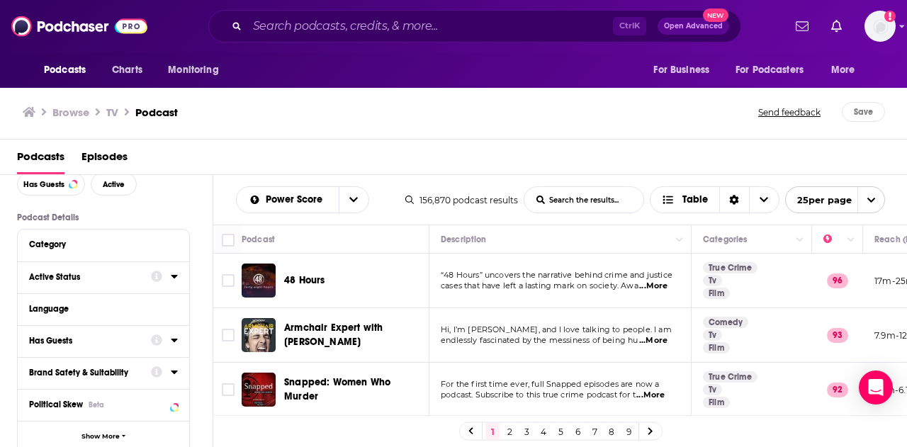
click at [169, 276] on div at bounding box center [164, 277] width 27 height 18
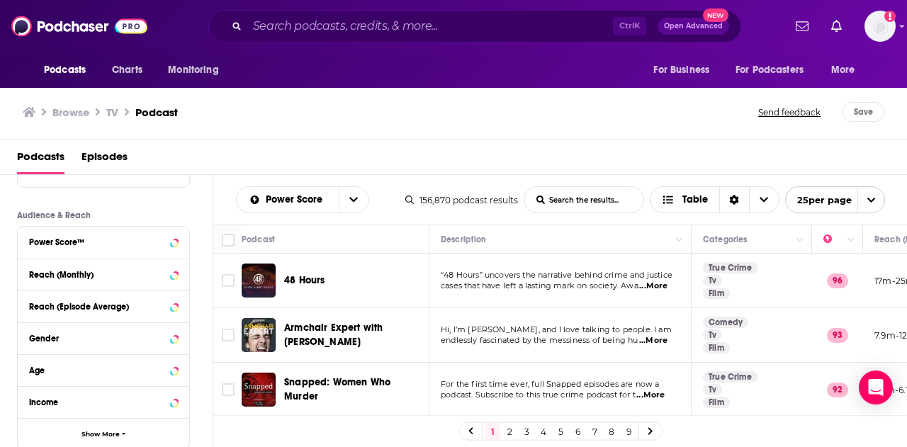
scroll to position [304, 0]
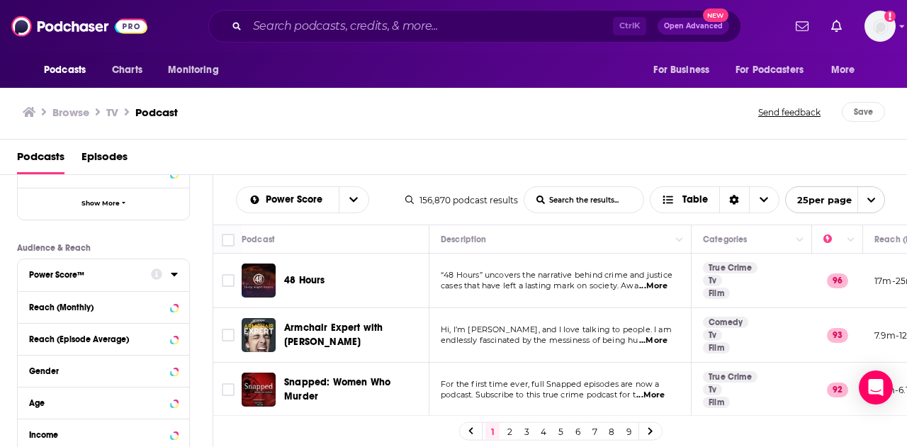
click at [120, 280] on button "Power Score™" at bounding box center [90, 274] width 122 height 18
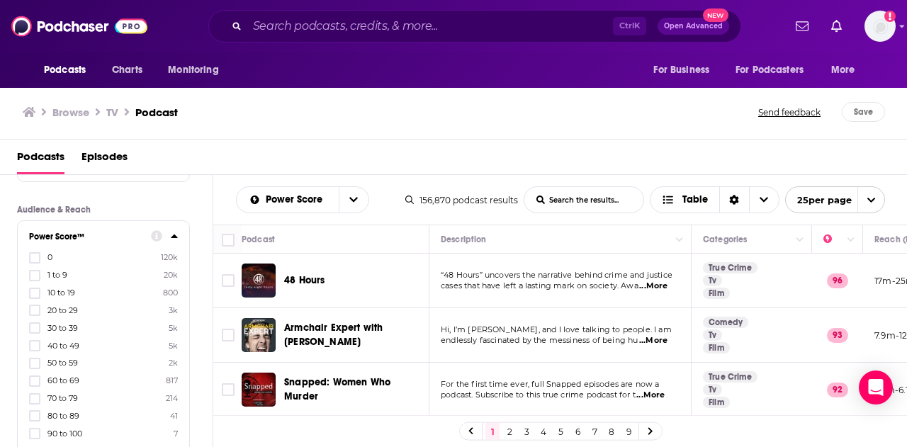
scroll to position [375, 0]
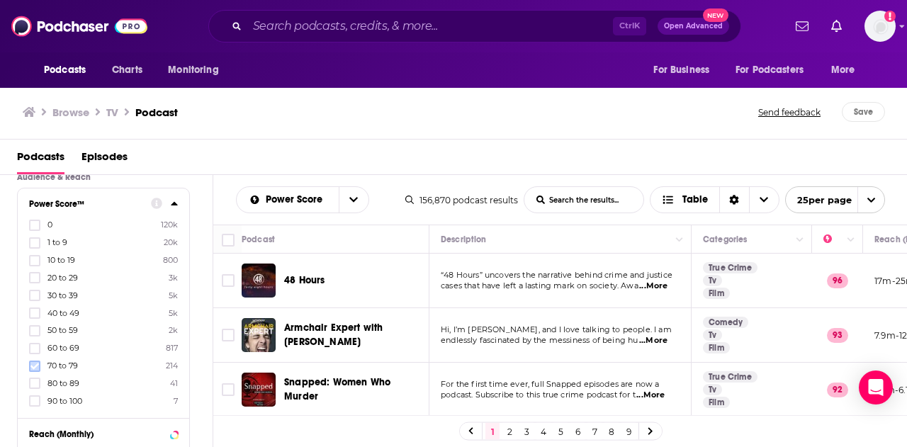
click at [35, 362] on icon at bounding box center [34, 366] width 9 height 9
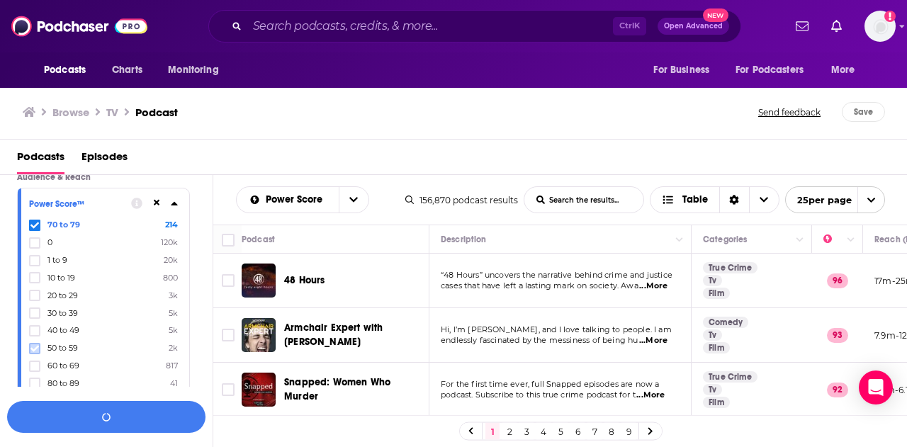
click at [35, 344] on icon at bounding box center [34, 348] width 9 height 9
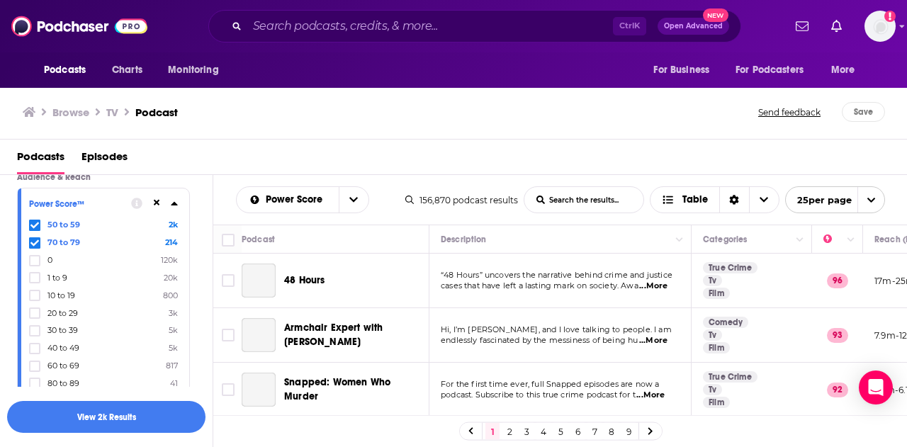
scroll to position [446, 0]
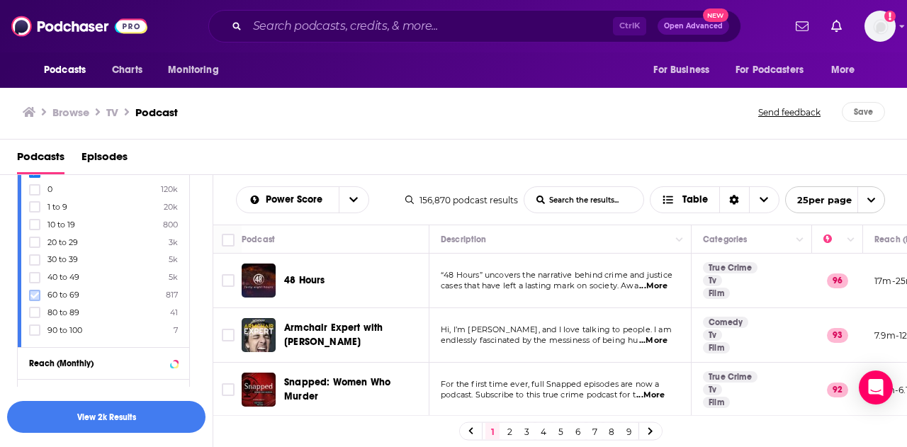
click at [35, 291] on icon at bounding box center [34, 295] width 9 height 9
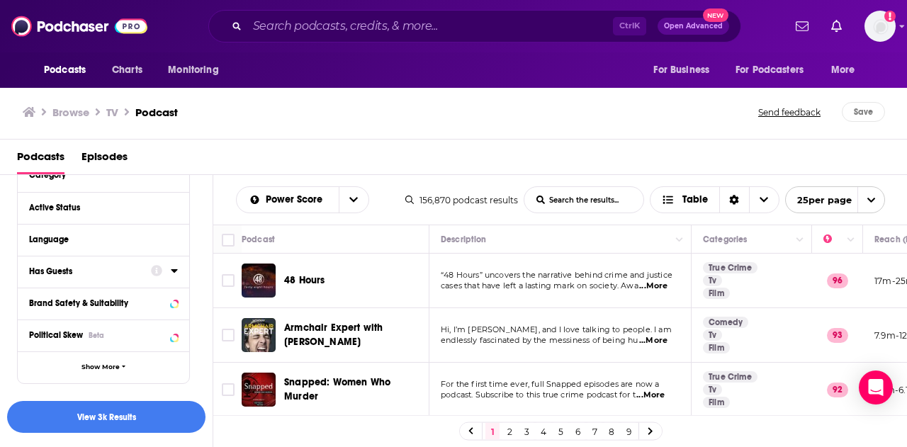
scroll to position [162, 0]
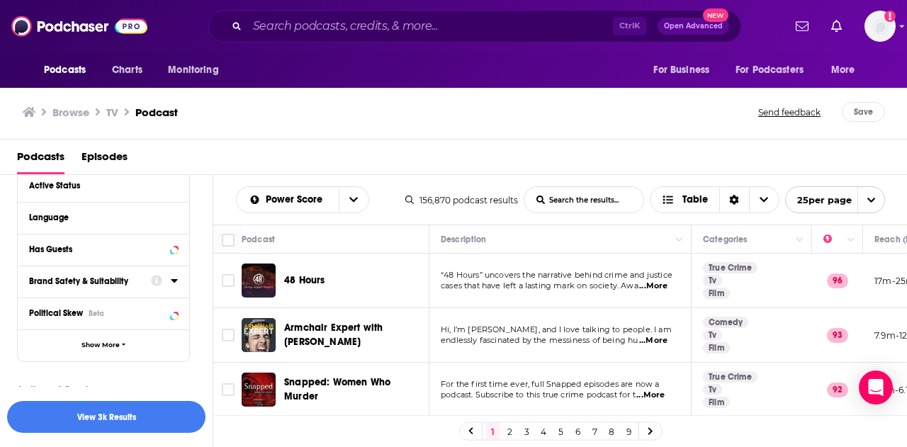
click at [135, 286] on div "Brand Safety & Suitability" at bounding box center [85, 281] width 113 height 10
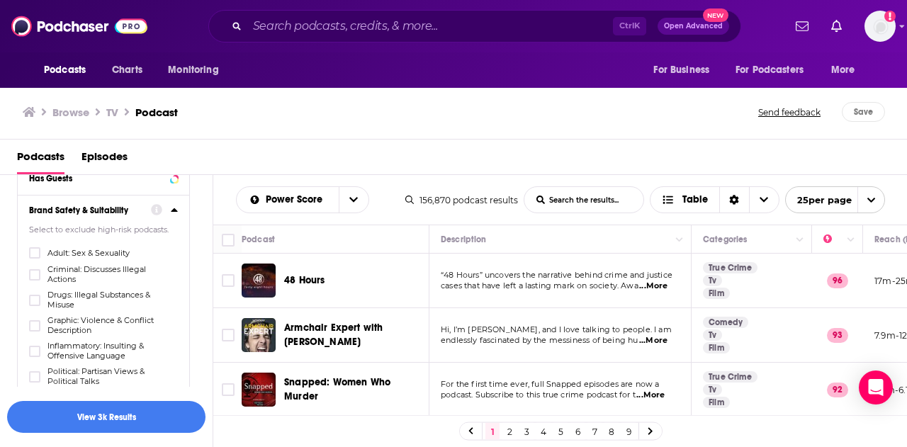
scroll to position [91, 0]
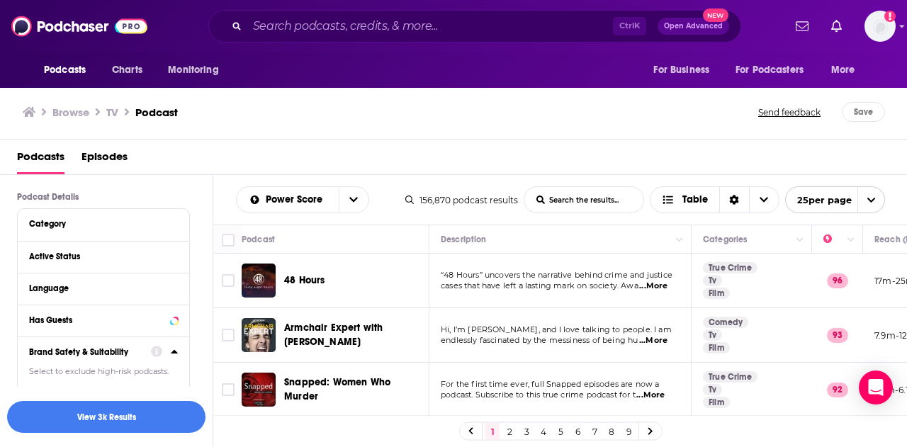
click at [129, 348] on div "Brand Safety & Suitability" at bounding box center [85, 352] width 113 height 10
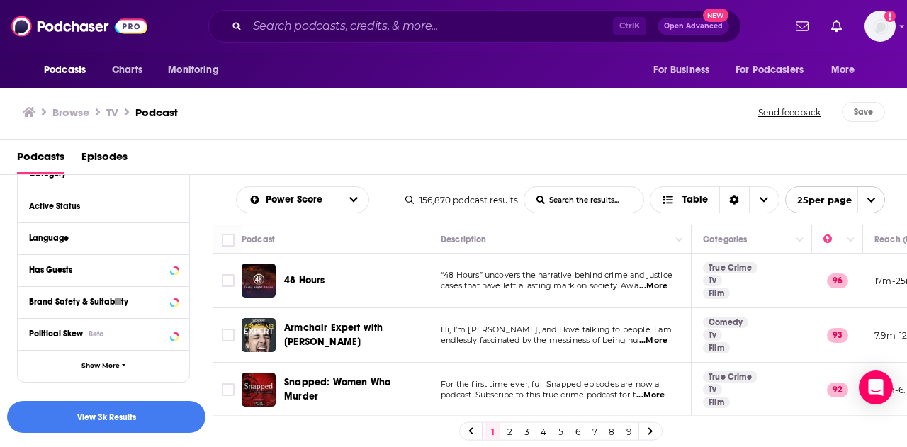
scroll to position [0, 0]
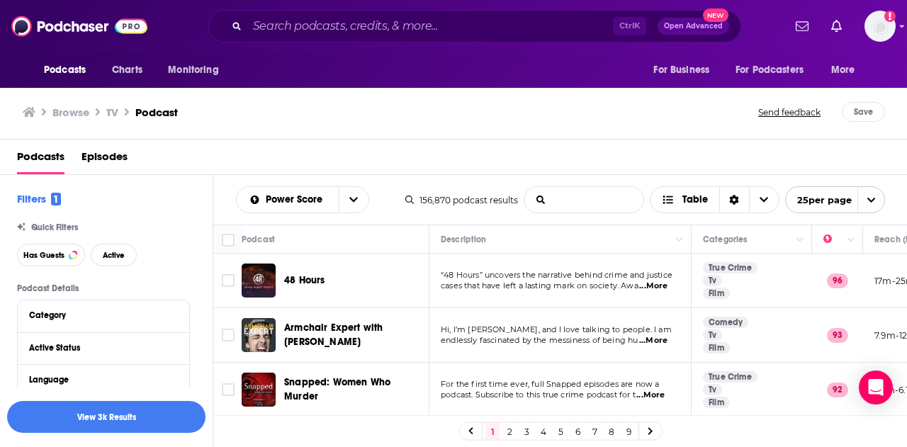
click at [578, 192] on input "List Search Input" at bounding box center [583, 200] width 119 height 26
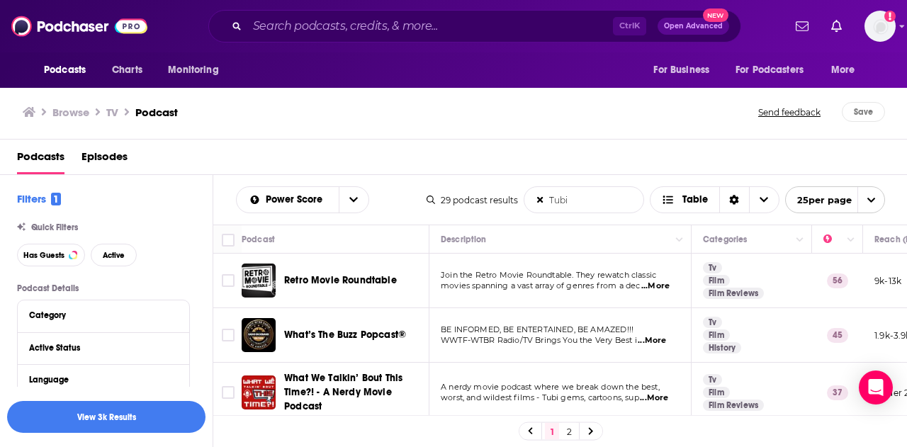
type input "Tubi"
click at [117, 161] on span "Episodes" at bounding box center [104, 159] width 46 height 29
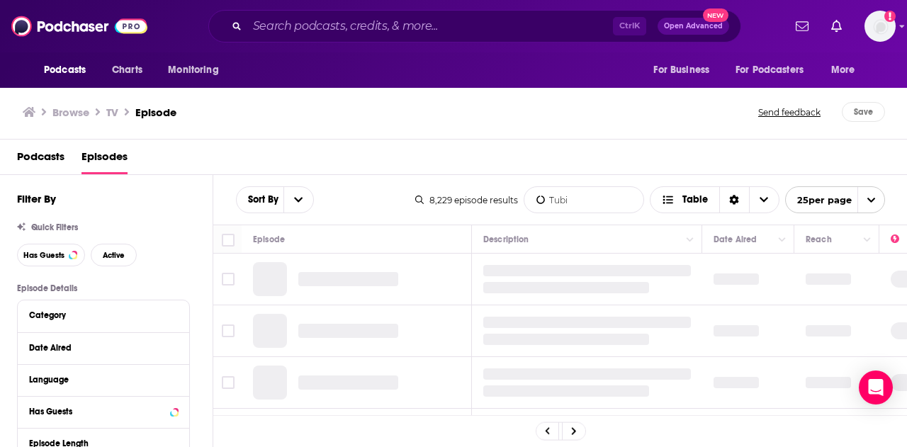
scroll to position [71, 0]
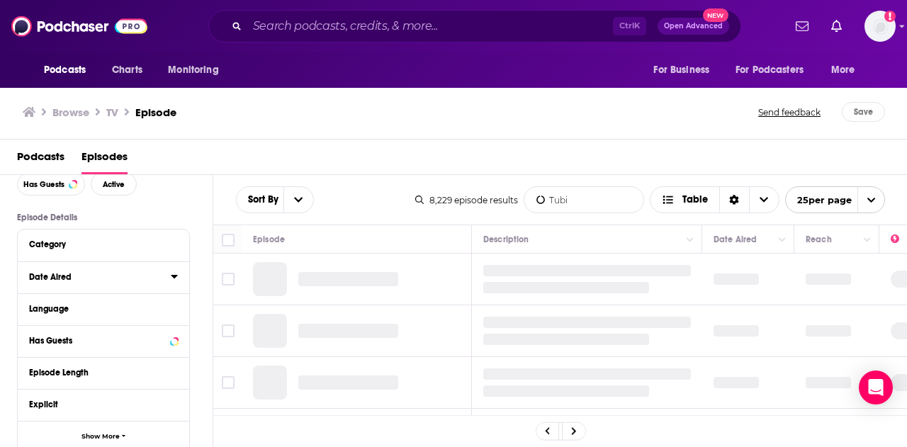
click at [78, 270] on button "Date Aired" at bounding box center [100, 277] width 142 height 18
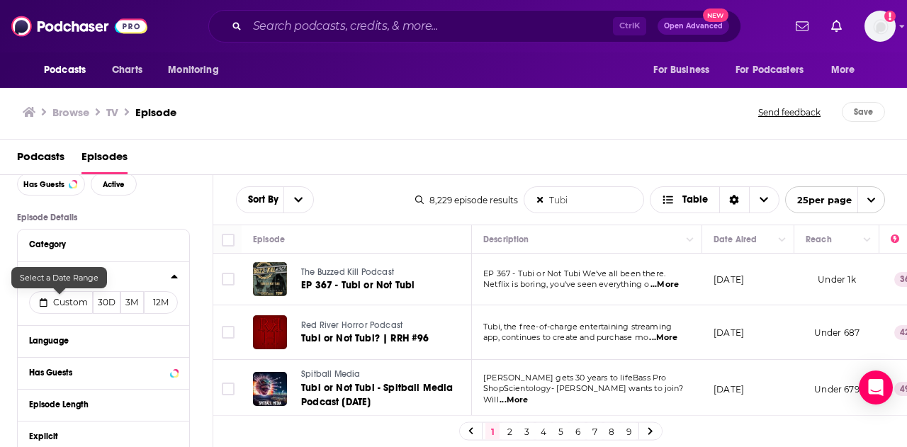
click at [60, 304] on span "Custom" at bounding box center [70, 302] width 35 height 11
select select "7"
select select "2025"
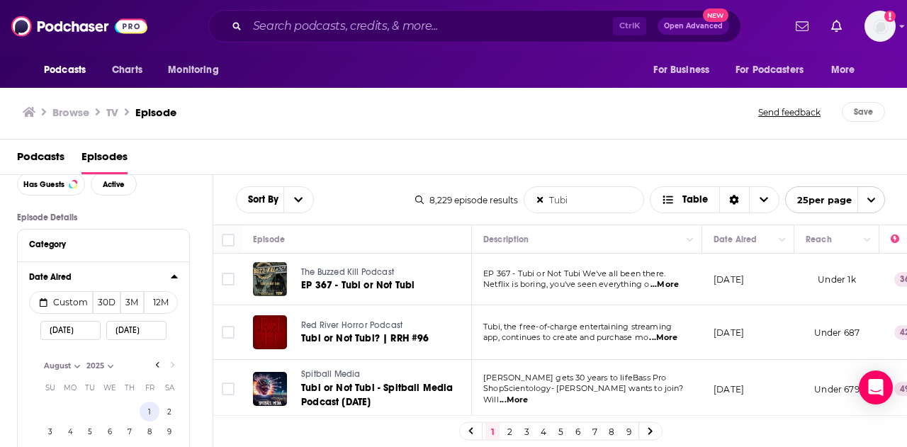
click at [149, 406] on button "1" at bounding box center [150, 412] width 20 height 20
type input "08/01/2025"
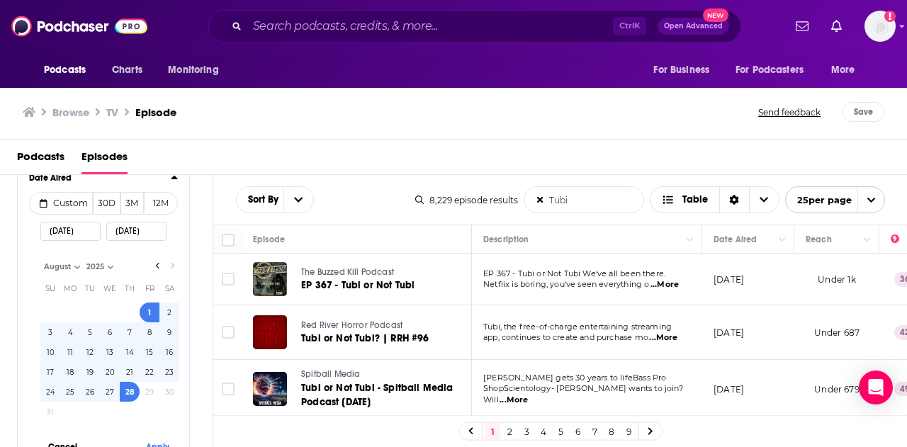
scroll to position [213, 0]
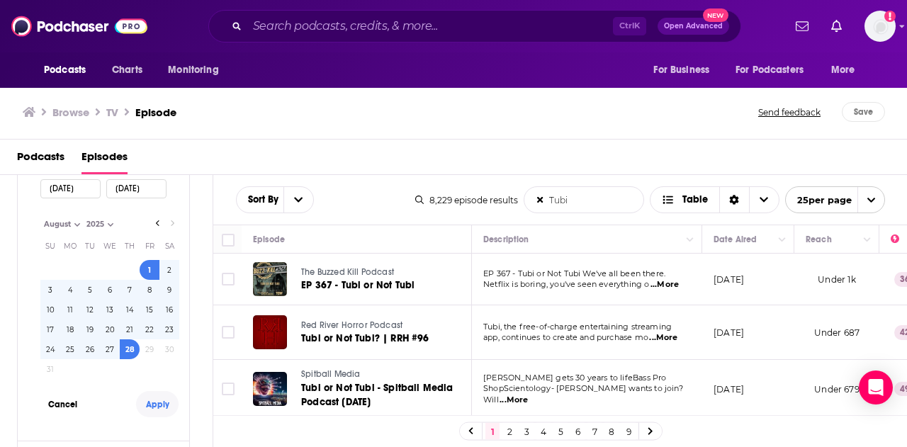
click at [159, 402] on button "Apply" at bounding box center [157, 404] width 43 height 26
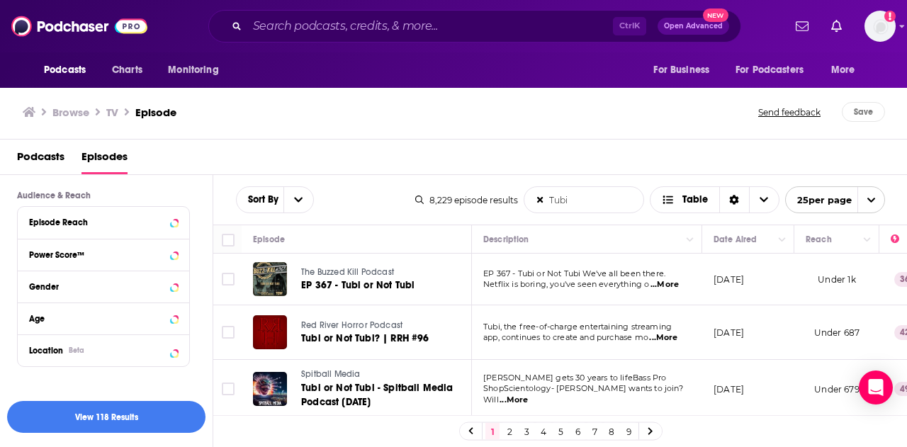
scroll to position [414, 0]
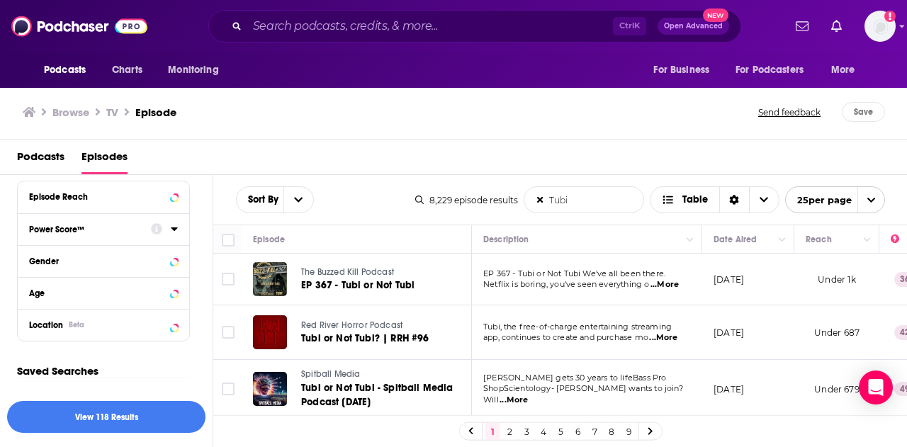
click at [150, 231] on button "Power Score™" at bounding box center [90, 229] width 122 height 18
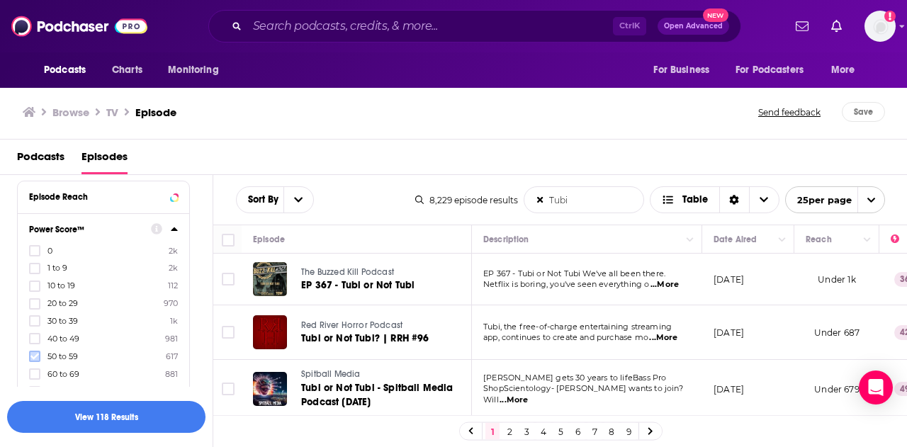
click at [37, 354] on icon at bounding box center [34, 356] width 9 height 9
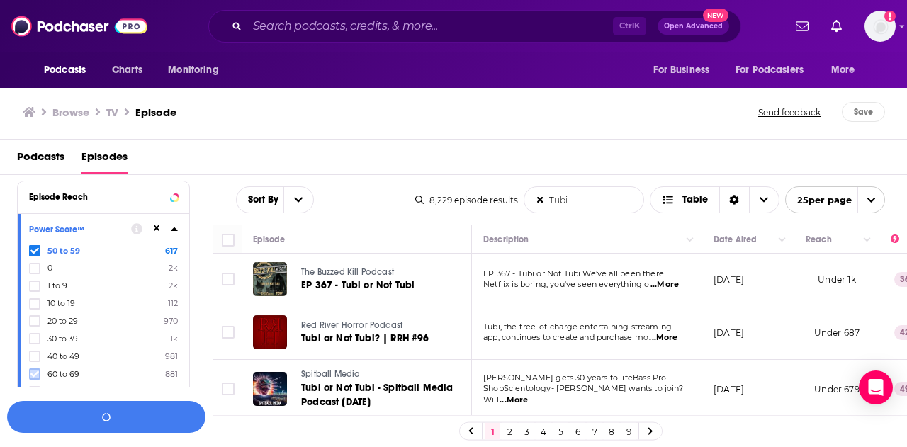
click at [35, 370] on icon at bounding box center [34, 374] width 9 height 9
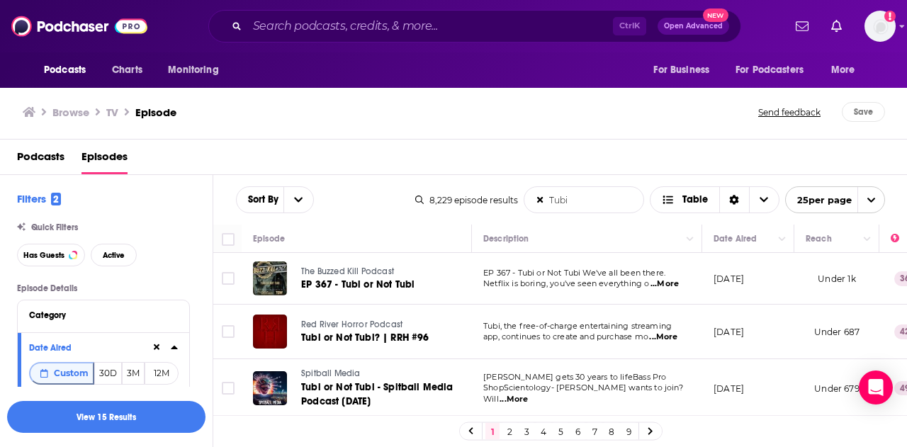
scroll to position [485, 0]
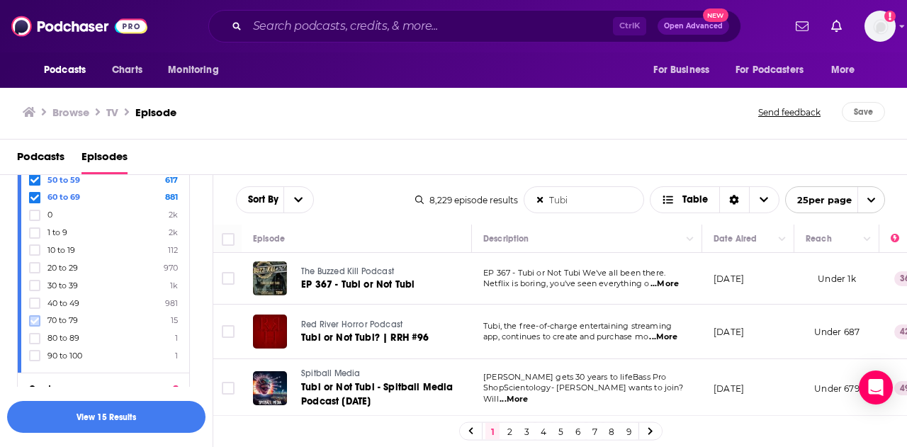
click at [35, 317] on icon at bounding box center [34, 320] width 9 height 6
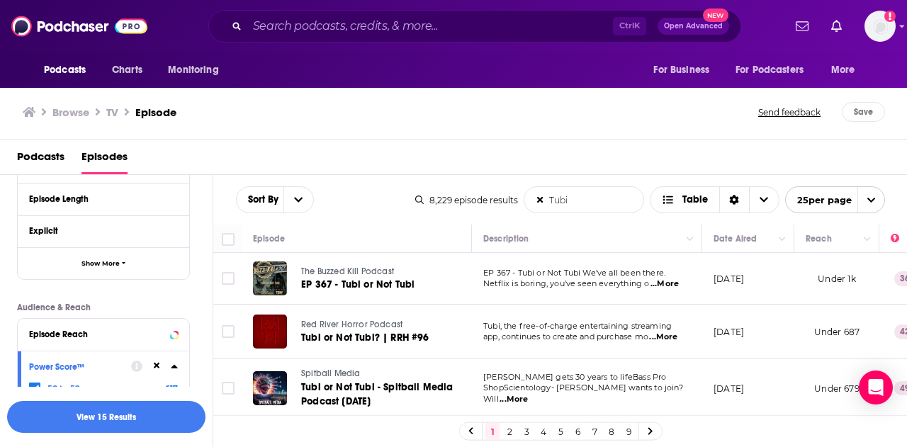
scroll to position [272, 0]
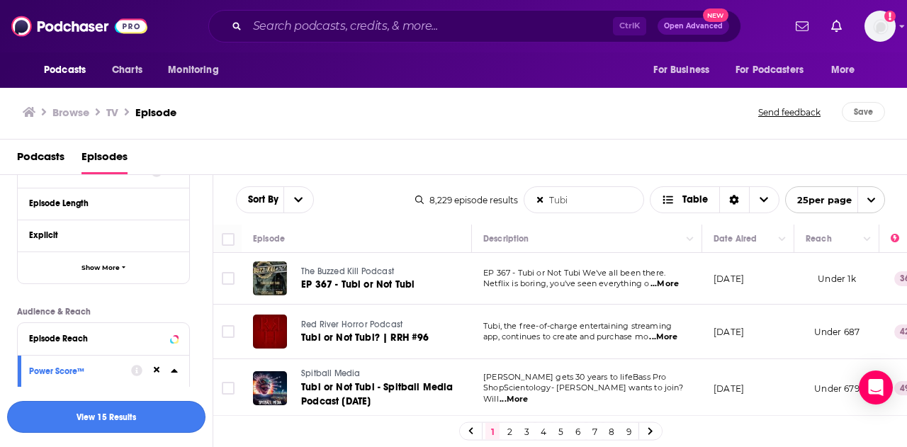
click at [145, 416] on button "View 15 Results" at bounding box center [106, 417] width 198 height 32
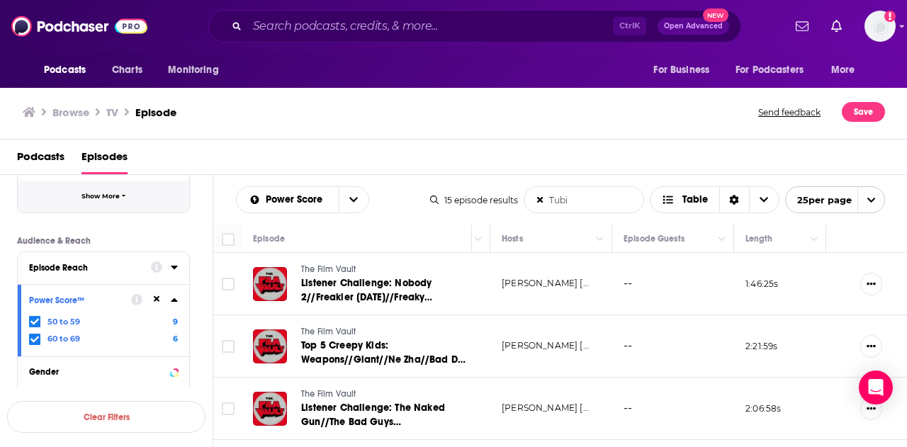
scroll to position [414, 0]
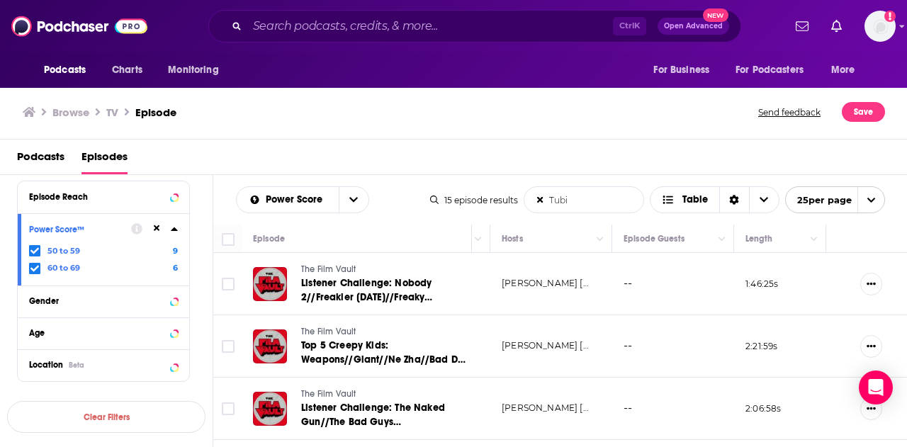
click at [176, 230] on icon at bounding box center [174, 229] width 6 height 4
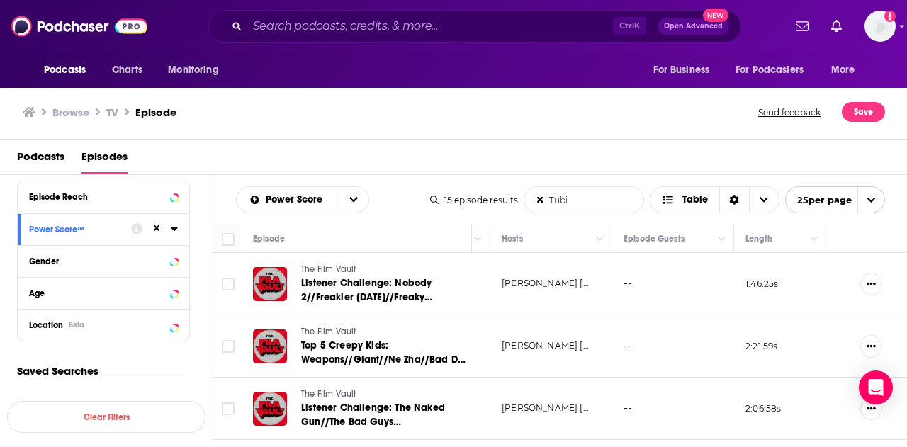
click at [169, 228] on div at bounding box center [154, 229] width 47 height 18
click at [174, 228] on icon at bounding box center [174, 229] width 6 height 4
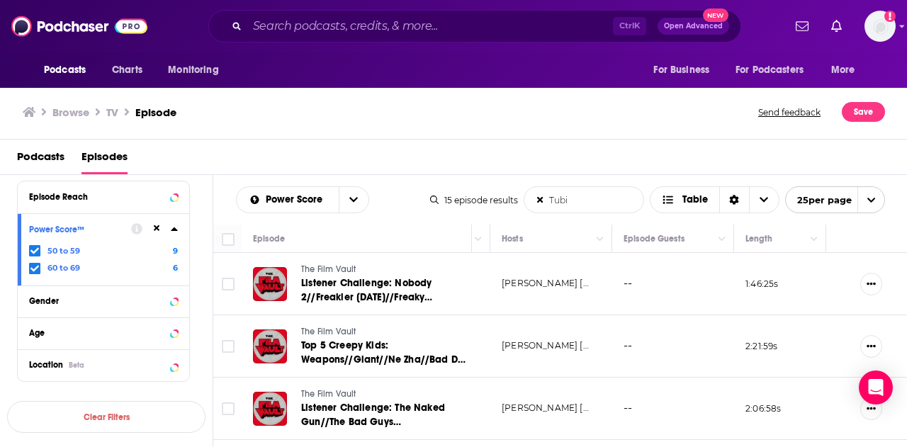
click at [158, 230] on icon at bounding box center [157, 229] width 6 height 6
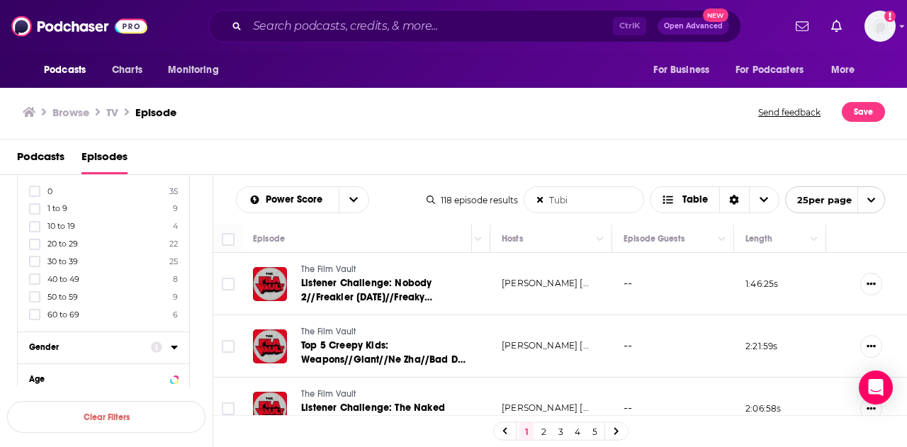
scroll to position [496, 0]
click at [33, 290] on icon at bounding box center [34, 291] width 9 height 6
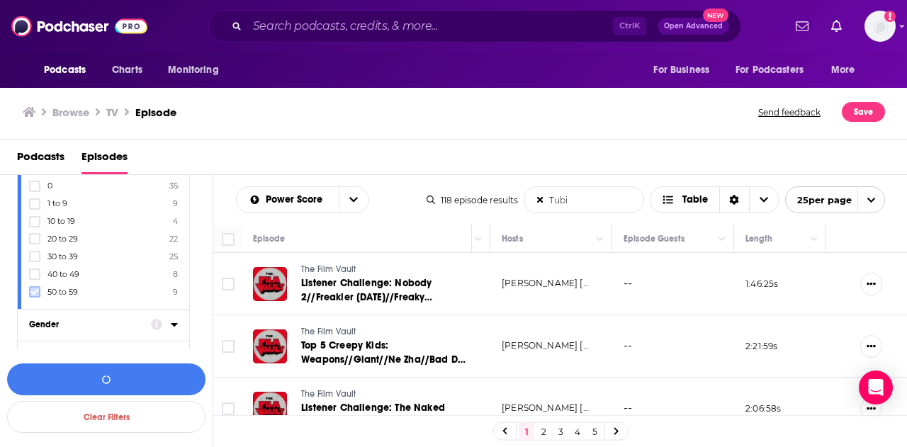
click at [35, 288] on icon at bounding box center [34, 292] width 9 height 9
drag, startPoint x: 143, startPoint y: 379, endPoint x: 147, endPoint y: 368, distance: 11.4
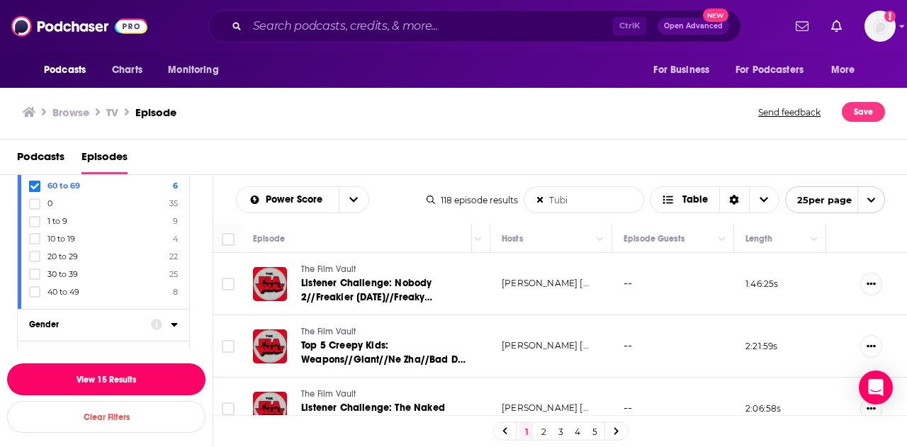
click at [142, 379] on button "View 15 Results" at bounding box center [106, 379] width 198 height 32
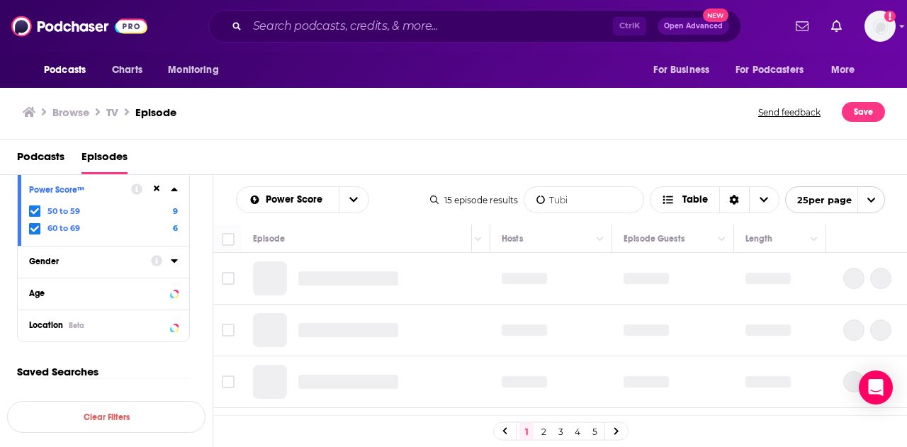
scroll to position [453, 0]
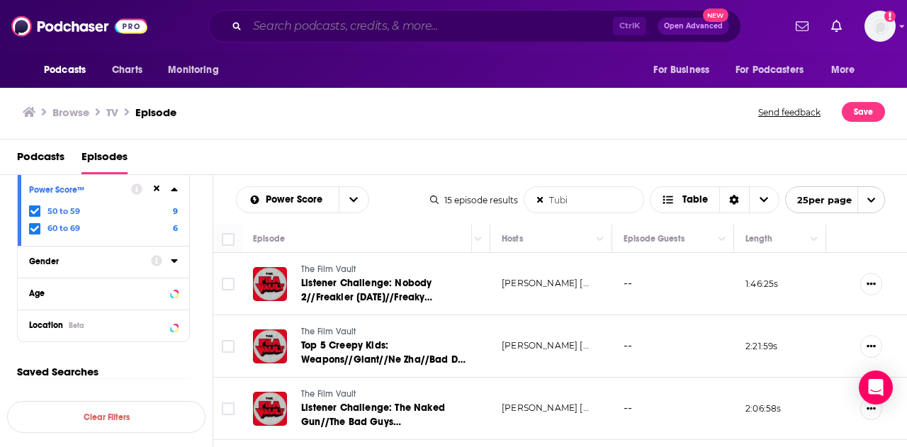
click at [436, 28] on input "Search podcasts, credits, & more..." at bounding box center [430, 26] width 366 height 23
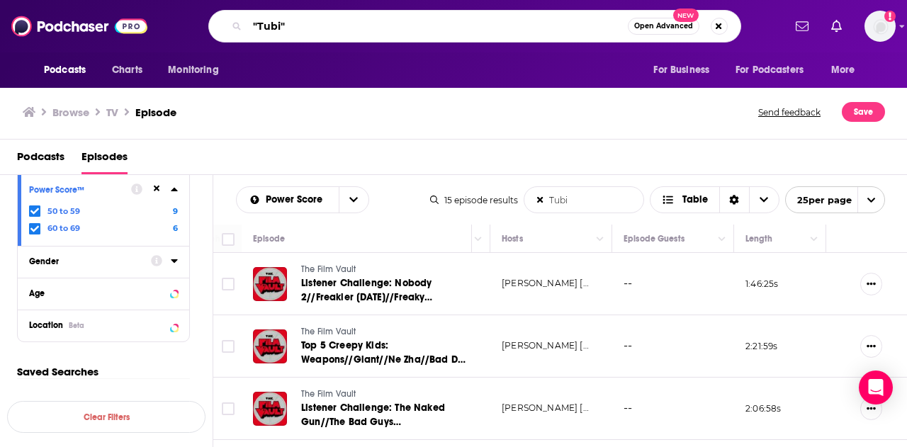
type input ""Tubi""
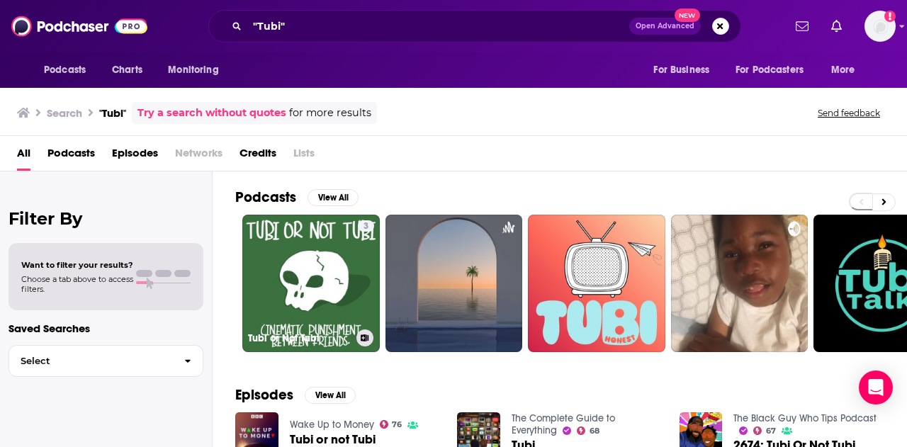
scroll to position [213, 0]
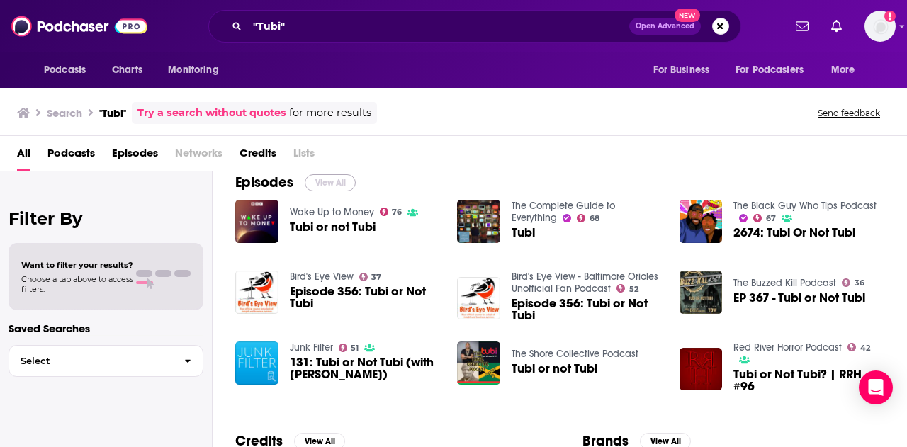
click at [334, 181] on button "View All" at bounding box center [330, 182] width 51 height 17
